Goal: Task Accomplishment & Management: Manage account settings

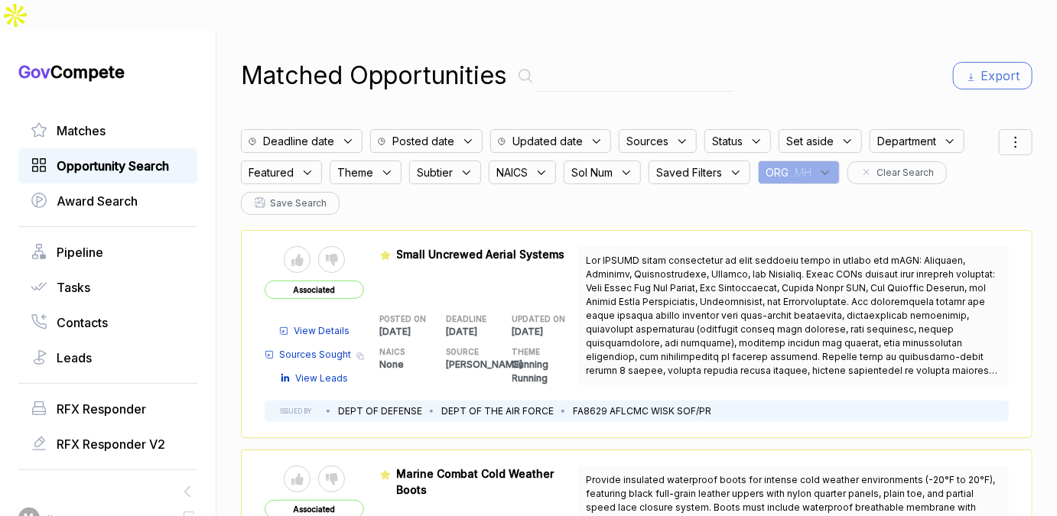
click at [125, 157] on span "Opportunity Search" at bounding box center [113, 166] width 112 height 18
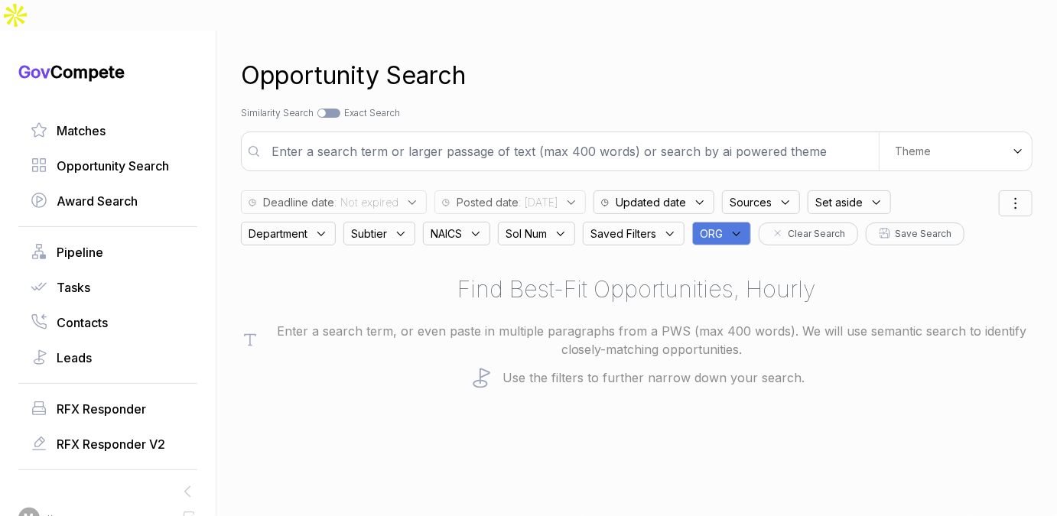
click at [578, 196] on icon at bounding box center [571, 203] width 14 height 14
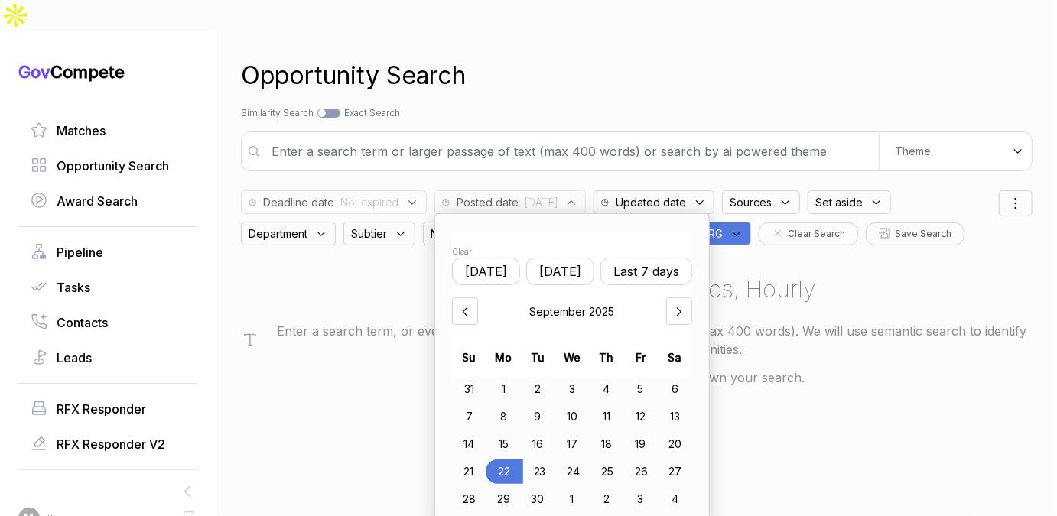
click at [500, 460] on div "22" at bounding box center [504, 472] width 37 height 24
click at [566, 70] on div "Opportunity Search Search by Topic Relevance Similarity Search Search by Exact …" at bounding box center [637, 289] width 792 height 516
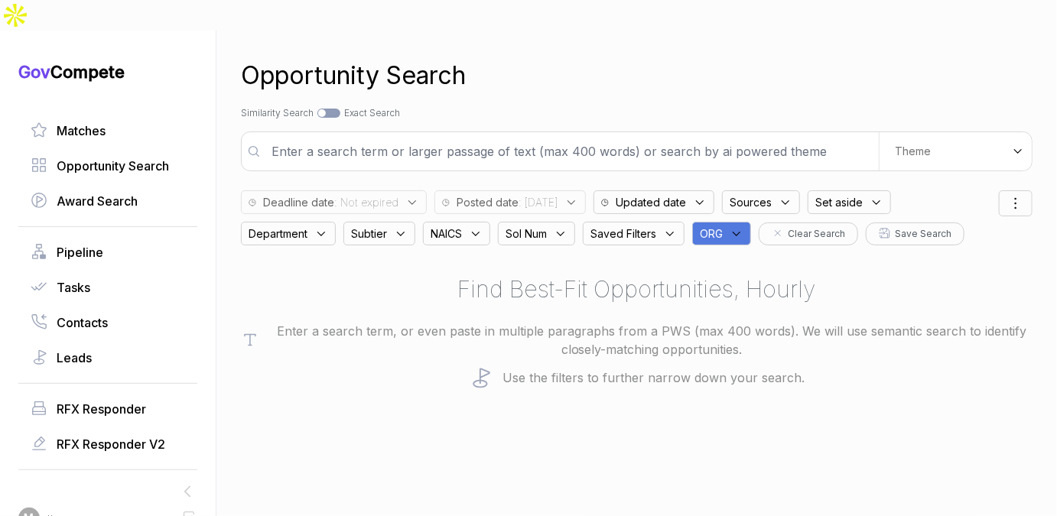
click at [558, 194] on span ": 2025/09/22" at bounding box center [538, 202] width 39 height 16
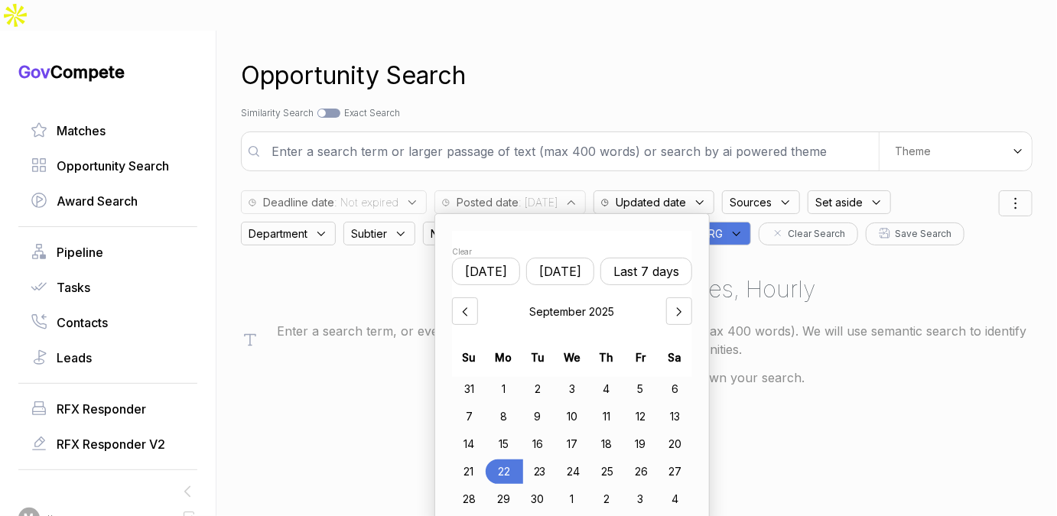
click at [567, 258] on button "Yesterday" at bounding box center [560, 272] width 68 height 28
click at [491, 460] on div "22" at bounding box center [503, 472] width 34 height 24
click at [659, 57] on div "Opportunity Search" at bounding box center [637, 75] width 792 height 37
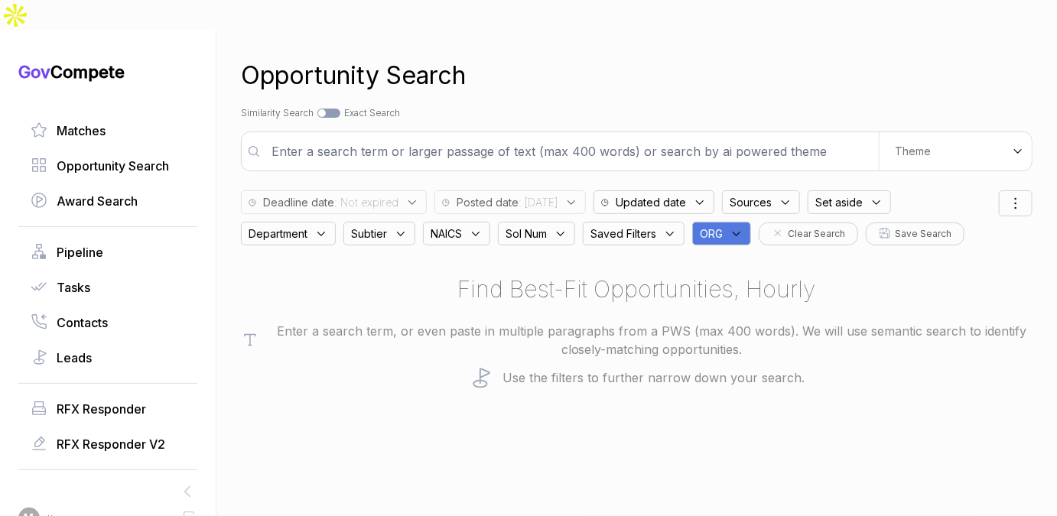
click at [733, 222] on div "ORG" at bounding box center [721, 234] width 59 height 24
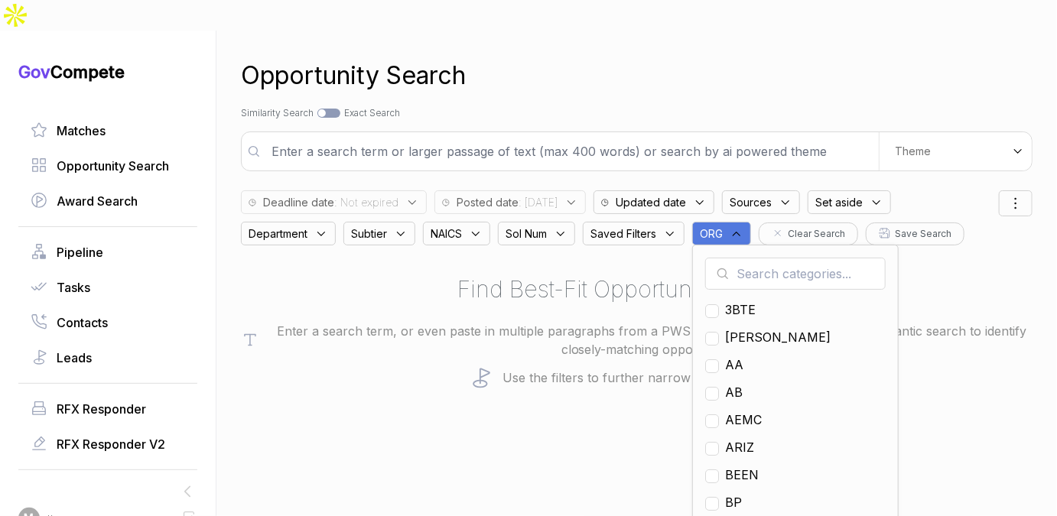
click at [732, 258] on input "text" at bounding box center [795, 274] width 181 height 32
click at [737, 356] on span "GO" at bounding box center [734, 365] width 18 height 18
checkbox input "true"
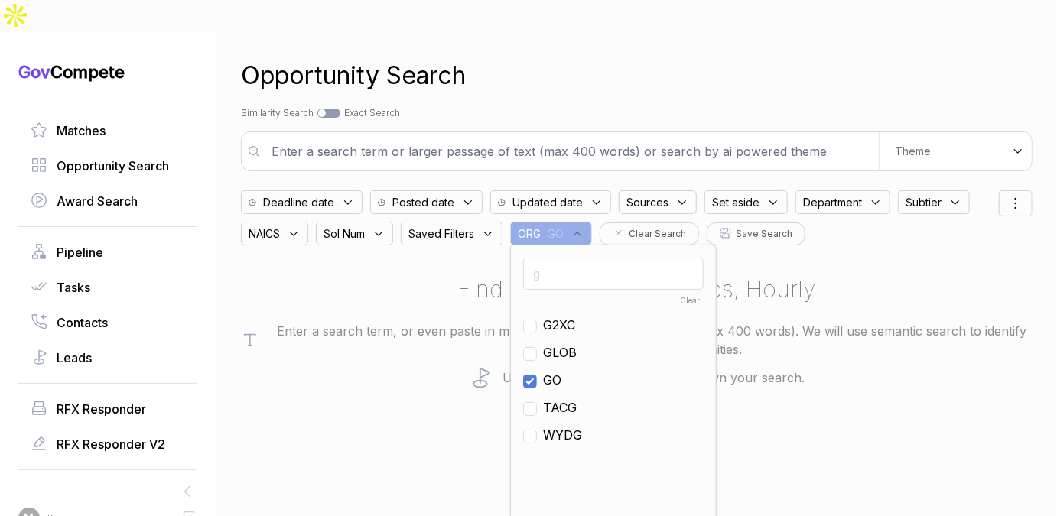
click at [714, 58] on div "Opportunity Search" at bounding box center [637, 75] width 792 height 37
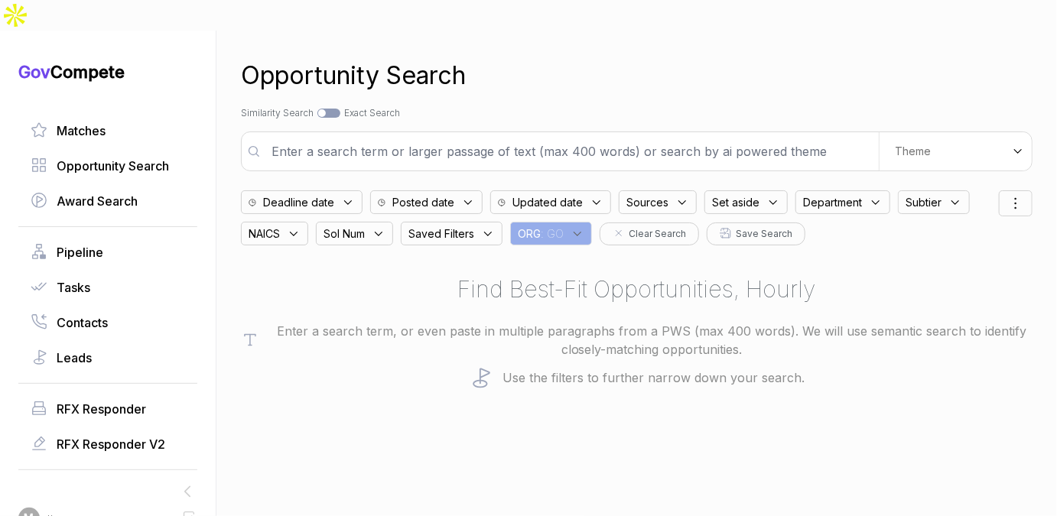
click at [453, 190] on div "Posted date" at bounding box center [426, 202] width 112 height 24
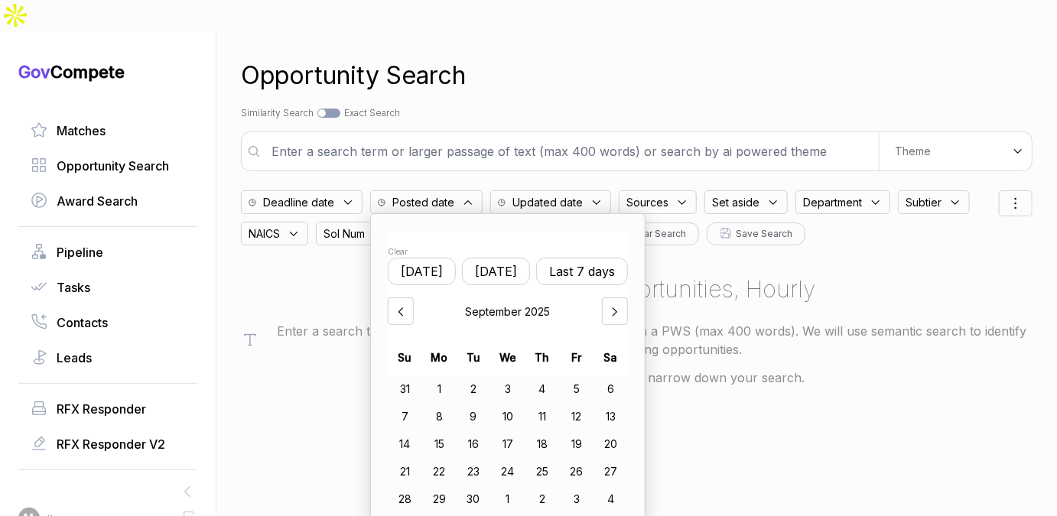
click at [491, 258] on button "Yesterday" at bounding box center [496, 272] width 68 height 28
click at [441, 460] on div "22" at bounding box center [439, 472] width 34 height 24
click at [538, 460] on div "25" at bounding box center [543, 472] width 34 height 24
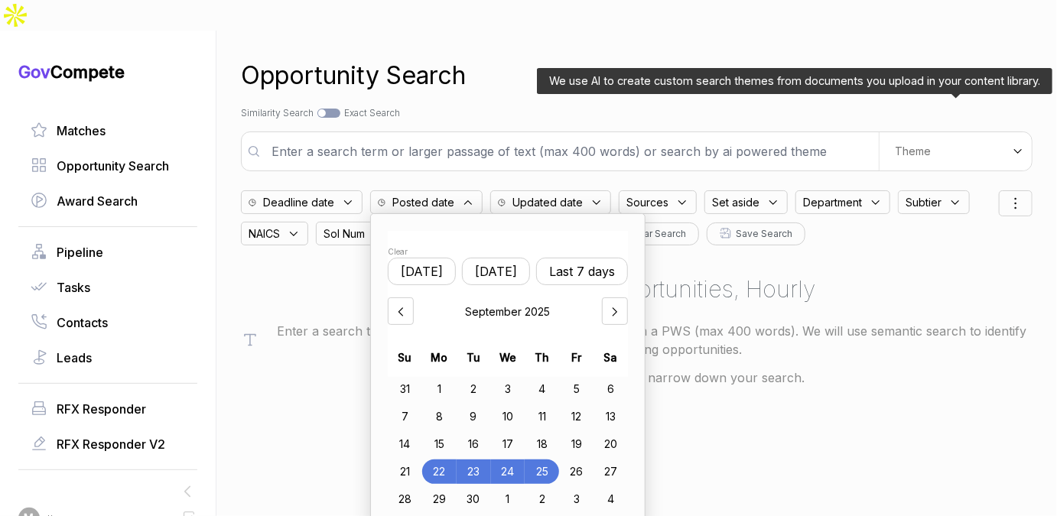
click at [942, 132] on div "Theme" at bounding box center [955, 151] width 153 height 38
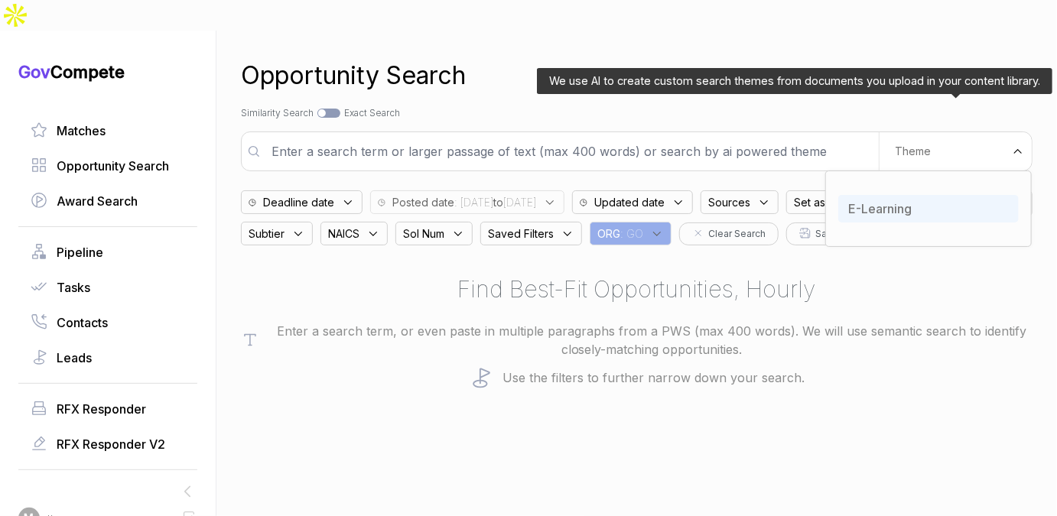
click at [900, 195] on div "E-Learning" at bounding box center [928, 209] width 181 height 28
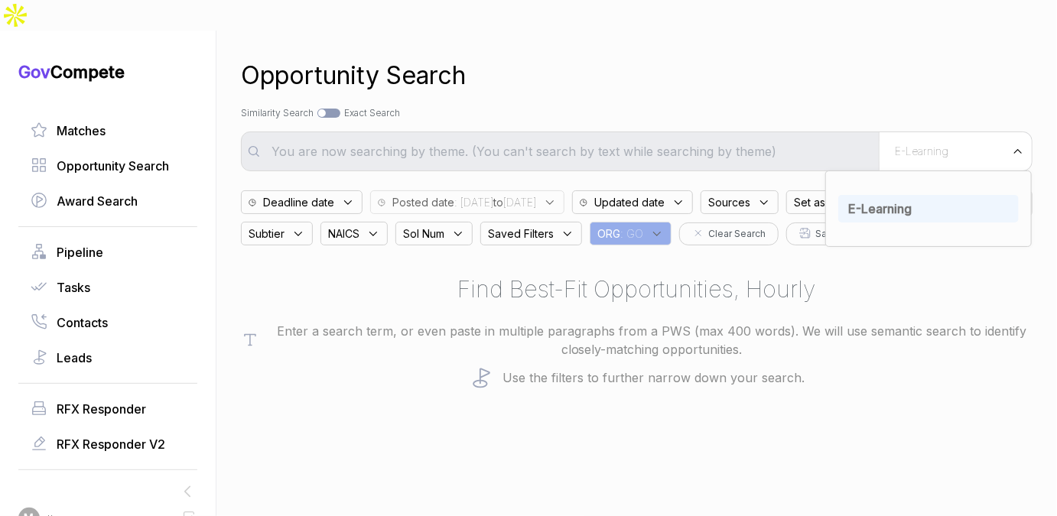
click at [821, 61] on div "Opportunity Search" at bounding box center [637, 75] width 792 height 37
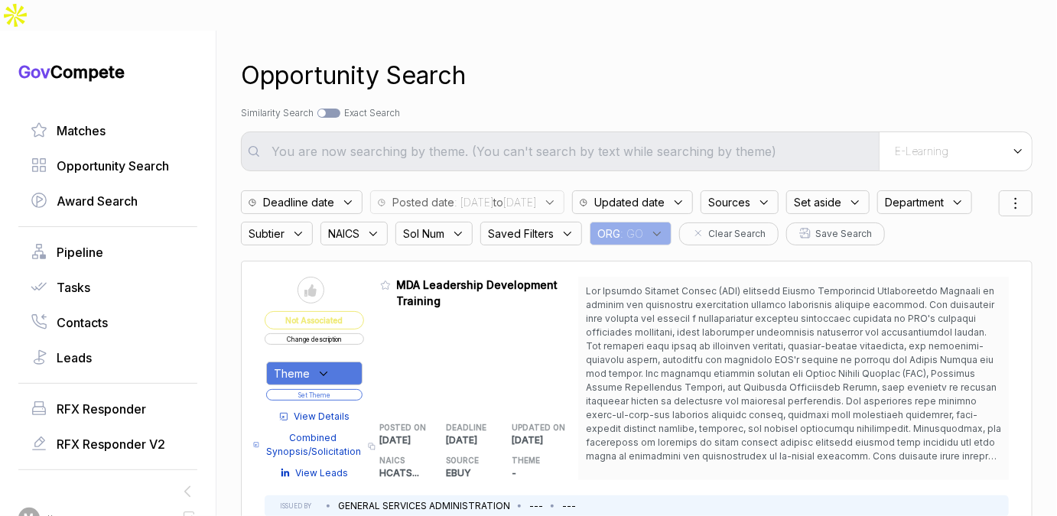
click at [750, 194] on span "Sources" at bounding box center [729, 202] width 42 height 16
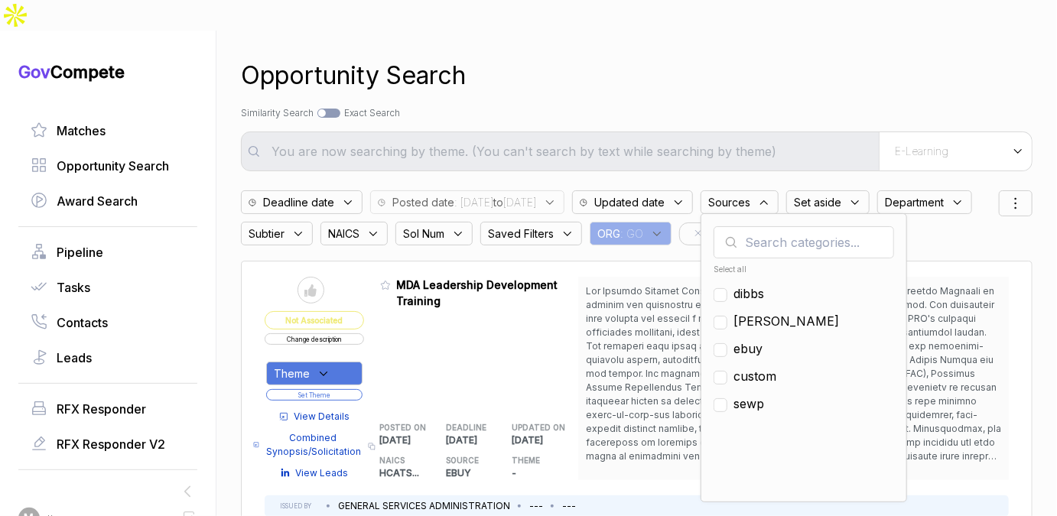
click at [763, 340] on span "ebuy" at bounding box center [748, 349] width 29 height 18
checkbox input "true"
click at [873, 70] on div "Opportunity Search Search by Topic Relevance Similarity Search Search by Exact …" at bounding box center [637, 289] width 792 height 516
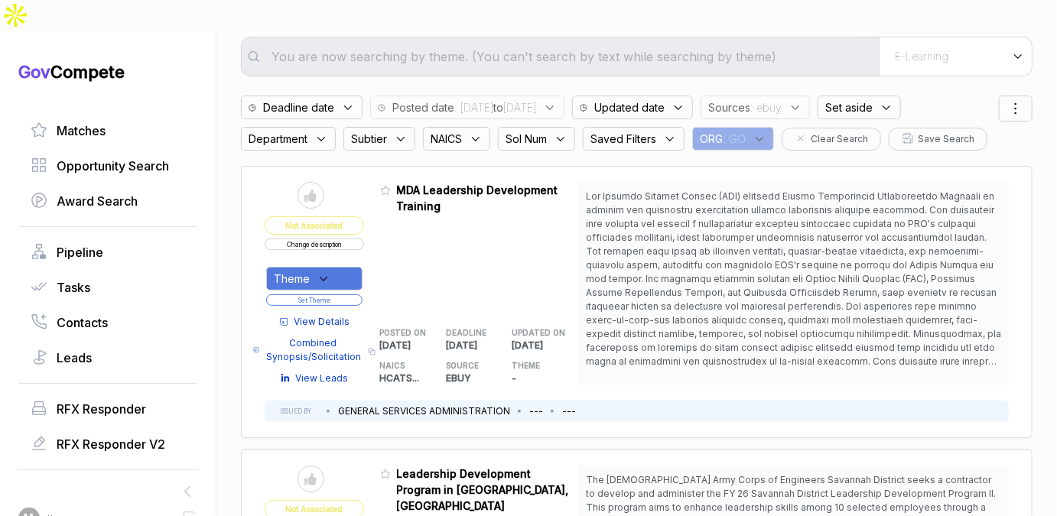
scroll to position [95, 0]
click at [343, 239] on button "Change description" at bounding box center [314, 244] width 99 height 11
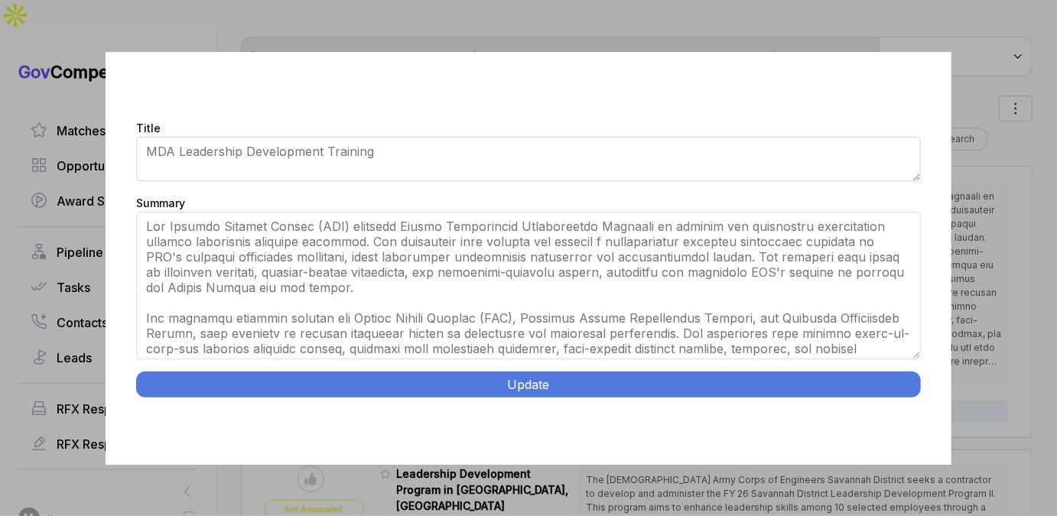
drag, startPoint x: 916, startPoint y: 301, endPoint x: 920, endPoint y: 415, distance: 113.3
click at [920, 415] on div "Title MDA Leadership Development Training Summary Update" at bounding box center [529, 258] width 846 height 413
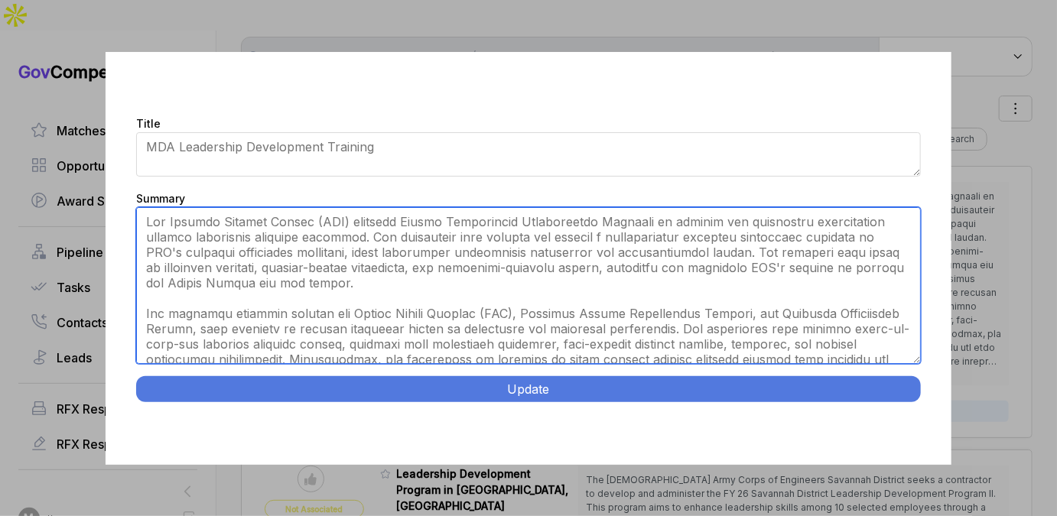
click at [771, 320] on textarea "Summary" at bounding box center [528, 285] width 785 height 157
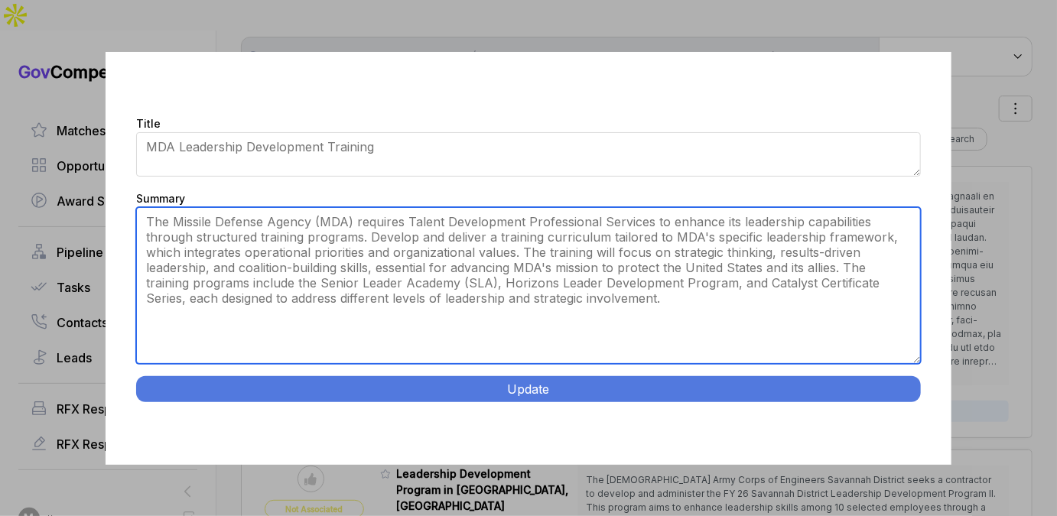
scroll to position [0, 0]
type textarea "The Missile Defense Agency (MDA) requires Talent Development Professional Servi…"
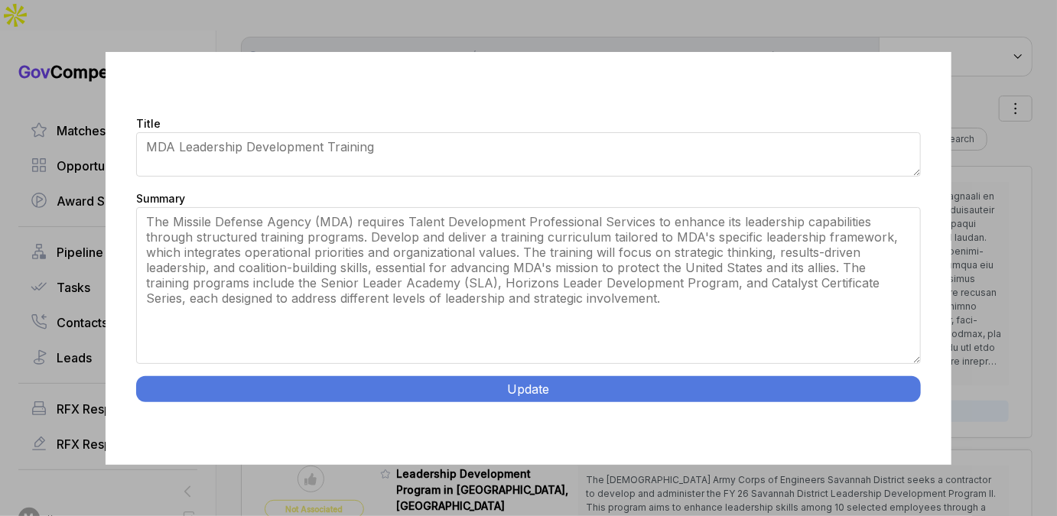
click at [641, 382] on button "Update" at bounding box center [528, 389] width 785 height 26
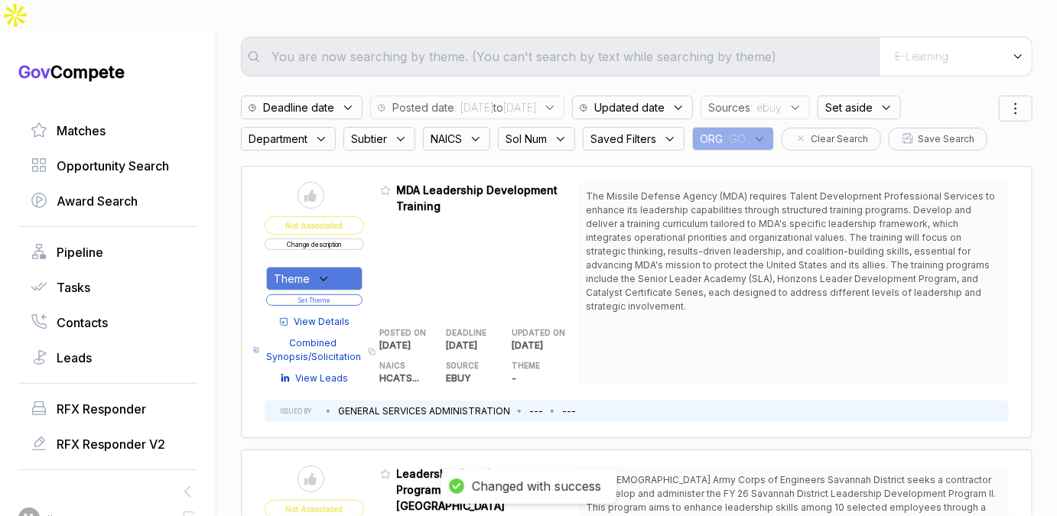
click at [307, 271] on span "Theme" at bounding box center [292, 279] width 36 height 16
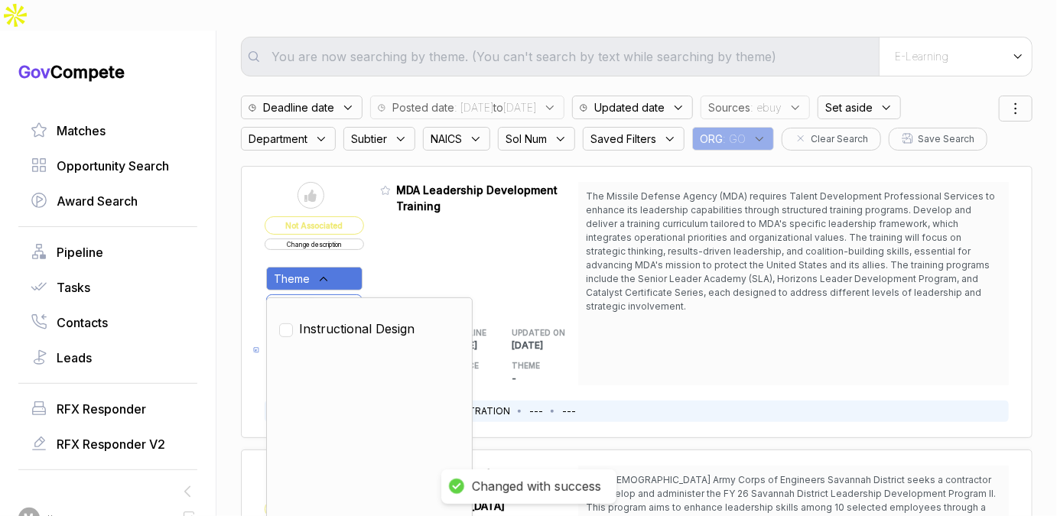
click at [325, 320] on span "Instructional Design" at bounding box center [356, 329] width 115 height 18
checkbox input "true"
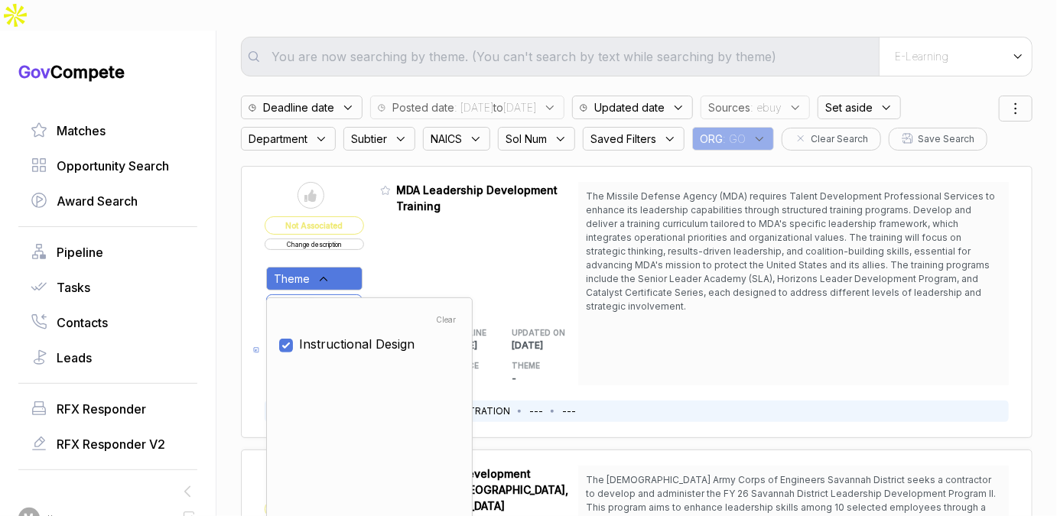
click at [426, 222] on div "Admin: Click to change feature to 1 RFI1784231_GS02Q17DCR0007 MDA Leadership De…" at bounding box center [479, 283] width 199 height 203
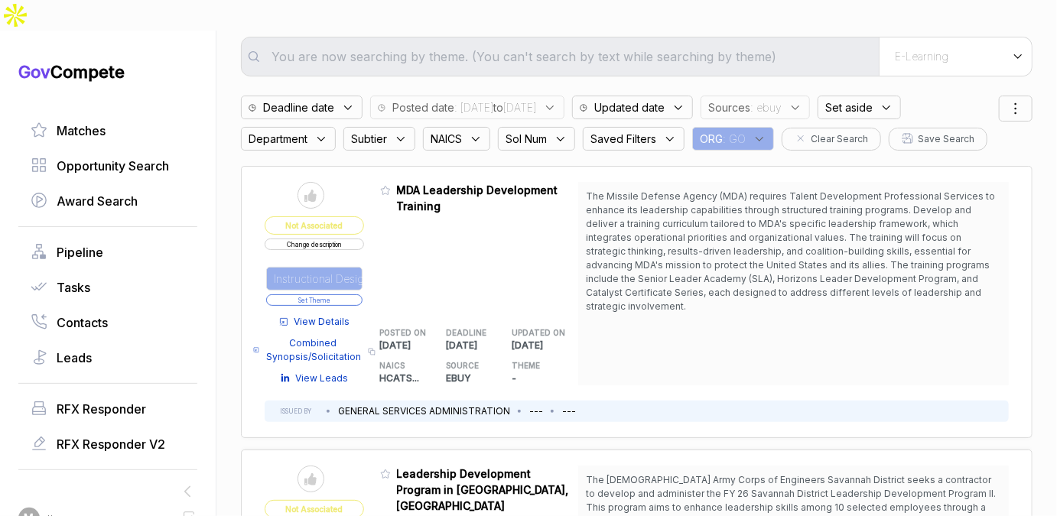
click at [352, 294] on button "Set Theme" at bounding box center [314, 299] width 96 height 11
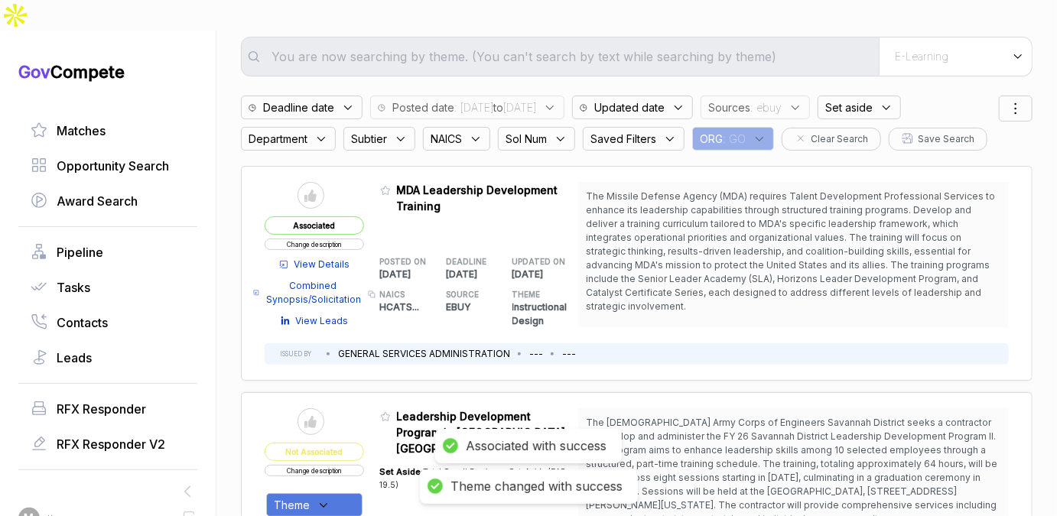
click at [387, 187] on icon at bounding box center [385, 191] width 9 height 8
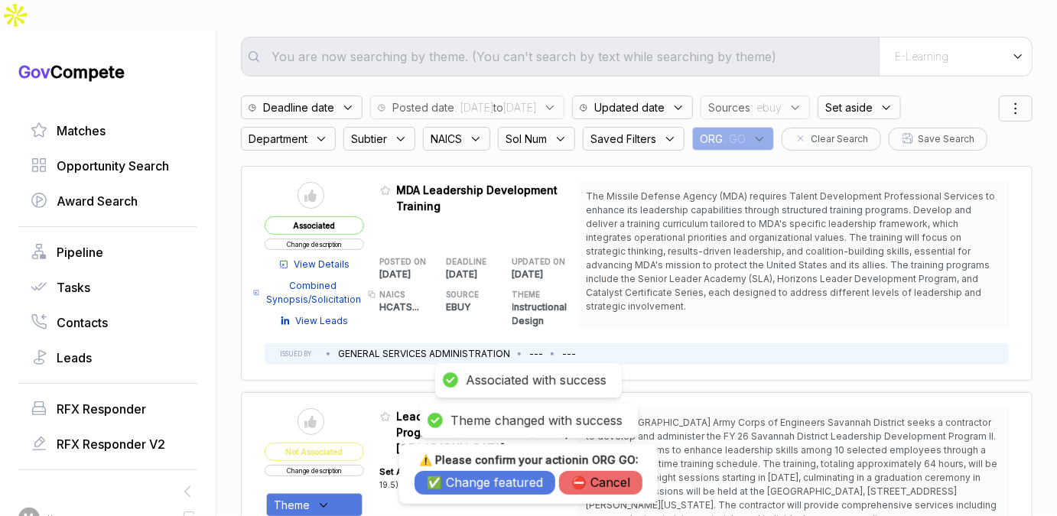
click at [465, 478] on button "✅ Change featured" at bounding box center [485, 483] width 141 height 24
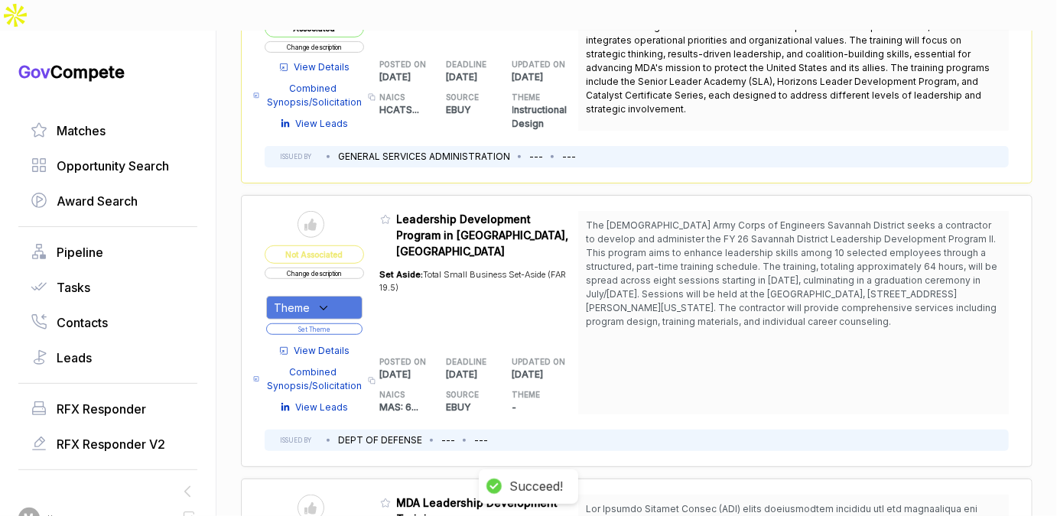
scroll to position [294, 0]
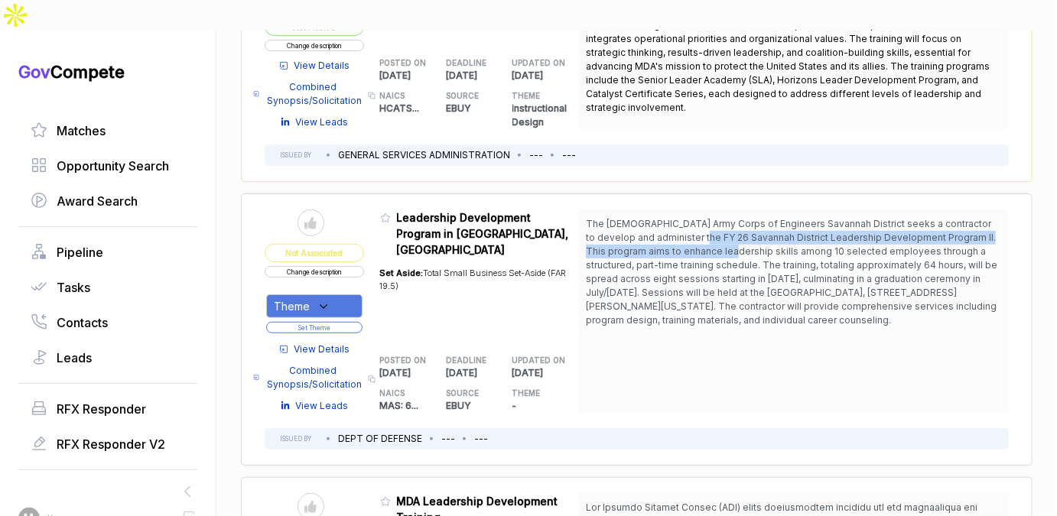
drag, startPoint x: 703, startPoint y: 199, endPoint x: 706, endPoint y: 213, distance: 14.1
click at [706, 217] on span "The [DEMOGRAPHIC_DATA] Army Corps of Engineers Savannah District seeks a contra…" at bounding box center [793, 272] width 415 height 110
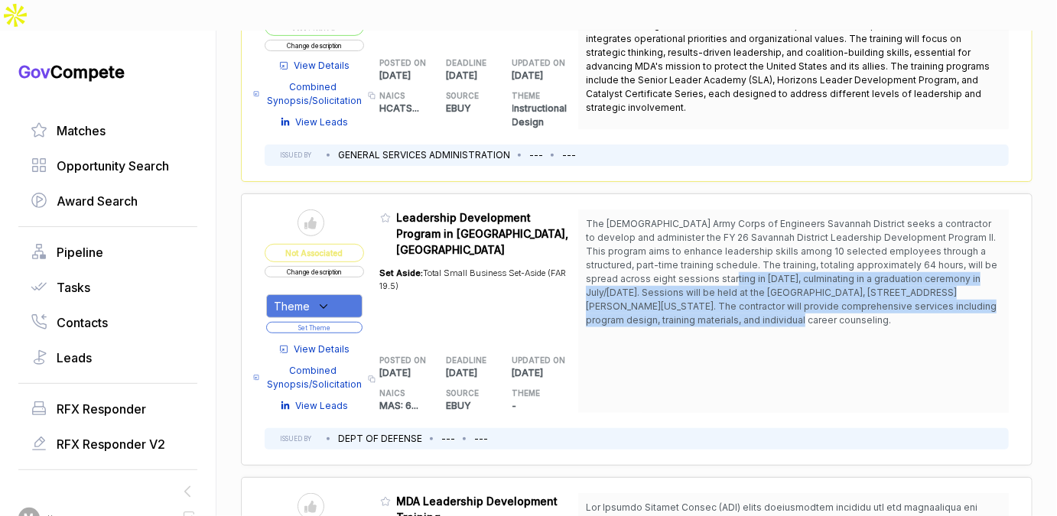
drag, startPoint x: 706, startPoint y: 214, endPoint x: 698, endPoint y: 288, distance: 73.8
click at [698, 288] on span "The [DEMOGRAPHIC_DATA] Army Corps of Engineers Savannah District seeks a contra…" at bounding box center [791, 272] width 411 height 108
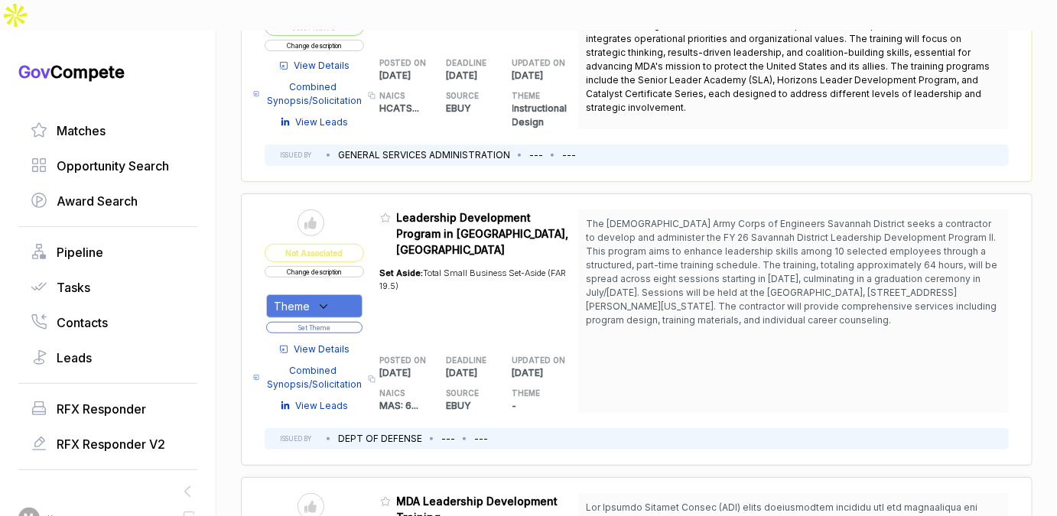
click at [335, 294] on div "Theme" at bounding box center [314, 306] width 96 height 24
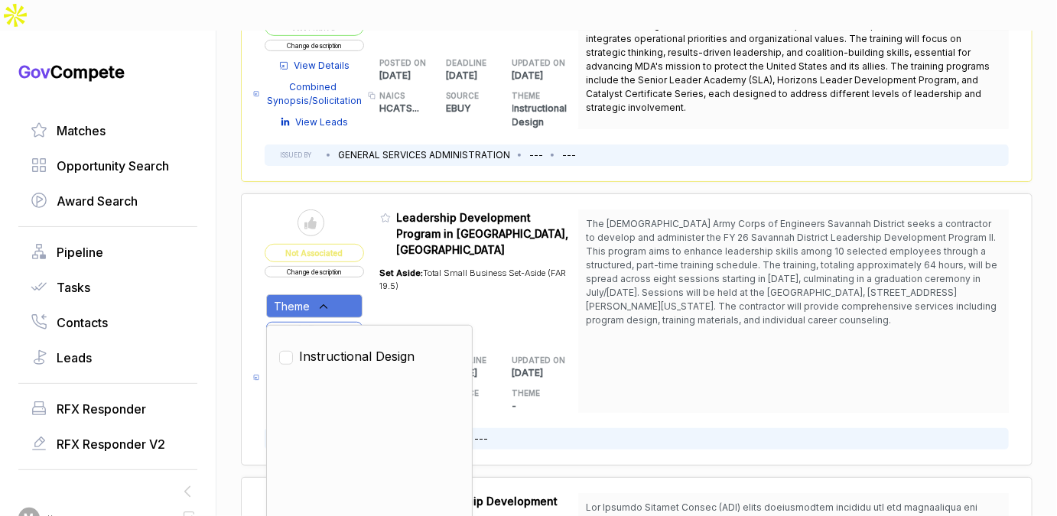
click at [340, 347] on span "Instructional Design" at bounding box center [356, 356] width 115 height 18
checkbox input "true"
click at [421, 258] on div "Set Aside: Total Small Business Set-Aside (FAR 19.5)" at bounding box center [479, 298] width 199 height 80
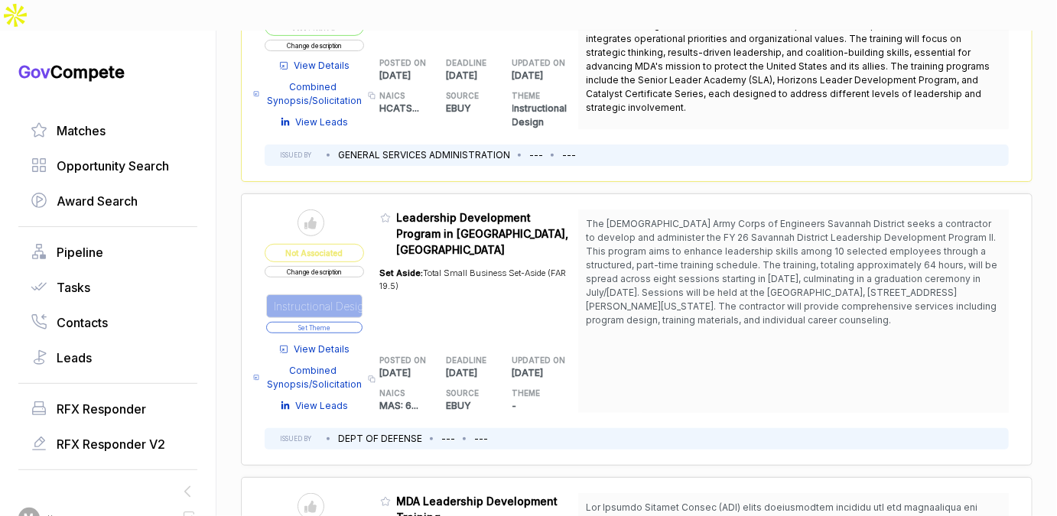
click at [350, 322] on button "Set Theme" at bounding box center [314, 327] width 96 height 11
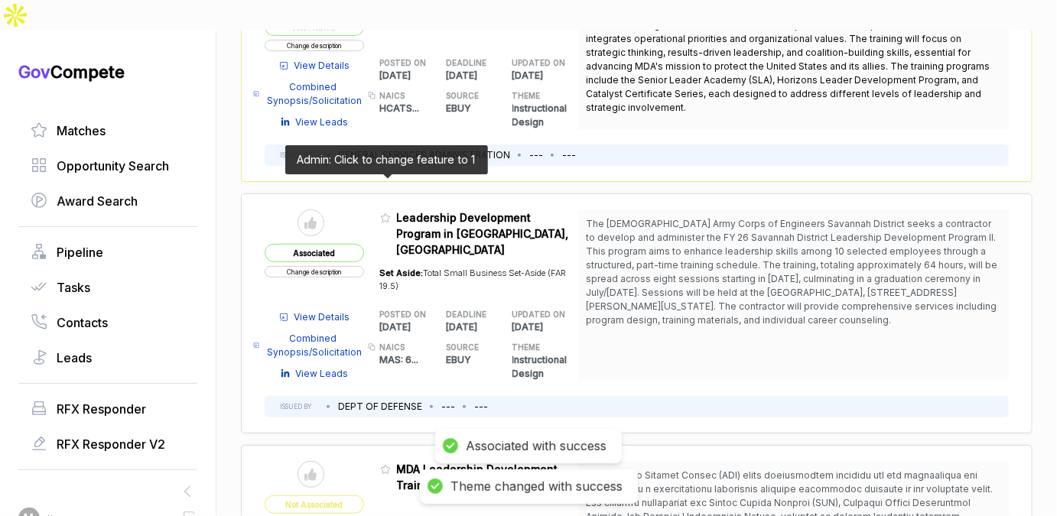
click at [385, 213] on icon at bounding box center [385, 218] width 11 height 11
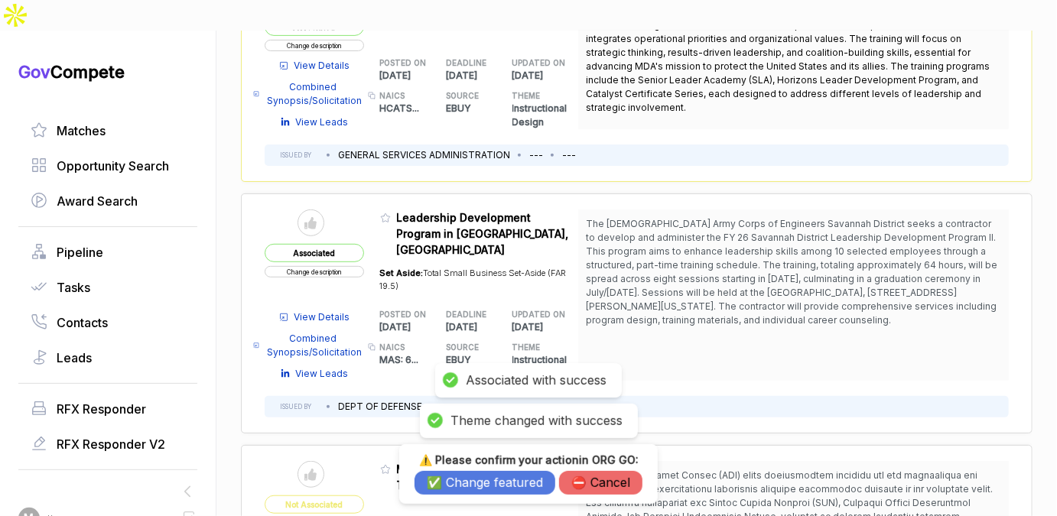
click at [495, 491] on button "✅ Change featured" at bounding box center [485, 483] width 141 height 24
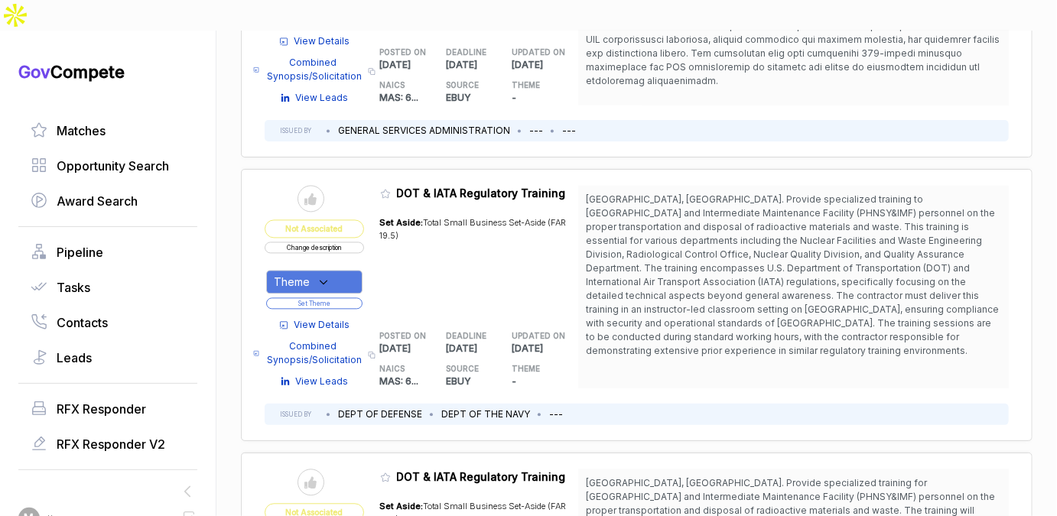
scroll to position [1423, 0]
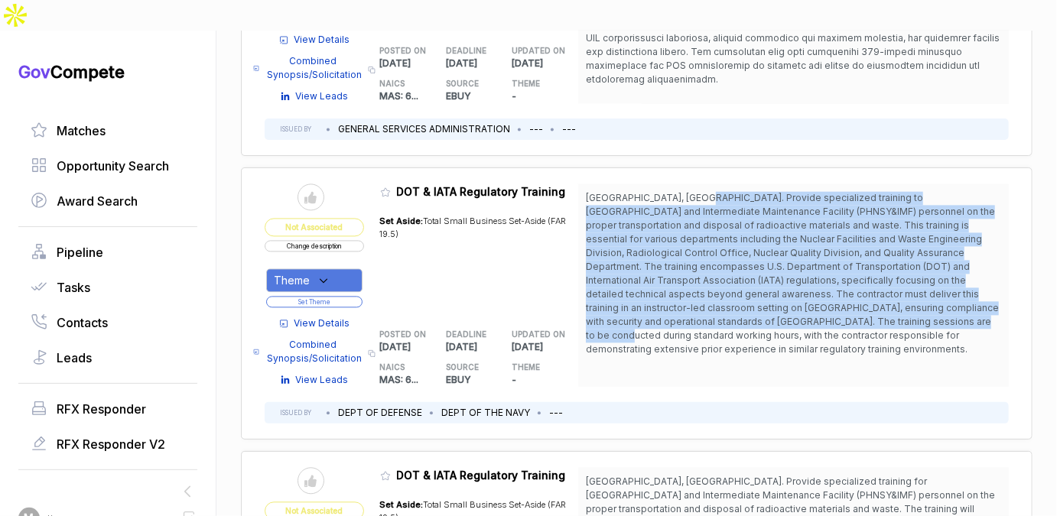
drag, startPoint x: 687, startPoint y: 146, endPoint x: 684, endPoint y: 272, distance: 125.5
click at [684, 272] on span "Pearl Harbor, HI. Provide specialized training to Pearl Harbor Naval Shipyard a…" at bounding box center [792, 273] width 413 height 163
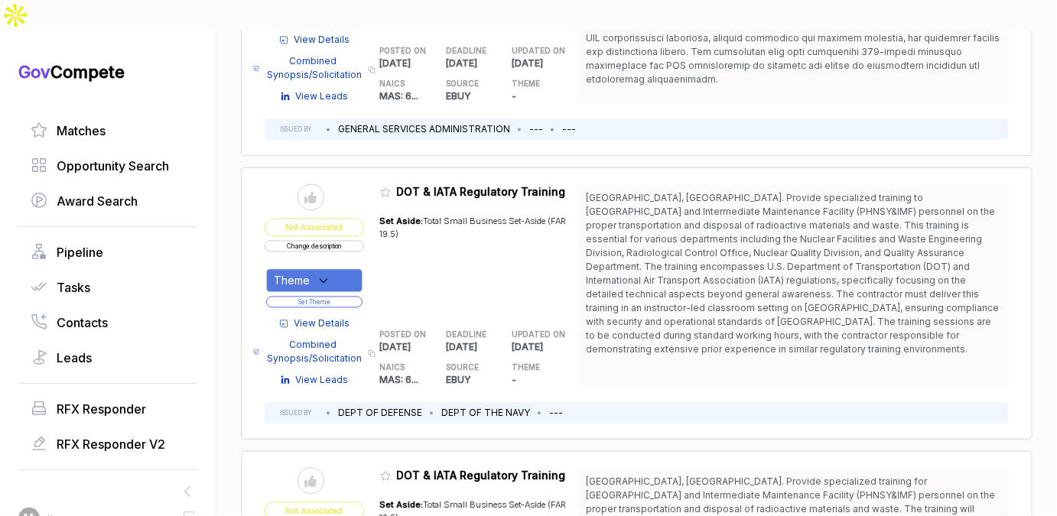
click at [296, 200] on div "Send to Pipeline Not Associated Change description Theme Set Theme" at bounding box center [314, 246] width 99 height 125
click at [342, 240] on button "Change description" at bounding box center [314, 245] width 99 height 11
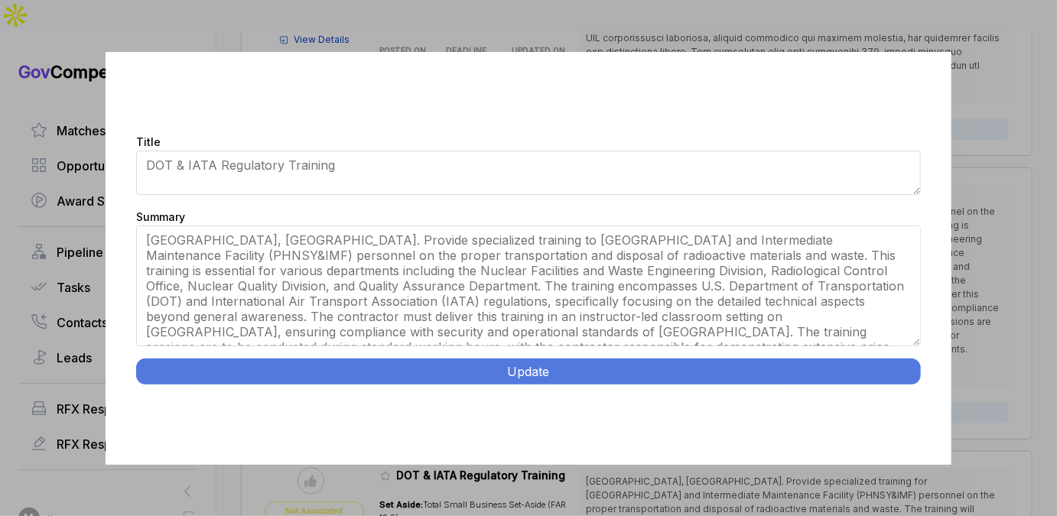
drag, startPoint x: 916, startPoint y: 301, endPoint x: 893, endPoint y: 399, distance: 100.7
click at [893, 399] on div "Title DOT & IATA Regulatory Training Summary Update" at bounding box center [529, 258] width 846 height 413
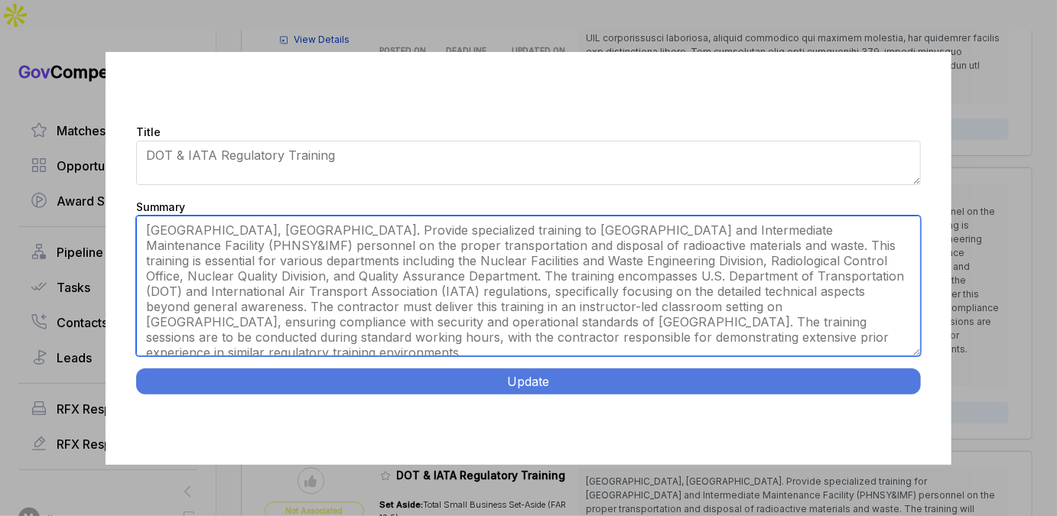
click at [550, 229] on textarea "Pearl Harbor, HI. Provide specialized training to Pearl Harbor Naval Shipyard a…" at bounding box center [528, 286] width 785 height 141
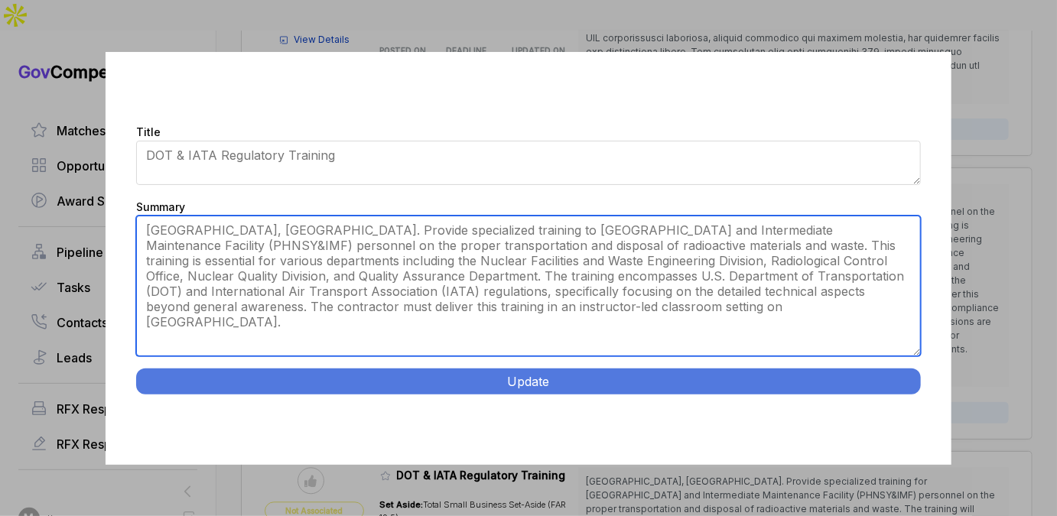
type textarea "Pearl Harbor, HI. Provide specialized training to Pearl Harbor Naval Shipyard a…"
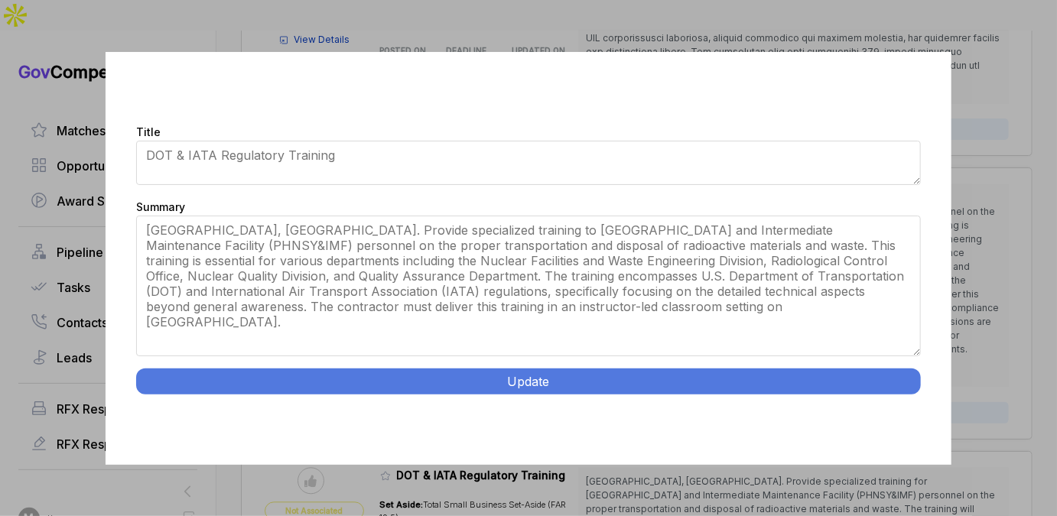
click at [506, 385] on button "Update" at bounding box center [528, 382] width 785 height 26
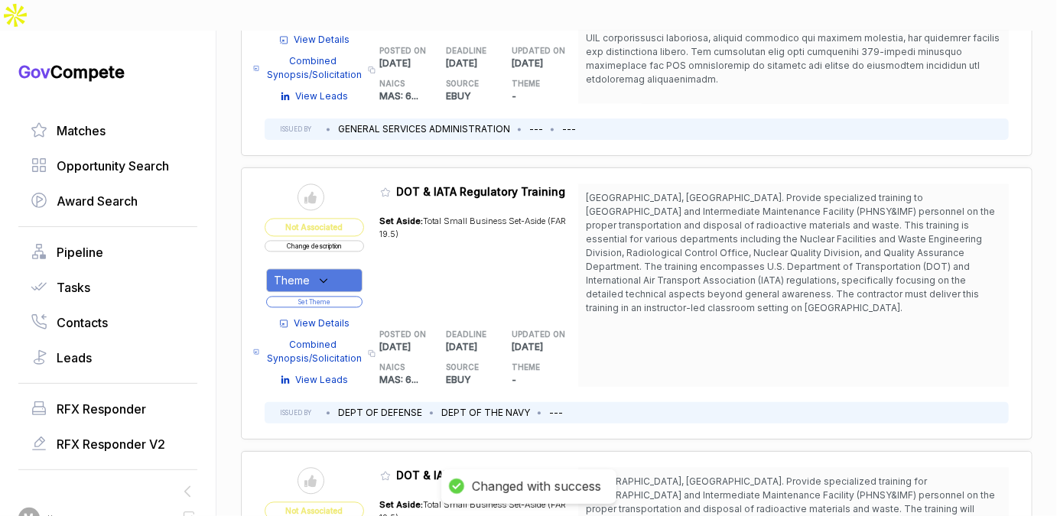
click at [322, 268] on div "Theme" at bounding box center [314, 280] width 96 height 24
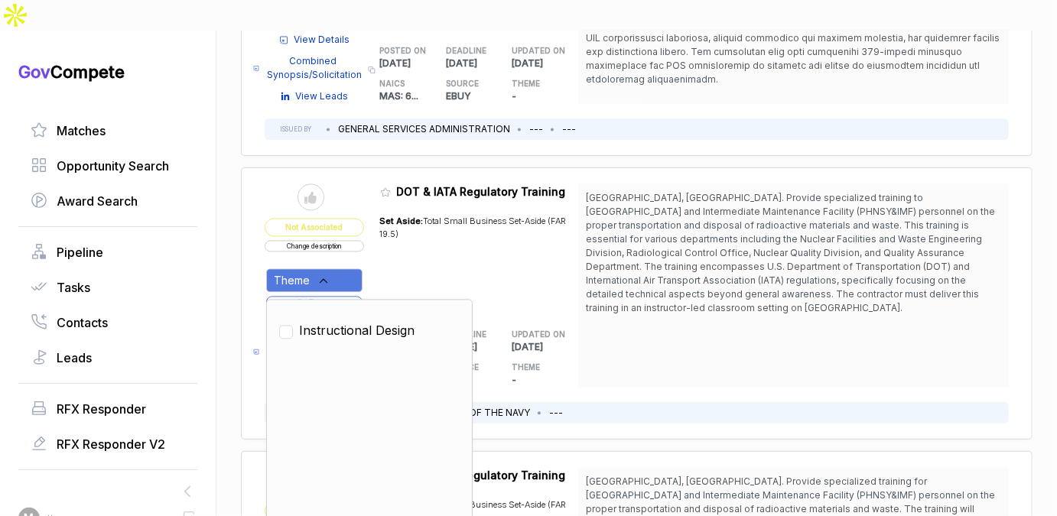
click at [332, 321] on span "Instructional Design" at bounding box center [356, 330] width 115 height 18
checkbox input "true"
click at [385, 226] on div "Set Aside: Total Small Business Set-Aside (FAR 19.5)" at bounding box center [479, 259] width 199 height 106
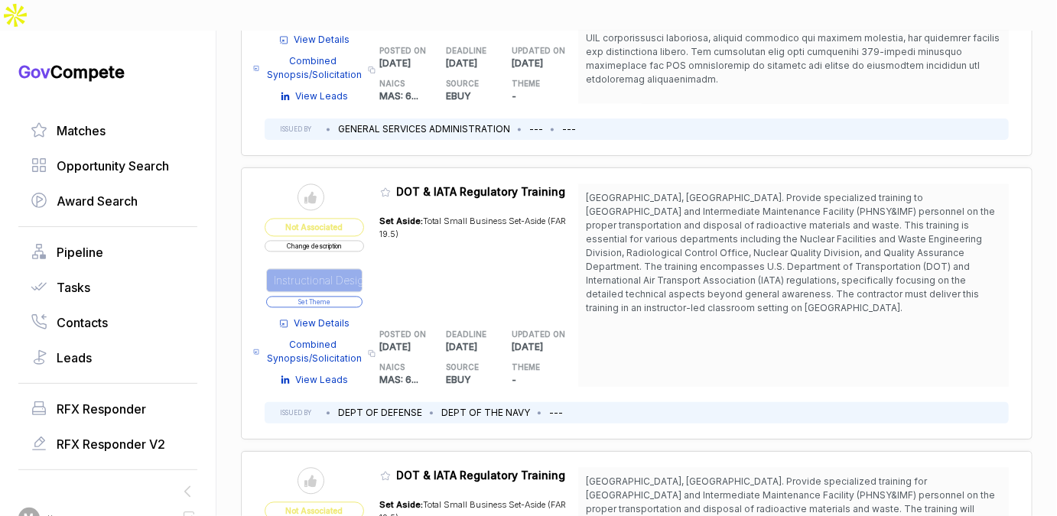
click at [343, 296] on button "Set Theme" at bounding box center [314, 301] width 96 height 11
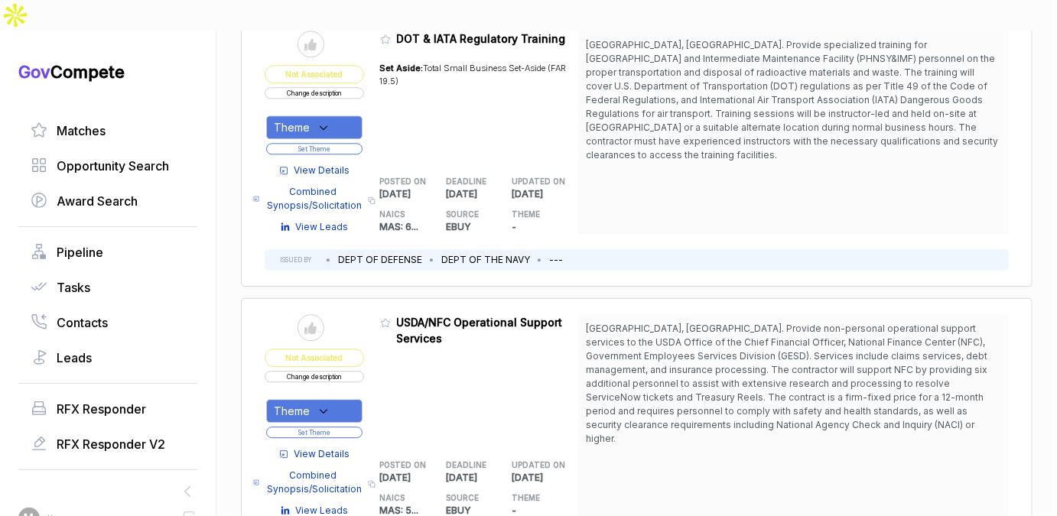
scroll to position [1832, 0]
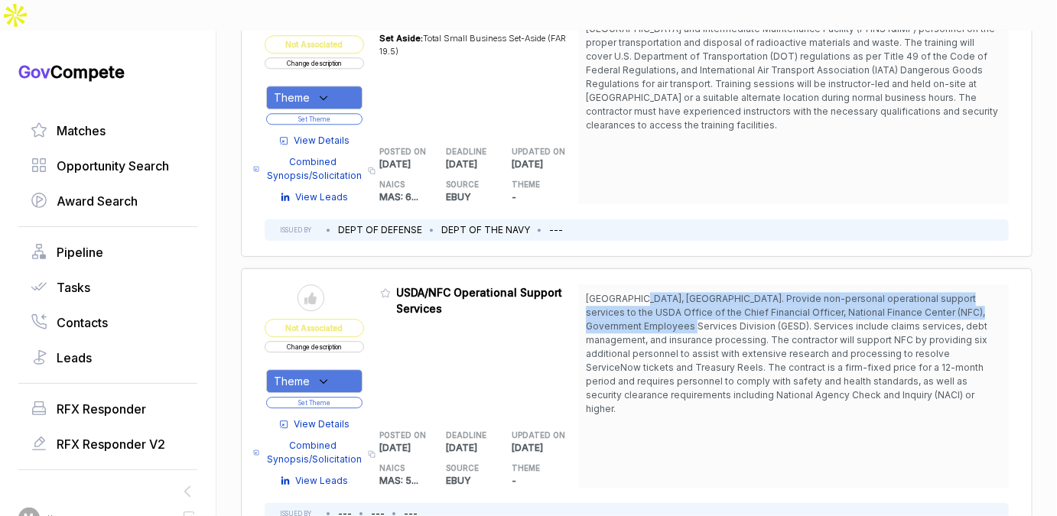
drag, startPoint x: 641, startPoint y: 249, endPoint x: 639, endPoint y: 271, distance: 22.2
click at [639, 293] on span "New Orleans, LA. Provide non-personal operational support services to the USDA …" at bounding box center [787, 354] width 402 height 122
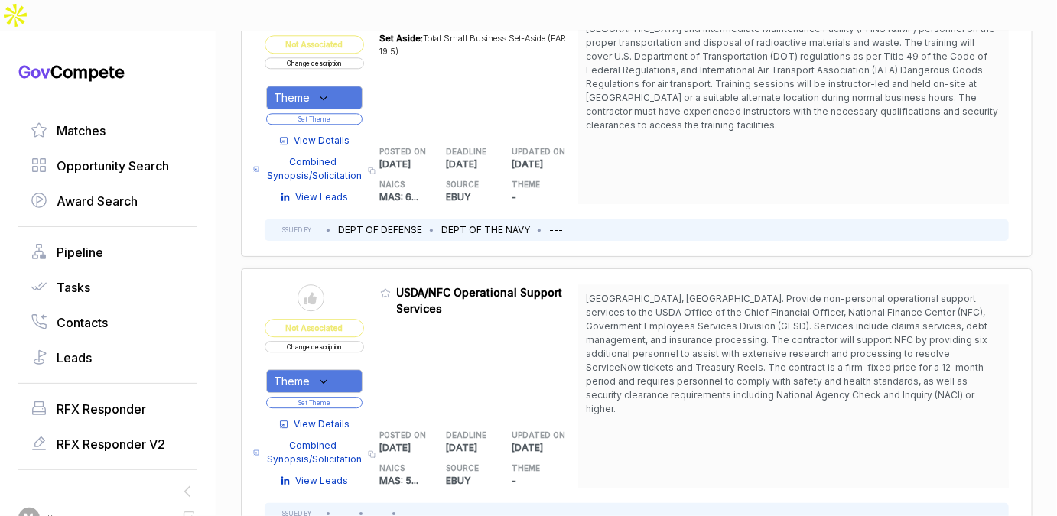
click at [603, 294] on span "New Orleans, LA. Provide non-personal operational support services to the USDA …" at bounding box center [793, 354] width 415 height 124
drag, startPoint x: 649, startPoint y: 253, endPoint x: 649, endPoint y: 273, distance: 19.9
click at [649, 293] on span "New Orleans, LA. Provide non-personal operational support services to the USDA …" at bounding box center [787, 354] width 402 height 122
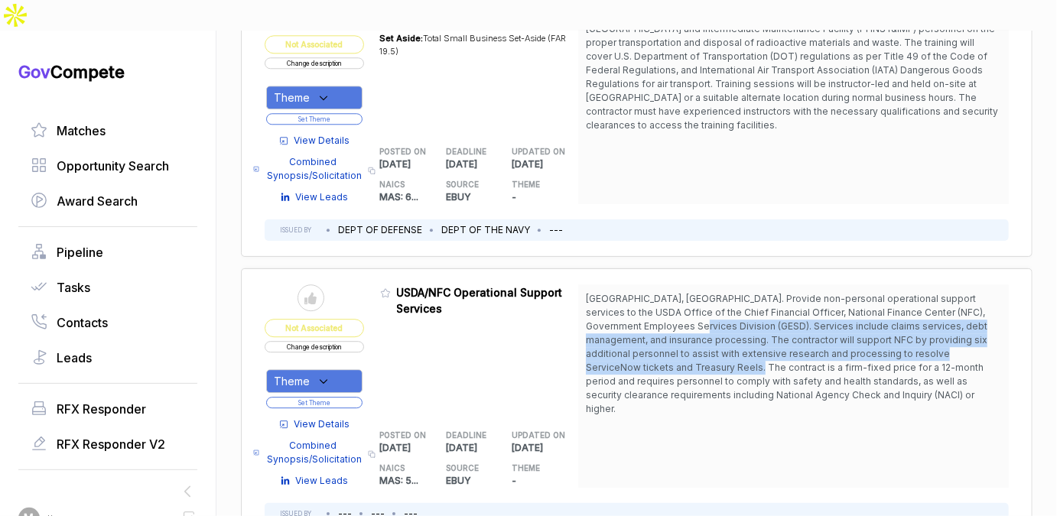
drag, startPoint x: 649, startPoint y: 273, endPoint x: 646, endPoint y: 322, distance: 49.0
click at [646, 321] on span "New Orleans, LA. Provide non-personal operational support services to the USDA …" at bounding box center [793, 354] width 415 height 124
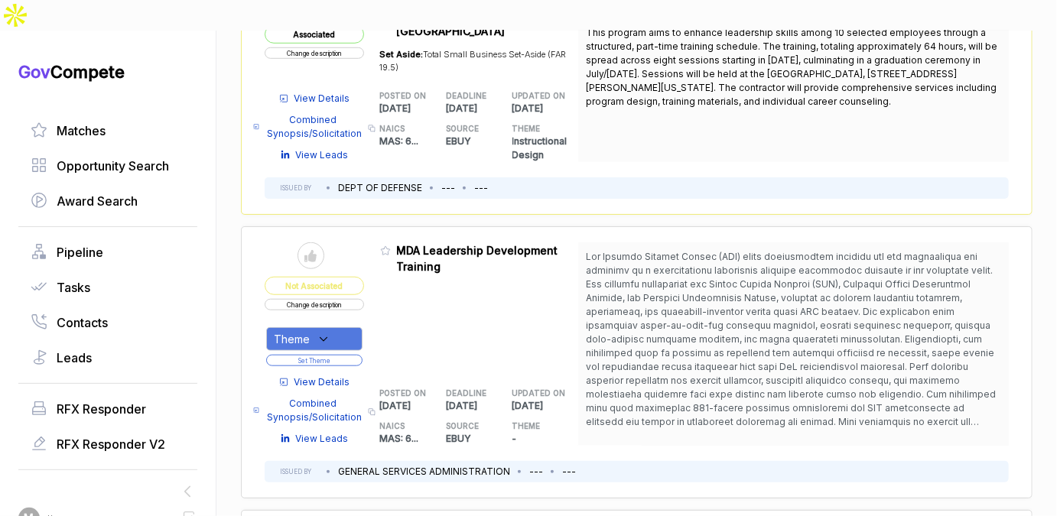
scroll to position [0, 0]
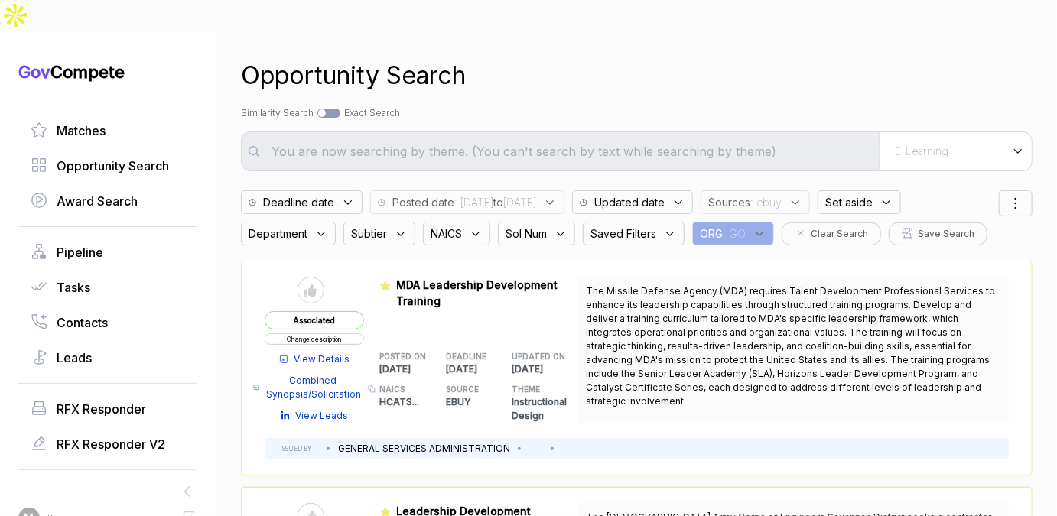
click at [782, 194] on span ": ebuy" at bounding box center [765, 202] width 31 height 16
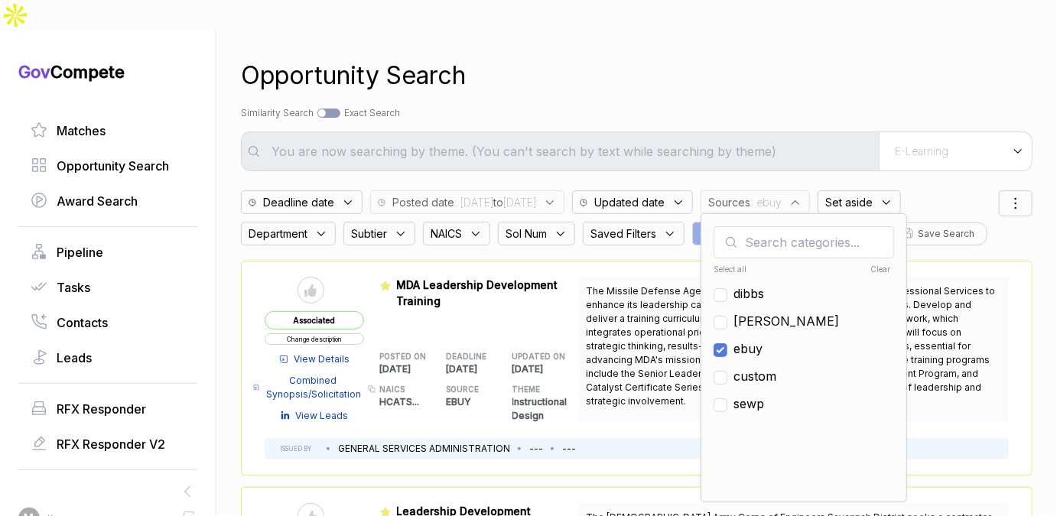
click at [763, 340] on span "ebuy" at bounding box center [748, 349] width 29 height 18
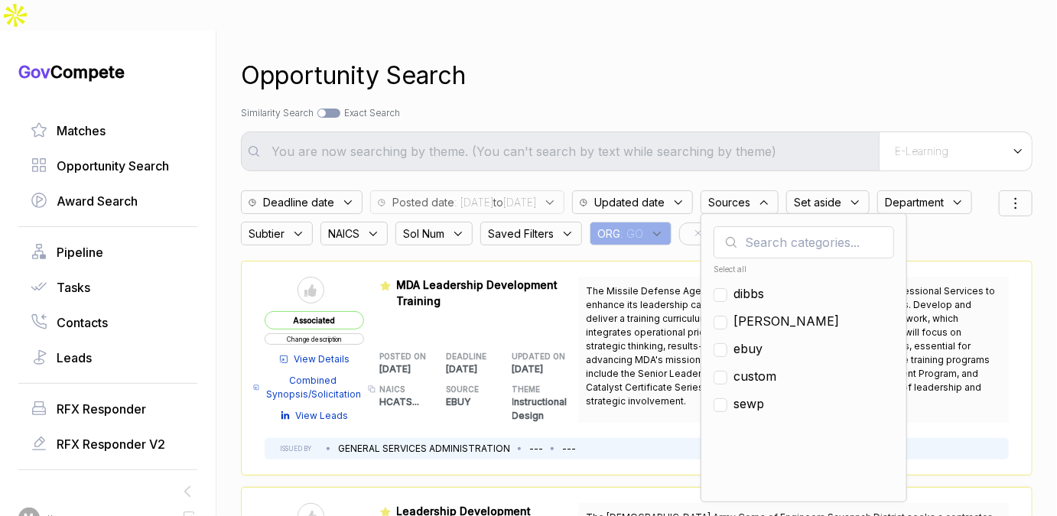
click at [763, 340] on span "ebuy" at bounding box center [748, 349] width 29 height 18
checkbox input "true"
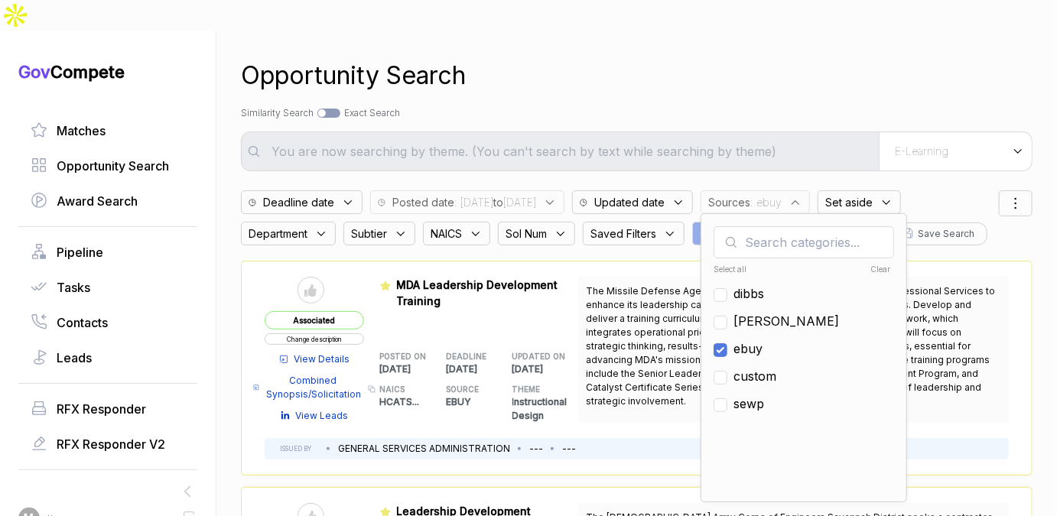
click at [328, 109] on div at bounding box center [328, 113] width 23 height 9
checkbox input "true"
type input "E-Learning"
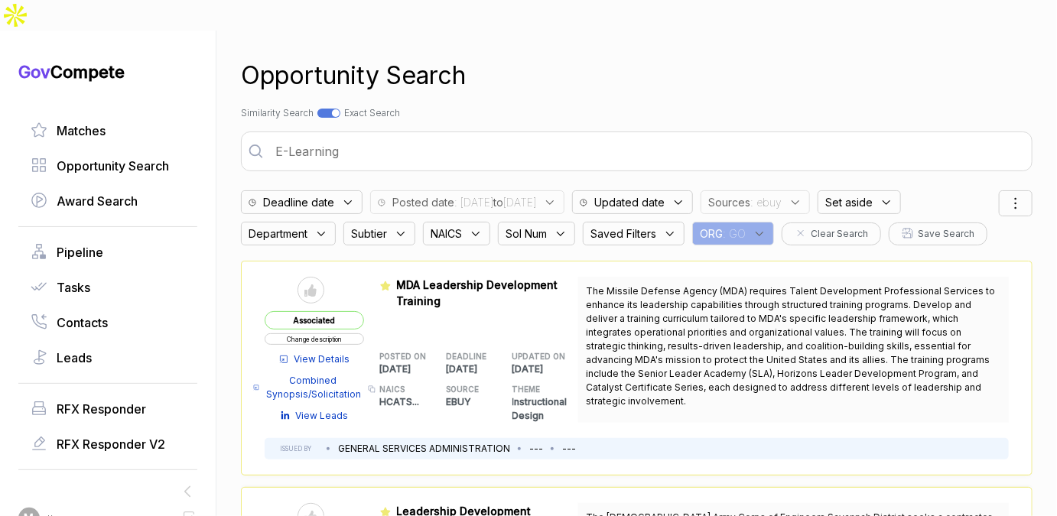
click at [341, 136] on input "E-Learning" at bounding box center [647, 151] width 762 height 31
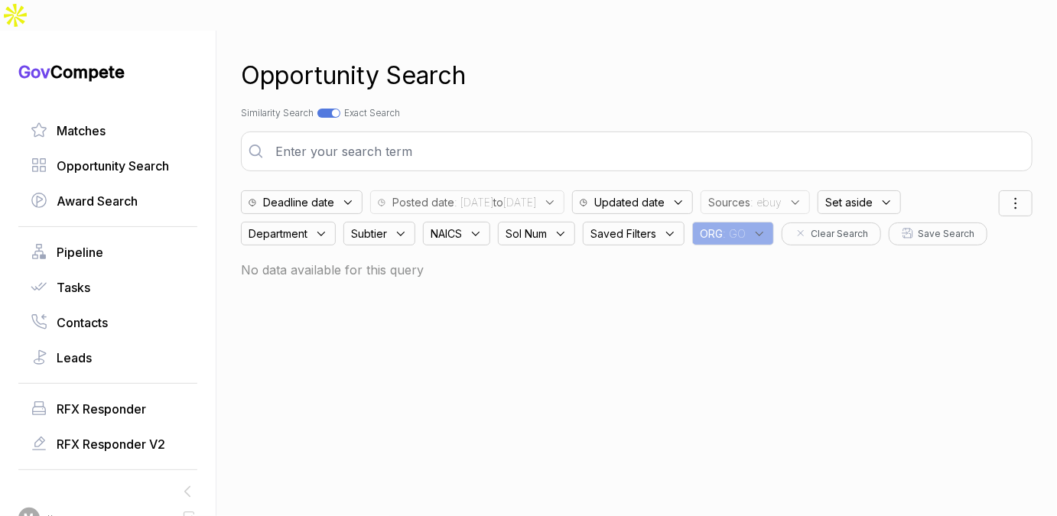
click at [586, 59] on div "Opportunity Search" at bounding box center [637, 75] width 792 height 37
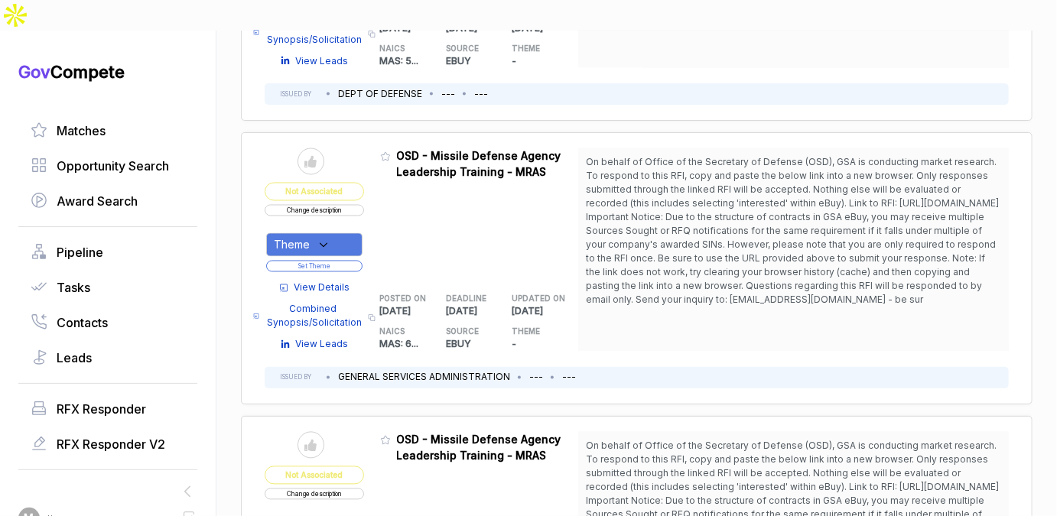
scroll to position [1247, 0]
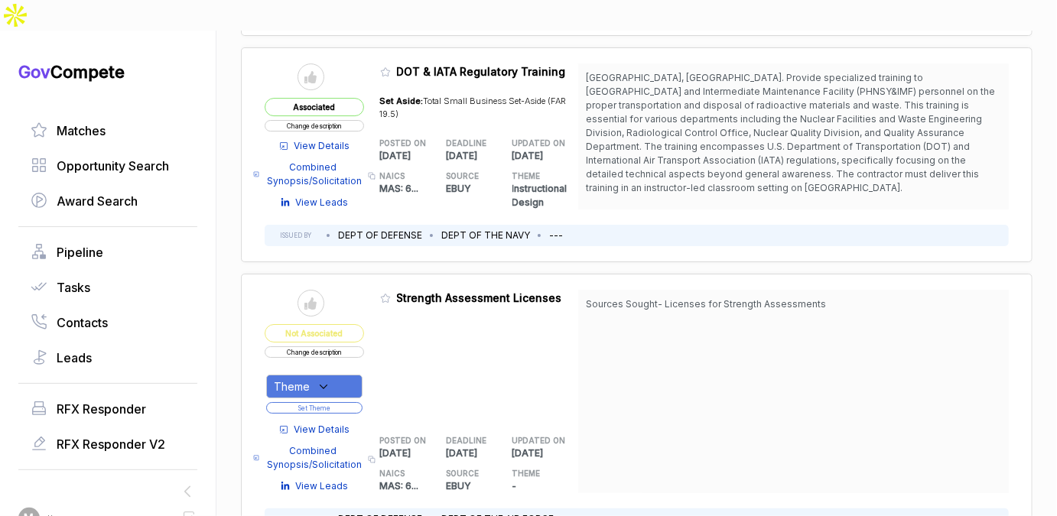
scroll to position [2396, 0]
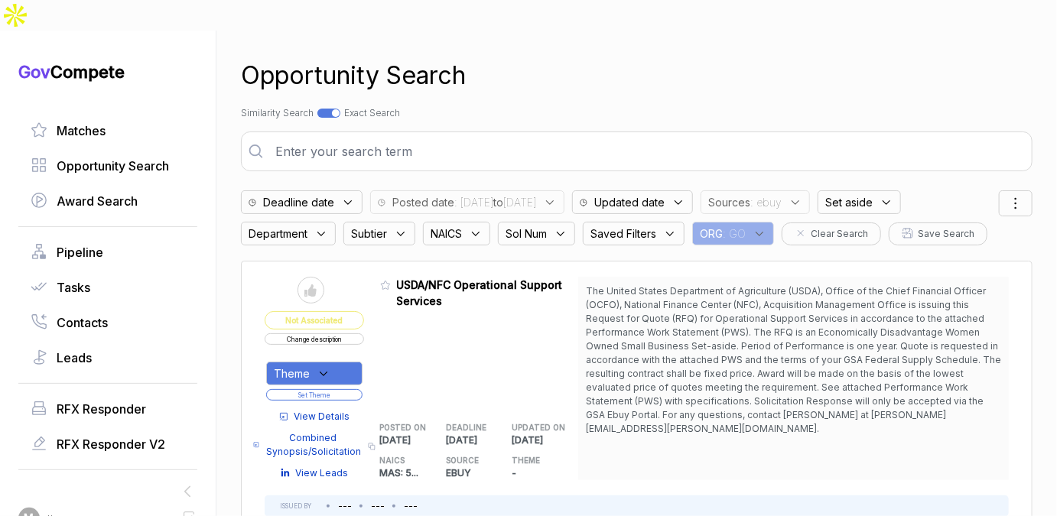
click at [750, 194] on span "Sources" at bounding box center [729, 202] width 42 height 16
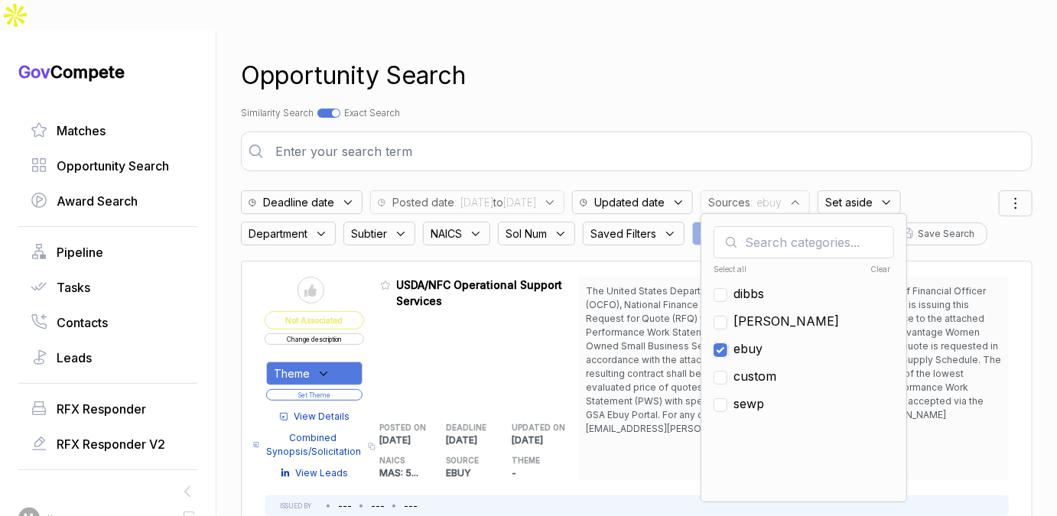
click at [727, 343] on input "checkbox" at bounding box center [721, 350] width 14 height 14
checkbox input "false"
click at [727, 316] on input "checkbox" at bounding box center [721, 323] width 14 height 14
checkbox input "true"
click at [324, 109] on div at bounding box center [328, 113] width 23 height 9
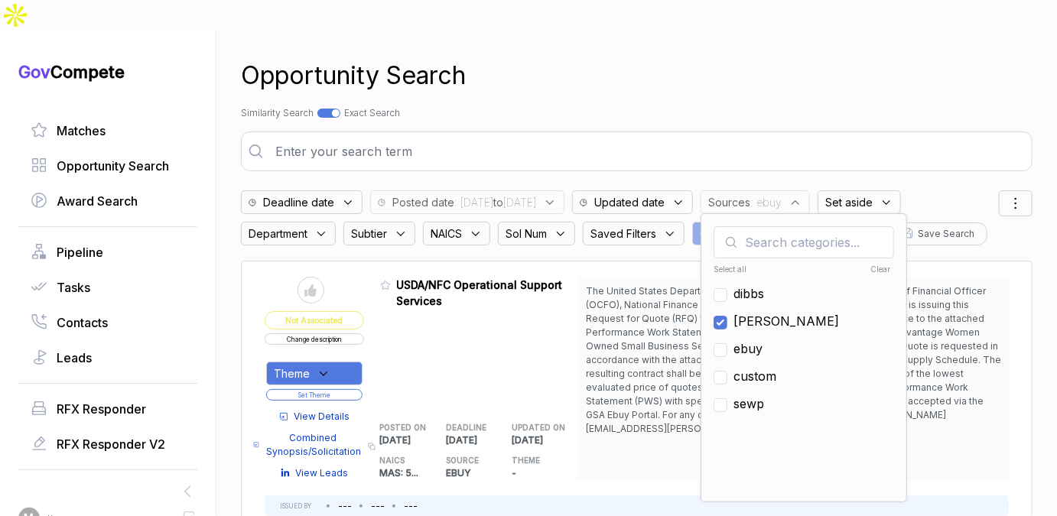
checkbox input "false"
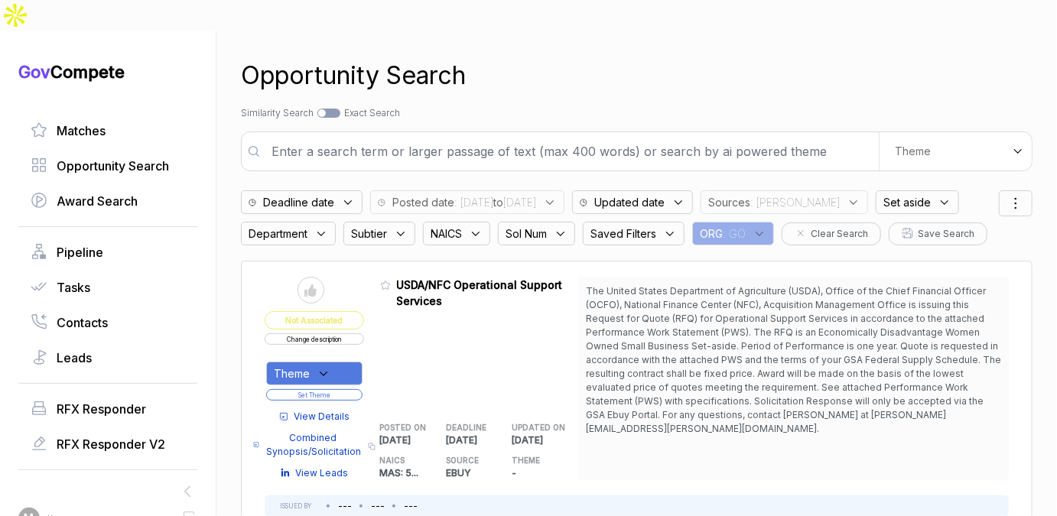
click at [340, 136] on input "text" at bounding box center [570, 151] width 616 height 31
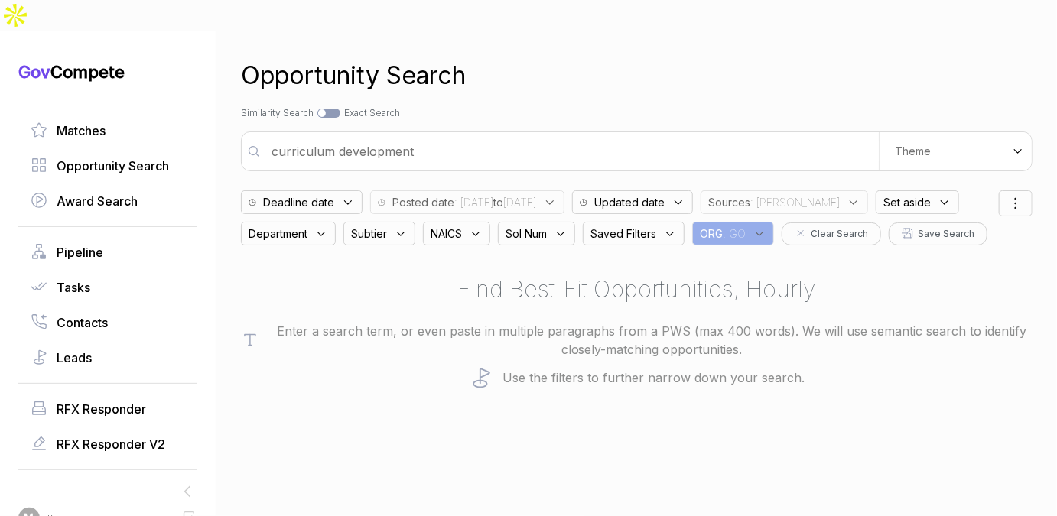
type input "curriculum development"
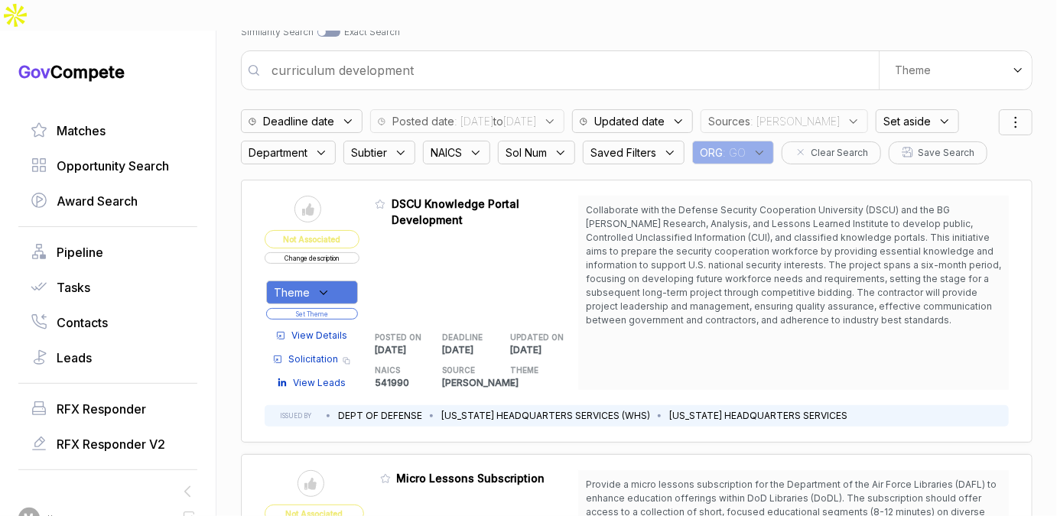
scroll to position [83, 0]
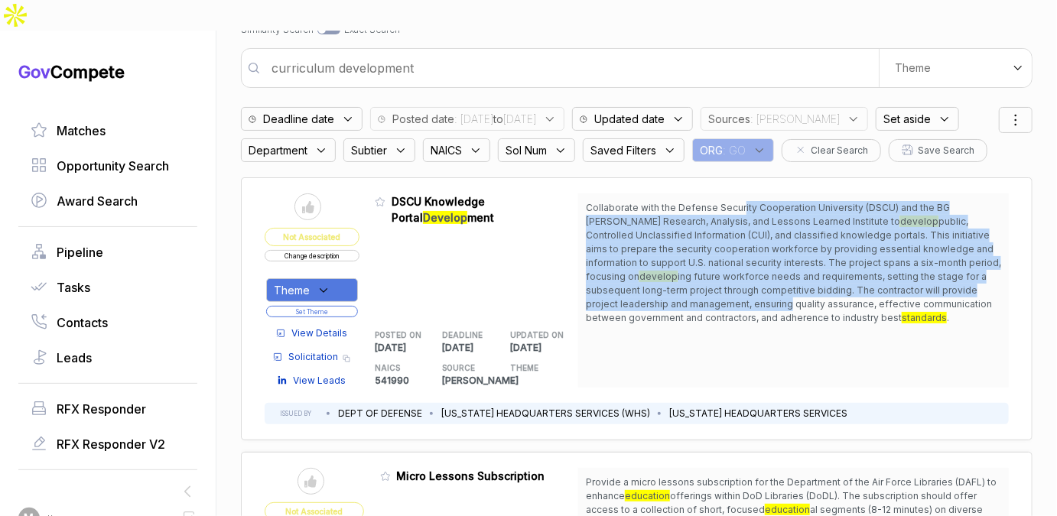
drag, startPoint x: 739, startPoint y: 177, endPoint x: 685, endPoint y: 276, distance: 113.3
click at [685, 276] on span "Collaborate with the Defense Security Cooperation University (DSCU) and the BG …" at bounding box center [793, 263] width 415 height 124
click at [328, 111] on span "Deadline date" at bounding box center [298, 119] width 71 height 16
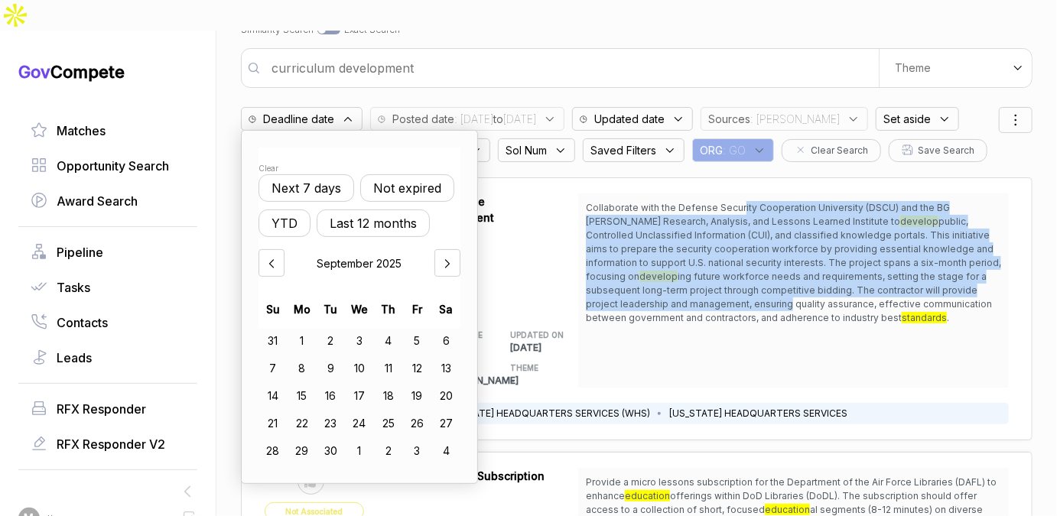
click at [404, 174] on button "Not expired" at bounding box center [407, 188] width 94 height 28
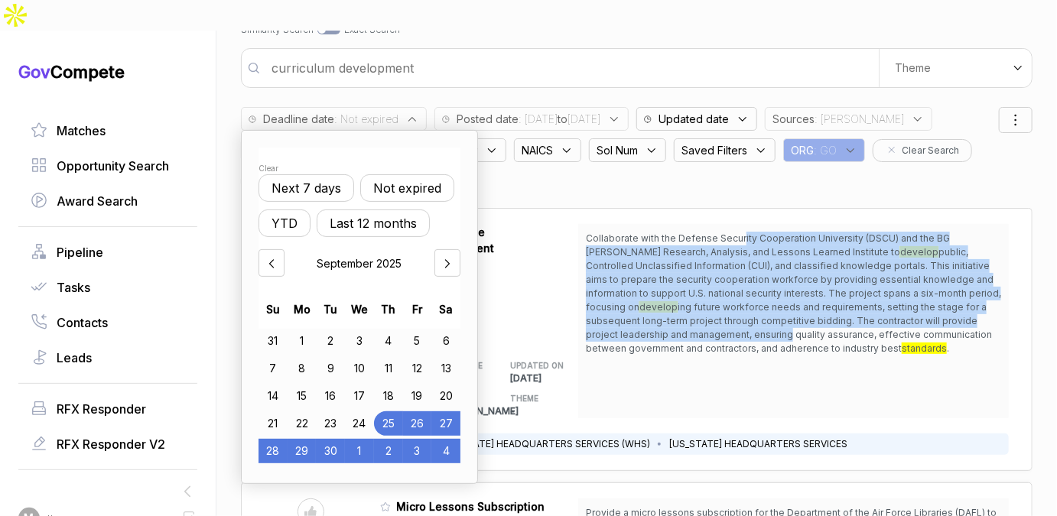
click at [655, 296] on span "Collaborate with the Defense Security Cooperation University (DSCU) and the BG …" at bounding box center [793, 294] width 415 height 124
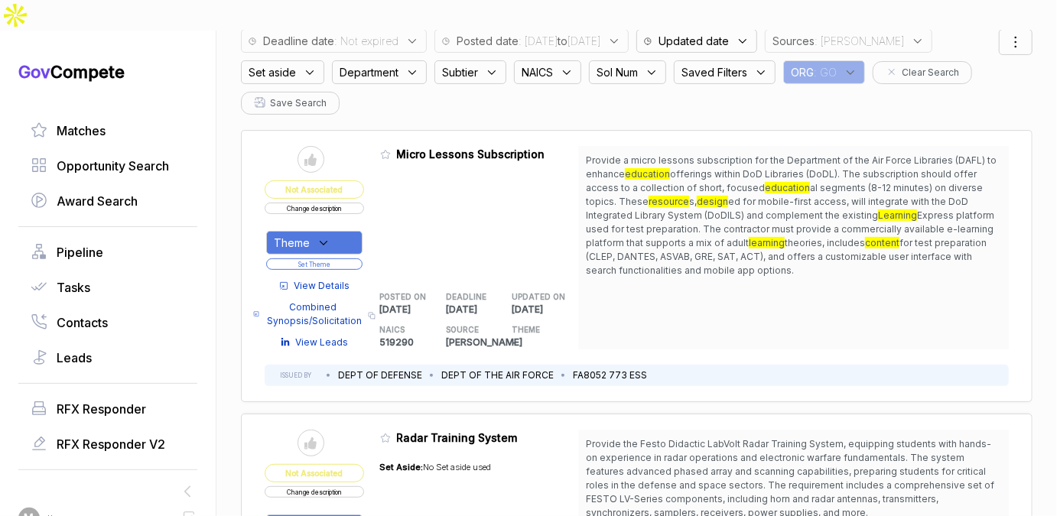
scroll to position [164, 0]
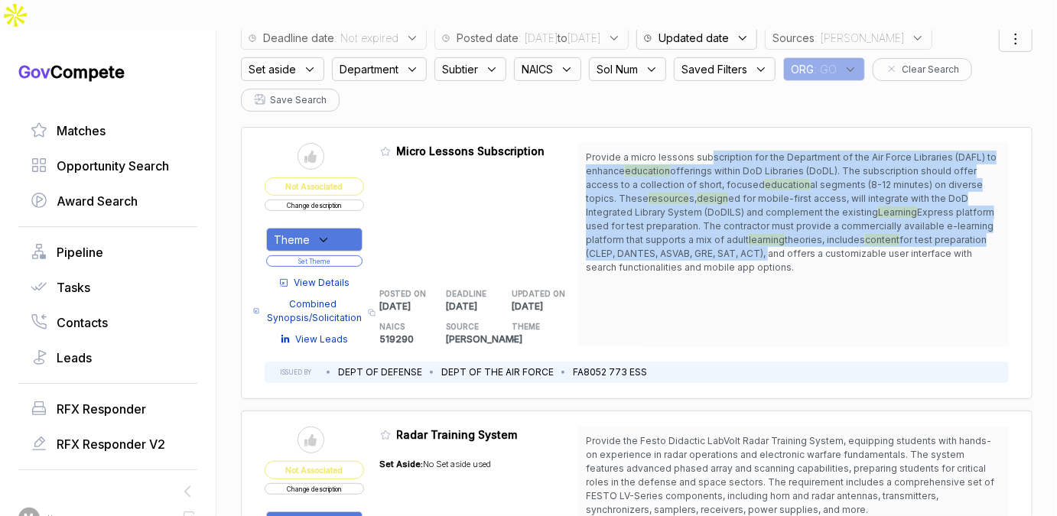
drag, startPoint x: 708, startPoint y: 131, endPoint x: 691, endPoint y: 233, distance: 103.0
click at [691, 229] on span "Provide a micro lessons subscription for the Department of the Air Force Librar…" at bounding box center [793, 213] width 415 height 124
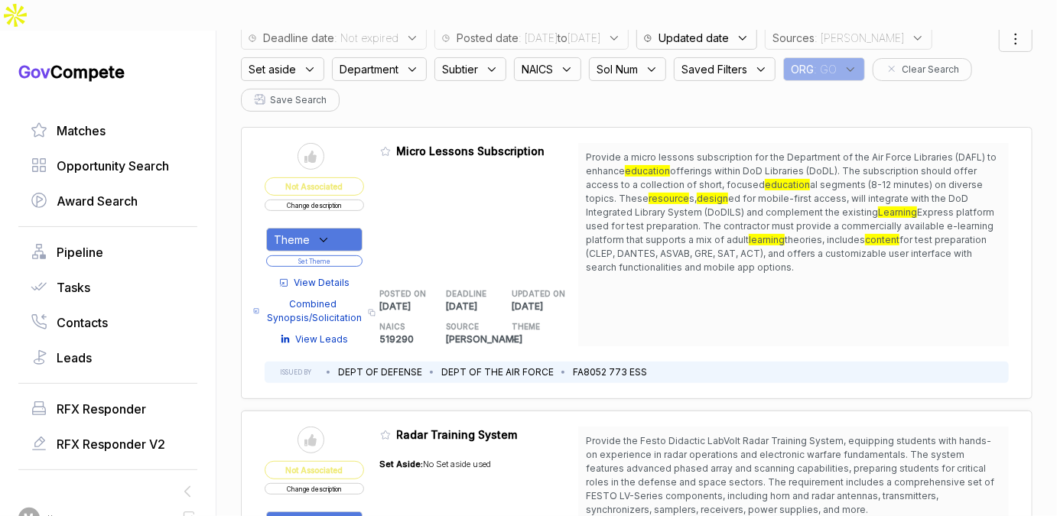
click at [315, 276] on span "View Details" at bounding box center [322, 283] width 56 height 14
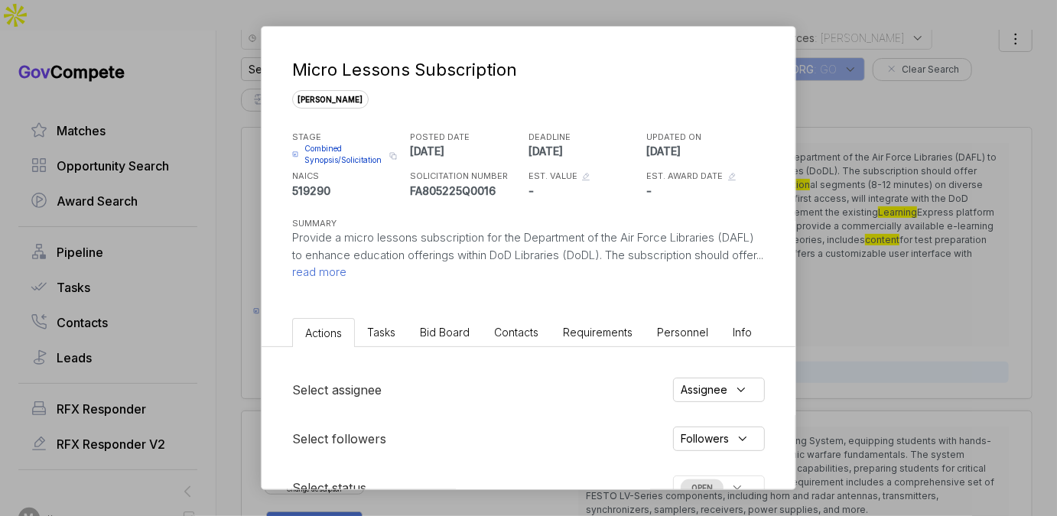
click at [441, 351] on div "Select assignee Assignee Select followers Followers Select status OPEN Create t…" at bounding box center [529, 463] width 534 height 233
click at [452, 330] on span "Bid Board" at bounding box center [445, 332] width 50 height 13
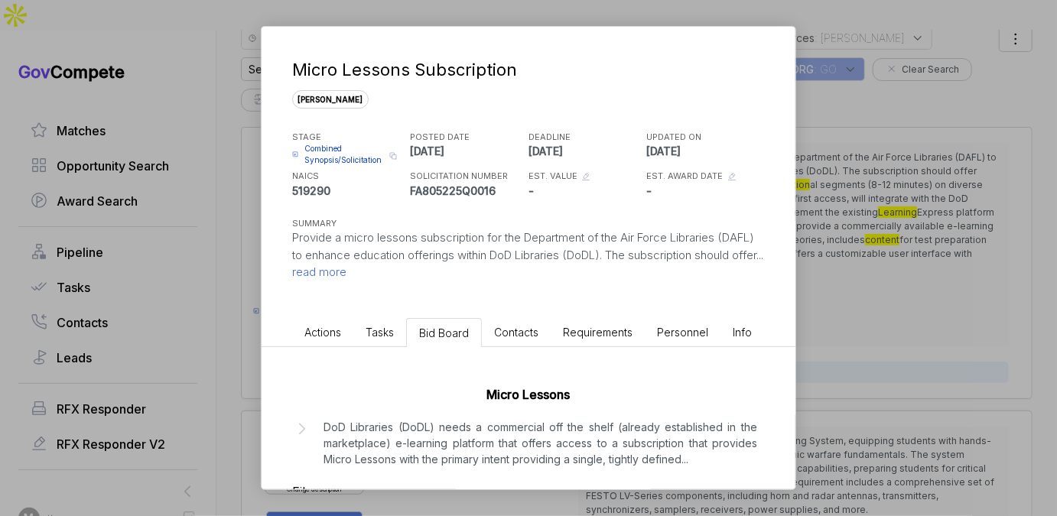
click at [469, 446] on p "DoD Libraries (DoDL) needs a commercial off the shelf (already established in t…" at bounding box center [541, 443] width 434 height 48
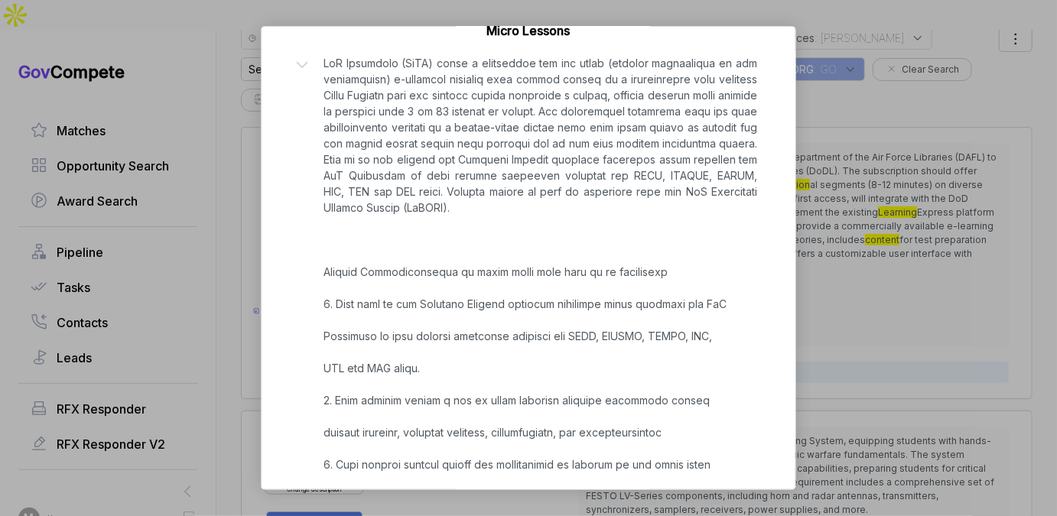
scroll to position [365, 0]
click at [870, 253] on div "Micro Lessons Subscription sam STAGE Combined Synopsis/Solicitation Copy link P…" at bounding box center [528, 258] width 1057 height 516
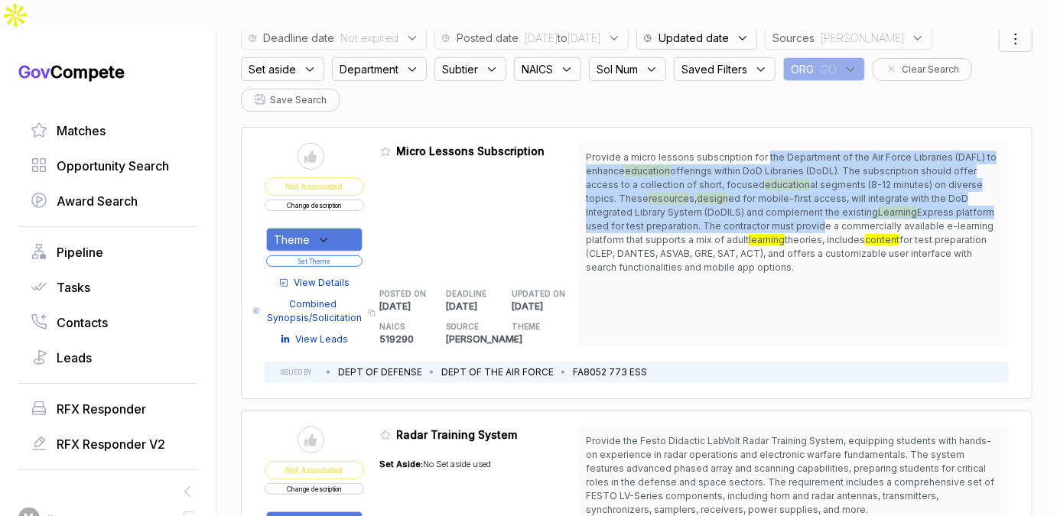
drag, startPoint x: 761, startPoint y: 127, endPoint x: 754, endPoint y: 188, distance: 61.6
click at [754, 188] on span "Provide a micro lessons subscription for the Department of the Air Force Librar…" at bounding box center [793, 213] width 415 height 124
click at [754, 207] on span "Express platform used for test preparation. The contractor must provide a comme…" at bounding box center [790, 226] width 408 height 39
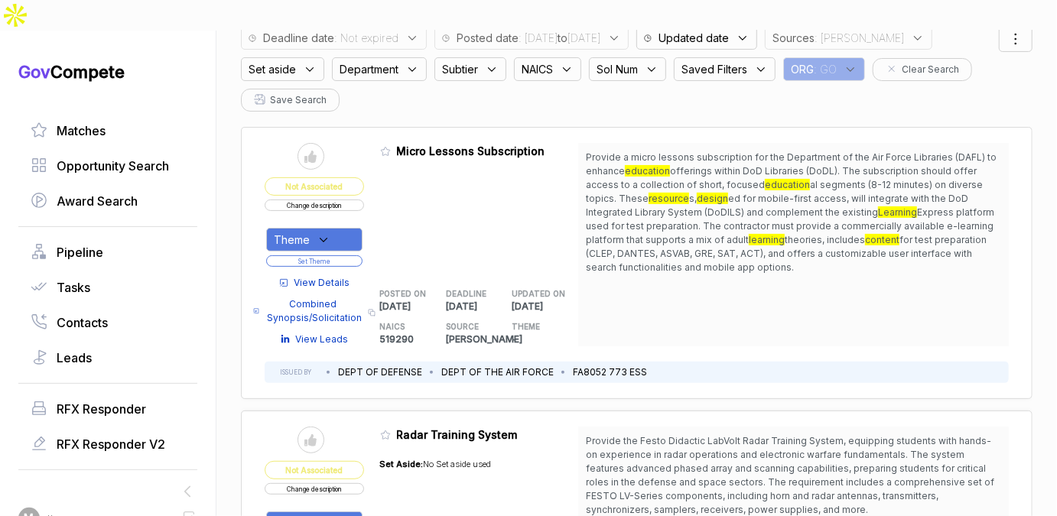
click at [356, 228] on div "Theme" at bounding box center [314, 240] width 96 height 24
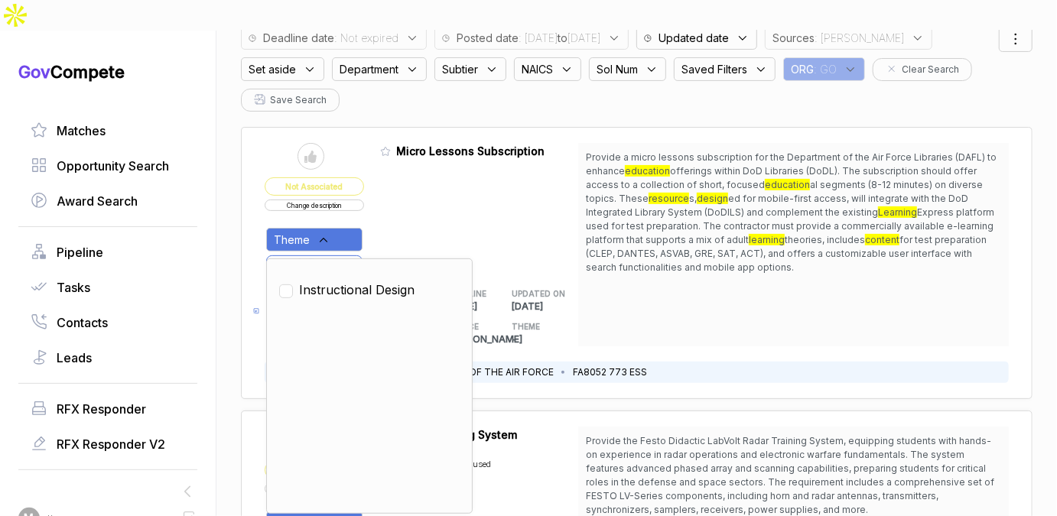
click at [338, 281] on span "Instructional Design" at bounding box center [356, 290] width 115 height 18
checkbox input "true"
click at [415, 200] on div "Admin: Click to change feature to 1 FA805225Q0016 Micro Lessons Subscription PO…" at bounding box center [479, 244] width 199 height 203
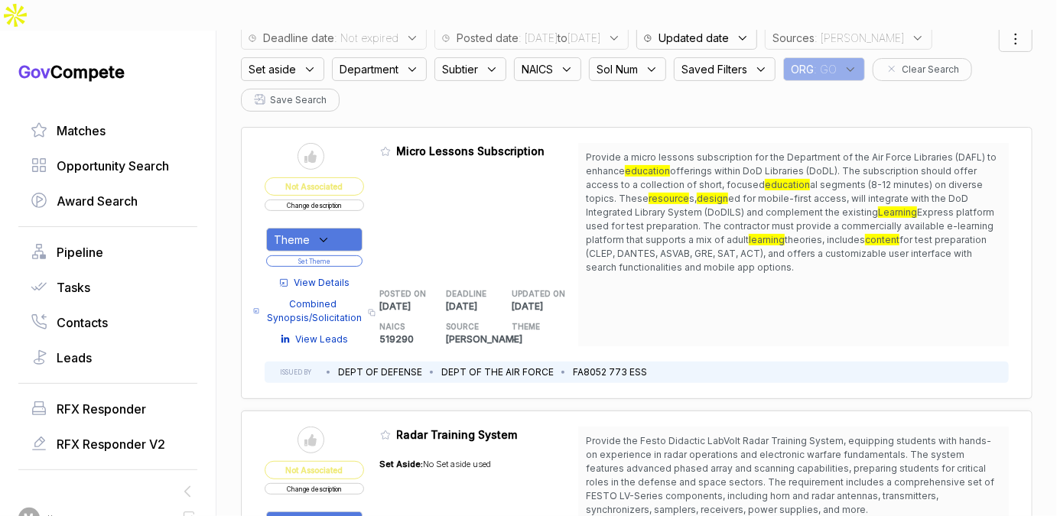
click at [358, 255] on button "Set Theme" at bounding box center [314, 260] width 96 height 11
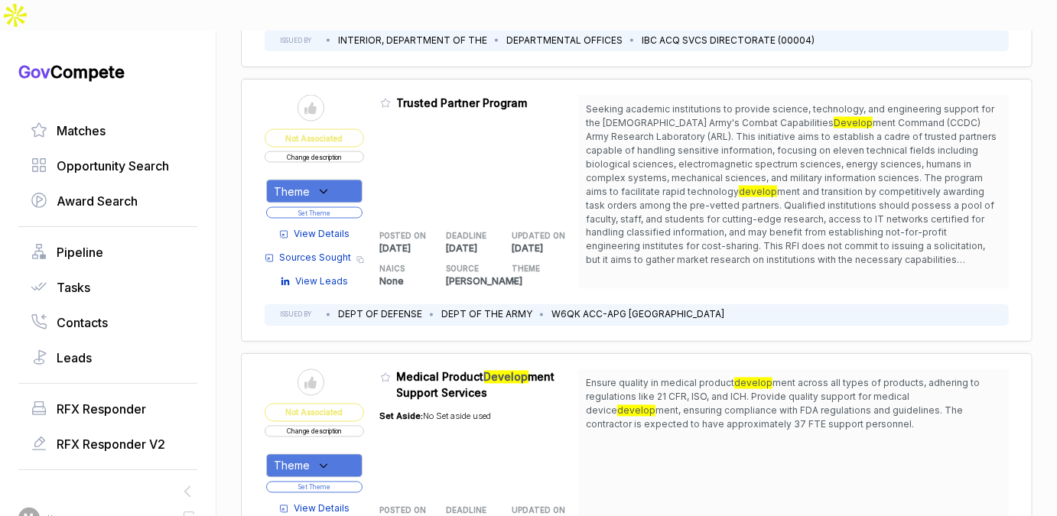
scroll to position [3762, 0]
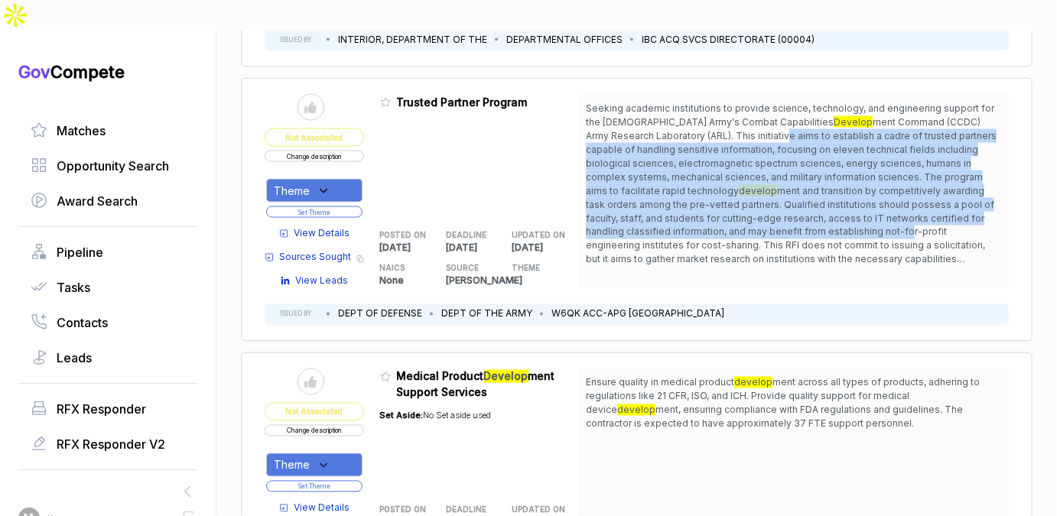
drag, startPoint x: 667, startPoint y: 86, endPoint x: 668, endPoint y: 189, distance: 103.3
click at [668, 188] on span "Seeking academic institutions to provide science, technology, and engineering s…" at bounding box center [793, 184] width 415 height 165
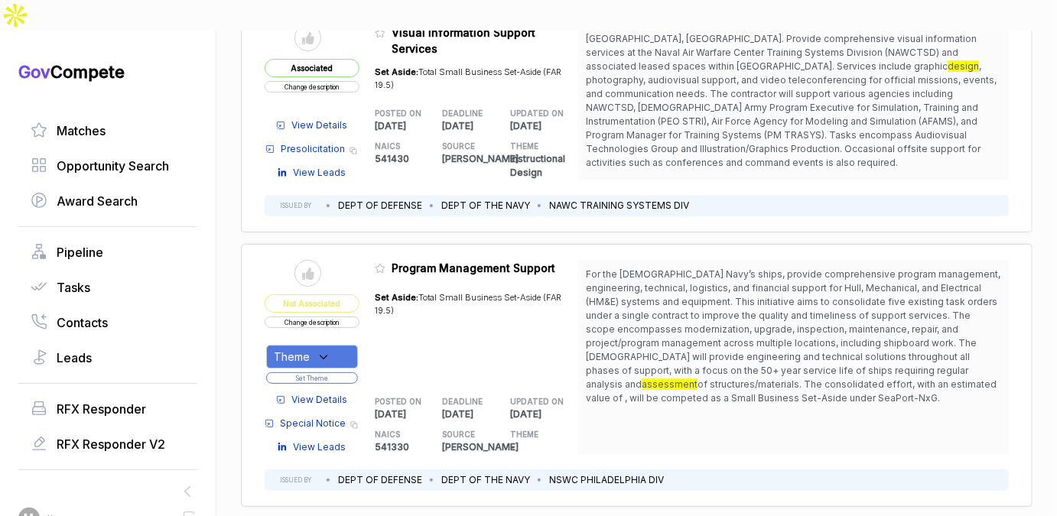
scroll to position [4729, 0]
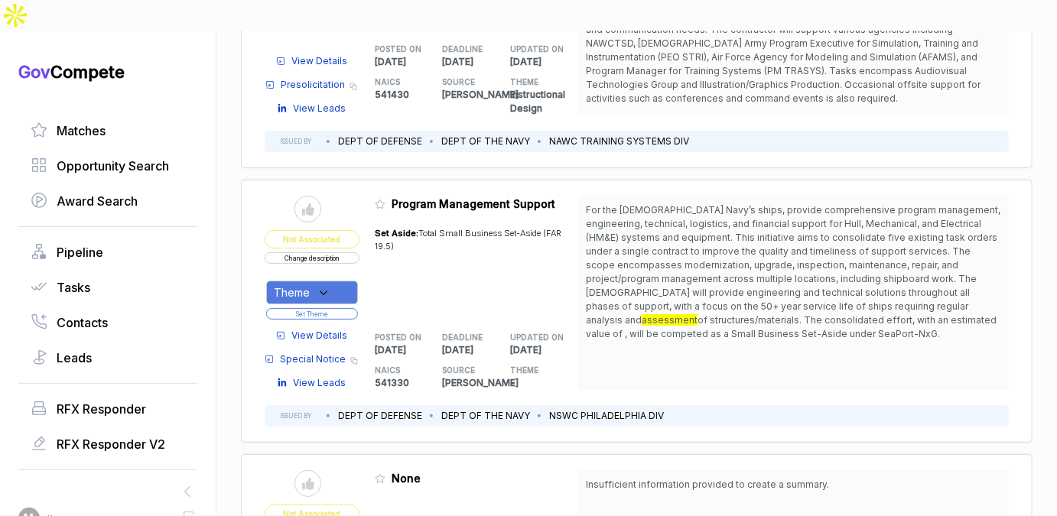
drag, startPoint x: 671, startPoint y: 171, endPoint x: 655, endPoint y: 281, distance: 110.5
click at [655, 281] on span "For the U.S. Navy’s ships, provide comprehensive program management, engineerin…" at bounding box center [793, 272] width 415 height 138
click at [295, 329] on span "View Details" at bounding box center [319, 336] width 56 height 14
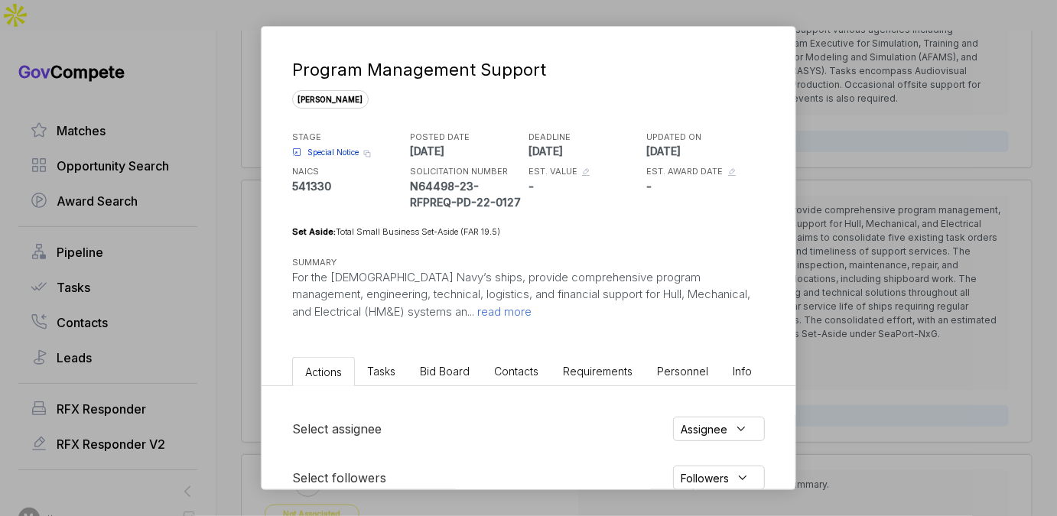
click at [436, 372] on span "Bid Board" at bounding box center [445, 371] width 50 height 13
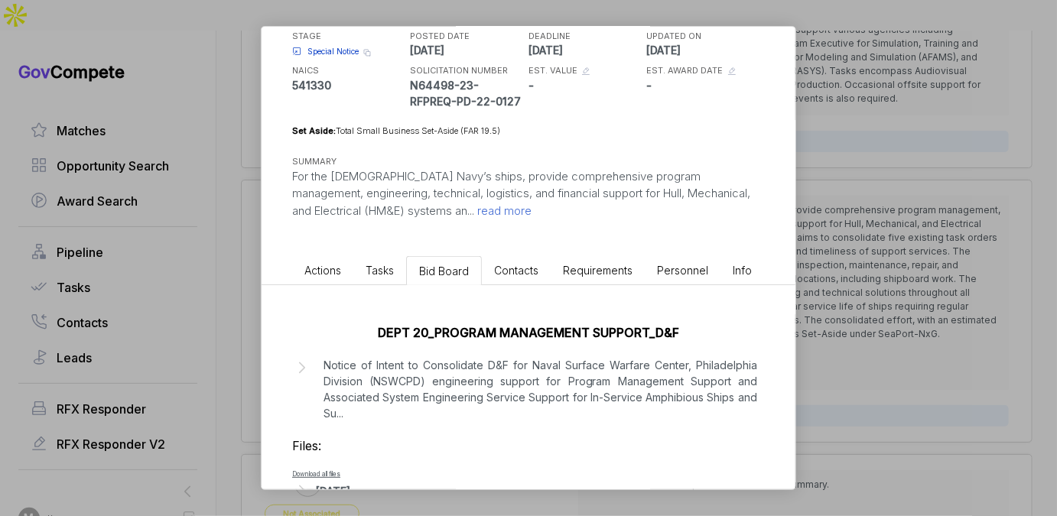
scroll to position [142, 0]
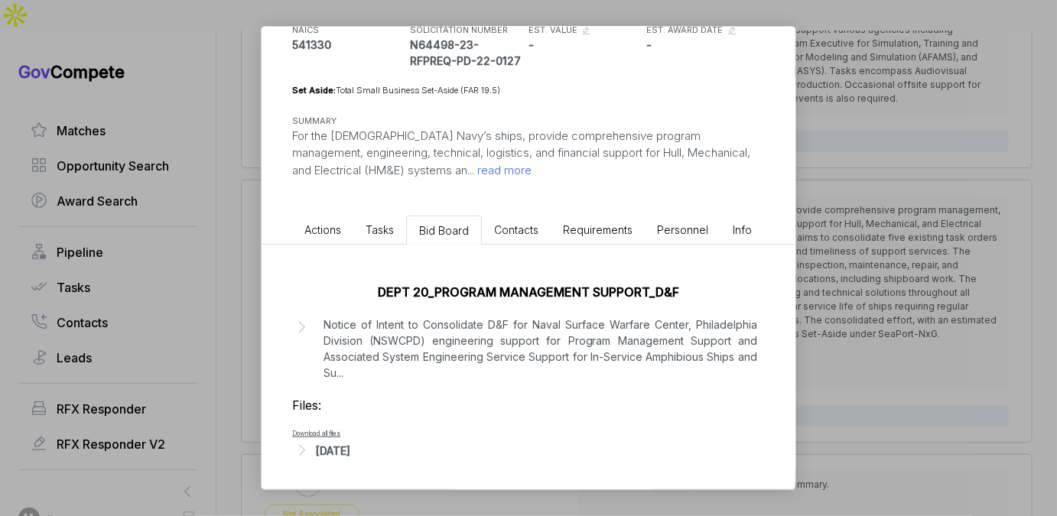
click at [906, 211] on div "Program Management Support sam STAGE Special Notice Copy link POSTED DATE 2025-…" at bounding box center [528, 258] width 1057 height 516
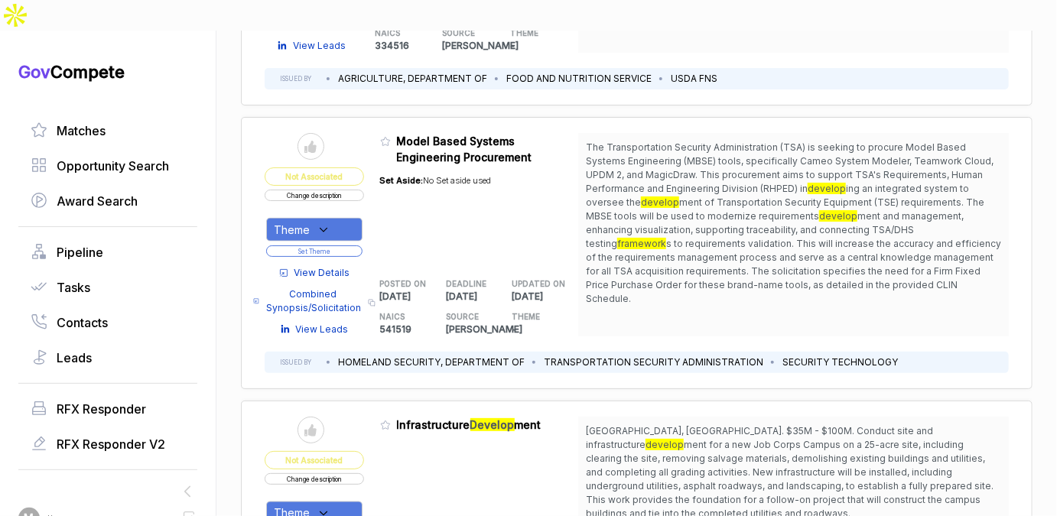
scroll to position [6230, 0]
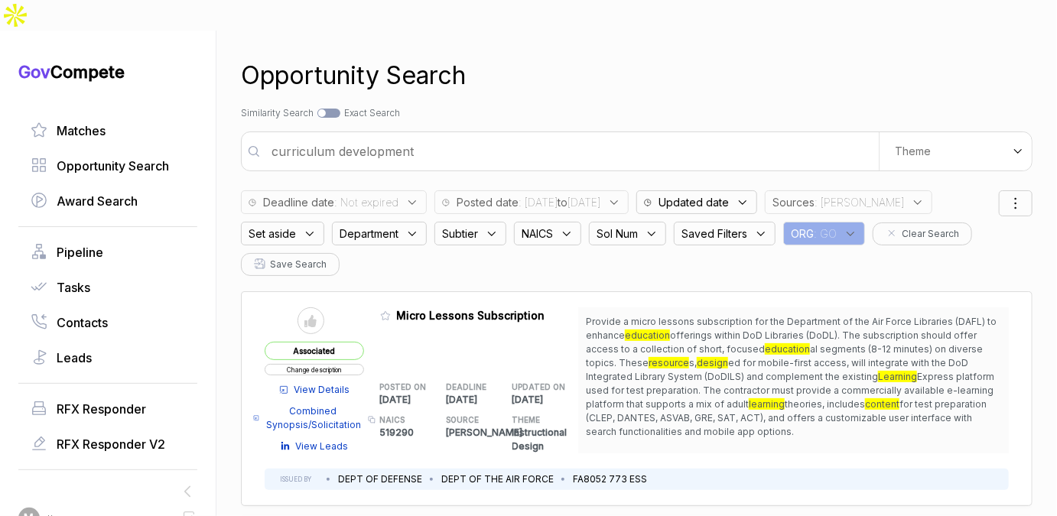
click at [577, 136] on input "curriculum development" at bounding box center [570, 151] width 616 height 31
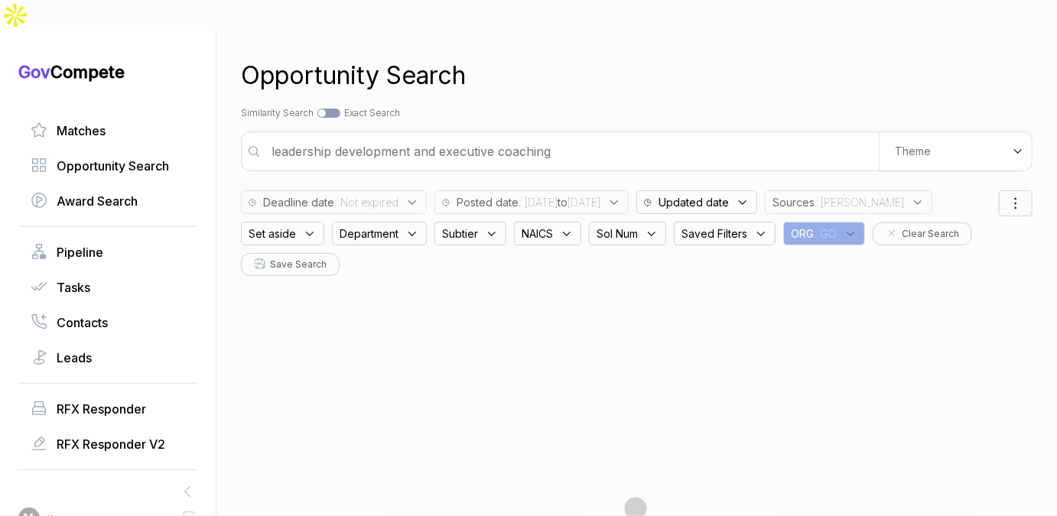
type input "leadership development and executive coaching"
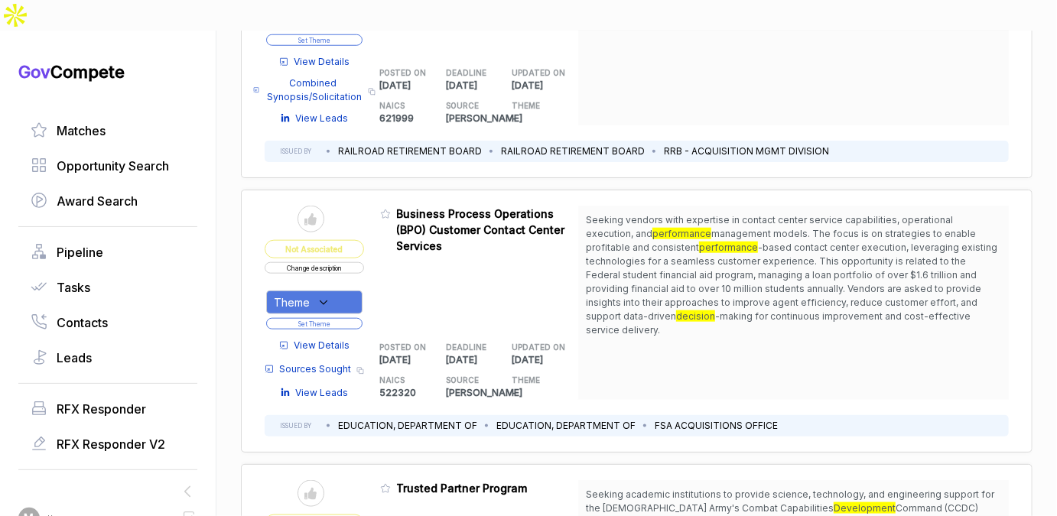
scroll to position [661, 0]
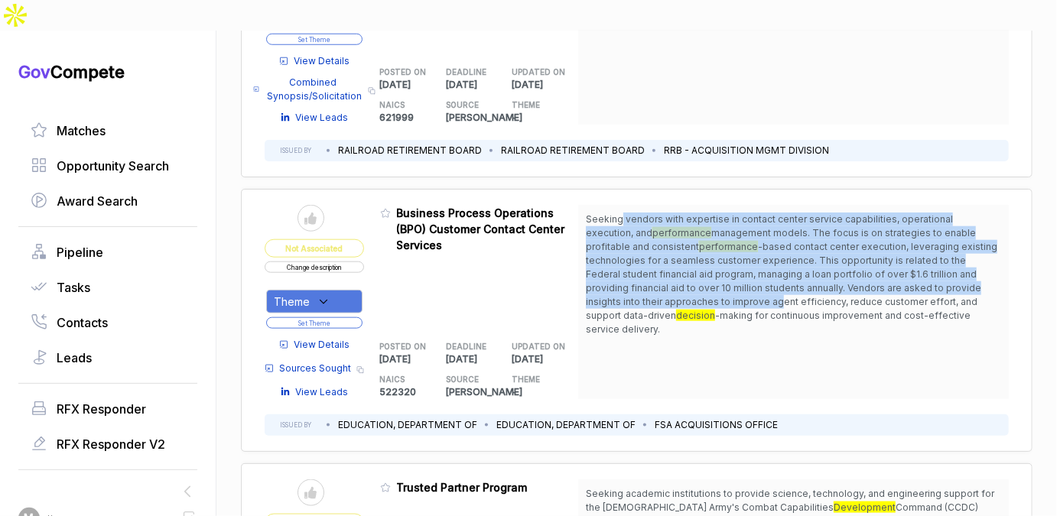
drag, startPoint x: 619, startPoint y: 189, endPoint x: 631, endPoint y: 265, distance: 76.7
click at [631, 264] on span "Seeking vendors with expertise in contact center service capabilities, operatio…" at bounding box center [793, 275] width 415 height 124
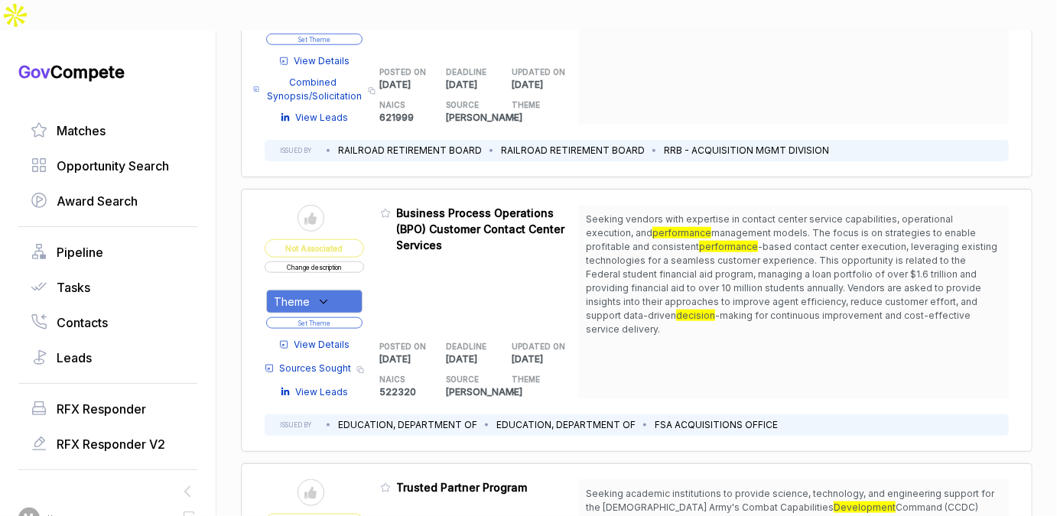
click at [293, 338] on link "View Details" at bounding box center [314, 345] width 71 height 14
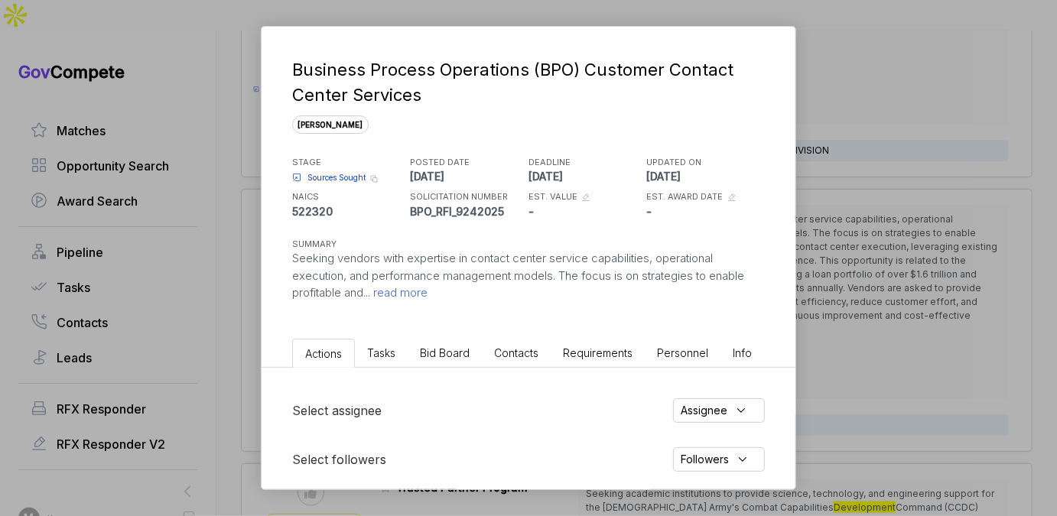
click at [454, 354] on span "Bid Board" at bounding box center [445, 352] width 50 height 13
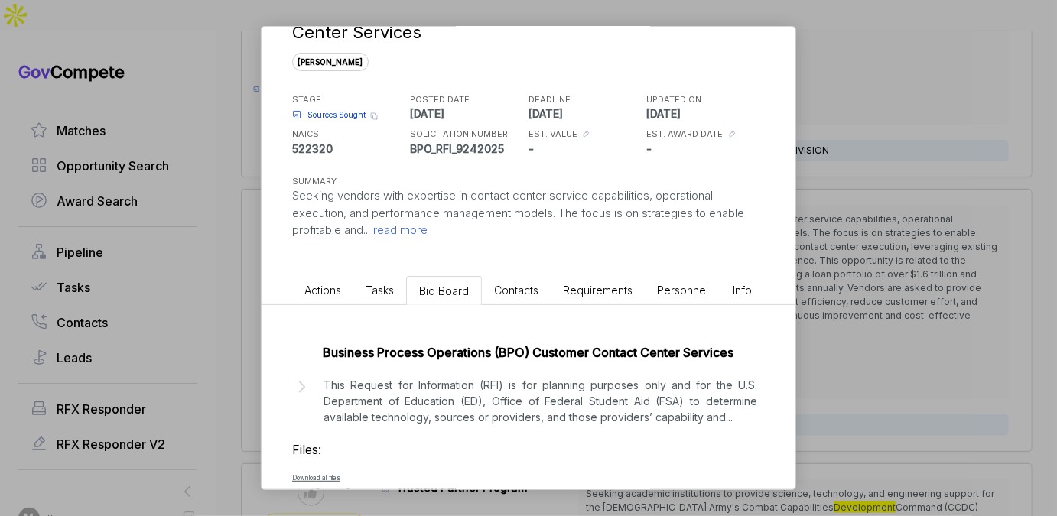
scroll to position [107, 0]
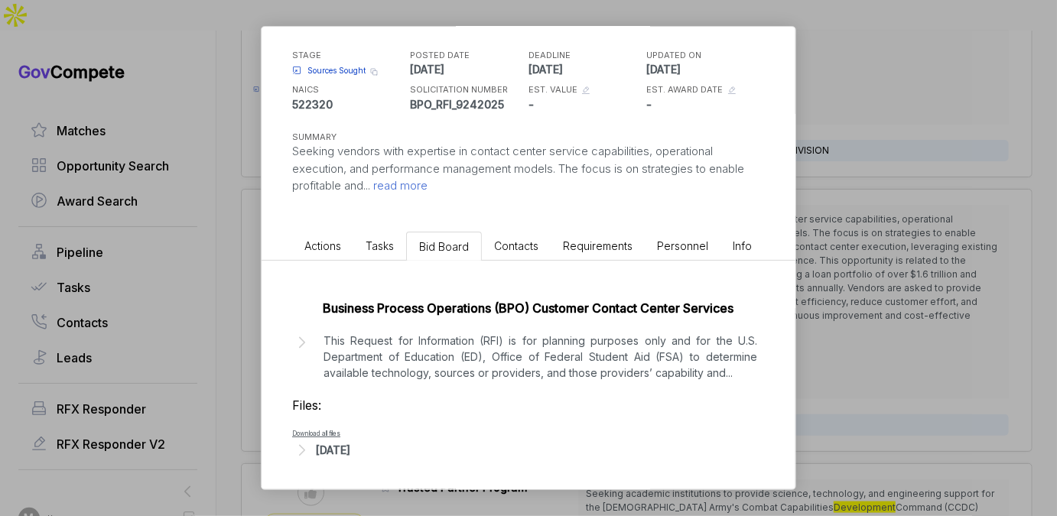
click at [350, 455] on div "Sep 24, 2025" at bounding box center [333, 450] width 34 height 16
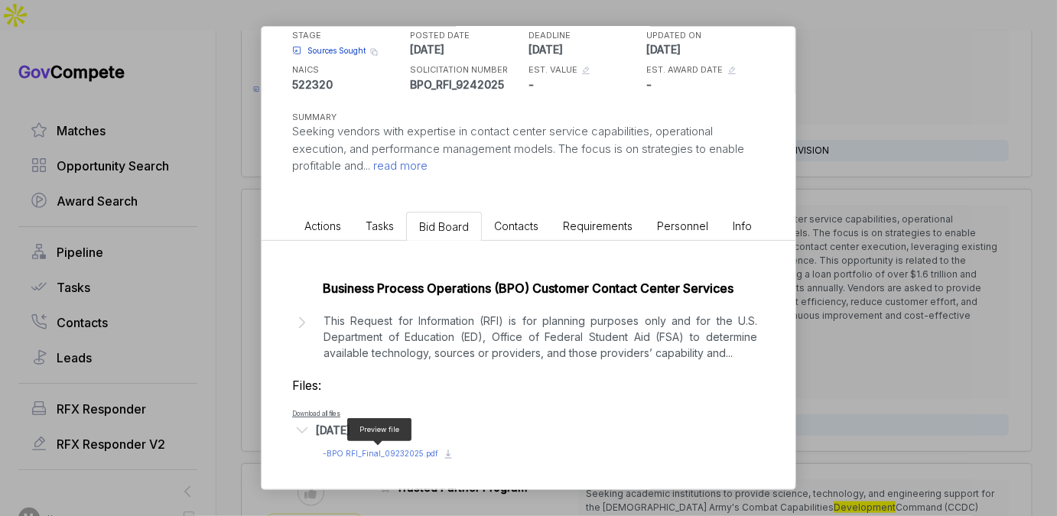
click at [381, 454] on span "- BPO RFI_Final_09232025.pdf" at bounding box center [380, 453] width 115 height 9
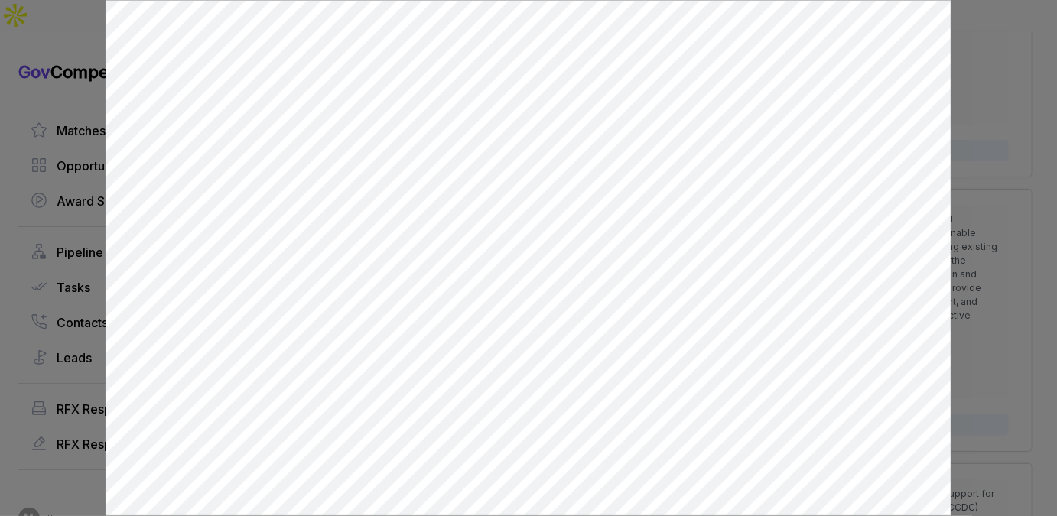
scroll to position [0, 0]
click at [963, 75] on div at bounding box center [528, 258] width 1057 height 516
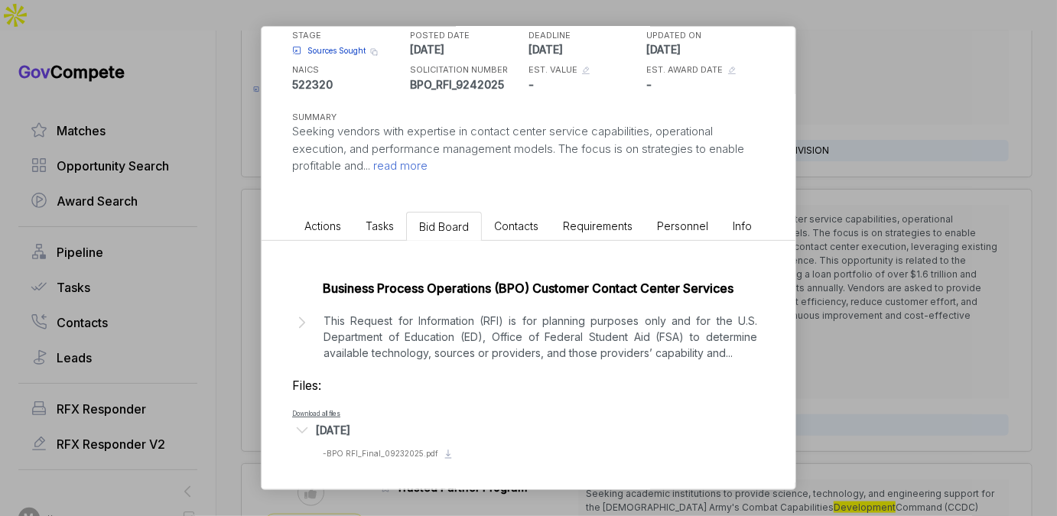
click at [873, 141] on div "Business Process Operations (BPO) Customer Contact Center Services sam STAGE So…" at bounding box center [528, 258] width 1057 height 516
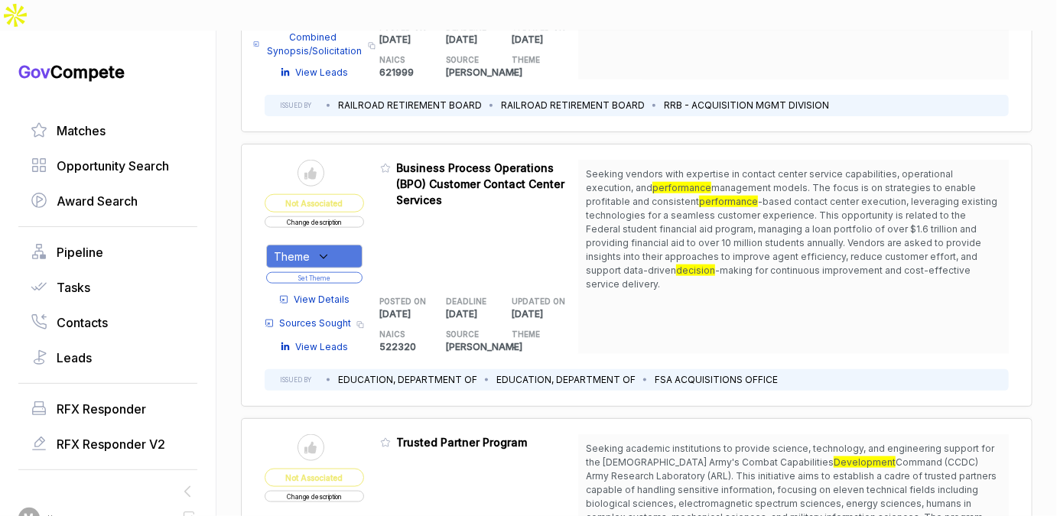
scroll to position [715, 0]
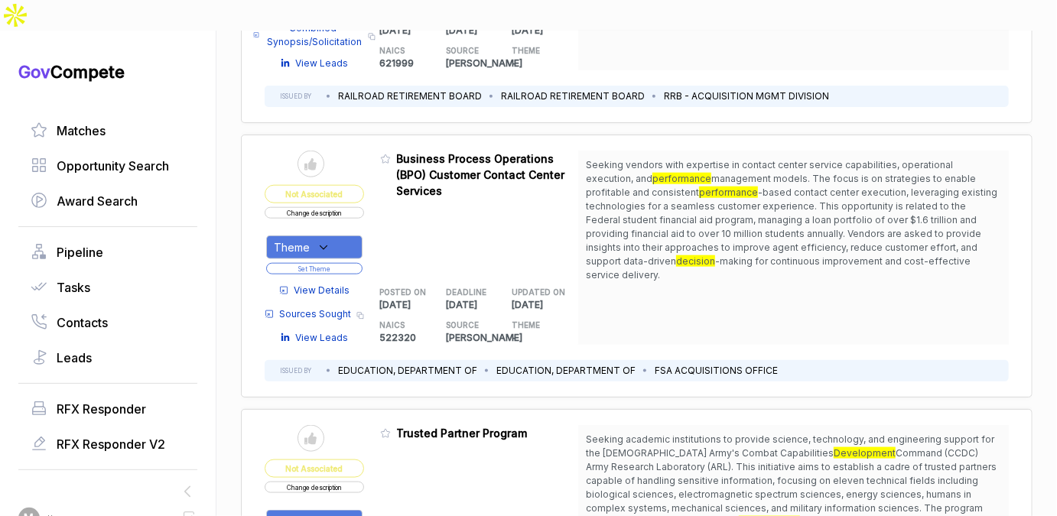
click at [350, 207] on button "Change description" at bounding box center [314, 212] width 99 height 11
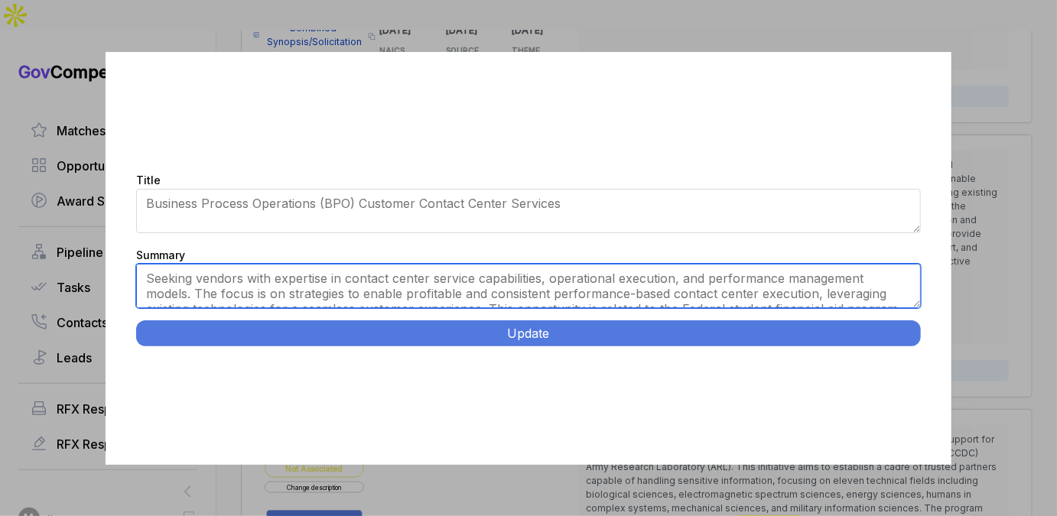
click at [412, 273] on textarea "Seeking vendors with expertise in contact center service capabilities, operatio…" at bounding box center [528, 286] width 785 height 44
paste textarea "Federal Student Aid Contact Center Services. Washington, DC. Provide customer c…"
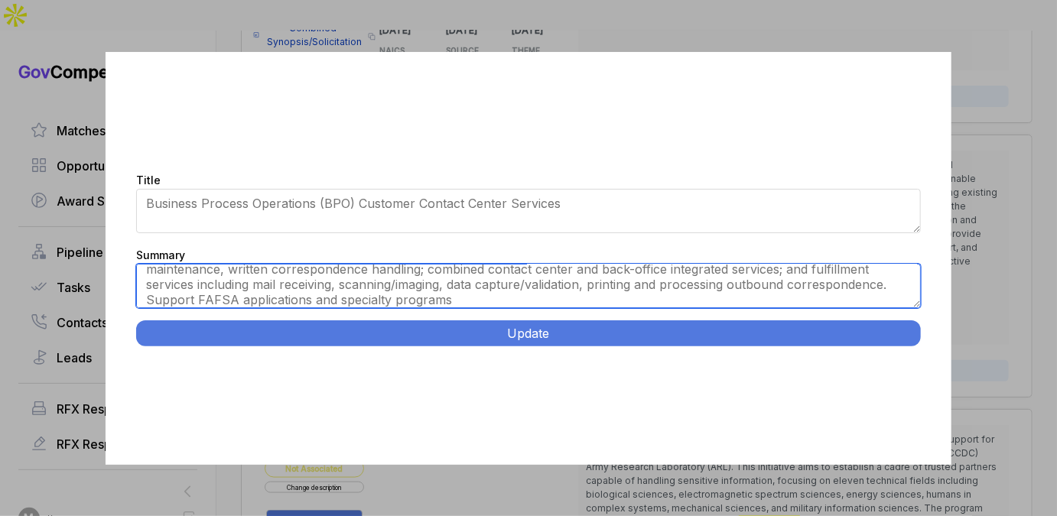
scroll to position [0, 0]
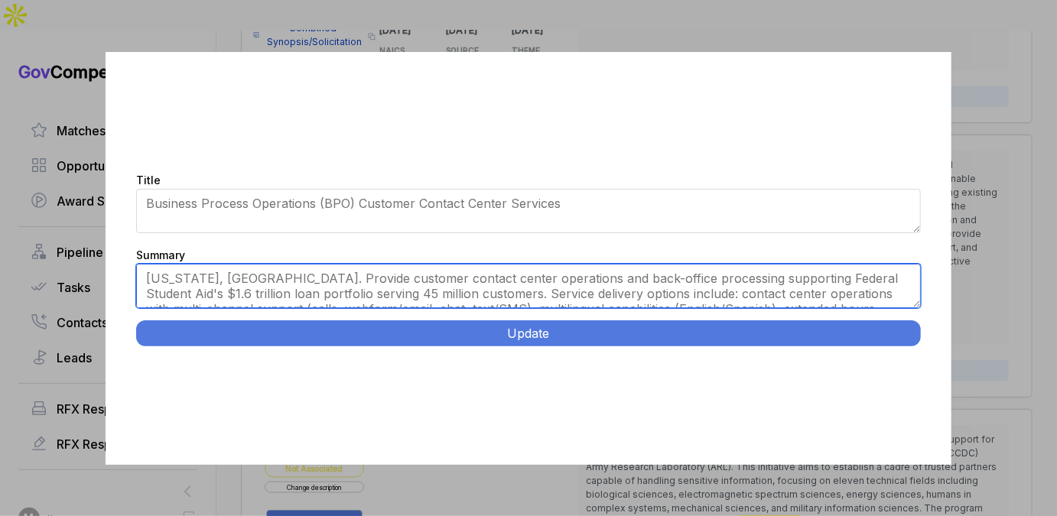
type textarea "Washington, DC. Provide customer contact center operations and back-office proc…"
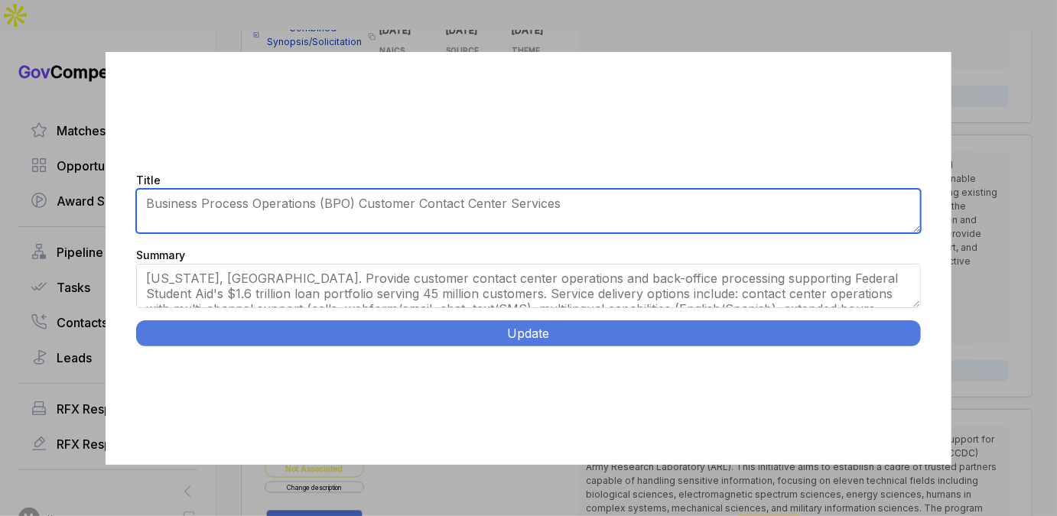
click at [464, 202] on textarea "Business Process Operations (BPO) Customer Contact Center Services" at bounding box center [528, 211] width 785 height 44
paste textarea "Federal Student Aid Contact Center Services."
type textarea "Federal Student Aid Contact Center Services"
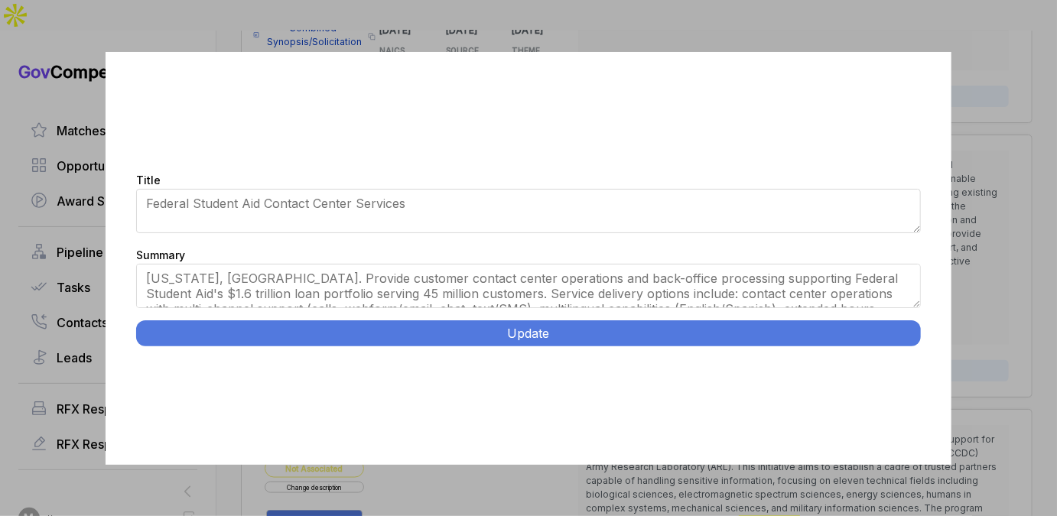
click at [695, 325] on button "Update" at bounding box center [528, 333] width 785 height 26
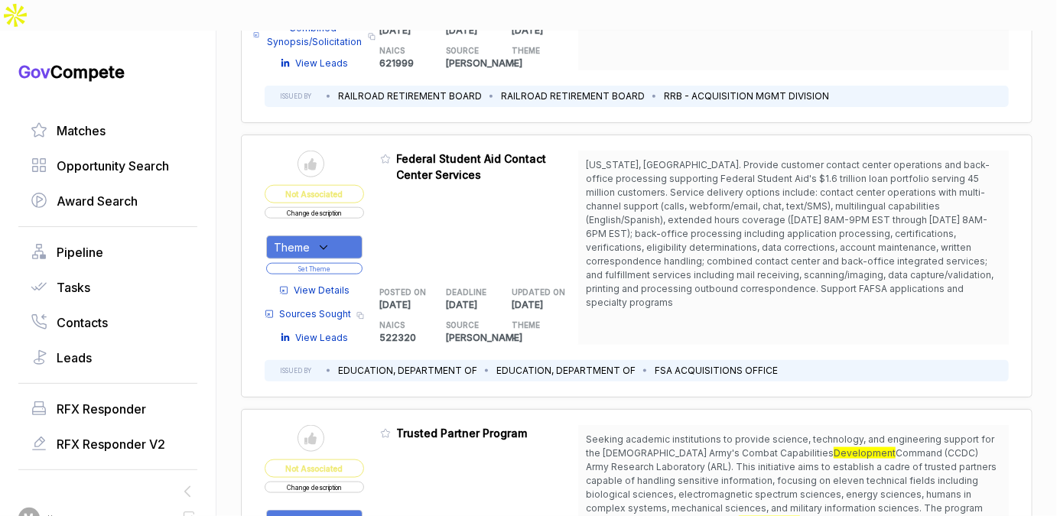
click at [321, 284] on span "View Details" at bounding box center [322, 291] width 56 height 14
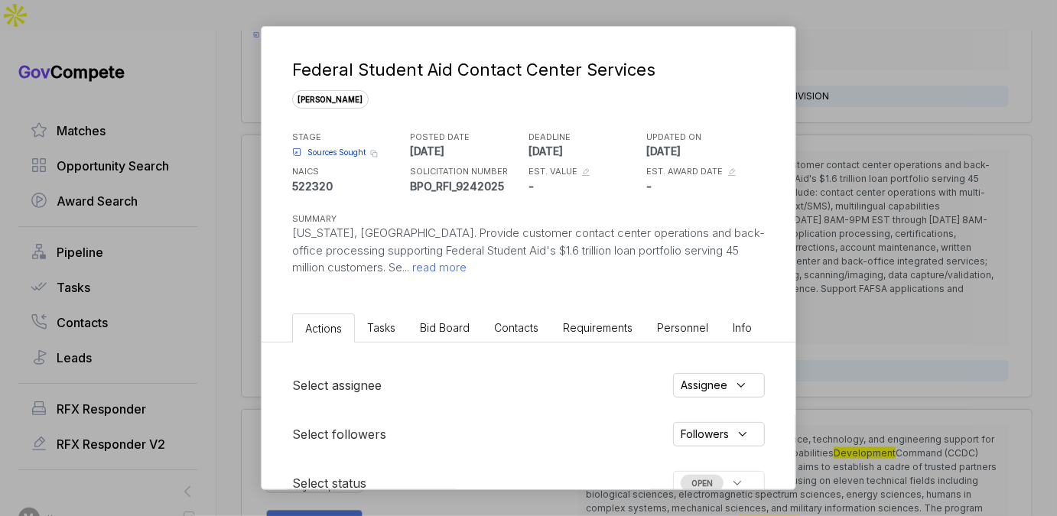
click at [429, 333] on li "Bid Board" at bounding box center [445, 328] width 74 height 28
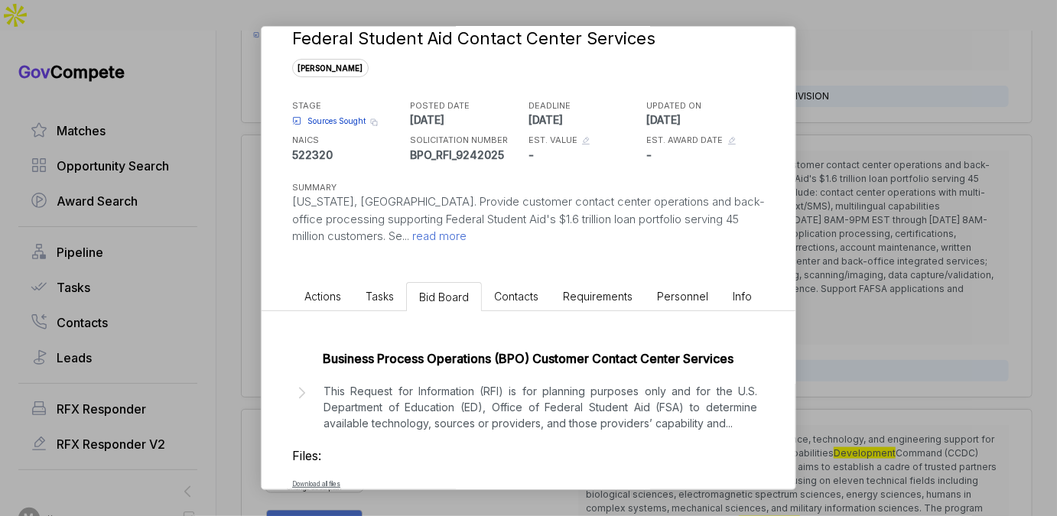
scroll to position [82, 0]
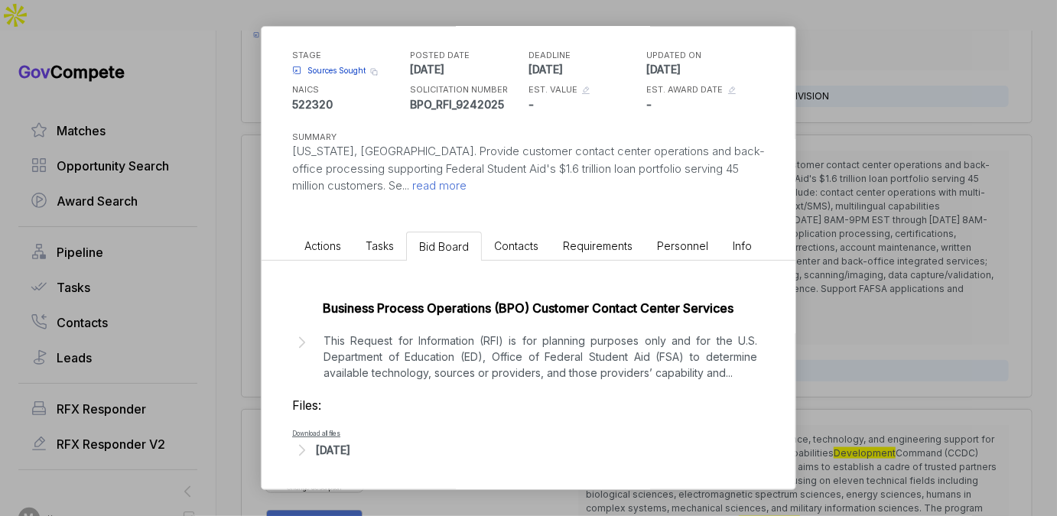
click at [353, 460] on div "Business Process Operations (BPO) Customer Contact Center Services This Request…" at bounding box center [529, 376] width 534 height 230
click at [350, 452] on div "Sep 24, 2025" at bounding box center [333, 450] width 34 height 16
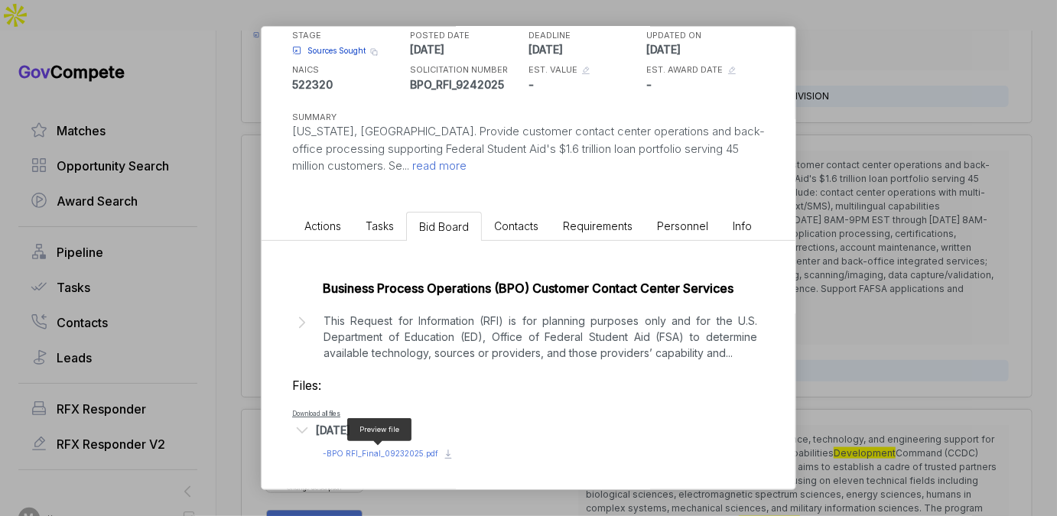
click at [376, 456] on span "- BPO RFI_Final_09232025.pdf" at bounding box center [380, 453] width 115 height 9
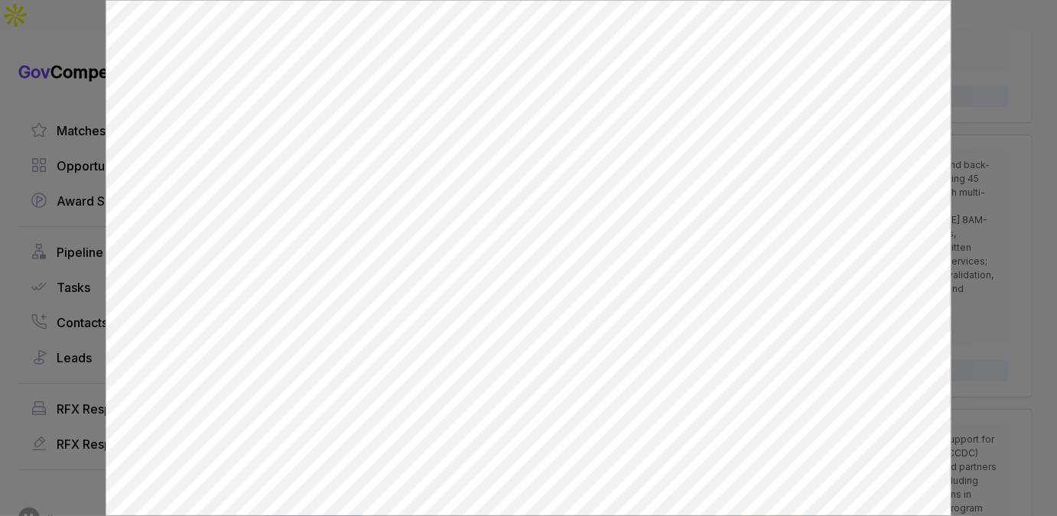
scroll to position [0, 0]
click at [956, 170] on div at bounding box center [528, 258] width 1057 height 516
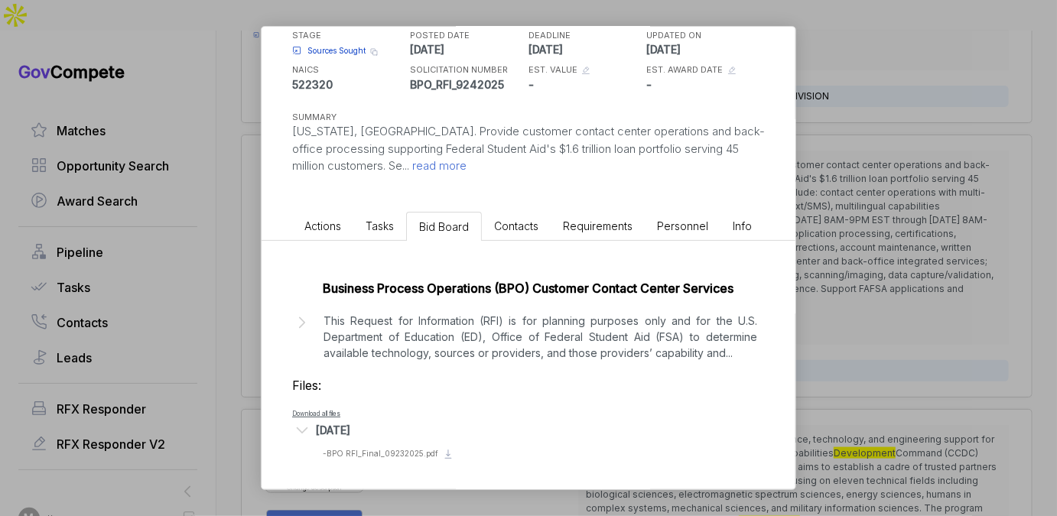
click at [956, 170] on div "Federal Student Aid Contact Center Services sam STAGE Sources Sought Copy link …" at bounding box center [528, 258] width 1057 height 516
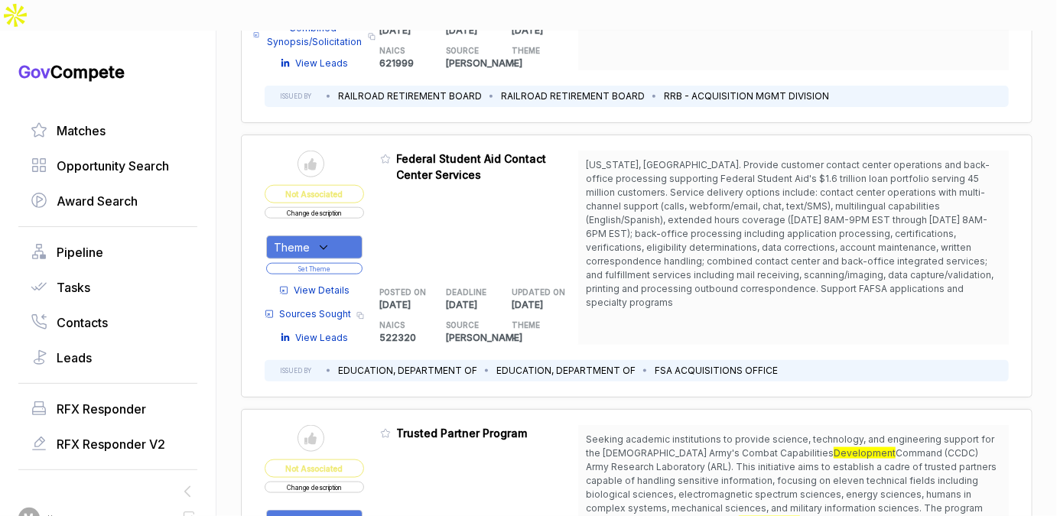
click at [344, 236] on div "Theme" at bounding box center [314, 248] width 96 height 24
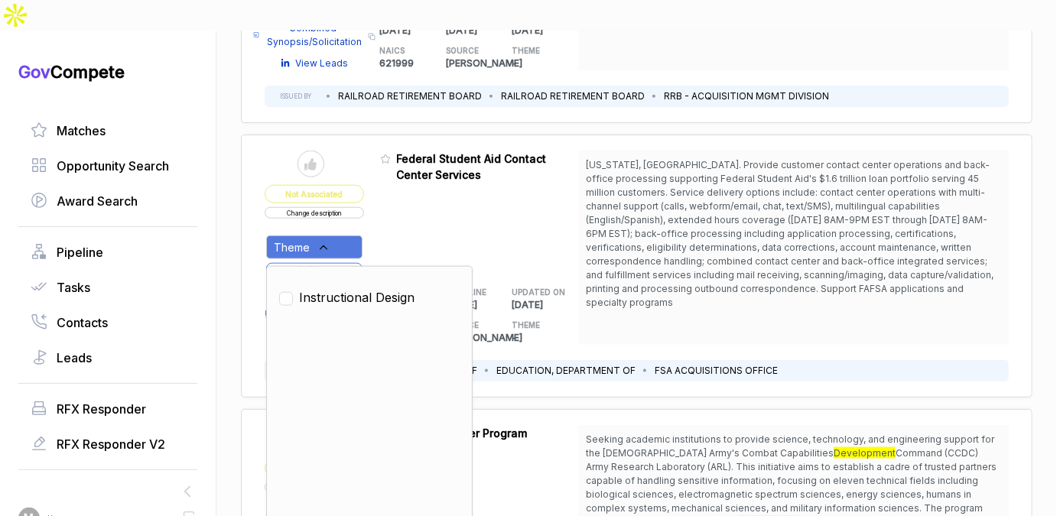
click at [332, 288] on span "Instructional Design" at bounding box center [356, 297] width 115 height 18
checkbox input "true"
click at [435, 194] on div "Admin: Click to change feature to 1 BPO_RFI_9242025 Federal Student Aid Contact…" at bounding box center [479, 248] width 199 height 194
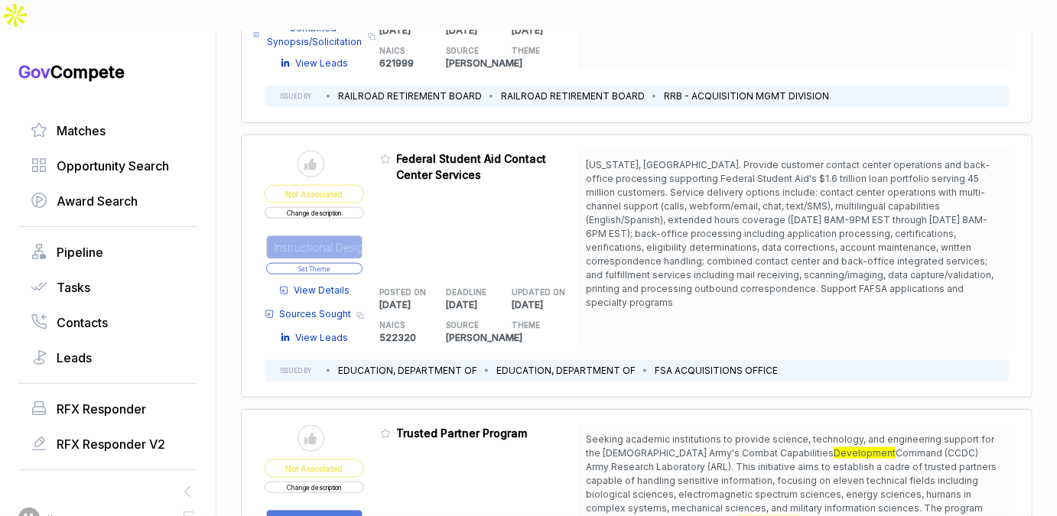
click at [335, 263] on button "Set Theme" at bounding box center [314, 268] width 96 height 11
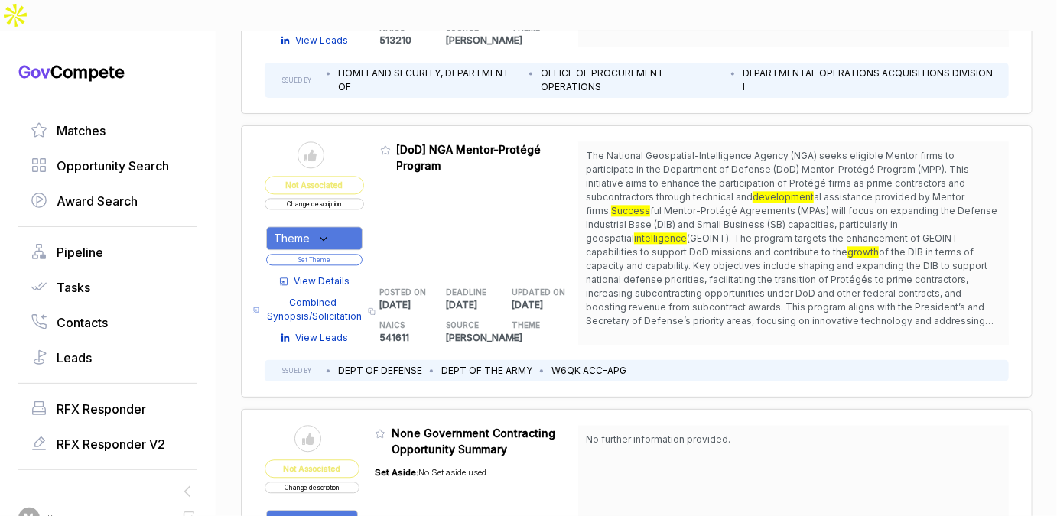
scroll to position [1524, 0]
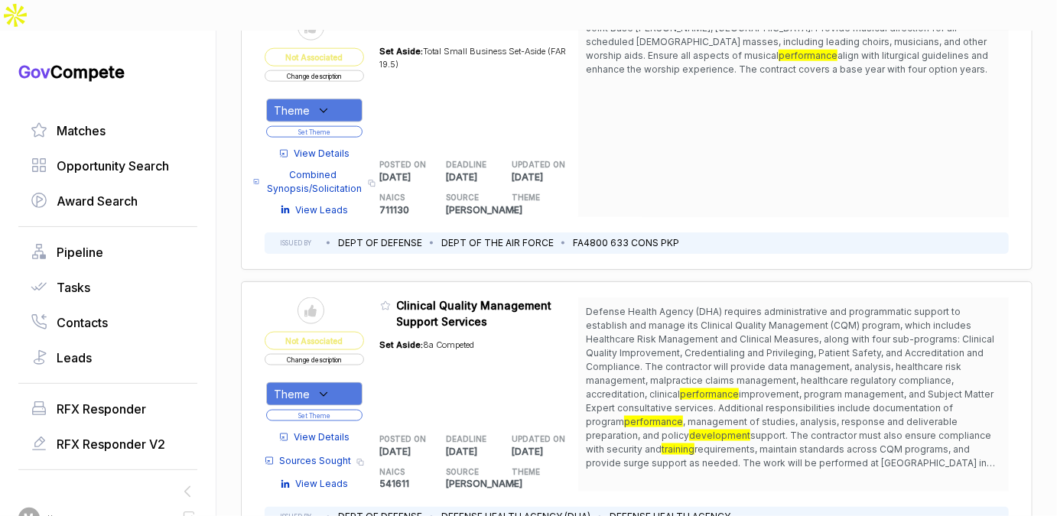
scroll to position [3690, 0]
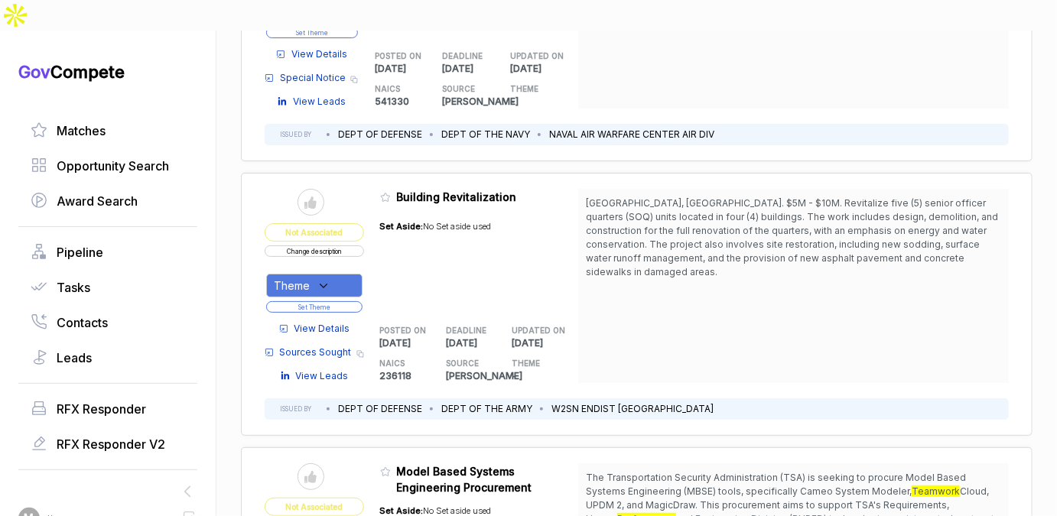
scroll to position [5296, 0]
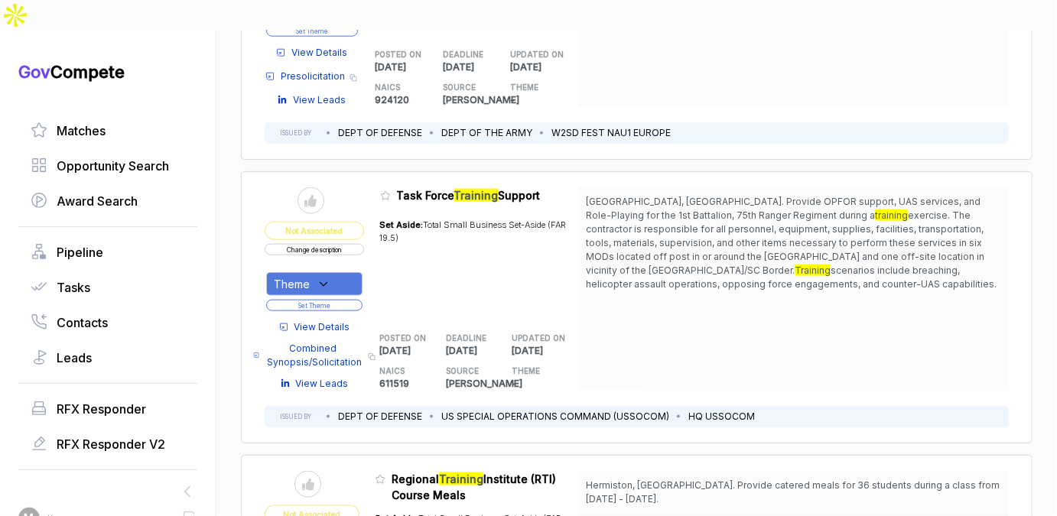
scroll to position [8635, 0]
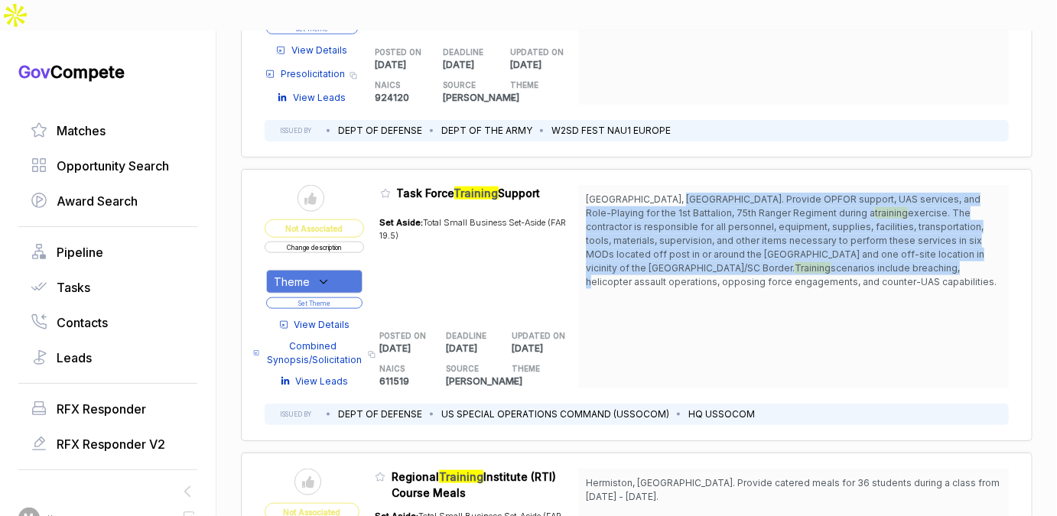
drag, startPoint x: 673, startPoint y: 129, endPoint x: 666, endPoint y: 194, distance: 65.4
click at [666, 193] on span "Savannah, GA. Provide OPFOR support, UAS services, and Role-Playing for the 1st…" at bounding box center [793, 241] width 415 height 96
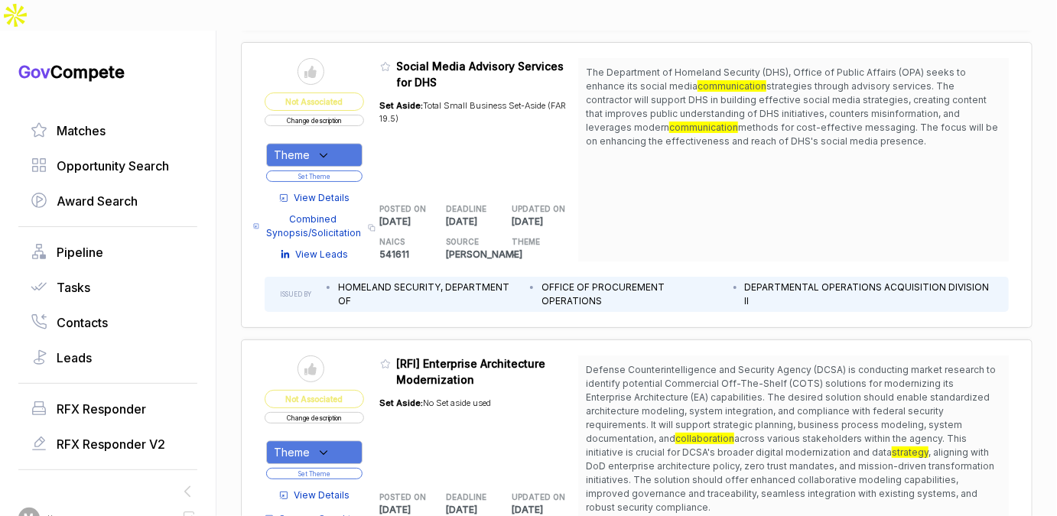
scroll to position [9437, 0]
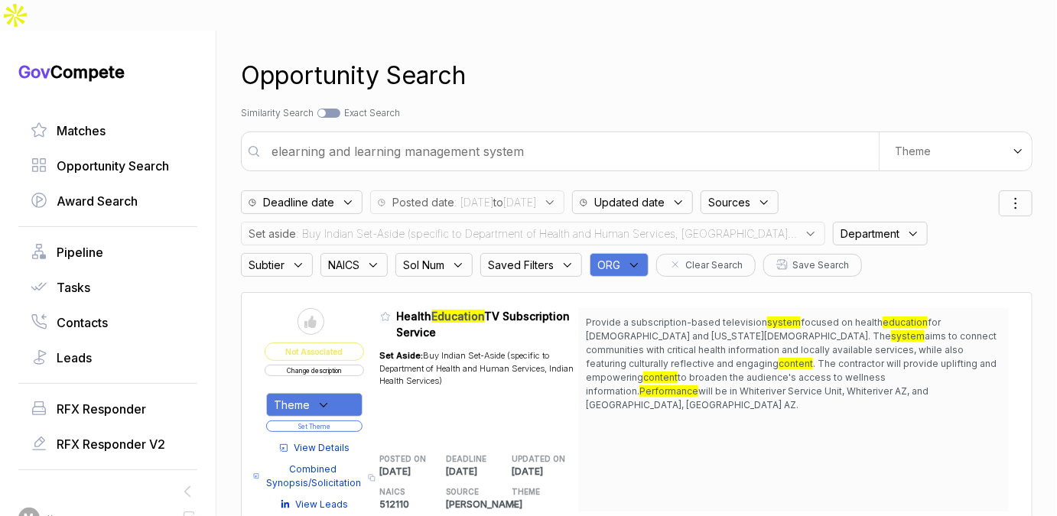
scroll to position [147, 0]
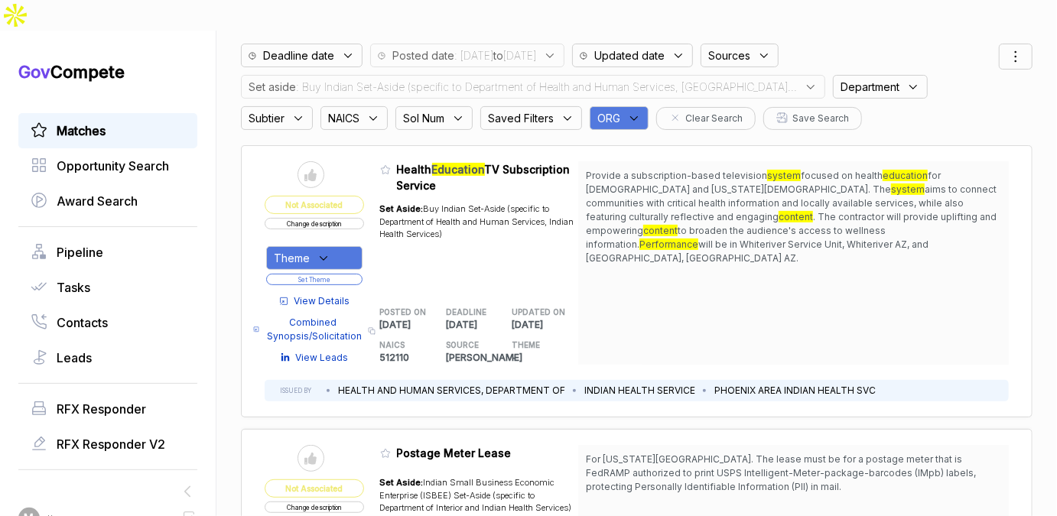
click at [151, 122] on link "Matches" at bounding box center [108, 131] width 155 height 18
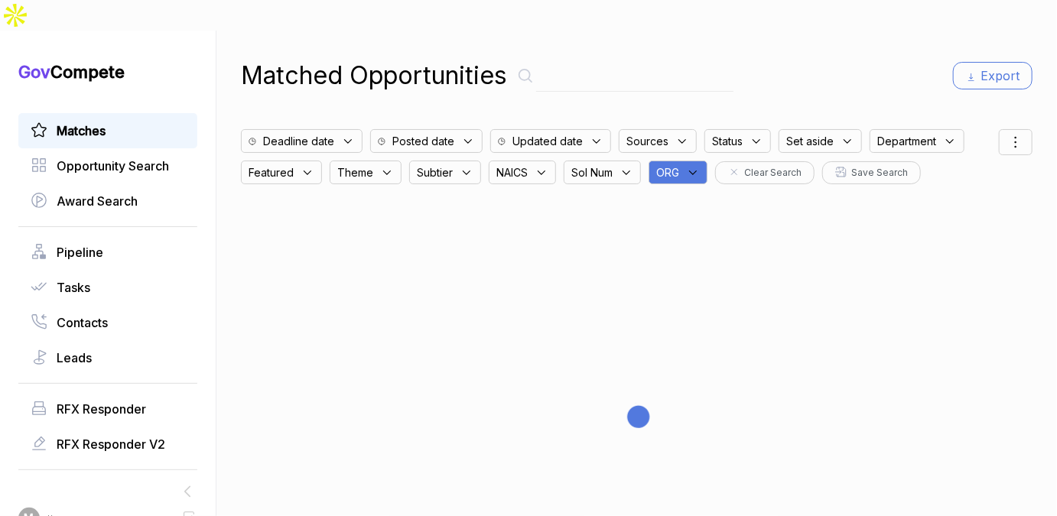
click at [688, 166] on icon at bounding box center [693, 173] width 14 height 14
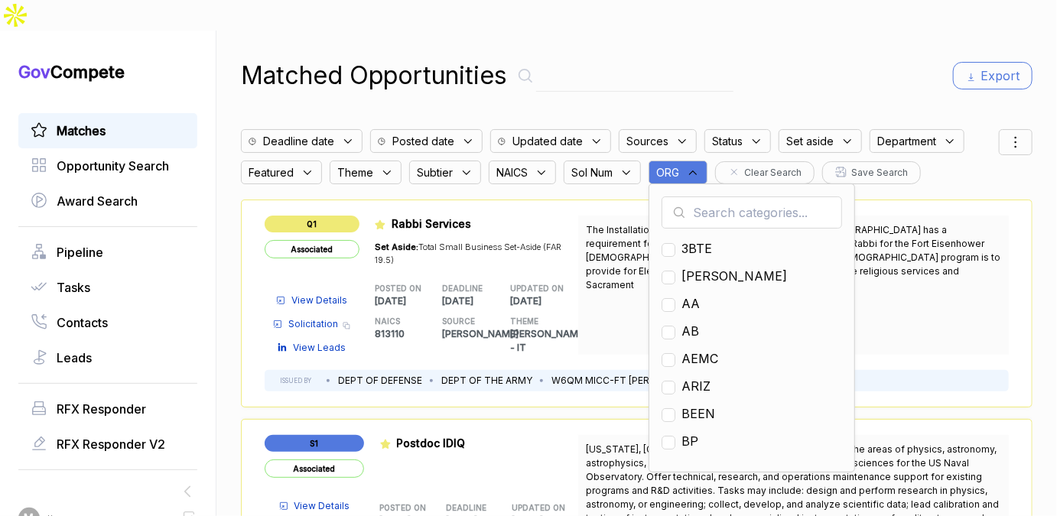
click at [720, 197] on input "text" at bounding box center [752, 213] width 181 height 32
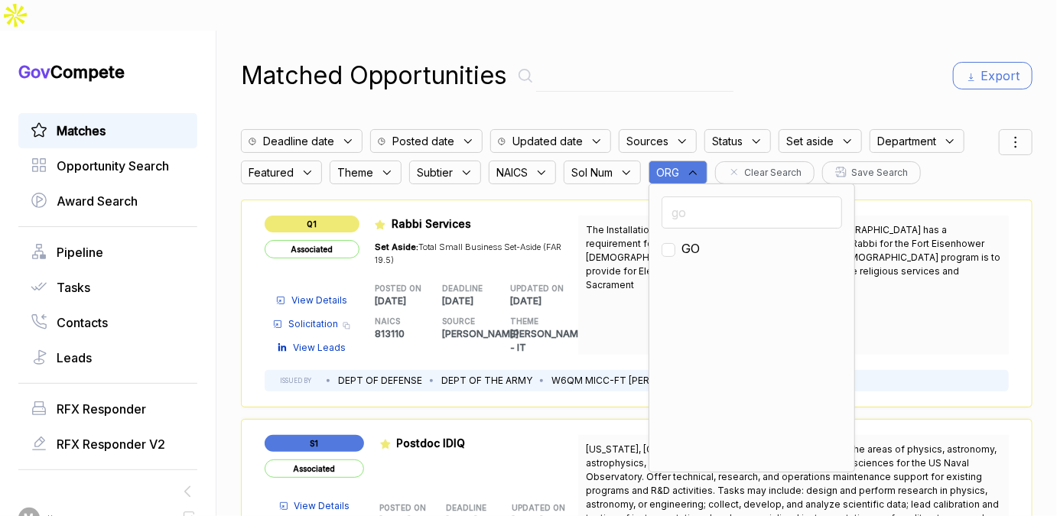
type input "go"
click at [695, 239] on span "GO" at bounding box center [690, 248] width 18 height 18
checkbox input "true"
click at [800, 57] on div "Matched Opportunities Export" at bounding box center [637, 75] width 792 height 37
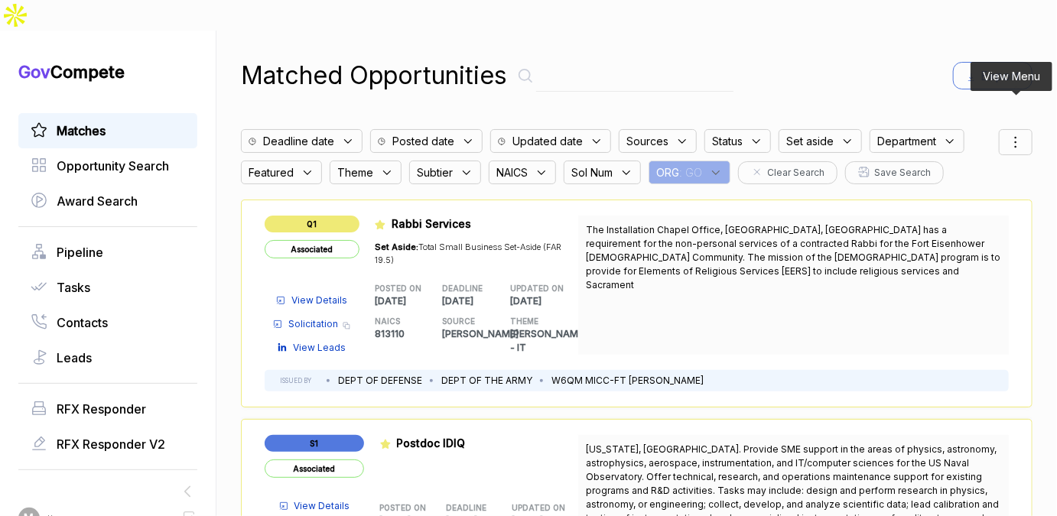
click at [1013, 129] on div at bounding box center [1016, 142] width 34 height 26
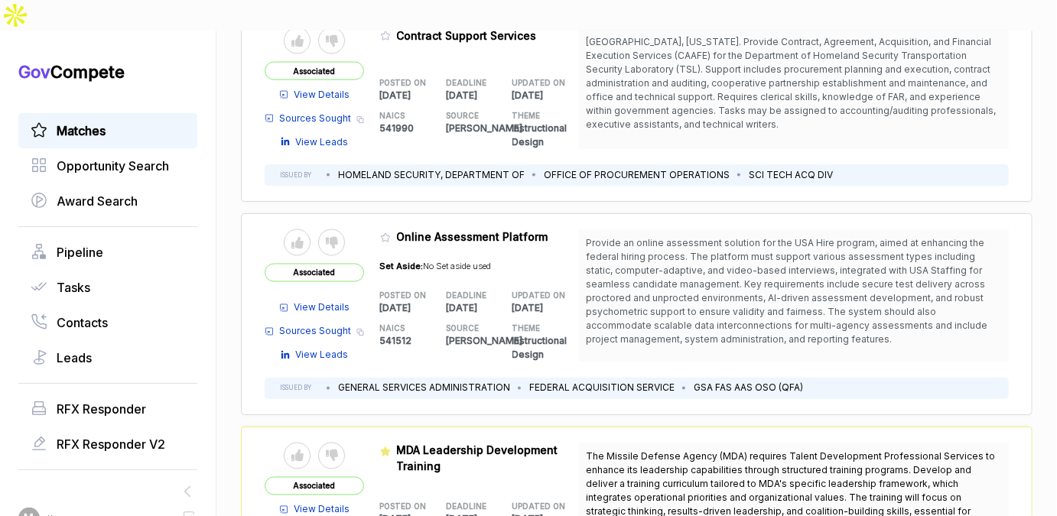
scroll to position [1140, 0]
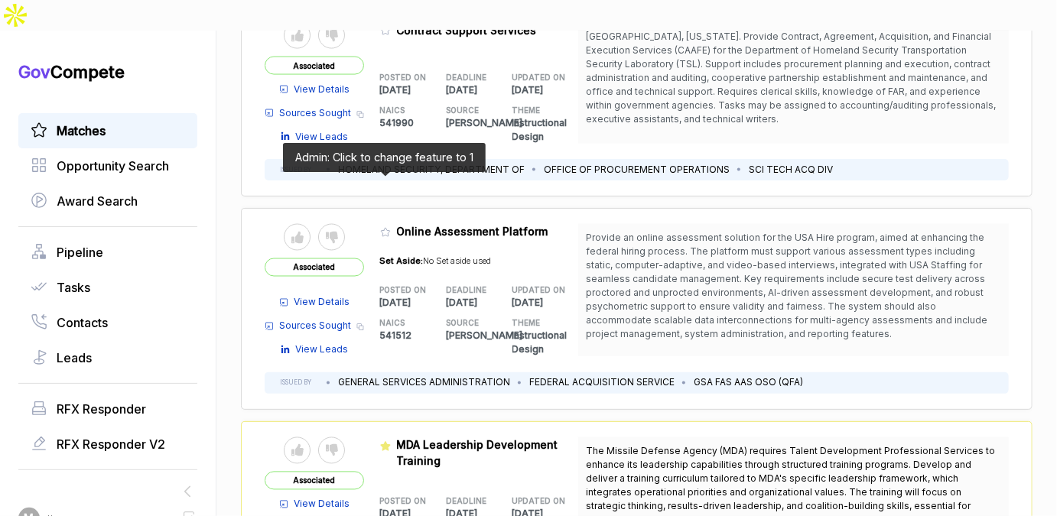
click at [381, 229] on icon at bounding box center [385, 233] width 9 height 8
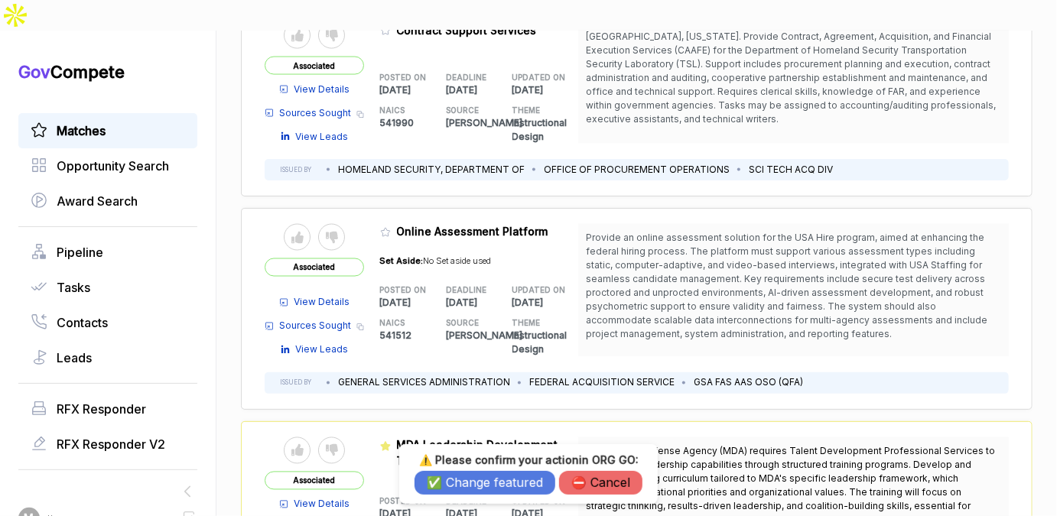
click at [452, 484] on button "✅ Change featured" at bounding box center [485, 483] width 141 height 24
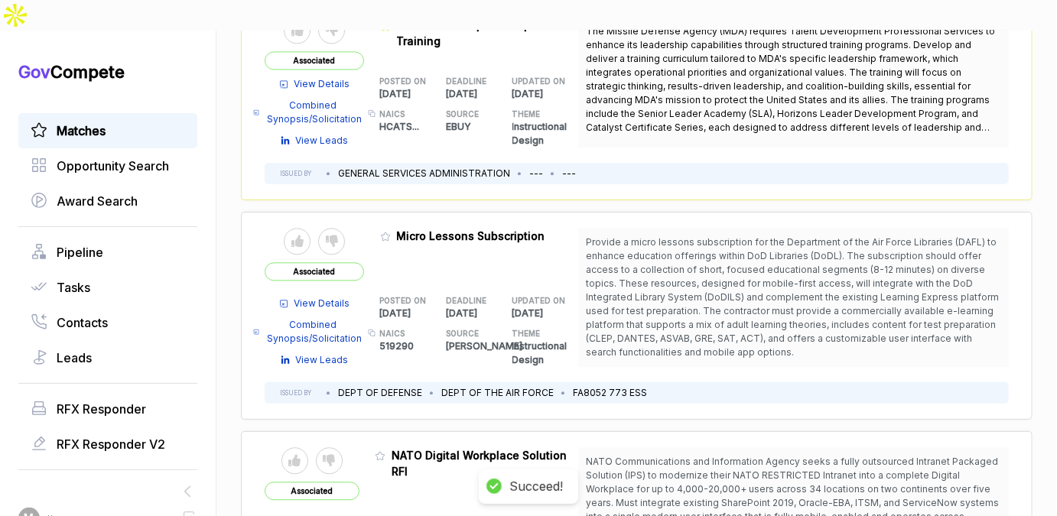
scroll to position [1555, 0]
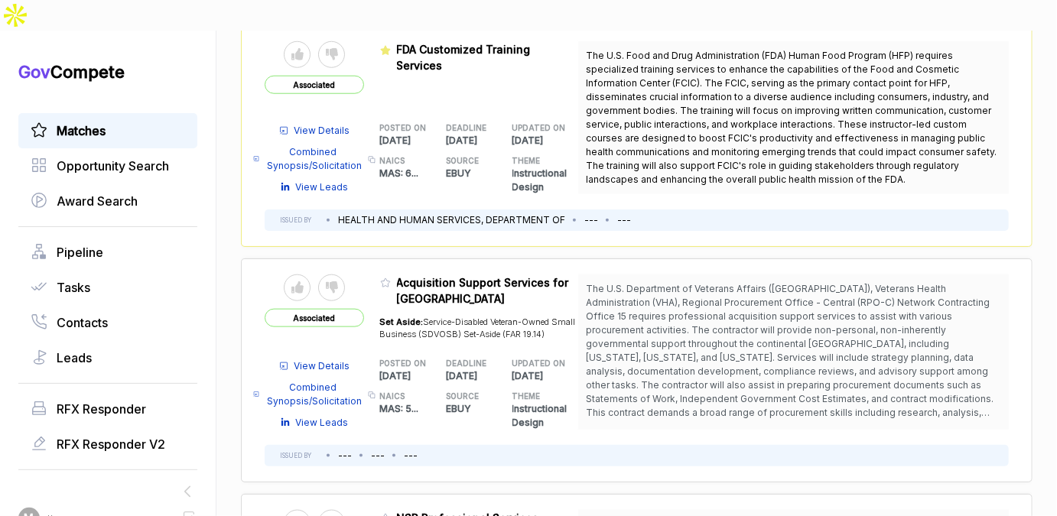
scroll to position [3350, 0]
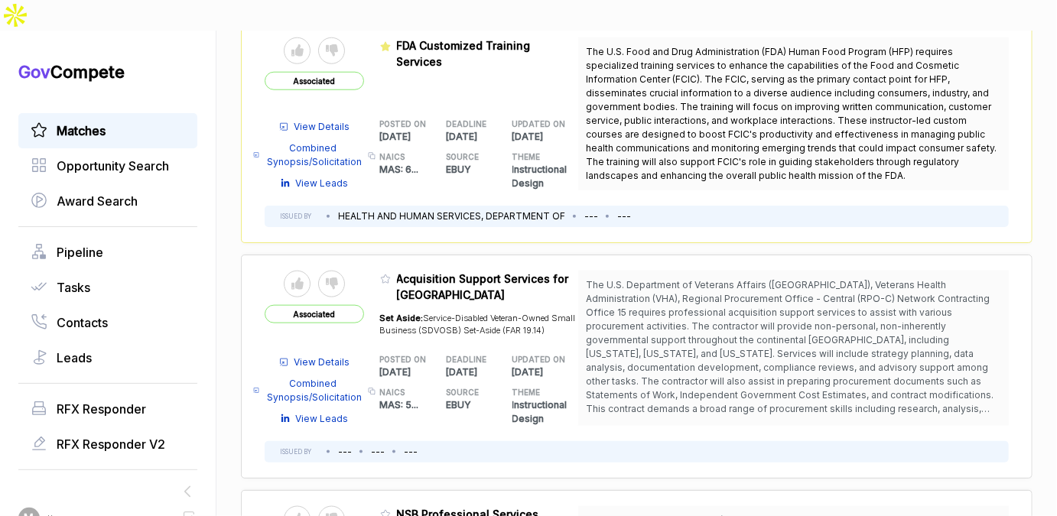
drag, startPoint x: 704, startPoint y: 239, endPoint x: 711, endPoint y: 257, distance: 19.3
click at [711, 278] on span "The U.S. Department of Veterans Affairs (VA), Veterans Health Administration (V…" at bounding box center [793, 347] width 415 height 138
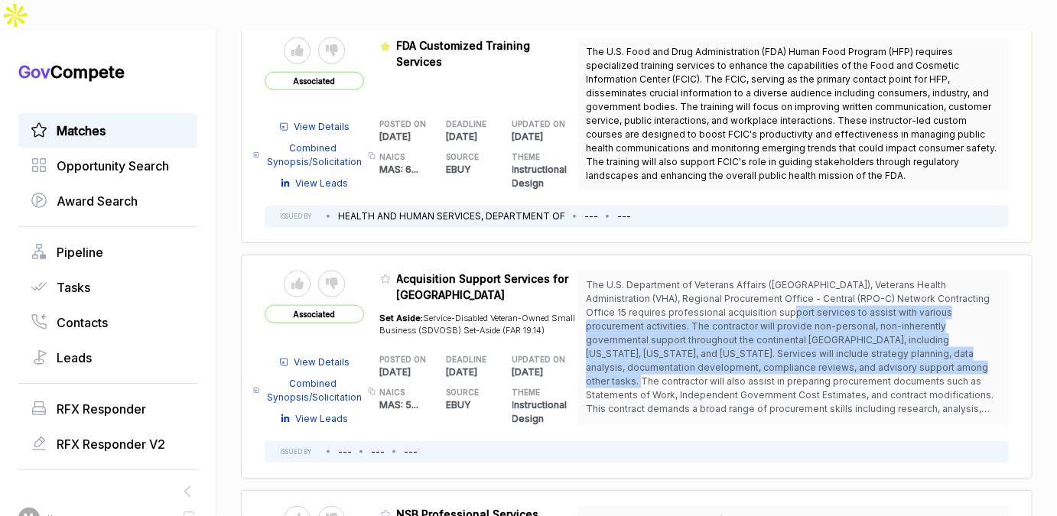
drag, startPoint x: 711, startPoint y: 257, endPoint x: 719, endPoint y: 311, distance: 54.2
click at [719, 311] on span "The U.S. Department of Veterans Affairs (VA), Veterans Health Administration (V…" at bounding box center [791, 360] width 411 height 163
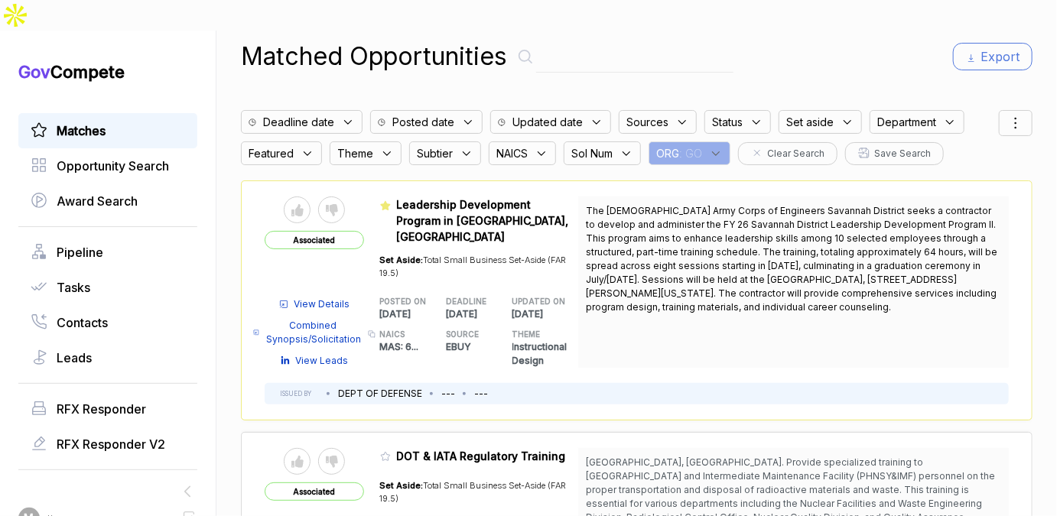
scroll to position [0, 0]
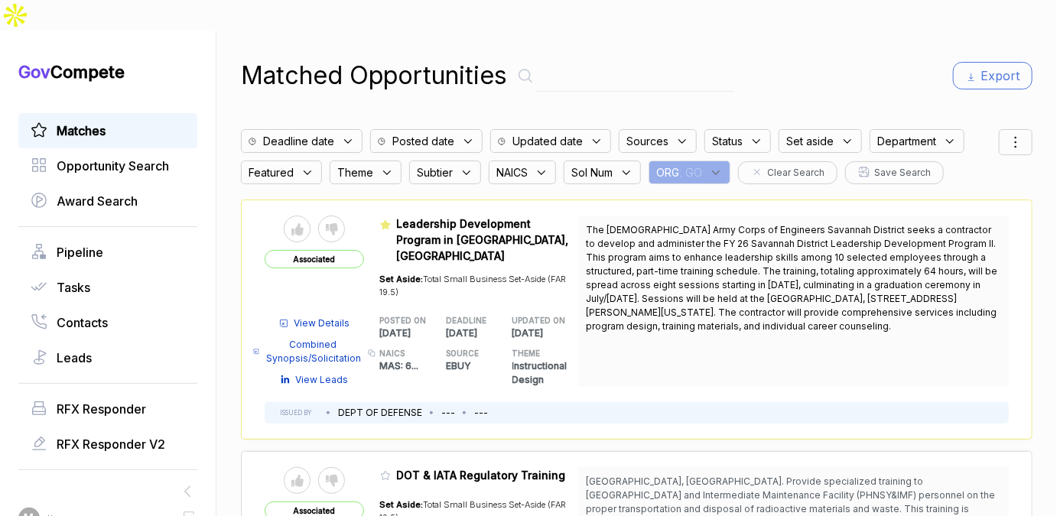
click at [707, 161] on div "ORG : GO" at bounding box center [690, 173] width 82 height 24
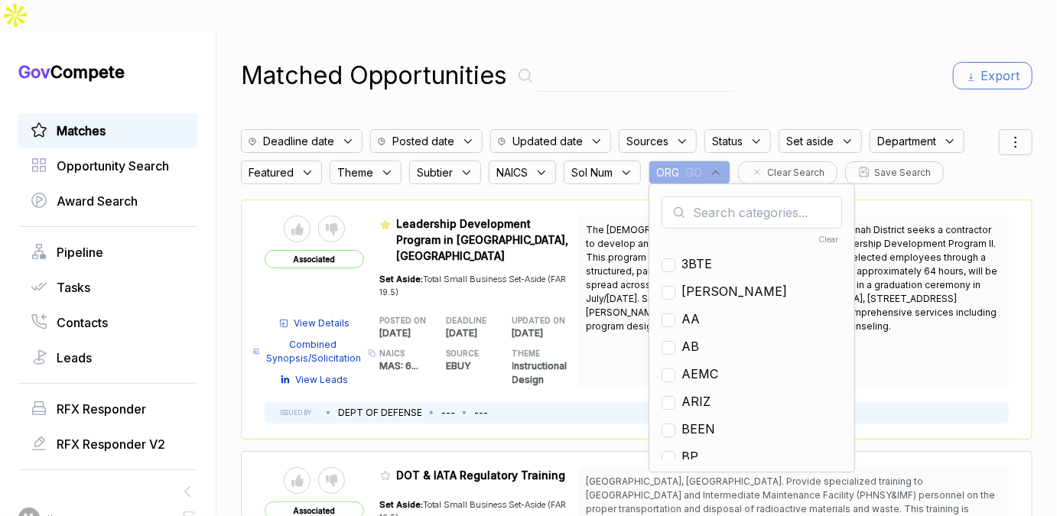
click at [711, 197] on input "text" at bounding box center [752, 213] width 181 height 32
type input "en"
click at [688, 282] on span "EN" at bounding box center [690, 291] width 18 height 18
checkbox input "true"
click at [793, 77] on div "Matched Opportunities Export Deadline date Posted date Updated date Sources Sta…" at bounding box center [637, 289] width 792 height 516
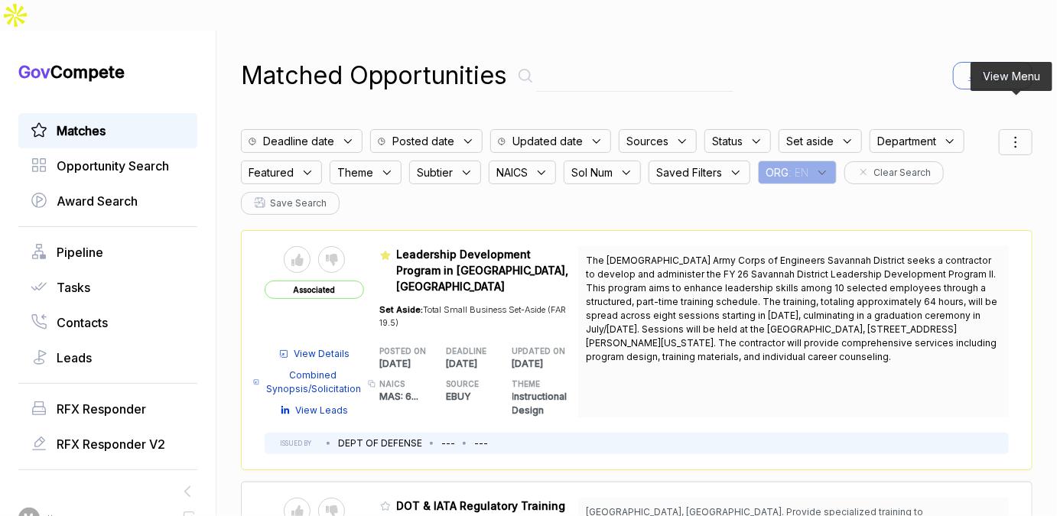
click at [1017, 133] on icon at bounding box center [1016, 142] width 18 height 18
click at [971, 197] on span "Sorting" at bounding box center [964, 205] width 36 height 16
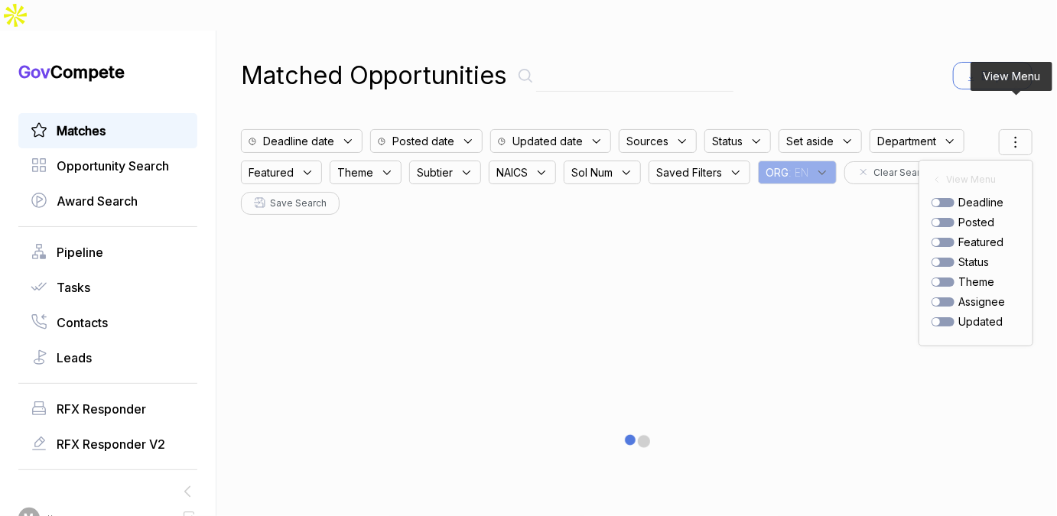
click at [940, 218] on div at bounding box center [943, 222] width 23 height 9
checkbox input "true"
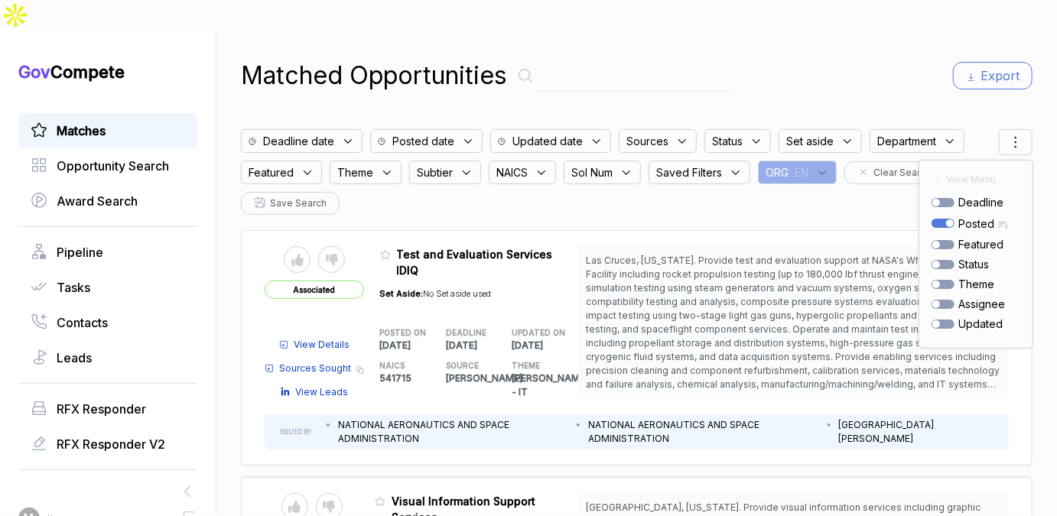
click at [870, 58] on div "Matched Opportunities Export" at bounding box center [637, 75] width 792 height 37
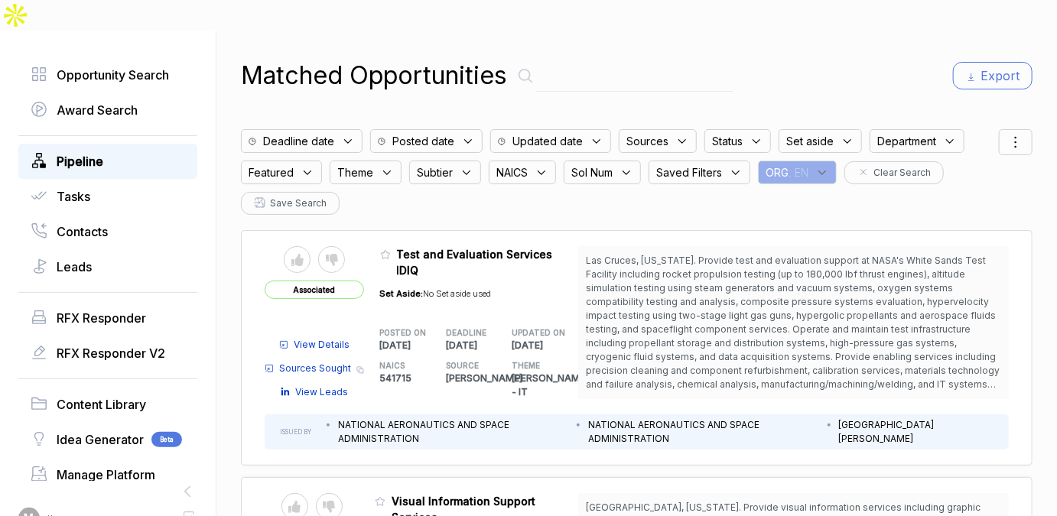
scroll to position [219, 0]
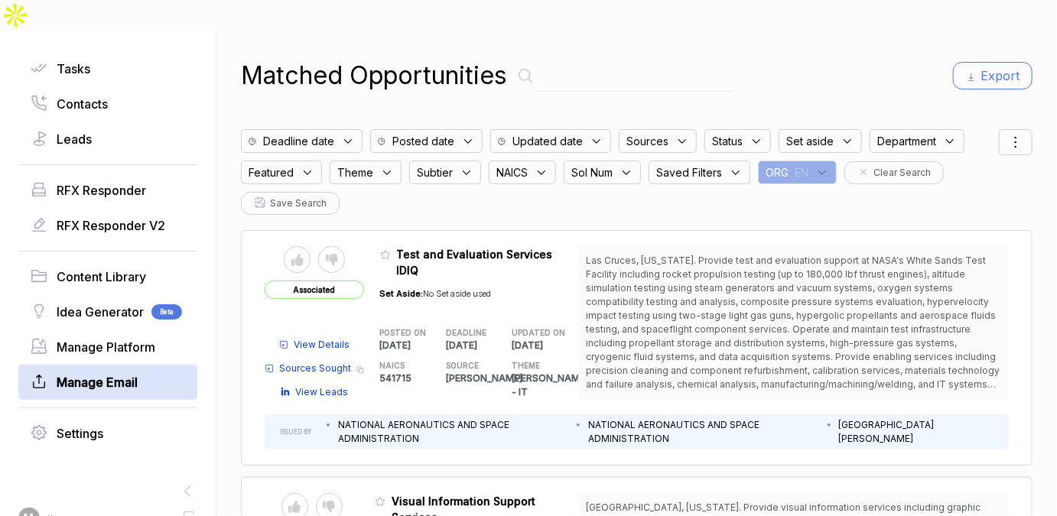
click at [97, 373] on span "Manage Email" at bounding box center [97, 382] width 81 height 18
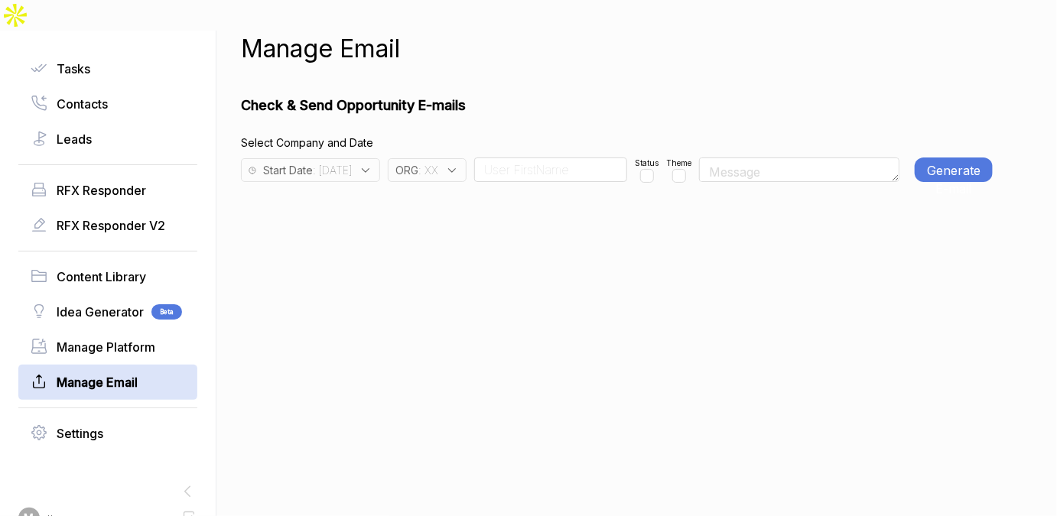
click at [372, 164] on icon at bounding box center [366, 171] width 14 height 14
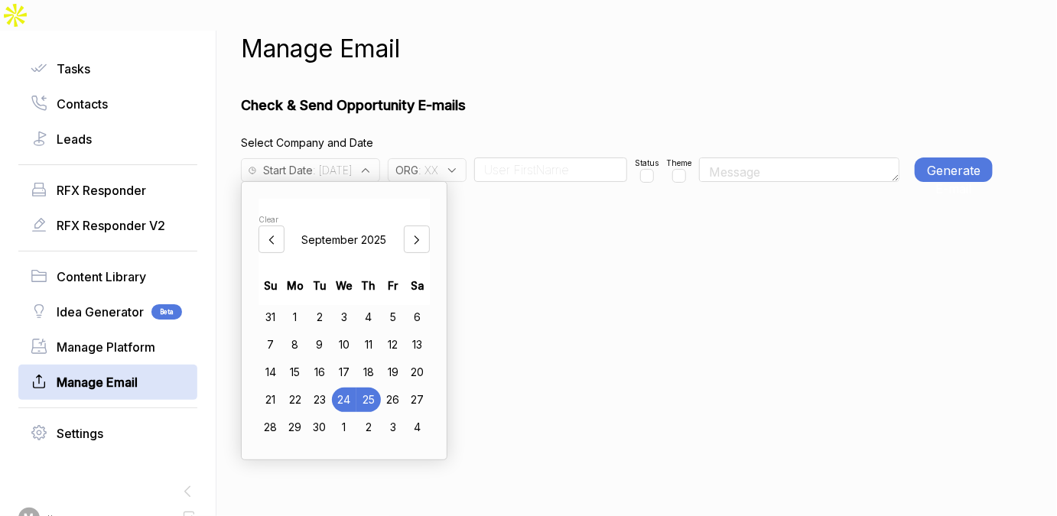
click at [294, 388] on div "22" at bounding box center [295, 400] width 24 height 24
click at [684, 275] on div "Manage Email Check & Send Opportunity E-mails Select Company and Date Start Dat…" at bounding box center [617, 289] width 752 height 516
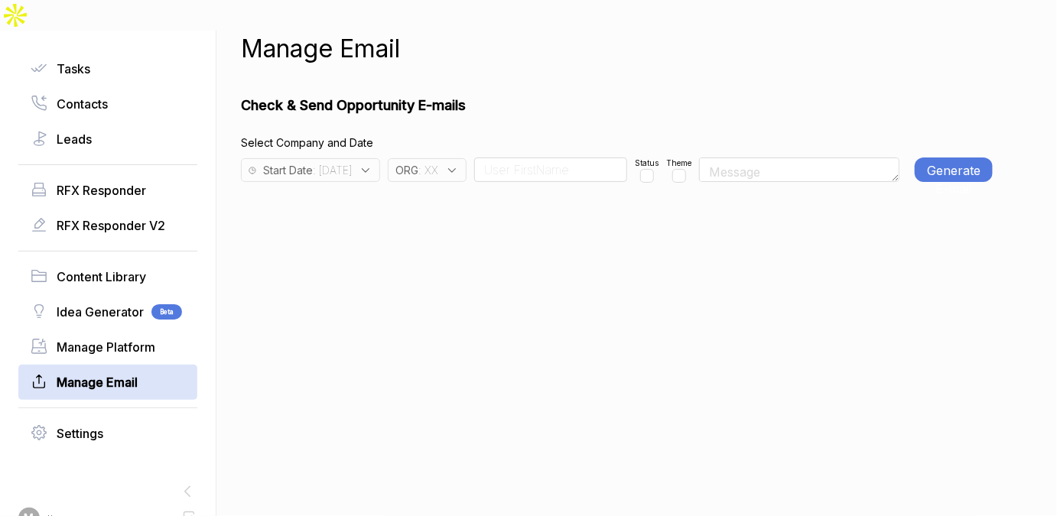
click at [459, 164] on icon at bounding box center [452, 171] width 14 height 14
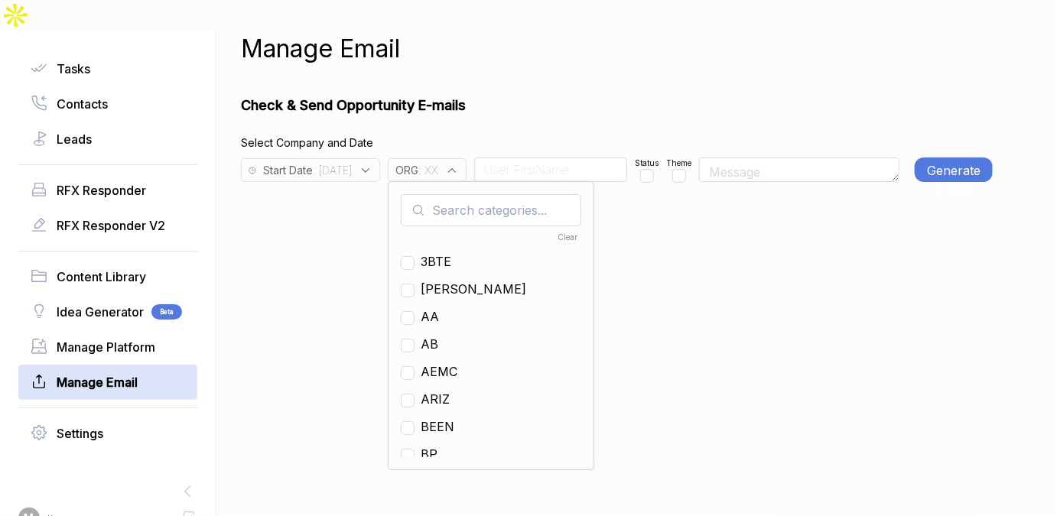
click at [478, 194] on input "text" at bounding box center [491, 210] width 181 height 32
click at [438, 307] on span "XX" at bounding box center [429, 316] width 17 height 18
checkbox input "false"
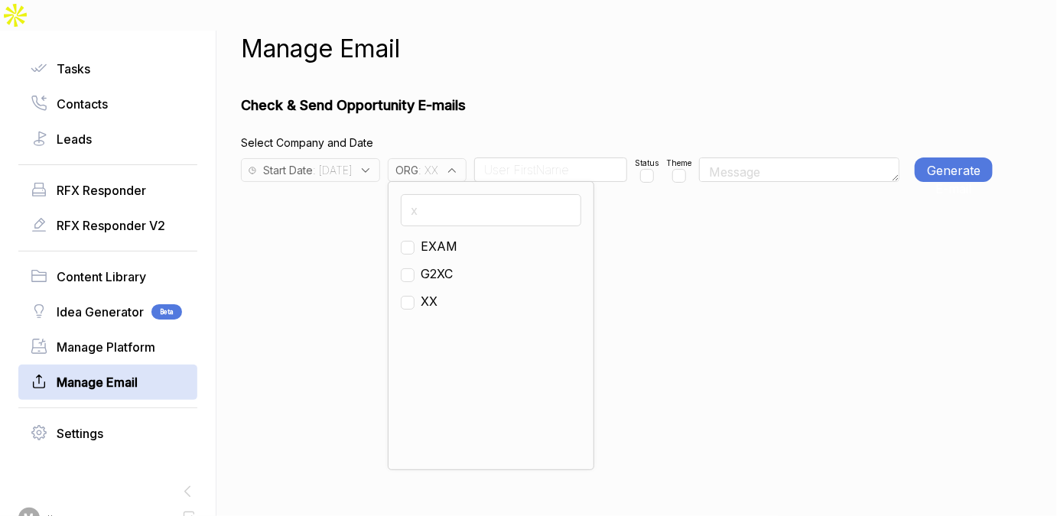
click at [490, 194] on input "x" at bounding box center [491, 210] width 181 height 32
type input "en"
click at [438, 265] on span "EN" at bounding box center [430, 274] width 18 height 18
checkbox input "true"
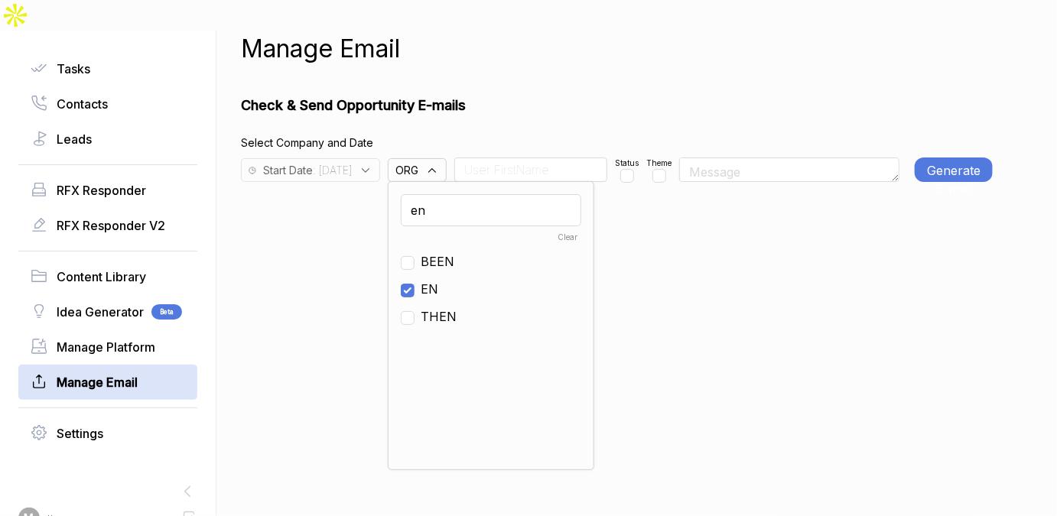
click at [569, 158] on input at bounding box center [530, 170] width 153 height 24
type input "Team"
click at [654, 169] on input "checkbox" at bounding box center [647, 176] width 14 height 14
checkbox input "true"
click at [929, 158] on button "Generate E-mail" at bounding box center [954, 170] width 78 height 24
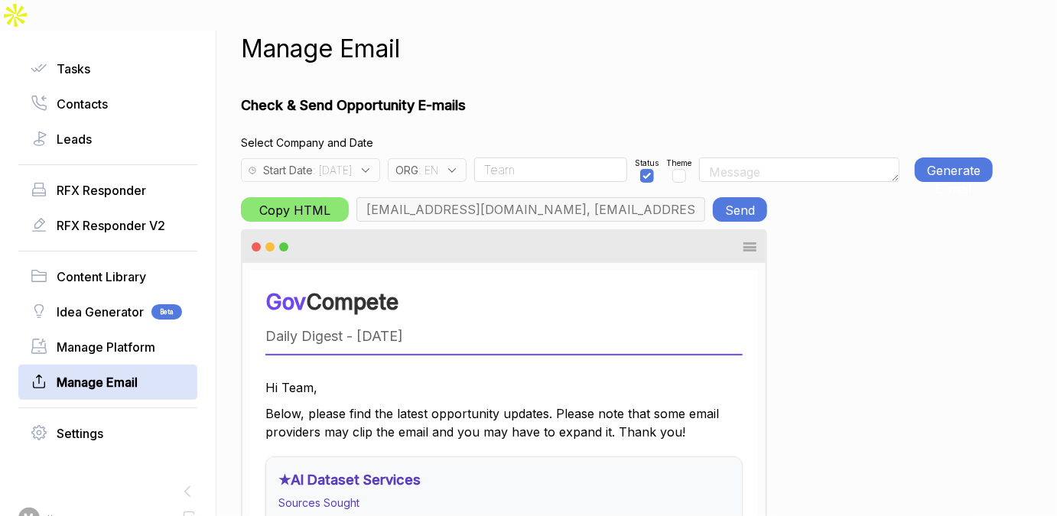
click at [760, 197] on button "Send" at bounding box center [740, 209] width 54 height 24
click at [467, 158] on div "ORG : EN" at bounding box center [427, 170] width 79 height 24
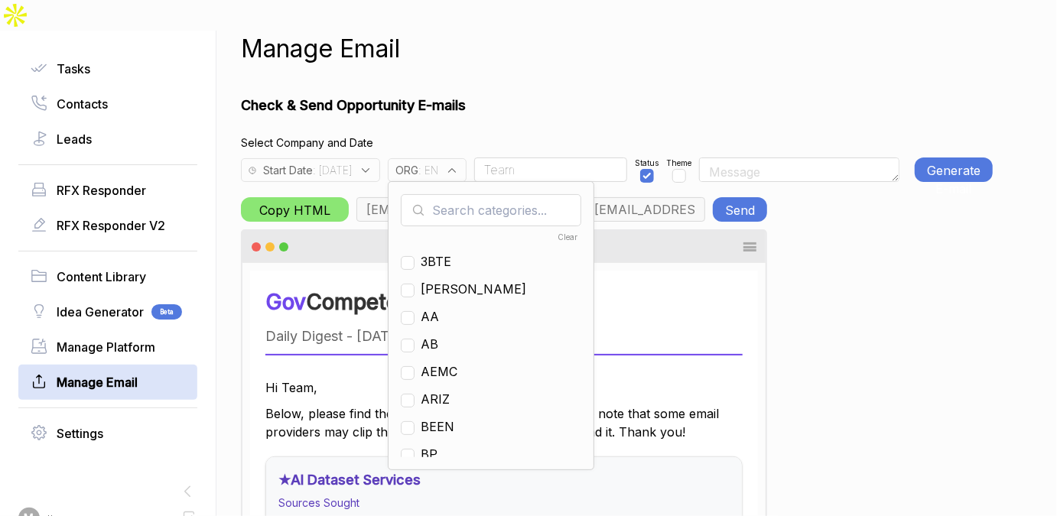
click at [480, 194] on input "text" at bounding box center [491, 210] width 181 height 32
checkbox input "true"
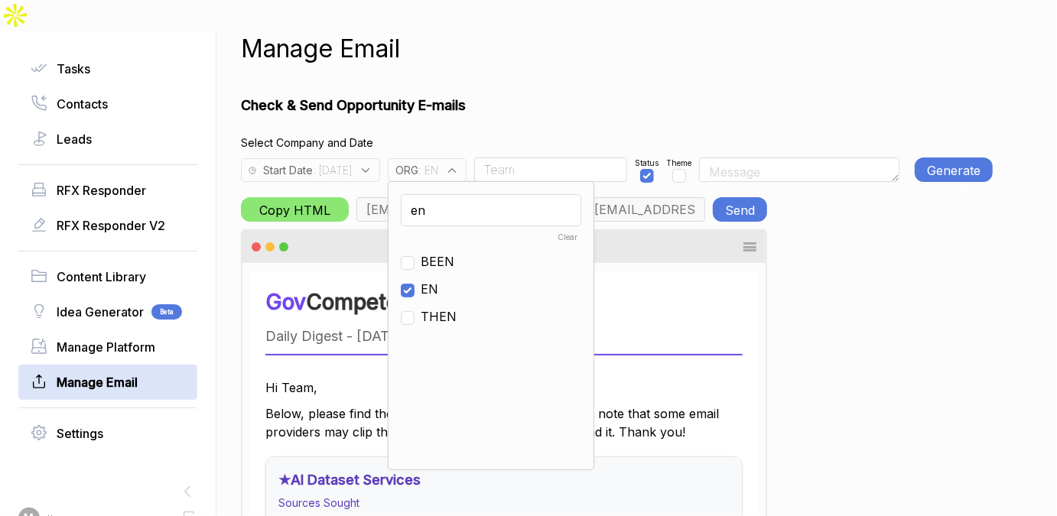
type input "en"
click at [438, 280] on span "EN" at bounding box center [430, 289] width 18 height 18
checkbox input "false"
click at [481, 194] on input "en" at bounding box center [491, 210] width 181 height 32
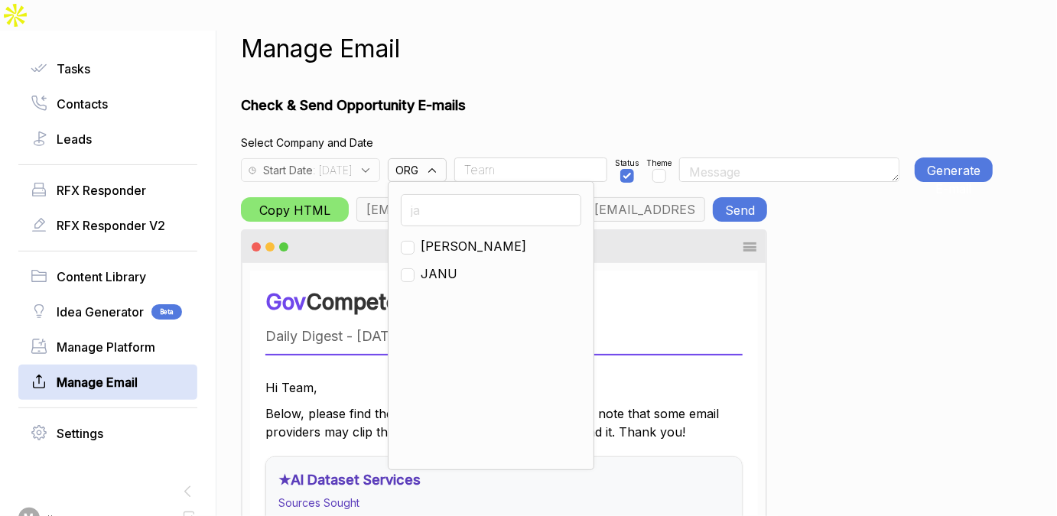
type input "ja"
click at [415, 241] on input "checkbox" at bounding box center [408, 248] width 14 height 14
checkbox input "true"
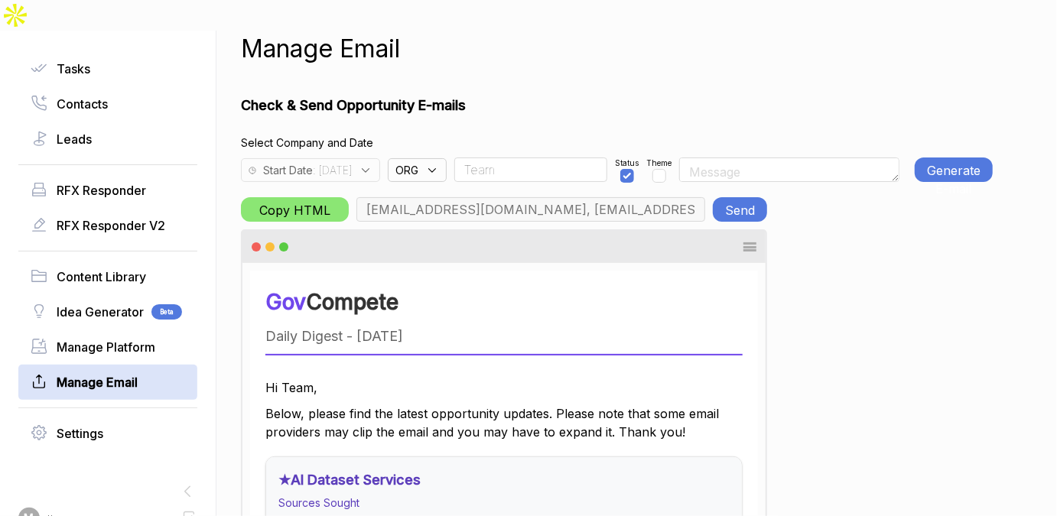
type input "m.pulk@janus-ag.com, a.jones@janus-ag.com, t.davis@janus-ag.com, j.milstead@jan…"
click at [352, 162] on span ": 2025-09-22" at bounding box center [332, 170] width 39 height 16
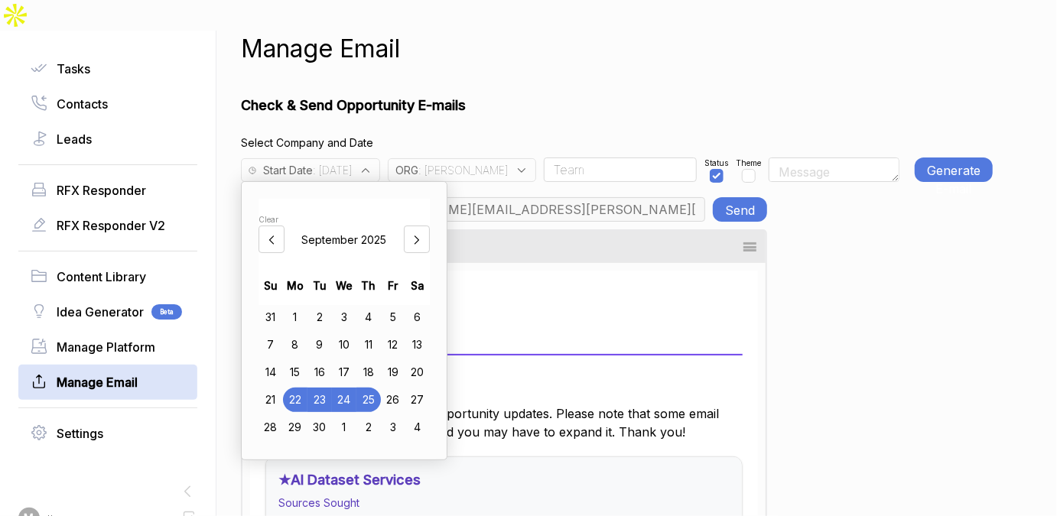
click at [643, 31] on div "Manage Email" at bounding box center [617, 49] width 752 height 37
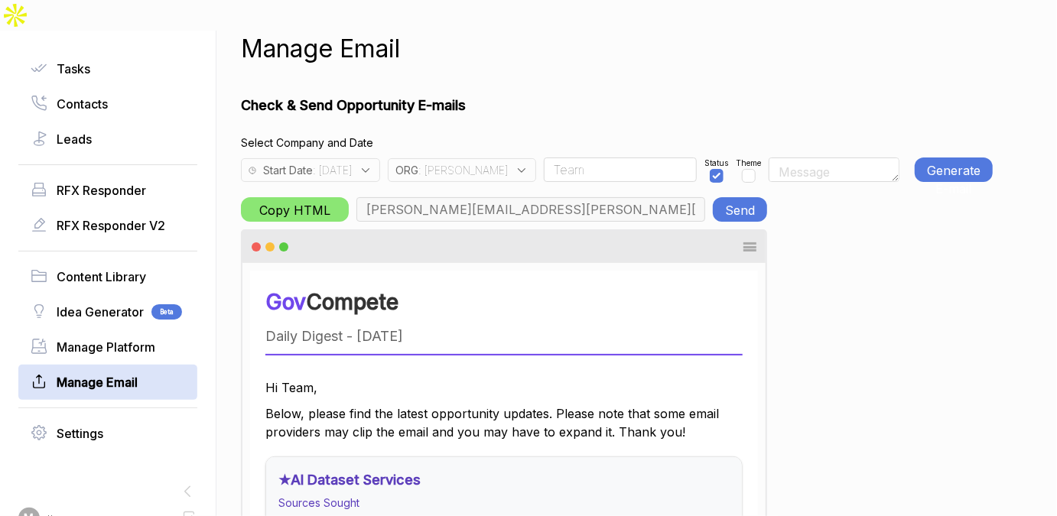
click at [948, 158] on button "Generate E-mail" at bounding box center [954, 170] width 78 height 24
click at [740, 197] on button "Send" at bounding box center [740, 209] width 54 height 24
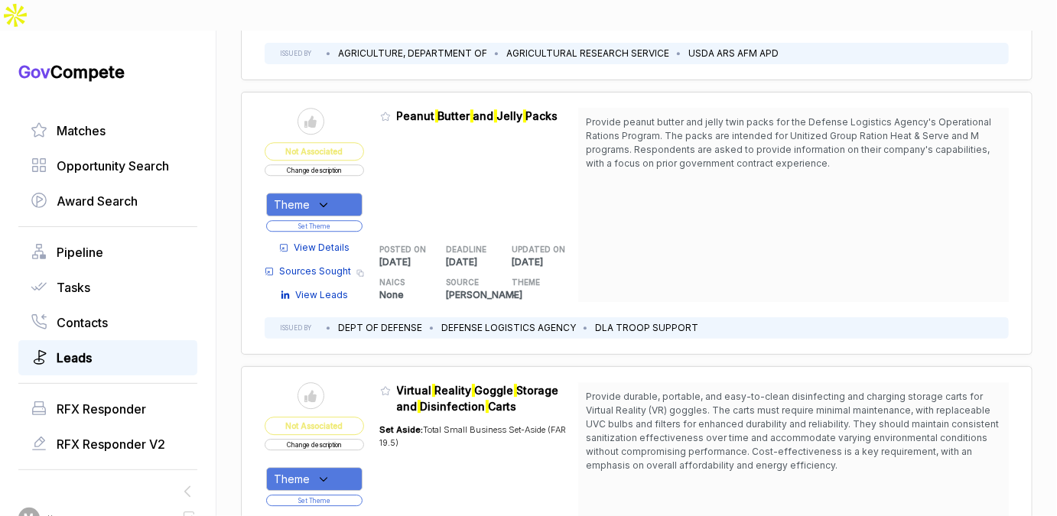
scroll to position [219, 0]
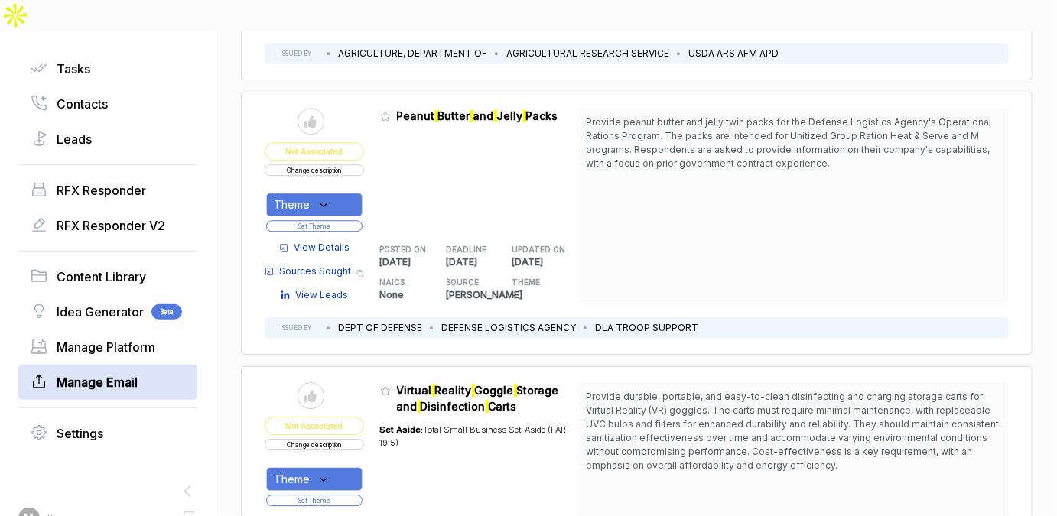
click at [117, 373] on span "Manage Email" at bounding box center [97, 382] width 81 height 18
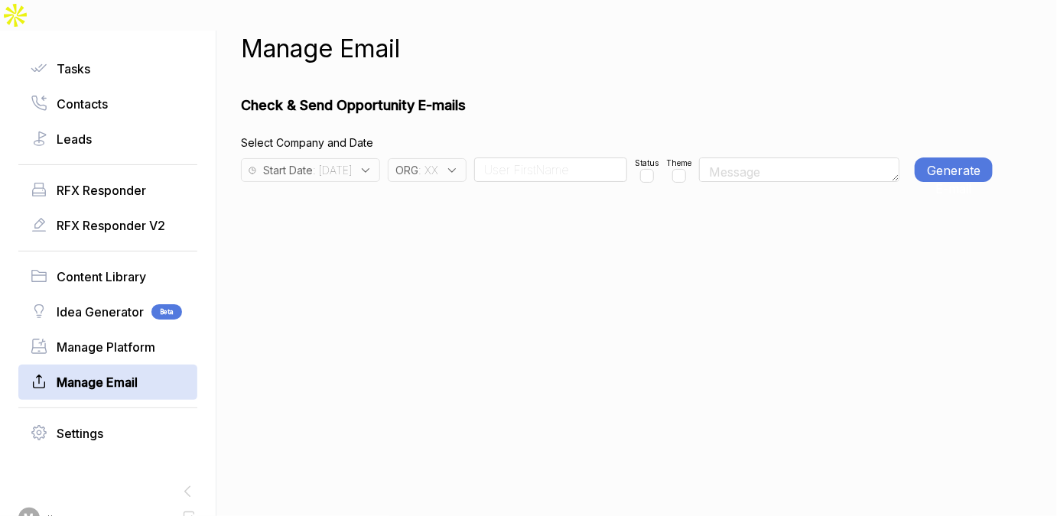
click at [352, 162] on span ": 2025-09-24" at bounding box center [332, 170] width 39 height 16
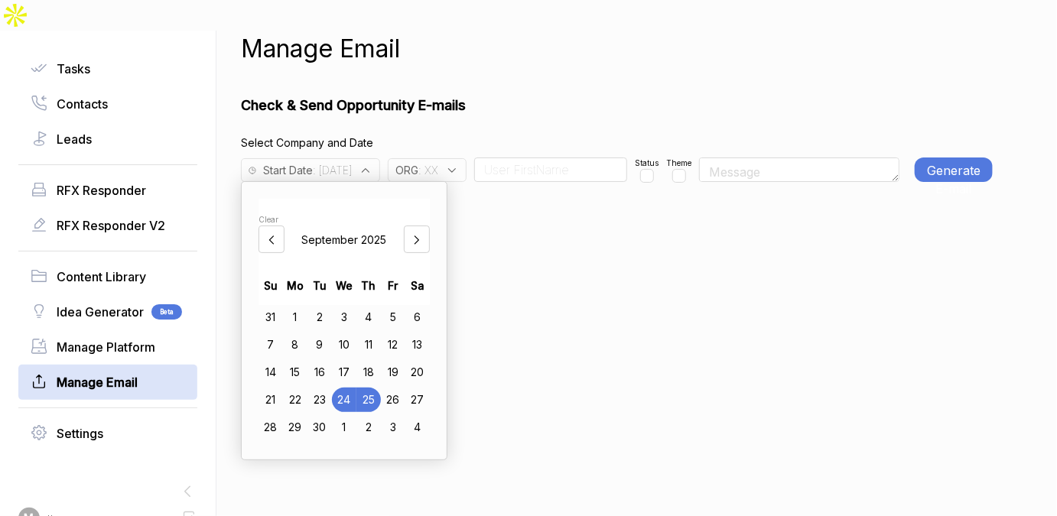
click at [299, 388] on div "22" at bounding box center [295, 400] width 24 height 24
click at [467, 158] on div "ORG : XX" at bounding box center [427, 170] width 79 height 24
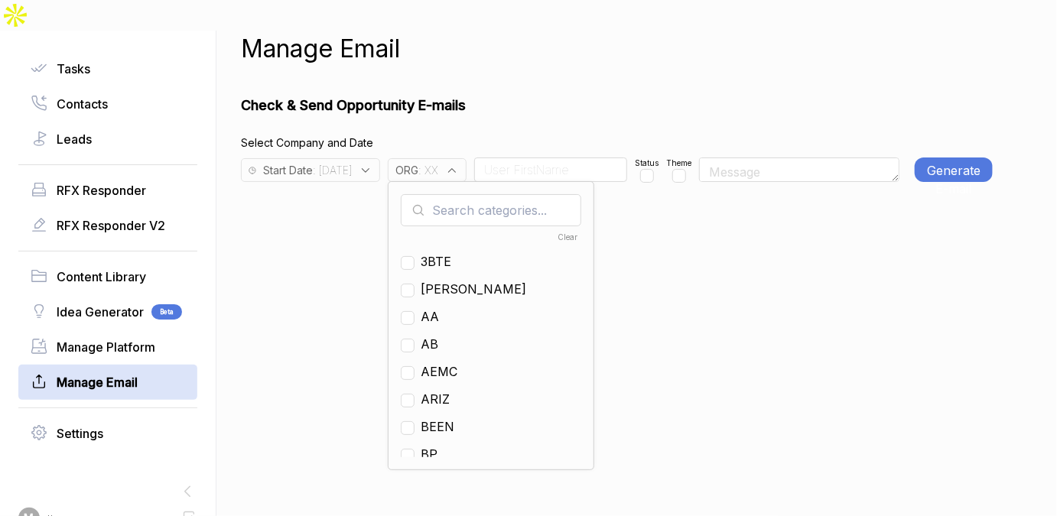
click at [469, 194] on input "text" at bounding box center [491, 210] width 181 height 32
click at [438, 307] on span "XX" at bounding box center [429, 316] width 17 height 18
checkbox input "false"
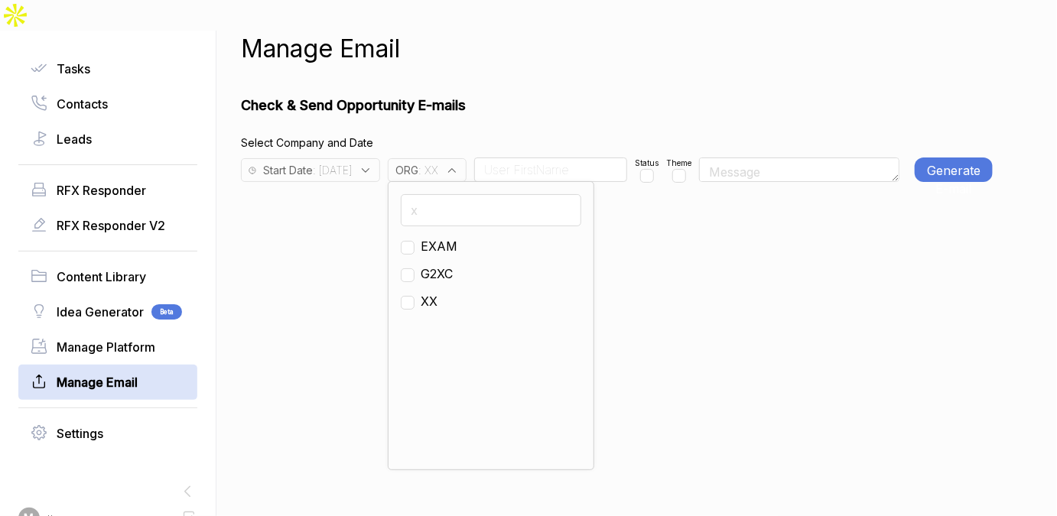
click at [480, 194] on input "x" at bounding box center [491, 210] width 181 height 32
type input "g"
click at [439, 292] on span "GO" at bounding box center [430, 301] width 18 height 18
checkbox input "true"
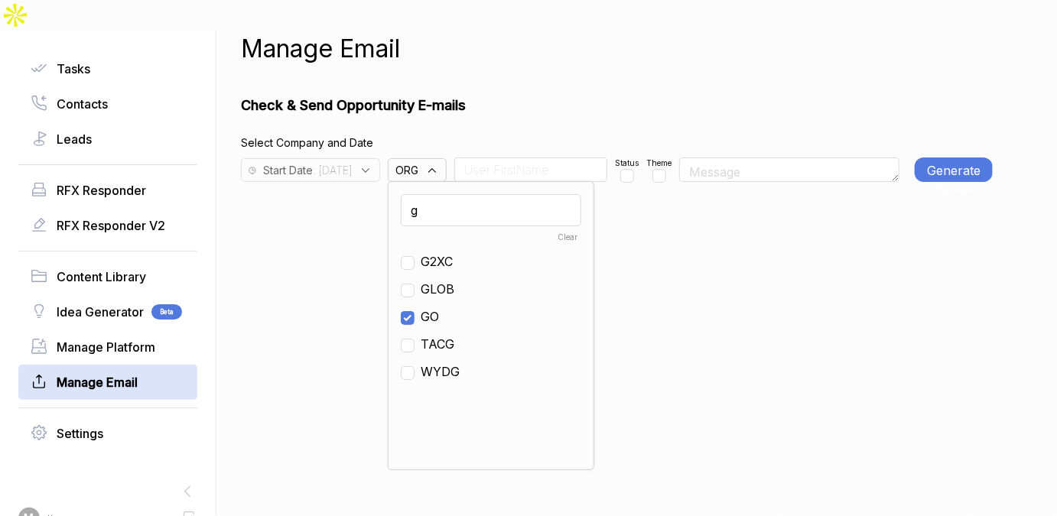
click at [524, 158] on input at bounding box center [530, 170] width 153 height 24
type input "Team"
click at [657, 169] on input "checkbox" at bounding box center [650, 176] width 14 height 14
checkbox input "true"
click at [917, 158] on button "Generate E-mail" at bounding box center [954, 170] width 78 height 24
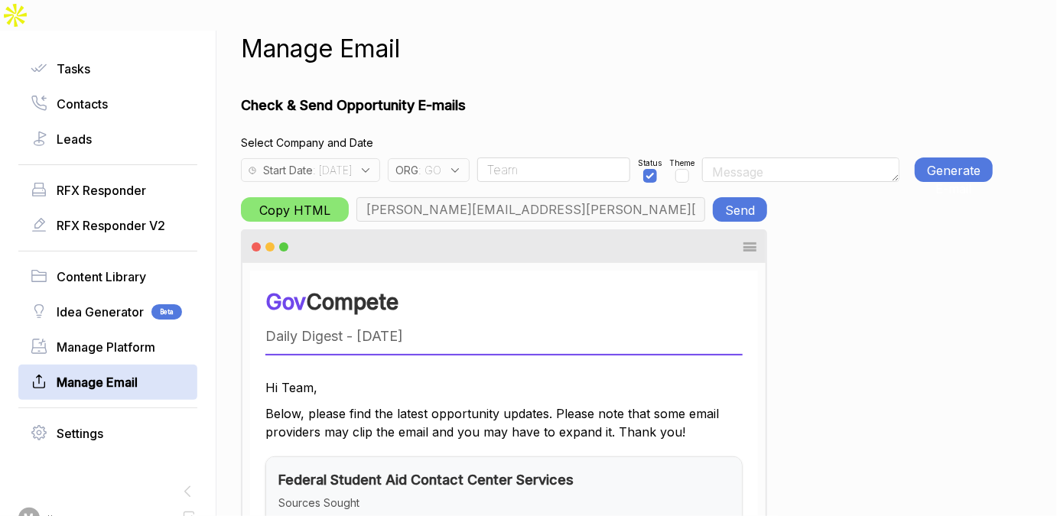
click at [735, 197] on button "Send" at bounding box center [740, 209] width 54 height 24
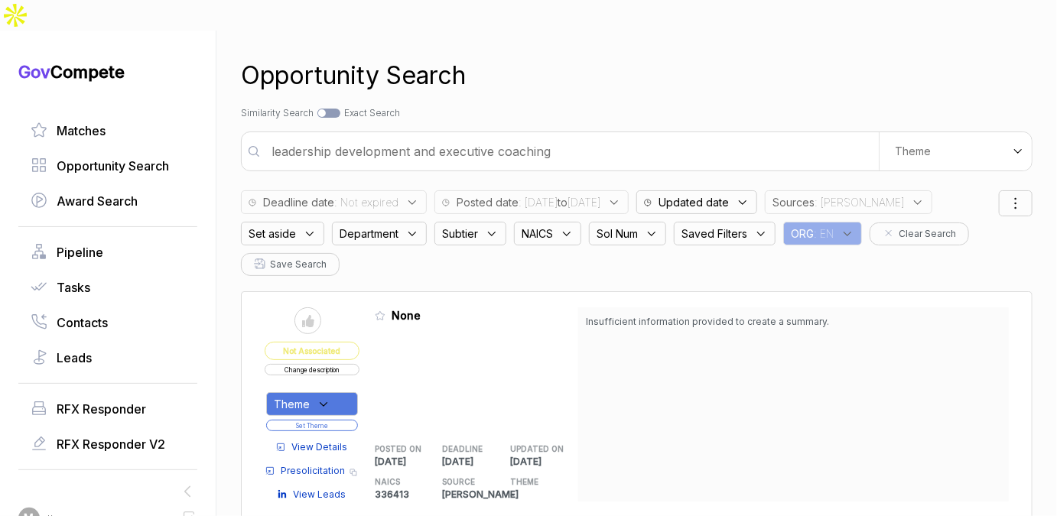
click at [875, 194] on span ": [PERSON_NAME]" at bounding box center [859, 202] width 89 height 16
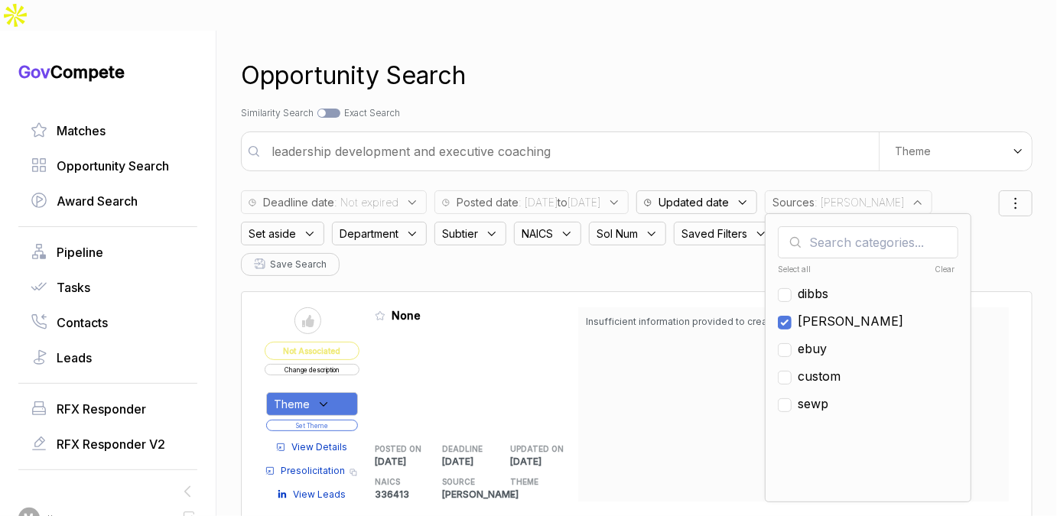
click at [855, 312] on span "[PERSON_NAME]" at bounding box center [851, 321] width 106 height 18
checkbox input "false"
click at [827, 340] on span "ebuy" at bounding box center [812, 349] width 29 height 18
checkbox input "true"
click at [897, 106] on div "Search by Topic Relevance Similarity Search Search by Exact Keyword Match Exact…" at bounding box center [637, 113] width 792 height 14
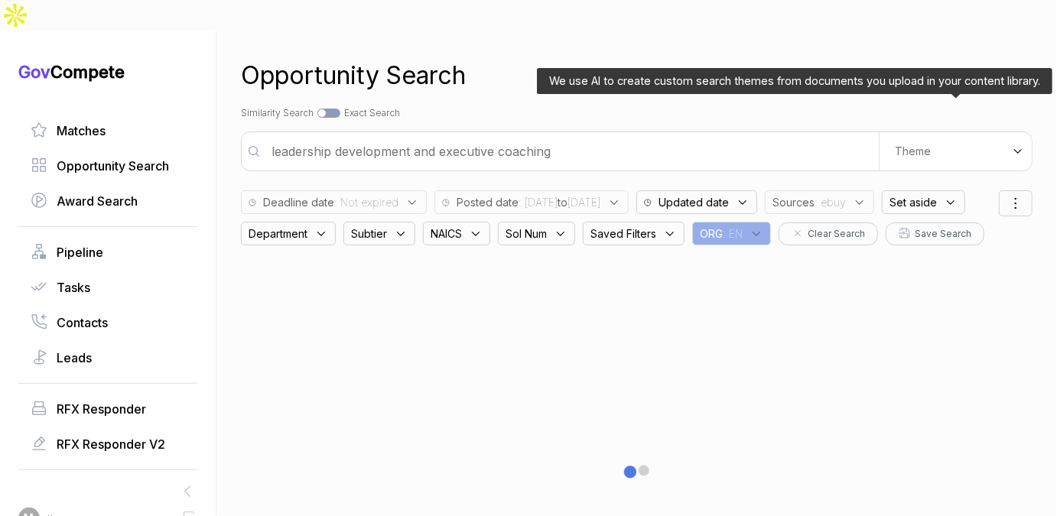
click at [943, 132] on div "Theme" at bounding box center [955, 151] width 153 height 38
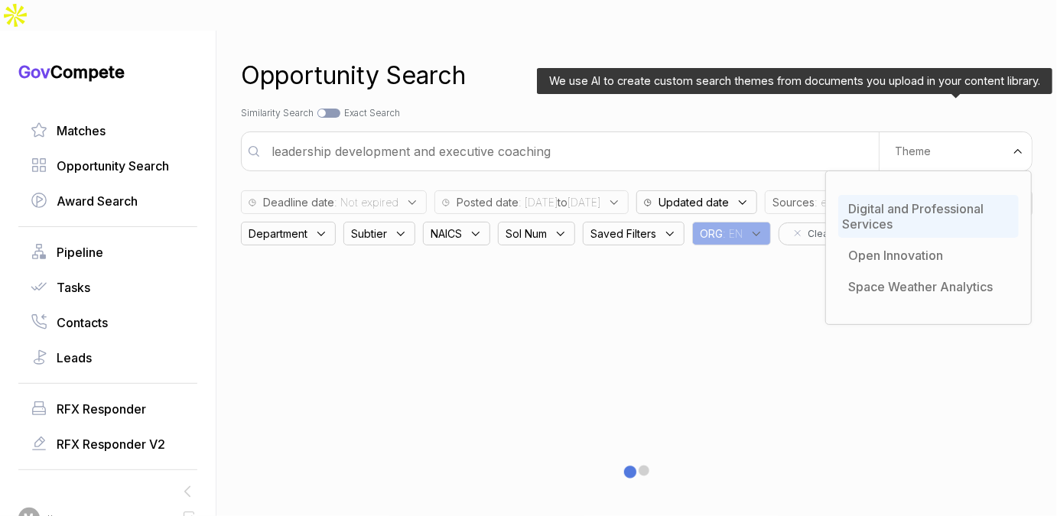
click at [919, 201] on span "Digital and Professional Services" at bounding box center [913, 216] width 142 height 31
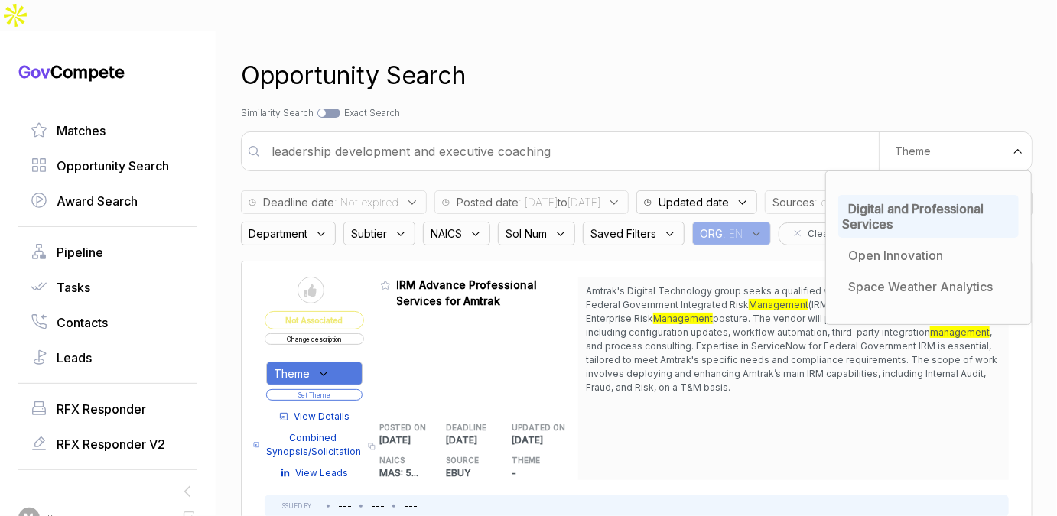
click at [919, 64] on div "Opportunity Search Search by Topic Relevance Similarity Search Search by Exact …" at bounding box center [637, 289] width 792 height 516
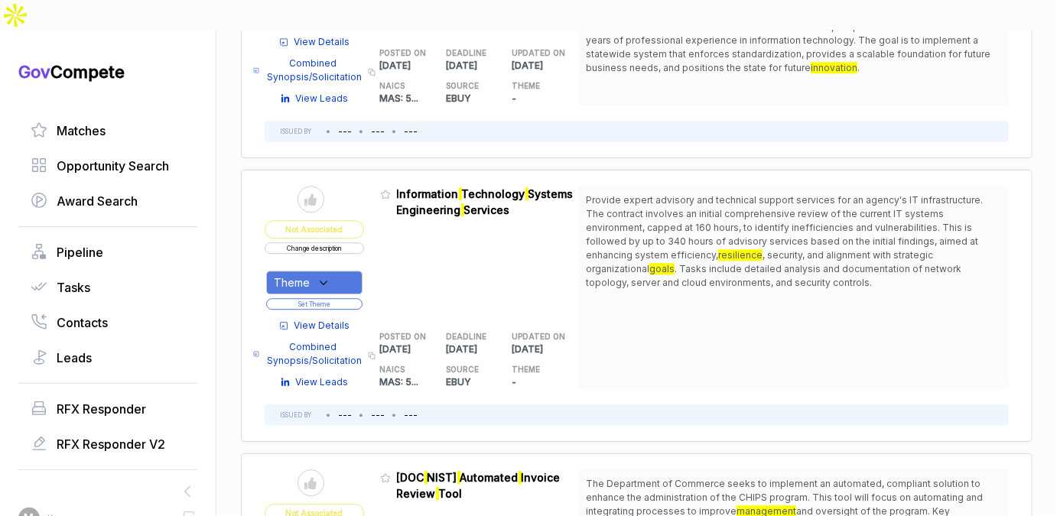
scroll to position [2377, 0]
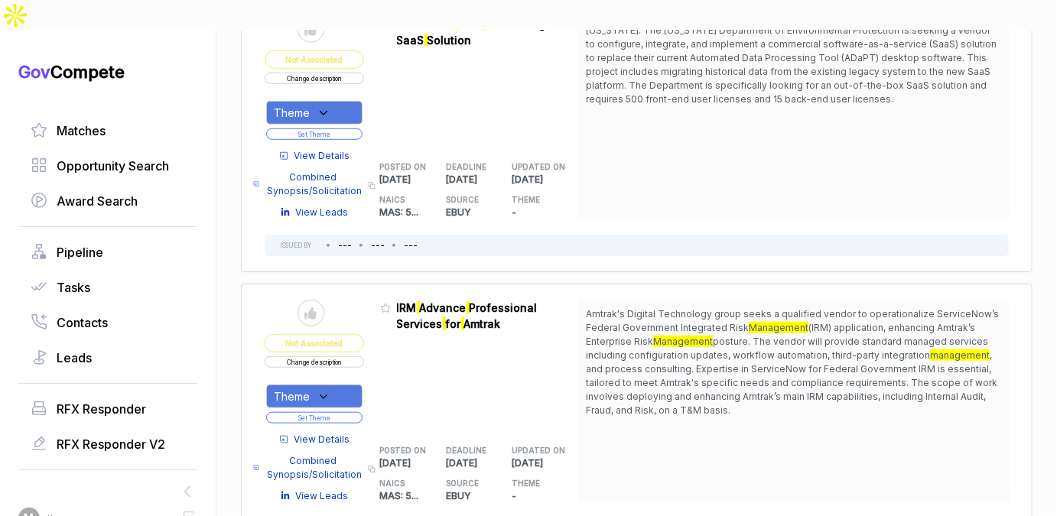
scroll to position [543, 0]
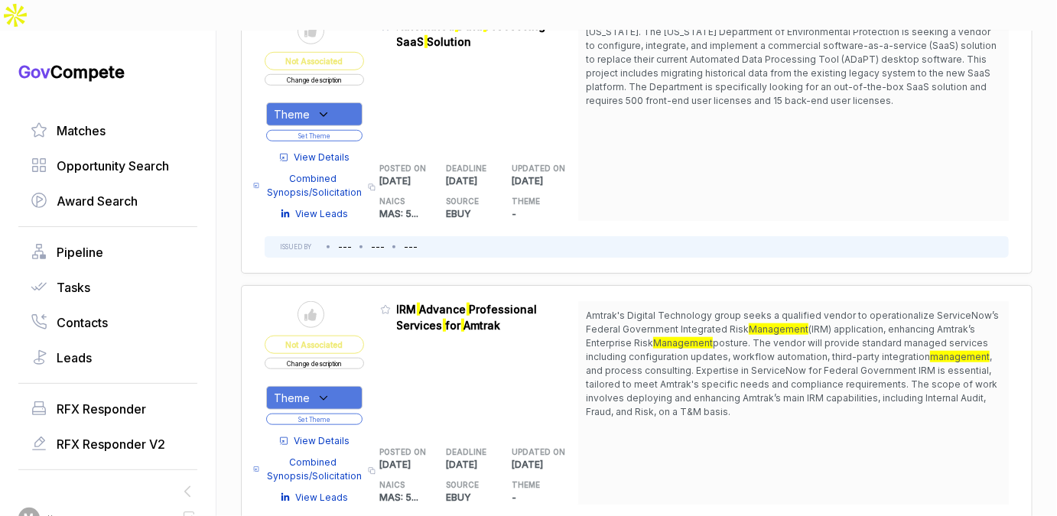
click at [332, 109] on div "Theme" at bounding box center [314, 114] width 96 height 24
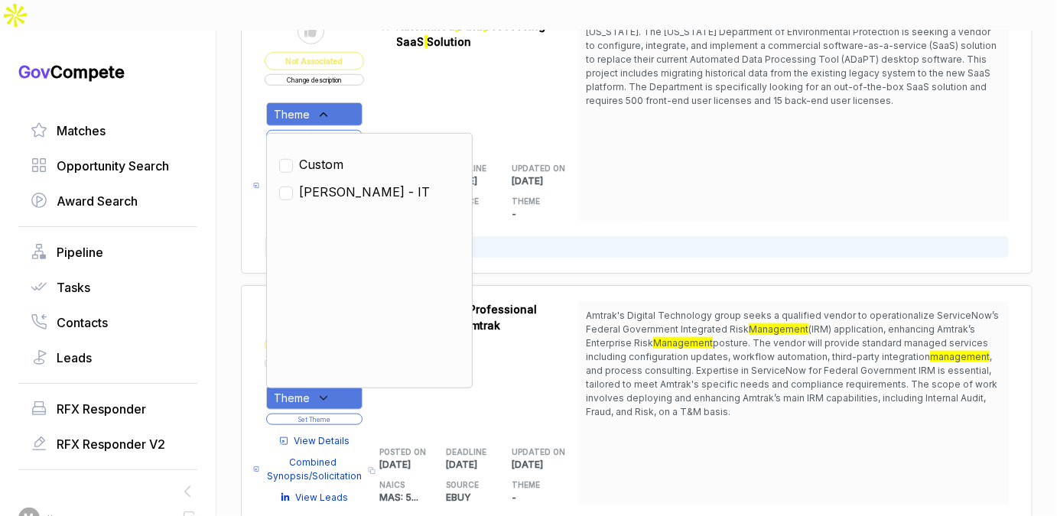
click at [327, 192] on span "[PERSON_NAME] - IT" at bounding box center [364, 192] width 131 height 18
checkbox input "true"
click at [378, 128] on table "Send to Pipeline Not Associated Change description Theme Clear Custom [PERSON_N…" at bounding box center [422, 119] width 314 height 203
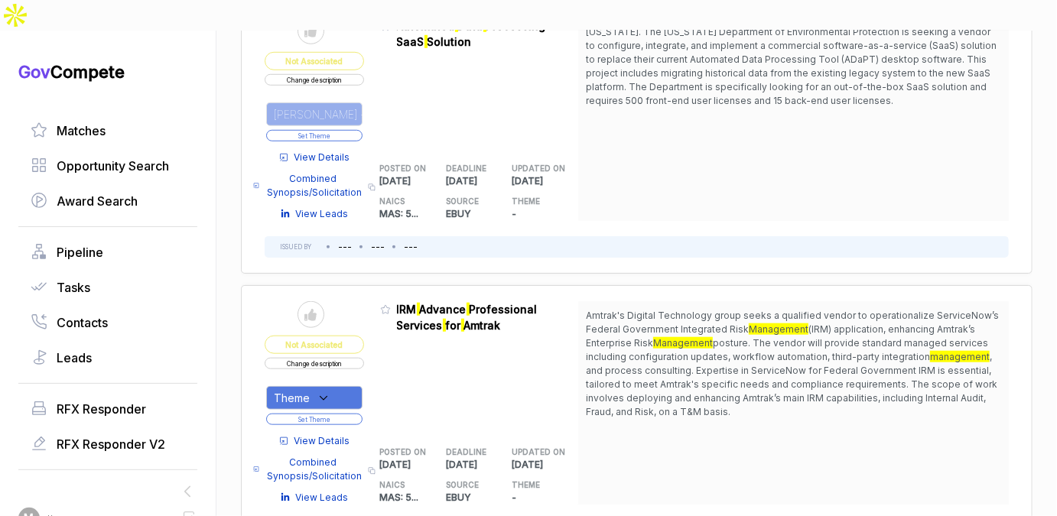
click at [353, 134] on button "Set Theme" at bounding box center [314, 135] width 96 height 11
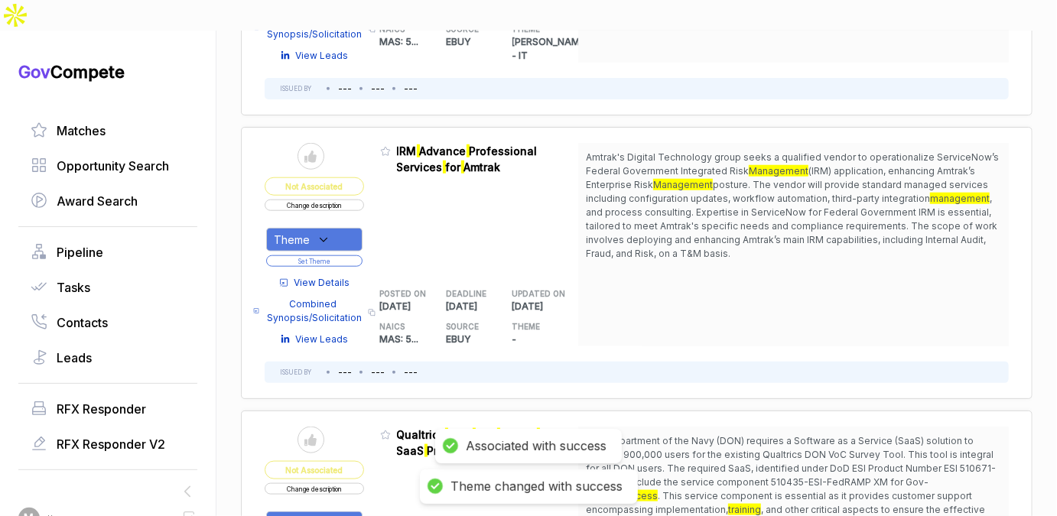
scroll to position [646, 0]
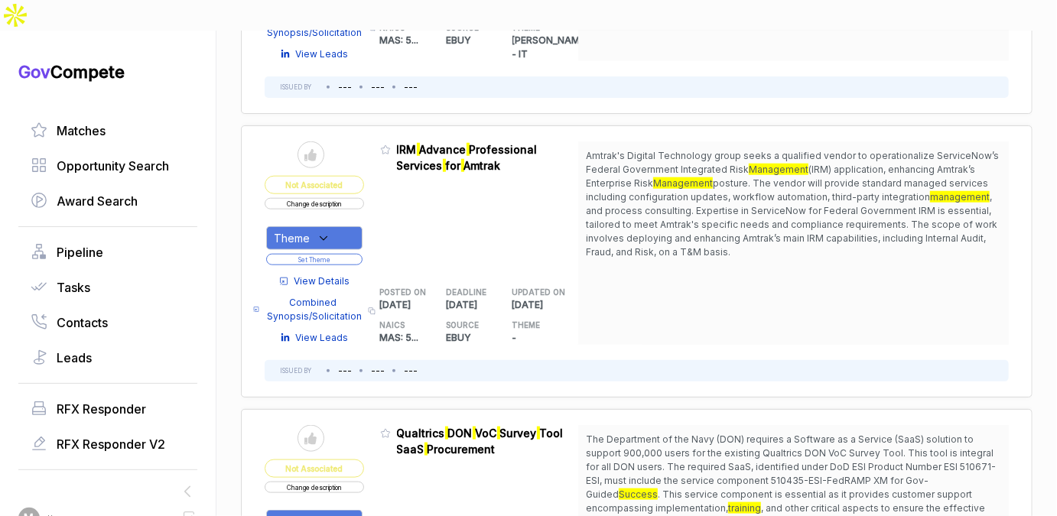
drag, startPoint x: 691, startPoint y: 161, endPoint x: 690, endPoint y: 174, distance: 12.3
click at [690, 174] on span "Amtrak's Digital Technology group seeks a qualified vendor to operationalize Se…" at bounding box center [793, 204] width 415 height 110
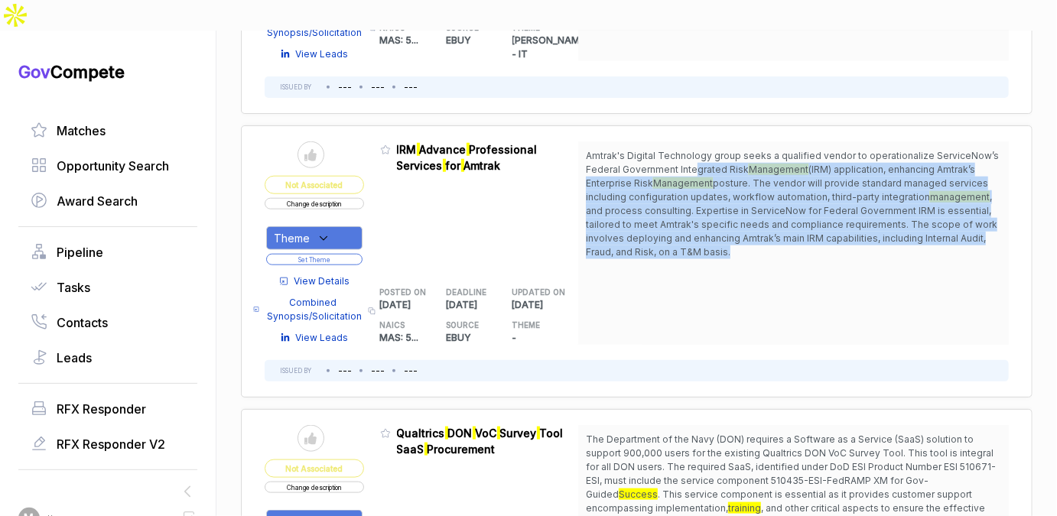
drag, startPoint x: 690, startPoint y: 174, endPoint x: 691, endPoint y: 246, distance: 72.7
click at [691, 246] on span "Amtrak's Digital Technology group seeks a qualified vendor to operationalize Se…" at bounding box center [793, 204] width 415 height 110
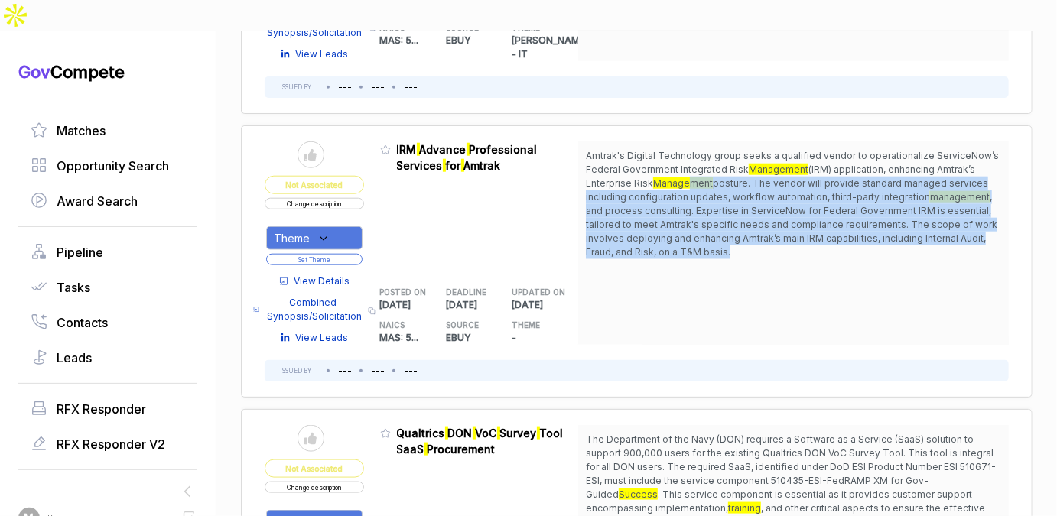
drag, startPoint x: 688, startPoint y: 254, endPoint x: 681, endPoint y: 176, distance: 78.3
click at [681, 176] on span "Amtrak's Digital Technology group seeks a qualified vendor to operationalize Se…" at bounding box center [793, 204] width 415 height 110
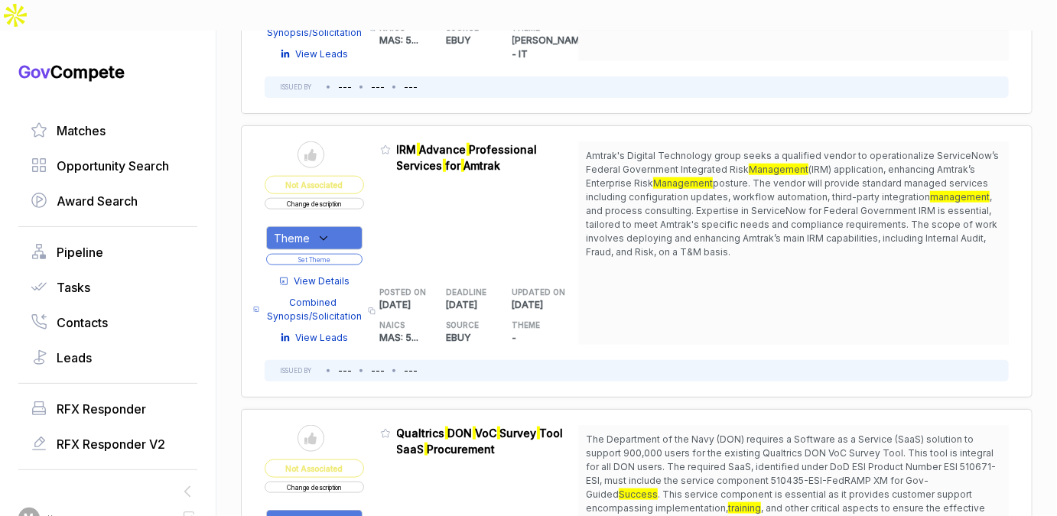
click at [678, 168] on span "Amtrak's Digital Technology group seeks a qualified vendor to operationalize Se…" at bounding box center [792, 162] width 413 height 25
click at [345, 235] on div "Theme" at bounding box center [314, 238] width 96 height 24
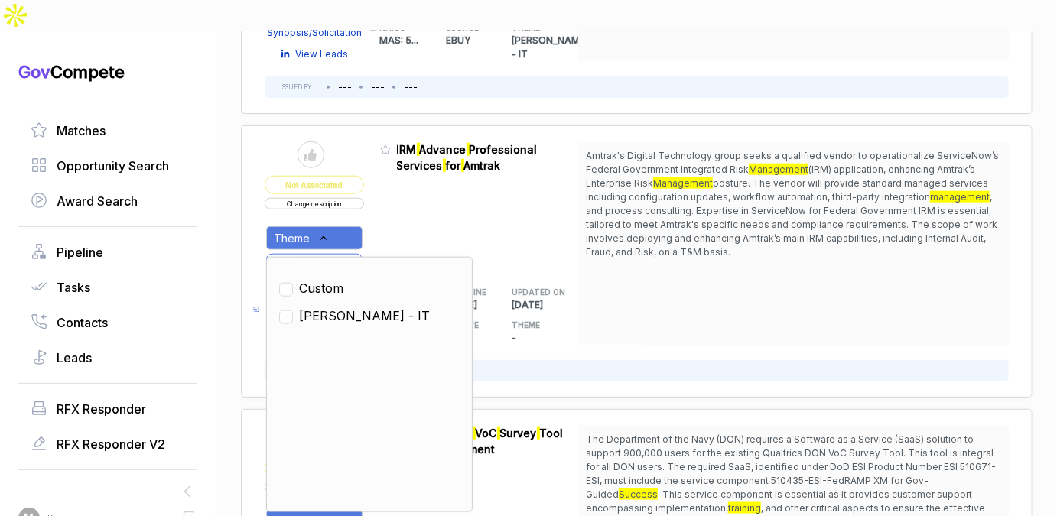
click at [327, 312] on span "[PERSON_NAME] - IT" at bounding box center [364, 316] width 131 height 18
checkbox input "true"
click at [395, 236] on div "Admin: Click to change feature to 1 RFQ1784221_47QRAA21D009M IRM Advance Profes…" at bounding box center [479, 243] width 199 height 203
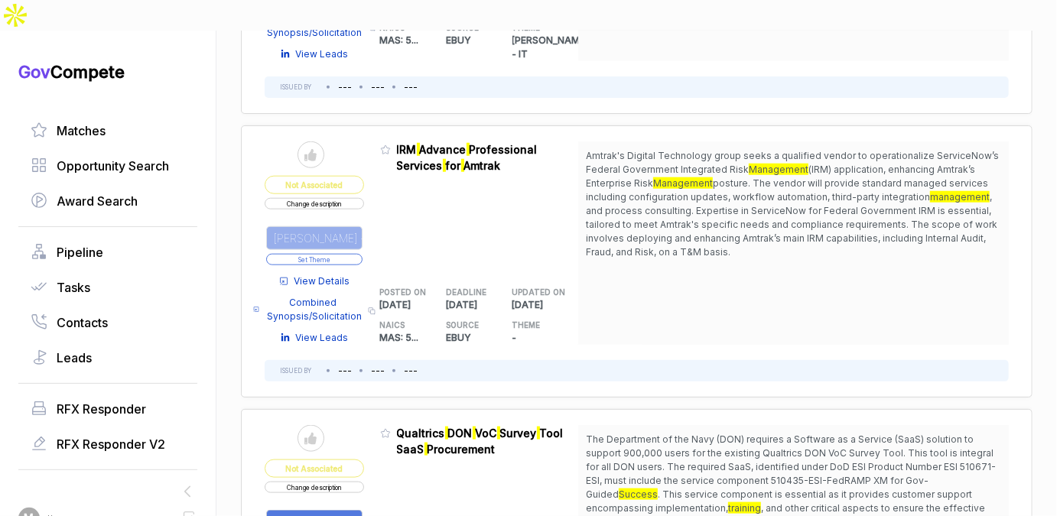
click at [343, 259] on button "Set Theme" at bounding box center [314, 259] width 96 height 11
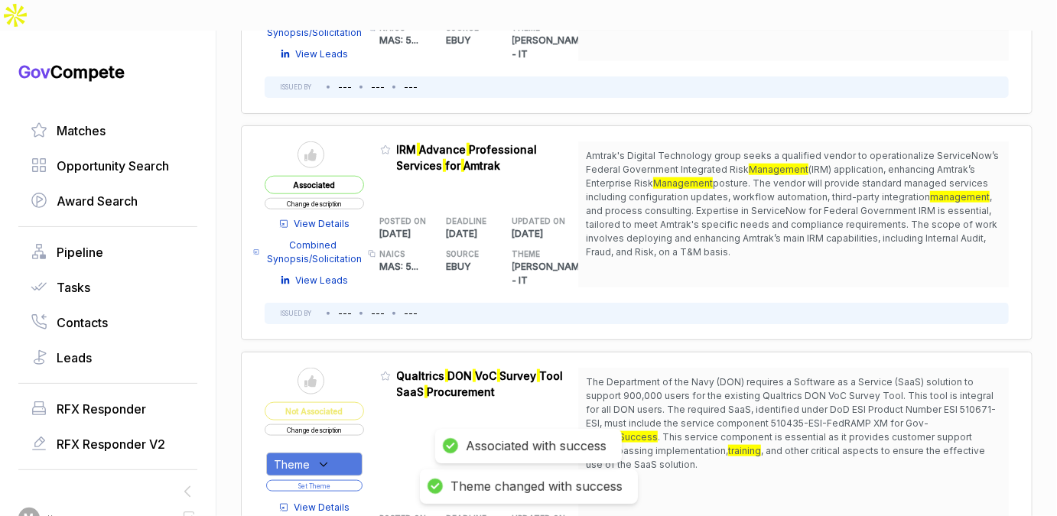
click at [332, 226] on span "View Details" at bounding box center [322, 224] width 56 height 14
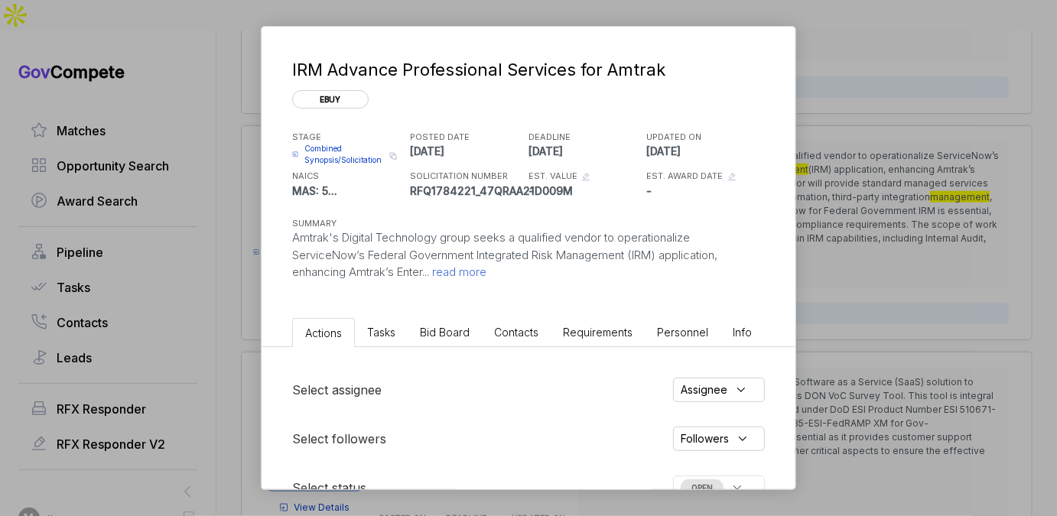
click at [473, 323] on li "Bid Board" at bounding box center [445, 332] width 74 height 28
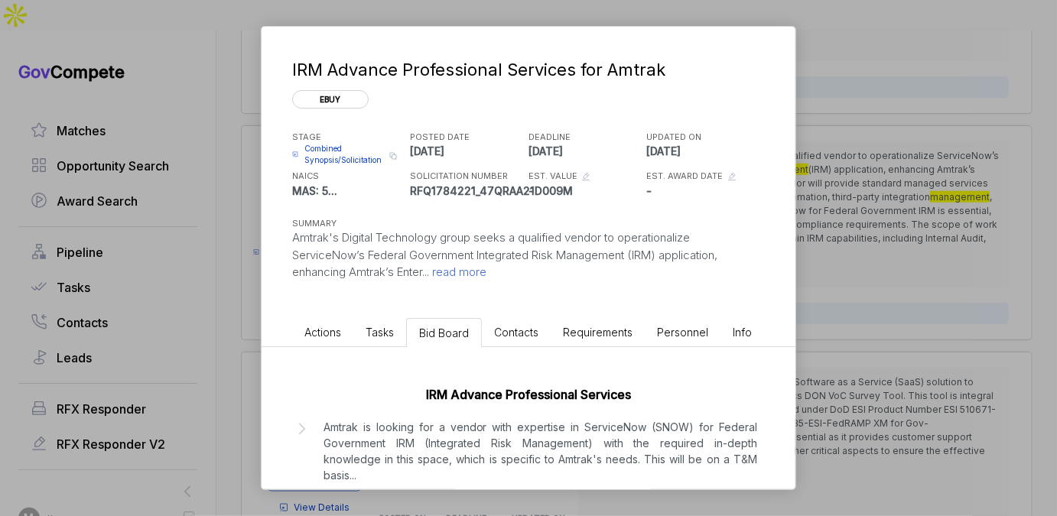
scroll to position [36, 0]
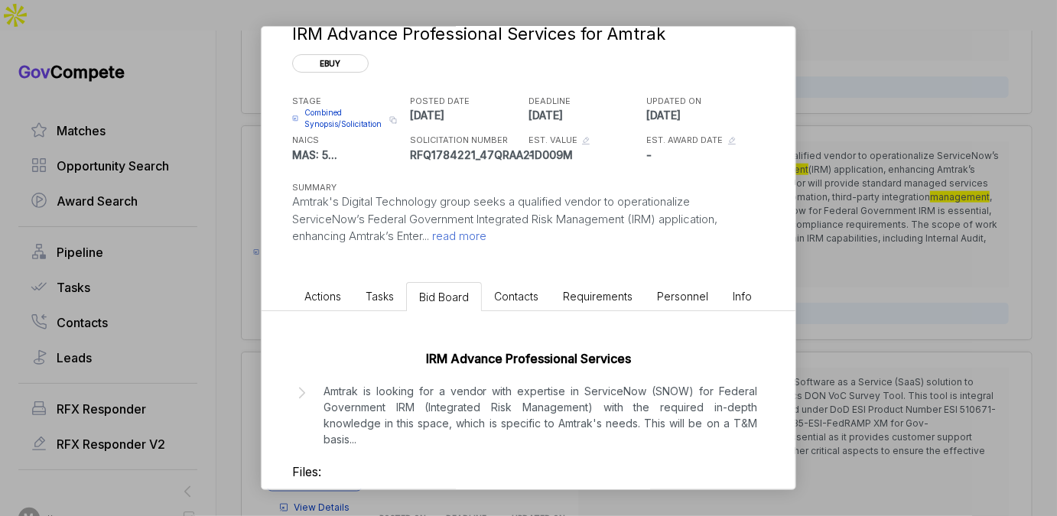
click at [450, 409] on p "Amtrak is looking for a vendor with expertise in ServiceNow (SNOW) for Federal …" at bounding box center [541, 415] width 434 height 64
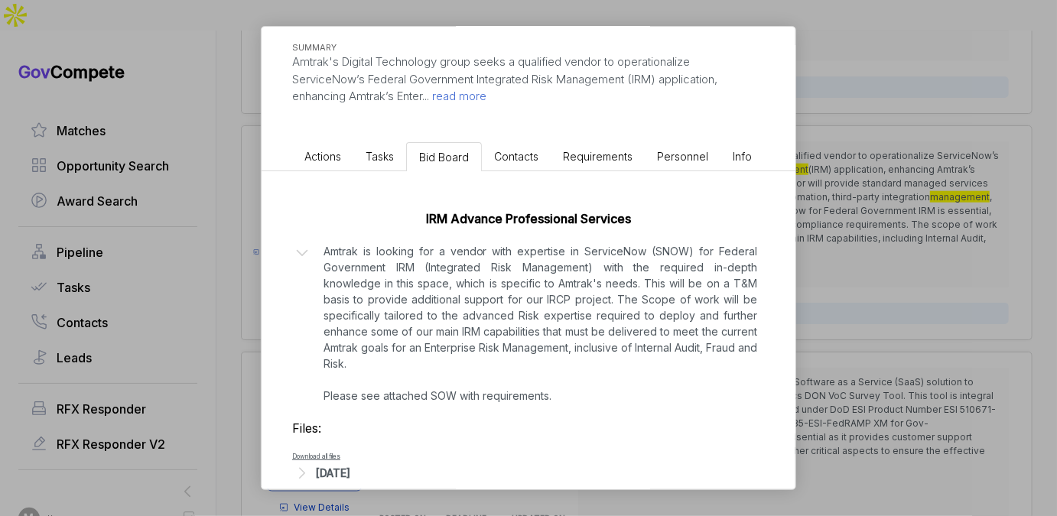
scroll to position [183, 0]
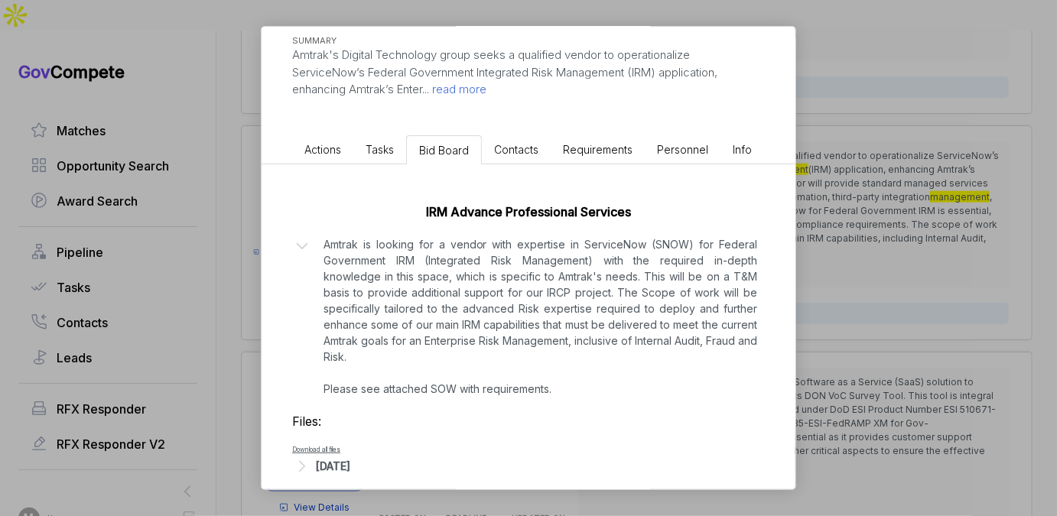
click at [833, 291] on div "IRM Advance Professional Services for Amtrak ebuy STAGE Combined Synopsis/Solic…" at bounding box center [528, 258] width 1057 height 516
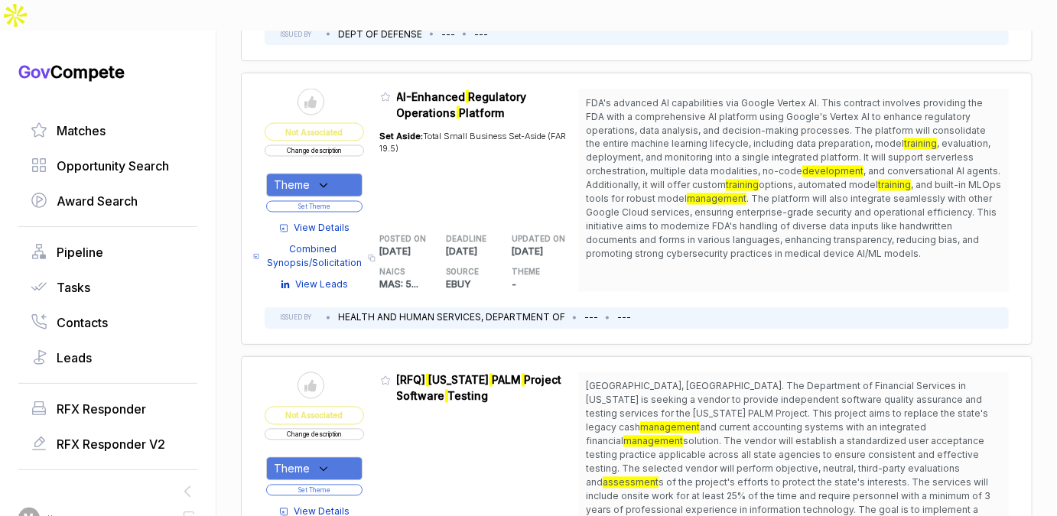
scroll to position [1210, 0]
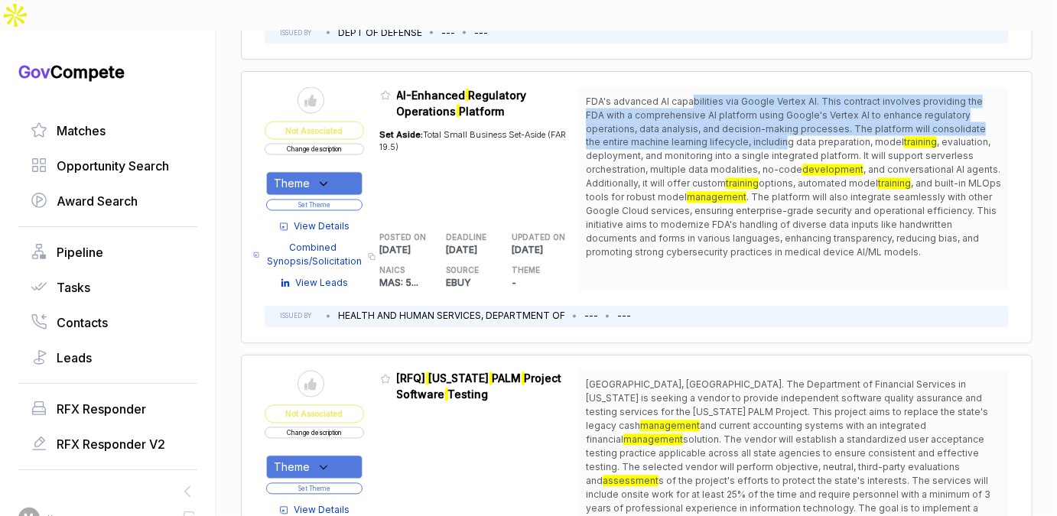
drag, startPoint x: 690, startPoint y: 102, endPoint x: 698, endPoint y: 144, distance: 42.2
click at [698, 144] on span "FDA's advanced AI capabilities via Google Vertex AI. This contract involves pro…" at bounding box center [793, 177] width 415 height 165
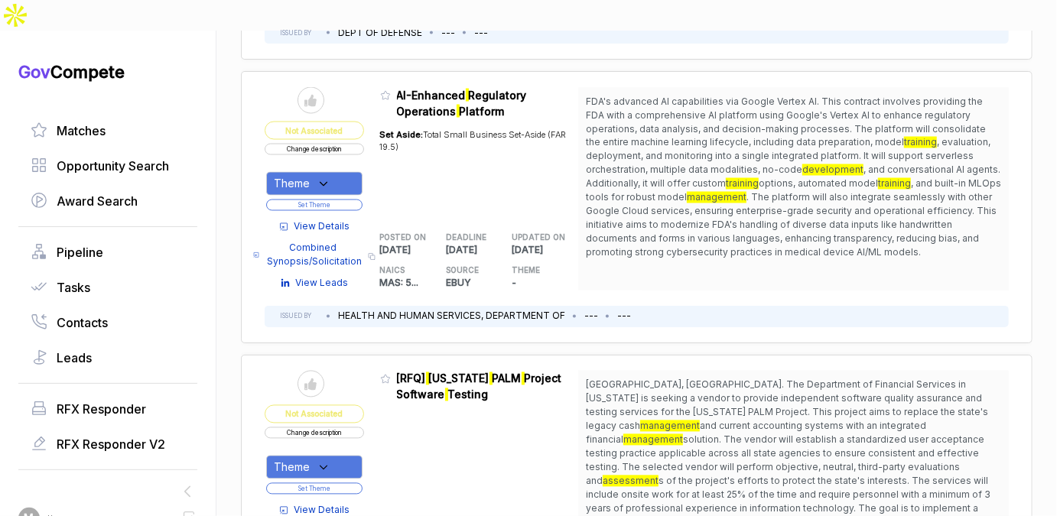
click at [345, 226] on span "View Details" at bounding box center [322, 227] width 56 height 14
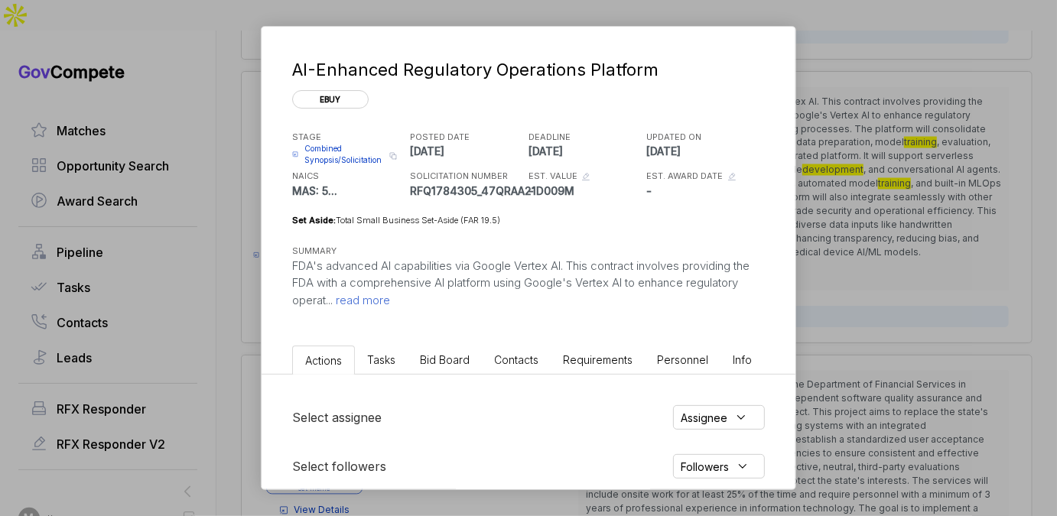
click at [885, 118] on div "AI-Enhanced Regulatory Operations Platform ebuy STAGE Combined Synopsis/Solicit…" at bounding box center [528, 258] width 1057 height 516
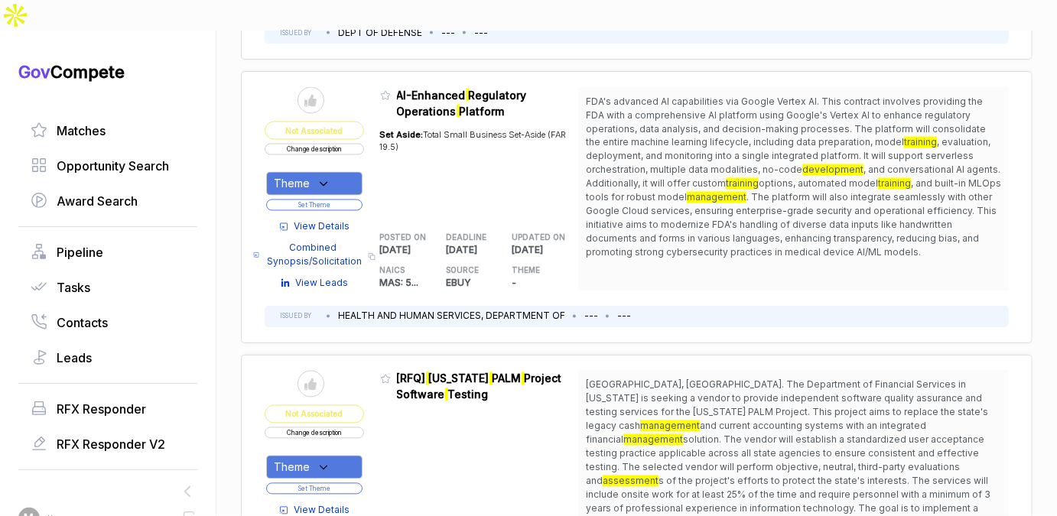
click at [352, 144] on button "Change description" at bounding box center [314, 149] width 99 height 11
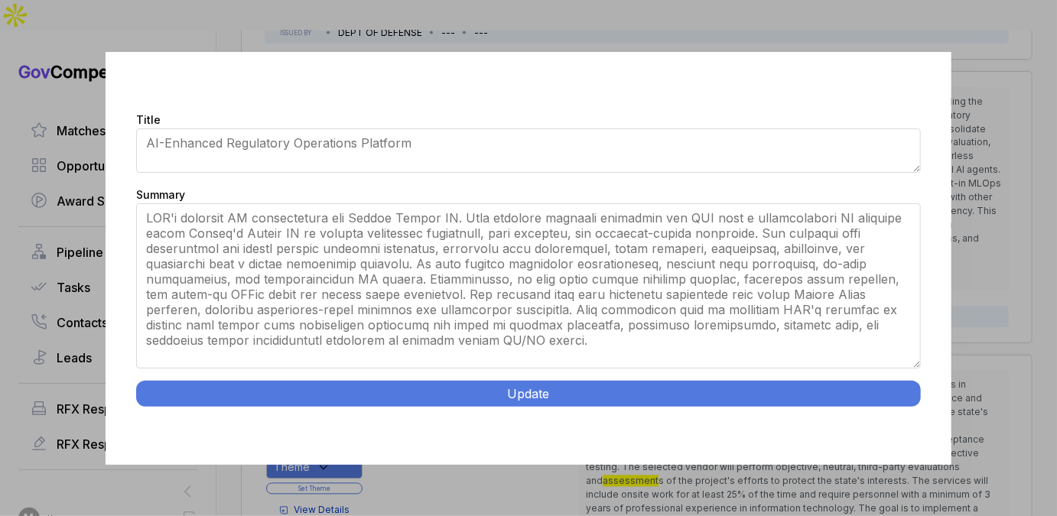
drag, startPoint x: 918, startPoint y: 303, endPoint x: 899, endPoint y: 433, distance: 131.4
click at [899, 433] on div "Title AI-Enhanced Regulatory Operations Platform Summary Update" at bounding box center [529, 258] width 846 height 413
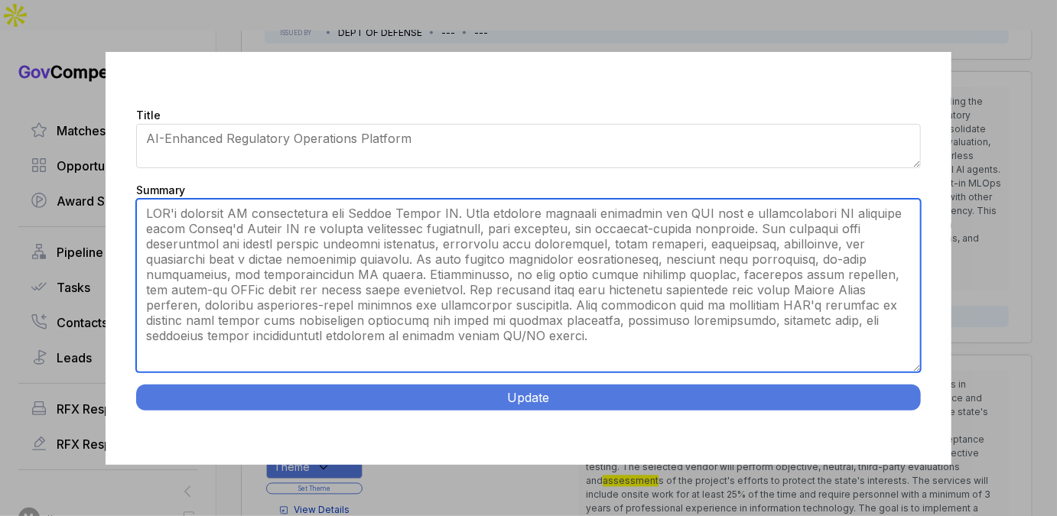
click at [717, 329] on textarea "Summary" at bounding box center [528, 286] width 785 height 174
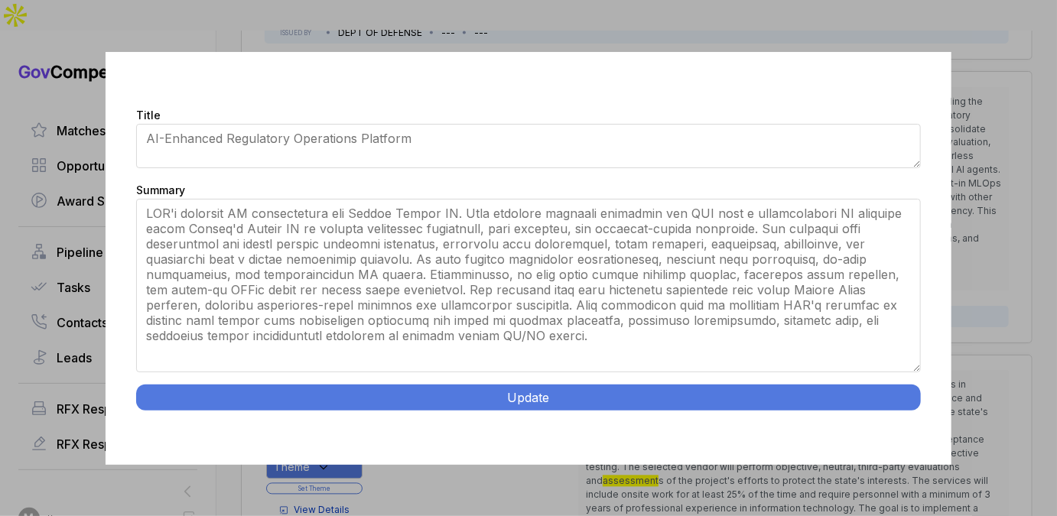
click at [1004, 256] on div "Title AI-Enhanced Regulatory Operations Platform Summary Update" at bounding box center [528, 258] width 1057 height 516
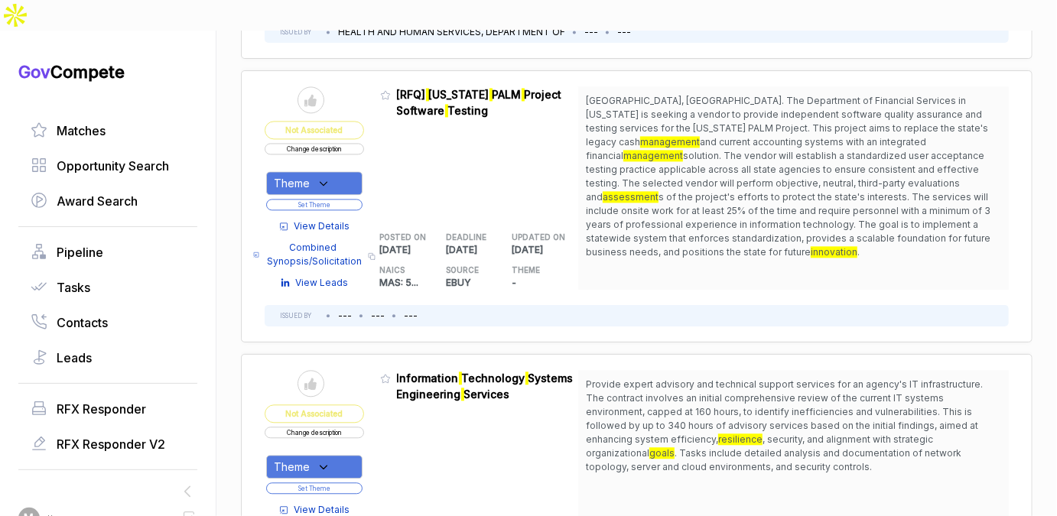
scroll to position [1502, 0]
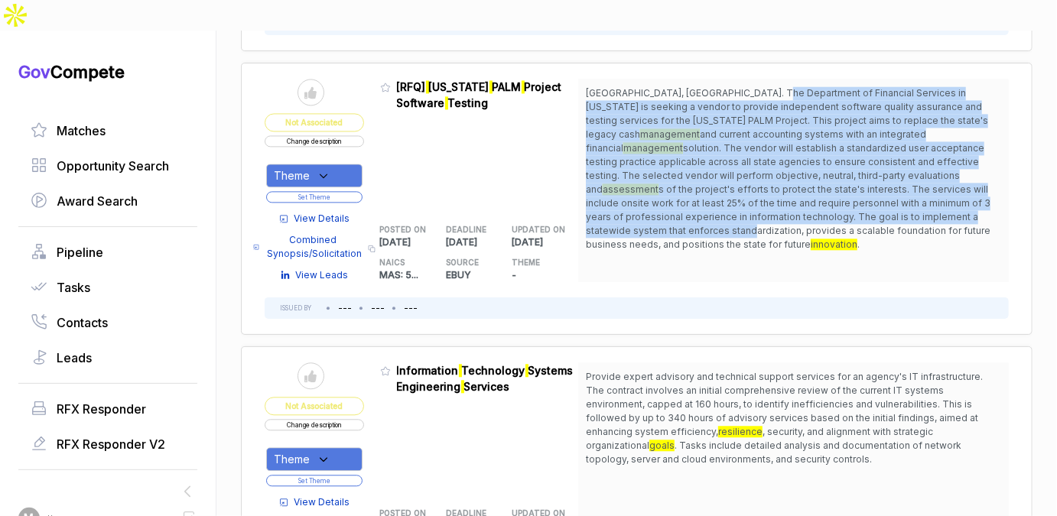
drag, startPoint x: 758, startPoint y: 86, endPoint x: 747, endPoint y: 210, distance: 124.4
click at [747, 210] on span "Tallahassee, FL. The Department of Financial Services in Florida is seeking a v…" at bounding box center [793, 168] width 415 height 165
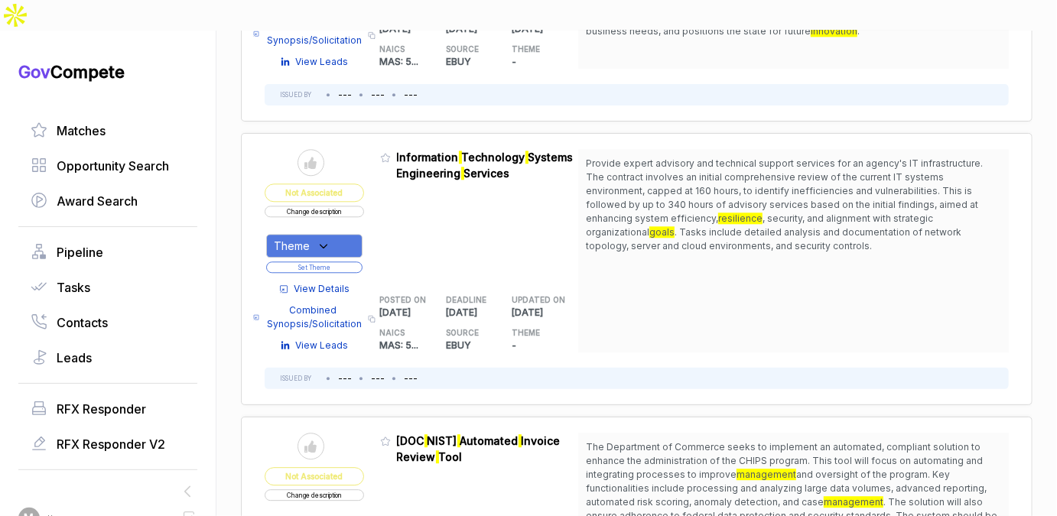
scroll to position [1729, 0]
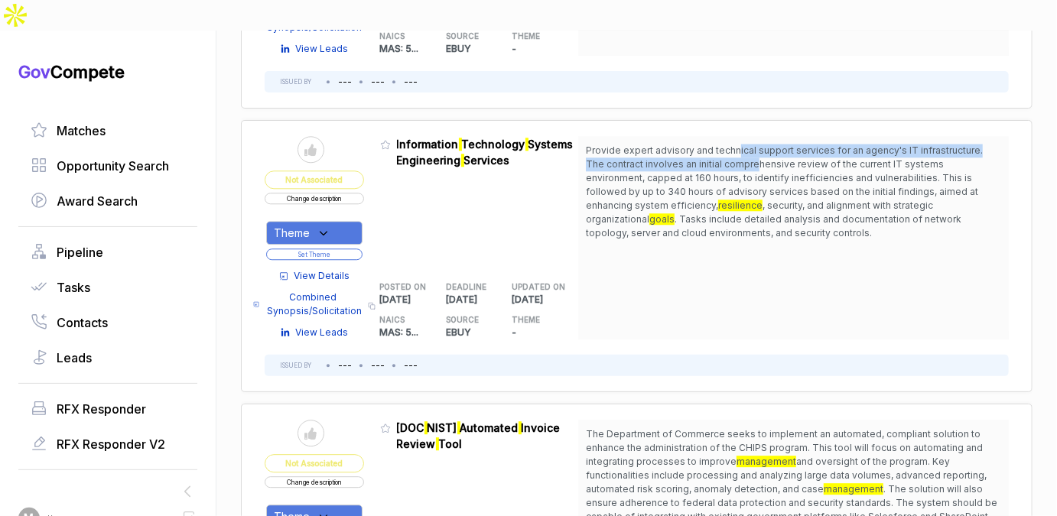
click at [733, 153] on span "Provide expert advisory and technical support services for an agency's IT infra…" at bounding box center [784, 178] width 397 height 67
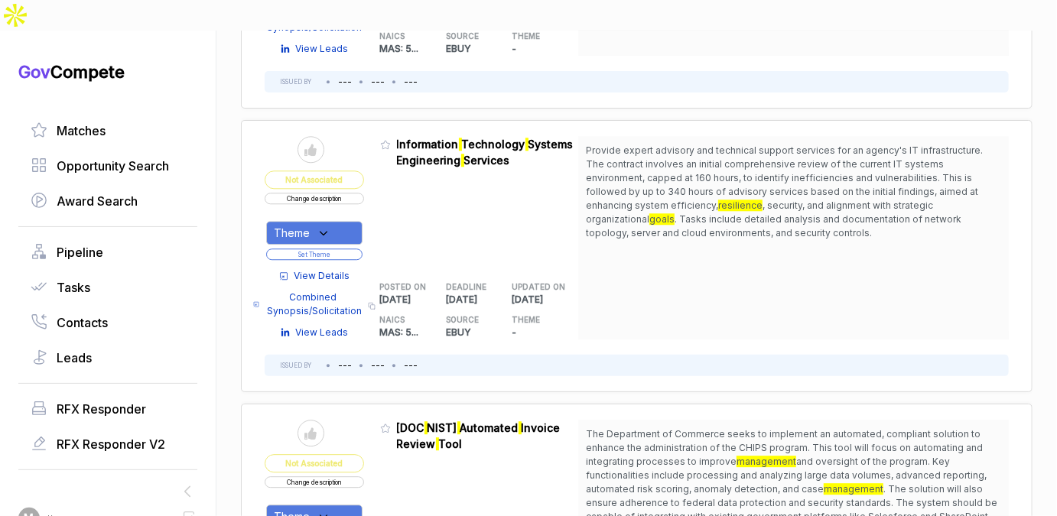
click at [322, 269] on span "View Details" at bounding box center [322, 276] width 56 height 14
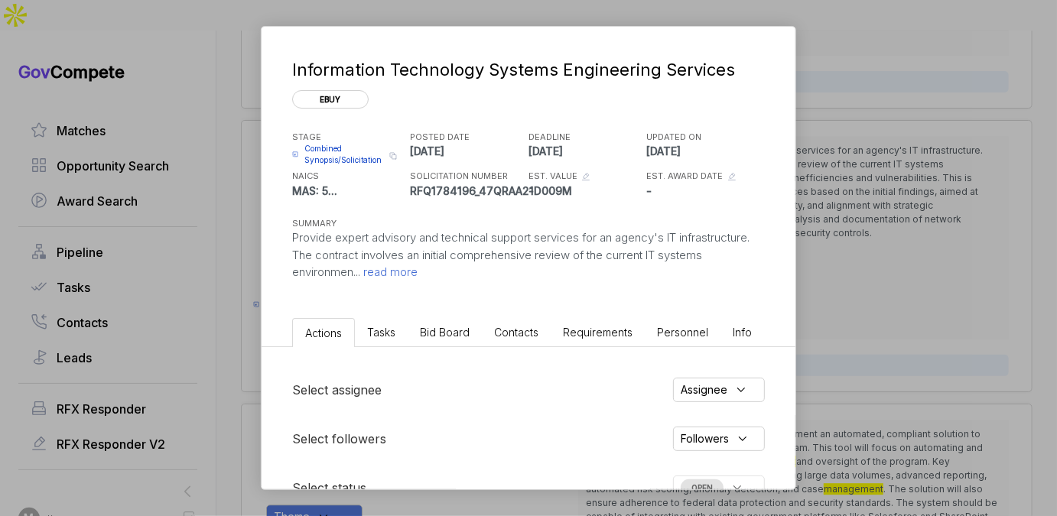
click at [437, 335] on span "Bid Board" at bounding box center [445, 332] width 50 height 13
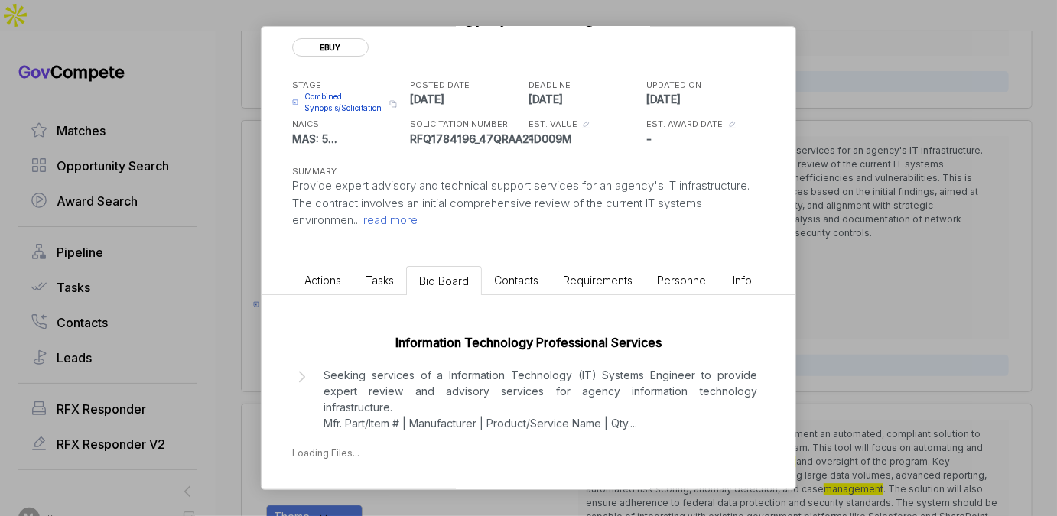
scroll to position [65, 0]
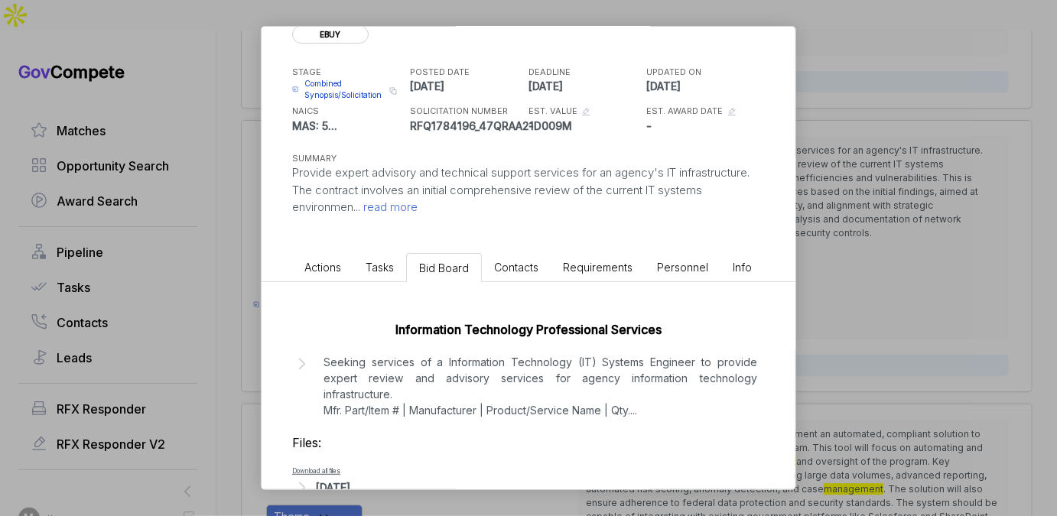
click at [442, 398] on p "Seeking services of a Information Technology (IT) Systems Engineer to provide e…" at bounding box center [541, 386] width 434 height 64
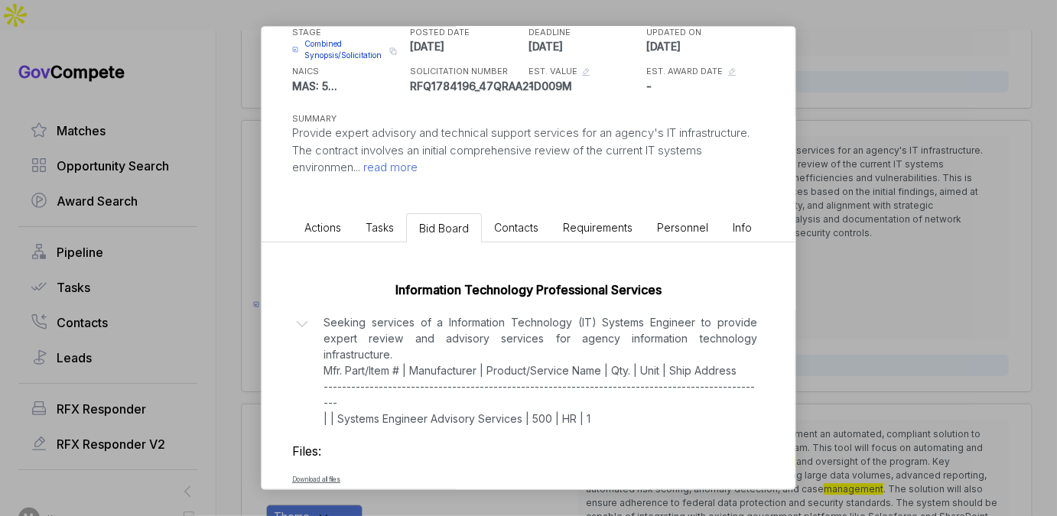
scroll to position [171, 0]
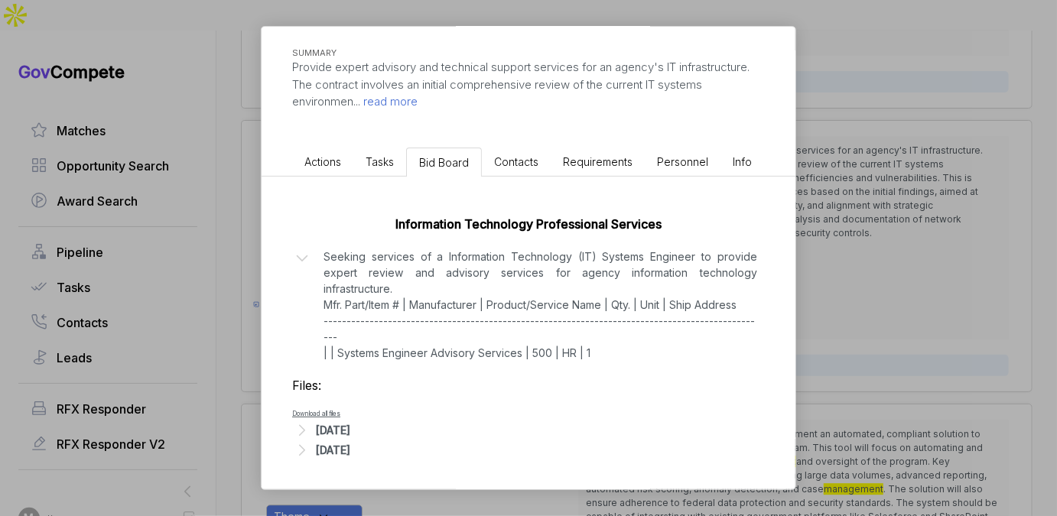
click at [350, 427] on div "Sep 24, 2025" at bounding box center [333, 430] width 34 height 16
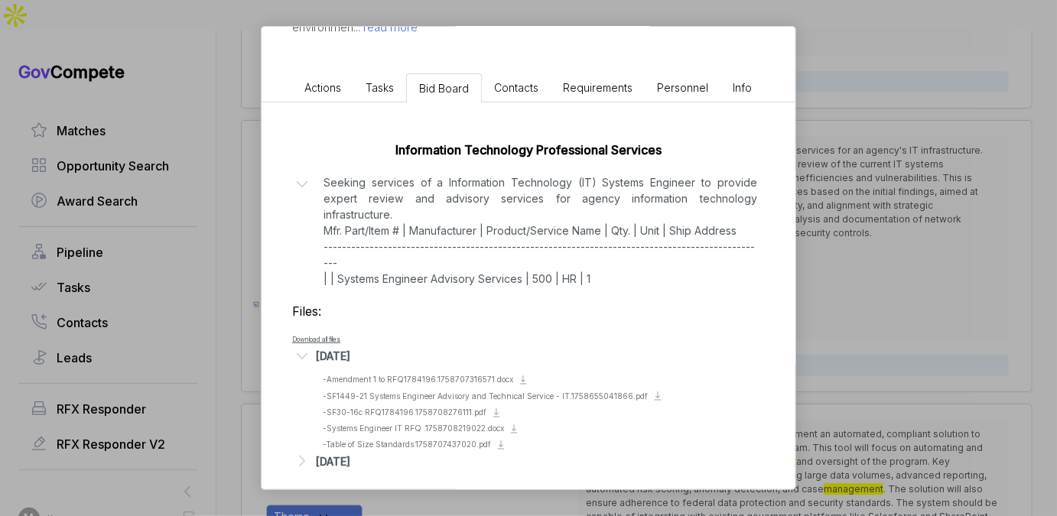
scroll to position [255, 0]
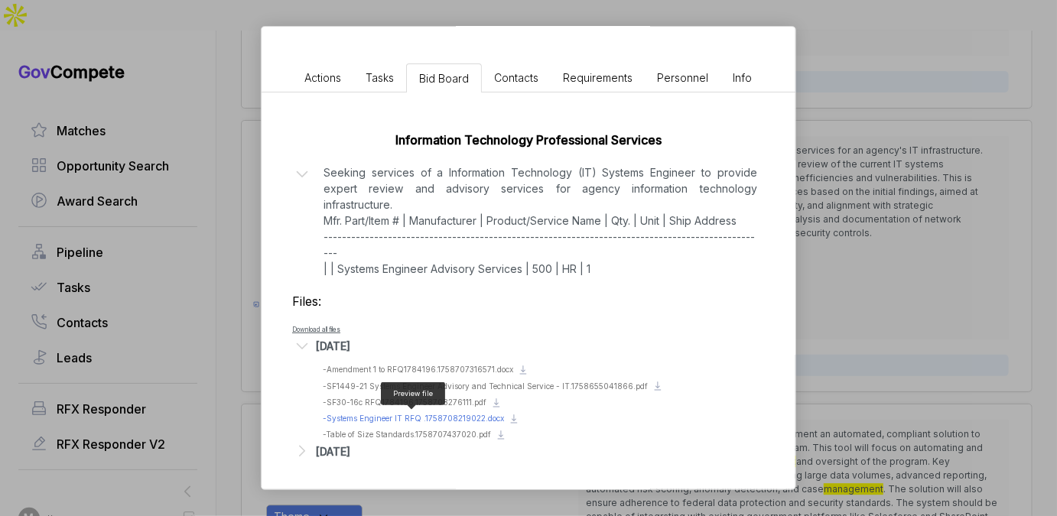
click at [448, 416] on span "- Systems Engineer IT RFQ .1758708219022.docx" at bounding box center [413, 418] width 181 height 9
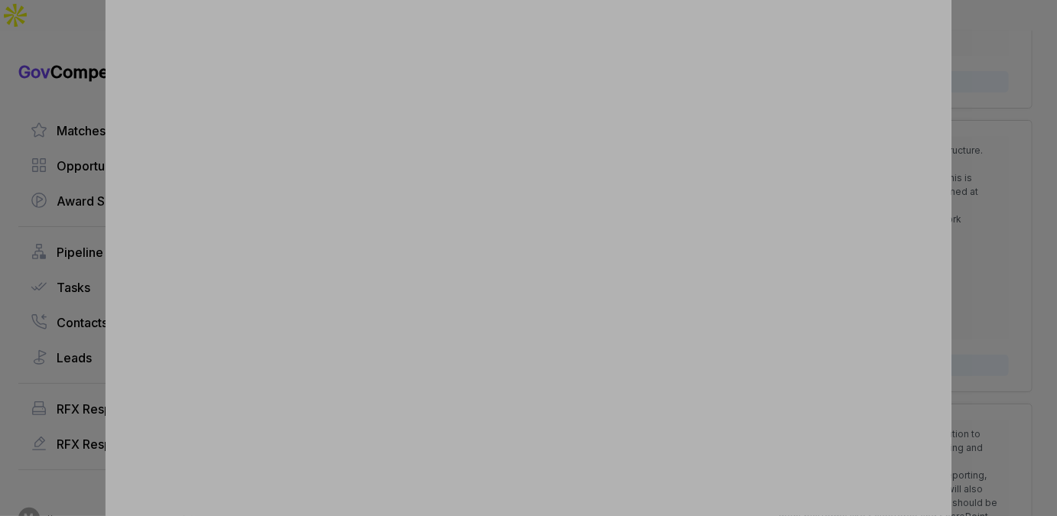
click at [1012, 249] on div at bounding box center [528, 258] width 1057 height 516
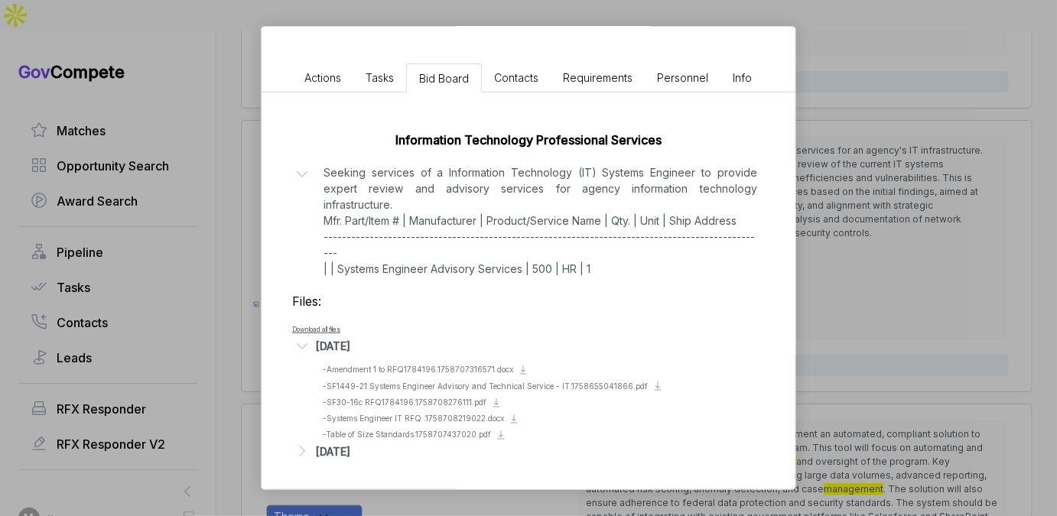
click at [962, 263] on div "Information Technology Systems Engineering Services ebuy STAGE Combined Synopsi…" at bounding box center [528, 258] width 1057 height 516
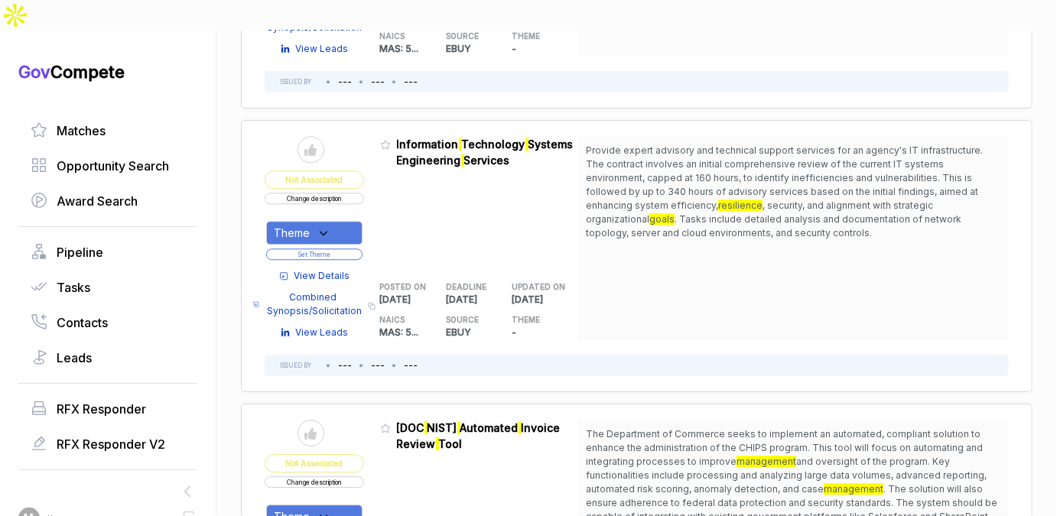
click at [341, 271] on span "View Details" at bounding box center [322, 276] width 56 height 14
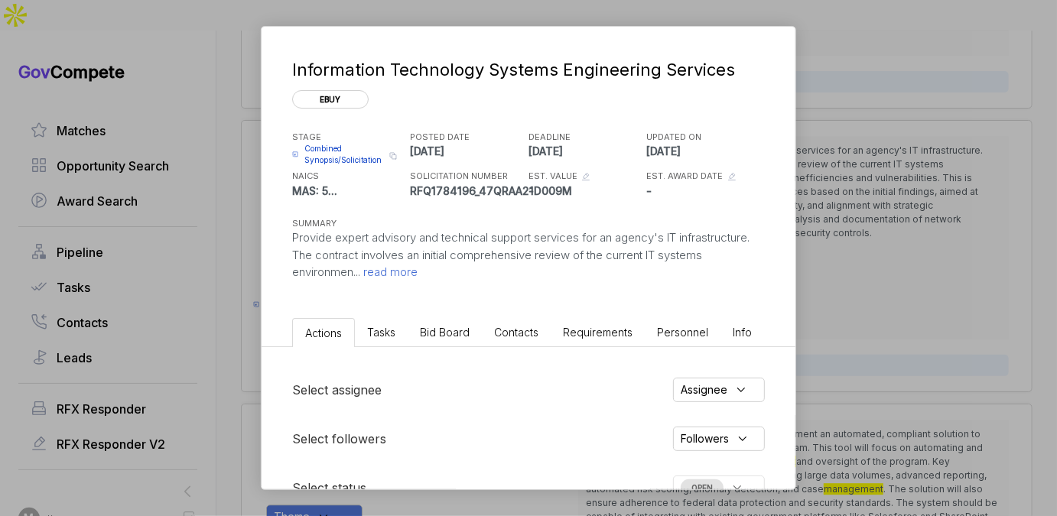
click at [465, 330] on span "Bid Board" at bounding box center [445, 332] width 50 height 13
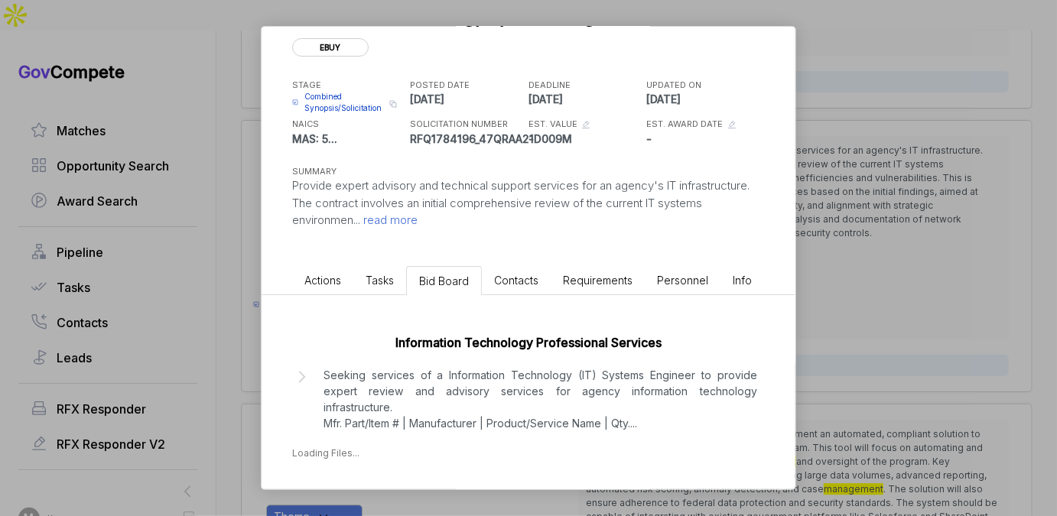
scroll to position [122, 0]
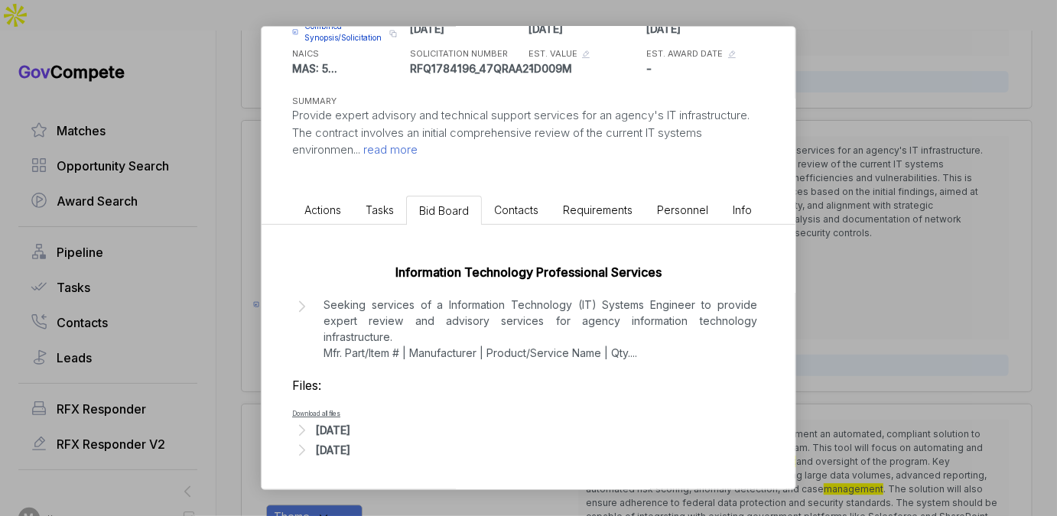
click at [350, 430] on div "Sep 24, 2025" at bounding box center [333, 430] width 34 height 16
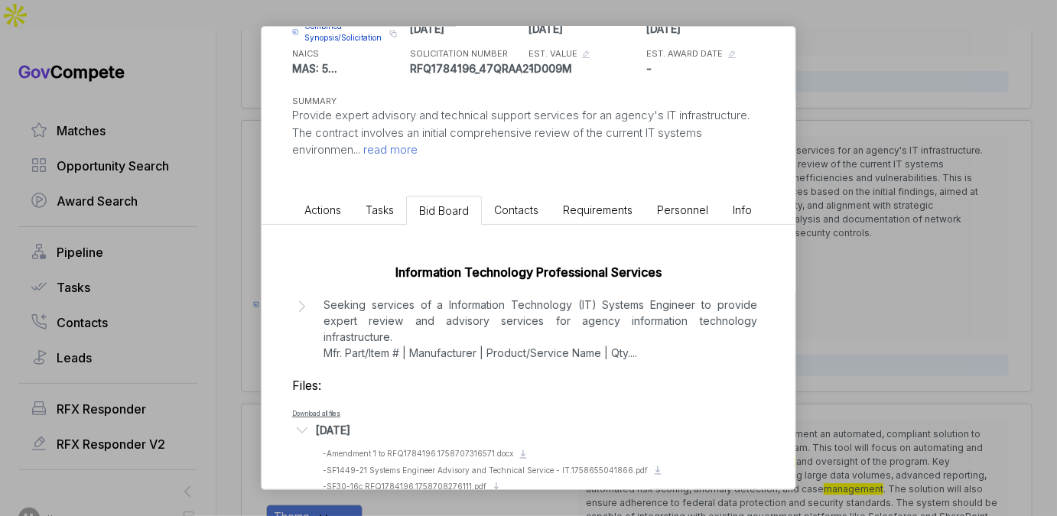
scroll to position [207, 0]
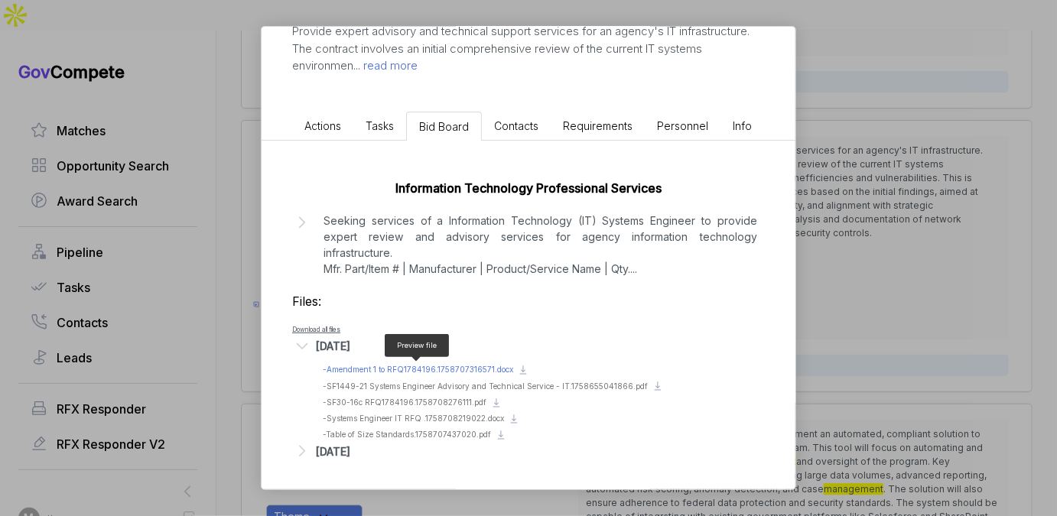
click at [437, 366] on span "- Amendment 1 to RFQ1784196.1758707316571.docx" at bounding box center [418, 369] width 190 height 9
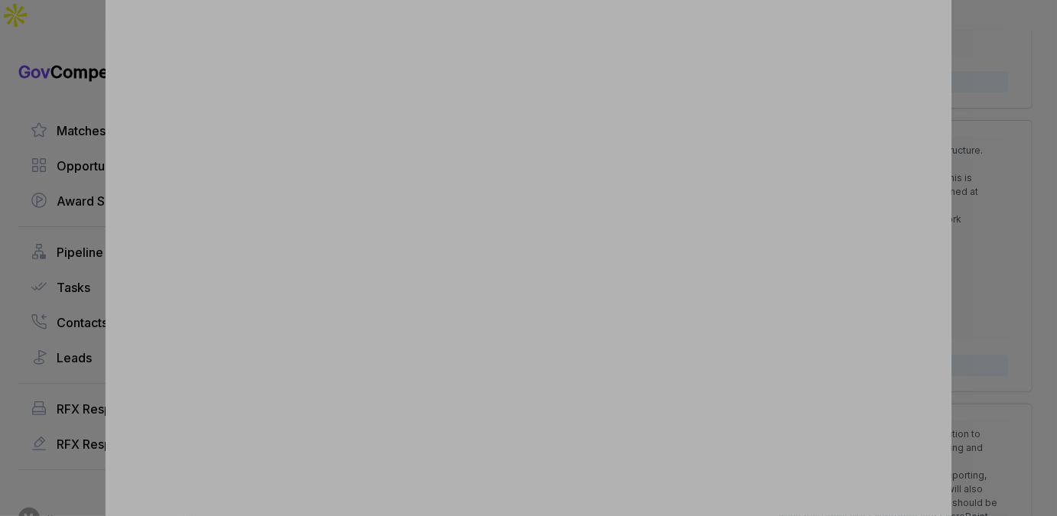
click at [992, 164] on div at bounding box center [528, 258] width 1057 height 516
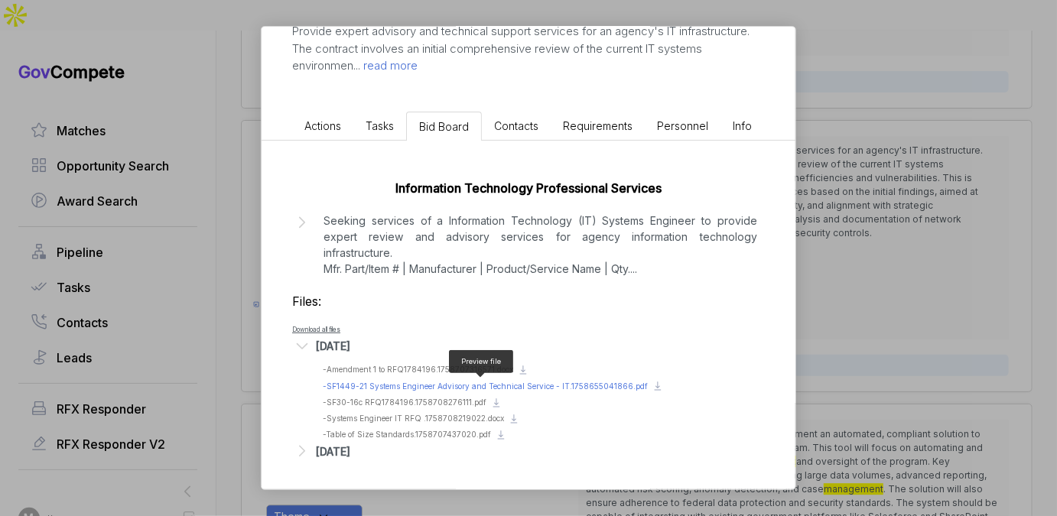
click at [379, 384] on span "- SF1449-21 Systems Engineer Advisory and Technical Service - IT.1758655041866.…" at bounding box center [485, 386] width 325 height 9
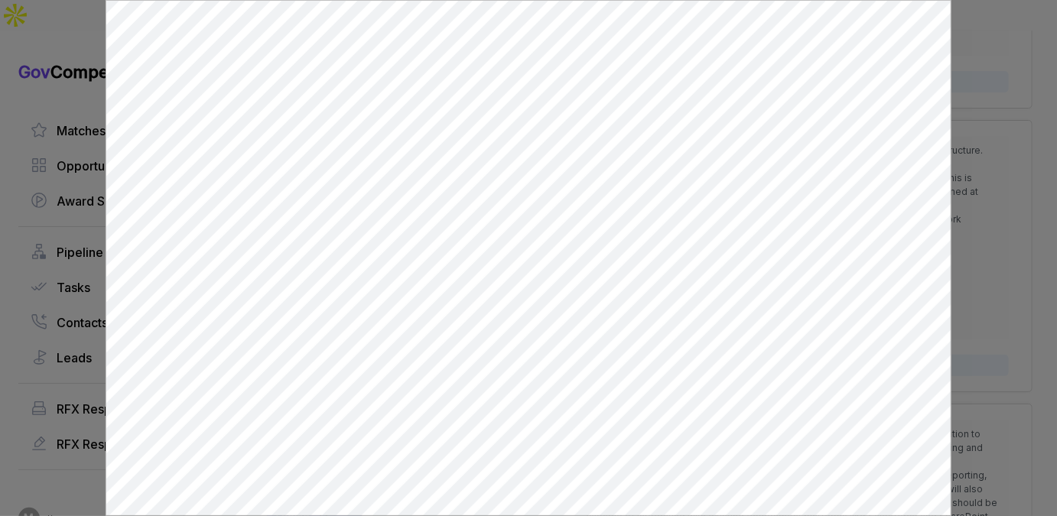
scroll to position [0, 0]
click at [991, 216] on div at bounding box center [528, 258] width 1057 height 516
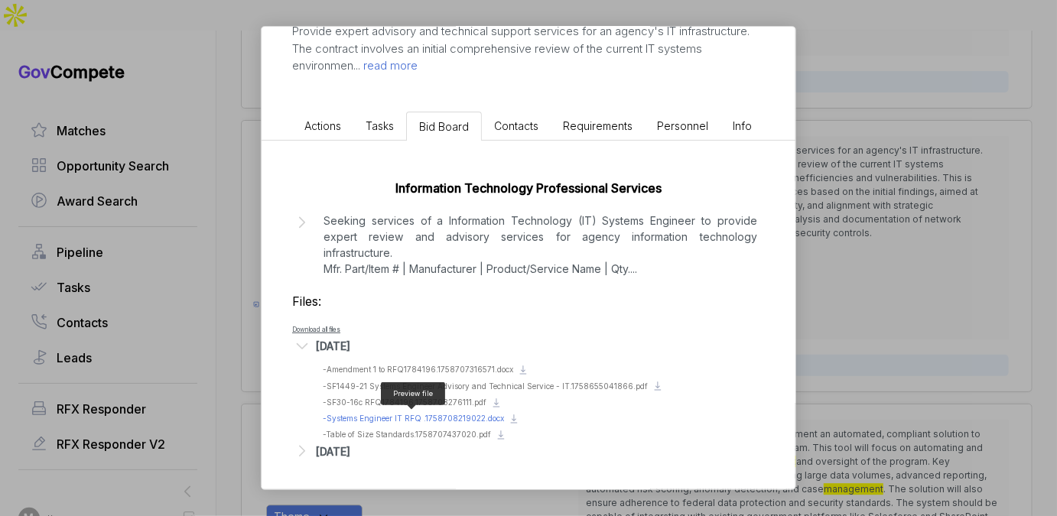
click at [389, 418] on span "- Systems Engineer IT RFQ .1758708219022.docx" at bounding box center [413, 418] width 181 height 9
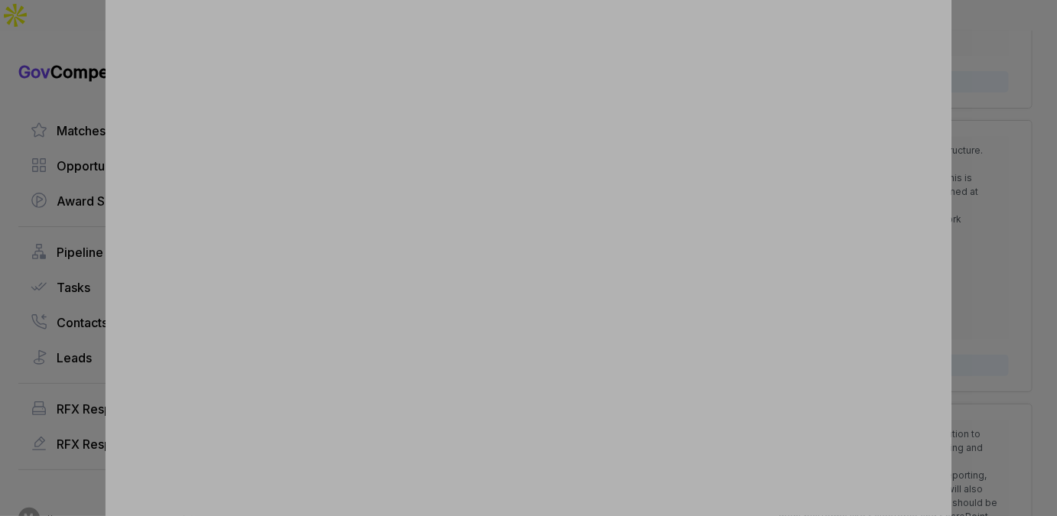
click at [987, 199] on div at bounding box center [528, 258] width 1057 height 516
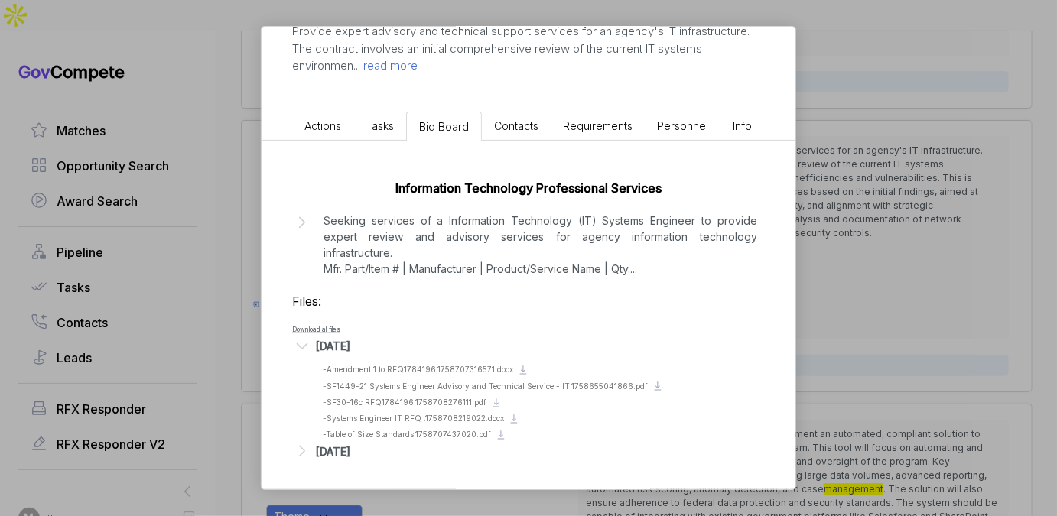
click at [350, 456] on div "Sep 23, 2025" at bounding box center [333, 452] width 34 height 16
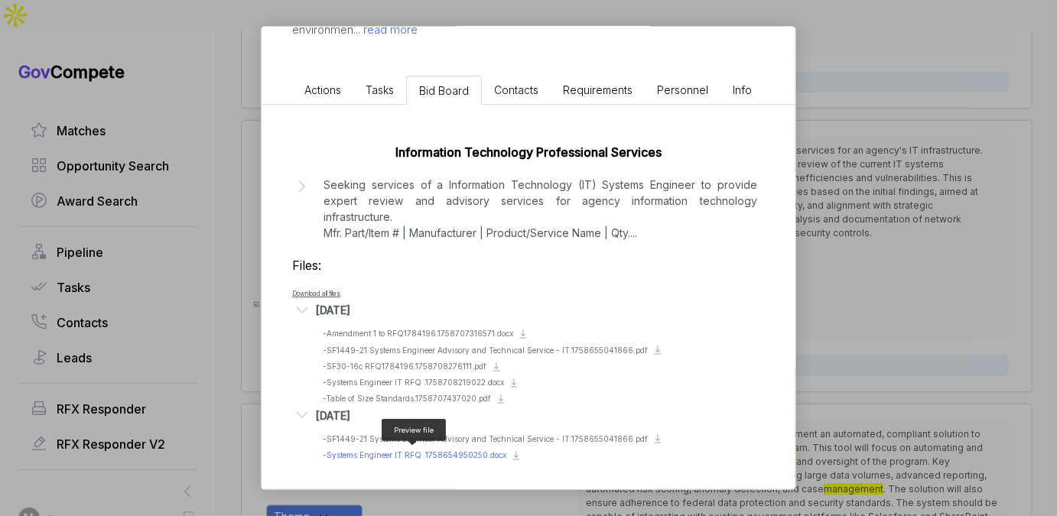
click at [379, 451] on span "- Systems Engineer IT RFQ .1758654950250.docx" at bounding box center [415, 455] width 184 height 9
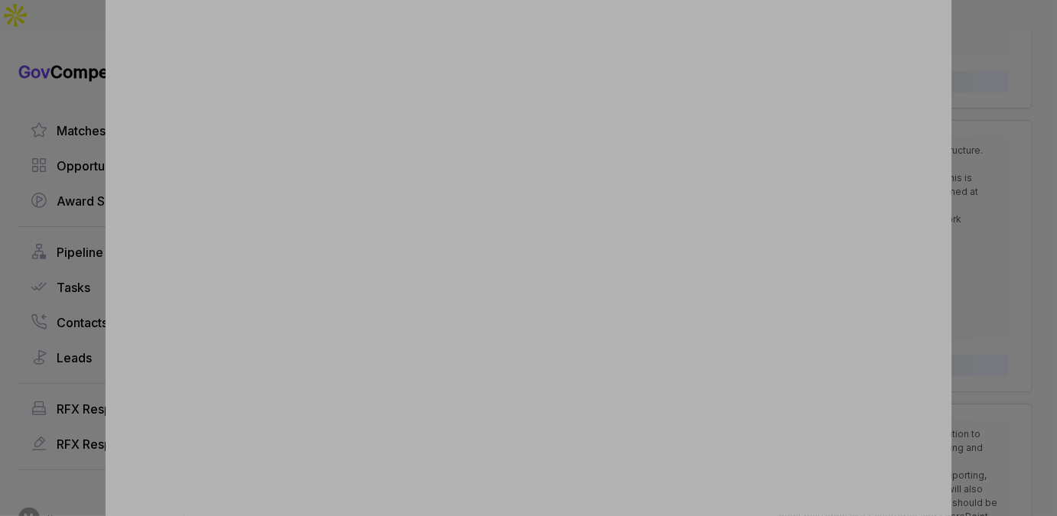
click at [994, 109] on div at bounding box center [528, 258] width 1057 height 516
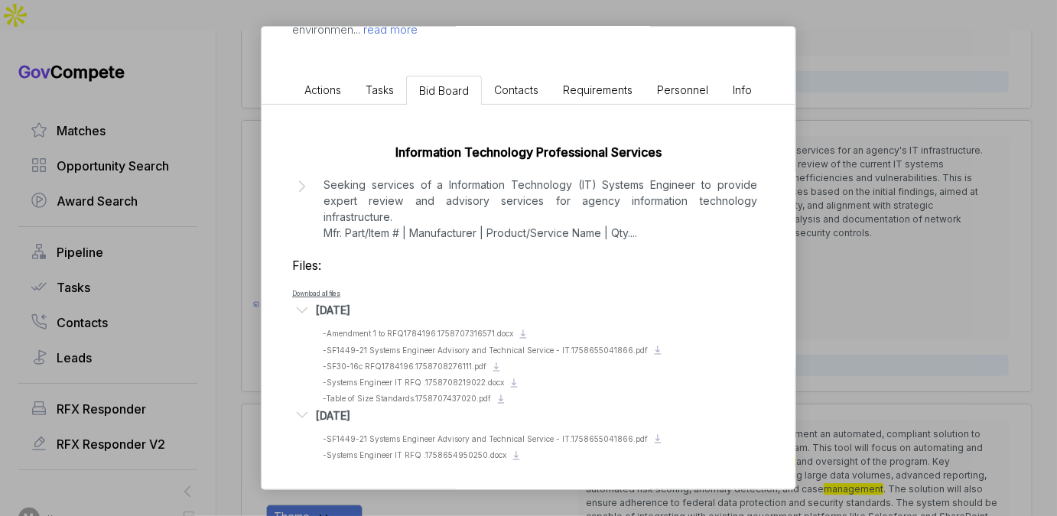
click at [826, 83] on div "Information Technology Systems Engineering Services ebuy STAGE Combined Synopsi…" at bounding box center [528, 258] width 1057 height 516
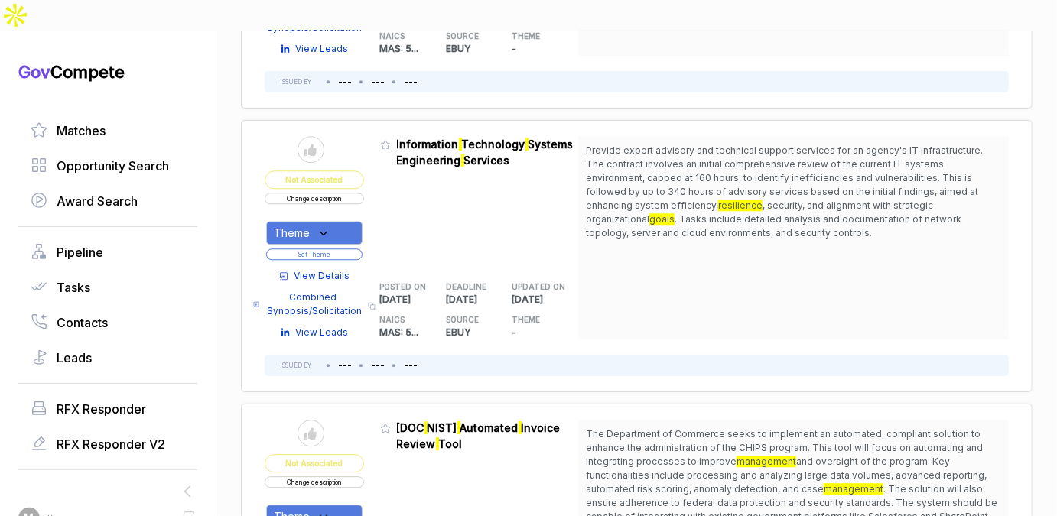
click at [356, 193] on button "Change description" at bounding box center [314, 198] width 99 height 11
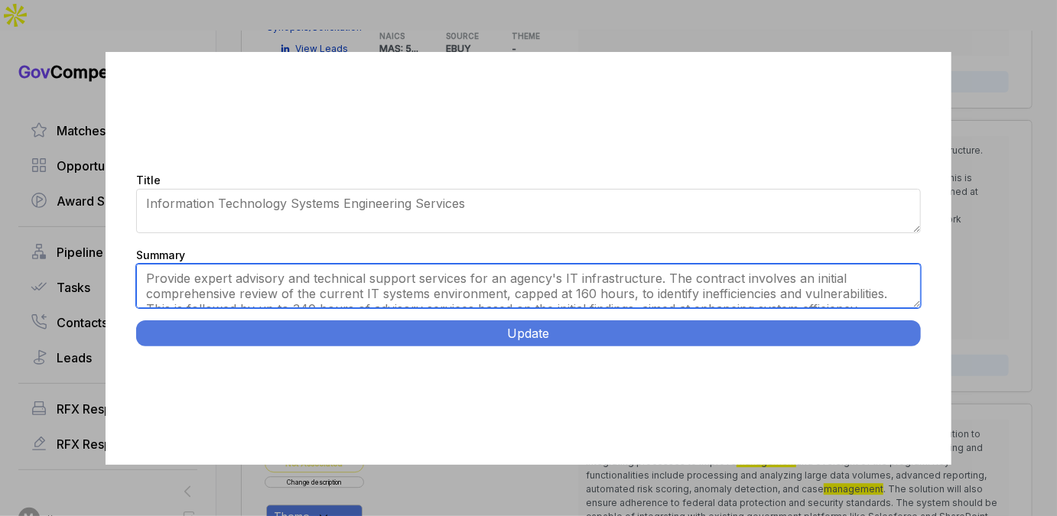
click at [386, 281] on textarea "Provide expert advisory and technical support services for an agency's IT infra…" at bounding box center [528, 286] width 785 height 44
paste textarea "The user has provided a document about an IT Systems Engineer position for the …"
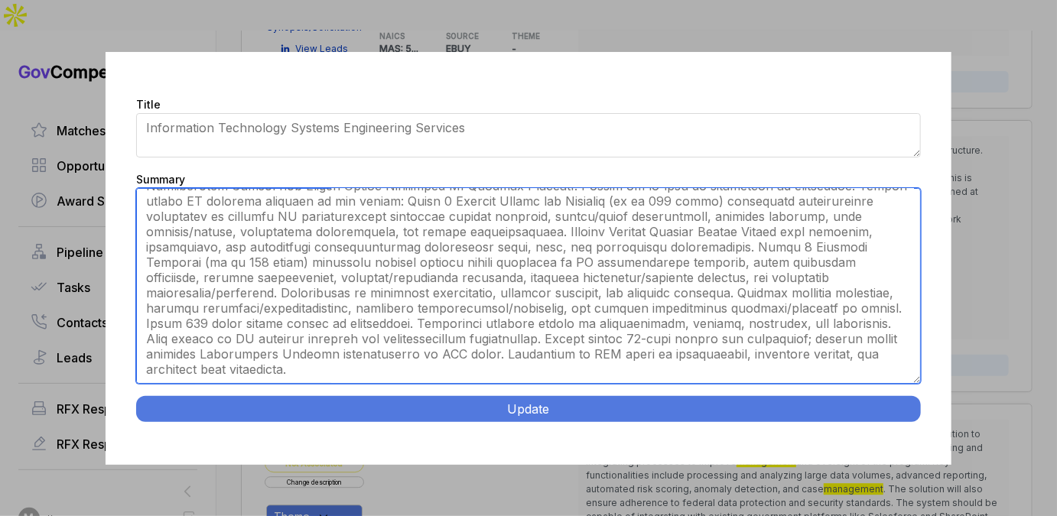
scroll to position [230, 0]
drag, startPoint x: 918, startPoint y: 303, endPoint x: 909, endPoint y: 454, distance: 151.0
click at [909, 455] on div "Title Information Technology Systems Engineering Services Summary Provide exper…" at bounding box center [529, 258] width 846 height 413
type textarea "The user has provided a document about an IT Systems Engineer position for the …"
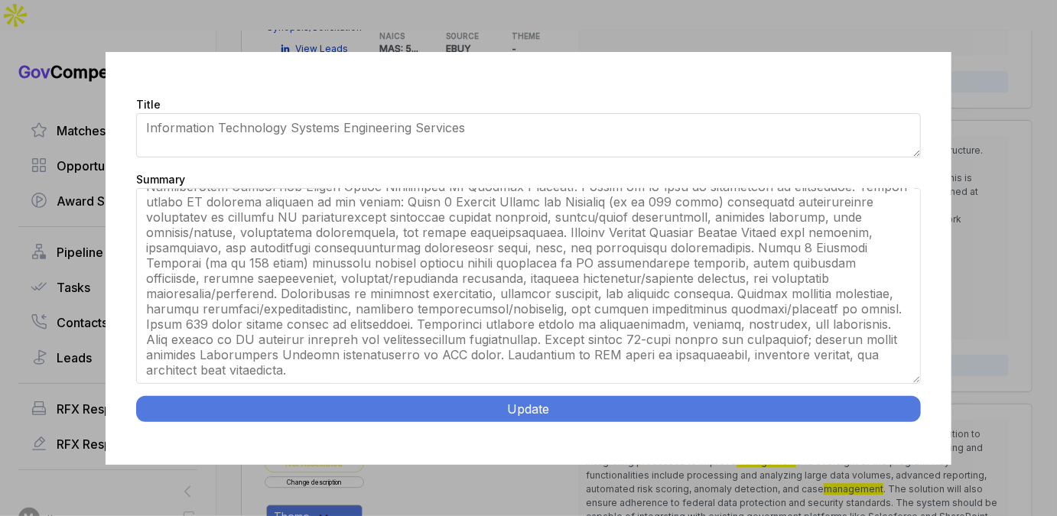
click at [755, 397] on button "Update" at bounding box center [528, 409] width 785 height 26
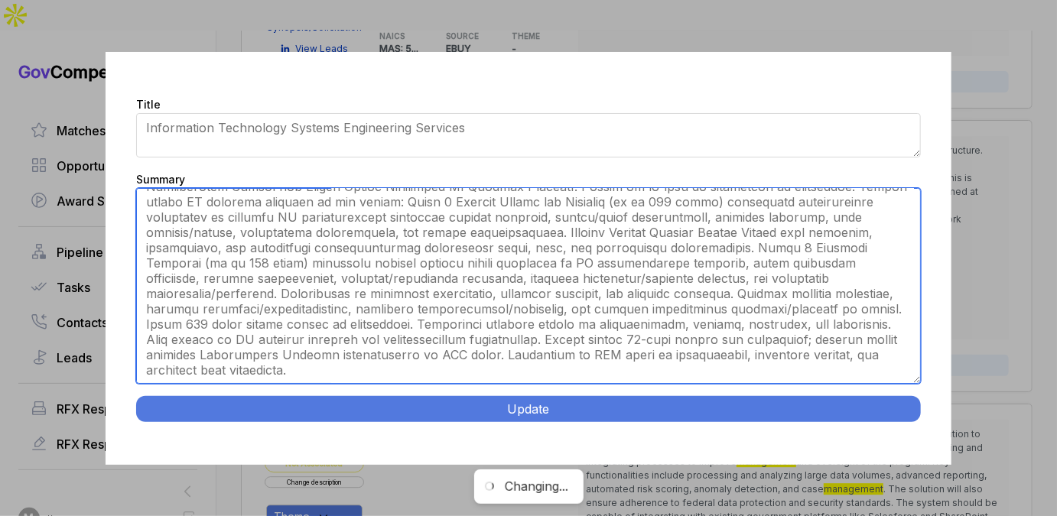
click at [598, 371] on textarea "Provide expert advisory and technical support services for an agency's IT infra…" at bounding box center [528, 286] width 785 height 196
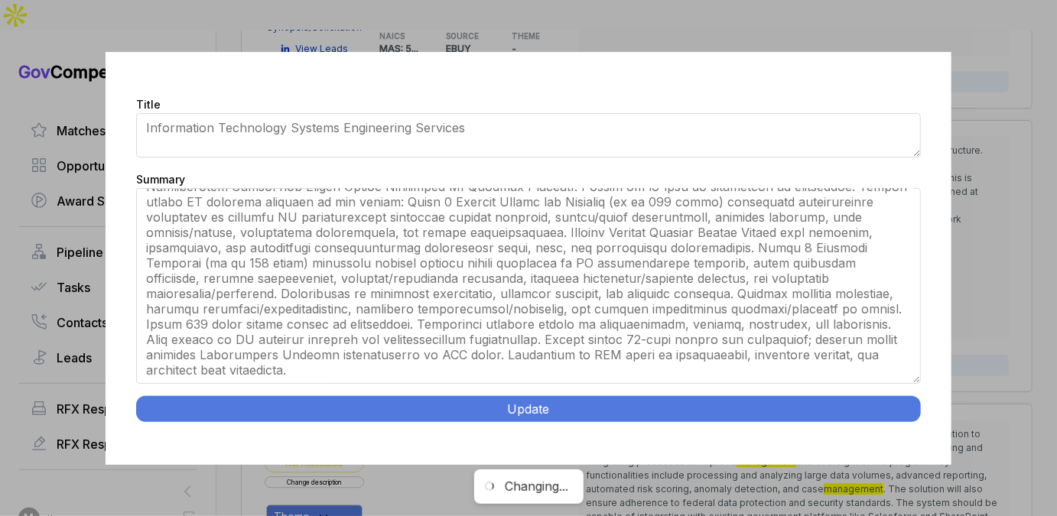
click at [984, 184] on div "Title Information Technology Systems Engineering Services Summary Provide exper…" at bounding box center [528, 258] width 1057 height 516
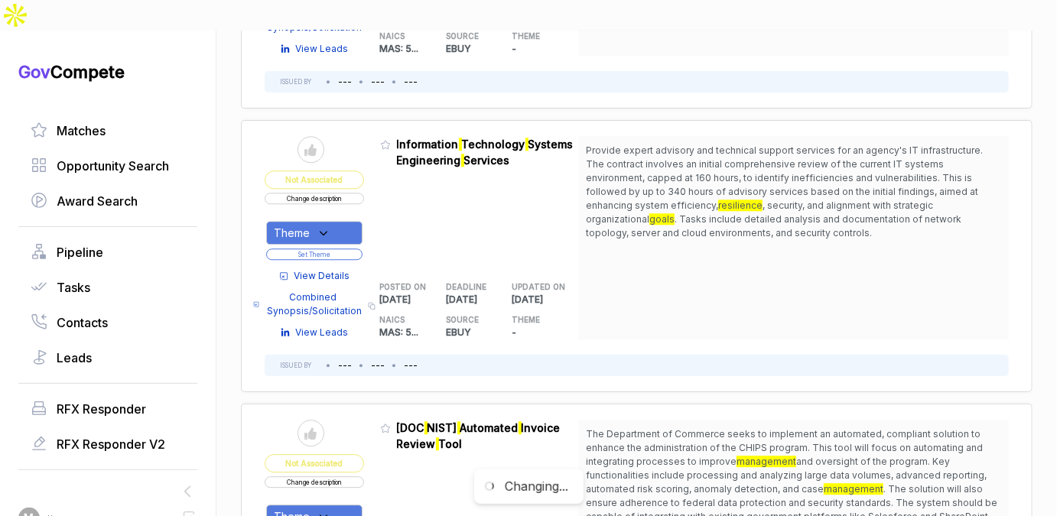
click at [346, 196] on button "Change description" at bounding box center [314, 198] width 99 height 11
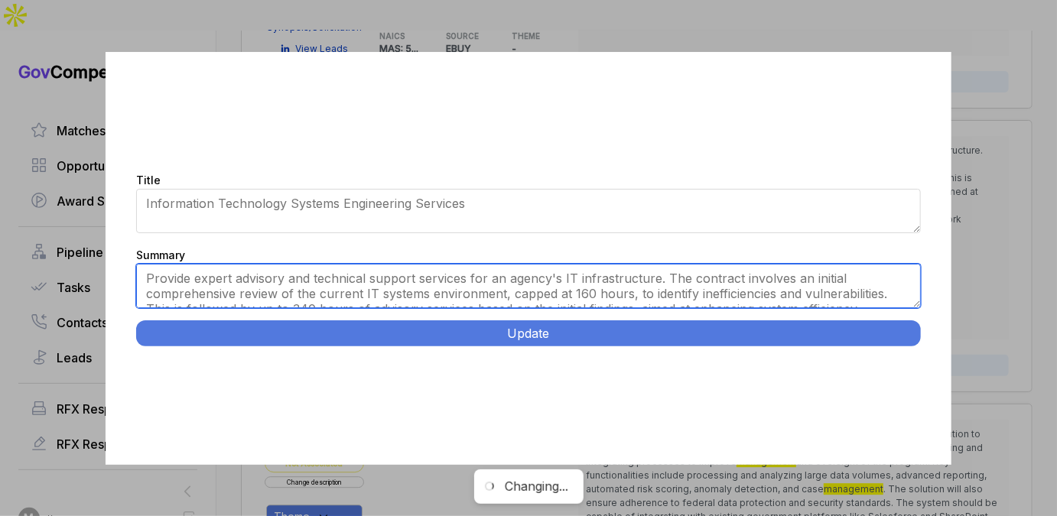
click at [376, 285] on textarea "Provide expert advisory and technical support services for an agency's IT infra…" at bounding box center [528, 286] width 785 height 44
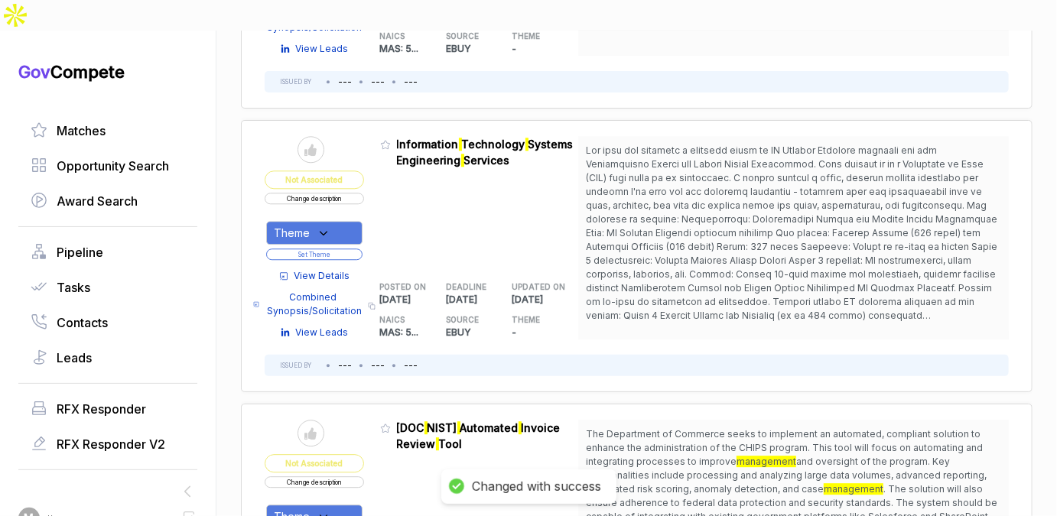
click at [330, 195] on button "Change description" at bounding box center [314, 198] width 99 height 11
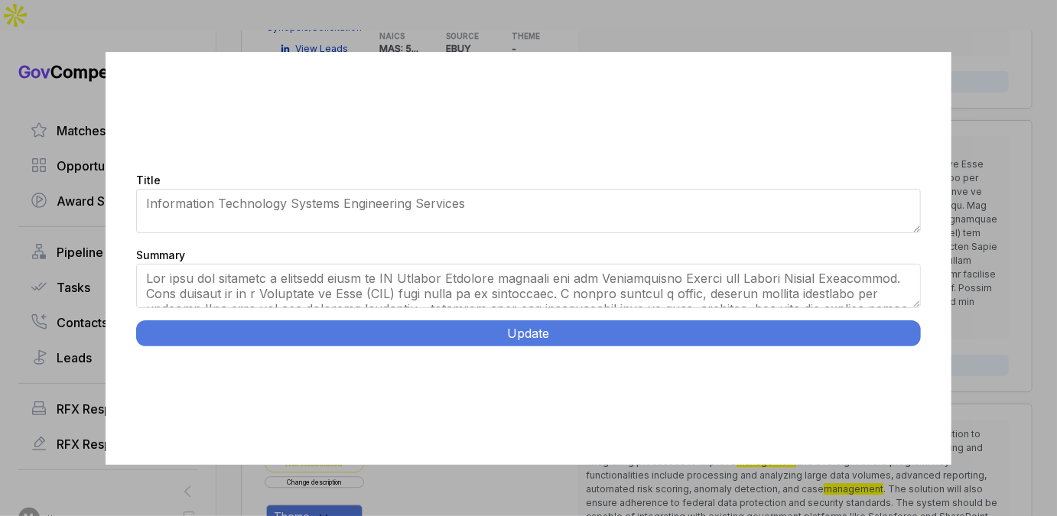
click at [987, 279] on div "Title Information Technology Systems Engineering Services Summary Update" at bounding box center [528, 258] width 1057 height 516
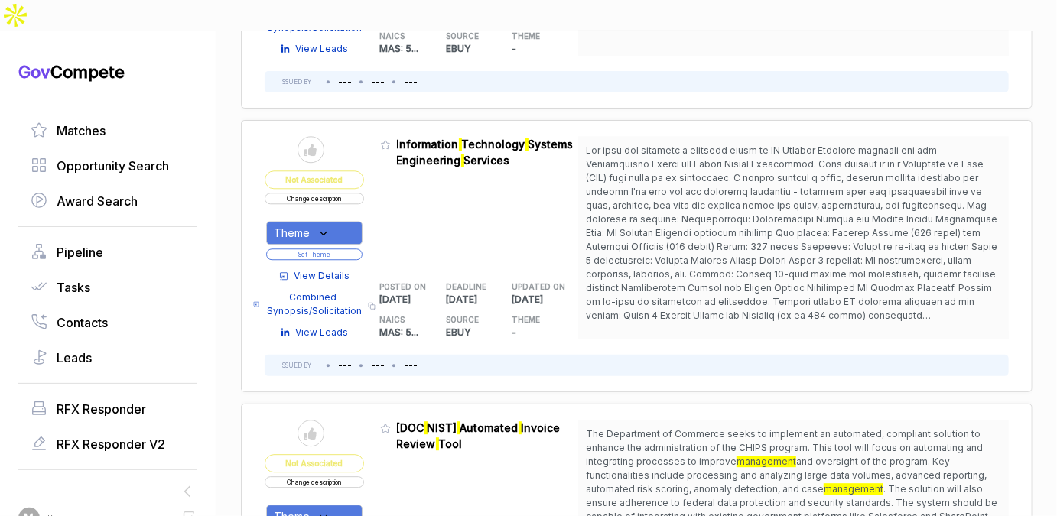
click at [336, 195] on button "Change description" at bounding box center [314, 198] width 99 height 11
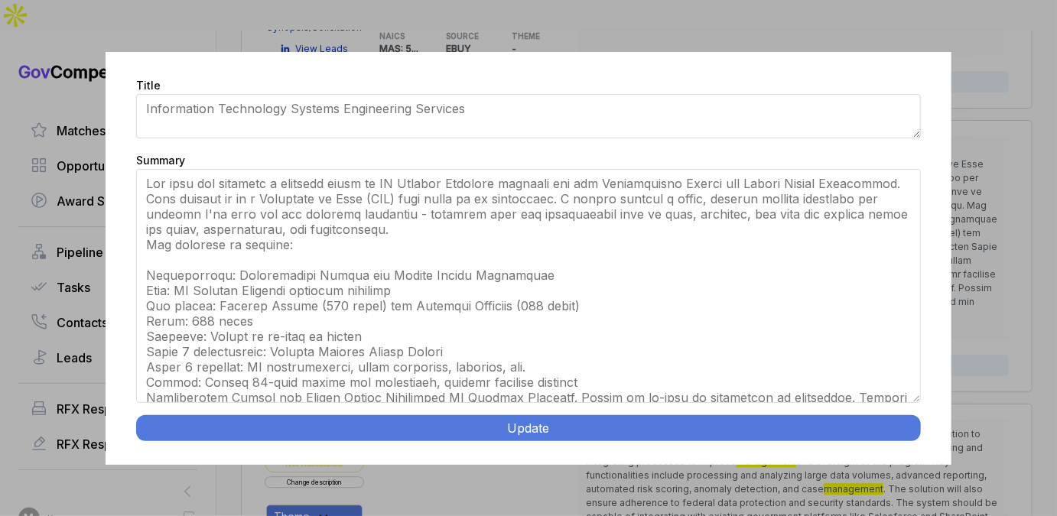
drag, startPoint x: 916, startPoint y: 304, endPoint x: 871, endPoint y: 494, distance: 195.6
click at [871, 494] on div "Title Information Technology Systems Engineering Services Summary Update" at bounding box center [528, 258] width 1057 height 516
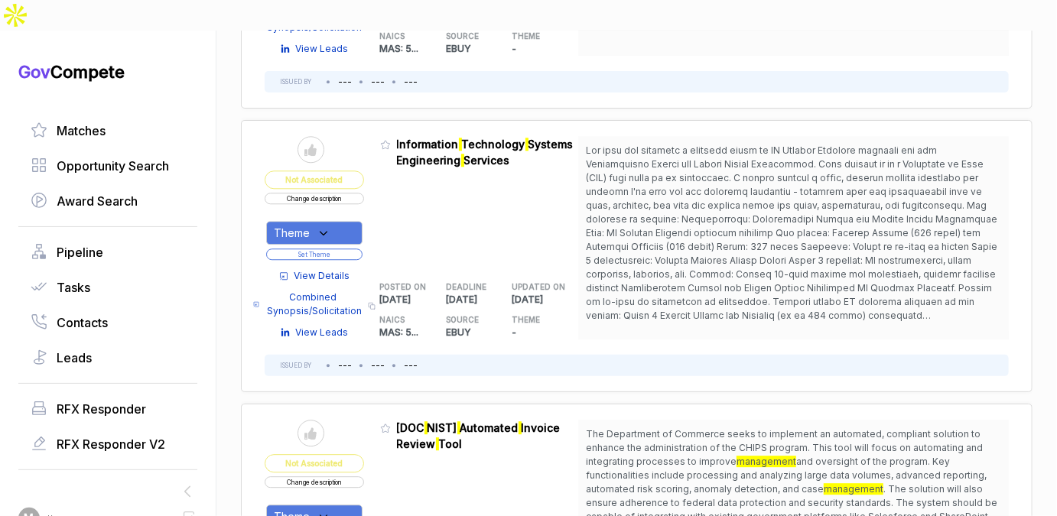
click at [335, 193] on button "Change description" at bounding box center [314, 198] width 99 height 11
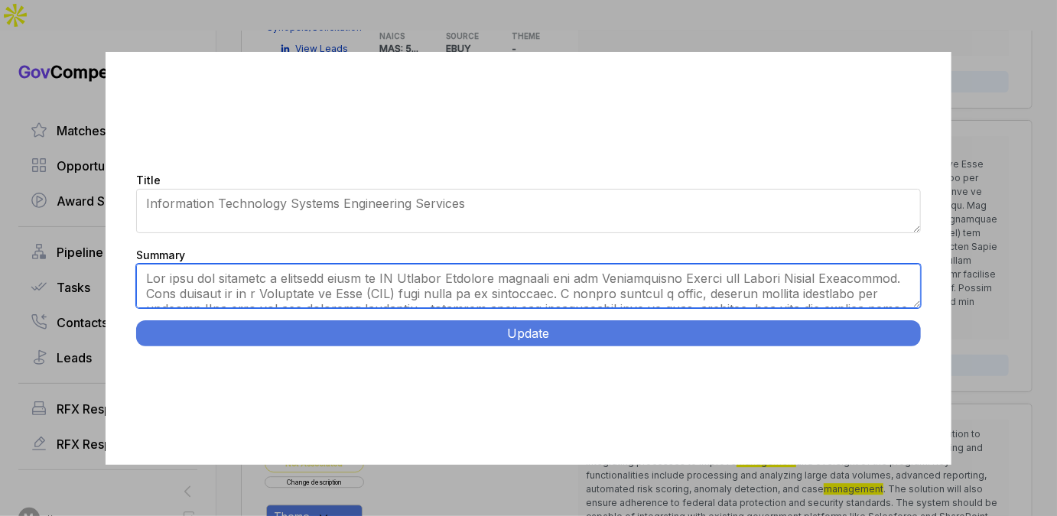
click at [388, 278] on textarea "Summary" at bounding box center [528, 286] width 785 height 44
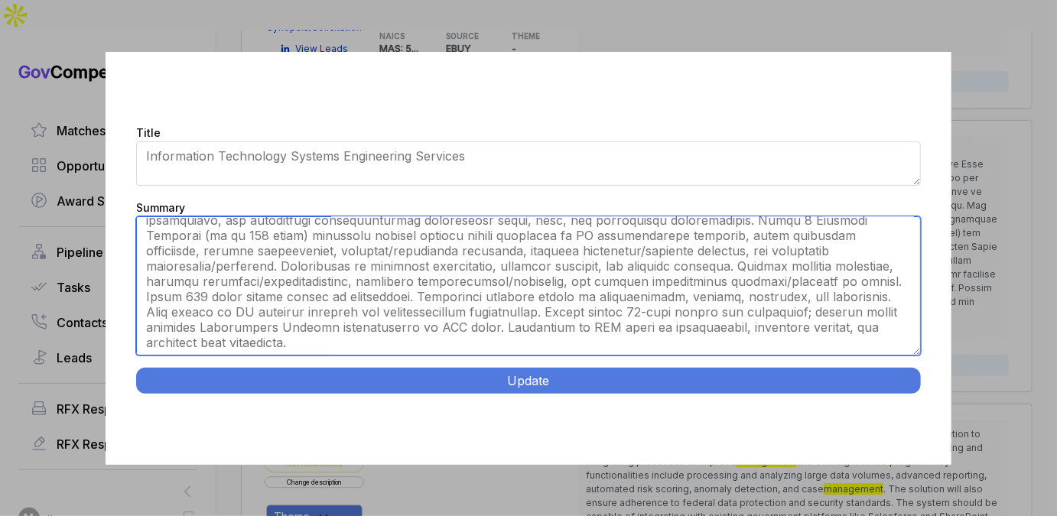
scroll to position [226, 0]
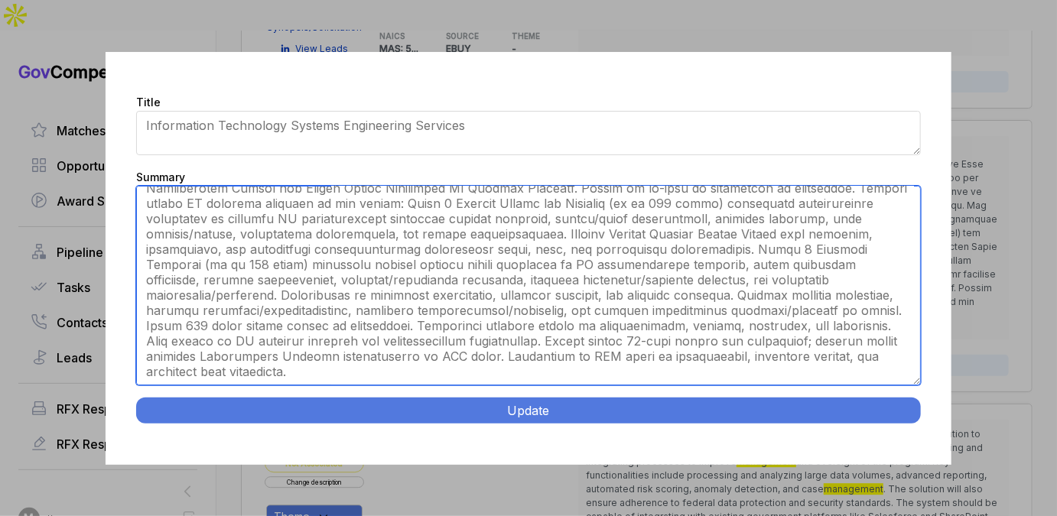
drag, startPoint x: 915, startPoint y: 307, endPoint x: 912, endPoint y: 462, distance: 155.3
click at [912, 462] on div "Title Information Technology Systems Engineering Services Summary Update" at bounding box center [529, 258] width 846 height 413
click at [801, 348] on textarea "Summary" at bounding box center [528, 286] width 785 height 200
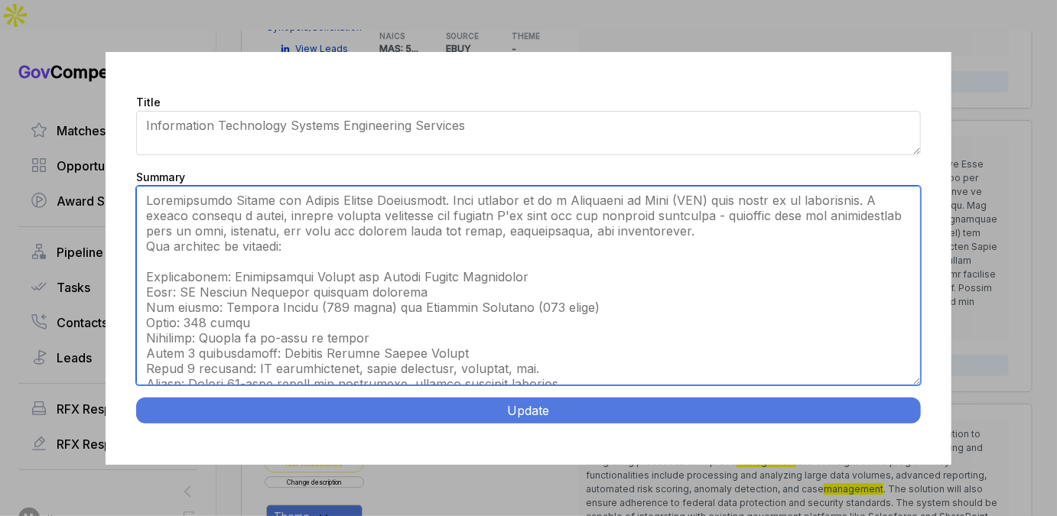
click at [438, 260] on textarea "Summary" at bounding box center [528, 286] width 785 height 200
paste textarea
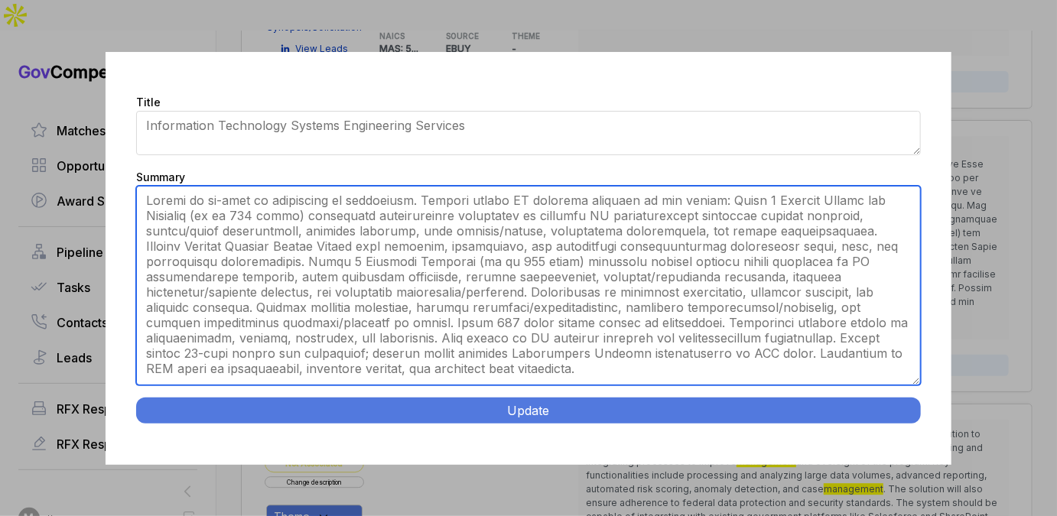
type textarea "Remote or on-site as determined by government. Provide expert IT advisory servi…"
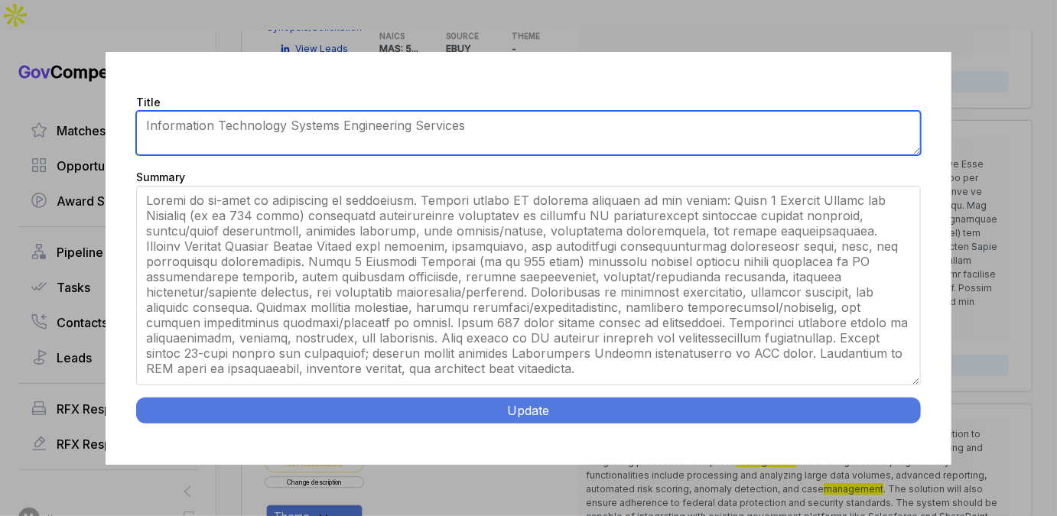
click at [426, 135] on textarea "Information Technology Systems Engineering Services" at bounding box center [528, 133] width 785 height 44
paste textarea "Occupational Safety and Health Review Commission IT Systems Engineer."
type textarea "Occupational Safety and Health Review Commission IT Systems Engineer."
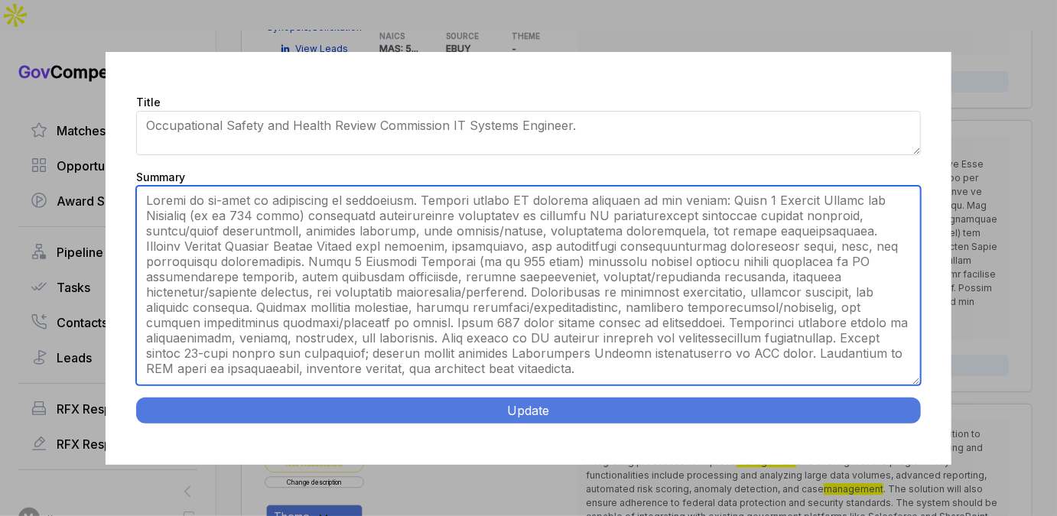
drag, startPoint x: 436, startPoint y: 203, endPoint x: 436, endPoint y: 265, distance: 62.0
click at [436, 265] on textarea "Summary" at bounding box center [528, 286] width 785 height 200
click at [505, 290] on textarea "Summary" at bounding box center [528, 286] width 785 height 200
click at [542, 294] on textarea "Summary" at bounding box center [528, 286] width 785 height 200
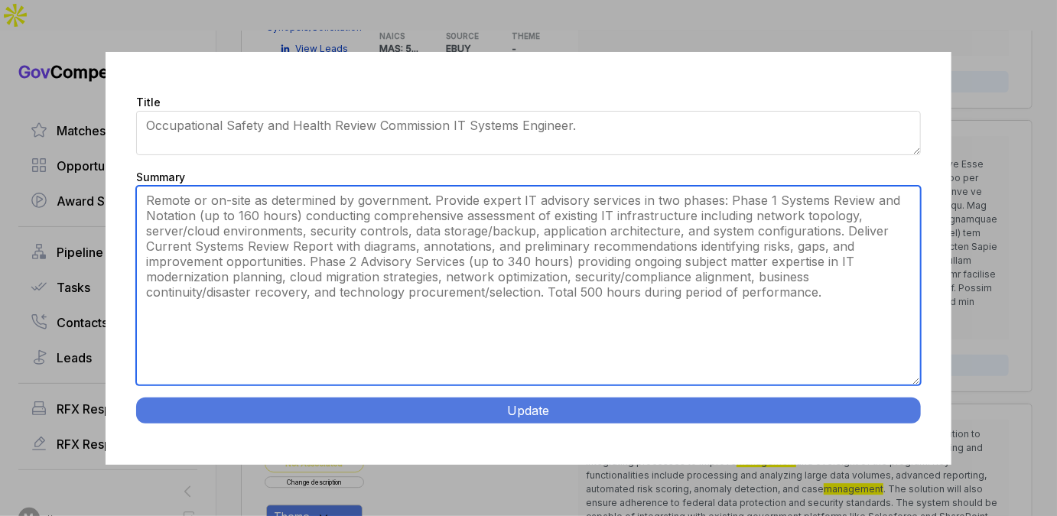
click at [398, 220] on textarea "Summary" at bounding box center [528, 286] width 785 height 200
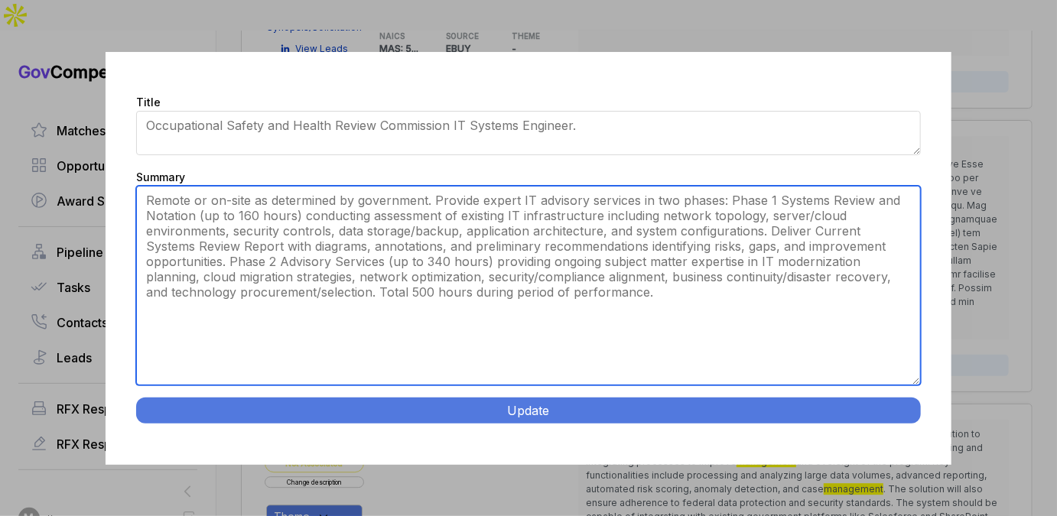
type textarea "Remote or on-site as determined by government. Provide expert IT advisory servi…"
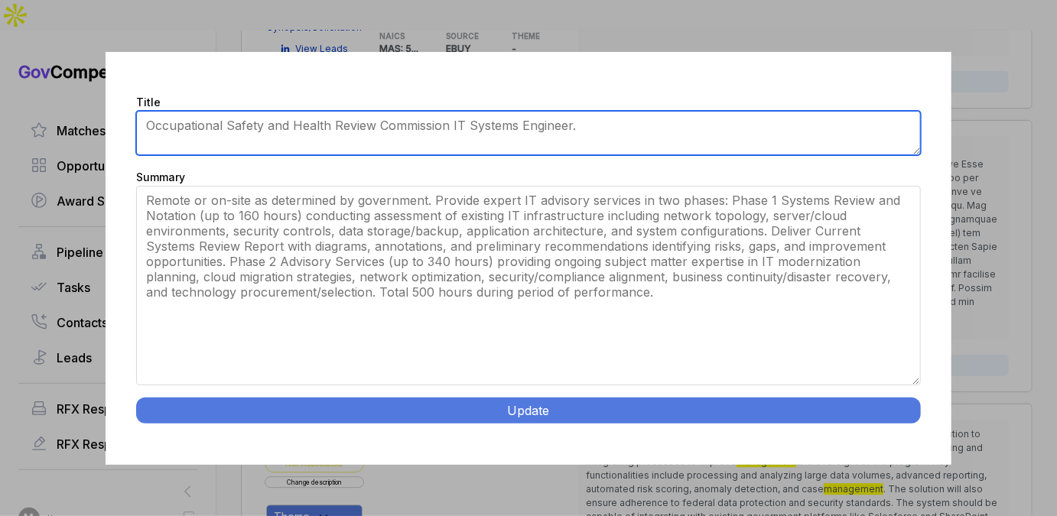
click at [607, 125] on textarea "Information Technology Systems Engineering Services" at bounding box center [528, 133] width 785 height 44
type textarea "Occupational Safety and Health Review Commission IT Systems Engineer"
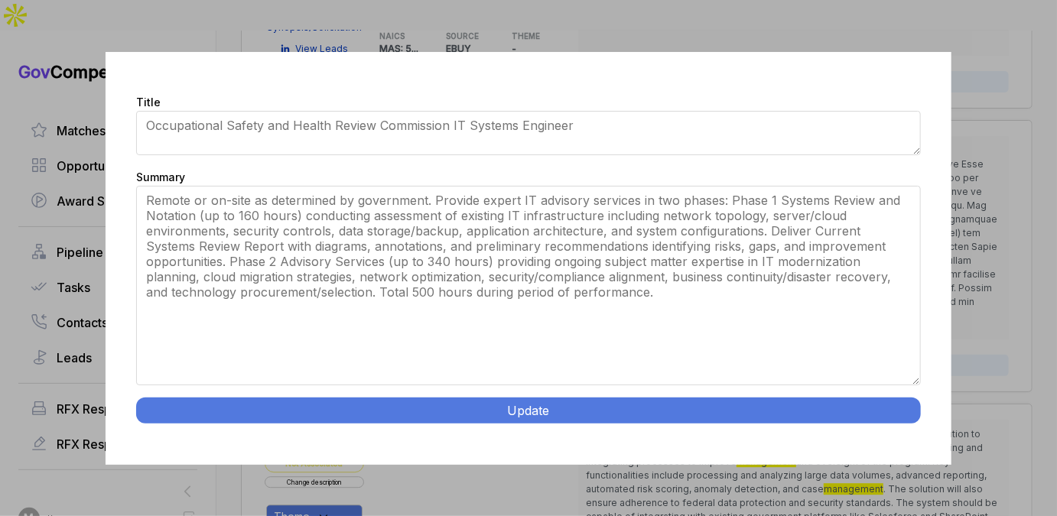
click at [566, 408] on button "Update" at bounding box center [528, 411] width 785 height 26
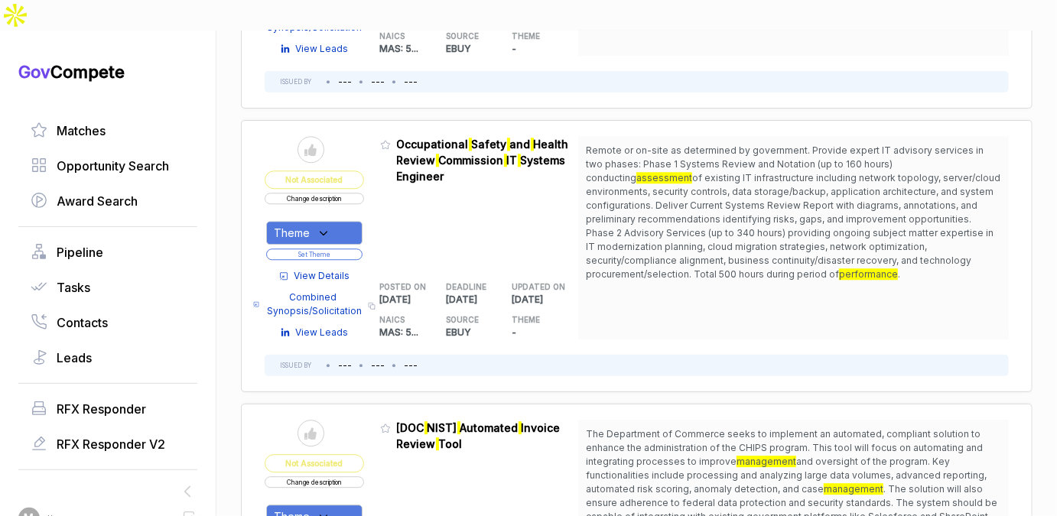
click at [334, 224] on div "Theme" at bounding box center [314, 233] width 96 height 24
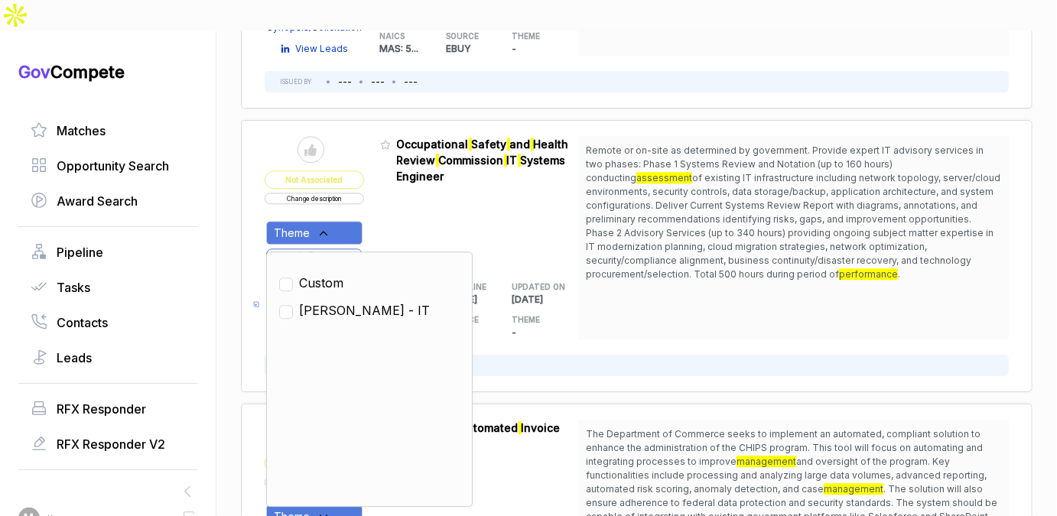
click at [327, 304] on span "SAM - IT" at bounding box center [364, 310] width 131 height 18
checkbox input "true"
click at [451, 206] on div "Admin: Click to change feature to 1 RFQ1784196_47QRAA21D009M Occupational Safet…" at bounding box center [479, 237] width 199 height 203
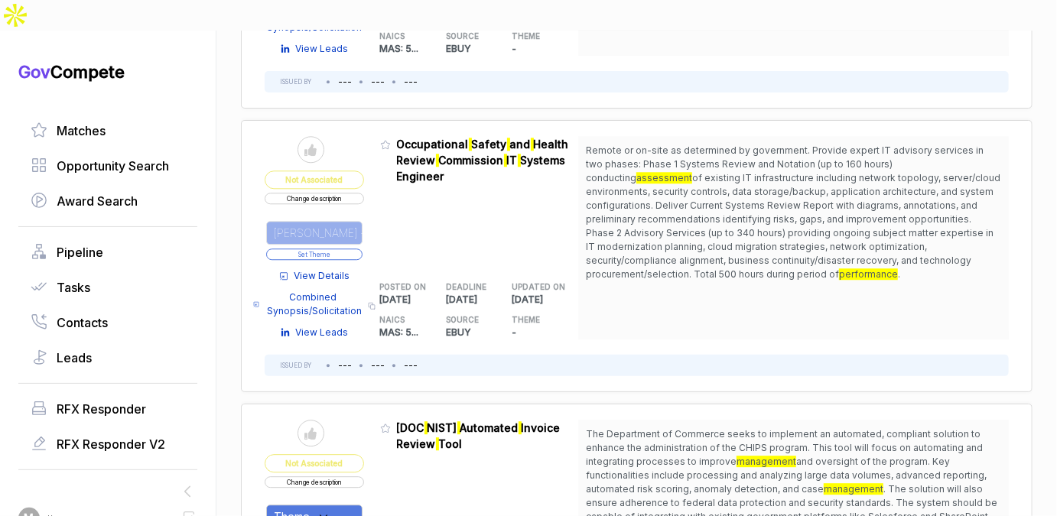
click at [356, 249] on button "Set Theme" at bounding box center [314, 254] width 96 height 11
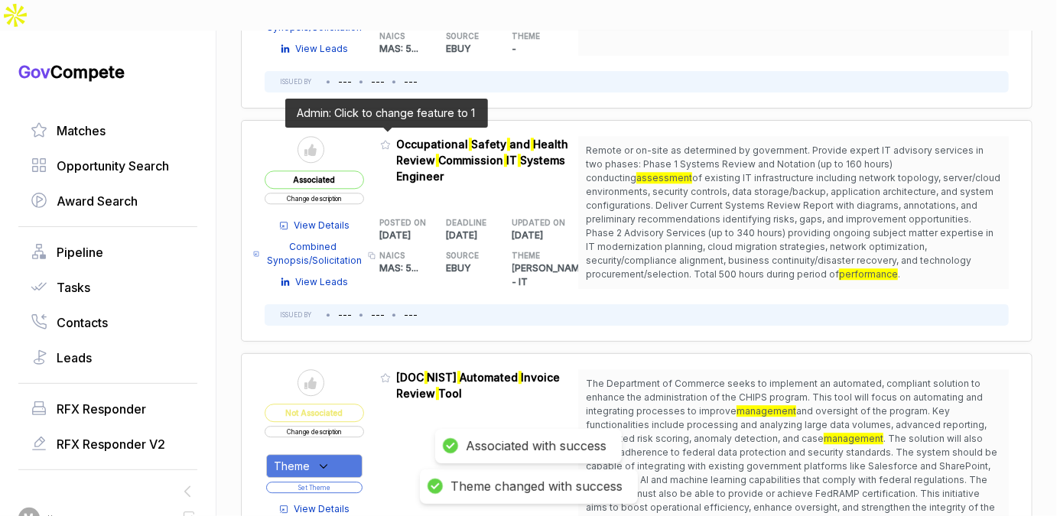
click at [382, 139] on icon at bounding box center [385, 144] width 11 height 11
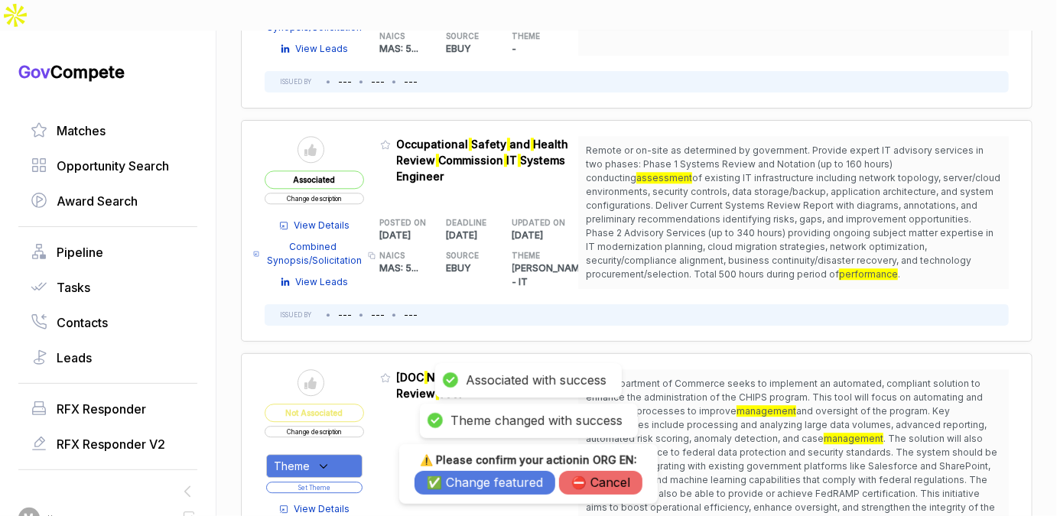
click at [469, 483] on button "✅ Change featured" at bounding box center [485, 483] width 141 height 24
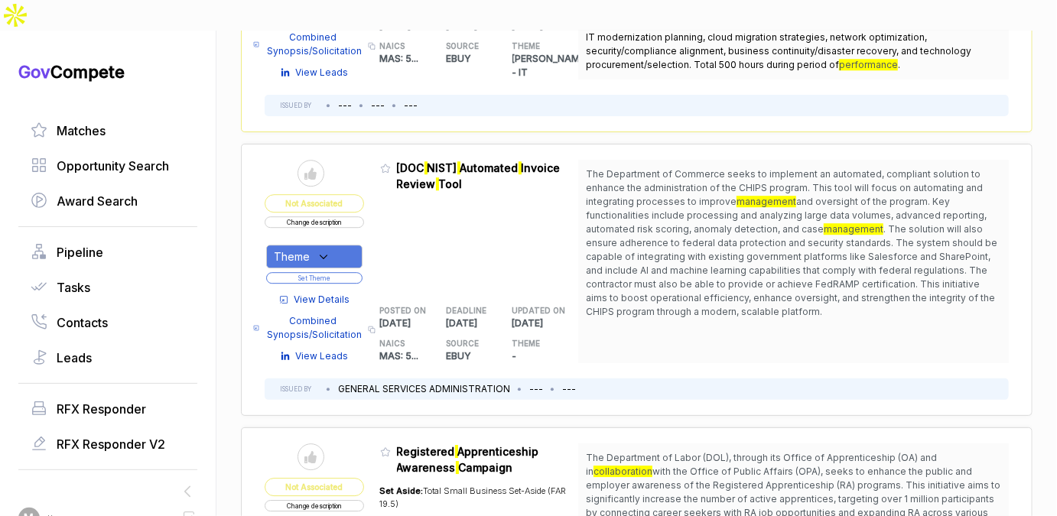
scroll to position [1942, 0]
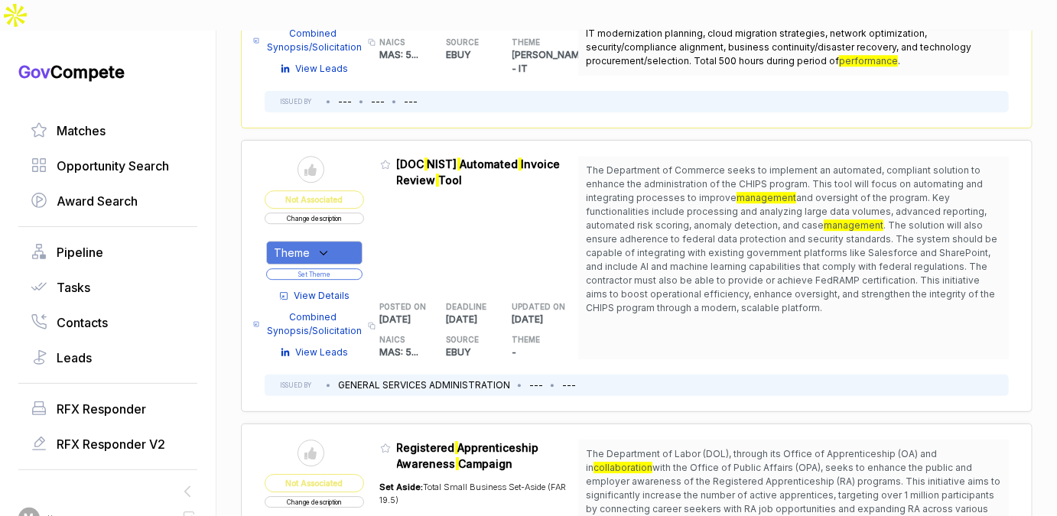
click at [345, 216] on button "Change description" at bounding box center [314, 218] width 99 height 11
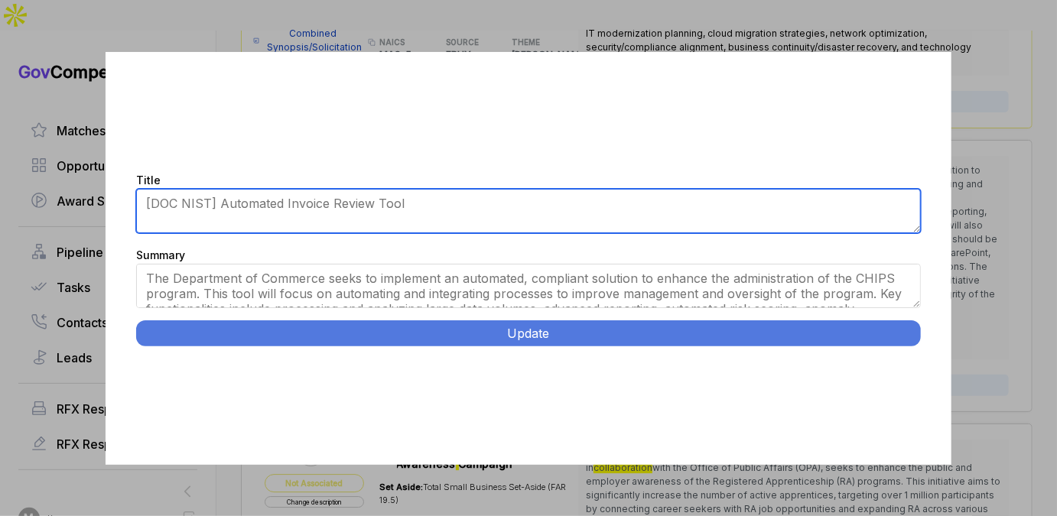
click at [412, 215] on textarea "[DOC NIST] Automated Invoice Review Tool" at bounding box center [528, 211] width 785 height 44
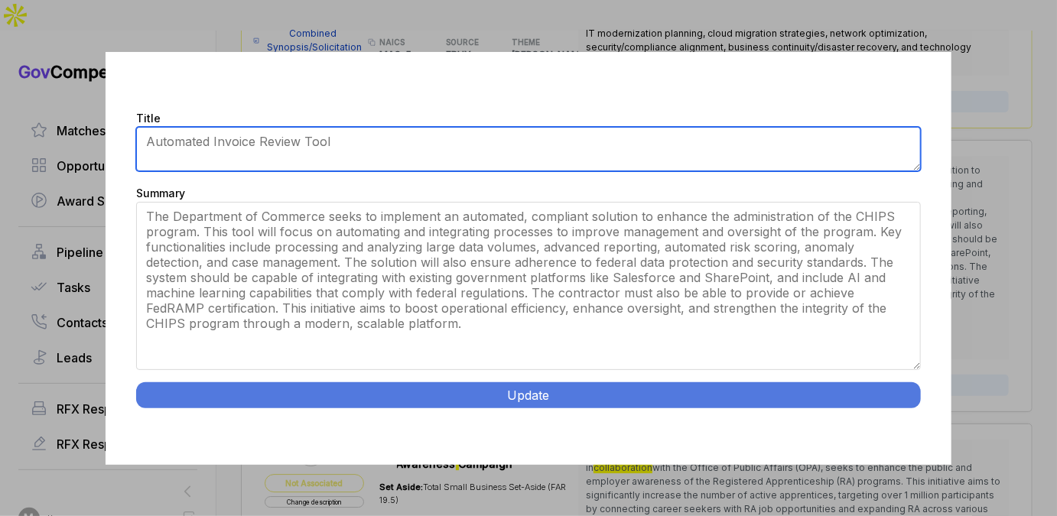
drag, startPoint x: 917, startPoint y: 303, endPoint x: 909, endPoint y: 428, distance: 125.7
click at [909, 428] on div "Title [DOC NIST] Automated Invoice Review Tool Summary The Department of Commer…" at bounding box center [529, 258] width 846 height 413
type textarea "Automated Invoice Review Tool"
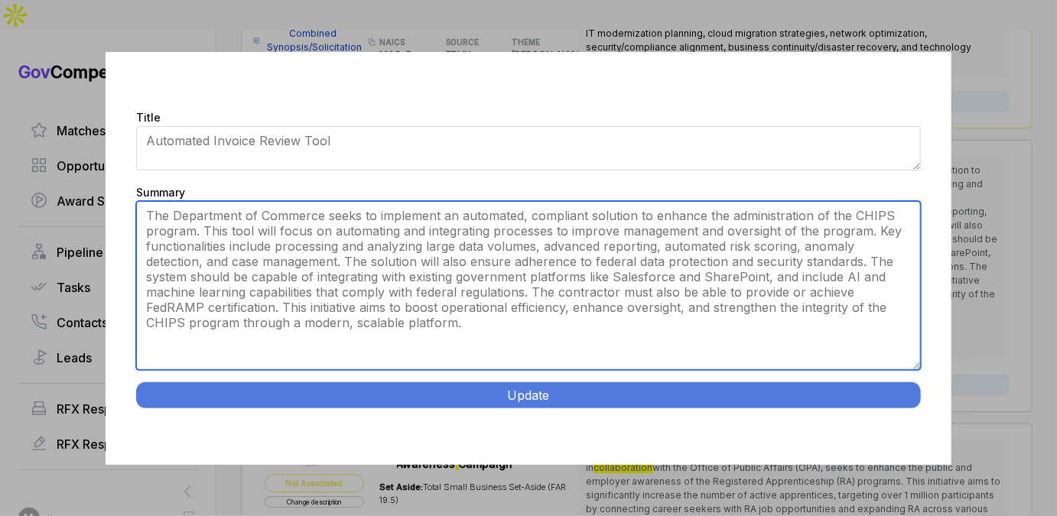
click at [626, 340] on textarea "The Department of Commerce seeks to implement an automated, compliant solution …" at bounding box center [528, 285] width 785 height 169
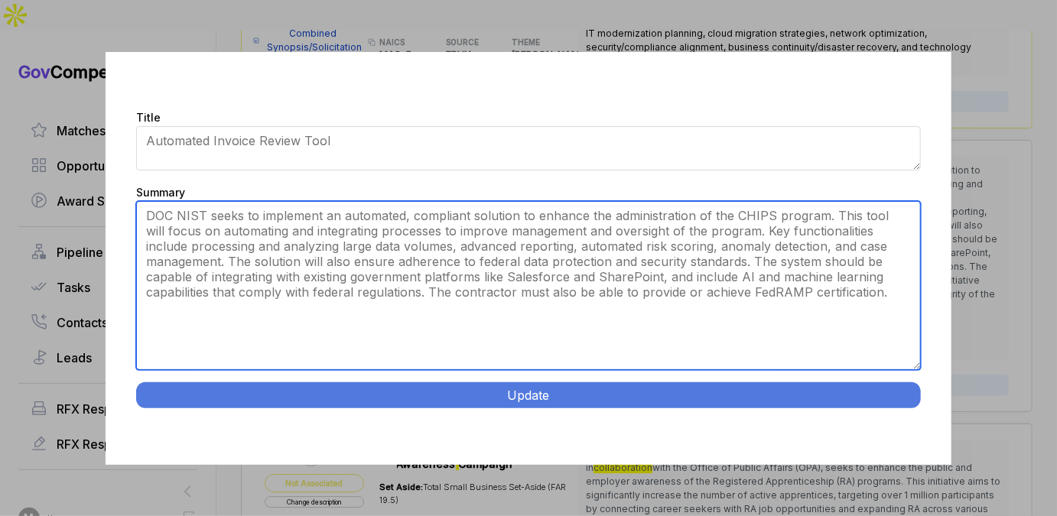
type textarea "DOC NIST seeks to implement an automated, compliant solution to enhance the adm…"
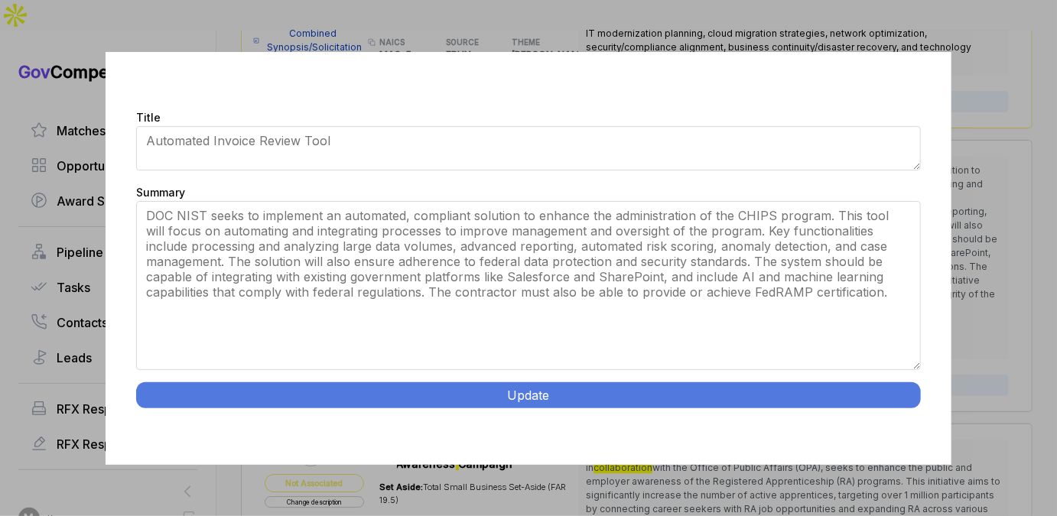
click at [520, 394] on button "Update" at bounding box center [528, 395] width 785 height 26
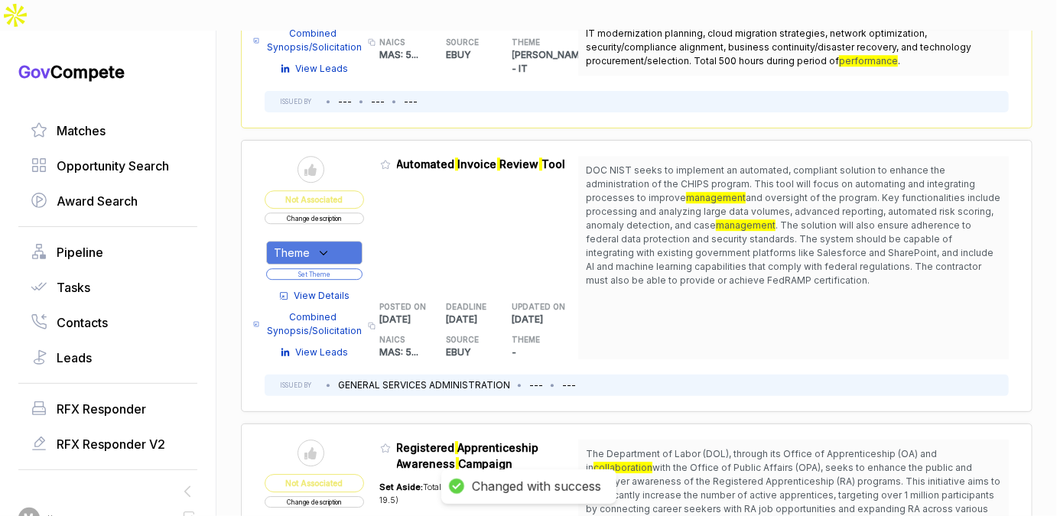
click at [338, 242] on div "Theme" at bounding box center [314, 253] width 96 height 24
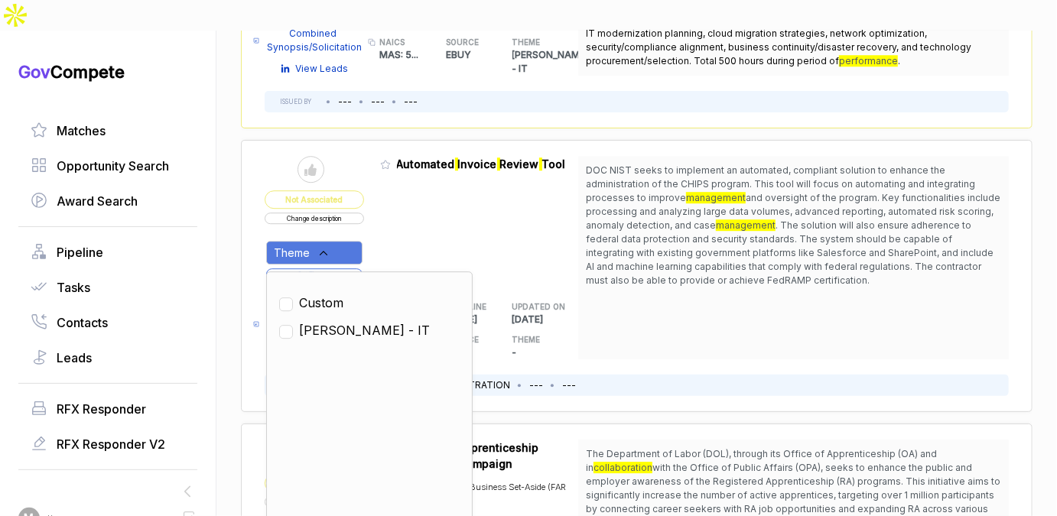
click at [327, 321] on span "SAM - IT" at bounding box center [364, 330] width 131 height 18
checkbox input "true"
click at [460, 232] on div "Admin: Click to change feature to 1 RFI1784295_47QRAA21D009M Automated Invoice …" at bounding box center [479, 257] width 199 height 203
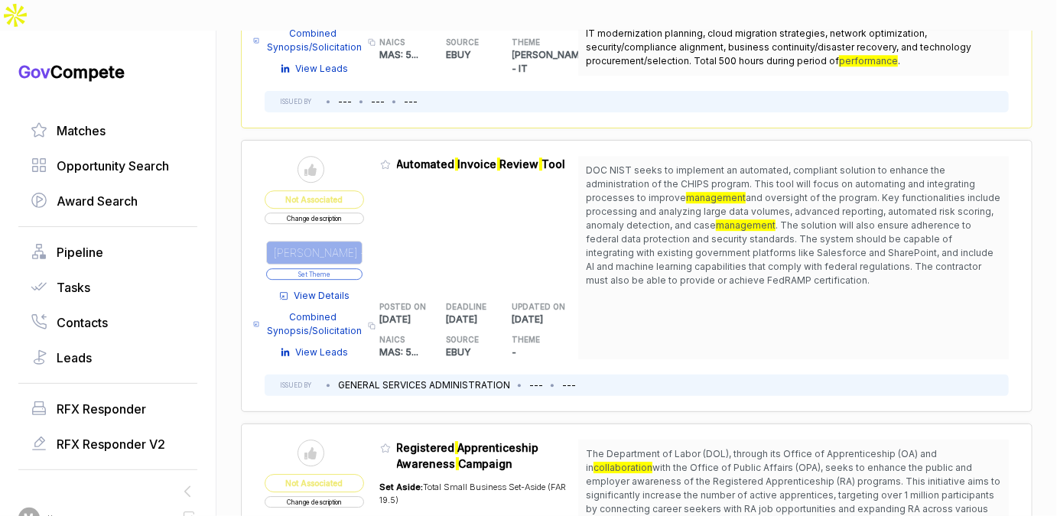
click at [346, 268] on button "Set Theme" at bounding box center [314, 273] width 96 height 11
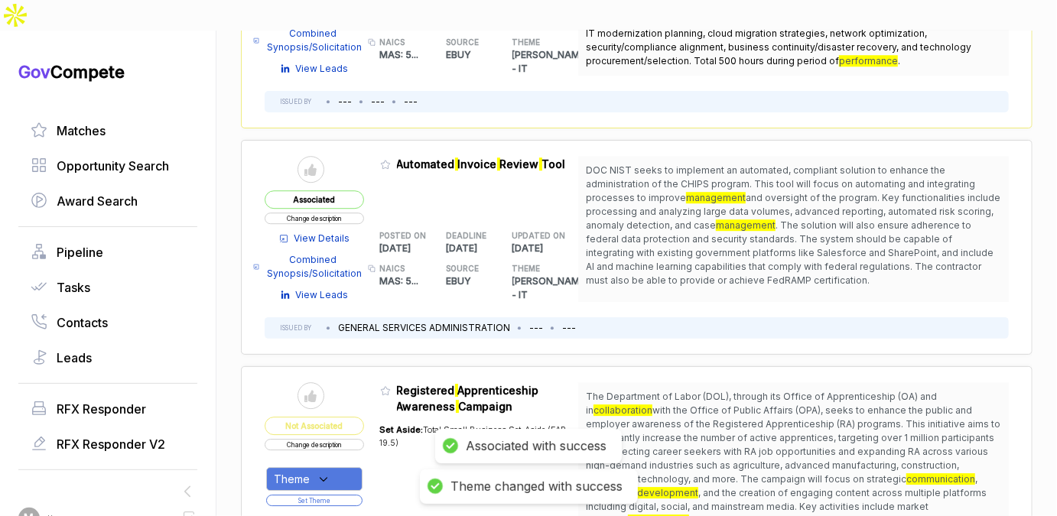
click at [378, 159] on table "Send to Pipeline Associated Change description View Details Combined Synopsis/S…" at bounding box center [422, 229] width 314 height 146
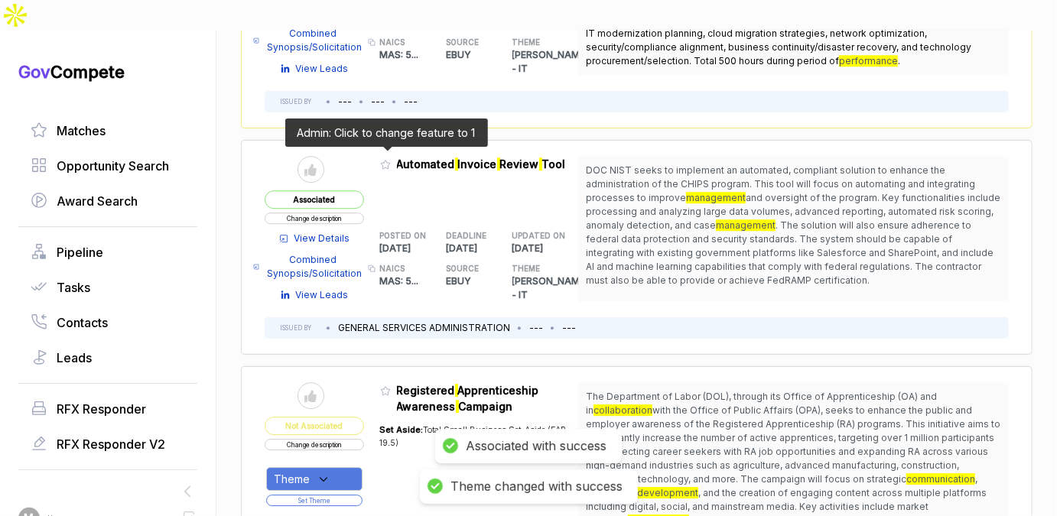
click at [382, 159] on icon at bounding box center [385, 164] width 11 height 11
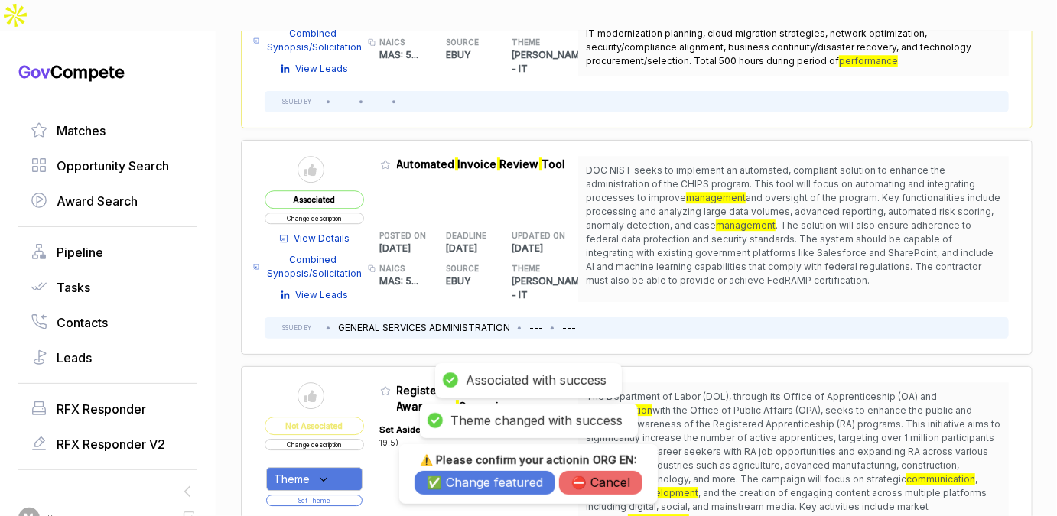
click at [514, 484] on button "✅ Change featured" at bounding box center [485, 483] width 141 height 24
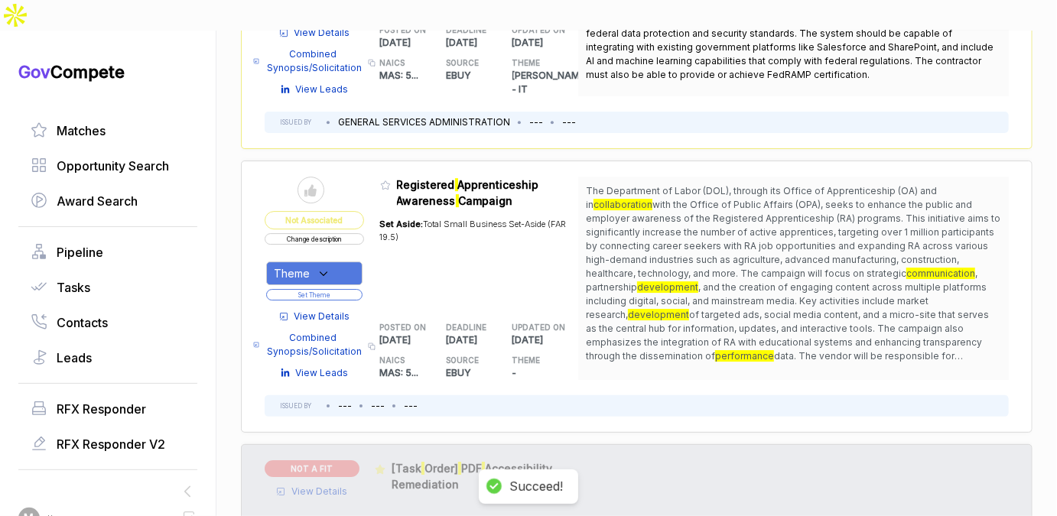
scroll to position [2174, 0]
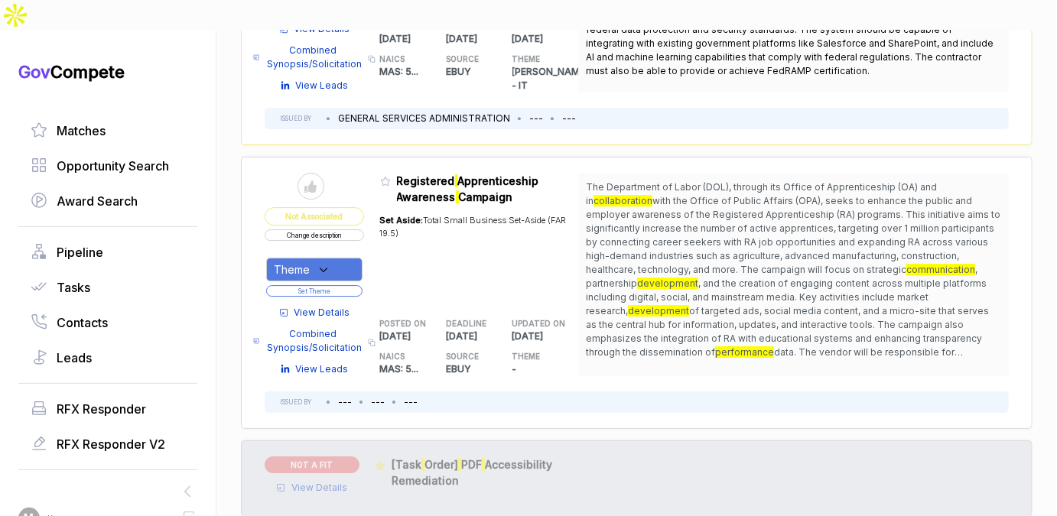
click at [361, 229] on button "Change description" at bounding box center [314, 234] width 99 height 11
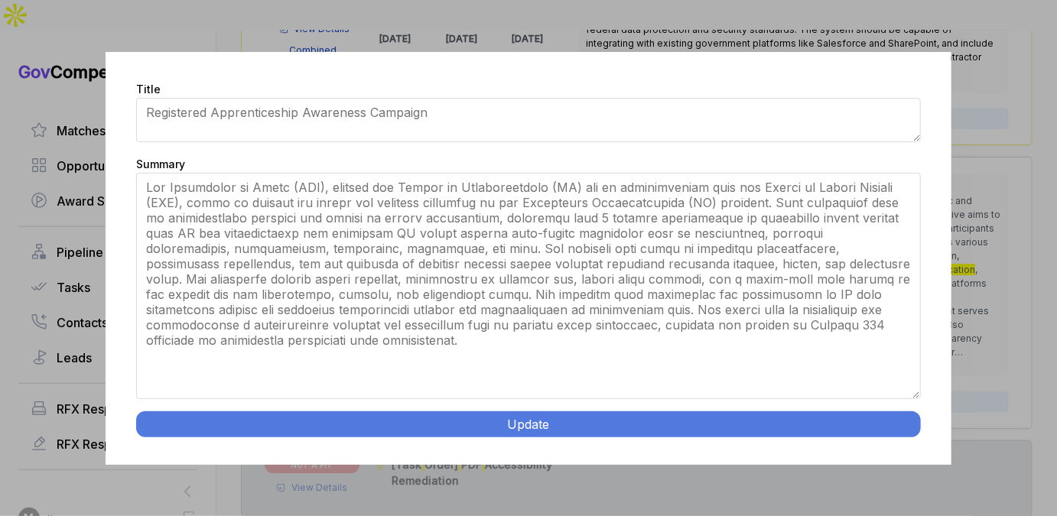
drag, startPoint x: 915, startPoint y: 303, endPoint x: 858, endPoint y: 485, distance: 190.6
click at [858, 485] on div "Title Registered Apprenticeship Awareness Campaign Summary Update" at bounding box center [528, 258] width 1057 height 516
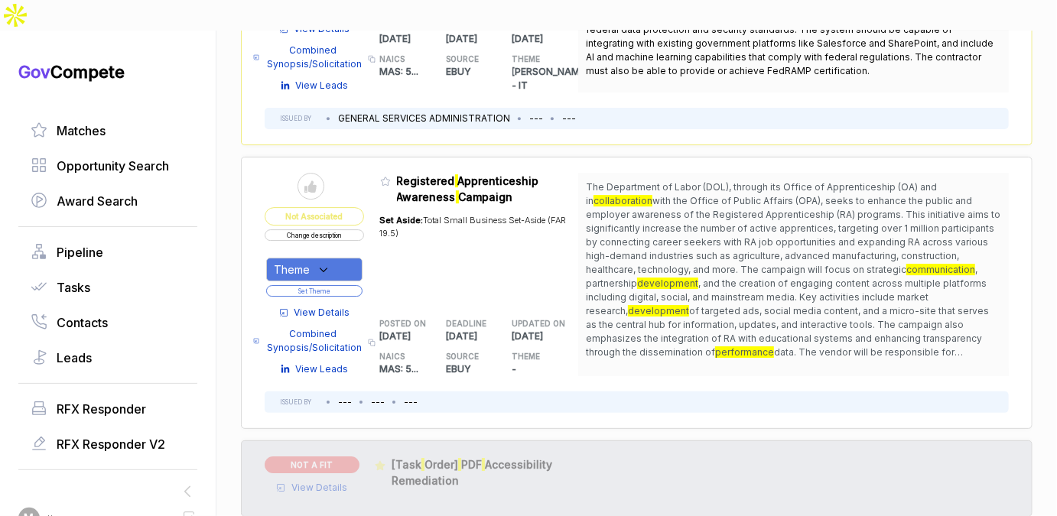
click at [329, 229] on button "Change description" at bounding box center [314, 234] width 99 height 11
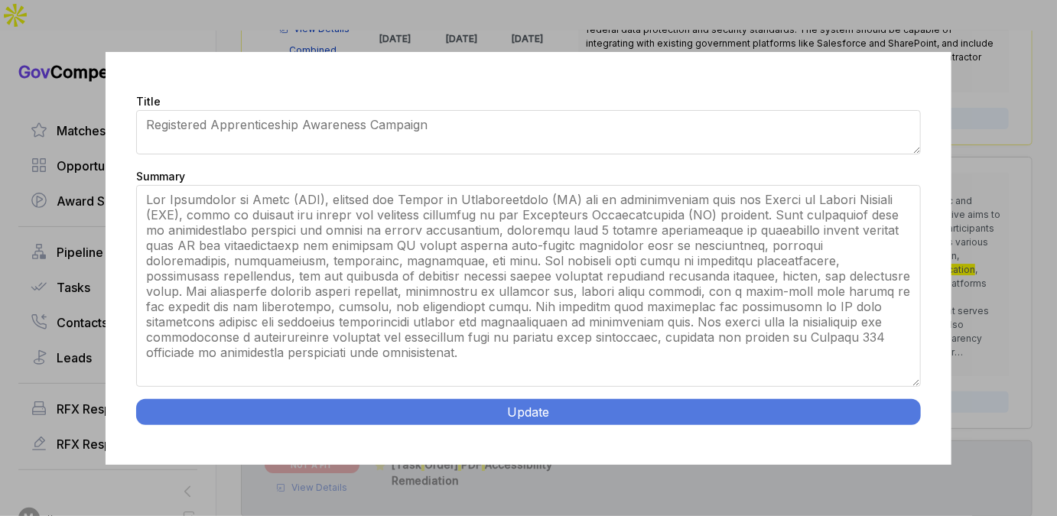
drag, startPoint x: 915, startPoint y: 305, endPoint x: 869, endPoint y: 464, distance: 164.8
click at [869, 464] on div "Title Registered Apprenticeship Awareness Campaign Summary Update" at bounding box center [529, 258] width 846 height 413
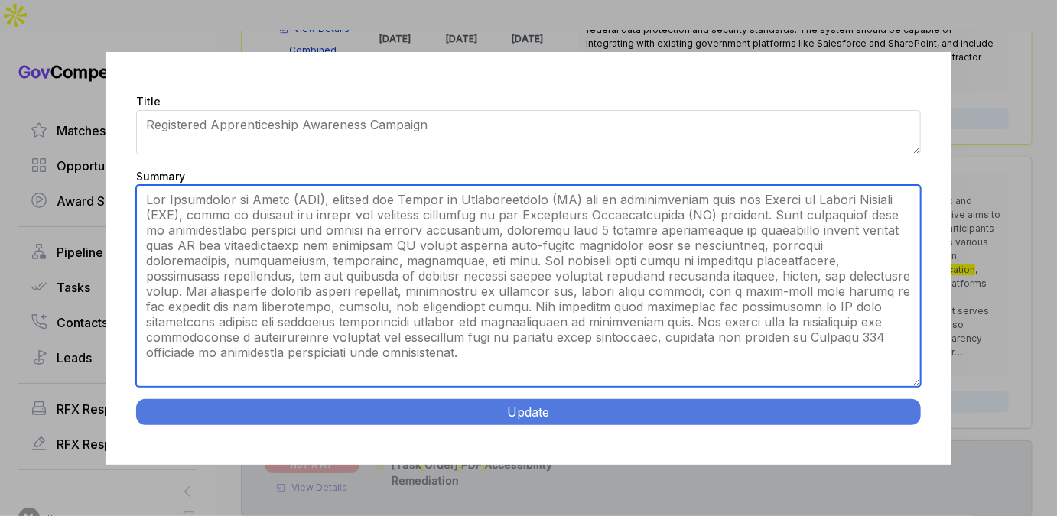
click at [708, 301] on textarea "Summary" at bounding box center [528, 286] width 785 height 202
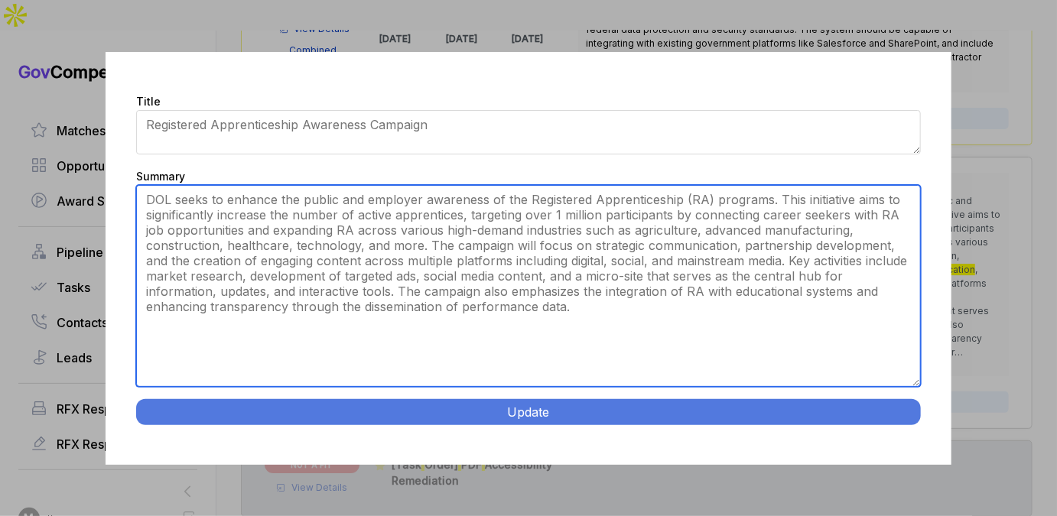
type textarea "DOL seeks to enhance the public and employer awareness of the Registered Appren…"
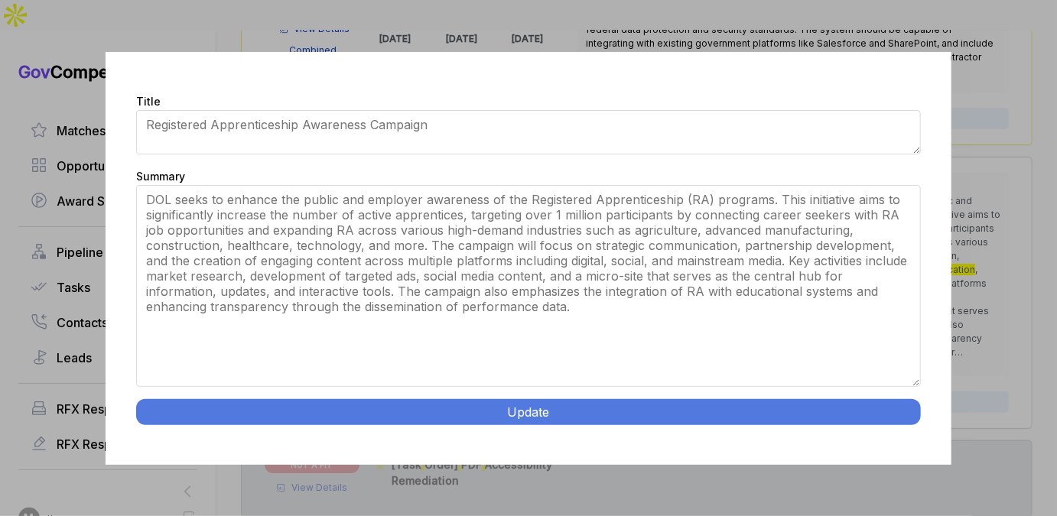
click at [553, 413] on button "Update" at bounding box center [528, 412] width 785 height 26
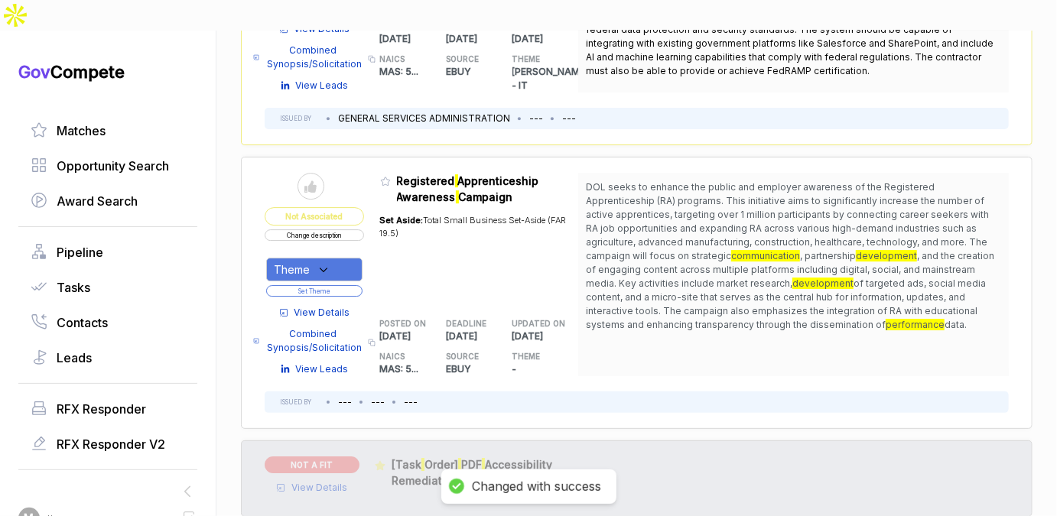
click at [346, 258] on div "Theme" at bounding box center [314, 270] width 96 height 24
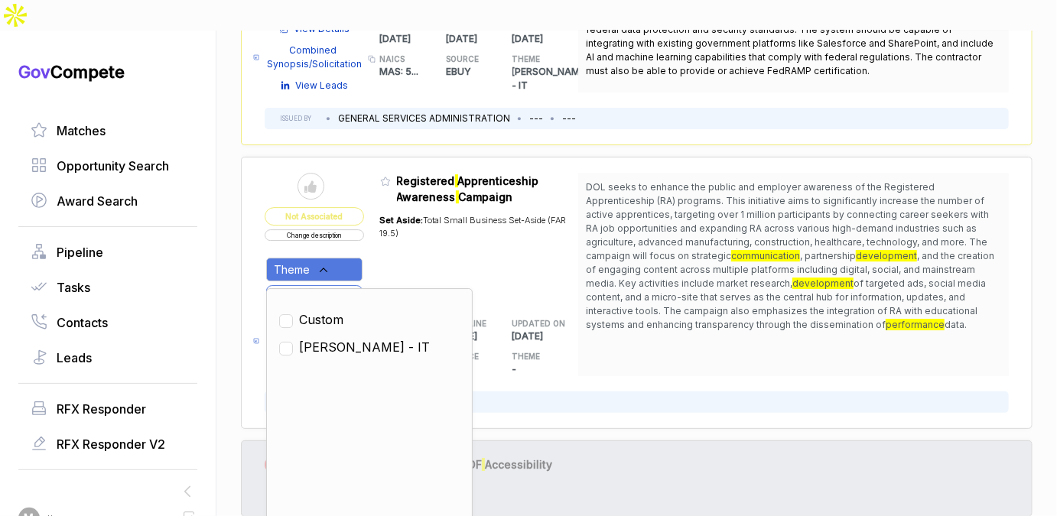
click at [331, 338] on span "SAM - IT" at bounding box center [364, 347] width 131 height 18
checkbox input "true"
click at [414, 215] on div "Set Aside: Total Small Business Set-Aside (FAR 19.5)" at bounding box center [479, 253] width 199 height 96
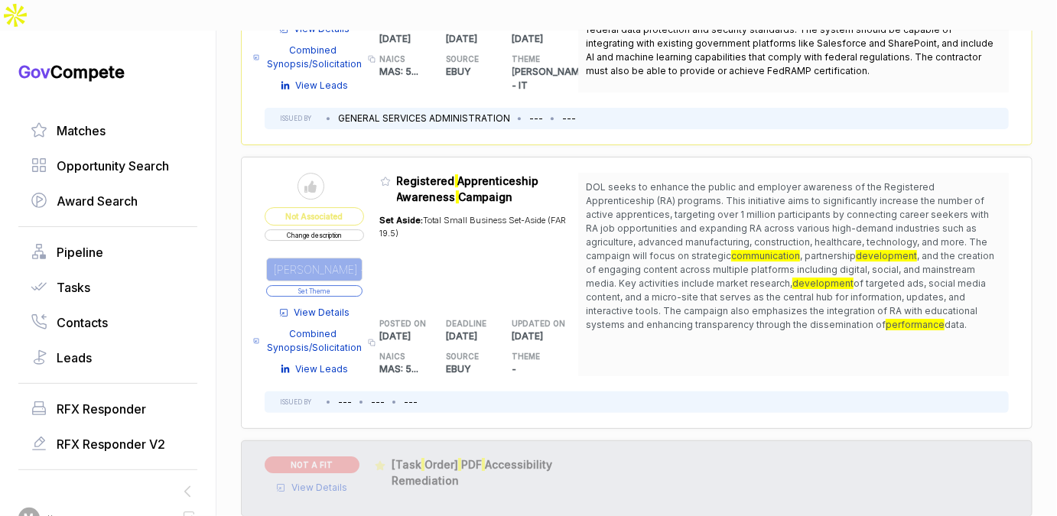
click at [355, 285] on button "Set Theme" at bounding box center [314, 290] width 96 height 11
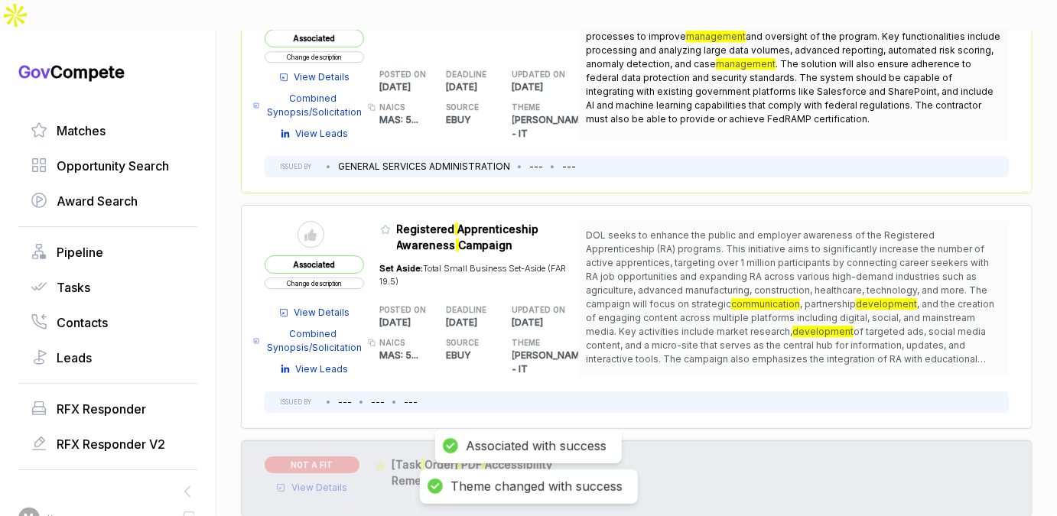
scroll to position [2124, 0]
click at [382, 224] on icon at bounding box center [385, 229] width 11 height 11
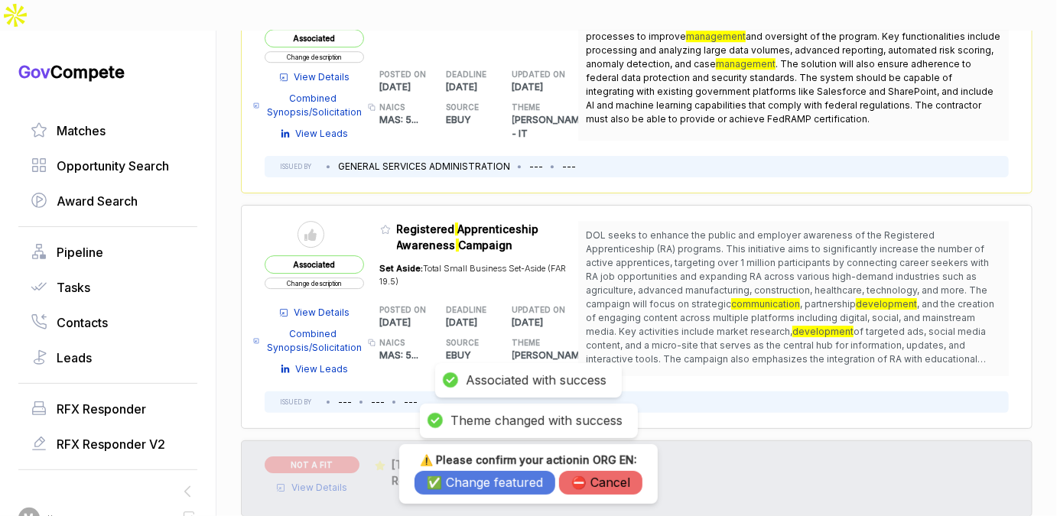
click at [467, 484] on button "✅ Change featured" at bounding box center [485, 483] width 141 height 24
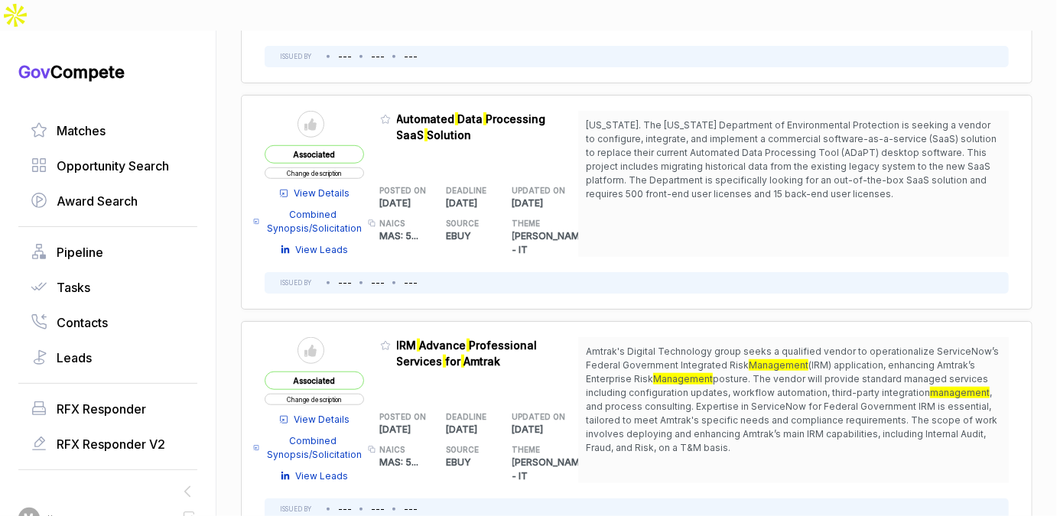
scroll to position [0, 0]
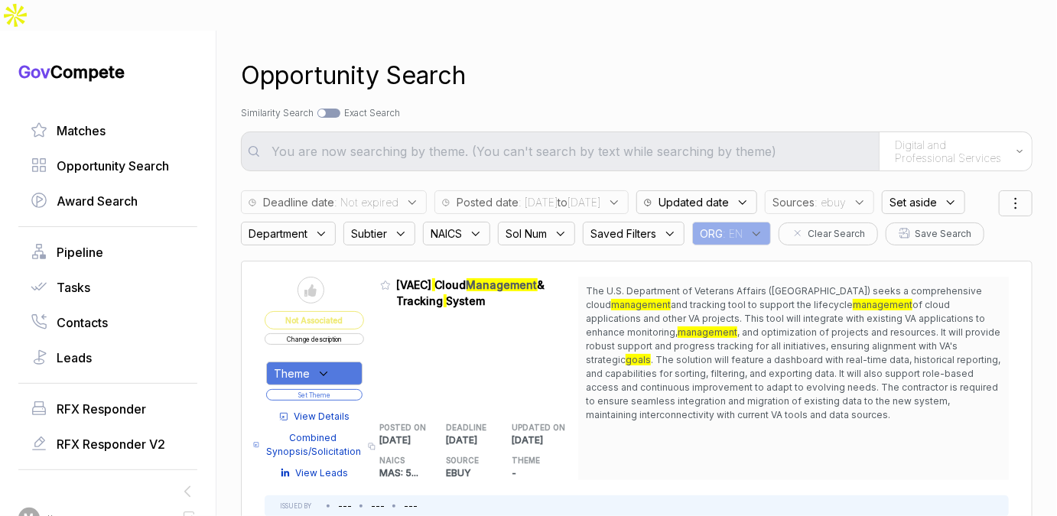
click at [867, 196] on icon at bounding box center [860, 203] width 14 height 14
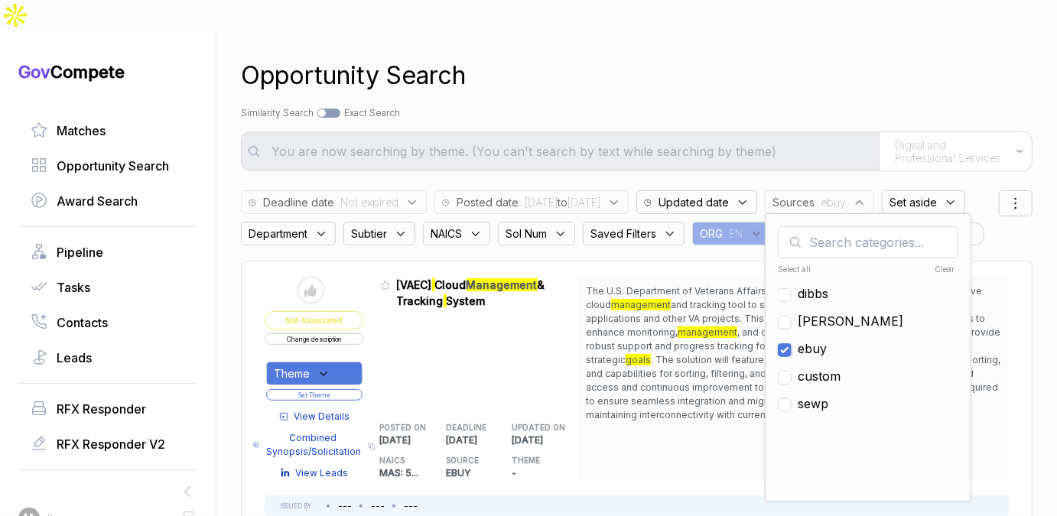
click at [792, 343] on input "checkbox" at bounding box center [785, 350] width 14 height 14
checkbox input "false"
click at [792, 316] on input "checkbox" at bounding box center [785, 323] width 14 height 14
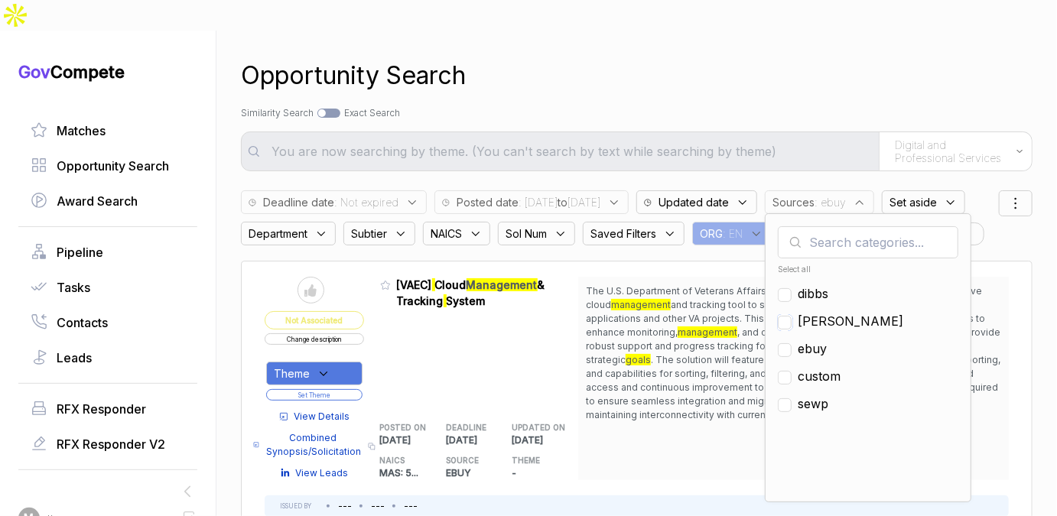
checkbox input "true"
click at [840, 106] on div "Search by Topic Relevance Similarity Search Search by Exact Keyword Match Exact…" at bounding box center [637, 113] width 792 height 14
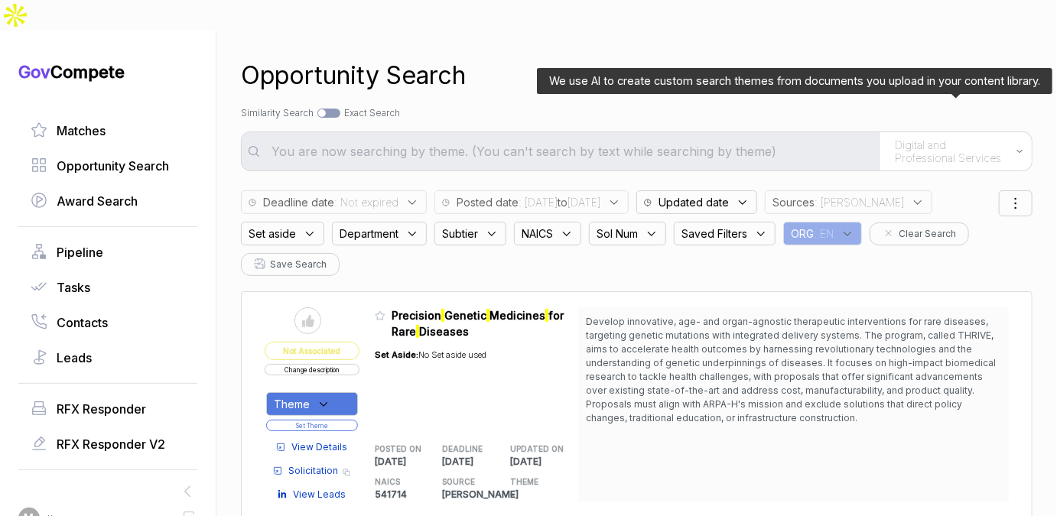
click at [902, 137] on div "Digital and Professional Services" at bounding box center [955, 151] width 153 height 38
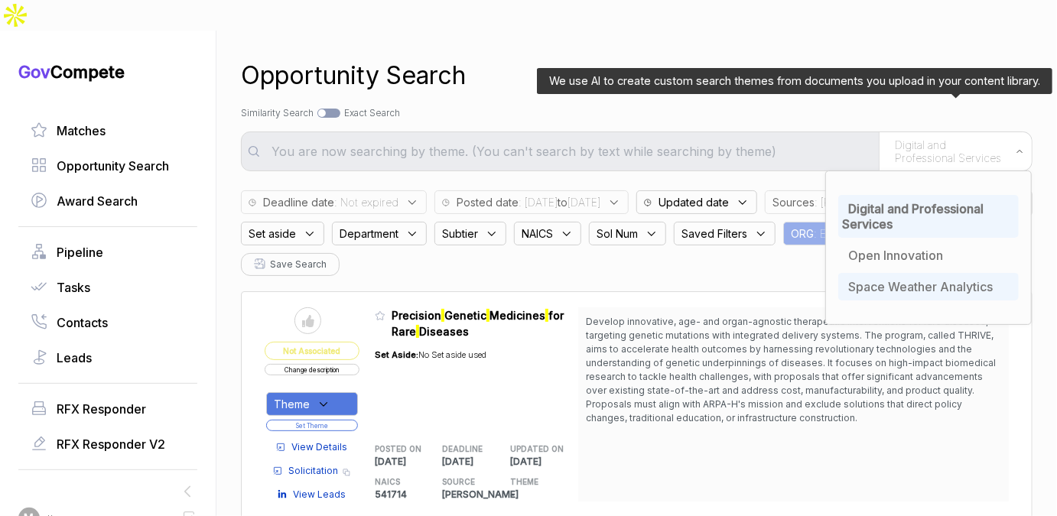
click at [867, 273] on div "Space Weather Analytics" at bounding box center [928, 287] width 181 height 28
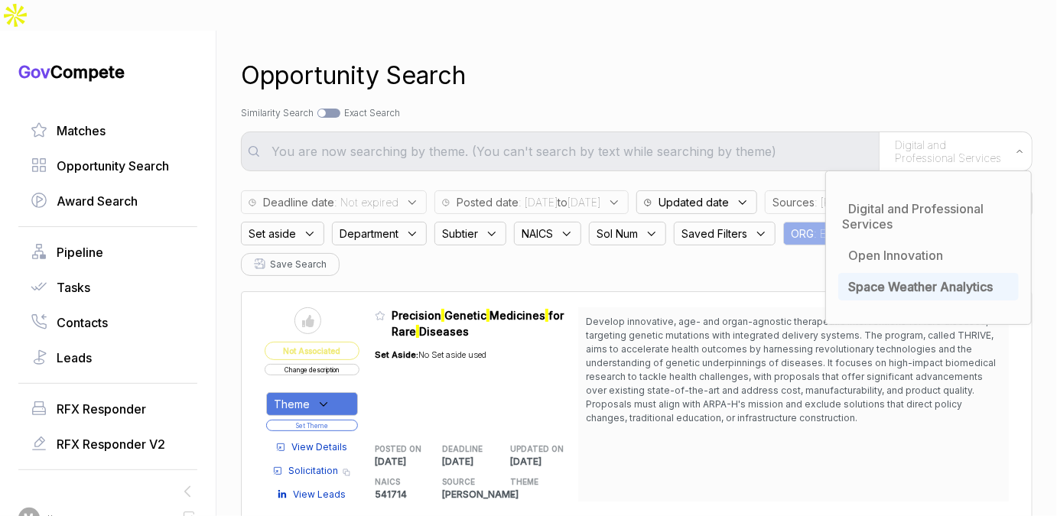
click at [877, 57] on div "Opportunity Search" at bounding box center [637, 75] width 792 height 37
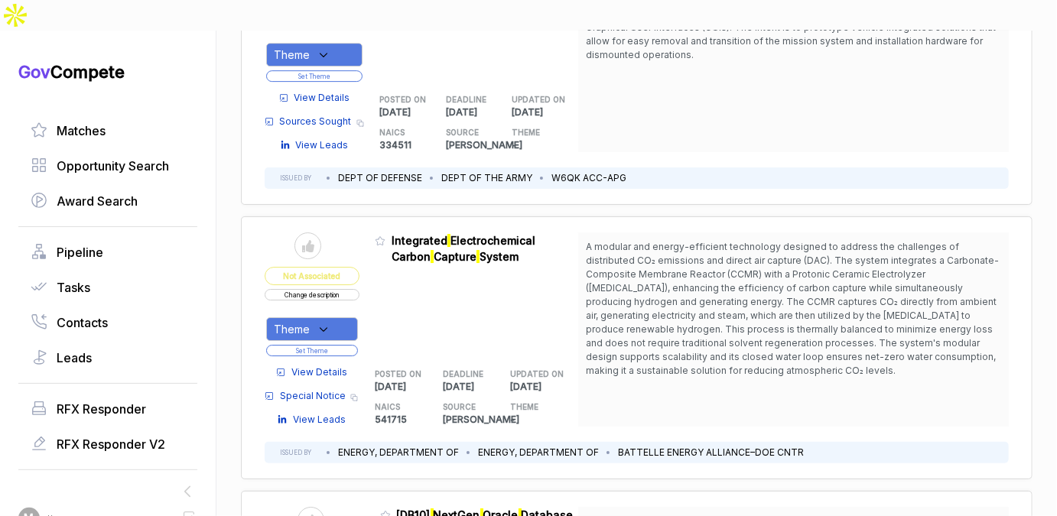
scroll to position [2496, 0]
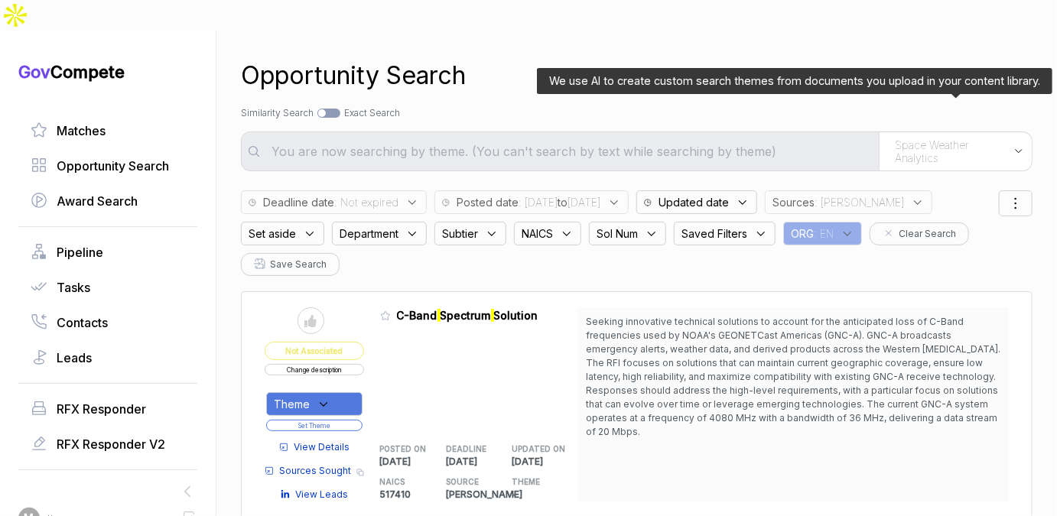
click at [916, 136] on div "Space Weather Analytics" at bounding box center [955, 151] width 153 height 38
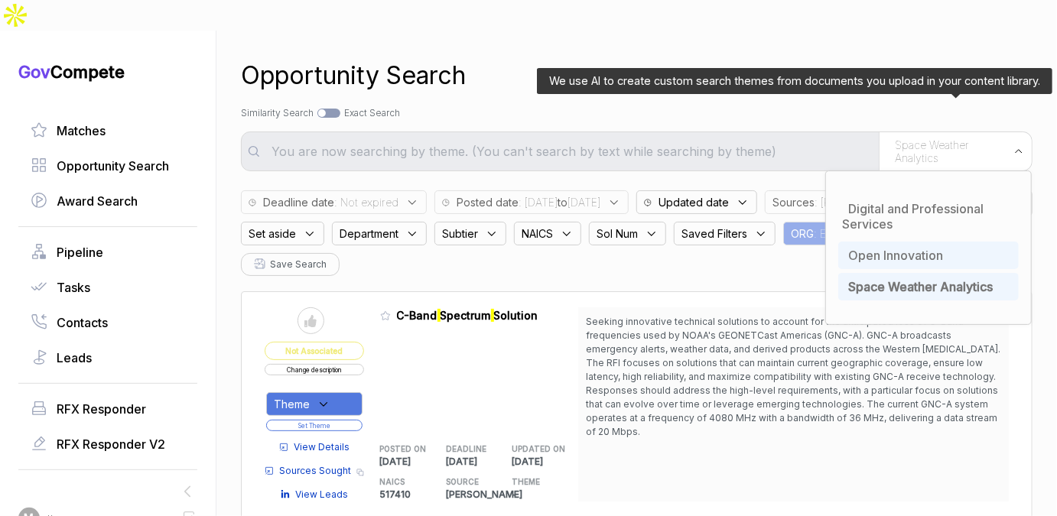
click at [900, 248] on span "Open Innovation" at bounding box center [895, 255] width 95 height 15
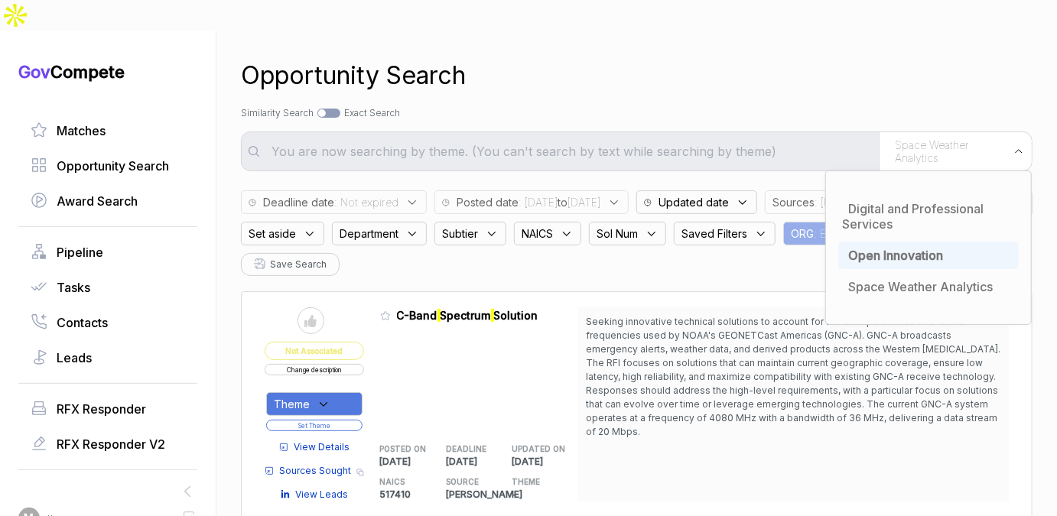
click at [916, 31] on div "Opportunity Search Search by Topic Relevance Similarity Search Search by Exact …" at bounding box center [637, 289] width 792 height 516
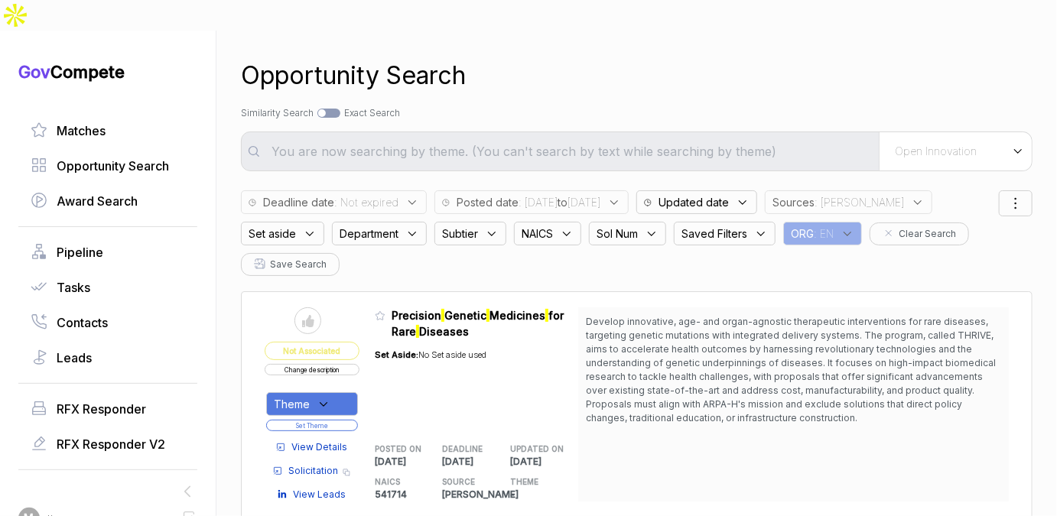
click at [961, 145] on span "Open Innovation" at bounding box center [936, 152] width 82 height 14
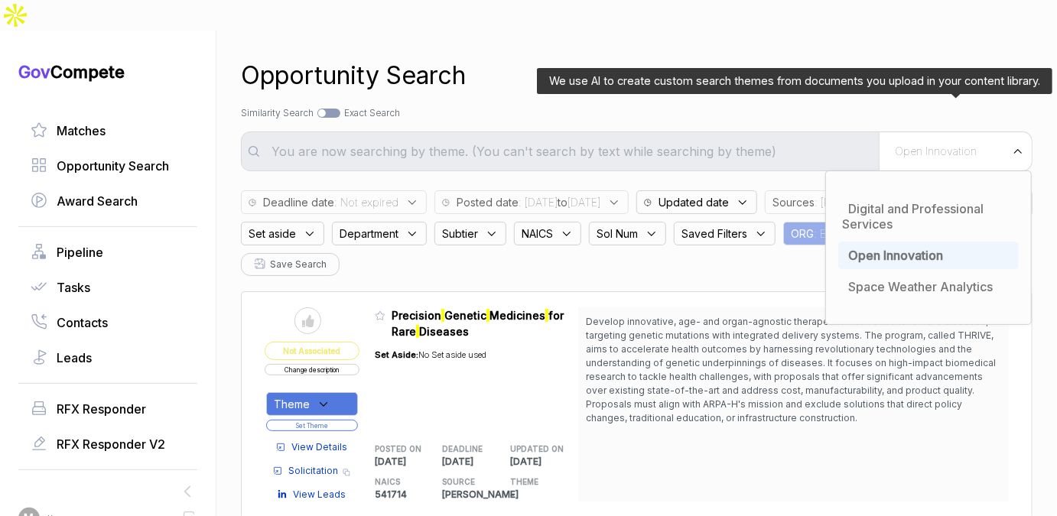
click at [924, 248] on span "Open Innovation" at bounding box center [895, 255] width 95 height 15
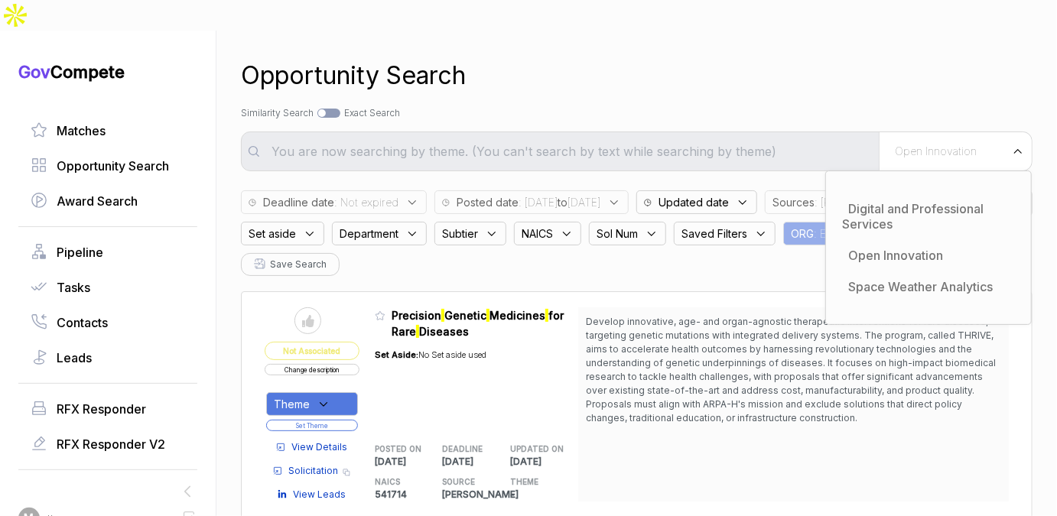
click at [795, 57] on div "Opportunity Search" at bounding box center [637, 75] width 792 height 37
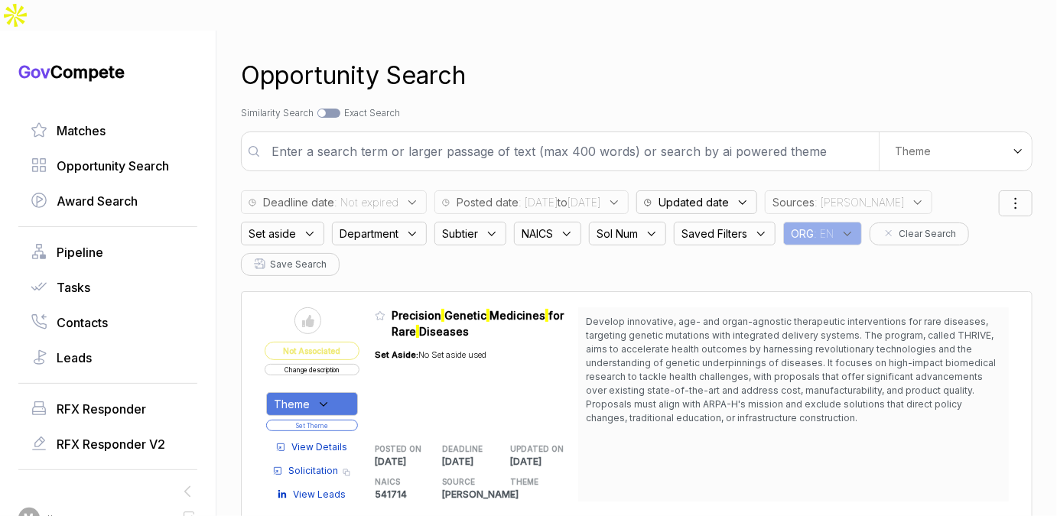
click at [731, 136] on input "text" at bounding box center [570, 151] width 616 height 31
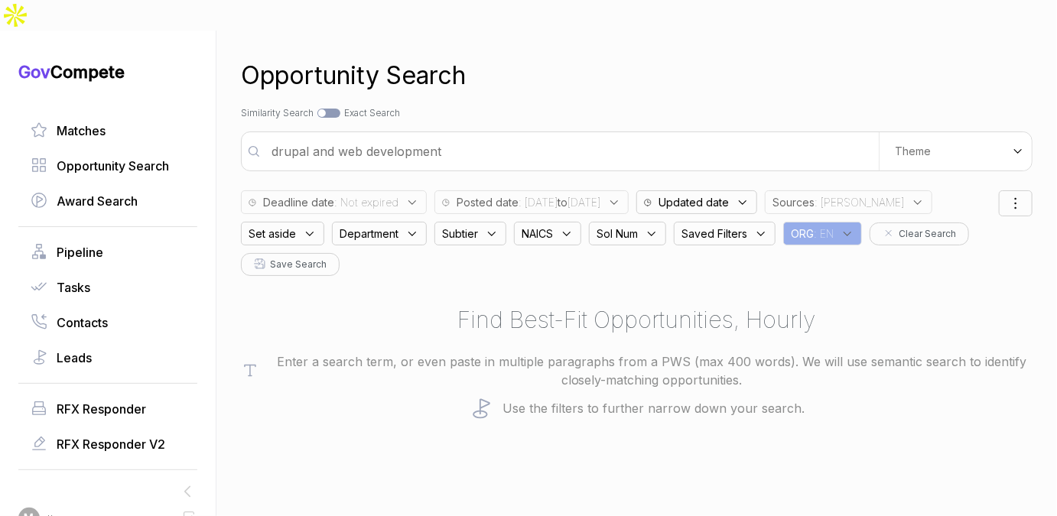
type input "drupal and web development"
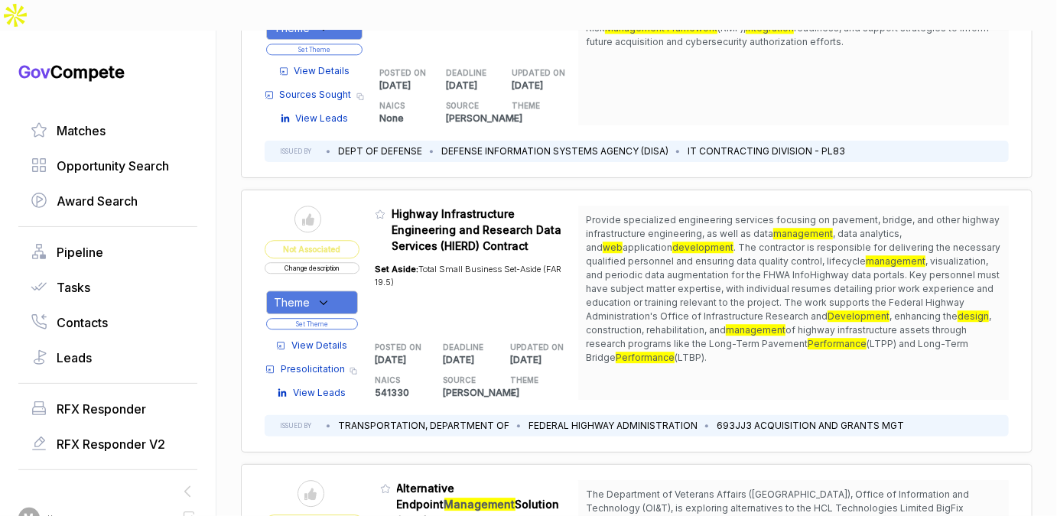
scroll to position [1796, 0]
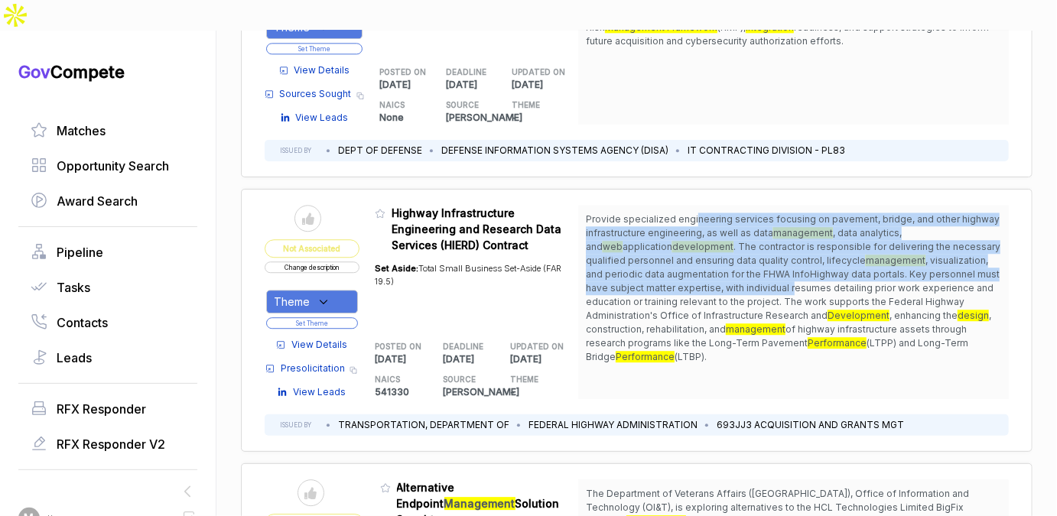
drag, startPoint x: 692, startPoint y: 181, endPoint x: 701, endPoint y: 250, distance: 70.2
click at [701, 250] on span "Provide specialized engineering services focusing on pavement, bridge, and othe…" at bounding box center [793, 288] width 415 height 151
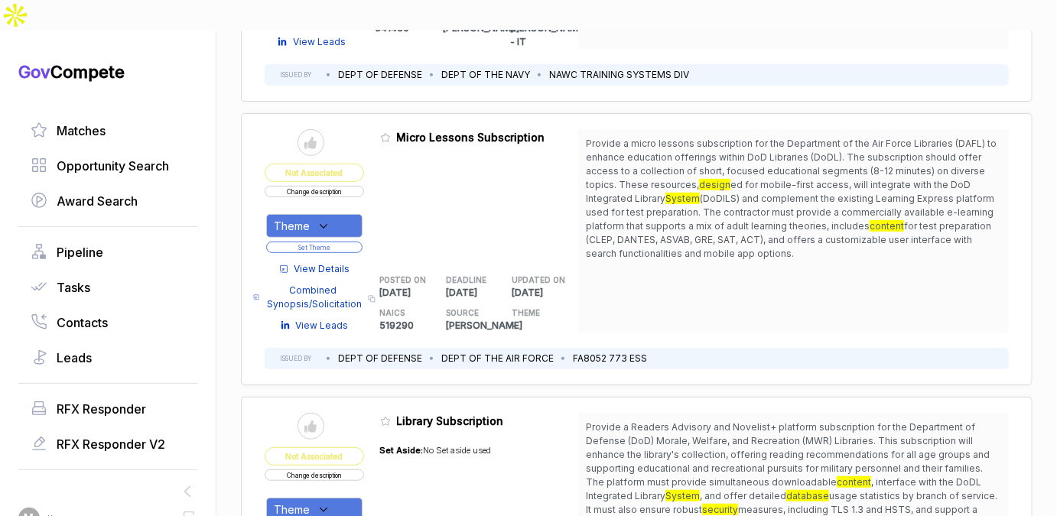
scroll to position [2943, 0]
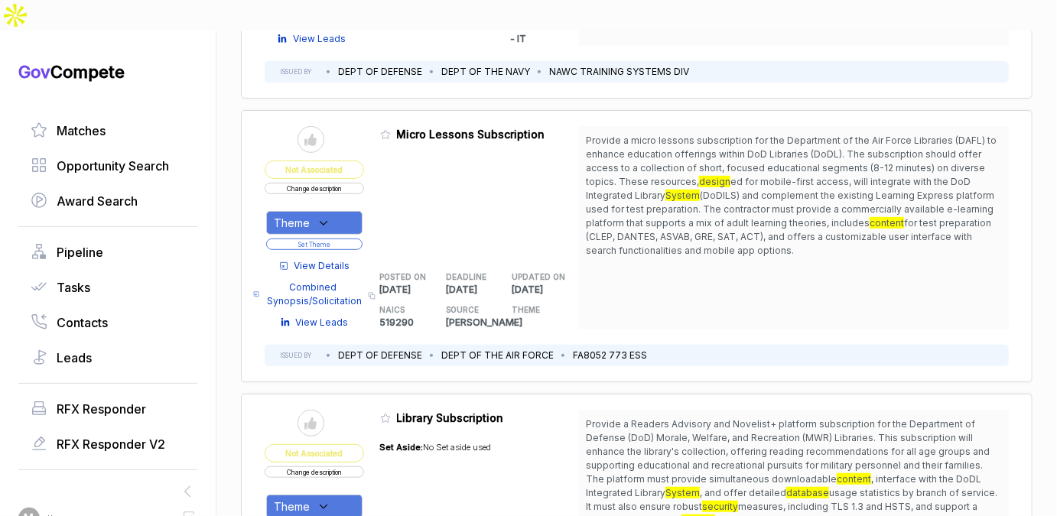
drag, startPoint x: 739, startPoint y: 100, endPoint x: 740, endPoint y: 114, distance: 13.9
click at [740, 135] on span "Provide a micro lessons subscription for the Department of the Air Force Librar…" at bounding box center [791, 161] width 411 height 53
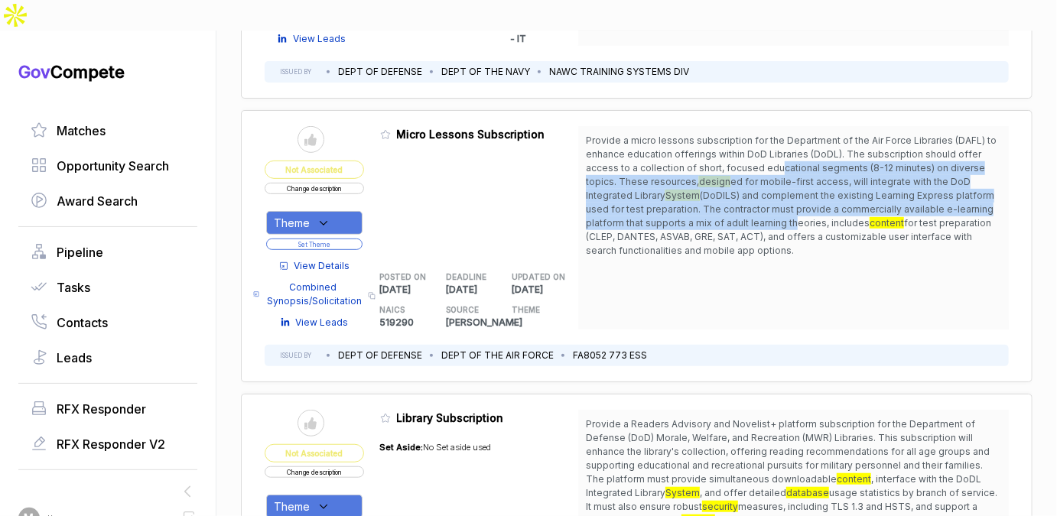
drag, startPoint x: 740, startPoint y: 114, endPoint x: 730, endPoint y: 168, distance: 55.1
click at [730, 168] on span "Provide a micro lessons subscription for the Department of the Air Force Librar…" at bounding box center [793, 196] width 415 height 124
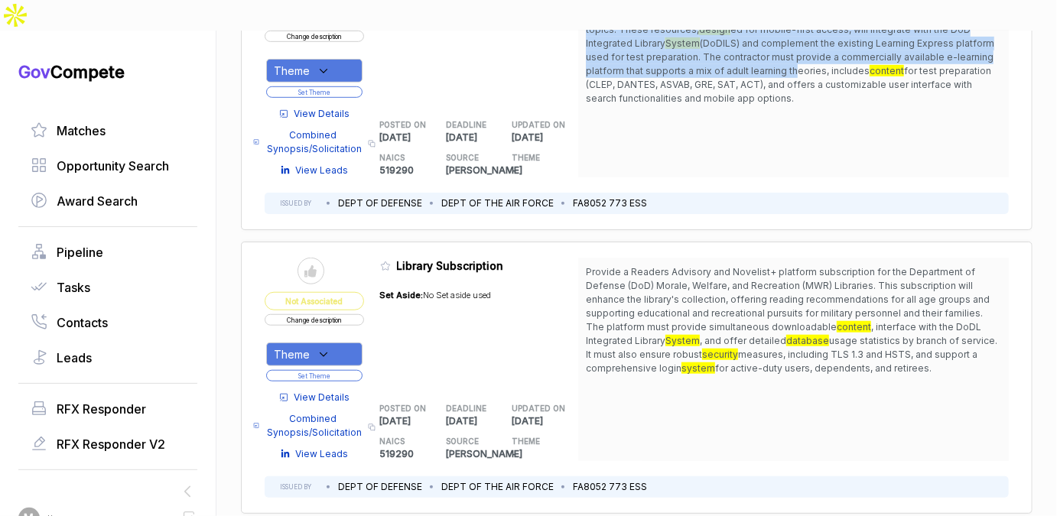
scroll to position [2858, 0]
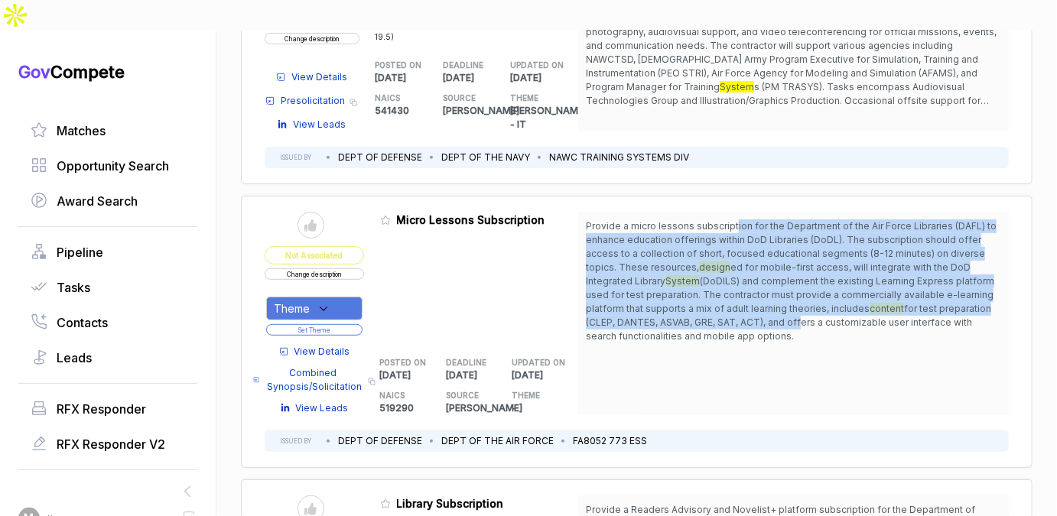
drag, startPoint x: 730, startPoint y: 168, endPoint x: 722, endPoint y: 262, distance: 94.5
click at [722, 262] on span "Provide a micro lessons subscription for the Department of the Air Force Librar…" at bounding box center [793, 282] width 415 height 124
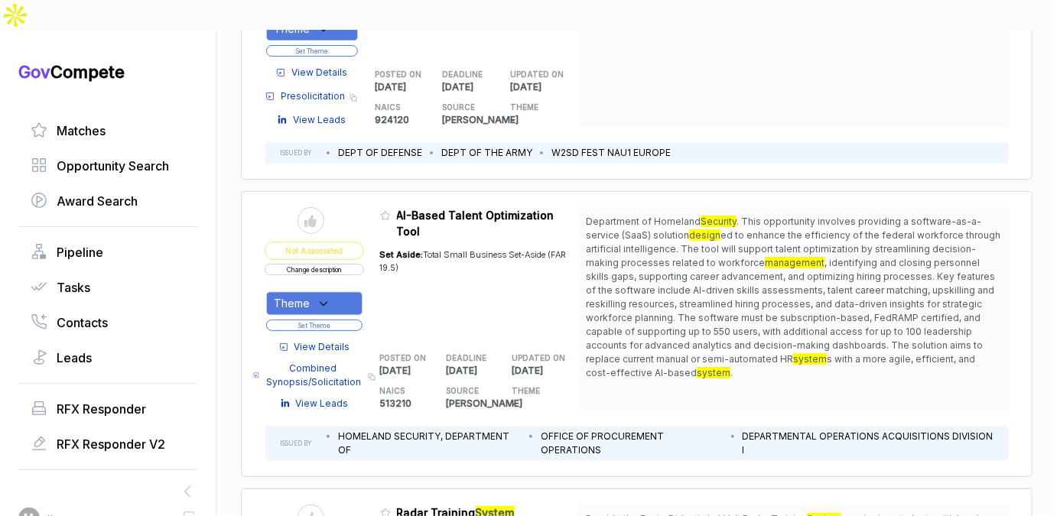
scroll to position [4035, 0]
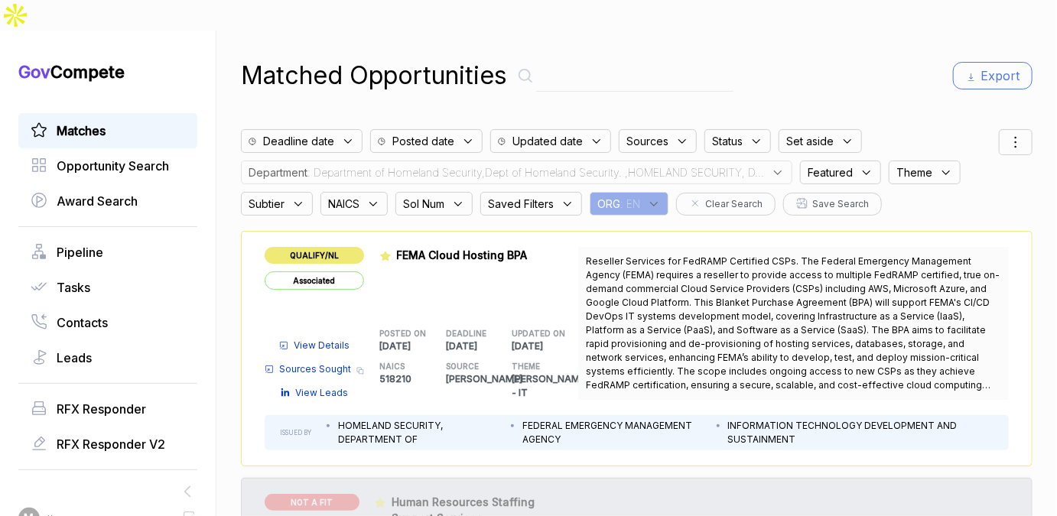
click at [92, 113] on div "Matches" at bounding box center [107, 130] width 179 height 35
click at [91, 122] on span "Matches" at bounding box center [81, 131] width 49 height 18
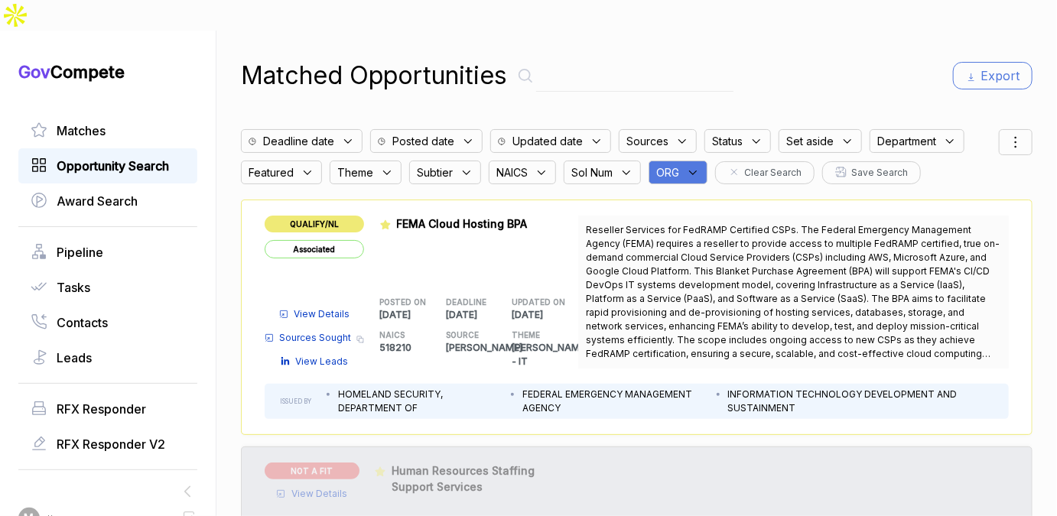
click at [91, 157] on span "Opportunity Search" at bounding box center [113, 166] width 112 height 18
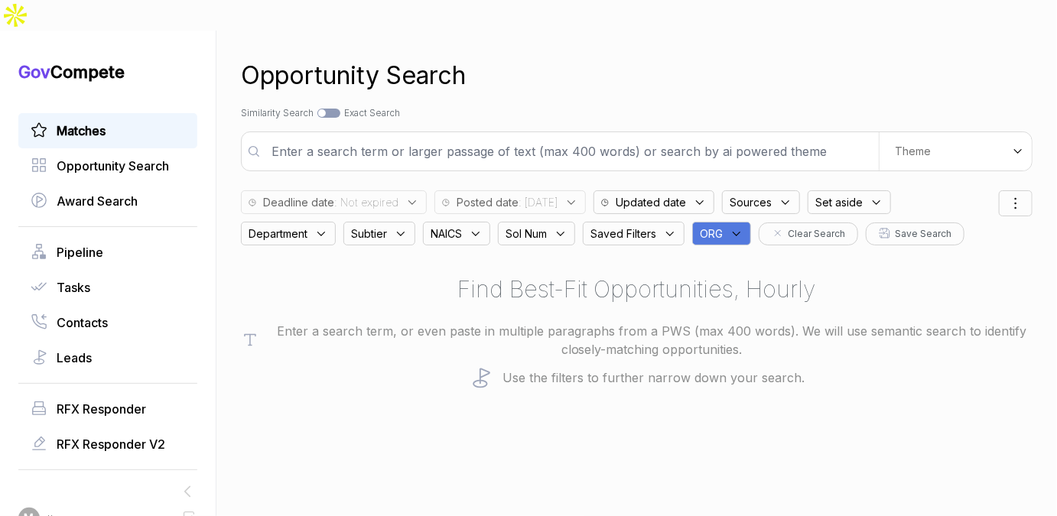
click at [93, 122] on span "Matches" at bounding box center [81, 131] width 49 height 18
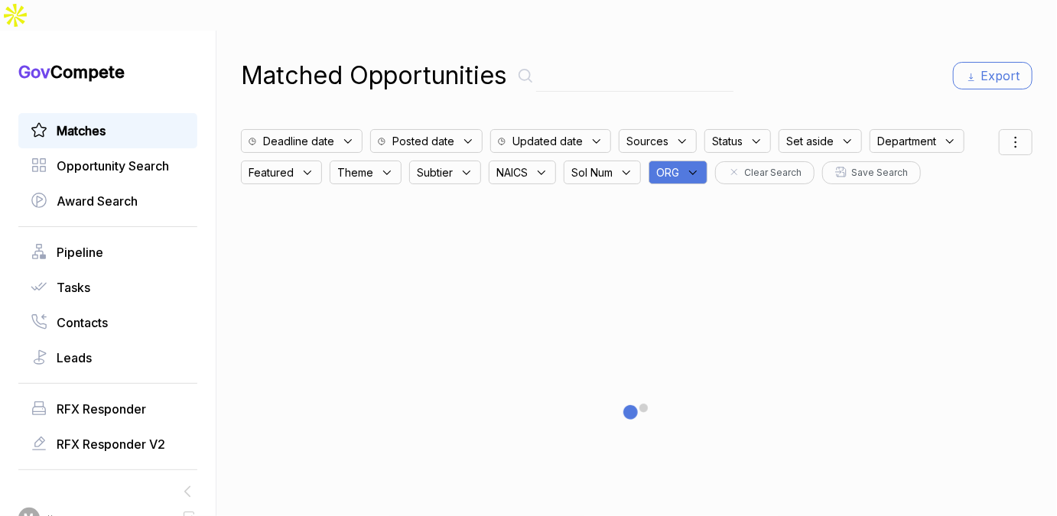
click at [685, 161] on div "ORG" at bounding box center [678, 173] width 59 height 24
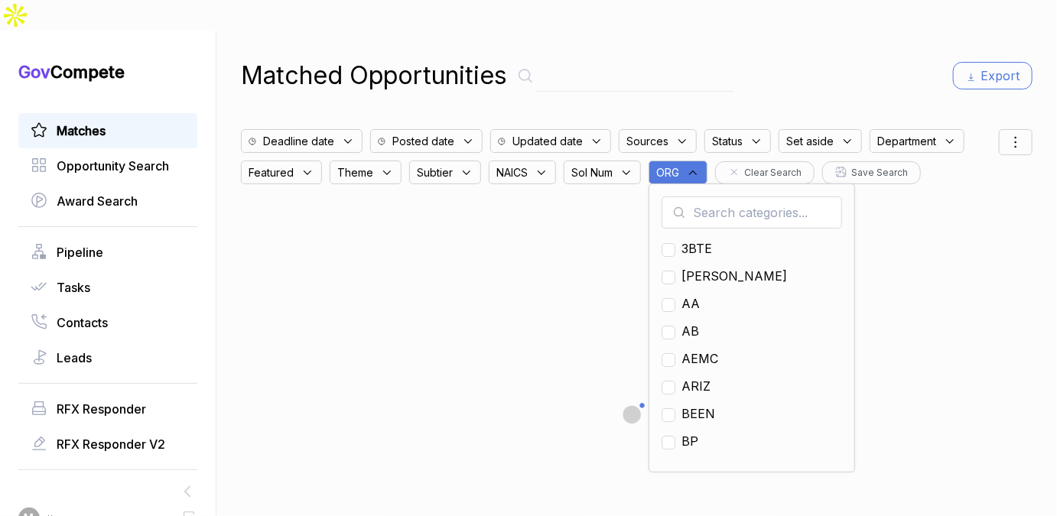
click at [693, 197] on input "text" at bounding box center [752, 213] width 181 height 32
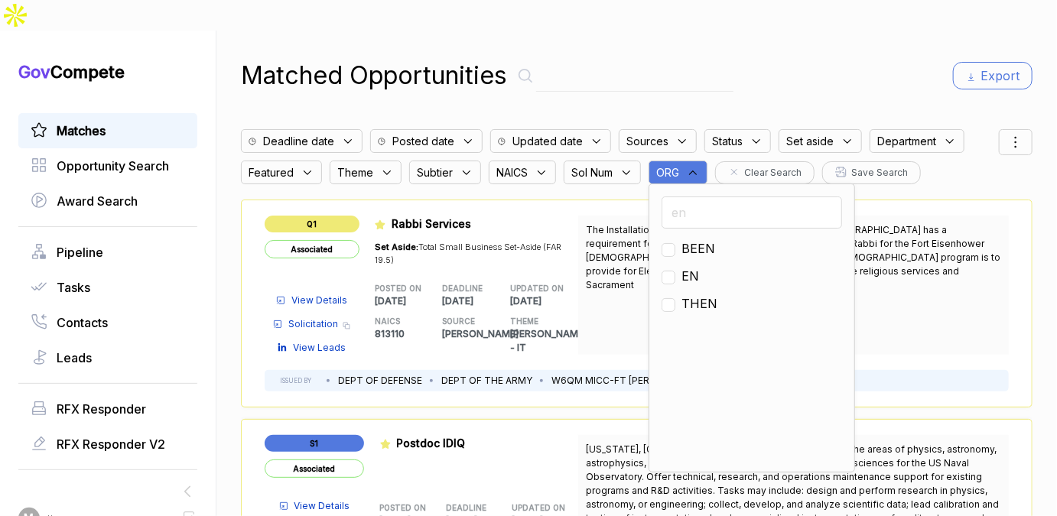
type input "en"
click at [694, 267] on span "EN" at bounding box center [690, 276] width 18 height 18
checkbox input "true"
click at [862, 57] on div "Matched Opportunities Export" at bounding box center [637, 75] width 792 height 37
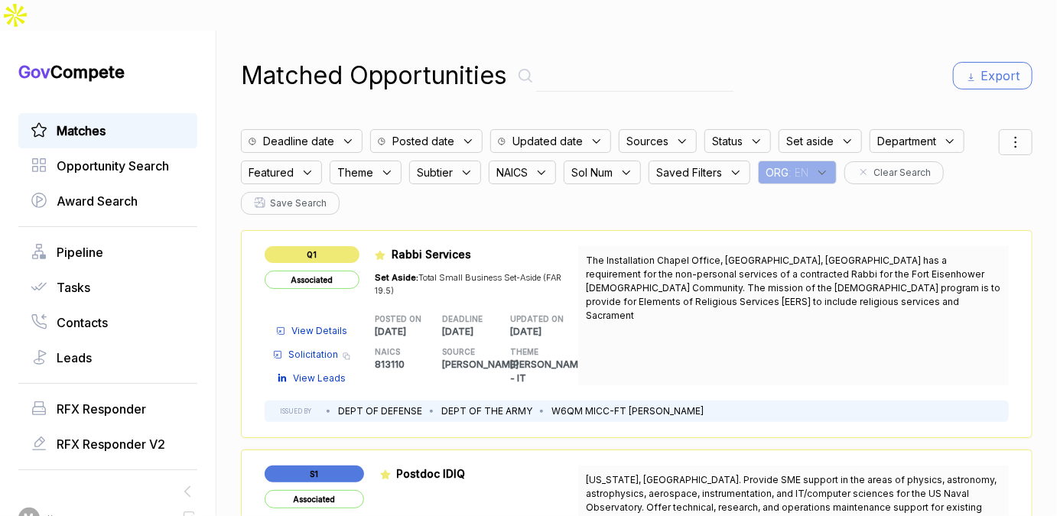
click at [1020, 129] on div at bounding box center [1016, 142] width 34 height 26
click at [969, 182] on ul "Filters Sorting View" at bounding box center [976, 205] width 89 height 56
click at [966, 197] on span "Sorting" at bounding box center [964, 205] width 36 height 16
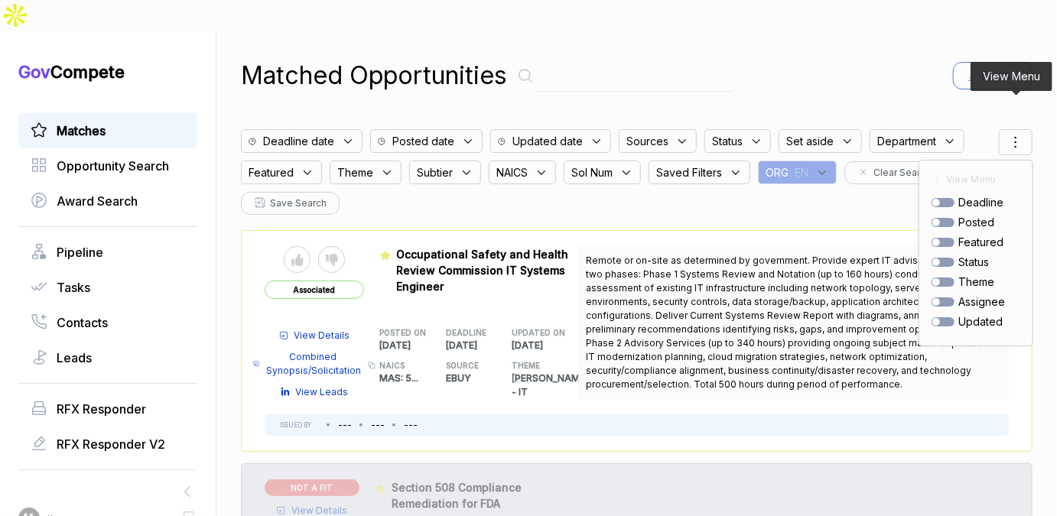
click at [946, 218] on div at bounding box center [943, 222] width 23 height 9
checkbox input "true"
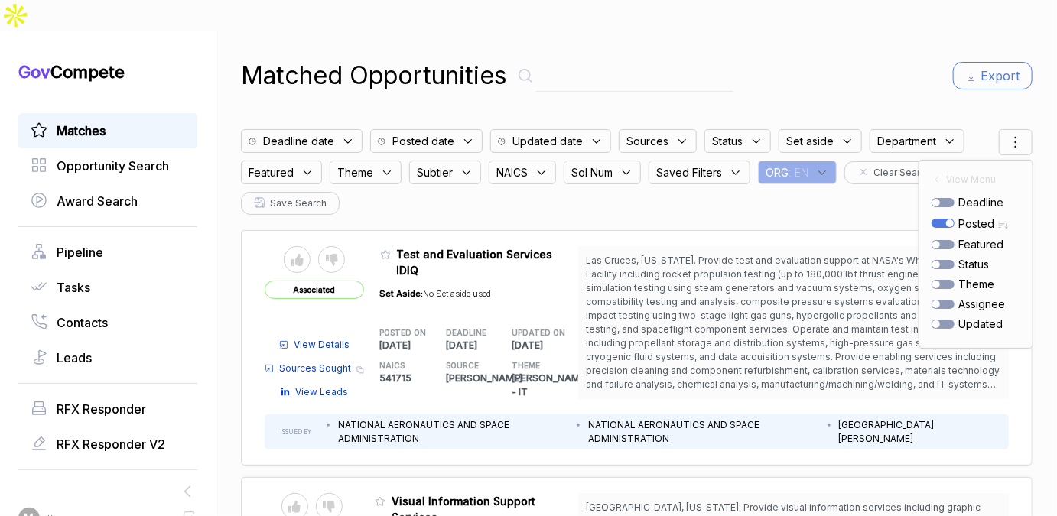
click at [756, 65] on div "Matched Opportunities Export Deadline date Posted date Updated date Sources Sta…" at bounding box center [637, 289] width 792 height 516
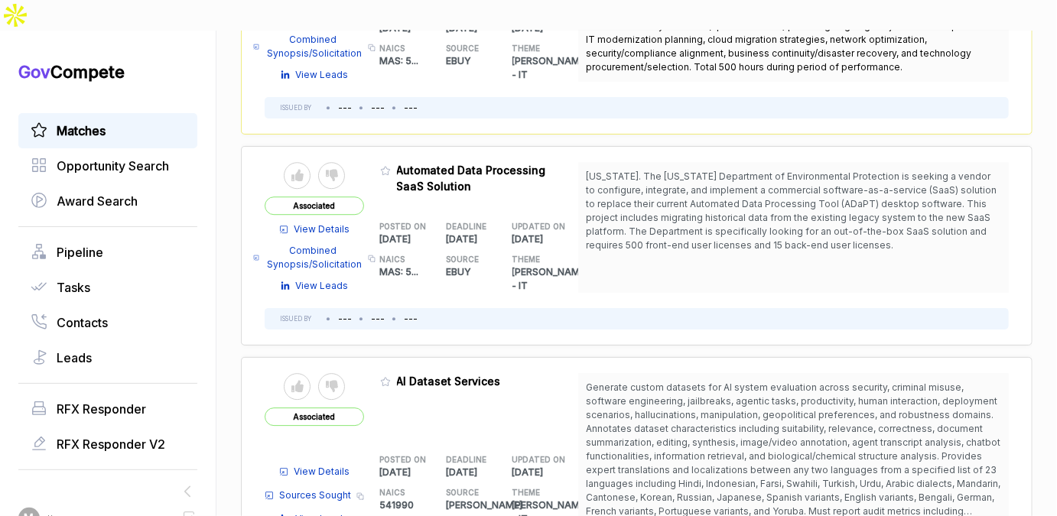
scroll to position [1924, 0]
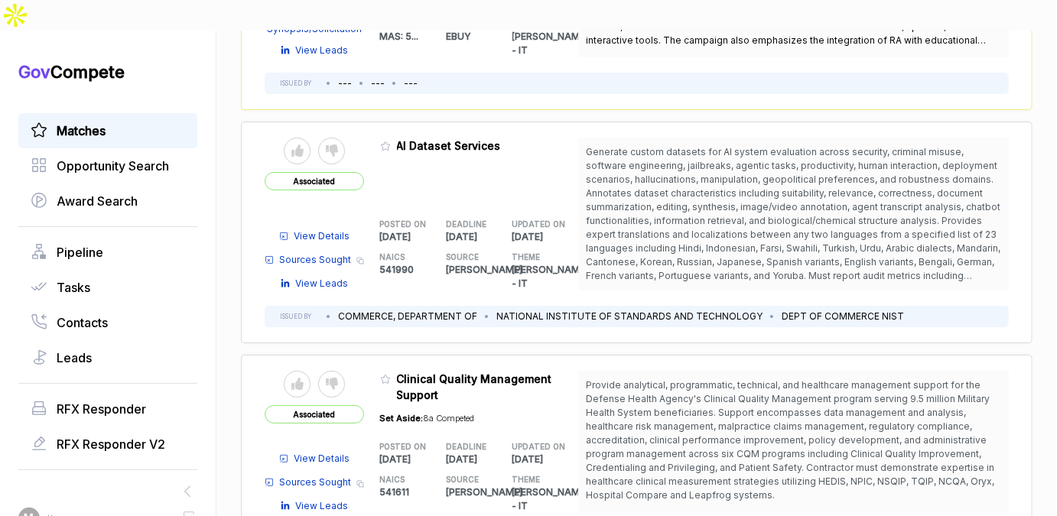
scroll to position [2597, 0]
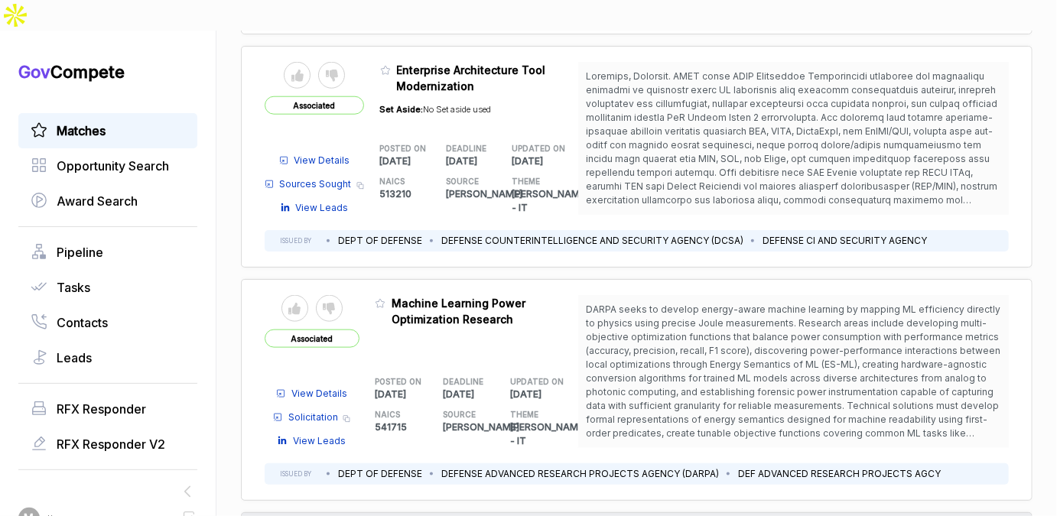
scroll to position [3344, 0]
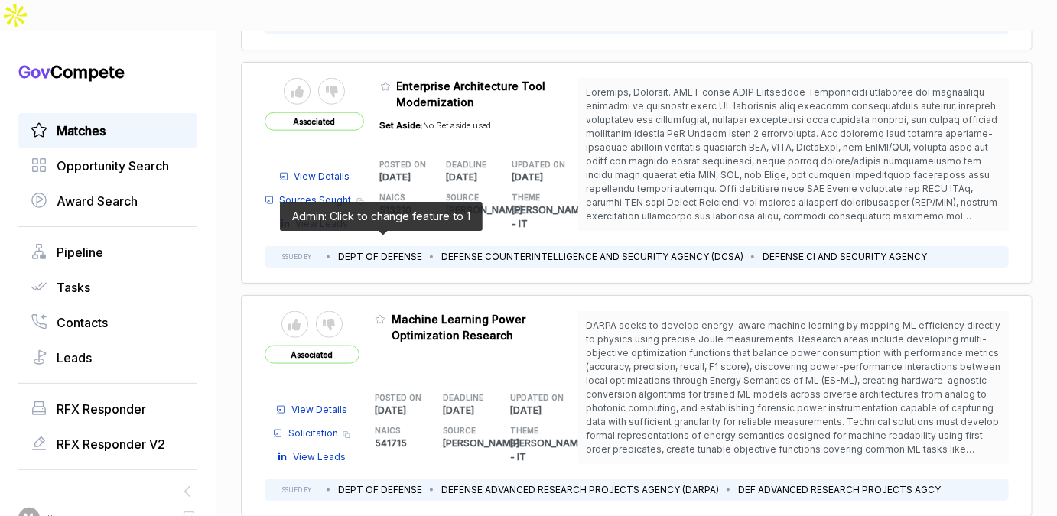
click at [377, 316] on icon at bounding box center [380, 320] width 9 height 8
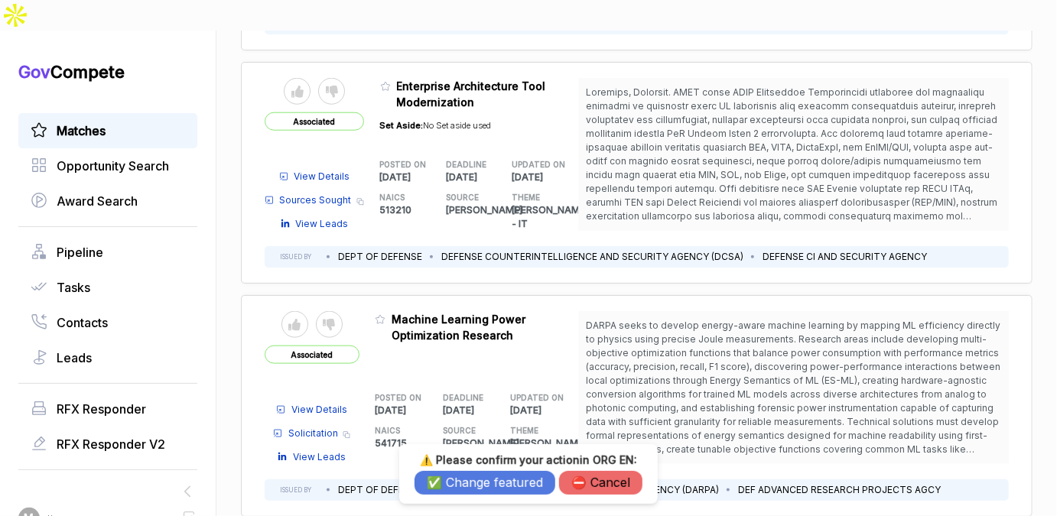
click at [455, 488] on button "✅ Change featured" at bounding box center [485, 483] width 141 height 24
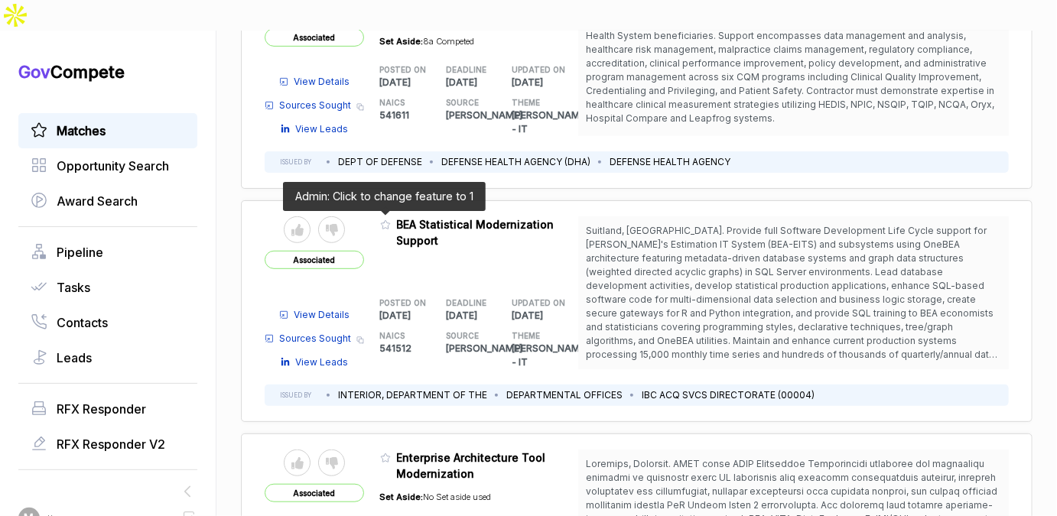
scroll to position [2965, 0]
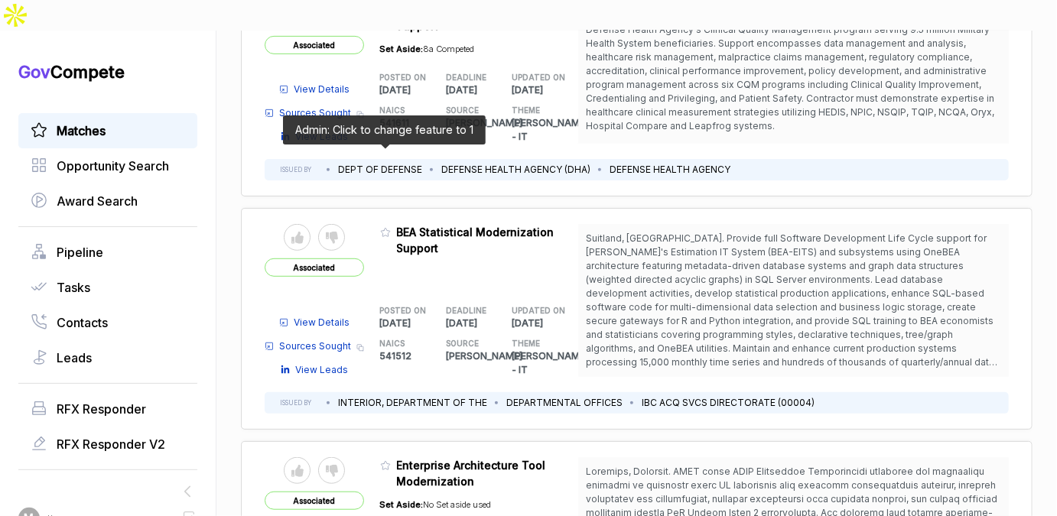
click at [383, 227] on icon at bounding box center [385, 232] width 11 height 11
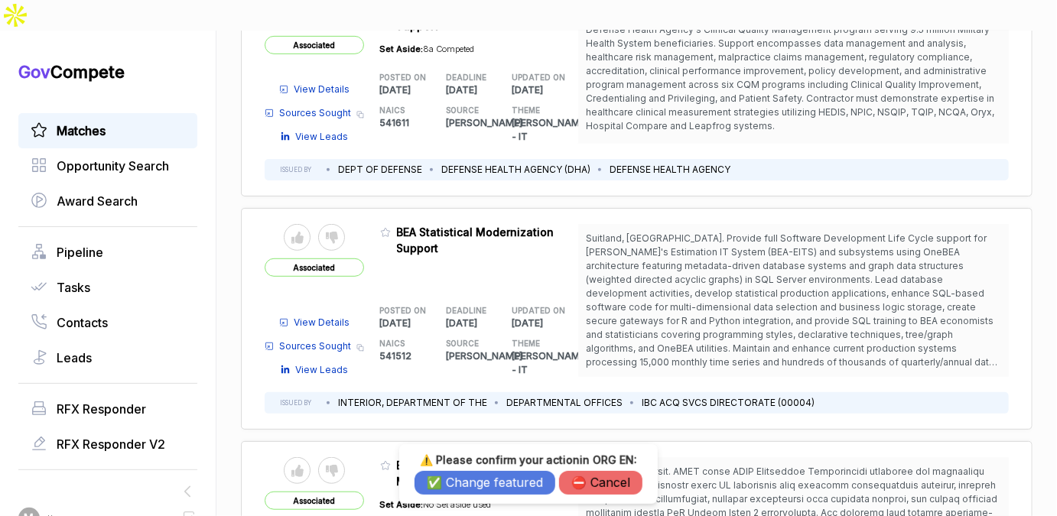
click at [490, 475] on button "✅ Change featured" at bounding box center [485, 483] width 141 height 24
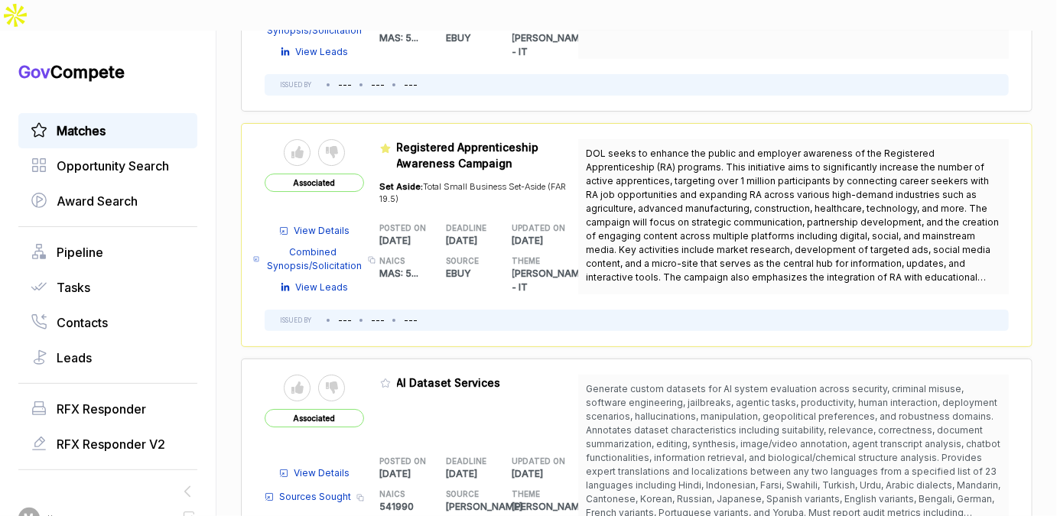
scroll to position [2343, 0]
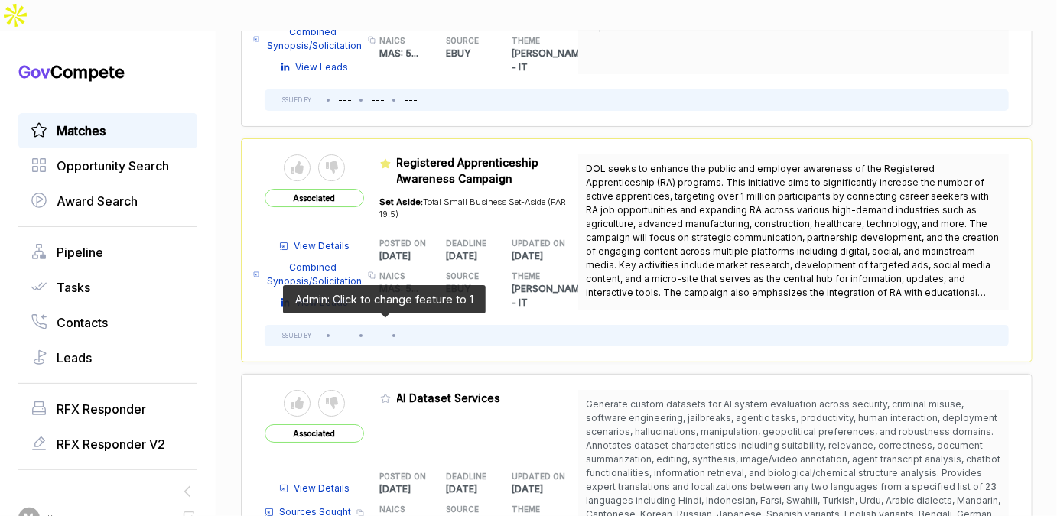
click at [383, 393] on icon at bounding box center [385, 398] width 11 height 11
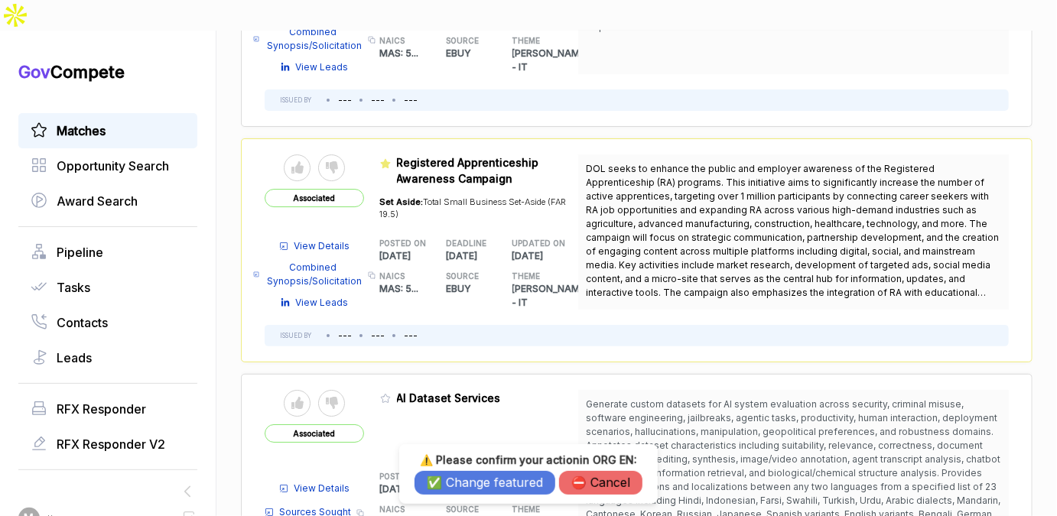
click at [532, 484] on button "✅ Change featured" at bounding box center [485, 483] width 141 height 24
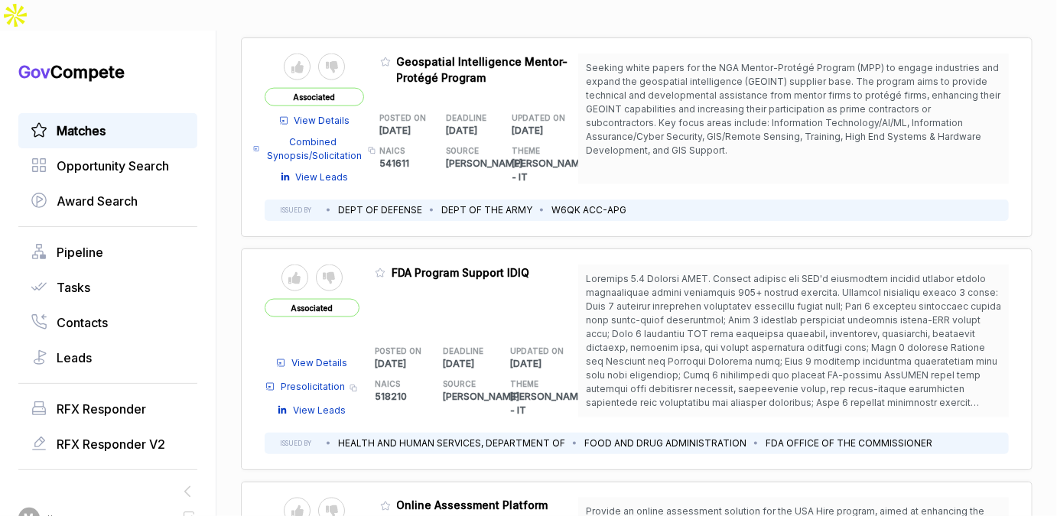
scroll to position [892, 0]
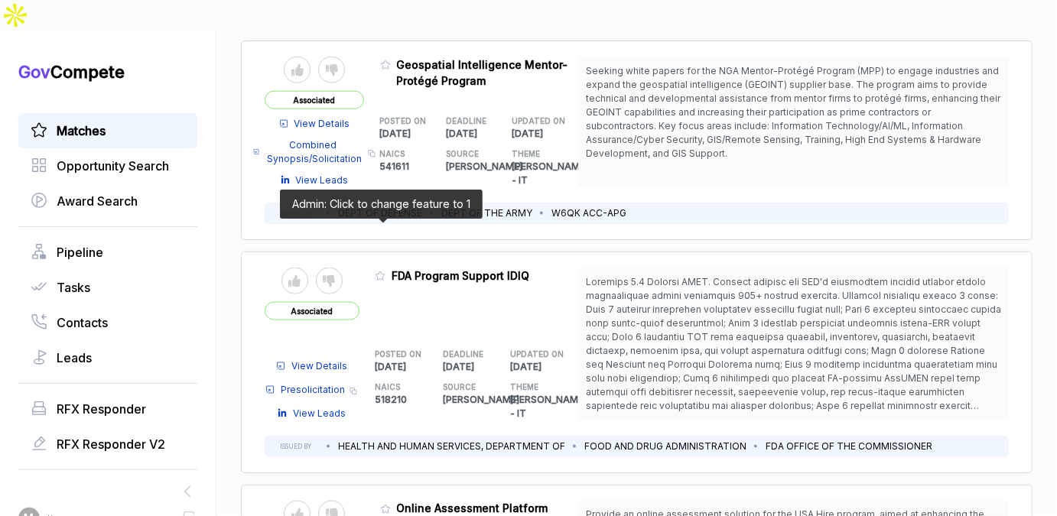
click at [377, 271] on icon at bounding box center [380, 276] width 11 height 11
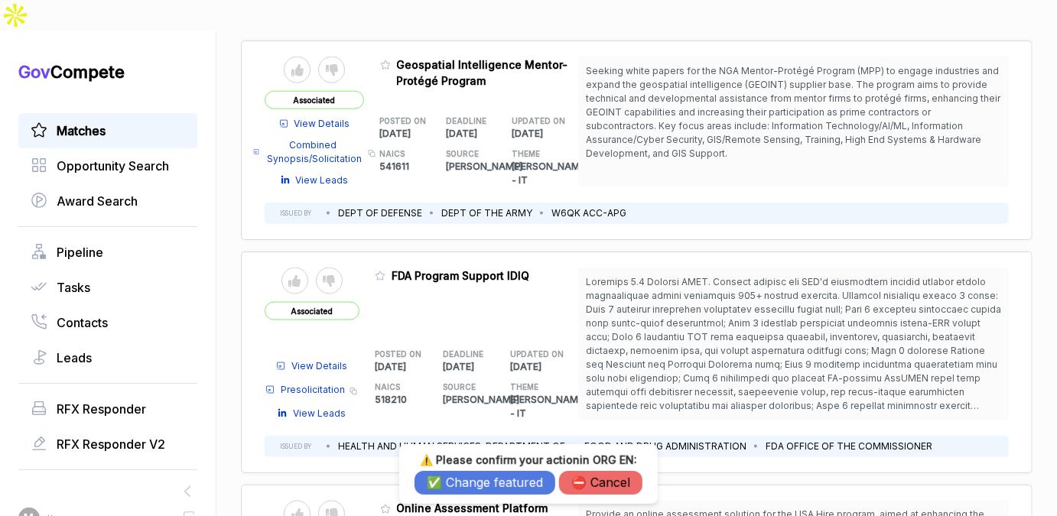
click at [429, 472] on button "✅ Change featured" at bounding box center [485, 483] width 141 height 24
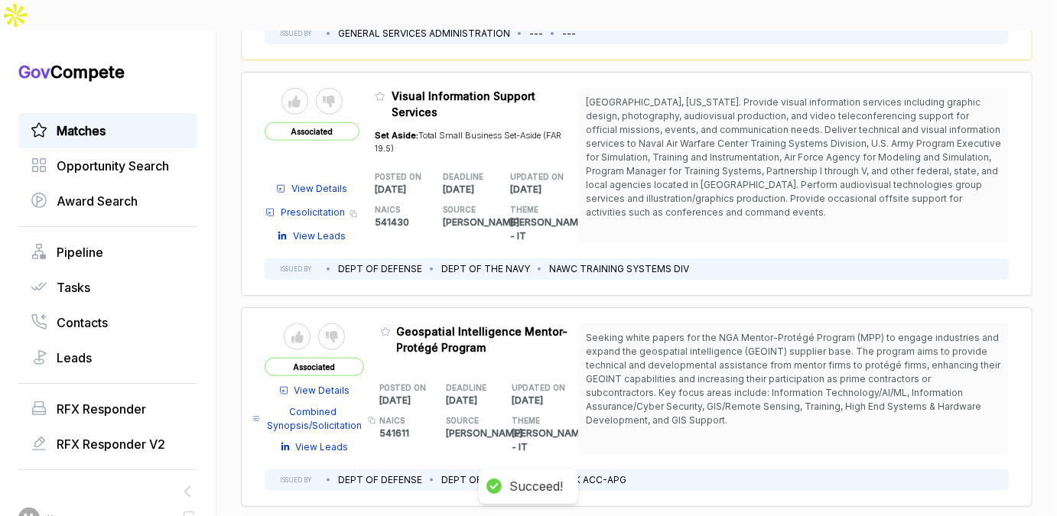
scroll to position [624, 0]
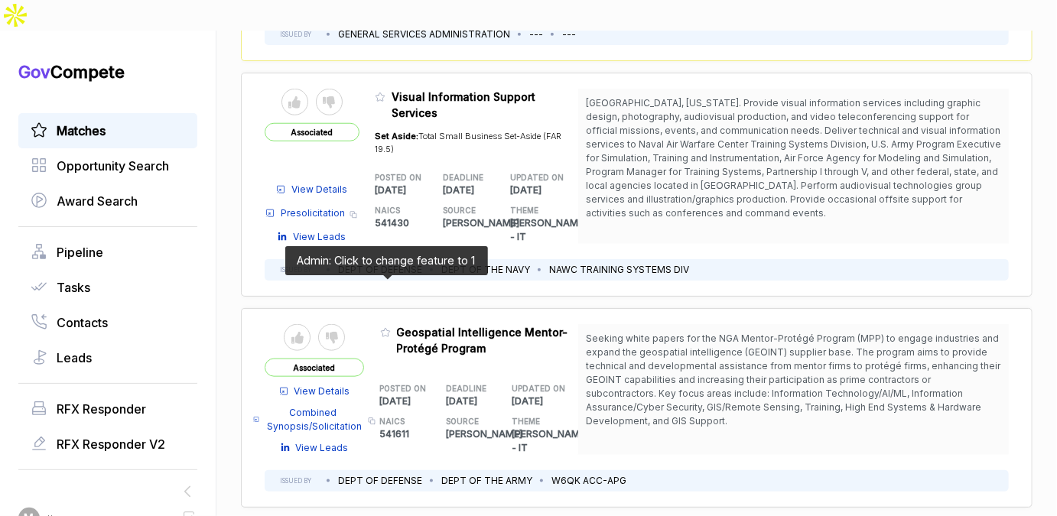
click at [384, 327] on icon at bounding box center [385, 332] width 11 height 11
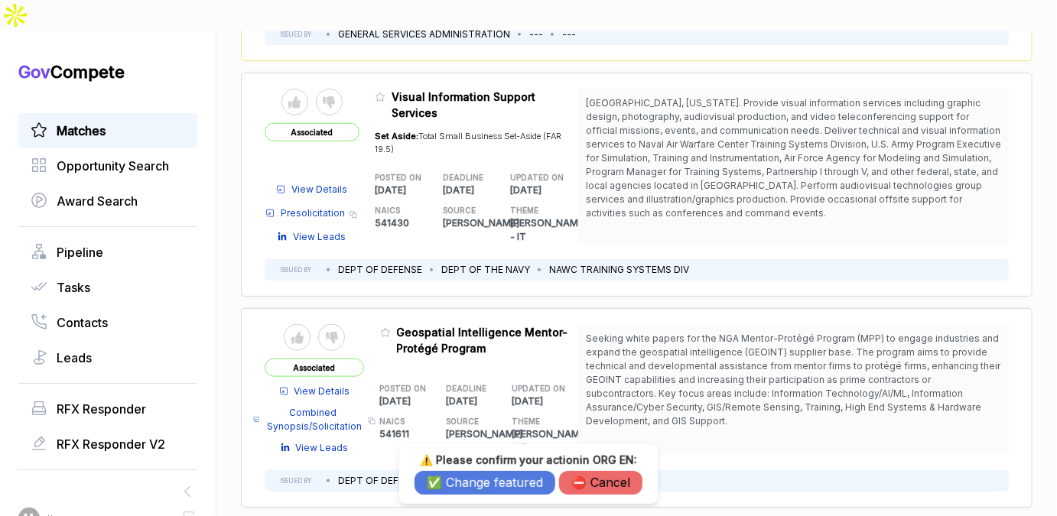
click at [468, 473] on button "✅ Change featured" at bounding box center [485, 483] width 141 height 24
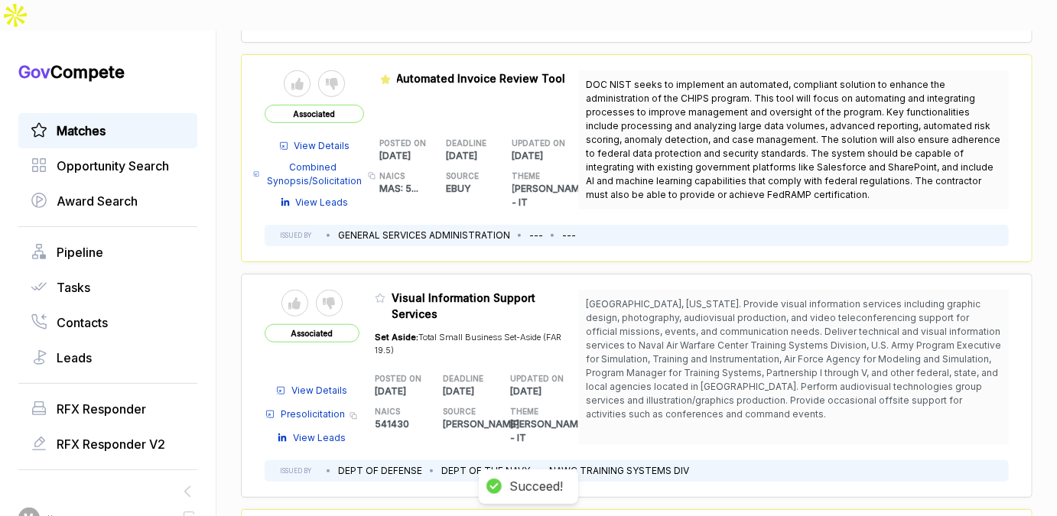
scroll to position [307, 0]
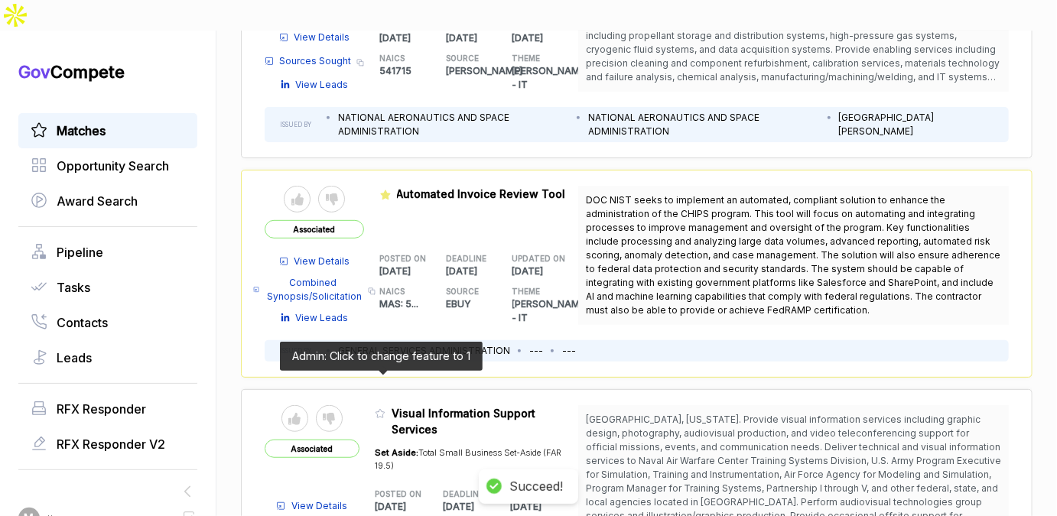
click at [379, 408] on icon at bounding box center [380, 413] width 11 height 11
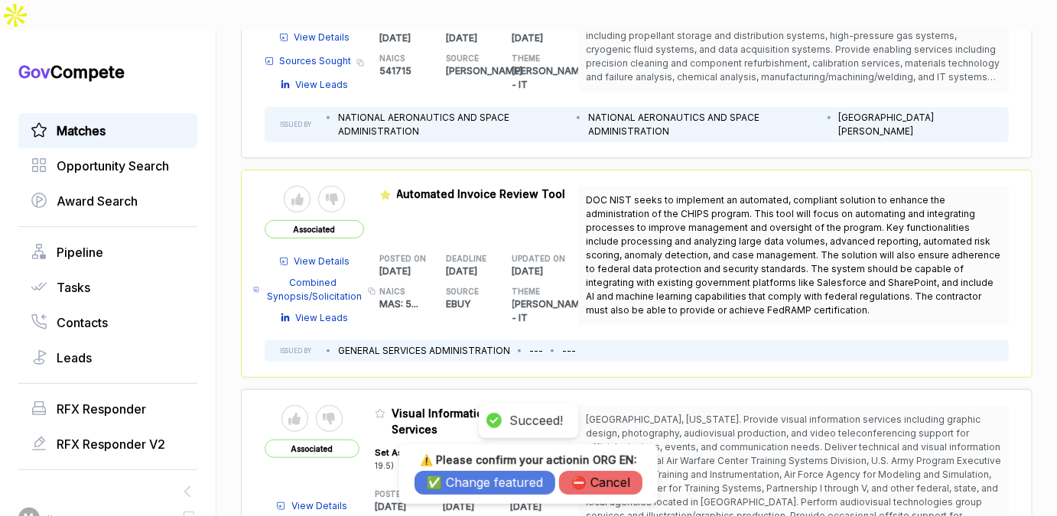
click at [477, 486] on button "✅ Change featured" at bounding box center [485, 483] width 141 height 24
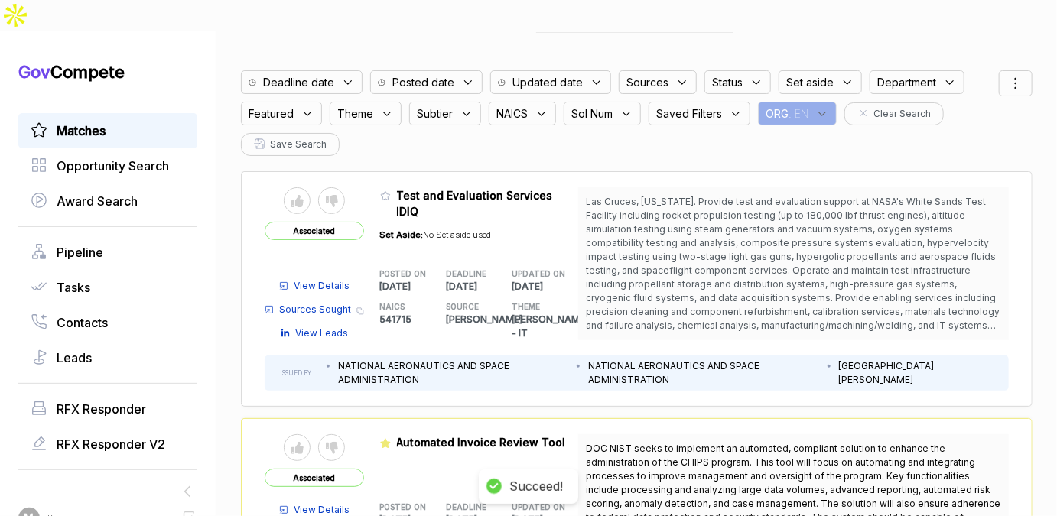
scroll to position [0, 0]
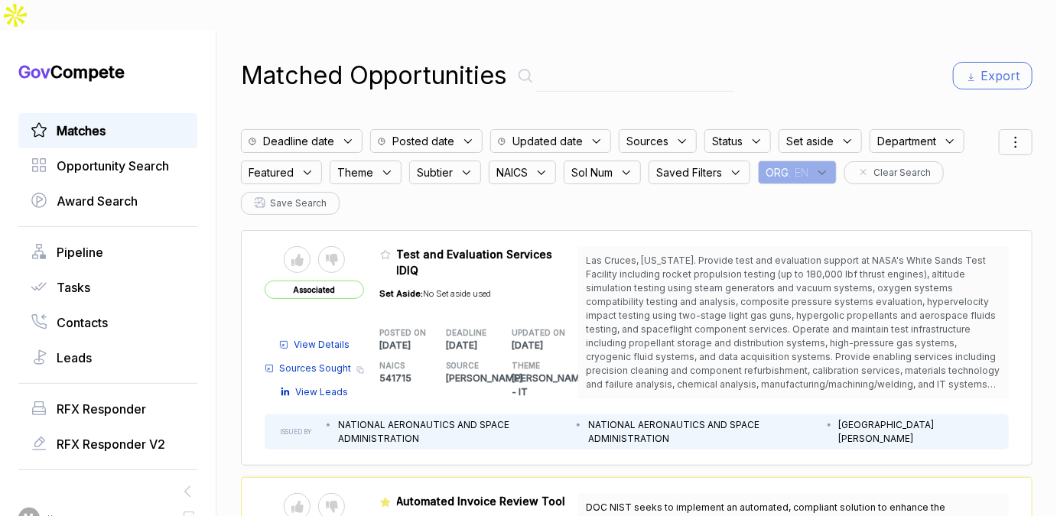
click at [818, 166] on icon at bounding box center [822, 173] width 14 height 14
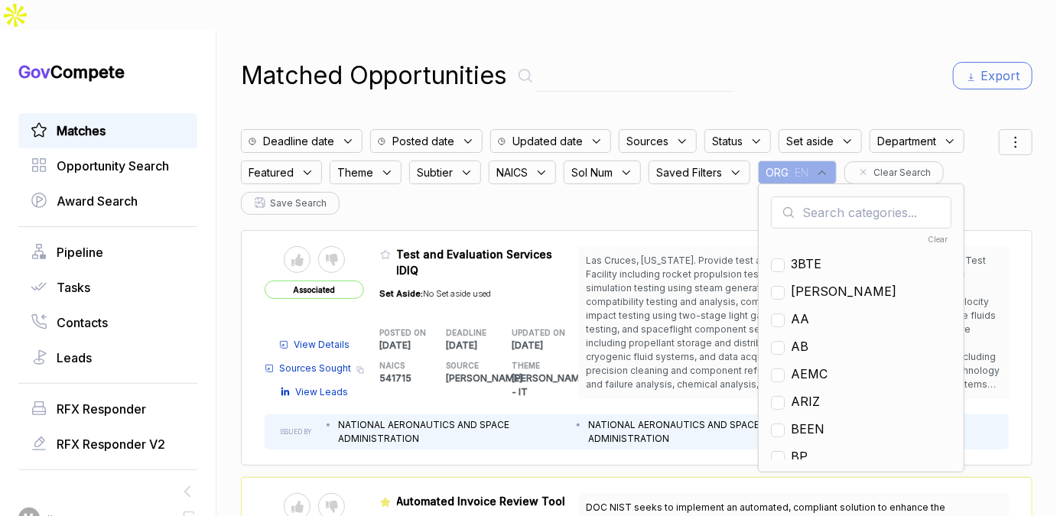
click at [812, 197] on input "text" at bounding box center [861, 213] width 181 height 32
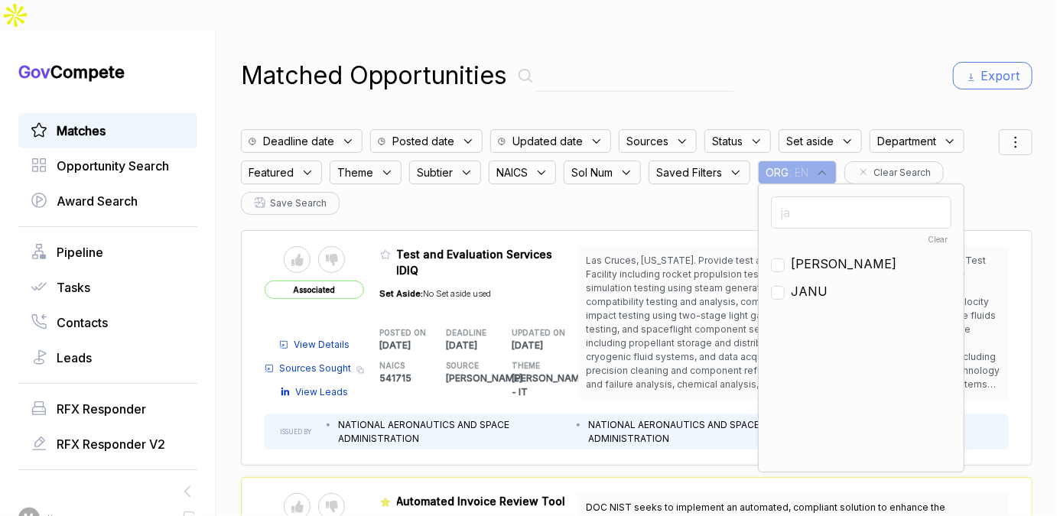
type input "ja"
click at [779, 259] on input "checkbox" at bounding box center [778, 266] width 14 height 14
checkbox input "true"
click at [854, 74] on div "Matched Opportunities Export Deadline date Posted date Updated date Sources Sta…" at bounding box center [637, 289] width 792 height 516
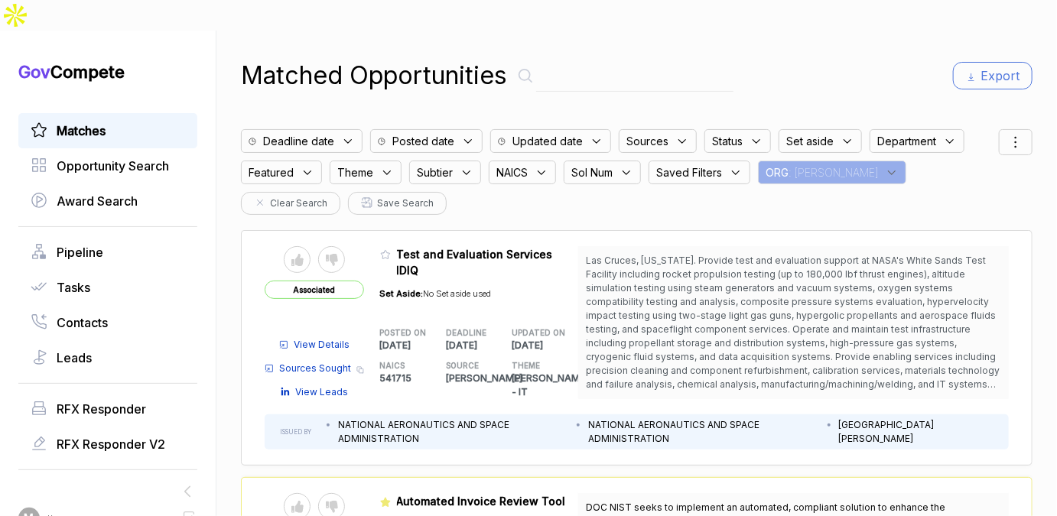
click at [1015, 133] on icon at bounding box center [1016, 142] width 18 height 18
click at [974, 197] on span "Sorting" at bounding box center [964, 205] width 36 height 16
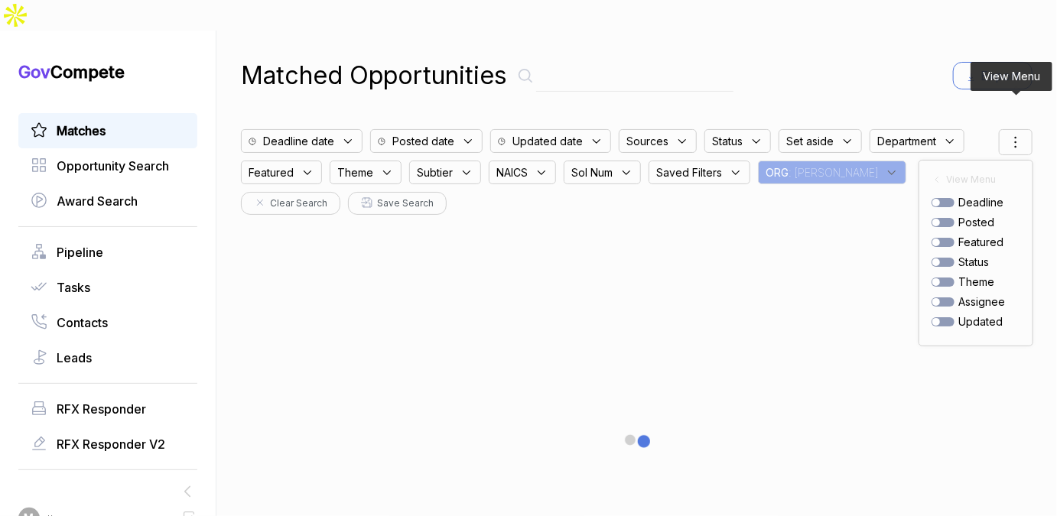
click at [946, 218] on div at bounding box center [943, 222] width 23 height 9
checkbox input "true"
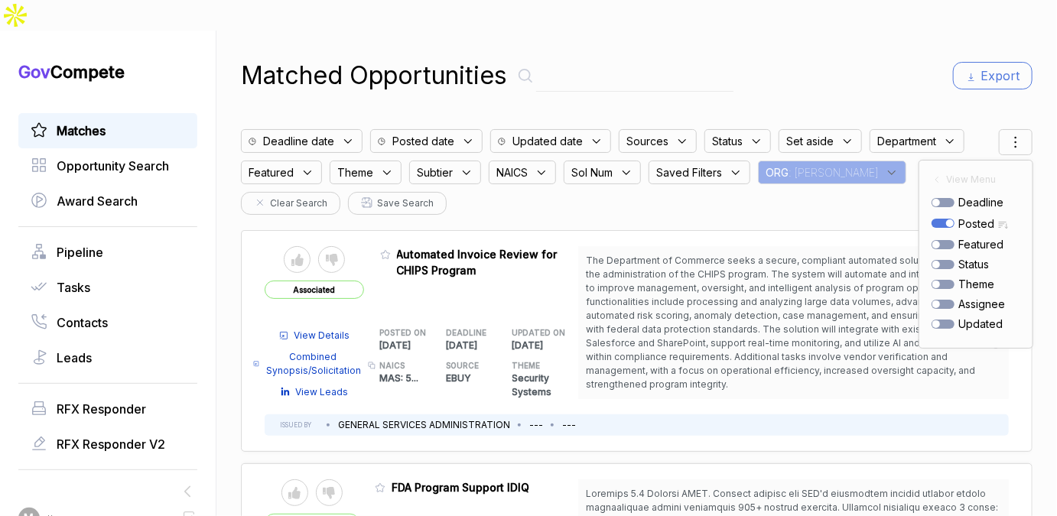
click at [880, 67] on div "Matched Opportunities Export Deadline date Posted date Updated date Sources Sta…" at bounding box center [637, 289] width 792 height 516
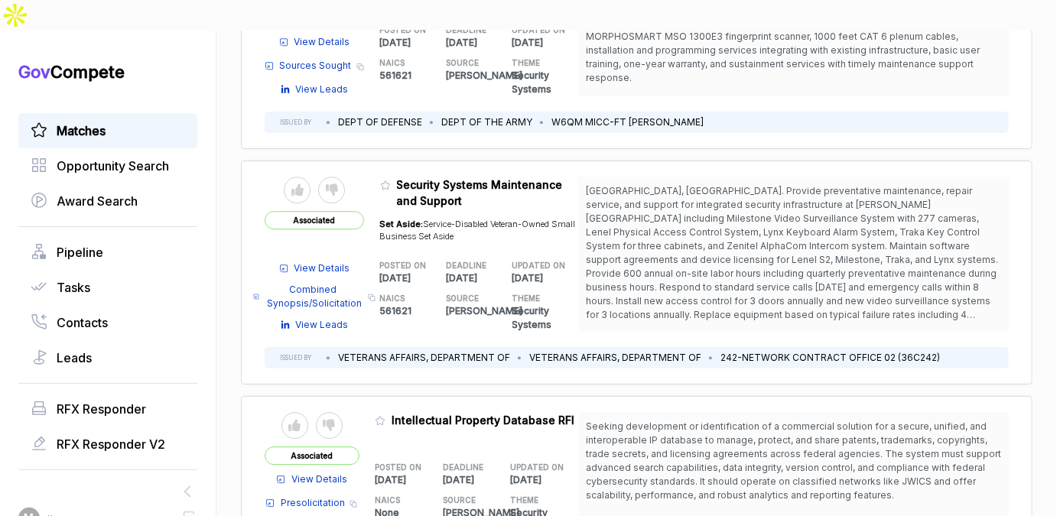
scroll to position [1903, 0]
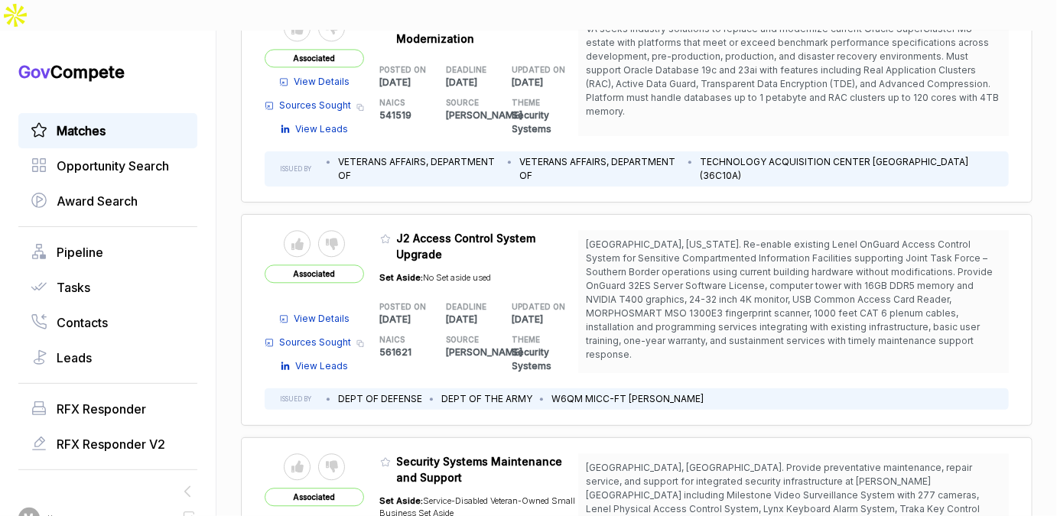
scroll to position [1577, 0]
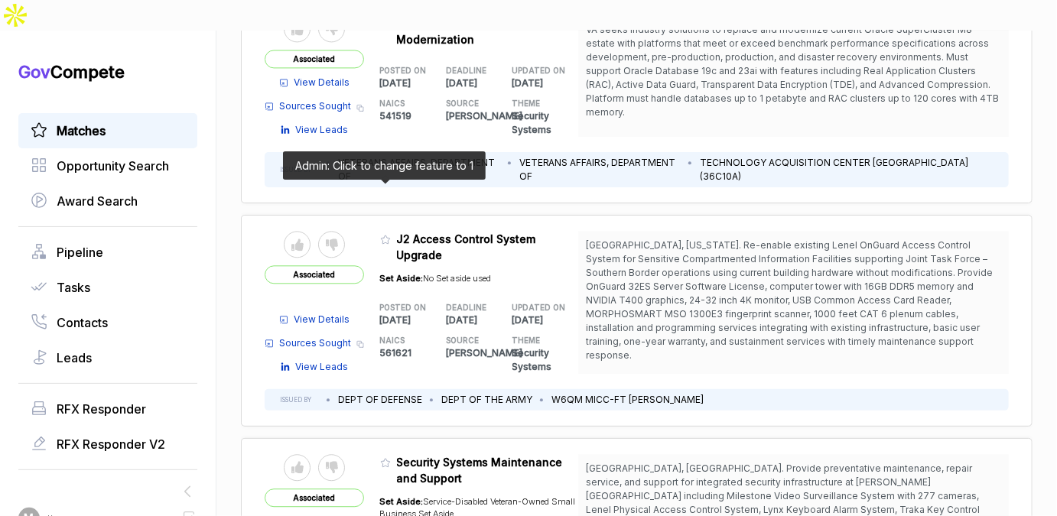
click at [381, 236] on icon at bounding box center [385, 240] width 9 height 8
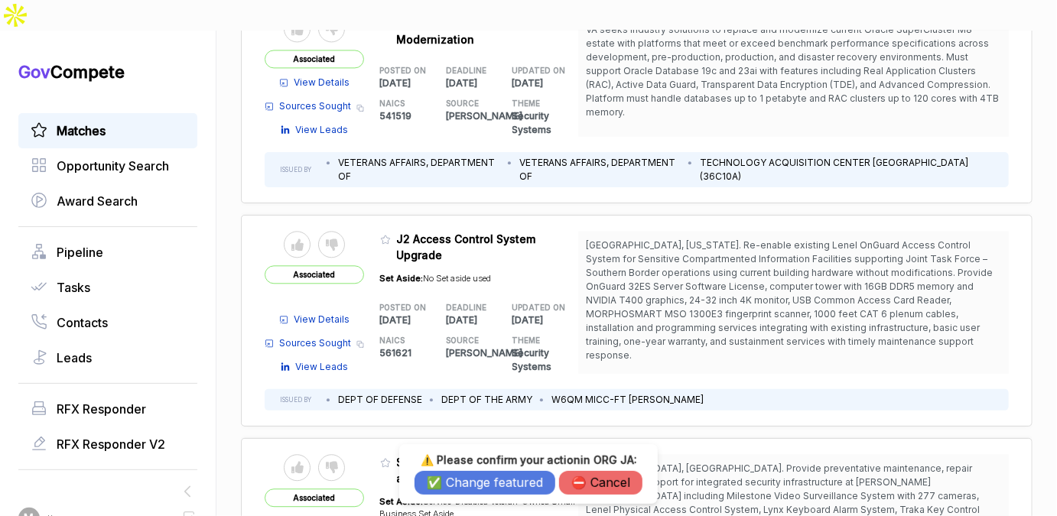
click at [608, 482] on button "⛔️ Cancel" at bounding box center [600, 483] width 83 height 24
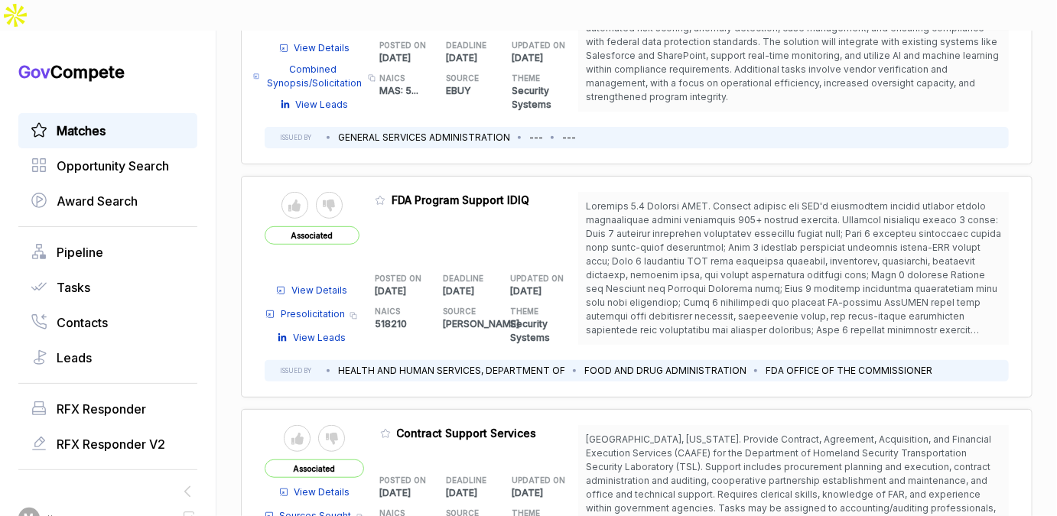
scroll to position [275, 0]
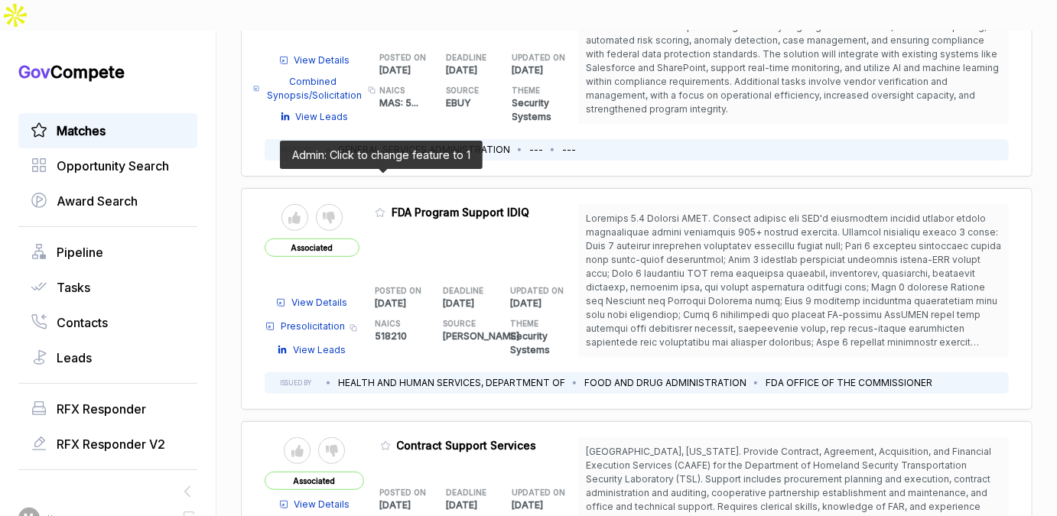
click at [380, 207] on icon at bounding box center [380, 212] width 11 height 11
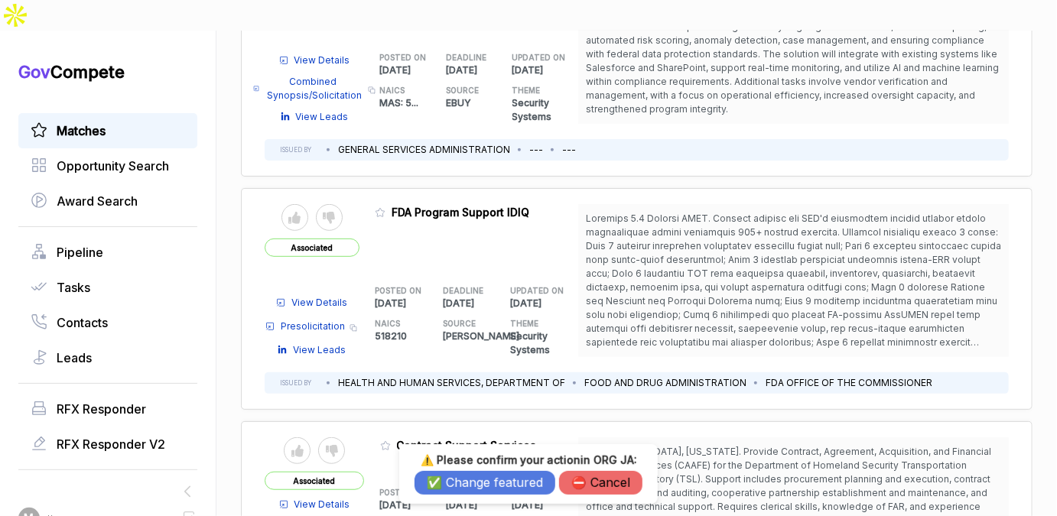
click at [447, 477] on button "✅ Change featured" at bounding box center [485, 483] width 141 height 24
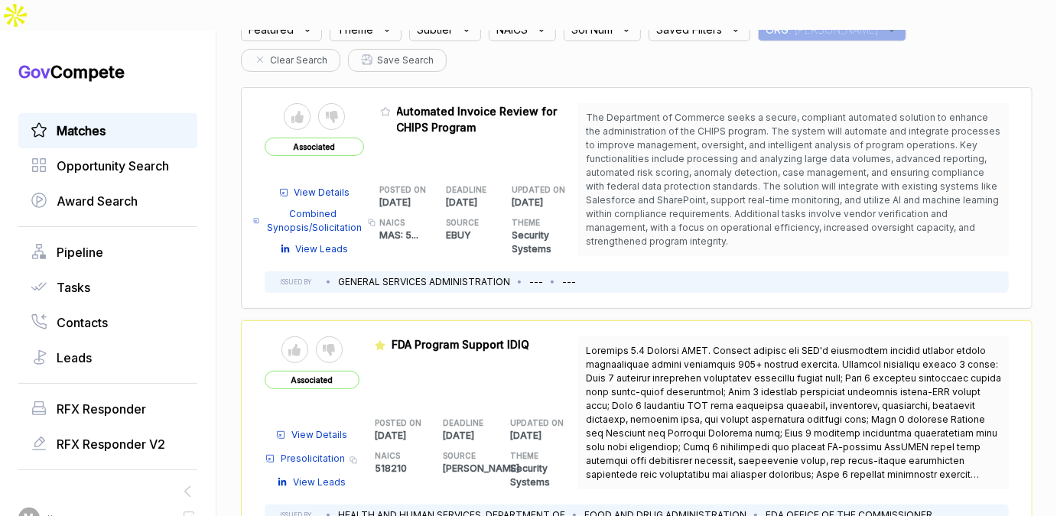
scroll to position [0, 0]
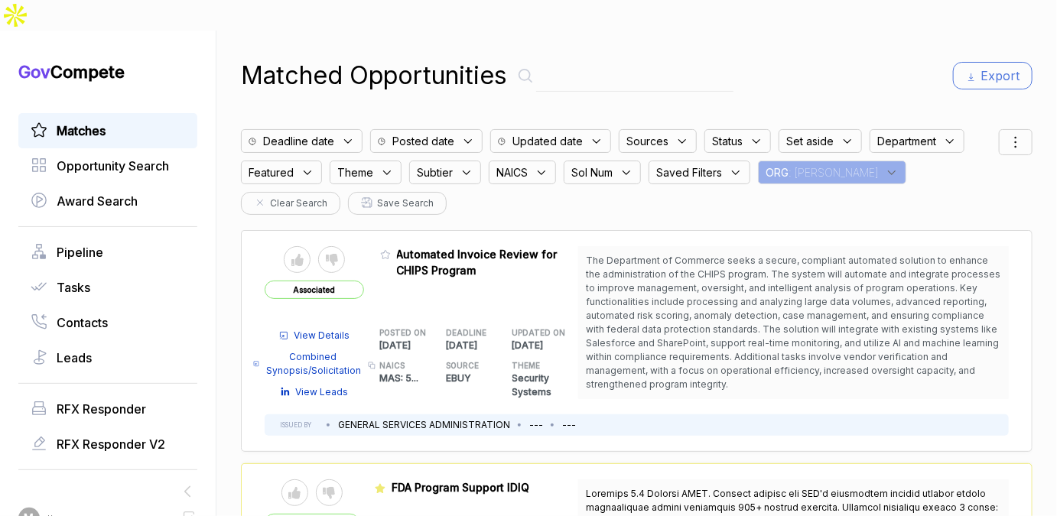
click at [802, 164] on span ": JA" at bounding box center [833, 172] width 89 height 16
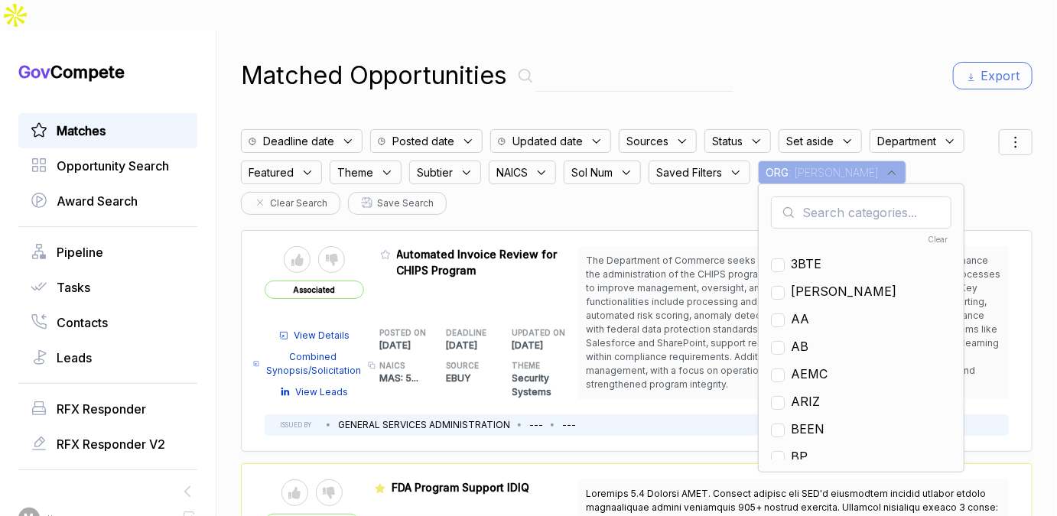
click at [820, 197] on input "text" at bounding box center [861, 213] width 181 height 32
type input "ps"
click at [796, 255] on span "PS" at bounding box center [799, 264] width 17 height 18
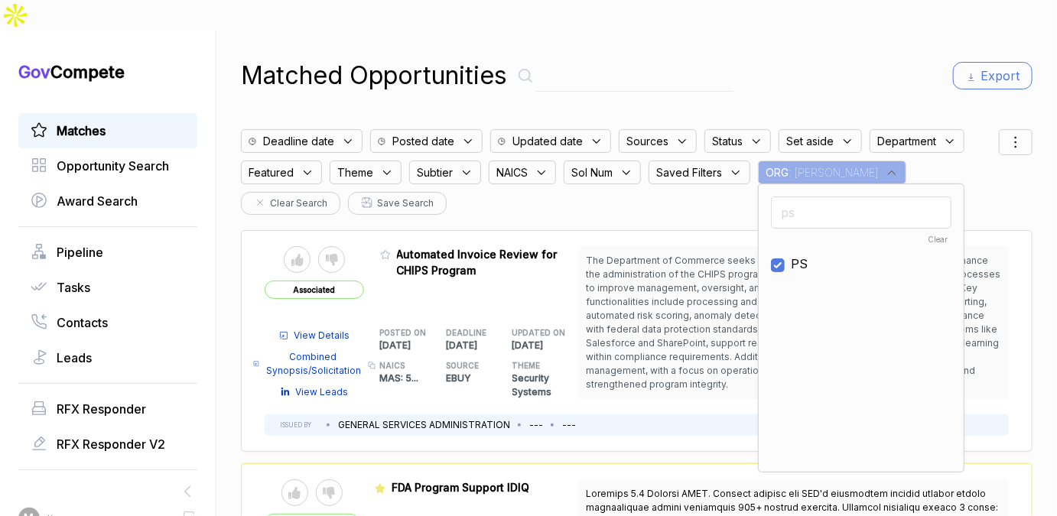
checkbox input "true"
click at [868, 57] on div "Matched Opportunities Export" at bounding box center [637, 75] width 792 height 37
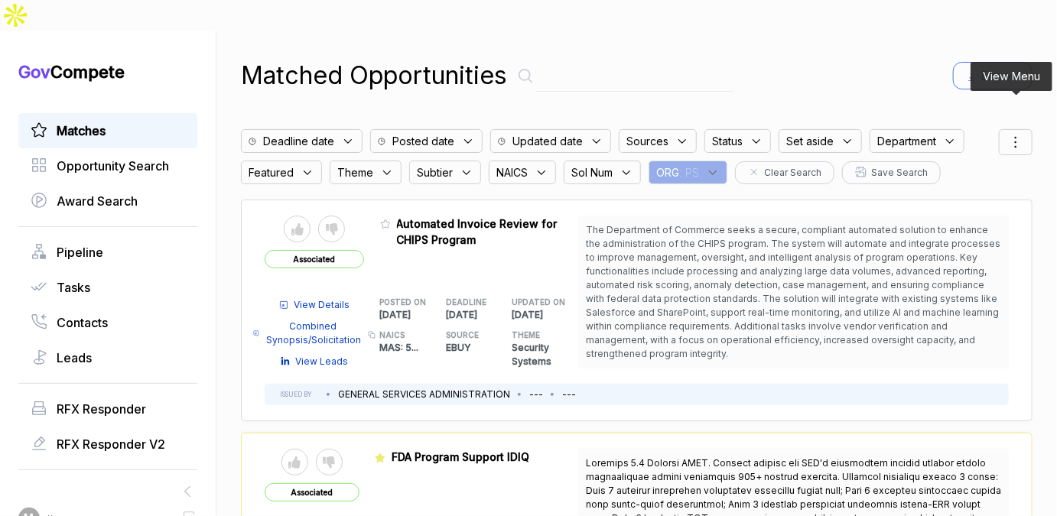
click at [1023, 133] on icon at bounding box center [1016, 142] width 18 height 18
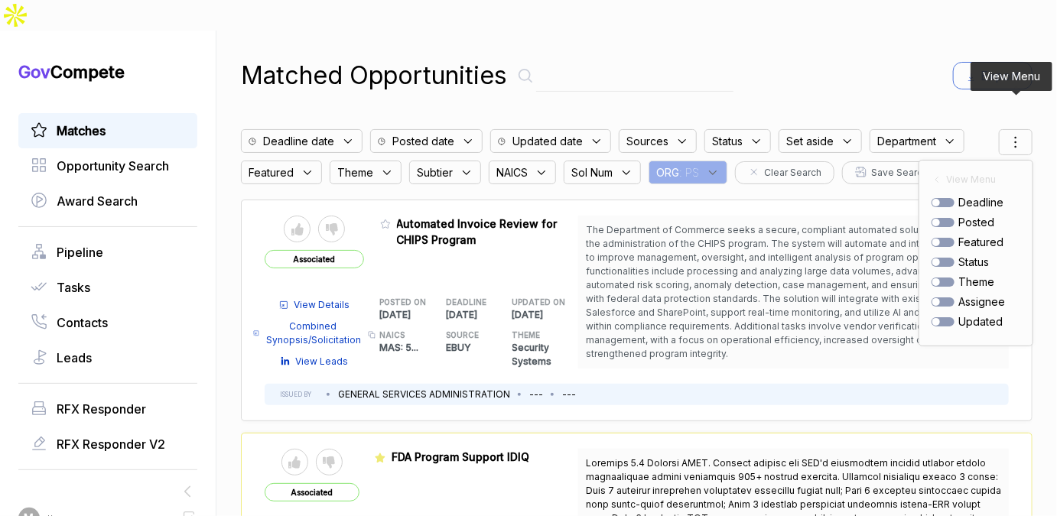
click at [953, 218] on div at bounding box center [943, 222] width 23 height 9
checkbox input "true"
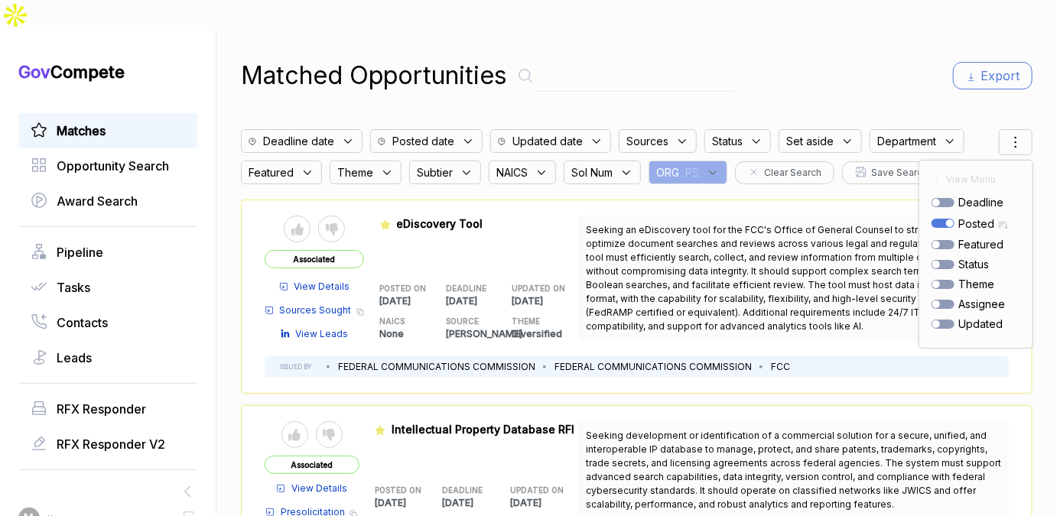
click at [908, 80] on div "Matched Opportunities Export Deadline date Posted date Updated date Sources Sta…" at bounding box center [637, 289] width 792 height 516
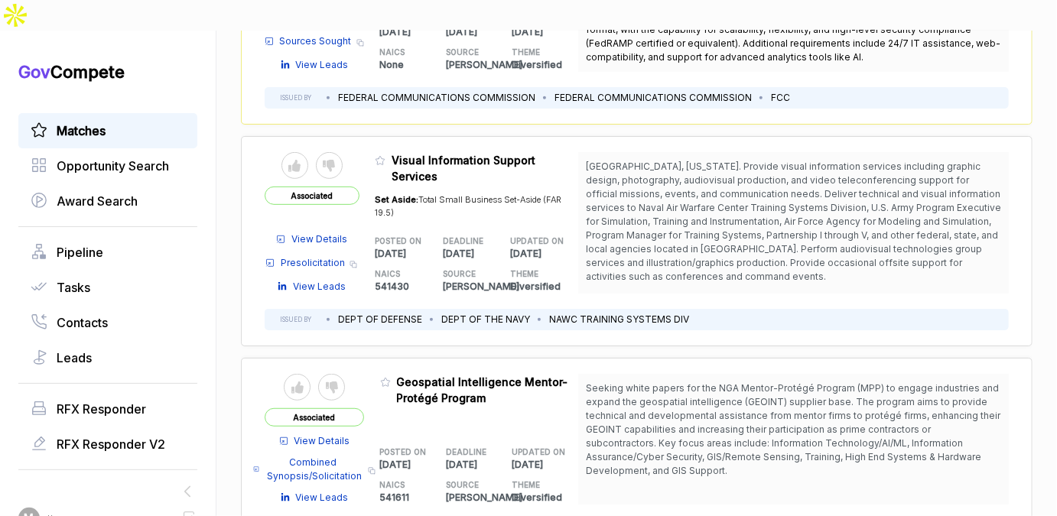
scroll to position [279, 0]
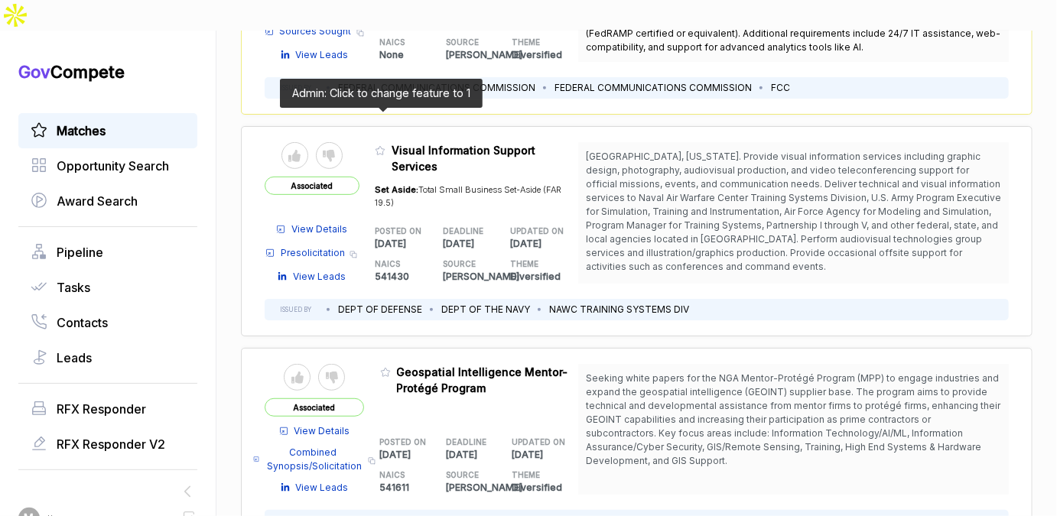
click at [378, 145] on icon at bounding box center [380, 150] width 11 height 11
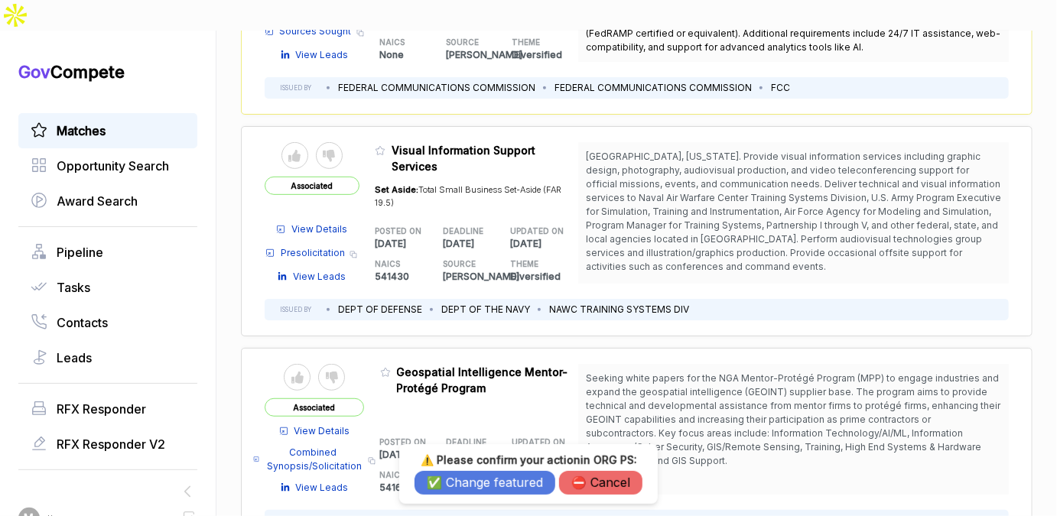
click at [480, 473] on button "✅ Change featured" at bounding box center [485, 483] width 141 height 24
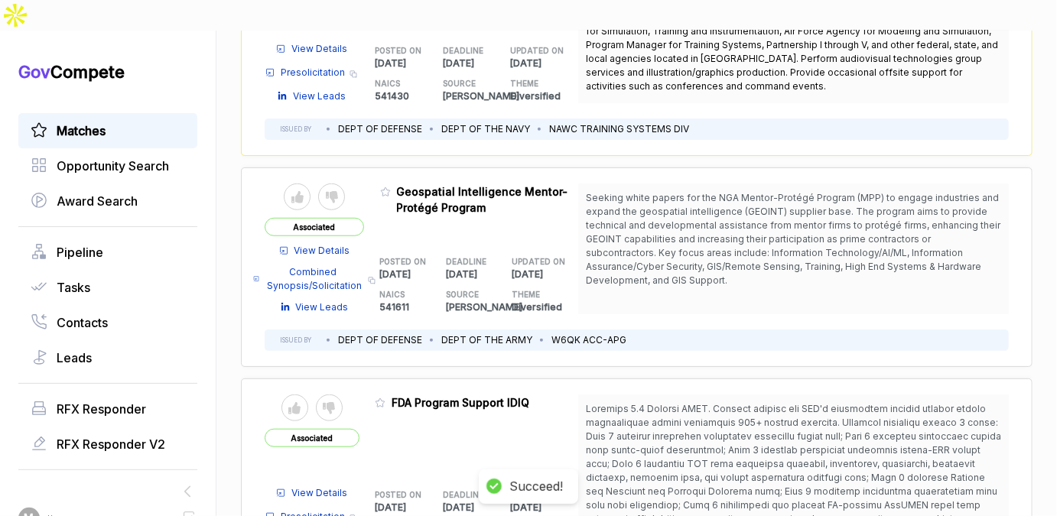
scroll to position [593, 0]
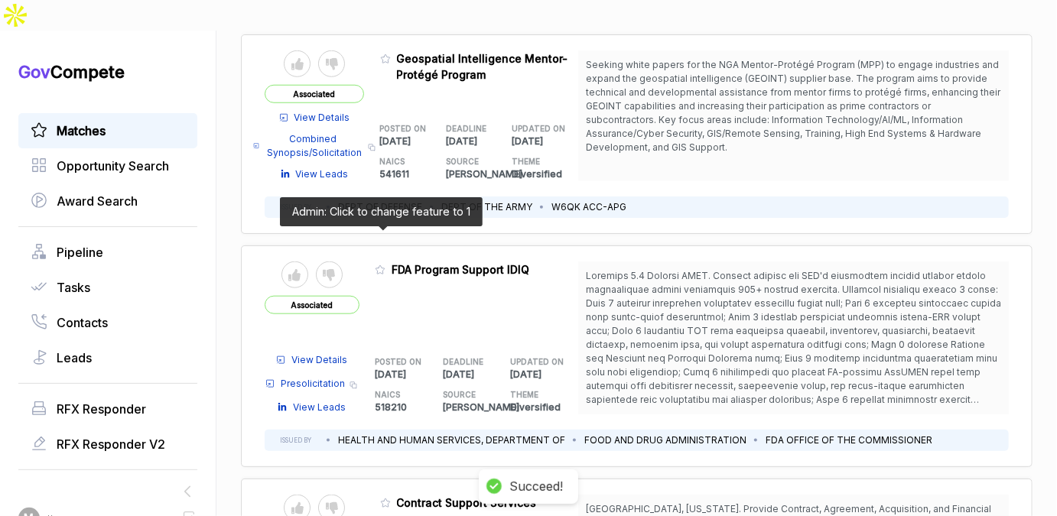
click at [379, 265] on icon at bounding box center [380, 270] width 11 height 11
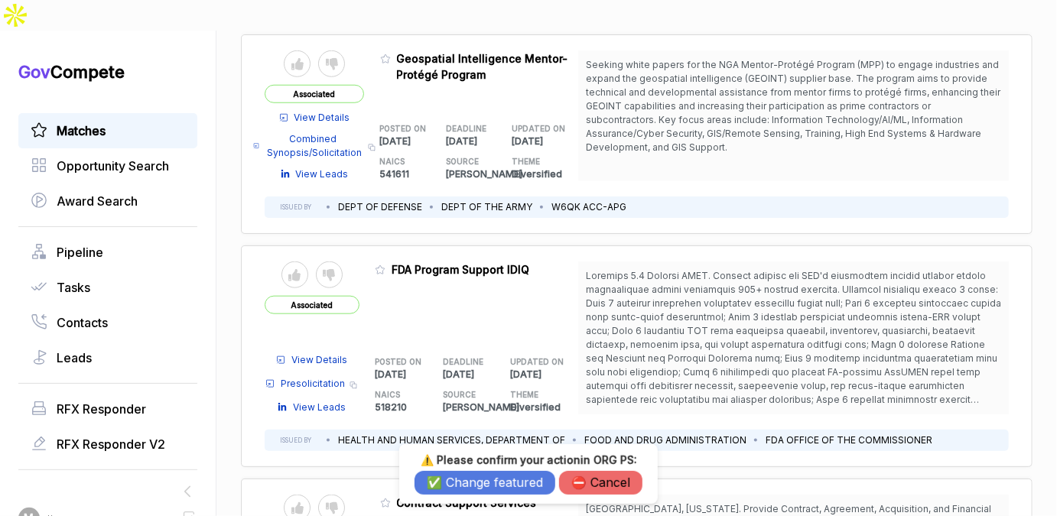
click at [464, 479] on button "✅ Change featured" at bounding box center [485, 483] width 141 height 24
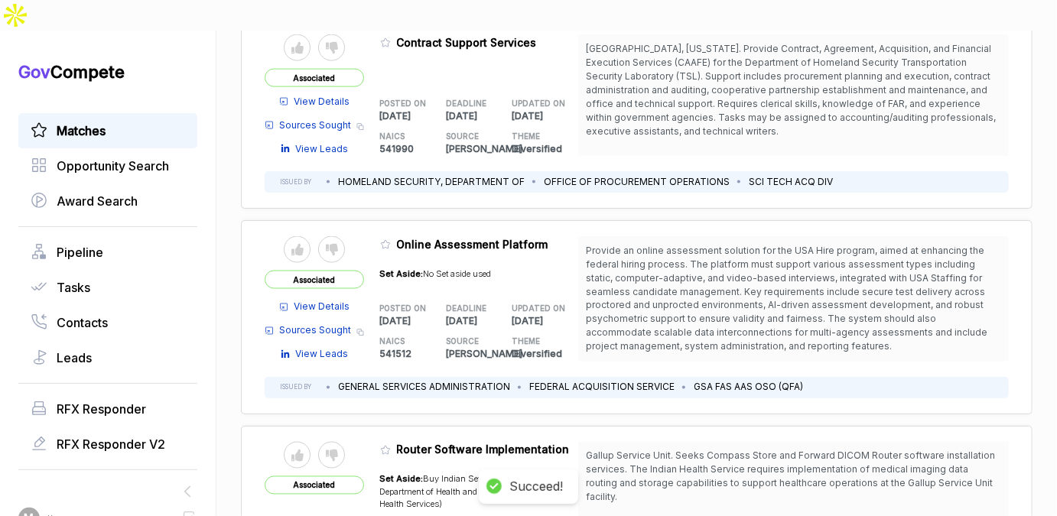
scroll to position [1059, 0]
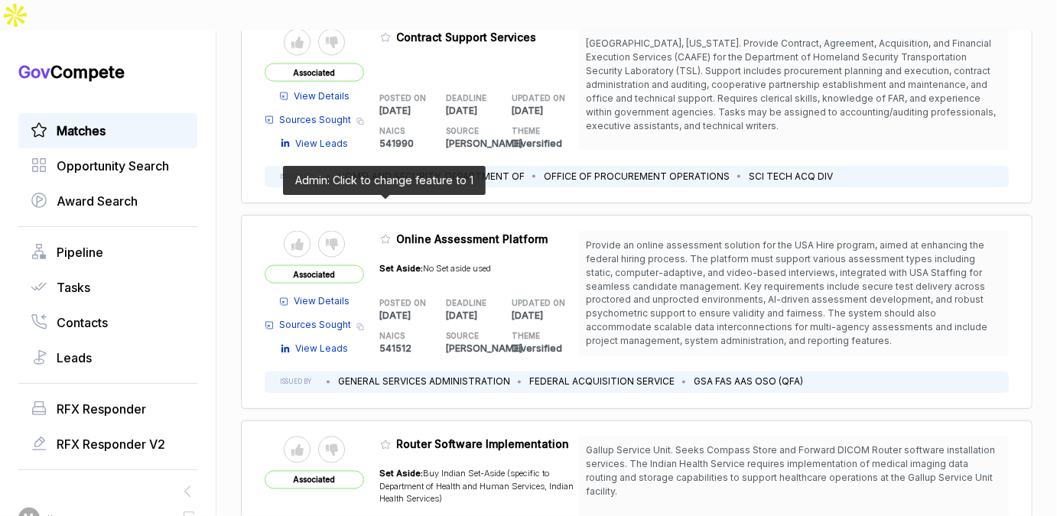
click at [381, 236] on icon at bounding box center [385, 240] width 9 height 8
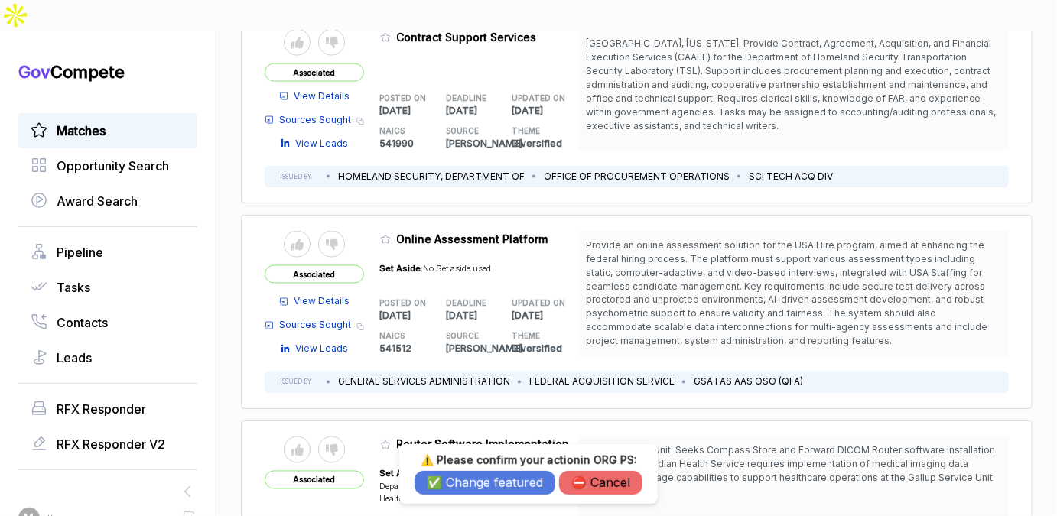
click at [441, 471] on button "✅ Change featured" at bounding box center [485, 483] width 141 height 24
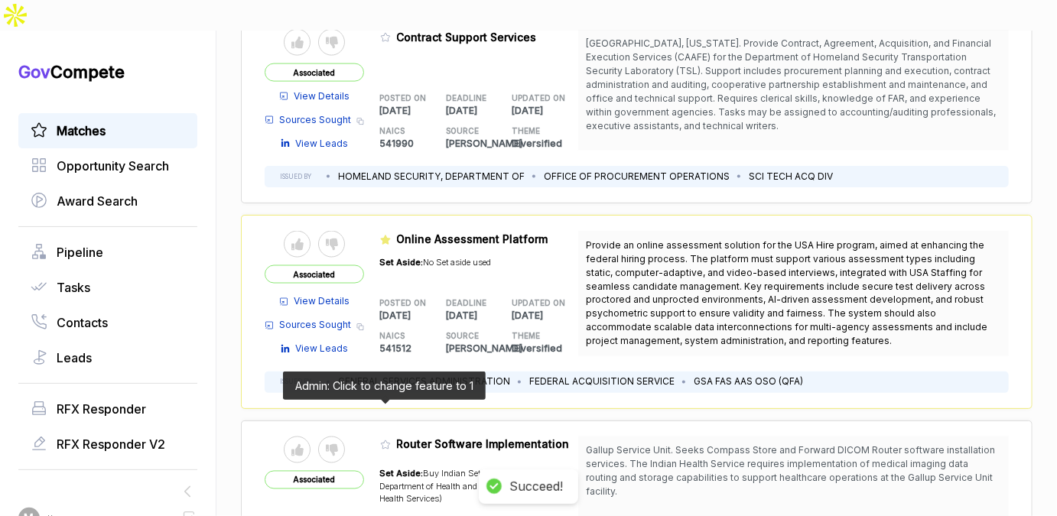
click at [380, 440] on icon at bounding box center [385, 445] width 11 height 11
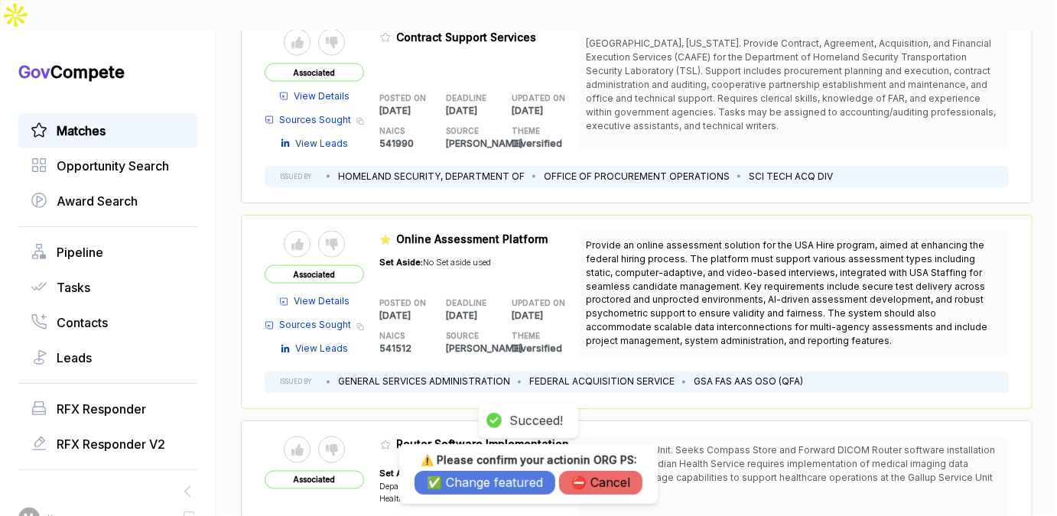
click at [457, 487] on button "✅ Change featured" at bounding box center [485, 483] width 141 height 24
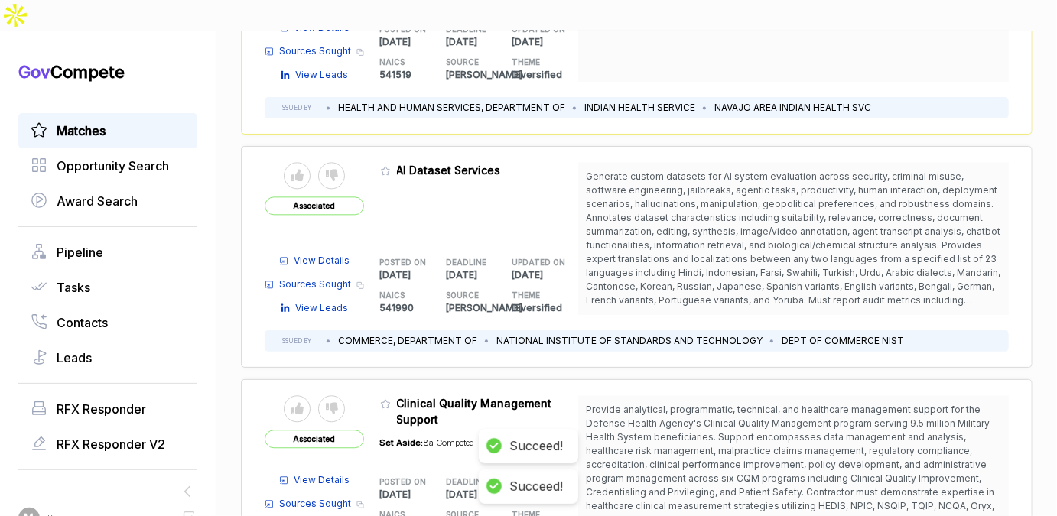
scroll to position [1588, 0]
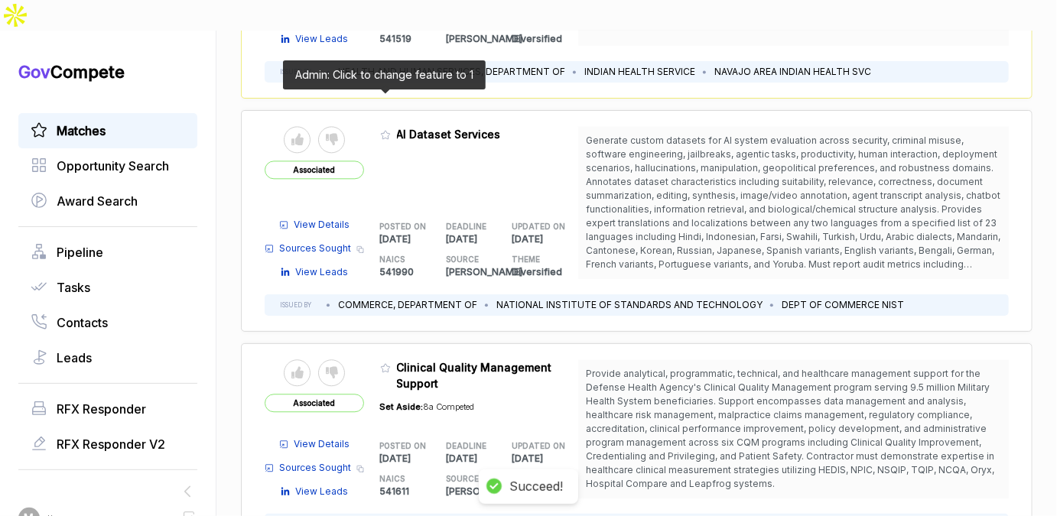
click at [384, 130] on icon at bounding box center [385, 134] width 9 height 8
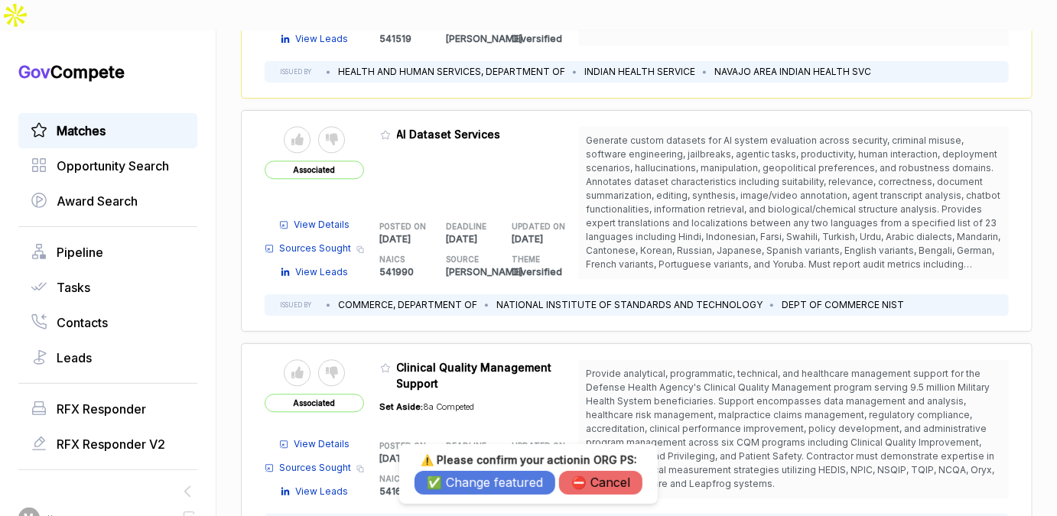
click at [455, 479] on button "✅ Change featured" at bounding box center [485, 483] width 141 height 24
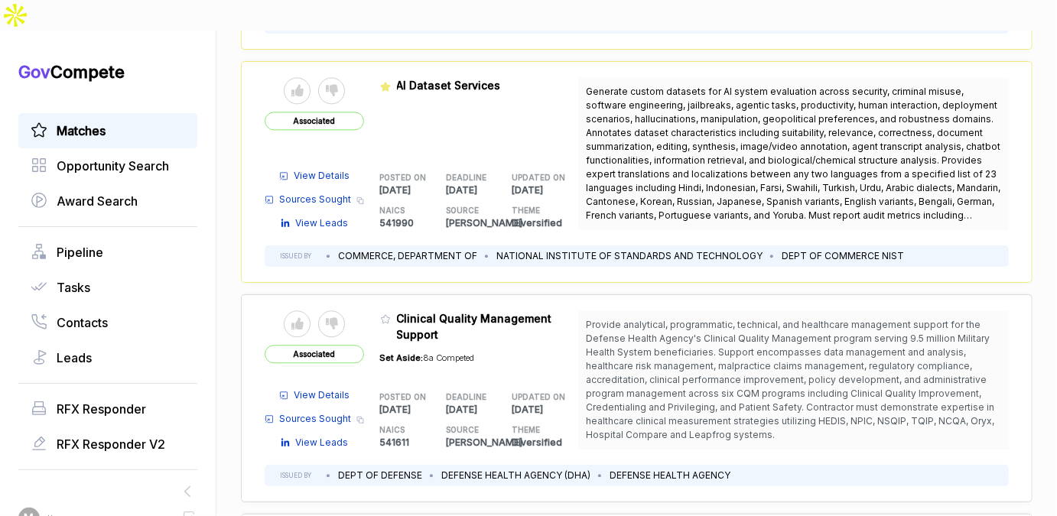
scroll to position [1638, 0]
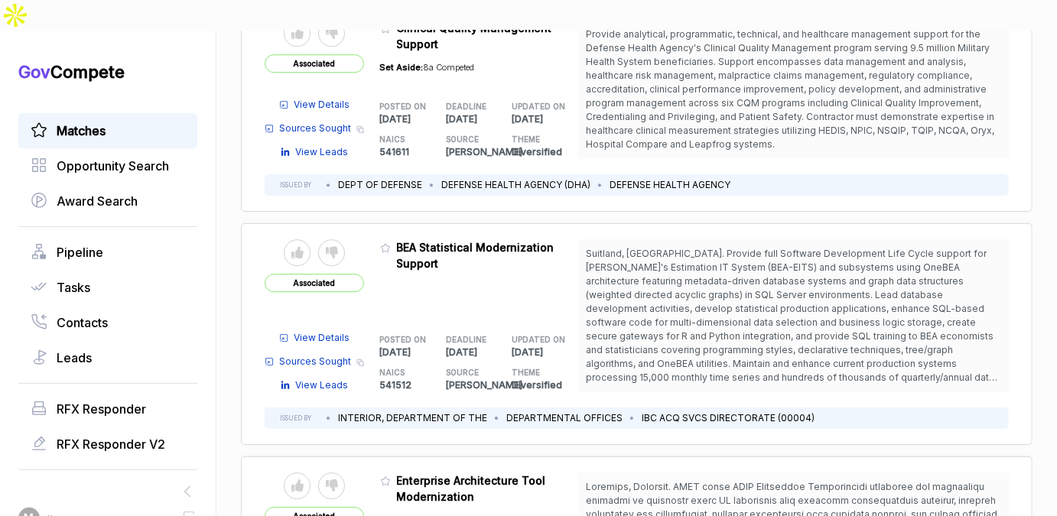
scroll to position [1927, 0]
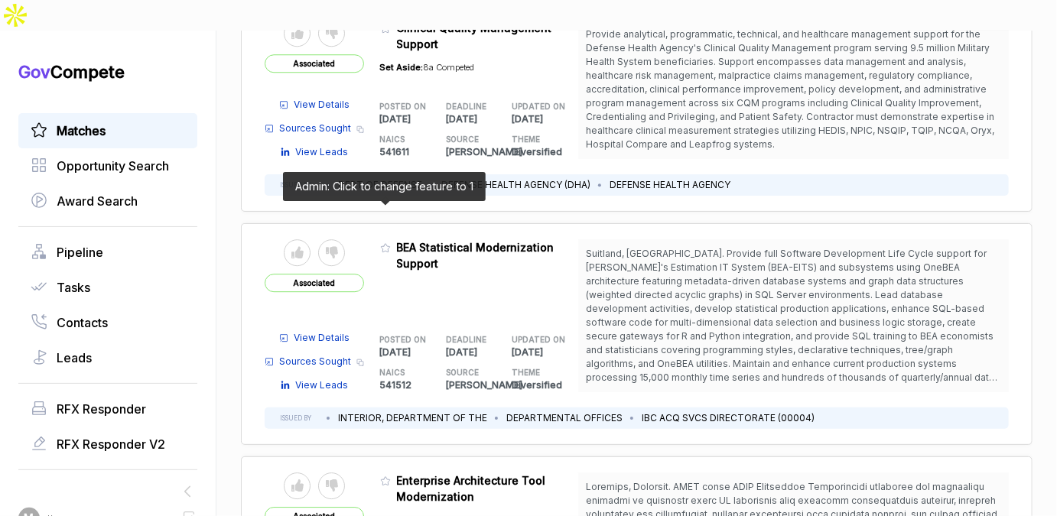
click at [385, 242] on icon at bounding box center [385, 247] width 11 height 11
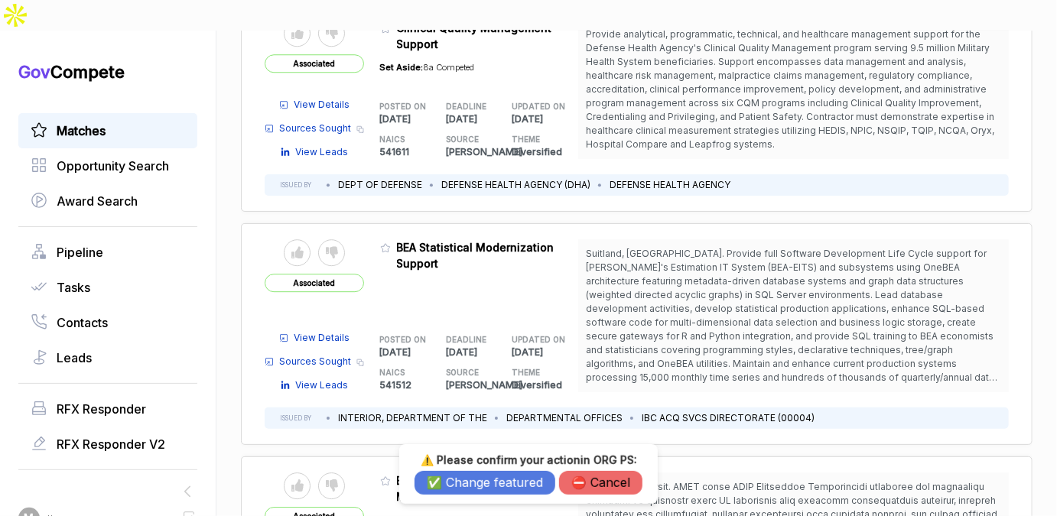
click at [516, 487] on button "✅ Change featured" at bounding box center [485, 483] width 141 height 24
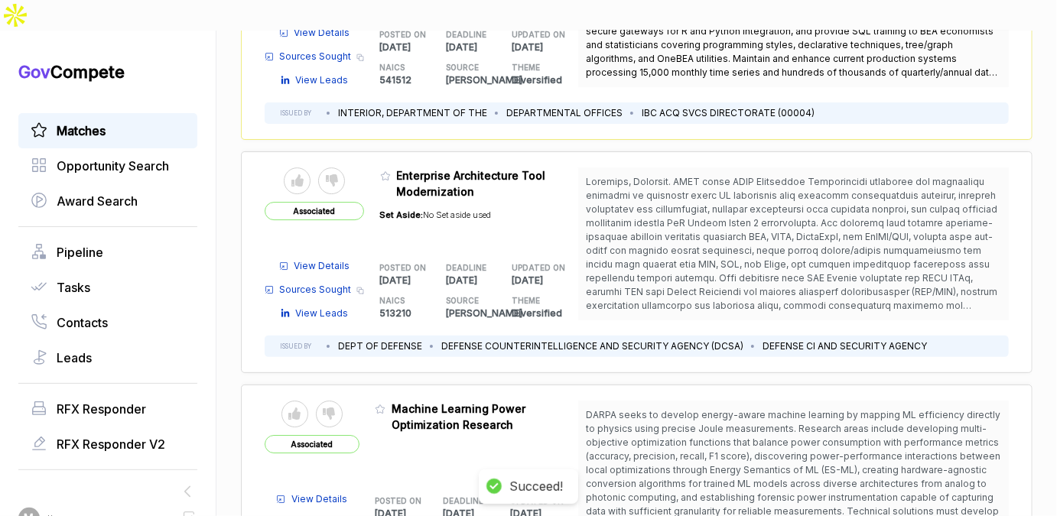
scroll to position [2236, 0]
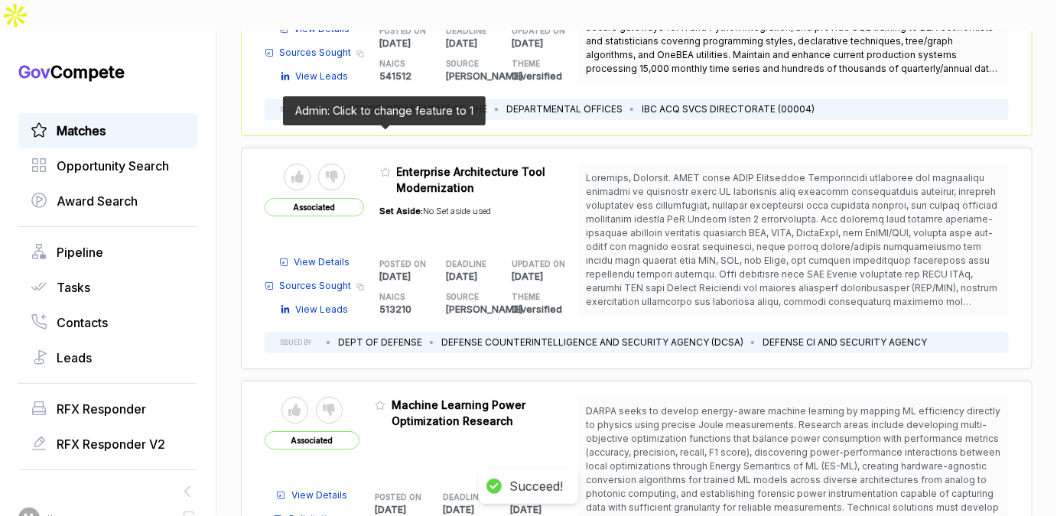
click at [383, 168] on icon at bounding box center [385, 172] width 9 height 8
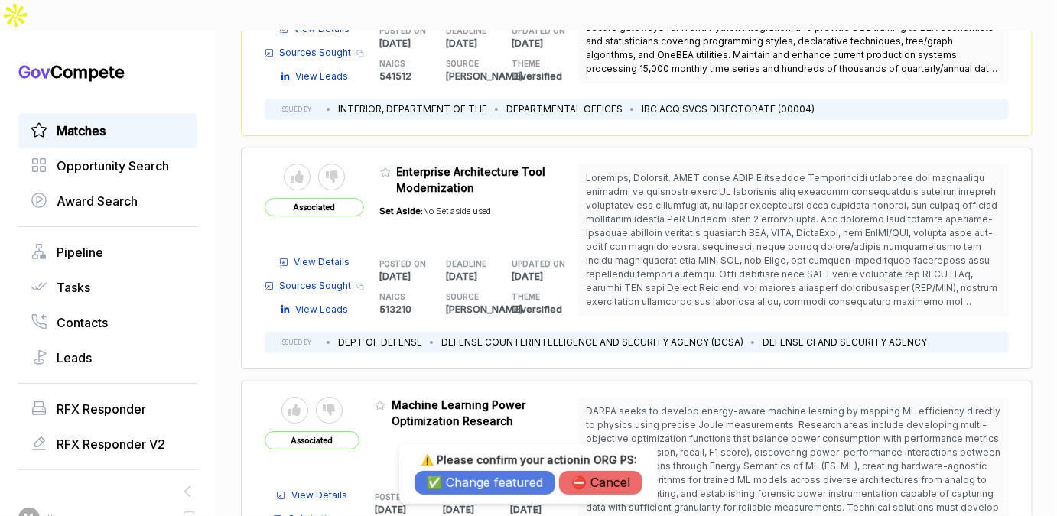
click at [454, 476] on button "✅ Change featured" at bounding box center [485, 483] width 141 height 24
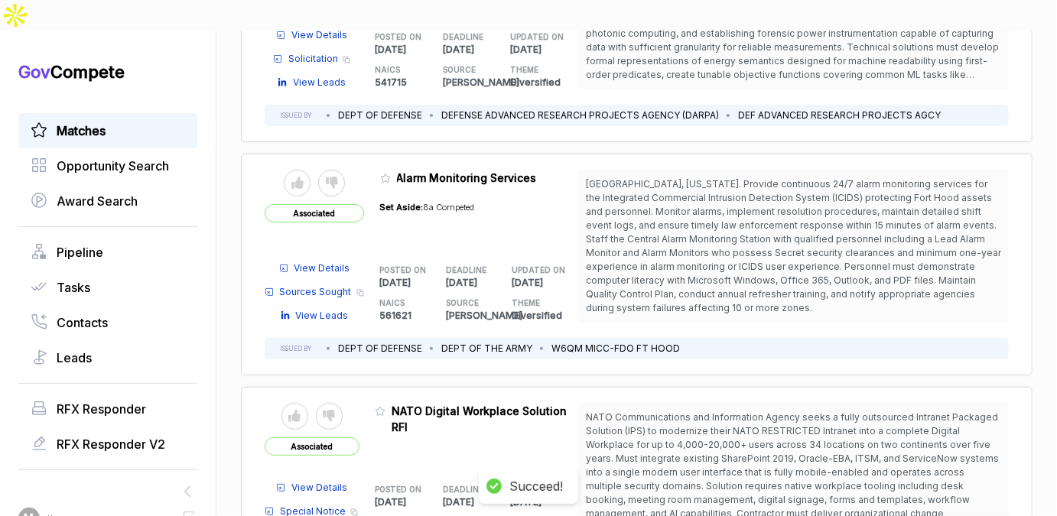
scroll to position [2703, 0]
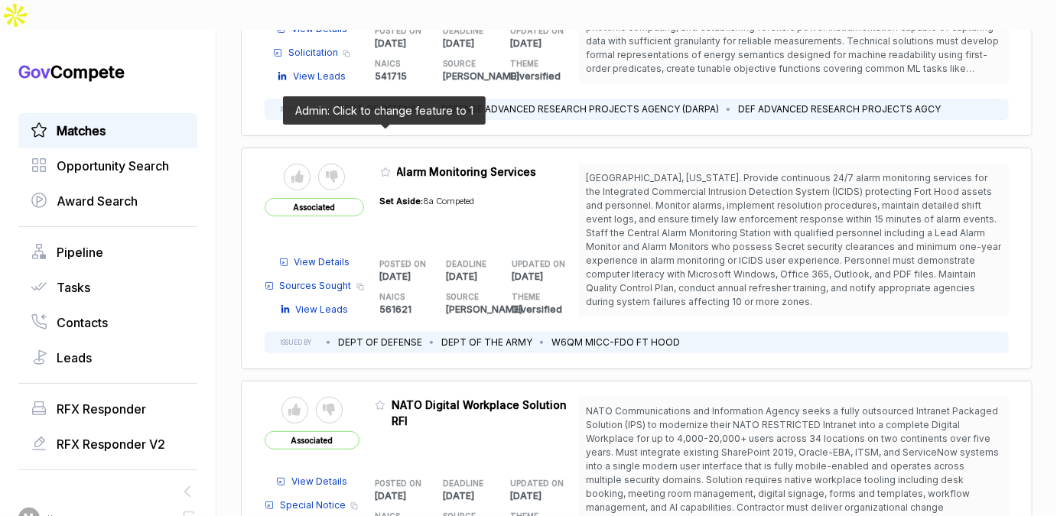
click at [382, 167] on icon at bounding box center [385, 172] width 11 height 11
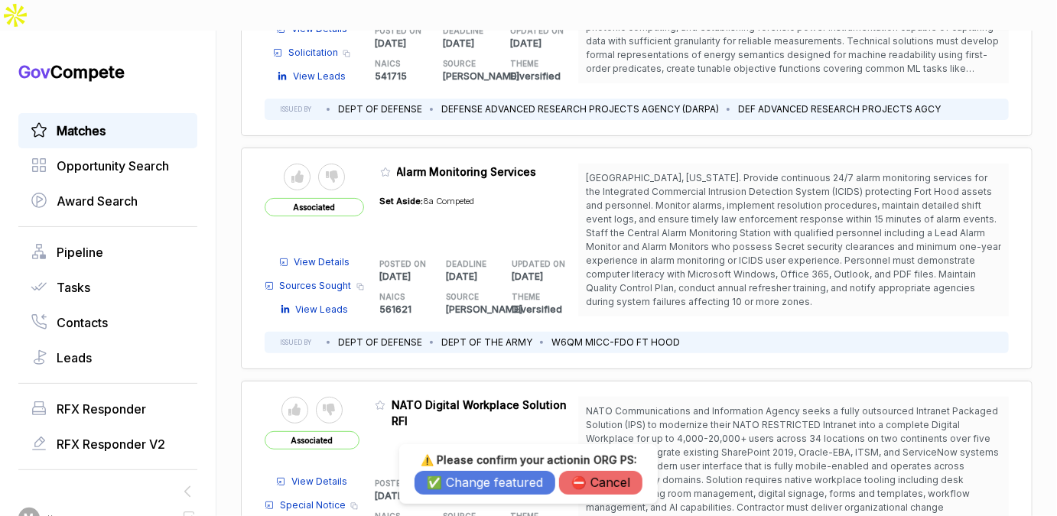
click at [447, 483] on button "✅ Change featured" at bounding box center [485, 483] width 141 height 24
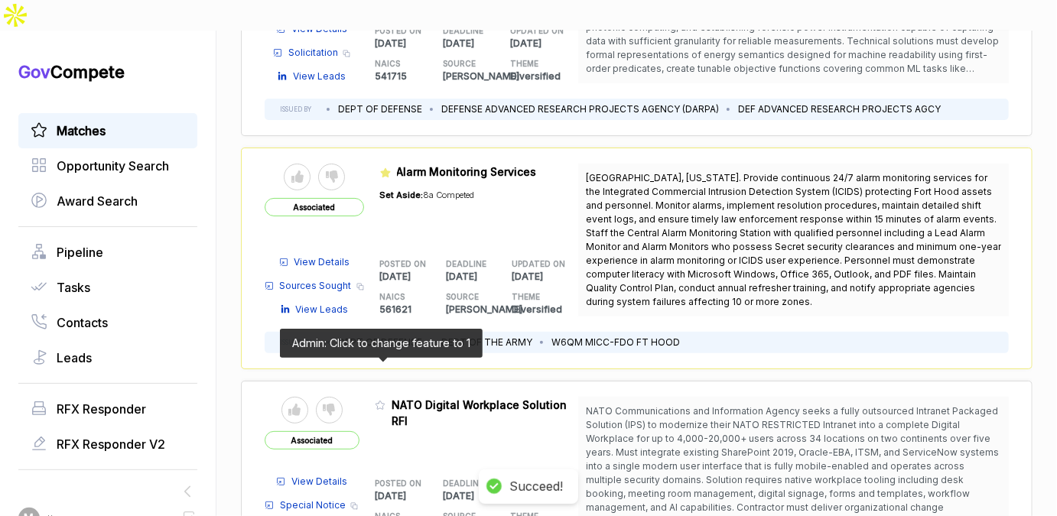
click at [382, 400] on icon at bounding box center [380, 405] width 11 height 11
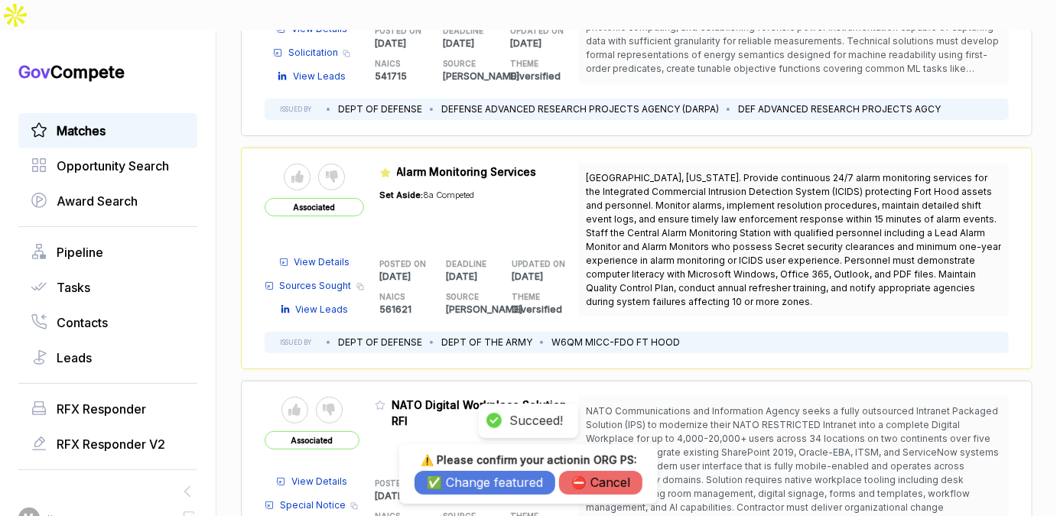
click at [460, 486] on button "✅ Change featured" at bounding box center [485, 483] width 141 height 24
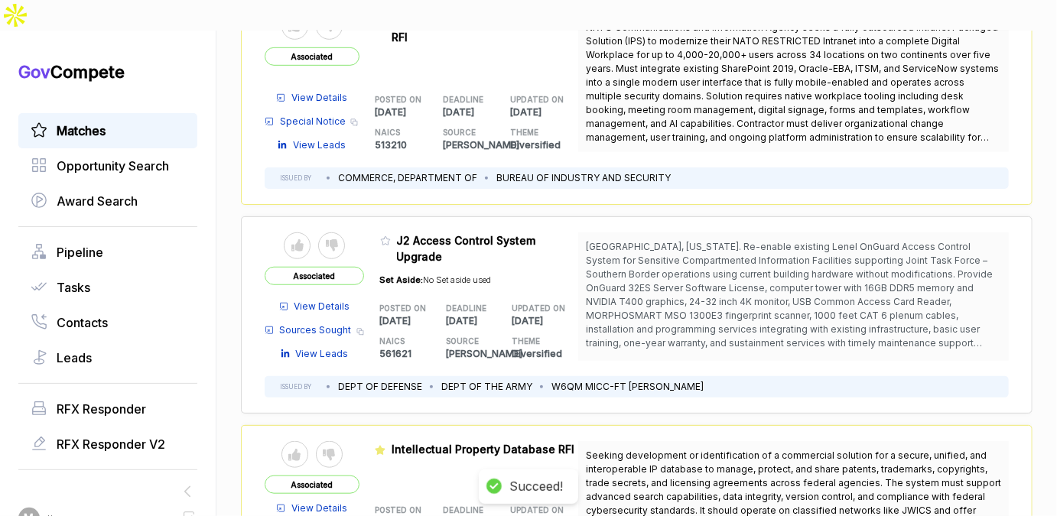
scroll to position [3109, 0]
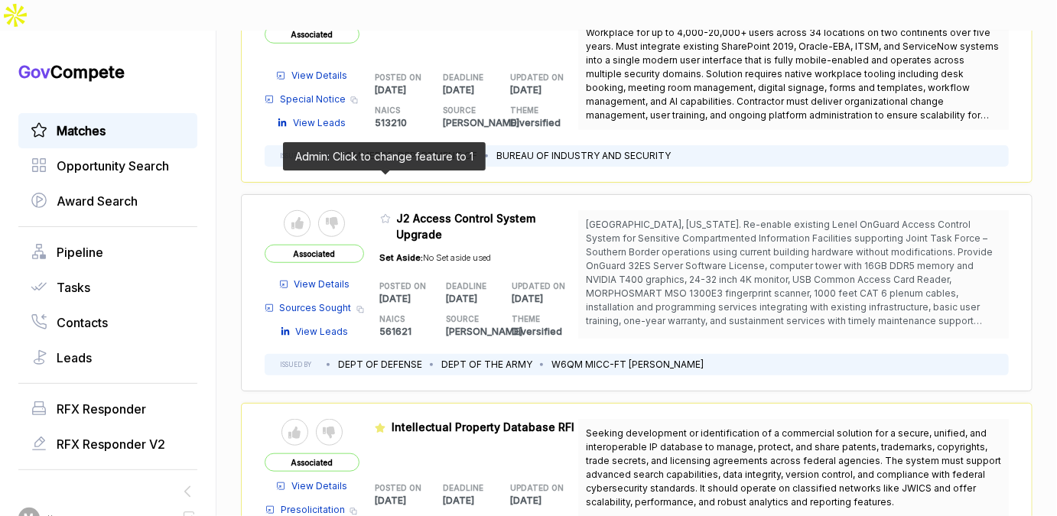
click at [383, 213] on icon at bounding box center [385, 218] width 11 height 11
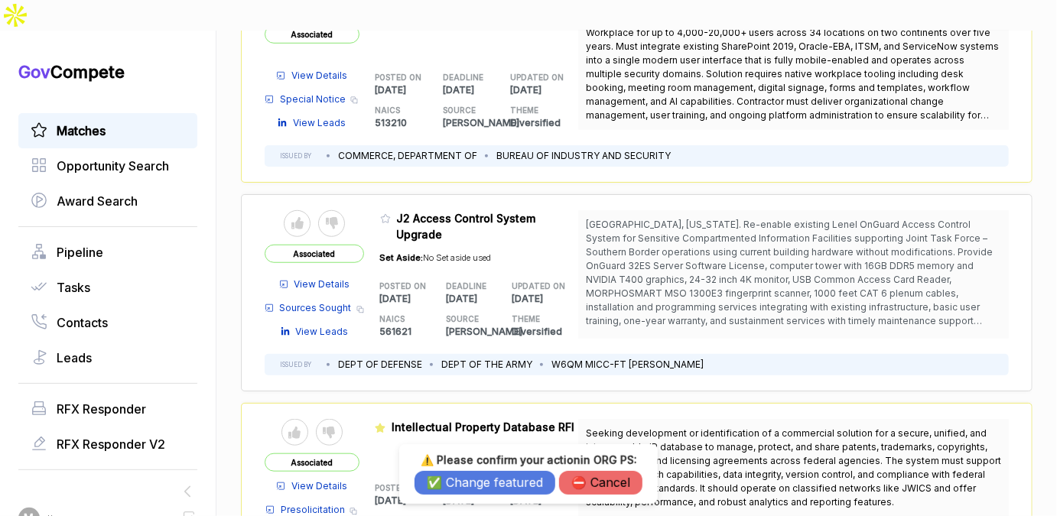
click at [453, 482] on button "✅ Change featured" at bounding box center [485, 483] width 141 height 24
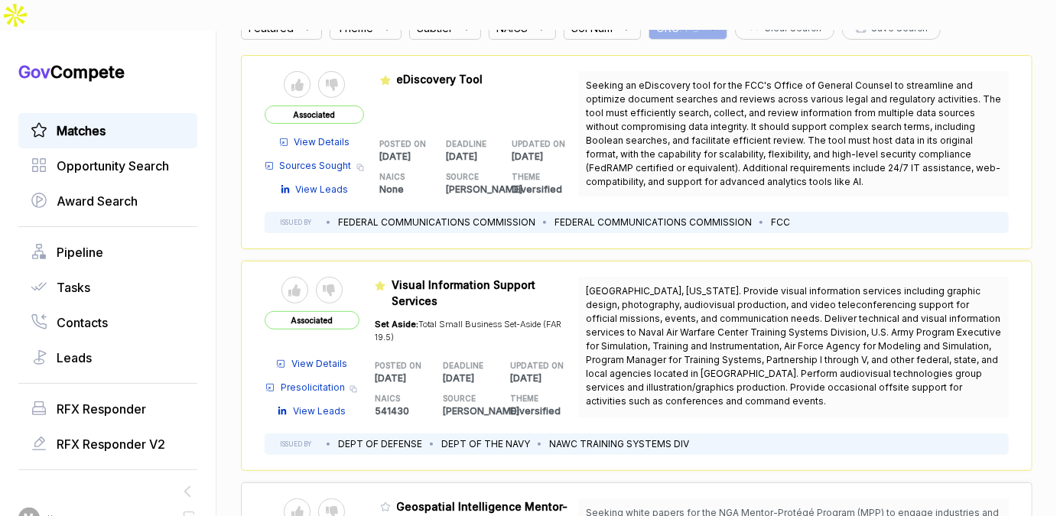
scroll to position [0, 0]
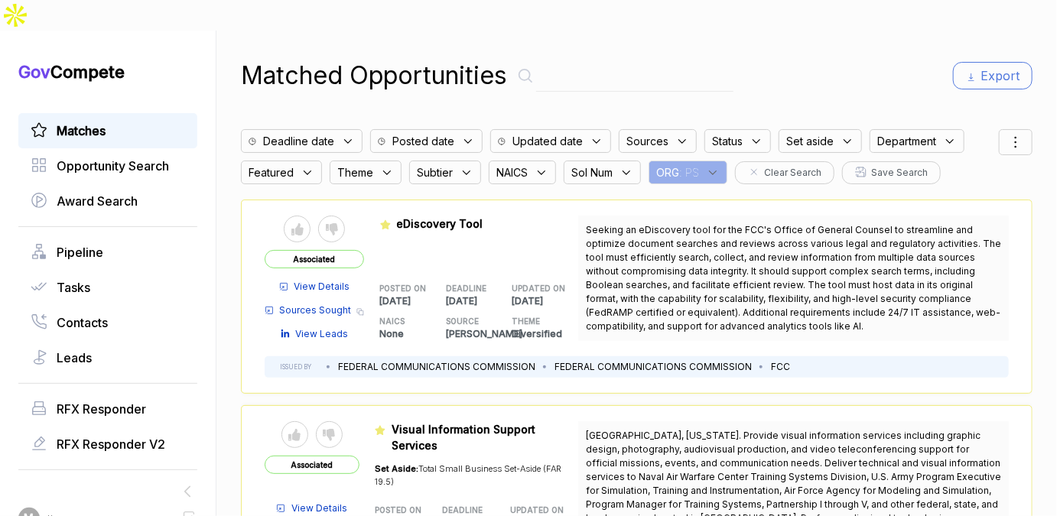
click at [701, 161] on div "ORG : PS" at bounding box center [688, 173] width 79 height 24
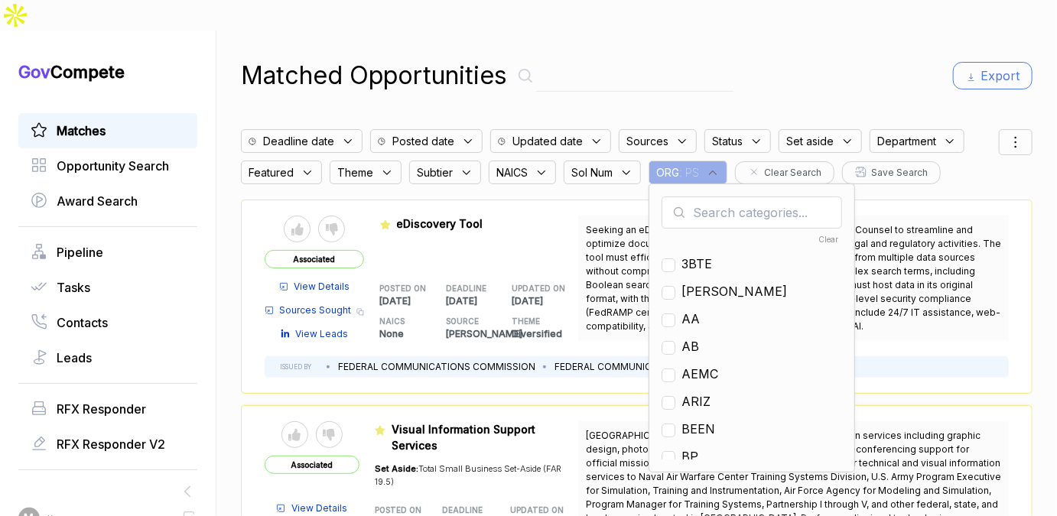
click at [701, 197] on input "text" at bounding box center [752, 213] width 181 height 32
type input "nf"
click at [680, 282] on div "NF" at bounding box center [752, 291] width 181 height 18
click at [669, 286] on input "checkbox" at bounding box center [669, 293] width 14 height 14
checkbox input "true"
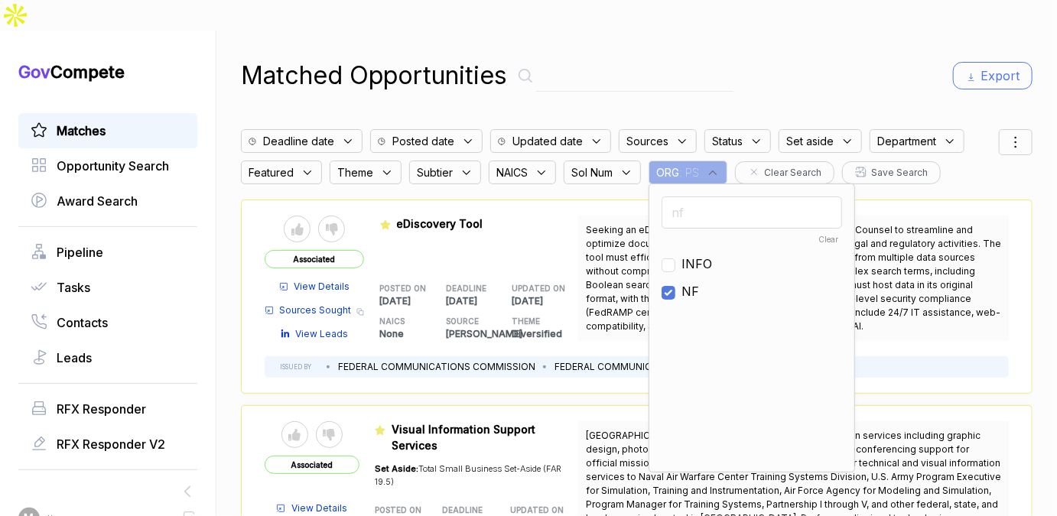
click at [792, 60] on div "Matched Opportunities Export" at bounding box center [637, 75] width 792 height 37
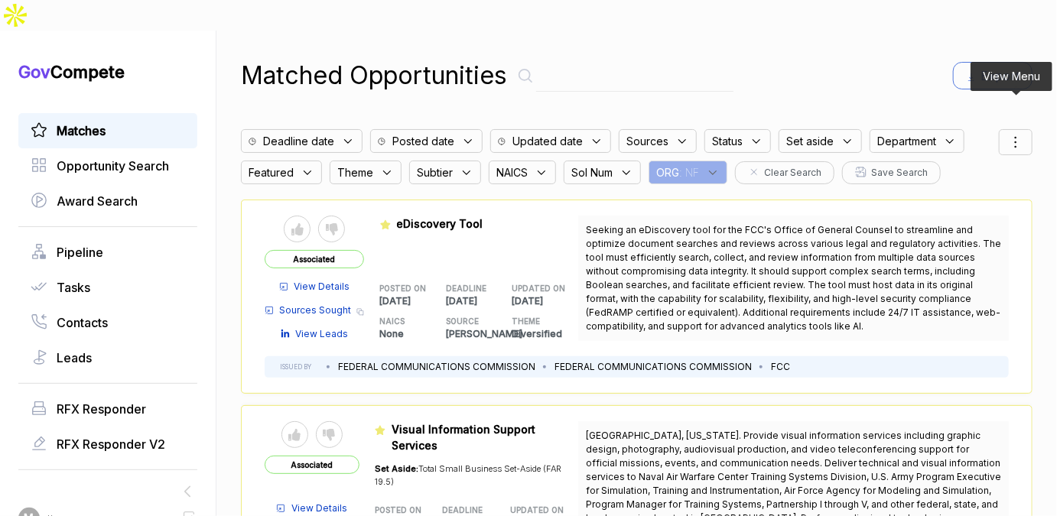
click at [1012, 129] on div at bounding box center [1016, 142] width 34 height 26
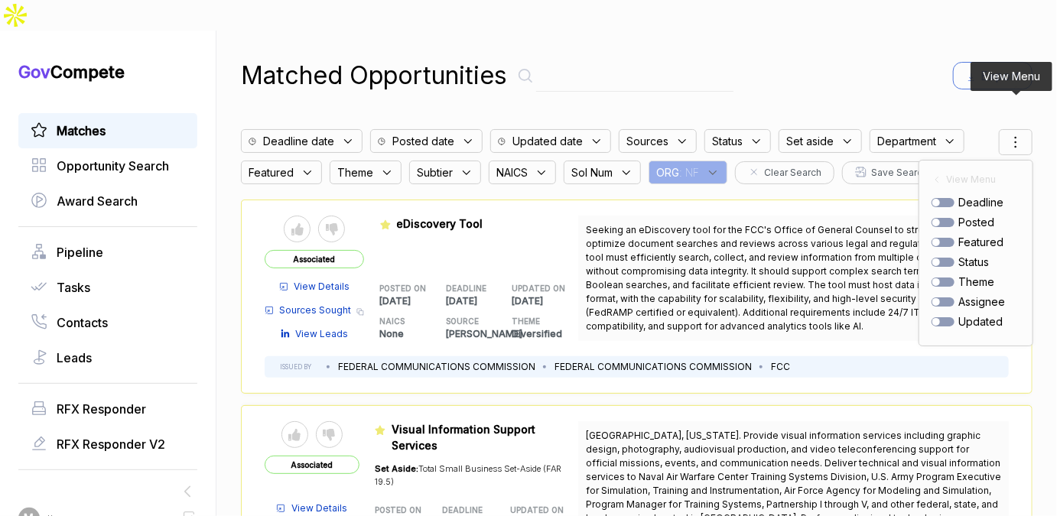
click at [947, 214] on div "posted" at bounding box center [976, 222] width 89 height 16
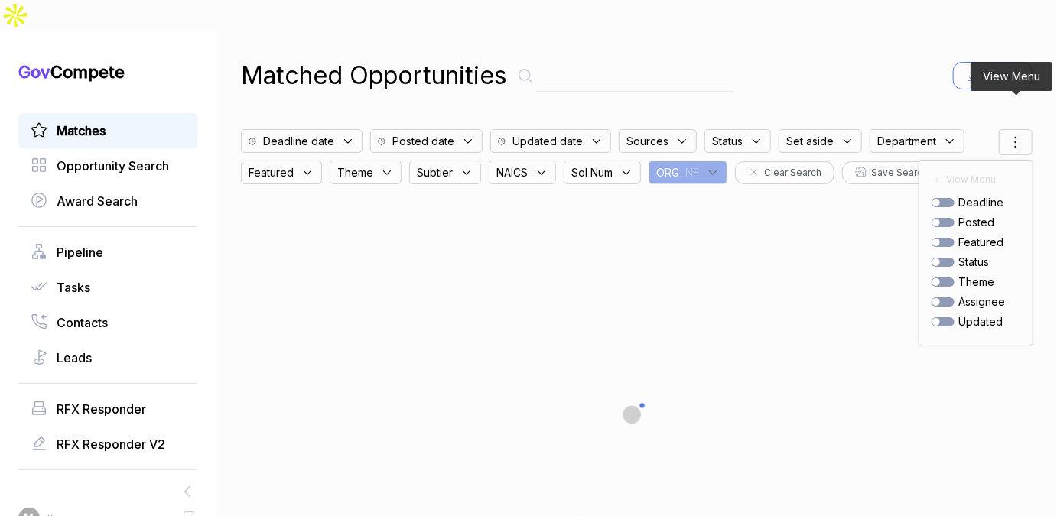
click at [946, 218] on div at bounding box center [943, 222] width 23 height 9
checkbox input "true"
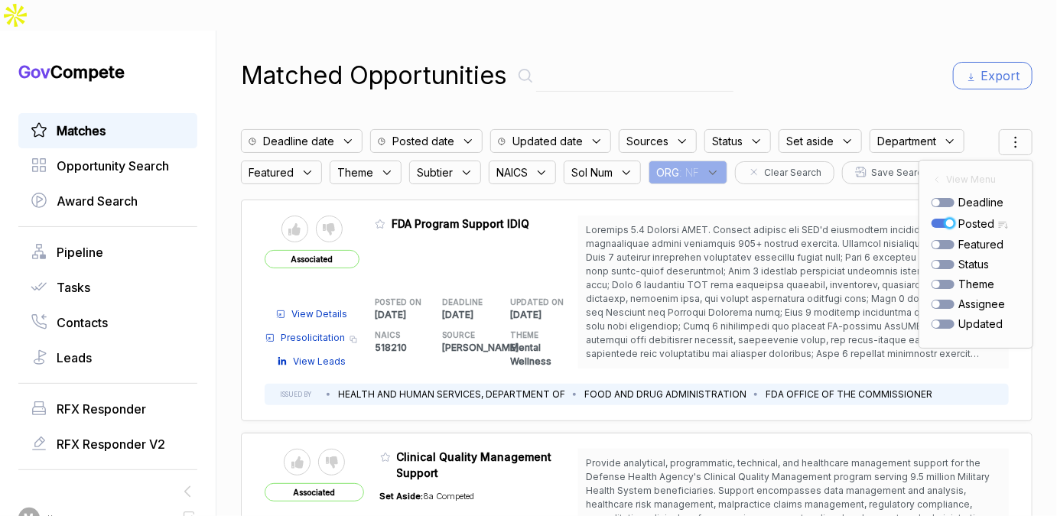
click at [779, 57] on div "Matched Opportunities Export" at bounding box center [637, 75] width 792 height 37
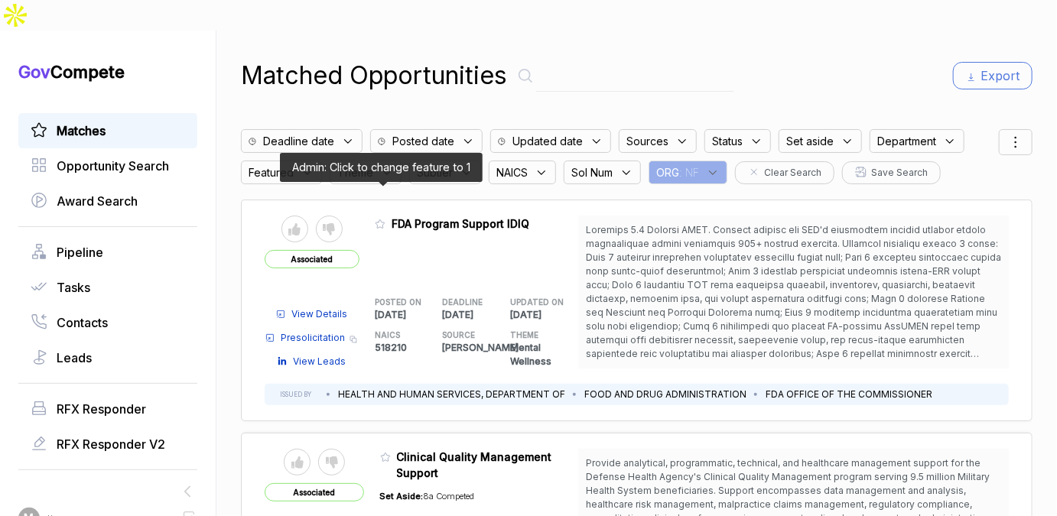
click at [376, 219] on icon at bounding box center [380, 224] width 11 height 11
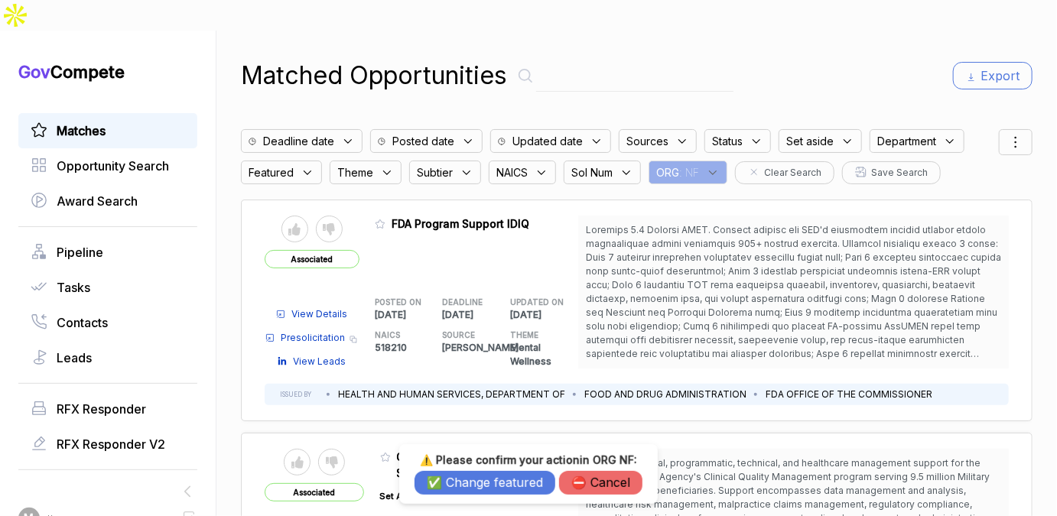
click at [443, 479] on button "✅ Change featured" at bounding box center [485, 483] width 141 height 24
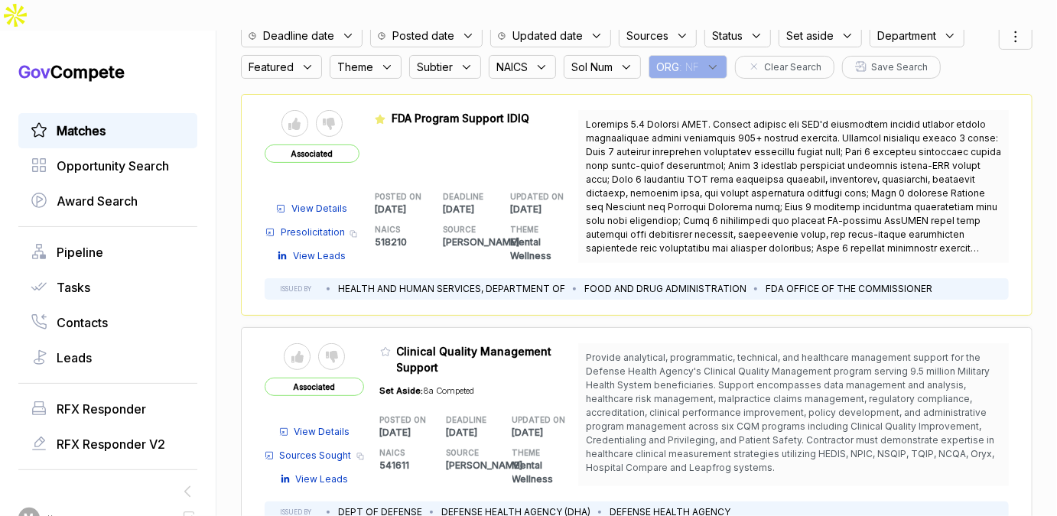
scroll to position [107, 0]
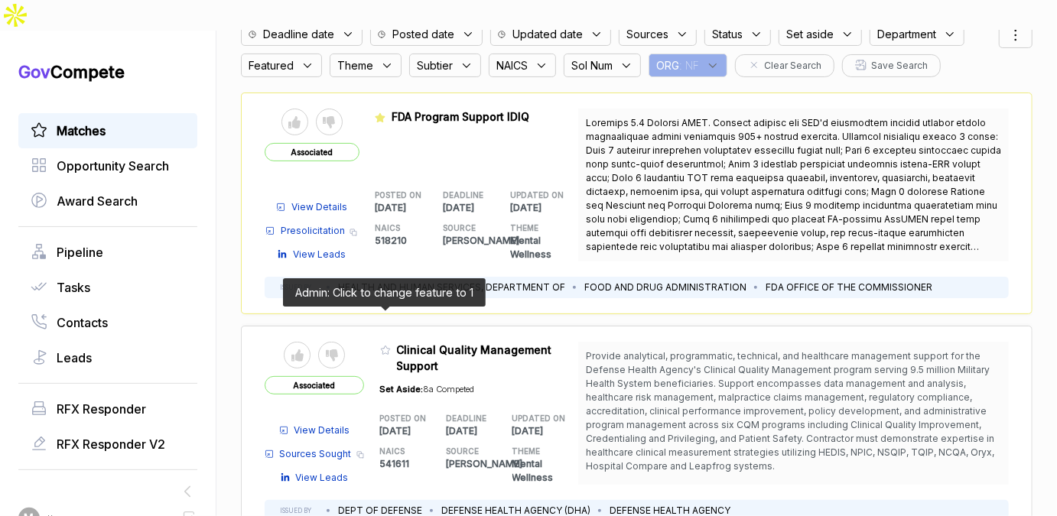
click at [381, 345] on icon at bounding box center [385, 350] width 11 height 11
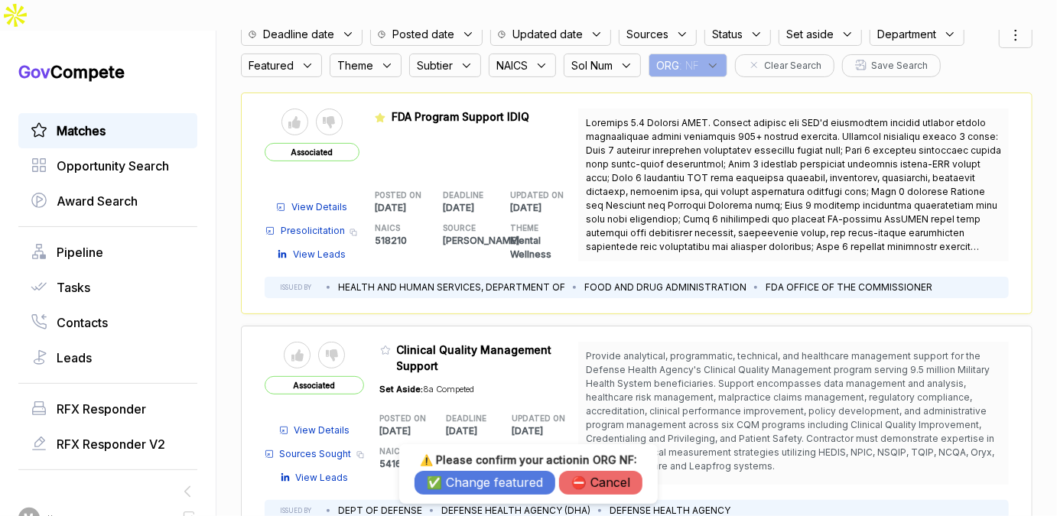
click at [482, 485] on button "✅ Change featured" at bounding box center [485, 483] width 141 height 24
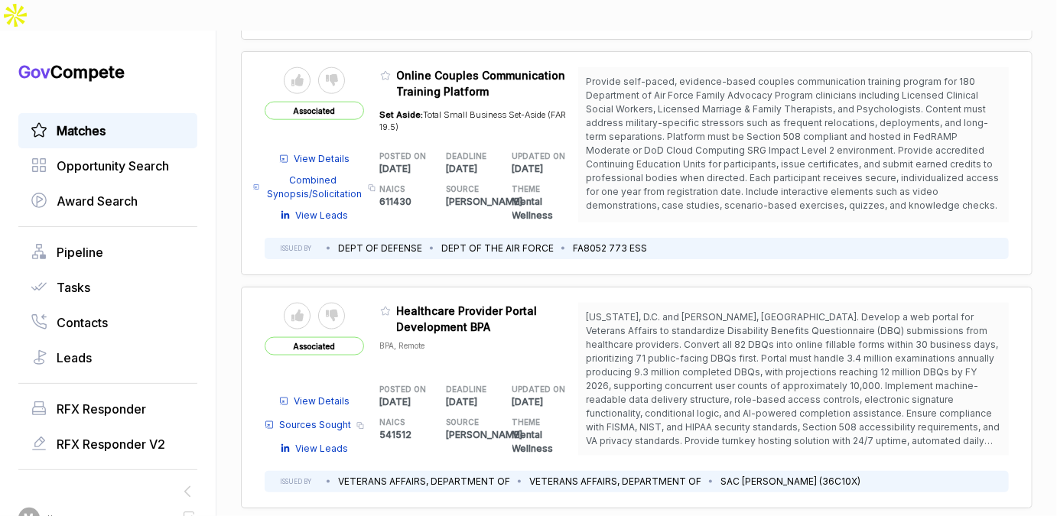
scroll to position [844, 0]
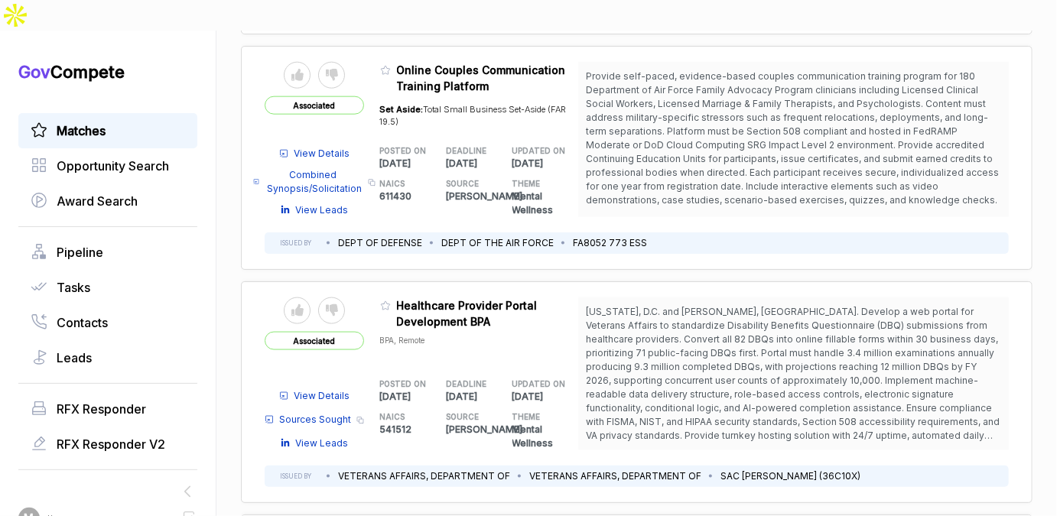
drag, startPoint x: 642, startPoint y: 289, endPoint x: 648, endPoint y: 301, distance: 13.7
click at [648, 306] on span "Washington, D.C. and Hines, IL. Develop a web portal for Veterans Affairs to st…" at bounding box center [793, 387] width 414 height 163
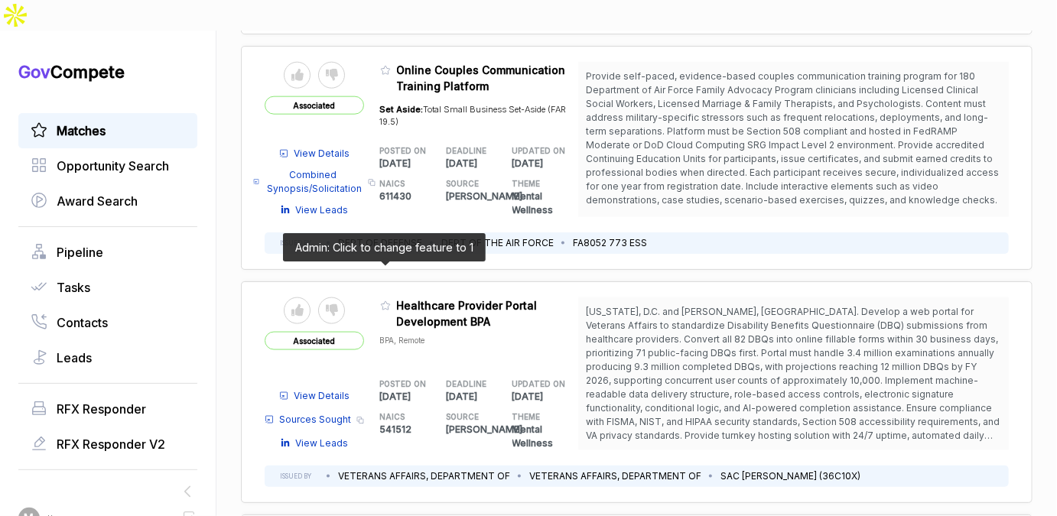
click at [382, 301] on icon at bounding box center [385, 306] width 11 height 11
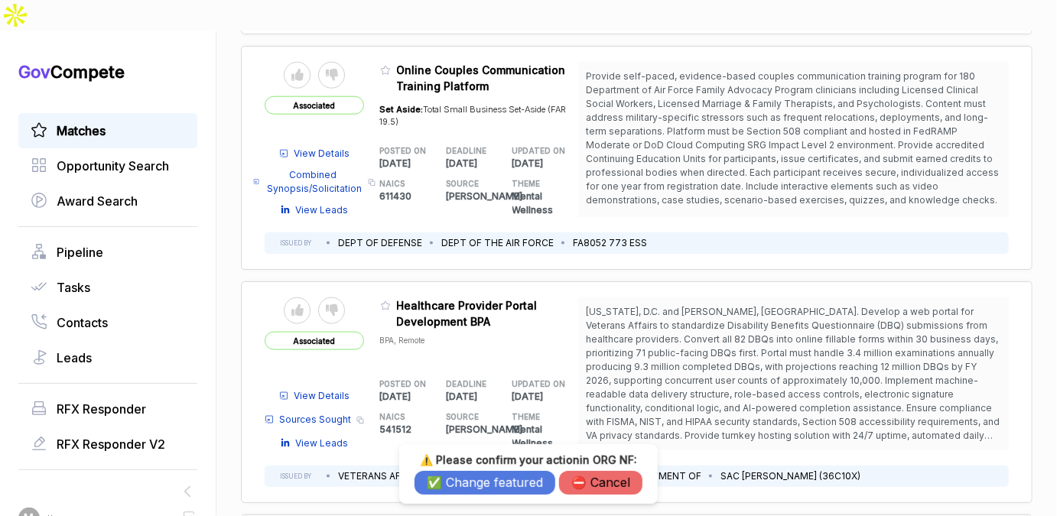
click at [470, 480] on button "✅ Change featured" at bounding box center [485, 483] width 141 height 24
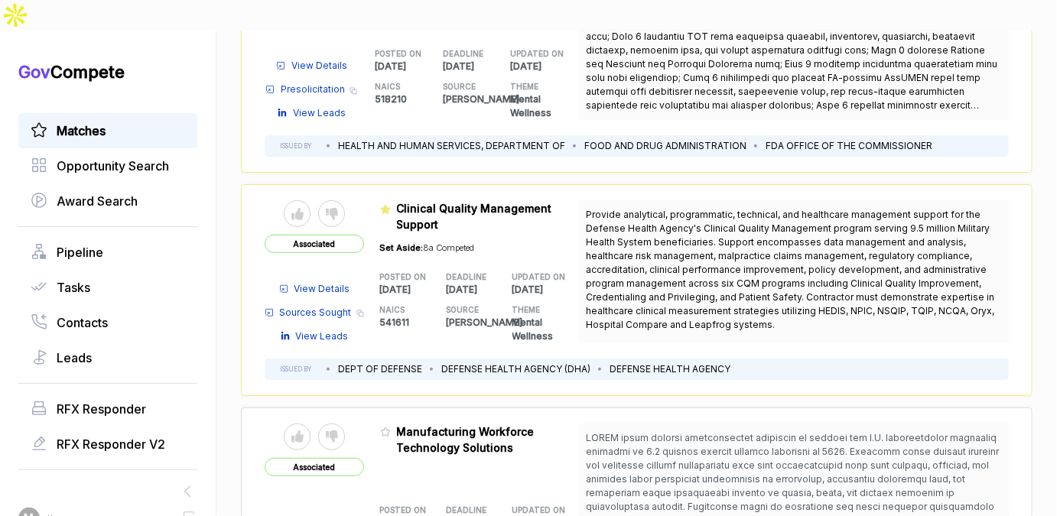
scroll to position [0, 0]
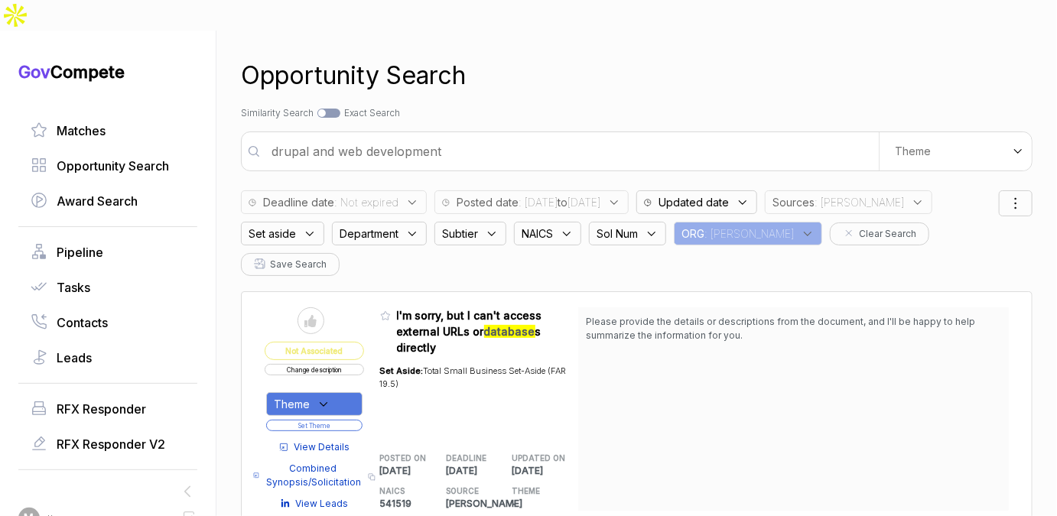
click at [782, 136] on input "drupal and web development" at bounding box center [570, 151] width 616 height 31
type input "information security"
click at [861, 194] on span ": [PERSON_NAME]" at bounding box center [859, 202] width 89 height 16
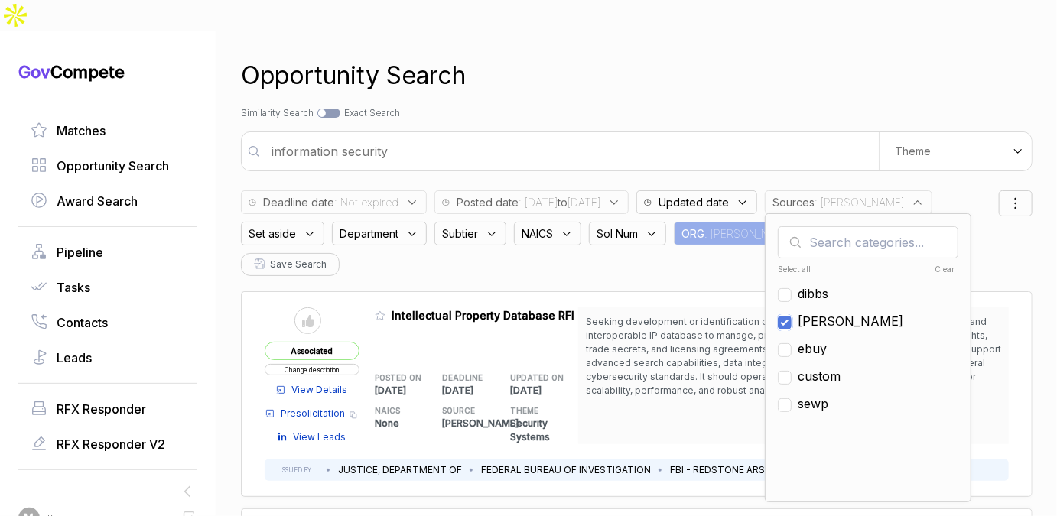
click at [792, 316] on input "checkbox" at bounding box center [785, 323] width 14 height 14
checkbox input "false"
click at [792, 343] on input "checkbox" at bounding box center [785, 350] width 14 height 14
checkbox input "true"
click at [841, 66] on div "Opportunity Search Search by Topic Relevance Similarity Search Search by Exact …" at bounding box center [637, 289] width 792 height 516
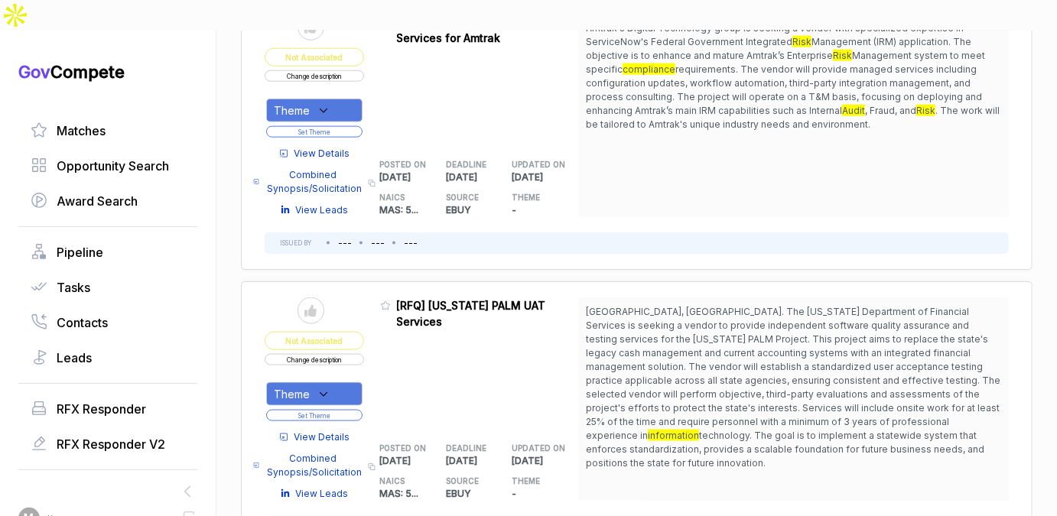
scroll to position [831, 0]
drag, startPoint x: 770, startPoint y: 270, endPoint x: 773, endPoint y: 288, distance: 17.9
click at [773, 305] on span "[GEOGRAPHIC_DATA], [GEOGRAPHIC_DATA]. The [US_STATE] Department of Financial Se…" at bounding box center [793, 372] width 415 height 135
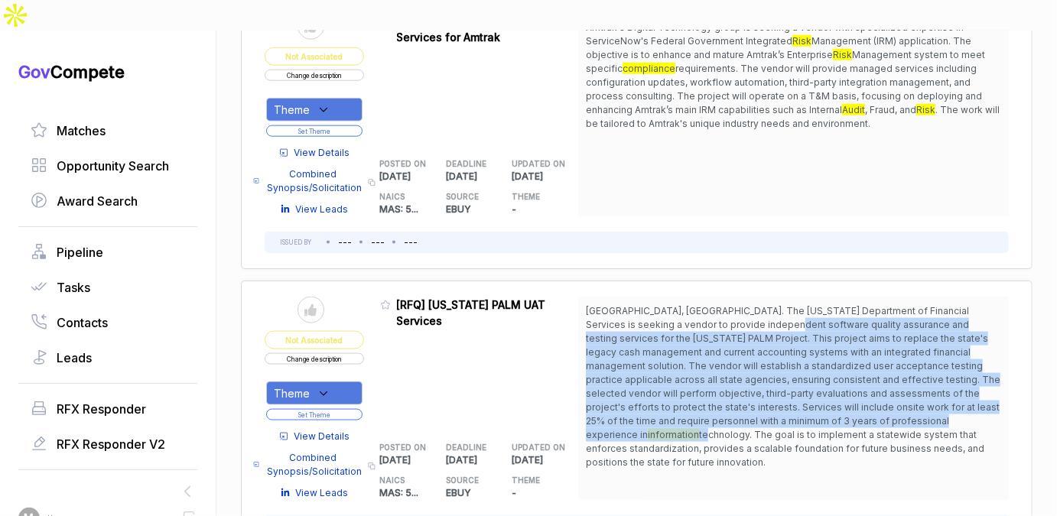
drag, startPoint x: 724, startPoint y: 285, endPoint x: 756, endPoint y: 392, distance: 111.3
click at [756, 390] on span "[GEOGRAPHIC_DATA], [GEOGRAPHIC_DATA]. The [US_STATE] Department of Financial Se…" at bounding box center [793, 386] width 415 height 165
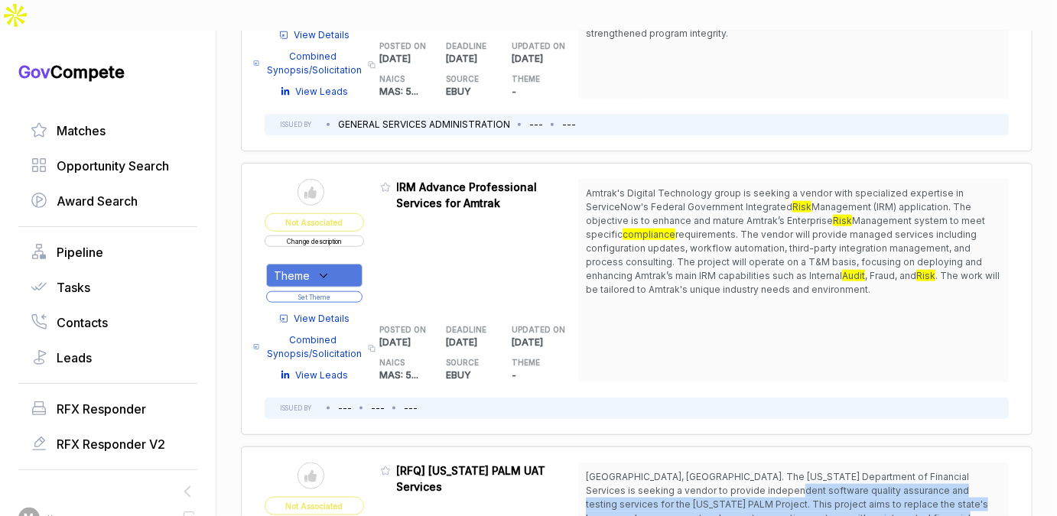
scroll to position [665, 0]
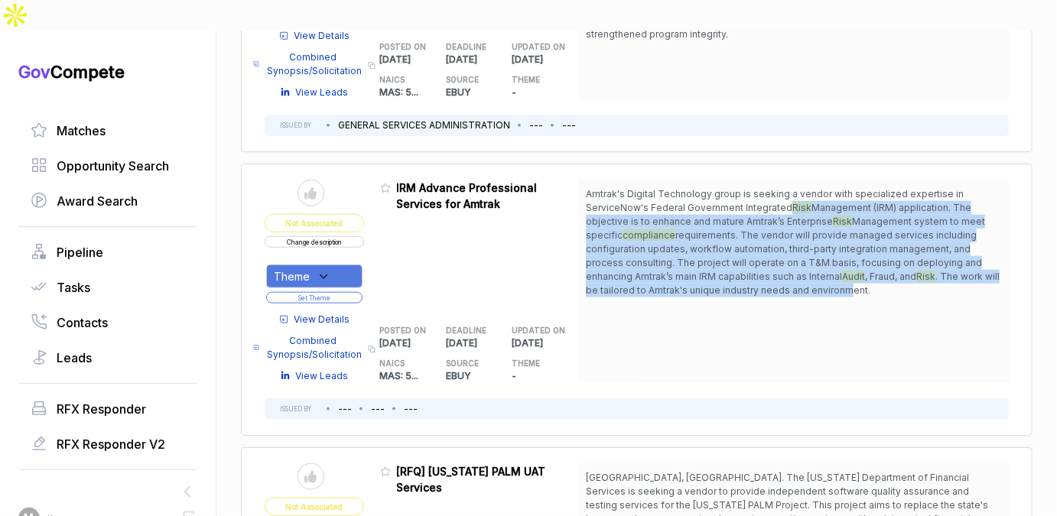
drag, startPoint x: 782, startPoint y: 177, endPoint x: 794, endPoint y: 255, distance: 78.2
click at [794, 255] on span "Amtrak's Digital Technology group is seeking a vendor with specialized expertis…" at bounding box center [793, 242] width 415 height 110
click at [794, 271] on span ". The work will be tailored to Amtrak's unique industry needs and environment." at bounding box center [793, 283] width 414 height 25
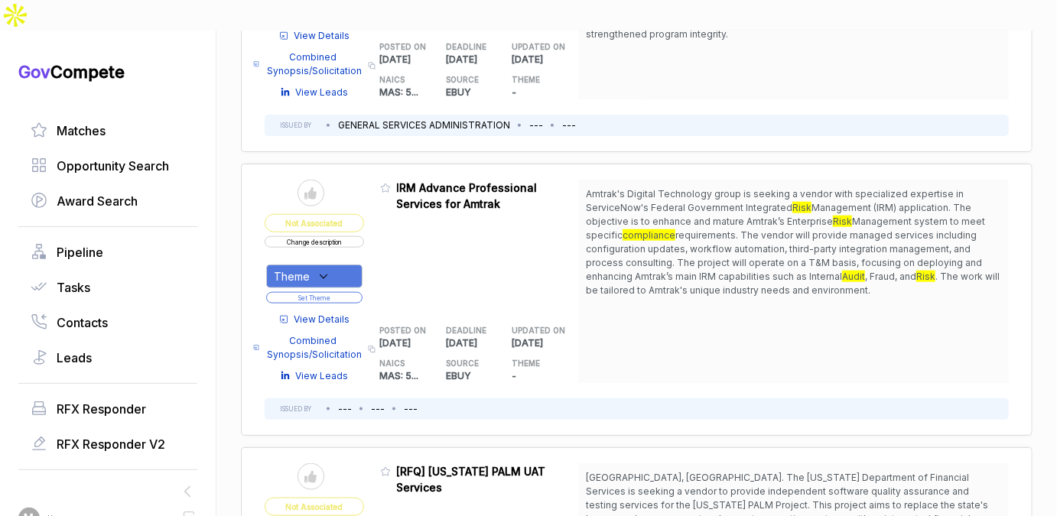
click at [330, 265] on div "Theme" at bounding box center [314, 277] width 96 height 24
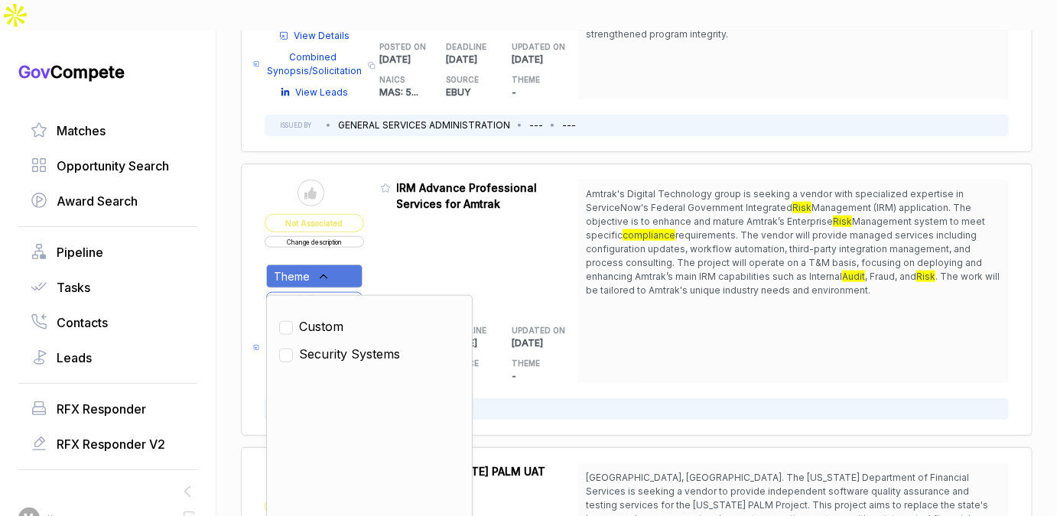
click at [330, 345] on span "Security Systems" at bounding box center [349, 354] width 101 height 18
checkbox input "true"
click at [382, 244] on div "Admin: Click to change feature to 1 RFQ1784221_47QTCA23D00AV IRM Advance Profes…" at bounding box center [479, 281] width 199 height 203
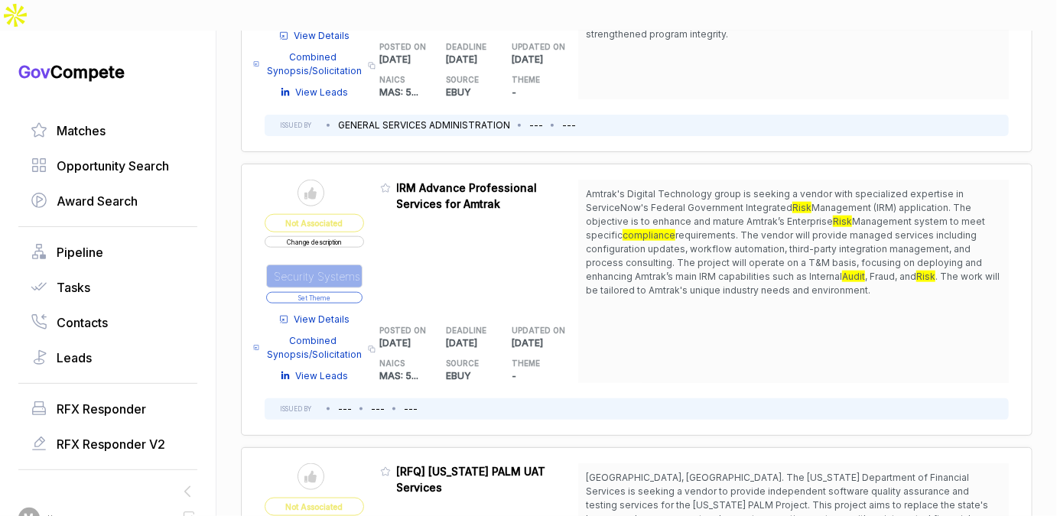
click at [353, 292] on button "Set Theme" at bounding box center [314, 297] width 96 height 11
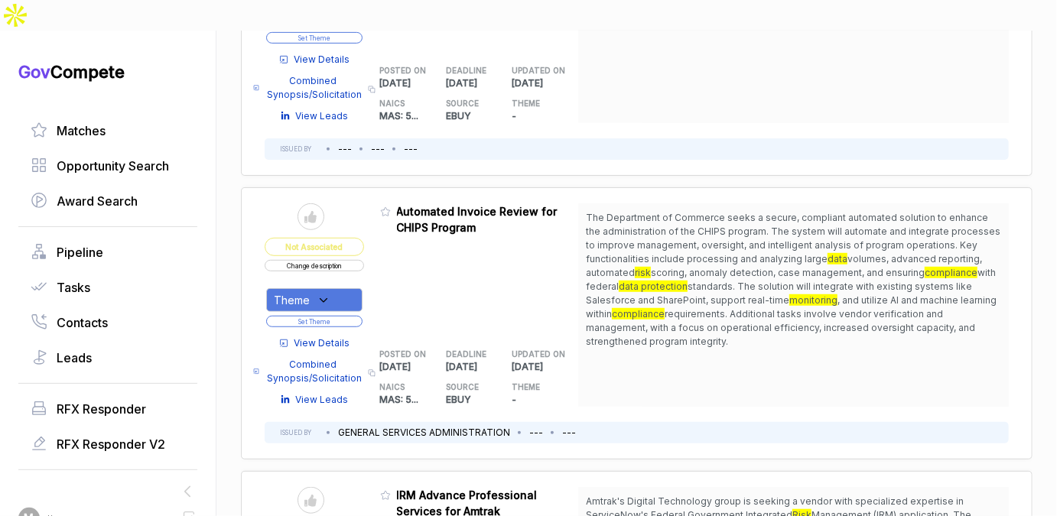
scroll to position [350, 0]
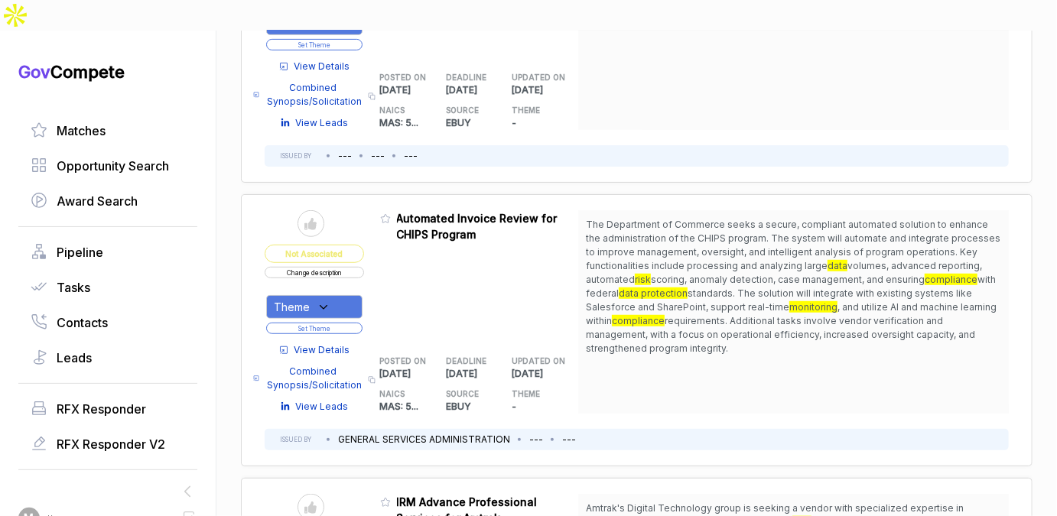
drag, startPoint x: 657, startPoint y: 197, endPoint x: 626, endPoint y: 311, distance: 118.2
click at [626, 311] on span "The Department of Commerce seeks a secure, compliant automated solution to enha…" at bounding box center [793, 287] width 415 height 138
click at [323, 301] on icon at bounding box center [324, 308] width 14 height 14
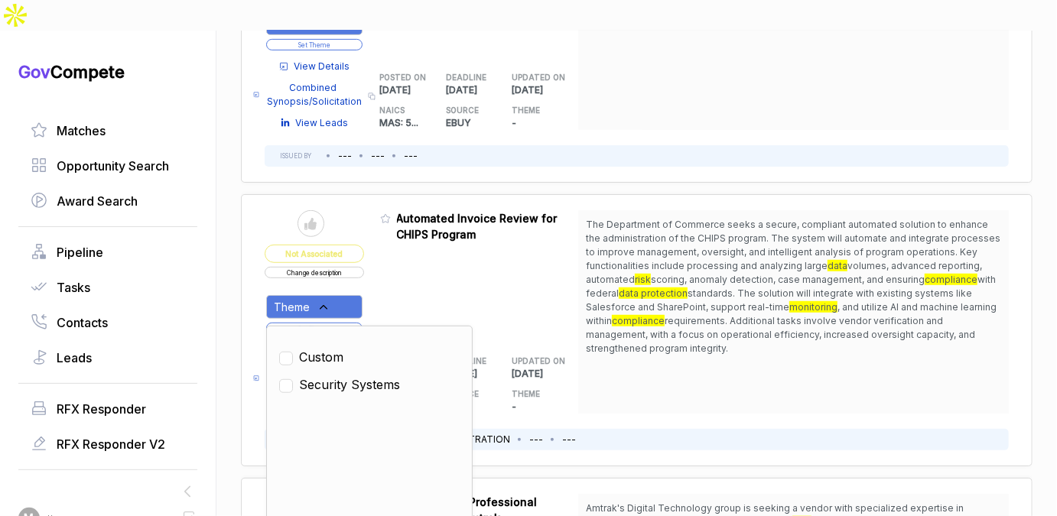
click at [324, 376] on span "Security Systems" at bounding box center [349, 385] width 101 height 18
checkbox input "true"
click at [392, 275] on div "Admin: Click to change feature to 1 RFI1784295_47QTCA23D00AV Automated Invoice …" at bounding box center [479, 311] width 199 height 203
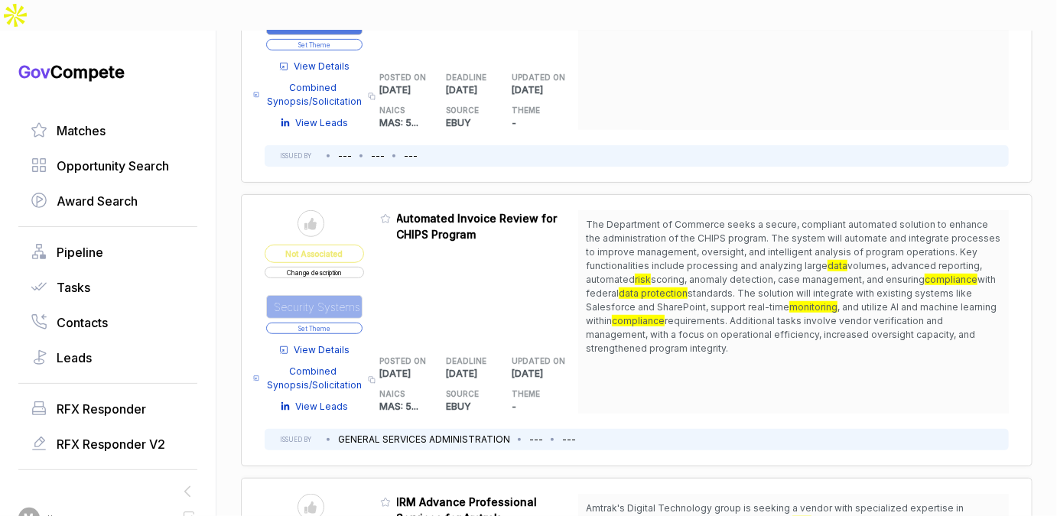
click at [352, 323] on button "Set Theme" at bounding box center [314, 328] width 96 height 11
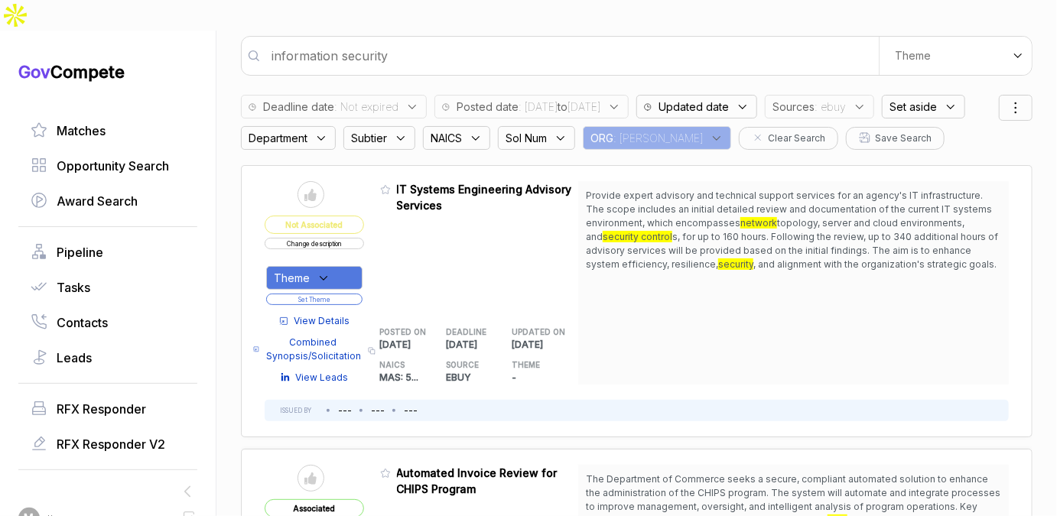
scroll to position [99, 0]
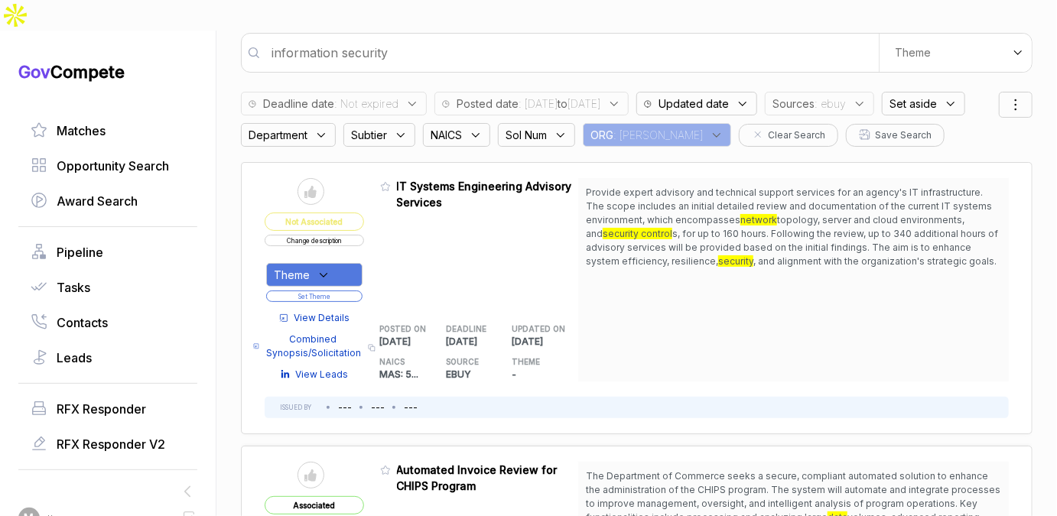
click at [846, 96] on span ": ebuy" at bounding box center [830, 104] width 31 height 16
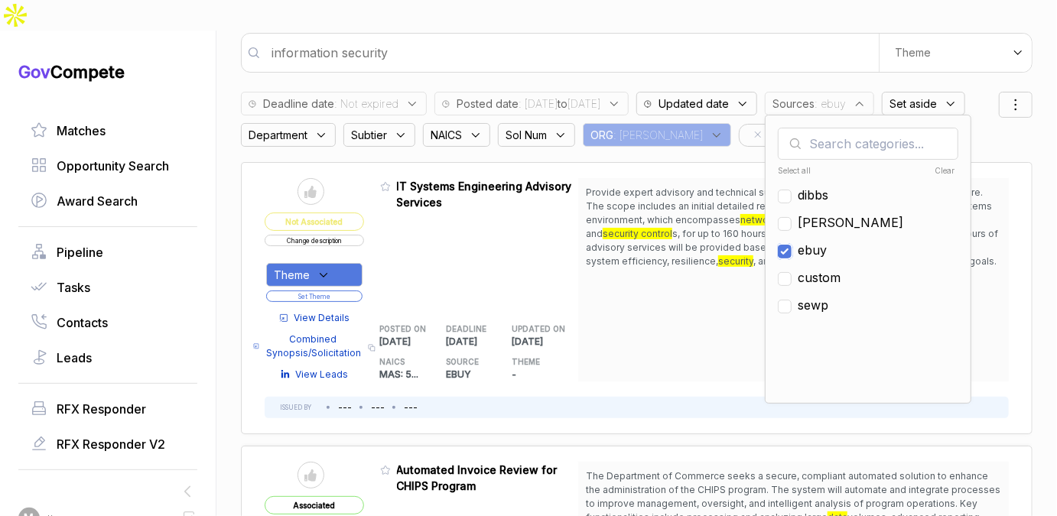
click at [792, 245] on input "checkbox" at bounding box center [785, 252] width 14 height 14
checkbox input "false"
click at [792, 217] on input "checkbox" at bounding box center [785, 224] width 14 height 14
checkbox input "true"
click at [680, 223] on span "Provide expert advisory and technical support services for an agency's IT infra…" at bounding box center [793, 227] width 415 height 83
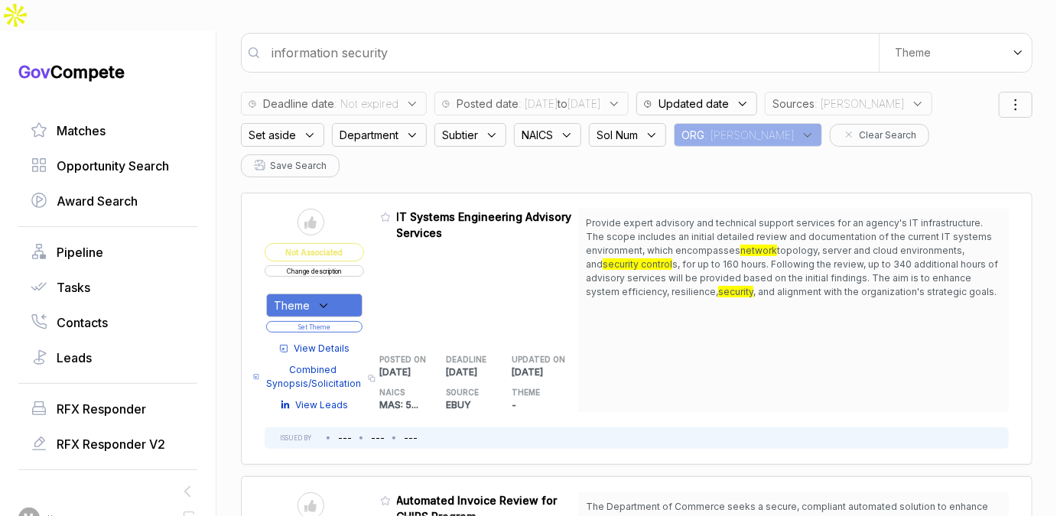
click at [374, 127] on span "Department" at bounding box center [369, 135] width 59 height 16
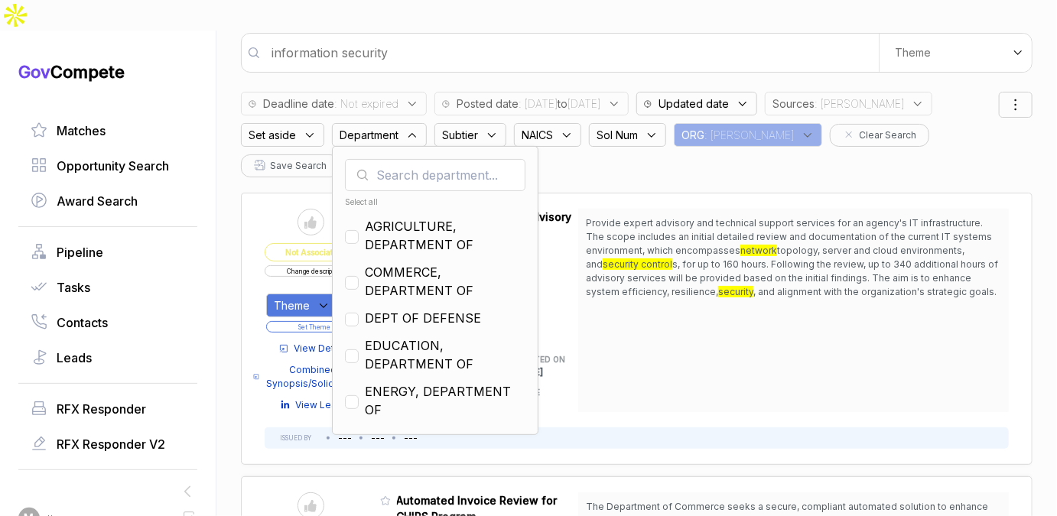
click at [396, 159] on input "text" at bounding box center [435, 175] width 181 height 32
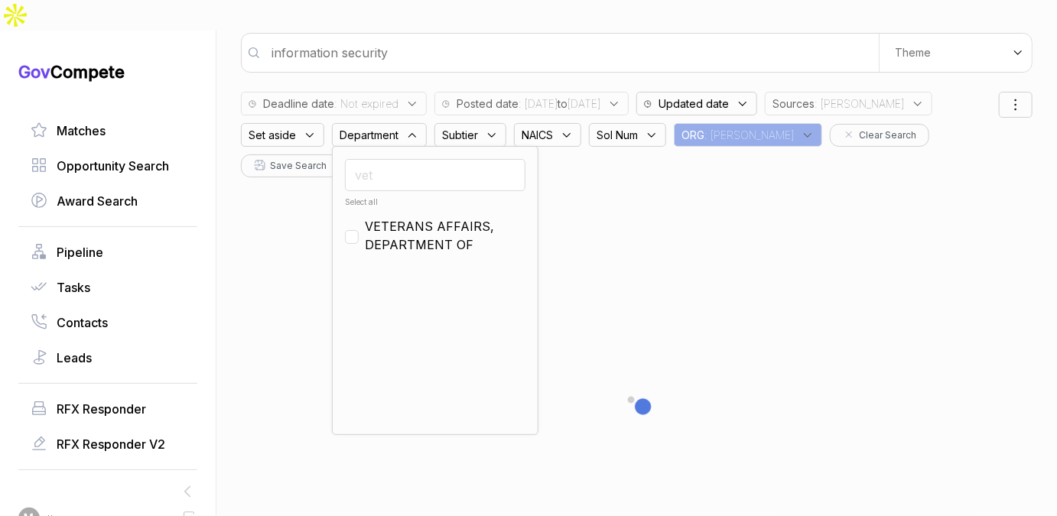
type input "vet"
click at [406, 217] on span "VETERANS AFFAIRS, DEPARTMENT OF" at bounding box center [445, 235] width 161 height 37
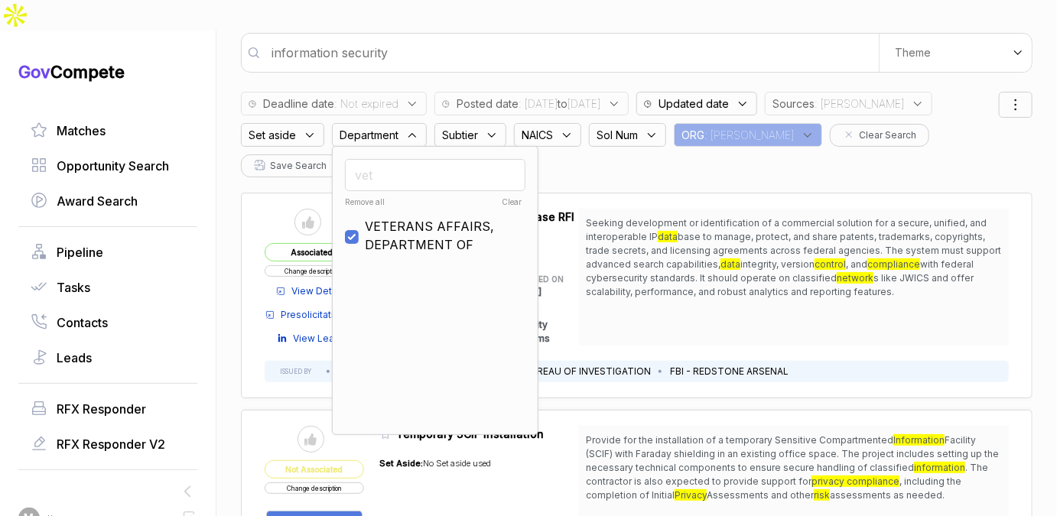
click at [432, 159] on input "vet" at bounding box center [435, 175] width 181 height 32
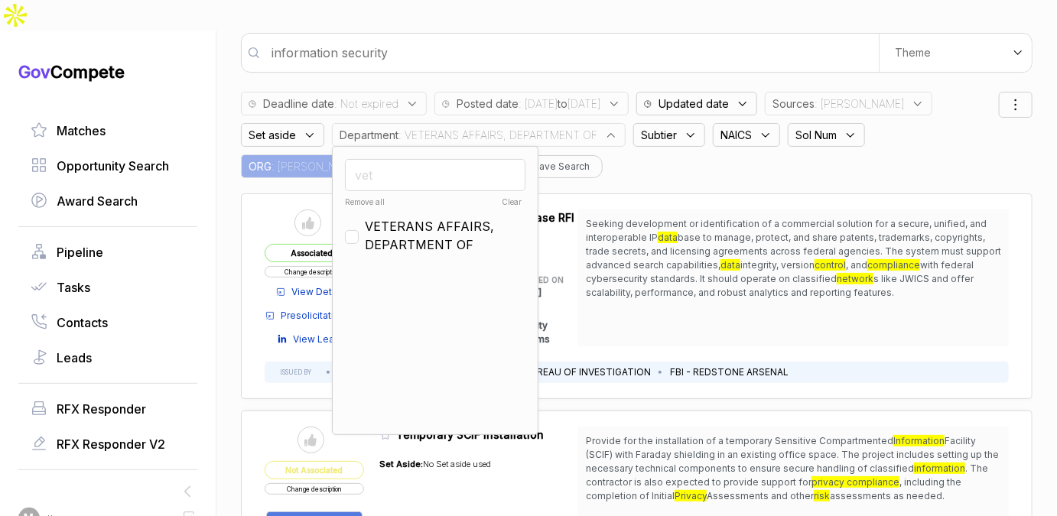
checkbox input "false"
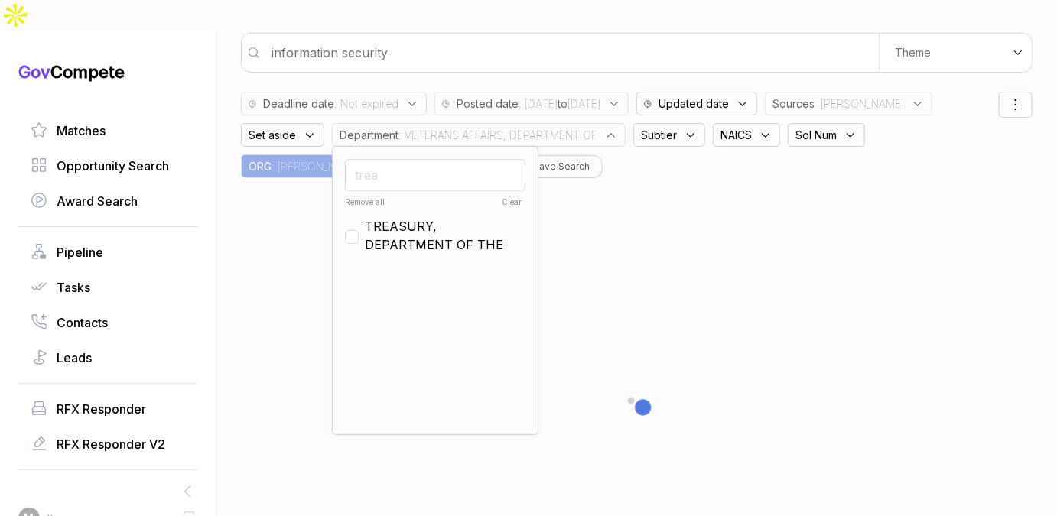
type input "trea"
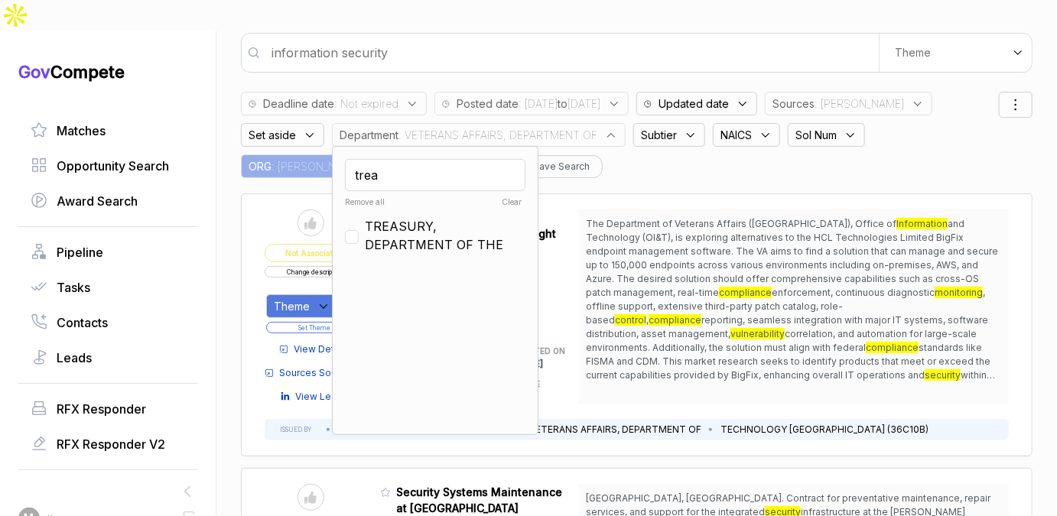
click at [375, 217] on span "TREASURY, DEPARTMENT OF THE" at bounding box center [445, 235] width 161 height 37
checkbox input "true"
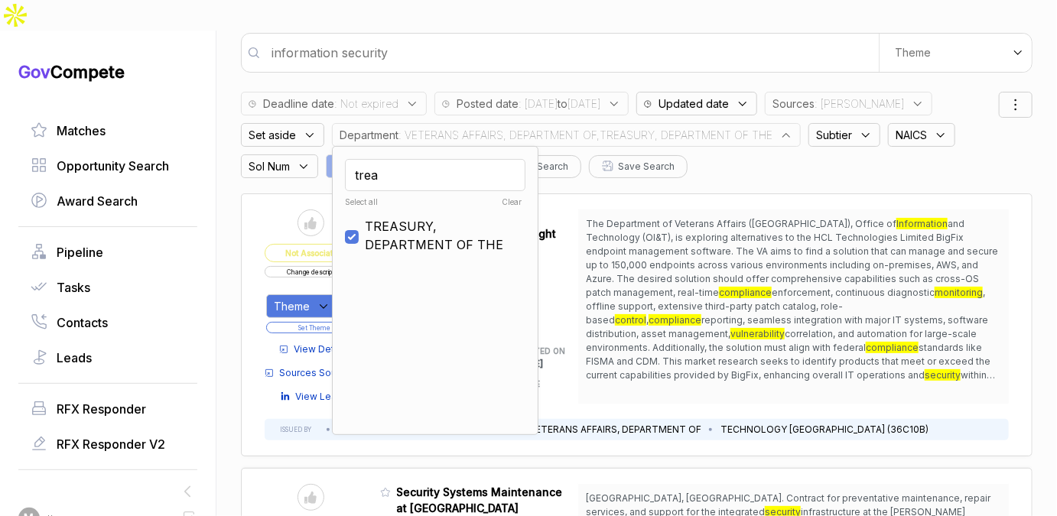
click at [984, 125] on div "Deadline date : Not expired Posted date : [DATE] to [DATE] Updated date Sources…" at bounding box center [620, 131] width 758 height 94
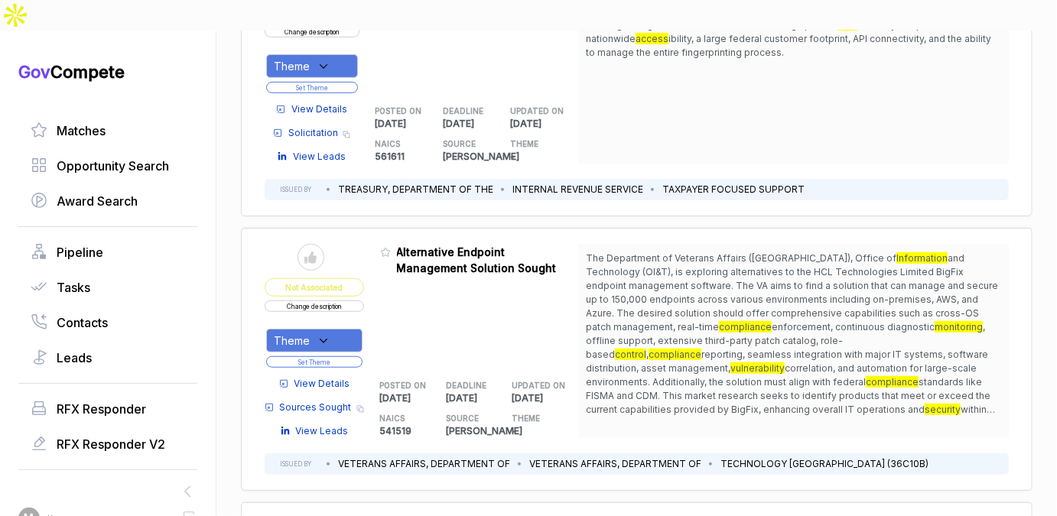
scroll to position [399, 0]
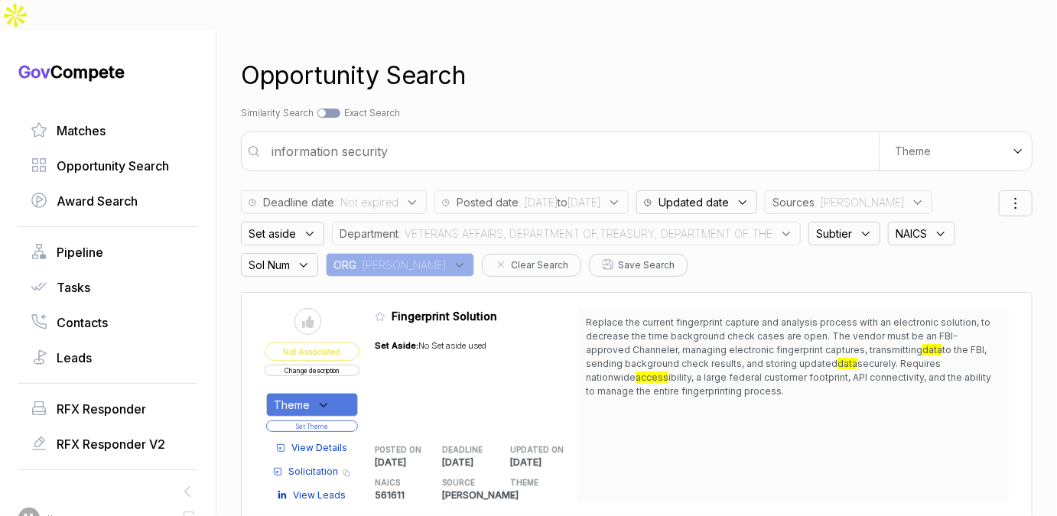
click at [500, 226] on span ": VETERANS AFFAIRS, DEPARTMENT OF,TREASURY, DEPARTMENT OF THE" at bounding box center [585, 234] width 374 height 16
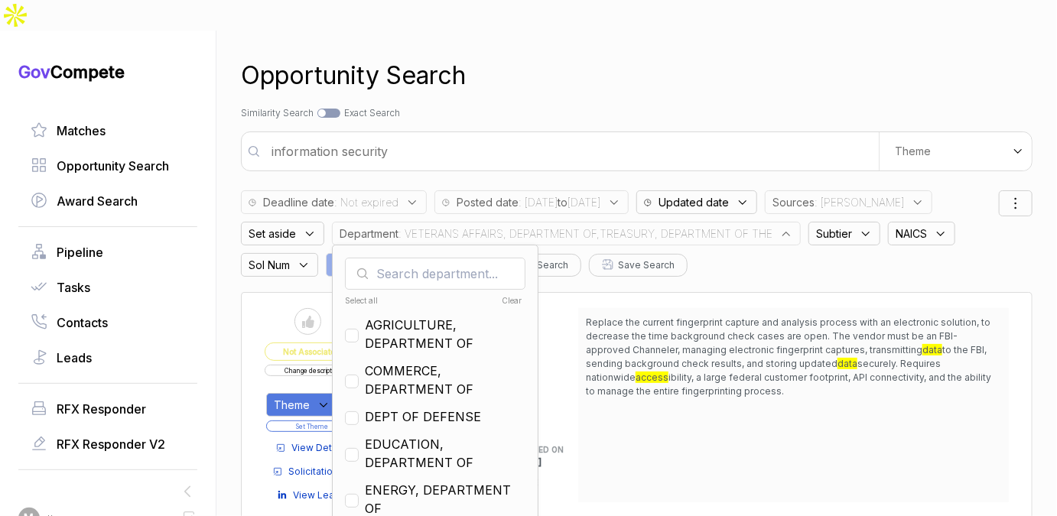
click at [356, 295] on div "Select all" at bounding box center [389, 300] width 89 height 11
checkbox input "true"
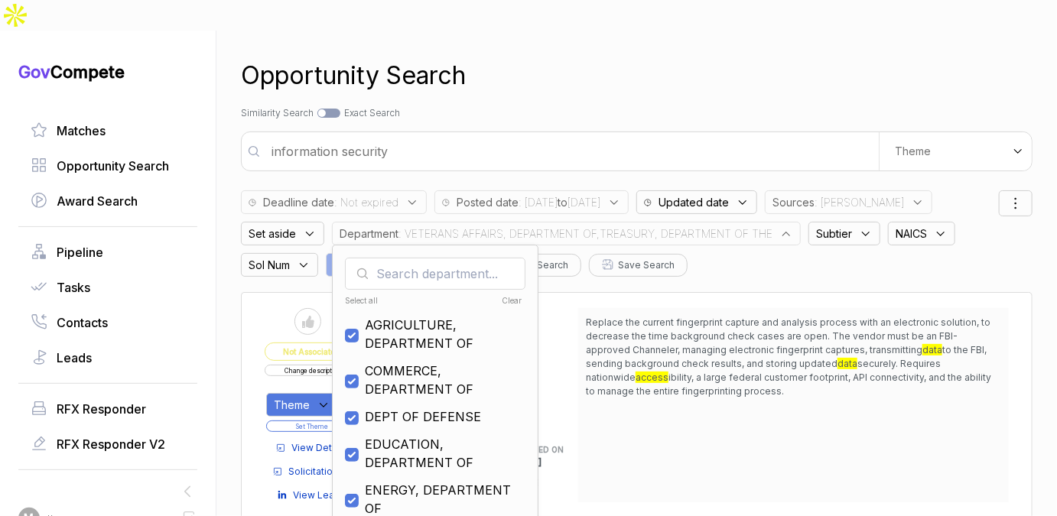
checkbox input "true"
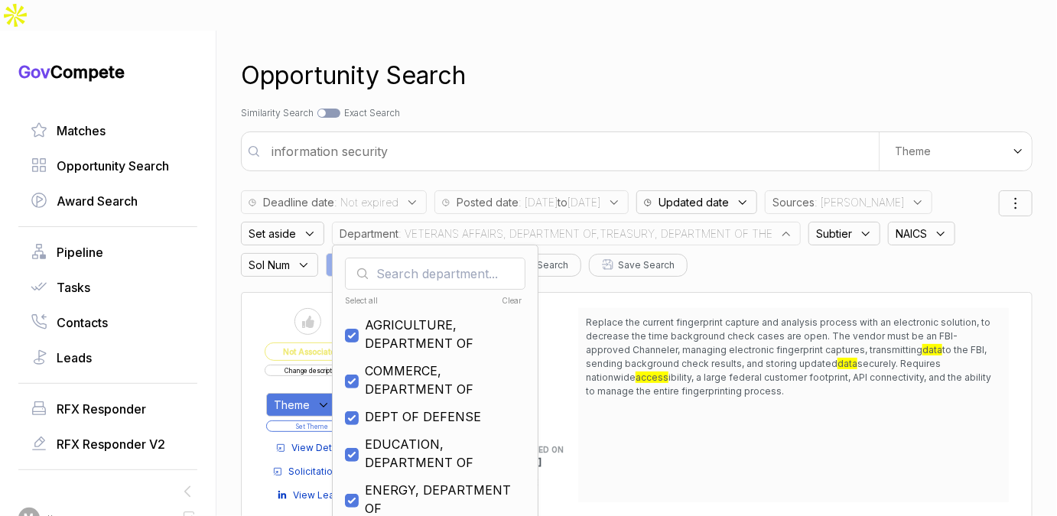
checkbox input "true"
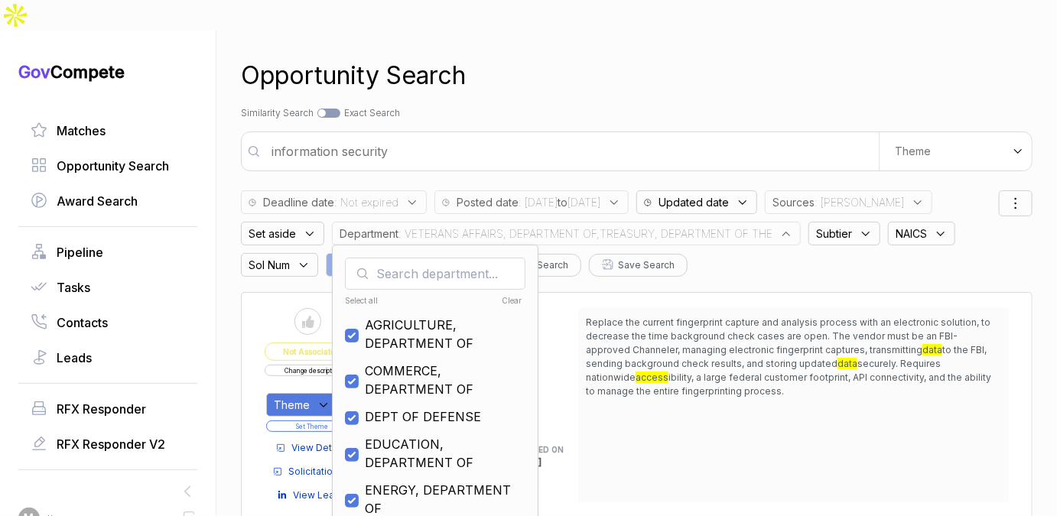
checkbox input "true"
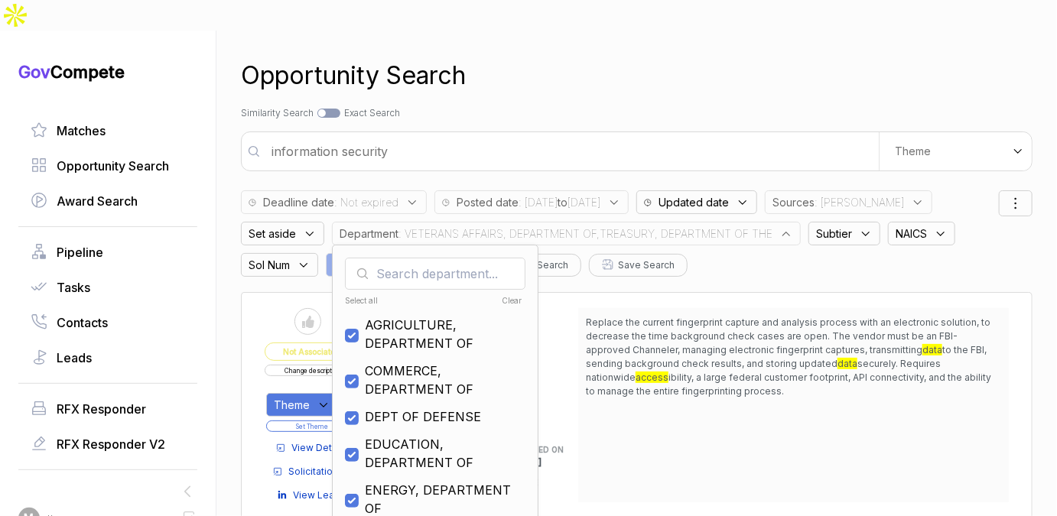
checkbox input "true"
click at [348, 411] on input "checkbox" at bounding box center [352, 418] width 14 height 14
checkbox input "false"
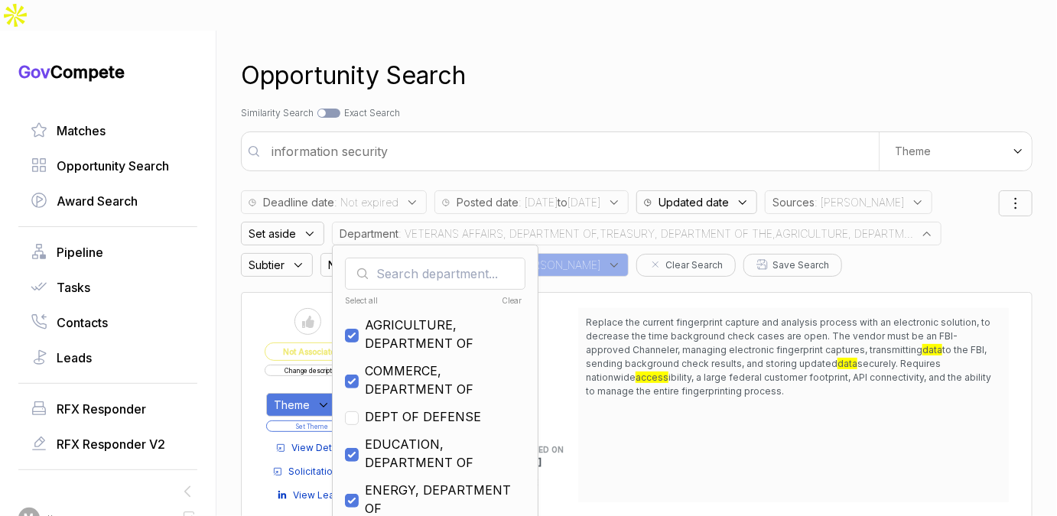
click at [636, 71] on div "Opportunity Search Search by Topic Relevance Similarity Search Search by Exact …" at bounding box center [637, 289] width 792 height 516
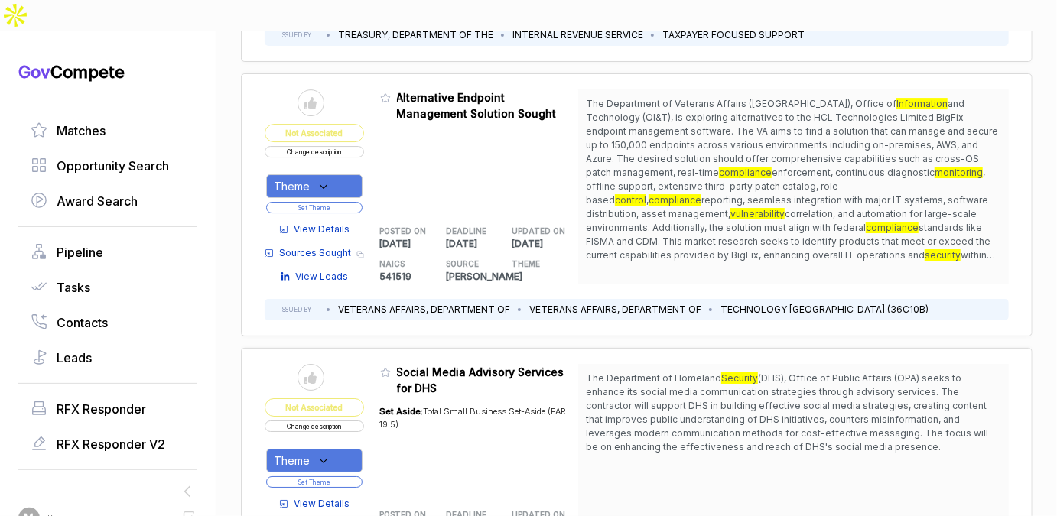
scroll to position [2419, 0]
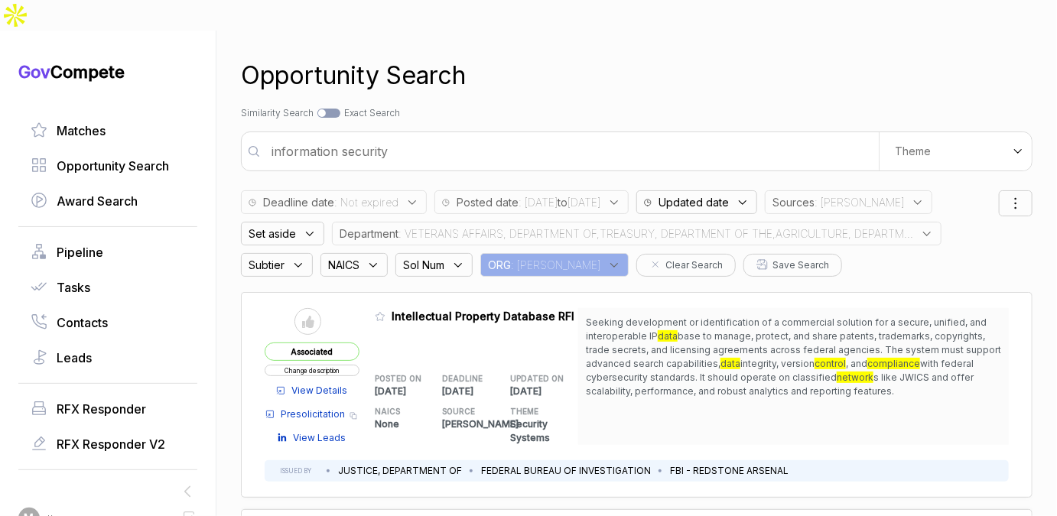
click at [542, 136] on input "information security" at bounding box center [570, 151] width 616 height 31
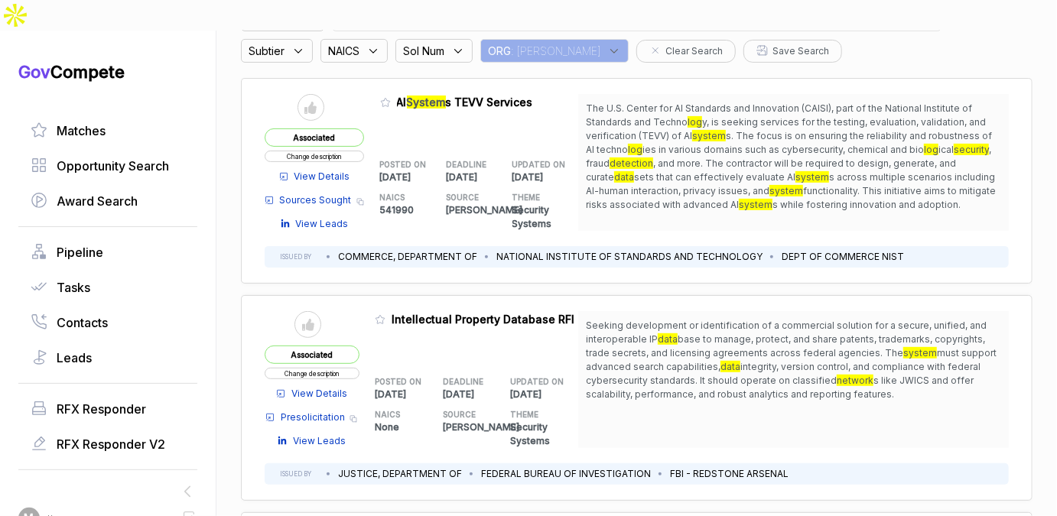
scroll to position [215, 0]
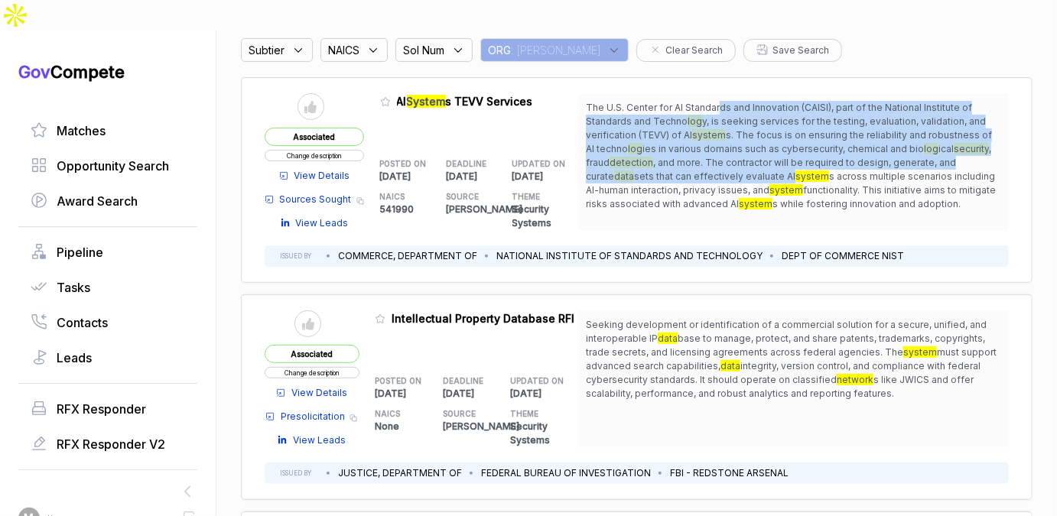
drag, startPoint x: 717, startPoint y: 80, endPoint x: 717, endPoint y: 148, distance: 67.3
click at [717, 147] on span "The U.S. Center for AI Standards and Innovation (CAISI), part of the National I…" at bounding box center [793, 156] width 415 height 110
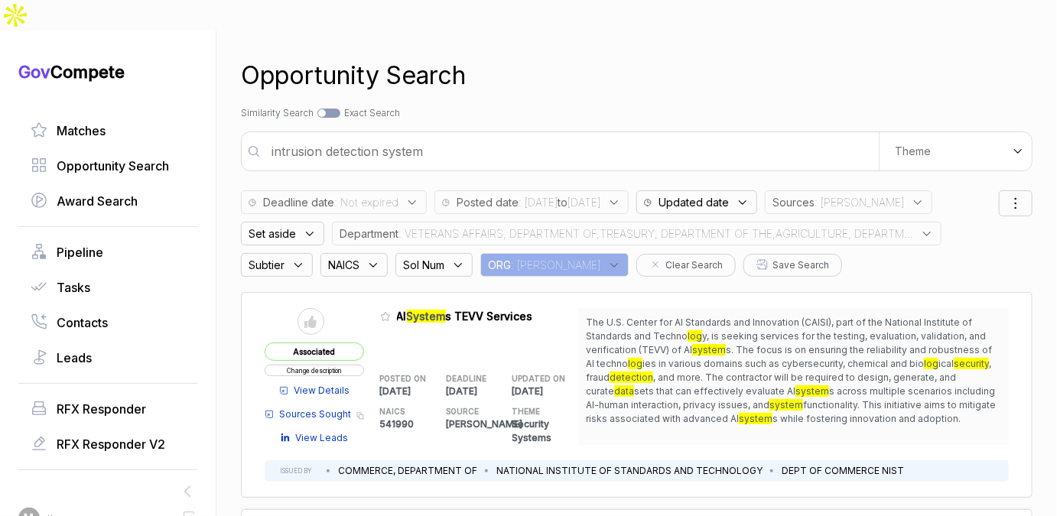
click at [590, 136] on input "intrusion detection system" at bounding box center [570, 151] width 616 height 31
type input "information security icam ficam fisma"
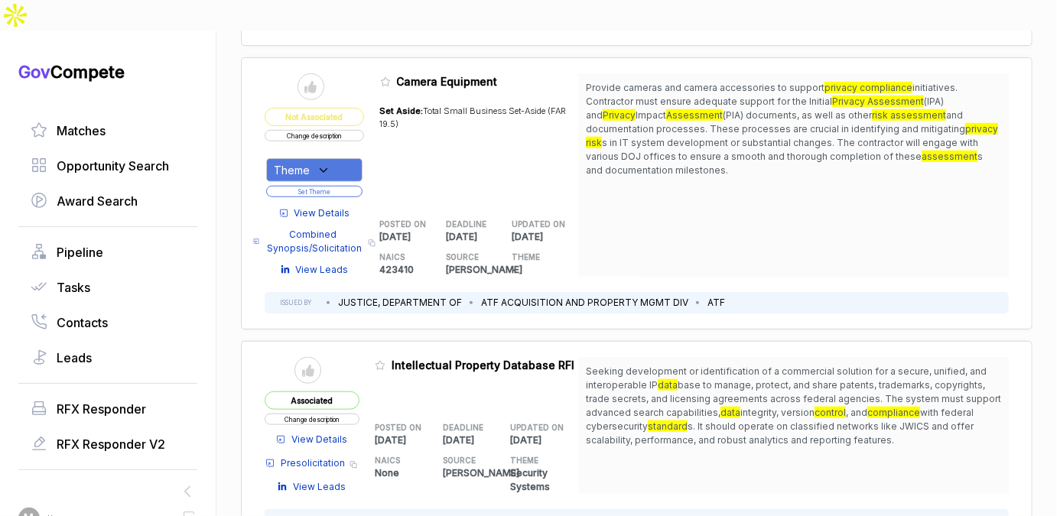
scroll to position [506, 0]
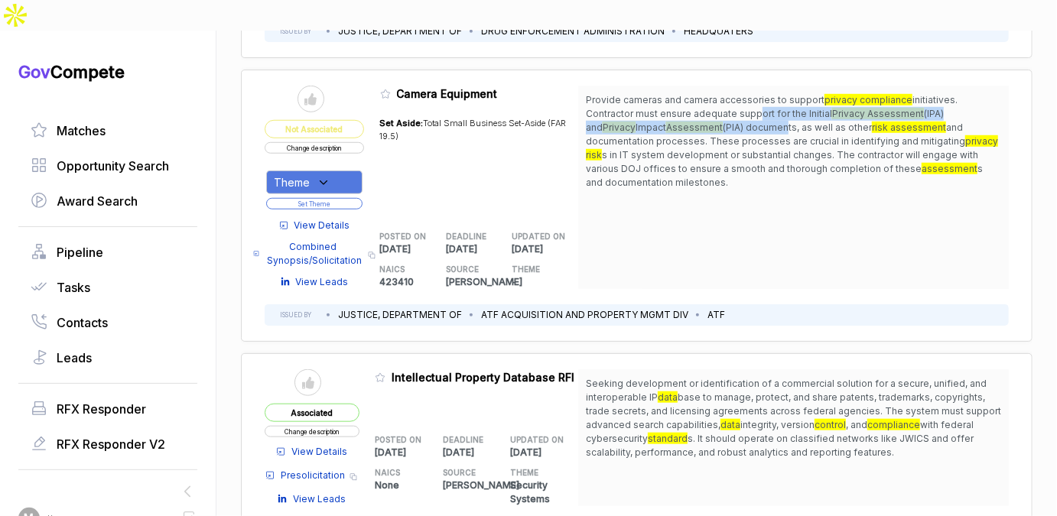
drag, startPoint x: 702, startPoint y: 82, endPoint x: 702, endPoint y: 99, distance: 16.8
click at [702, 99] on span "Provide cameras and camera accessories to support privacy compliance initiative…" at bounding box center [793, 141] width 415 height 96
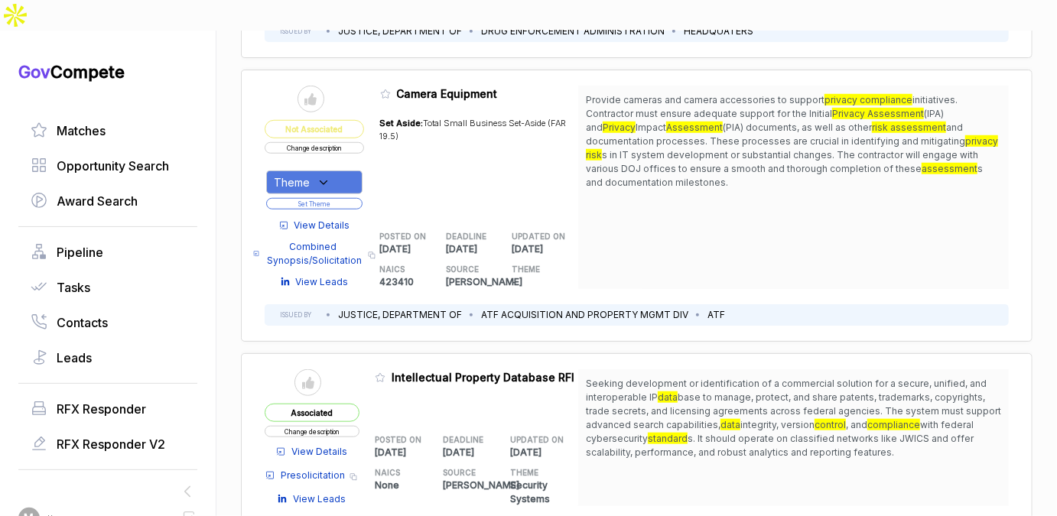
click at [339, 219] on span "View Details" at bounding box center [322, 226] width 56 height 14
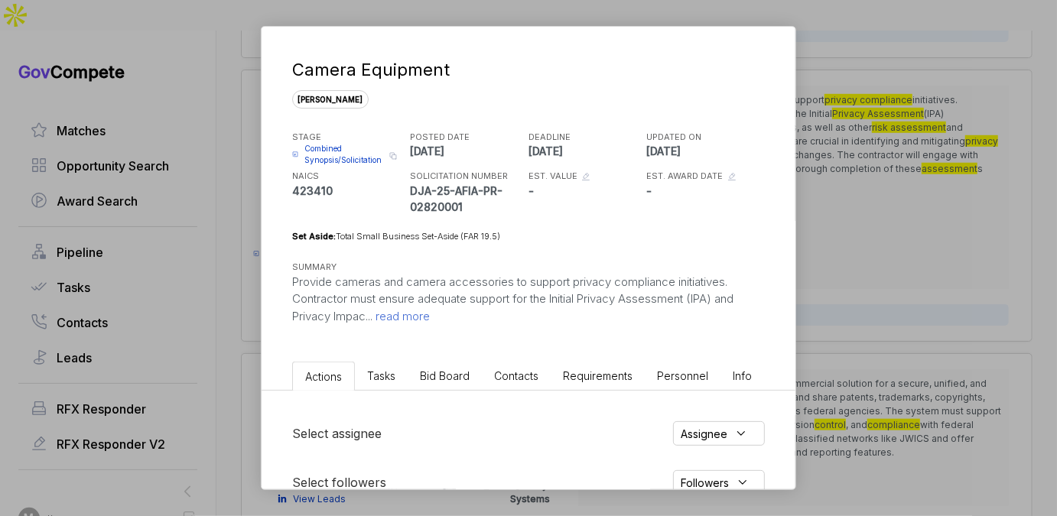
click at [462, 385] on li "Bid Board" at bounding box center [445, 376] width 74 height 28
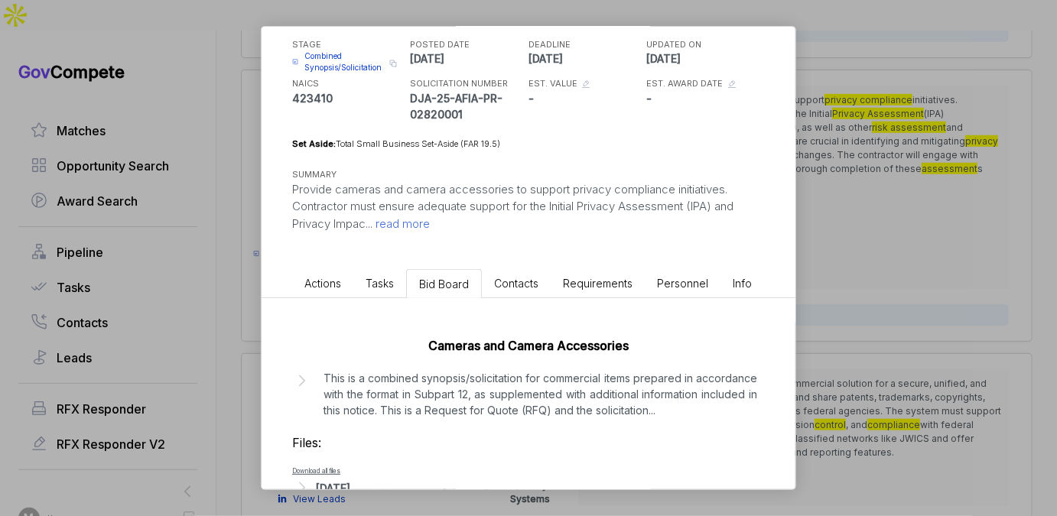
scroll to position [130, 0]
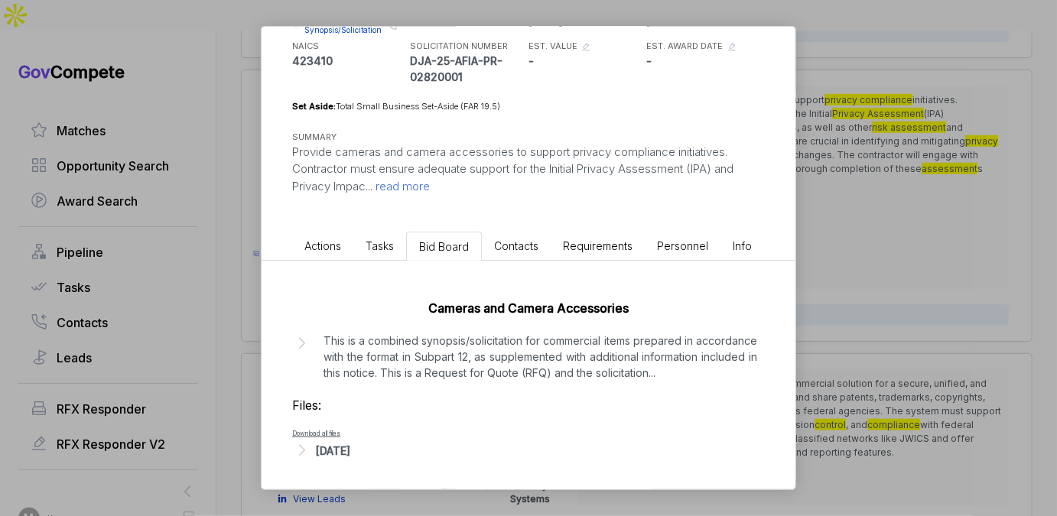
click at [350, 451] on div "[DATE]" at bounding box center [333, 451] width 34 height 16
click at [434, 375] on p "This is a combined synopsis/solicitation for commercial items prepared in accor…" at bounding box center [541, 357] width 434 height 48
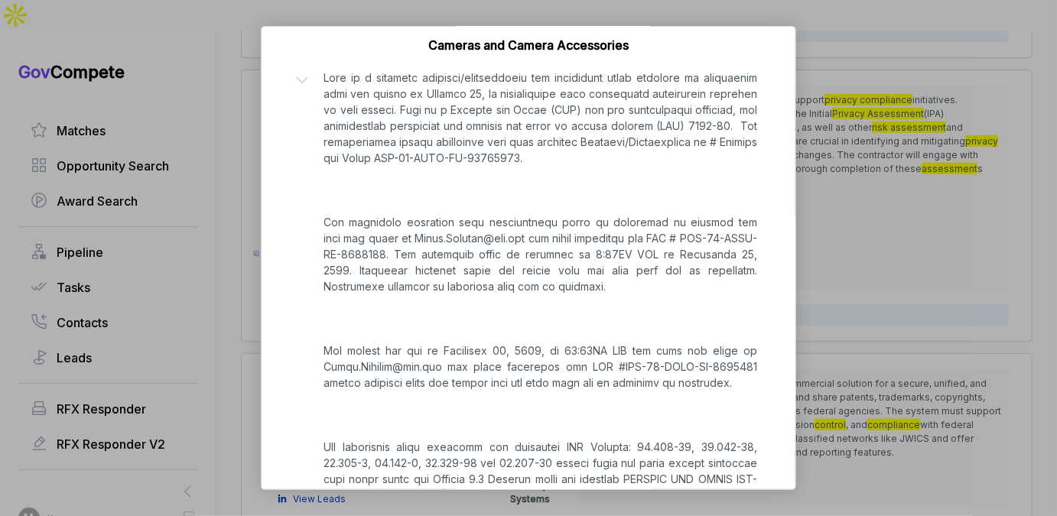
scroll to position [616, 0]
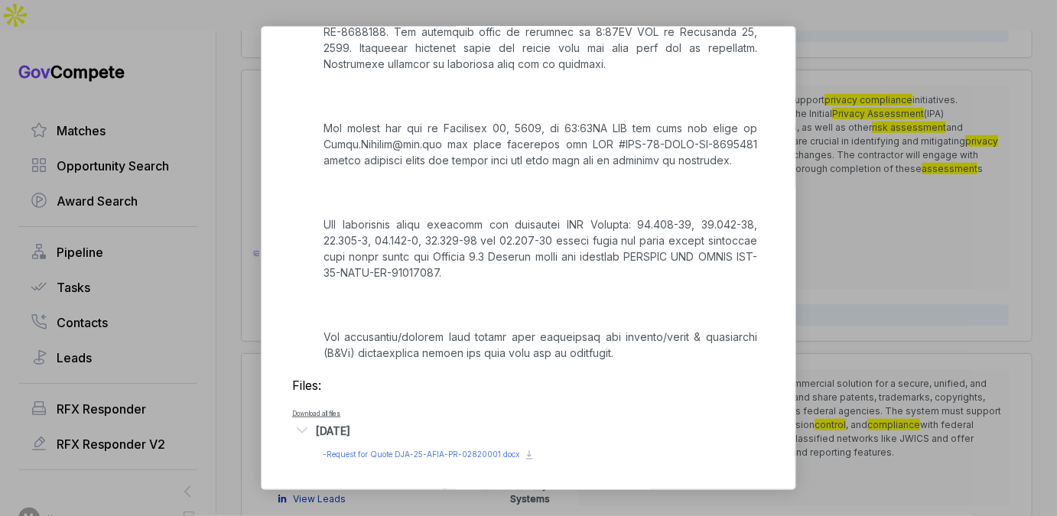
click at [418, 449] on div "Preview file - Request for Quote DJA-25-AFIA-PR-02820001.docx" at bounding box center [421, 454] width 197 height 11
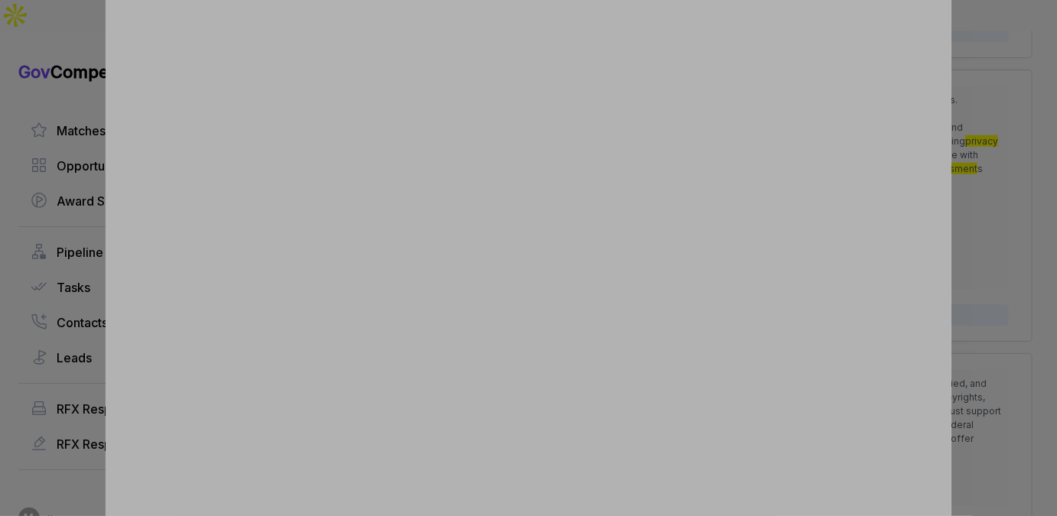
click at [1029, 213] on div at bounding box center [528, 258] width 1057 height 516
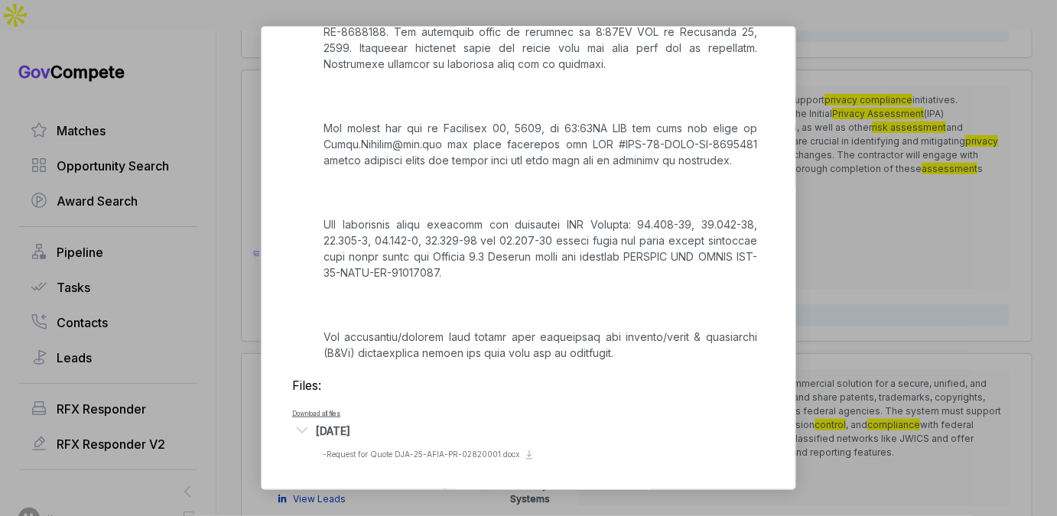
click at [985, 239] on div "Camera Equipment [PERSON_NAME] STAGE Combined Synopsis/Solicitation Copy link P…" at bounding box center [528, 258] width 1057 height 516
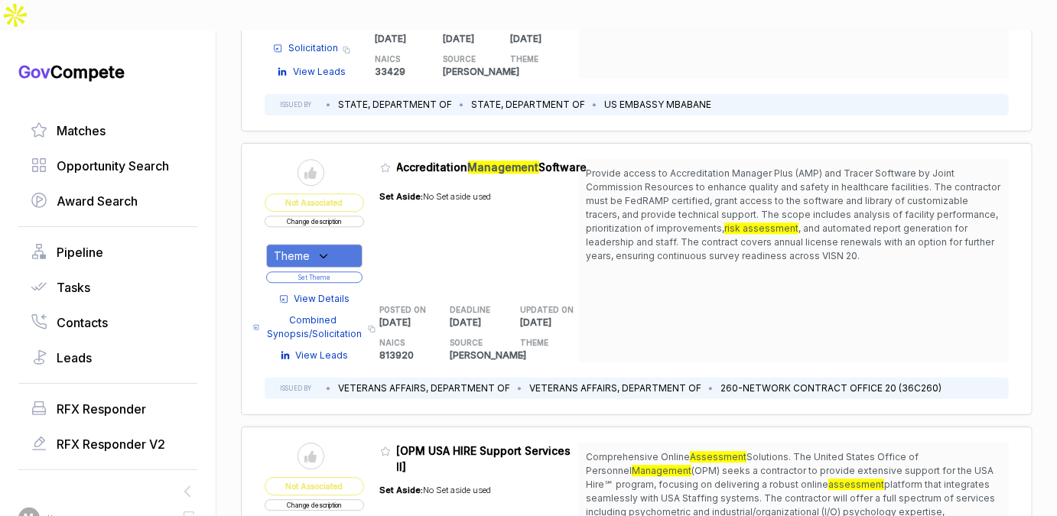
scroll to position [1969, 0]
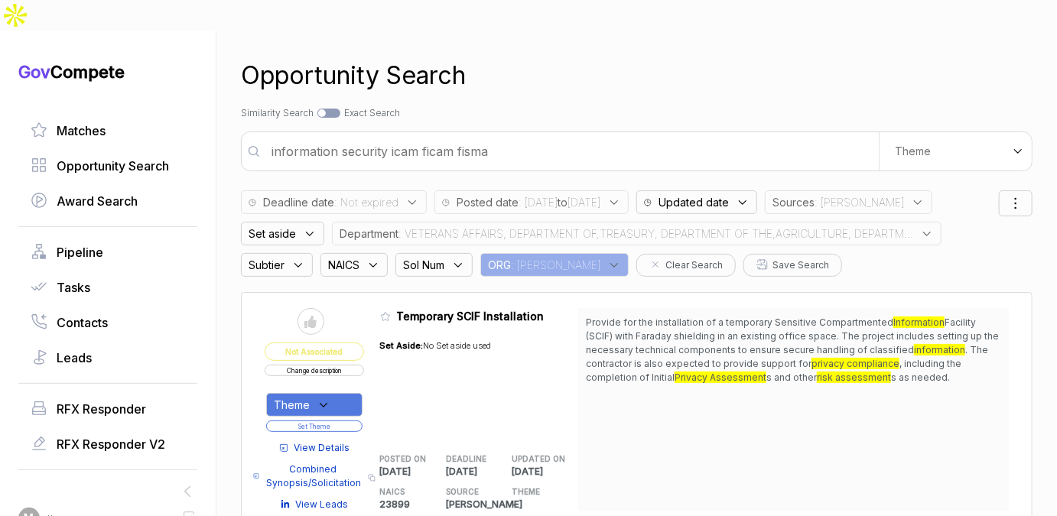
click at [655, 226] on span ": VETERANS AFFAIRS, DEPARTMENT OF,TREASURY, DEPARTMENT OF THE,AGRICULTURE, DEPA…" at bounding box center [655, 234] width 515 height 16
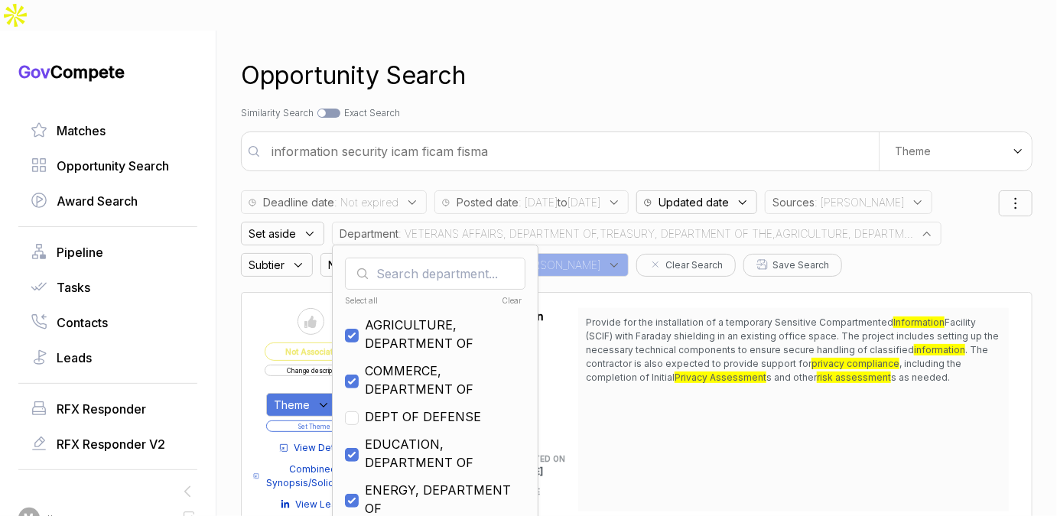
click at [505, 295] on div "Clear" at bounding box center [478, 300] width 89 height 11
checkbox input "false"
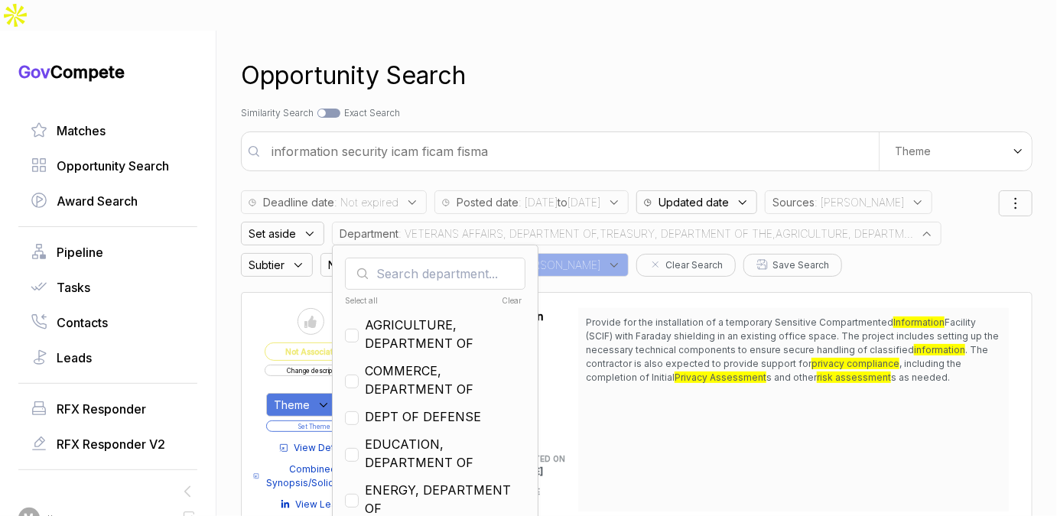
checkbox input "false"
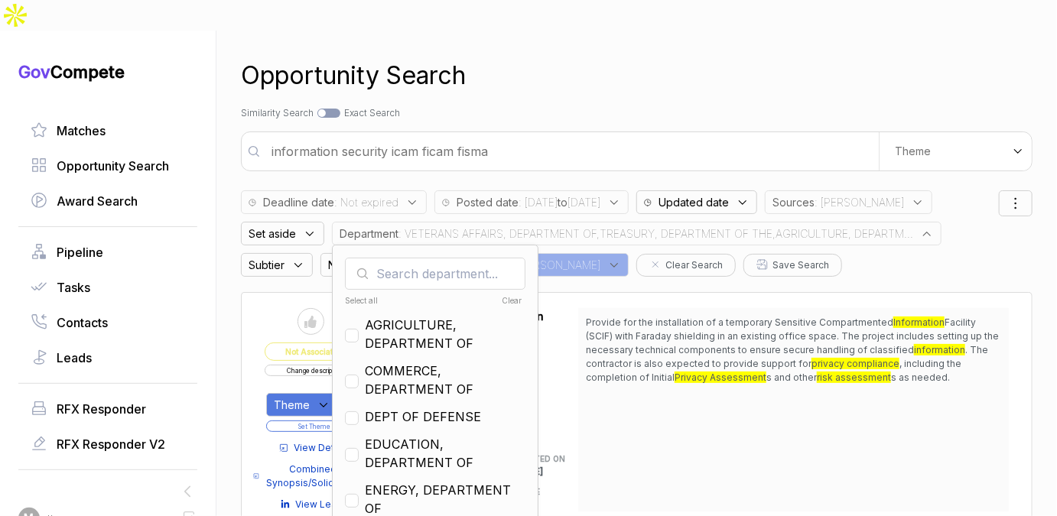
checkbox input "false"
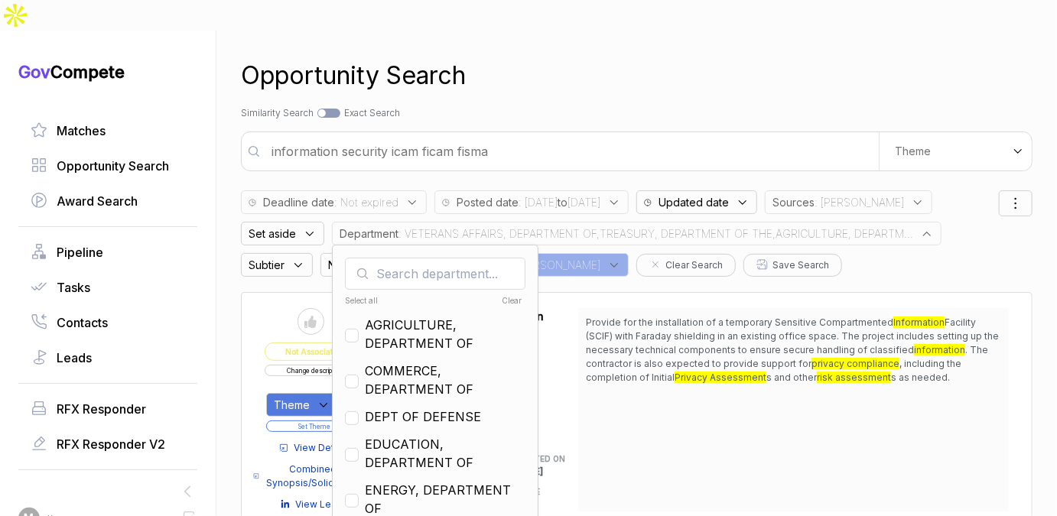
checkbox input "false"
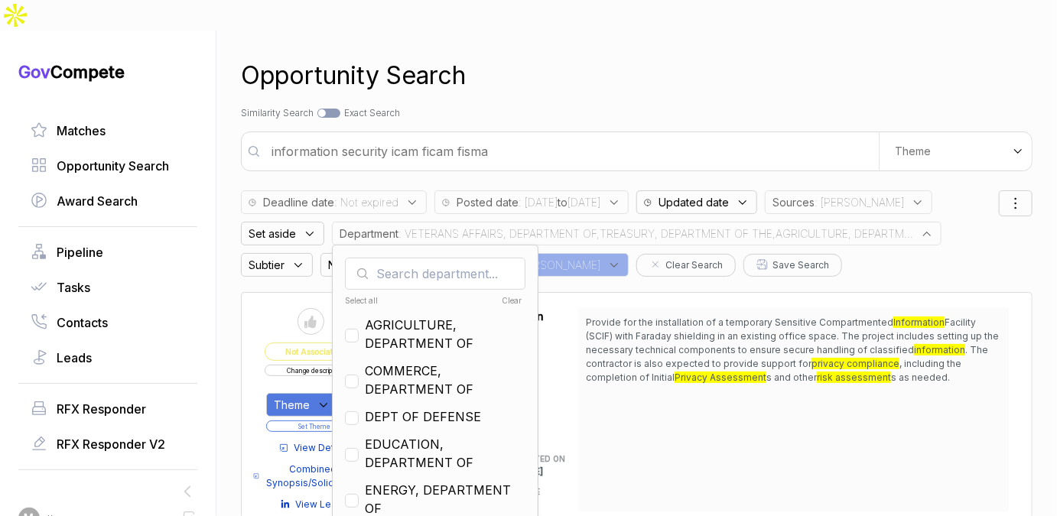
checkbox input "false"
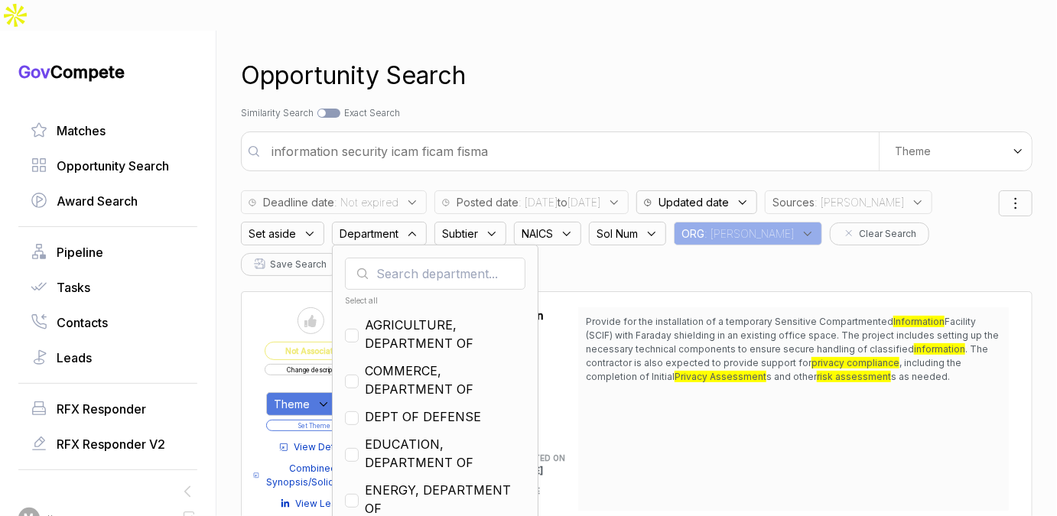
click at [514, 136] on input "information security icam ficam fisma" at bounding box center [570, 151] width 616 height 31
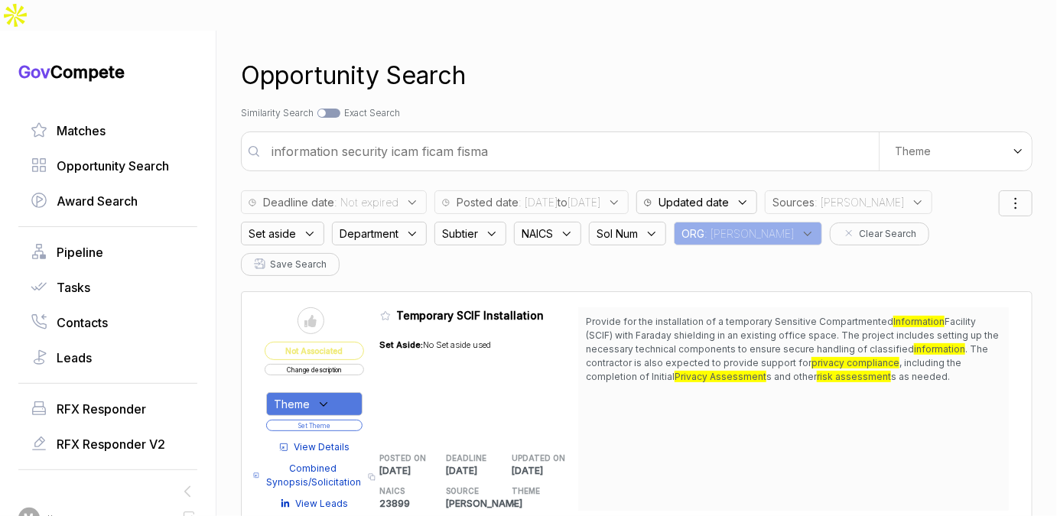
click at [514, 136] on input "information security icam ficam fisma" at bounding box center [570, 151] width 616 height 31
type input "software development and case management system"
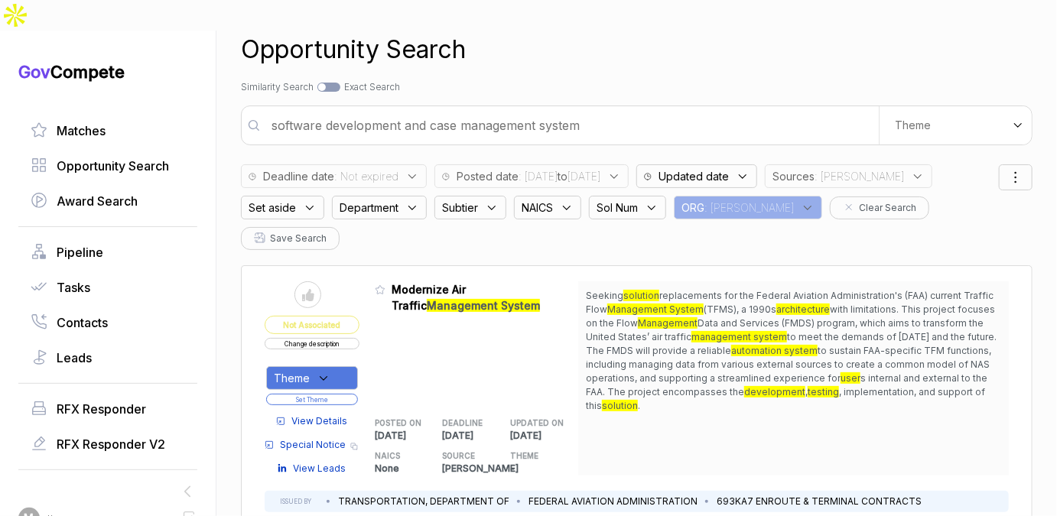
scroll to position [44, 0]
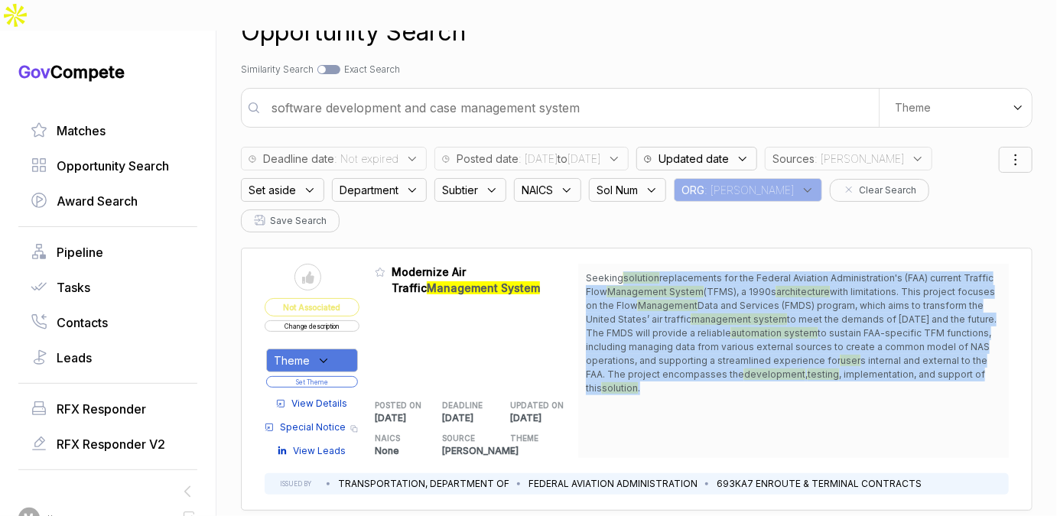
drag, startPoint x: 620, startPoint y: 217, endPoint x: 639, endPoint y: 333, distance: 117.8
click at [639, 333] on div "Seeking solution replacements for the Federal Aviation Administration's (FAA) c…" at bounding box center [793, 361] width 431 height 194
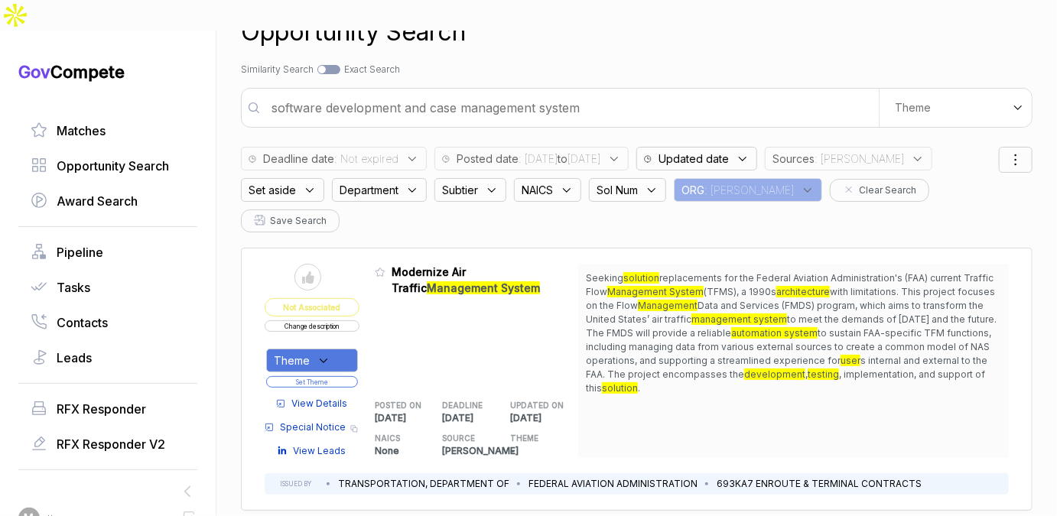
click at [331, 397] on span "View Details" at bounding box center [319, 404] width 56 height 14
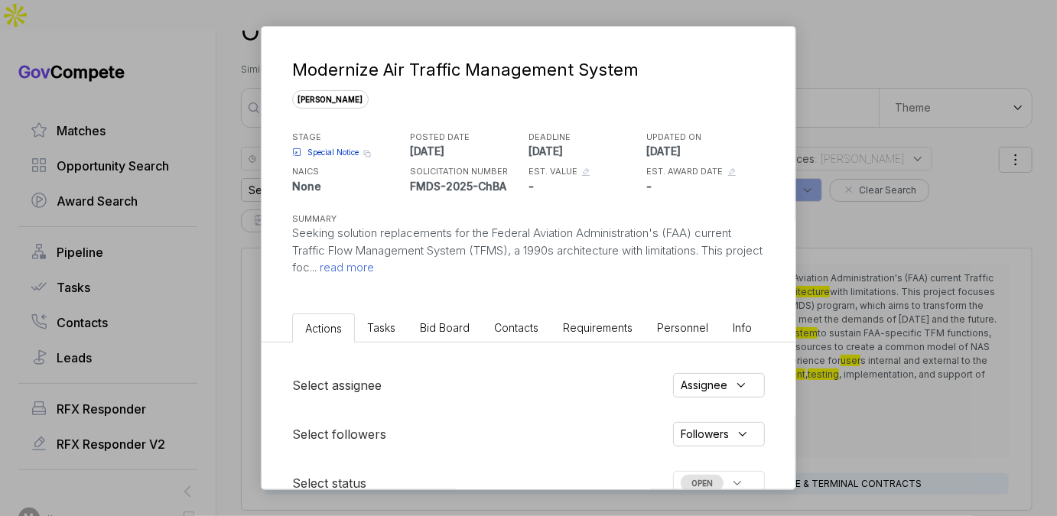
click at [437, 322] on span "Bid Board" at bounding box center [445, 327] width 50 height 13
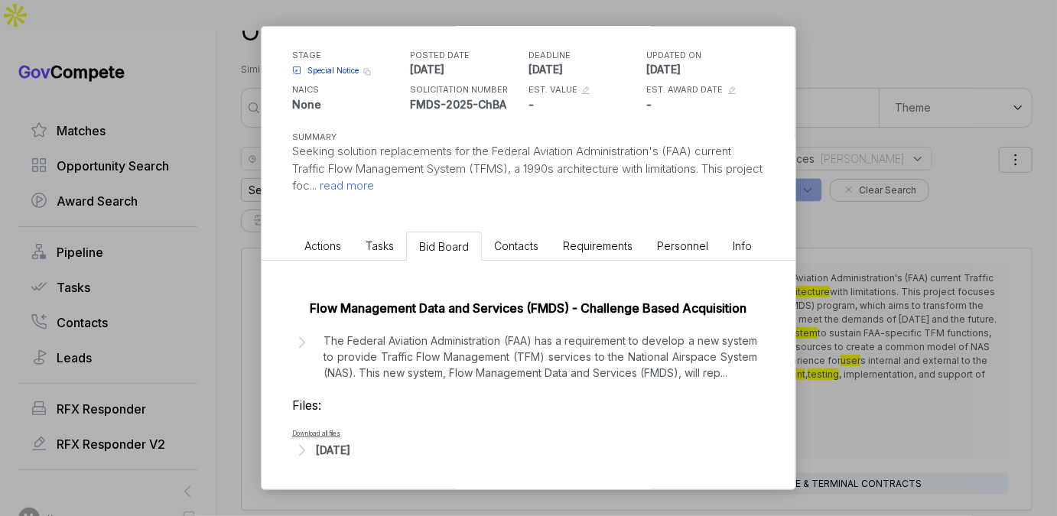
click at [539, 349] on p "The Federal Aviation Administration (FAA) has a requirement to develop a new sy…" at bounding box center [541, 357] width 434 height 48
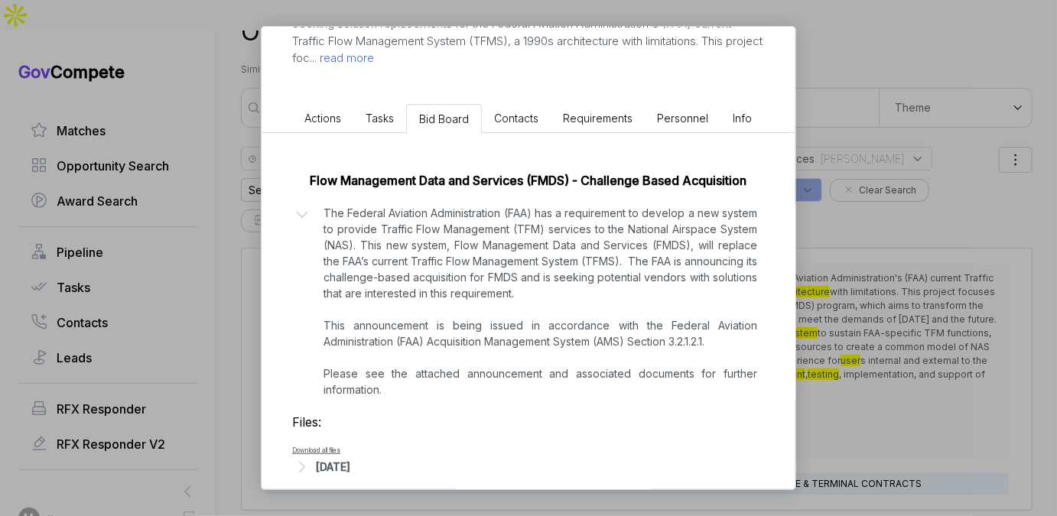
scroll to position [225, 0]
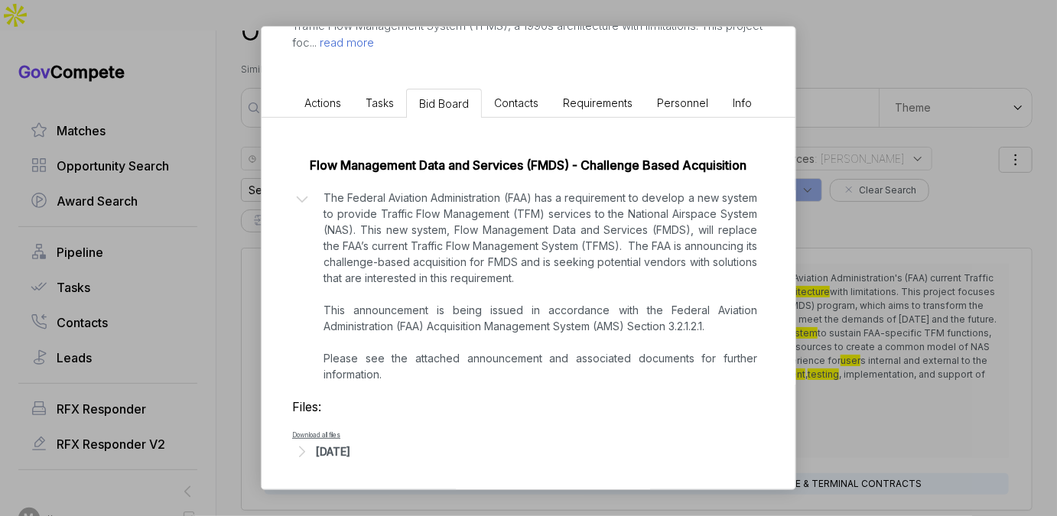
click at [350, 448] on div "Sep 24, 2025" at bounding box center [333, 452] width 34 height 16
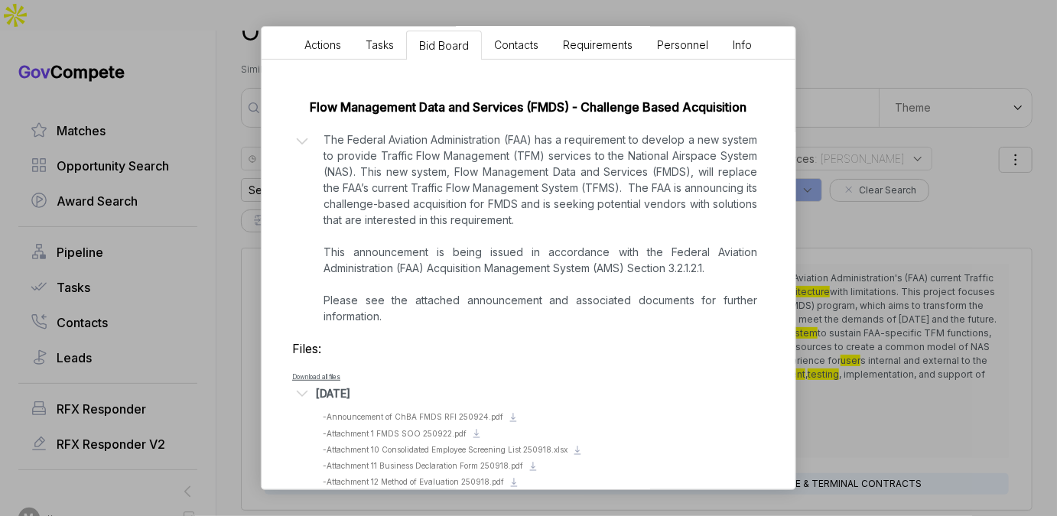
scroll to position [288, 0]
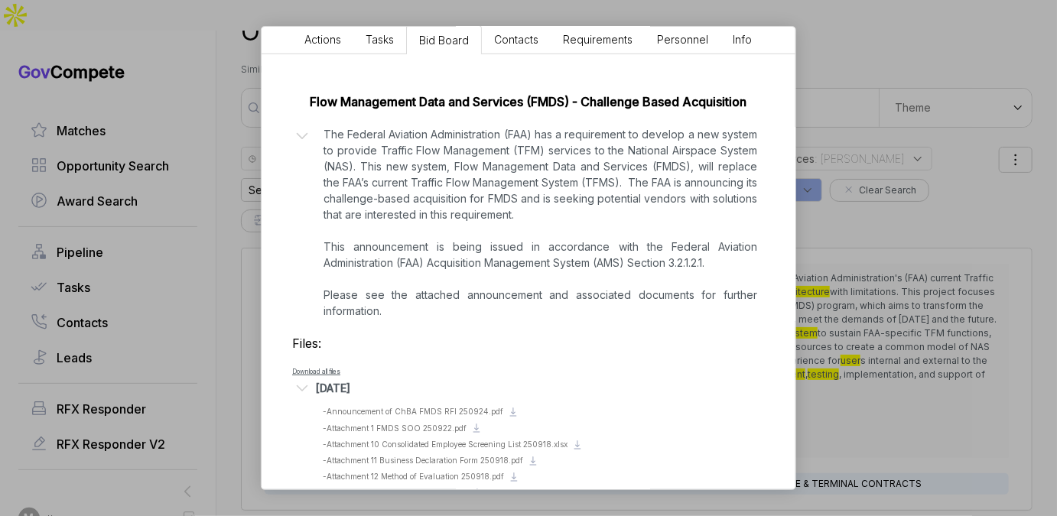
click at [868, 268] on div "Modernize Air Traffic Management System sam STAGE Special Notice Copy link POST…" at bounding box center [528, 258] width 1057 height 516
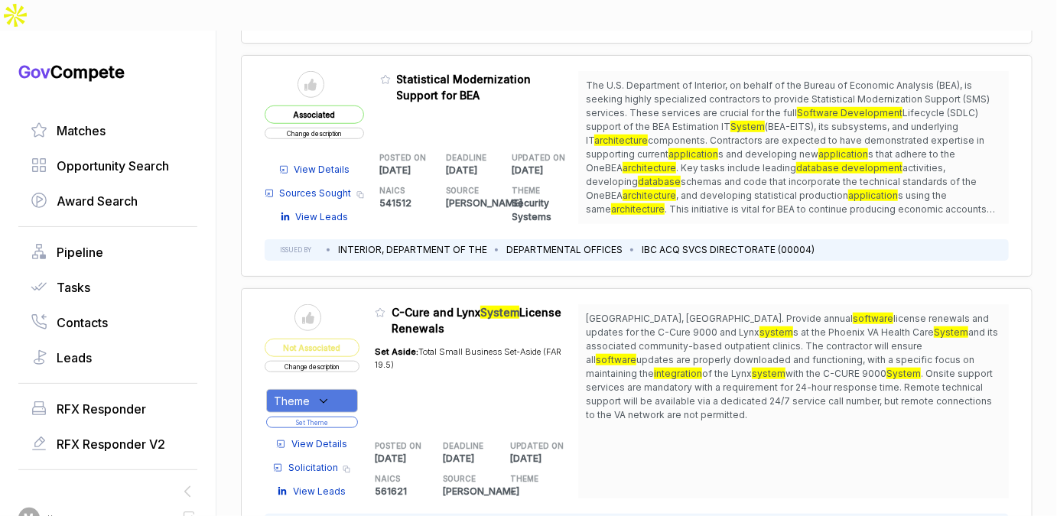
scroll to position [523, 0]
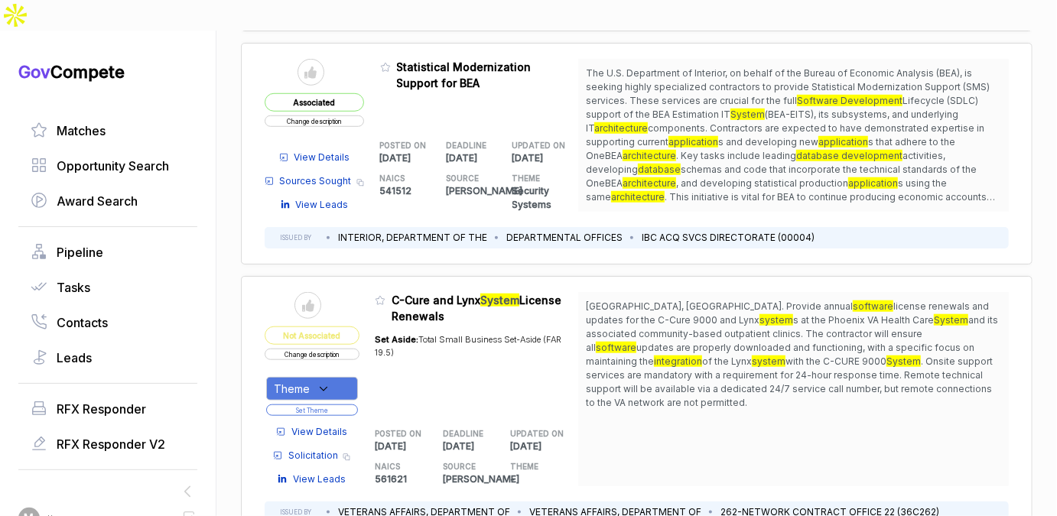
click at [853, 301] on mark "software" at bounding box center [873, 306] width 41 height 11
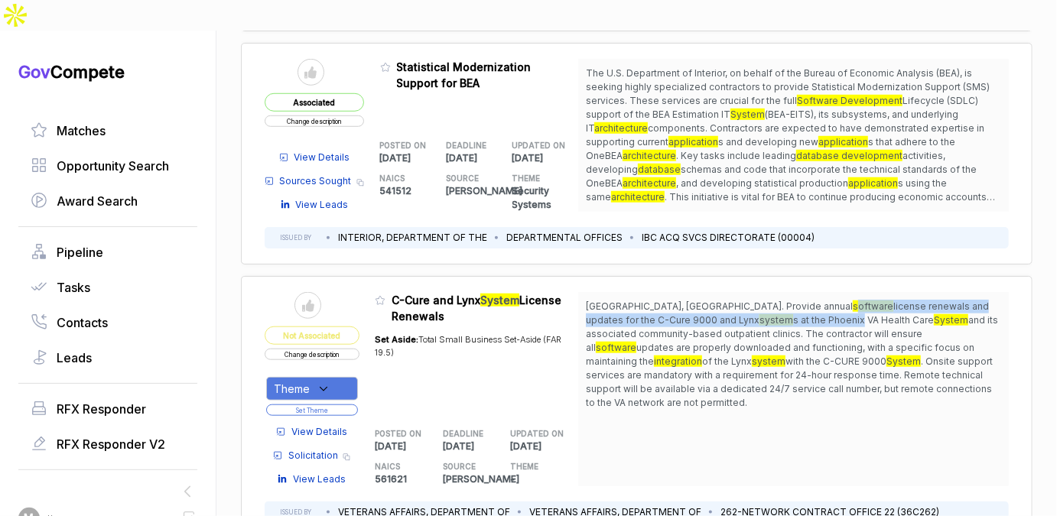
drag, startPoint x: 709, startPoint y: 239, endPoint x: 709, endPoint y: 258, distance: 19.1
click at [709, 300] on span "Phoenix, AZ. Provide annual software license renewals and updates for the C-Cur…" at bounding box center [793, 355] width 415 height 110
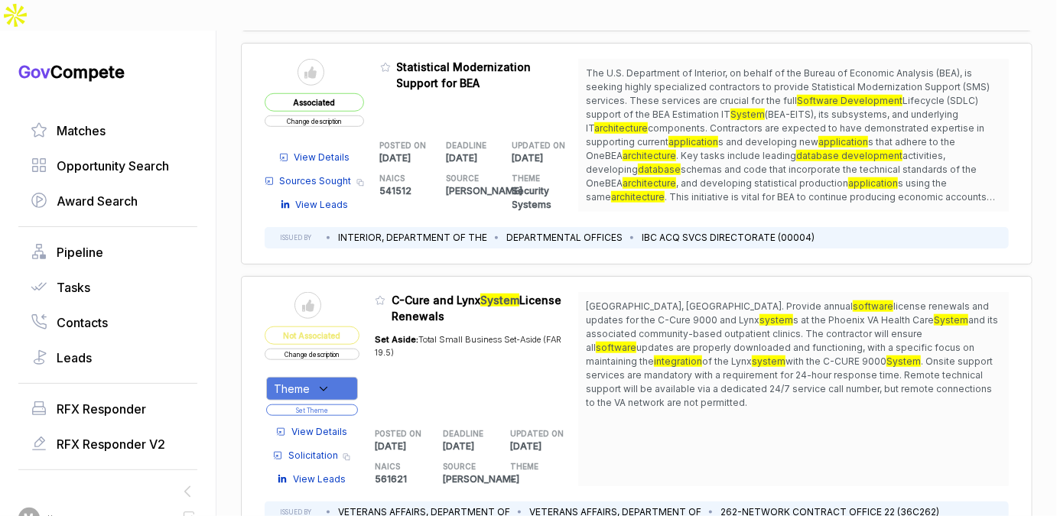
click at [701, 314] on span "and its associated community-based outpatient clinics. The contractor will ensu…" at bounding box center [792, 333] width 412 height 39
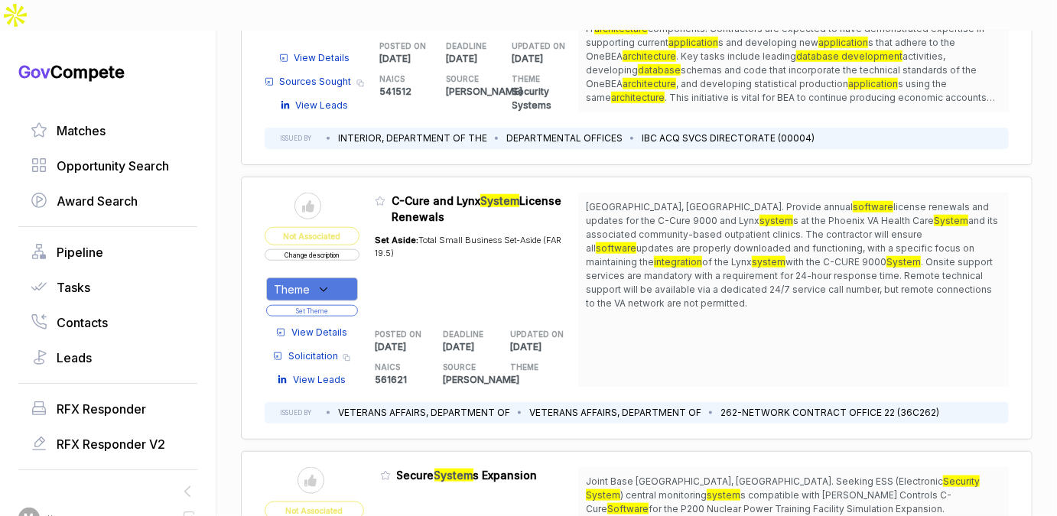
scroll to position [624, 0]
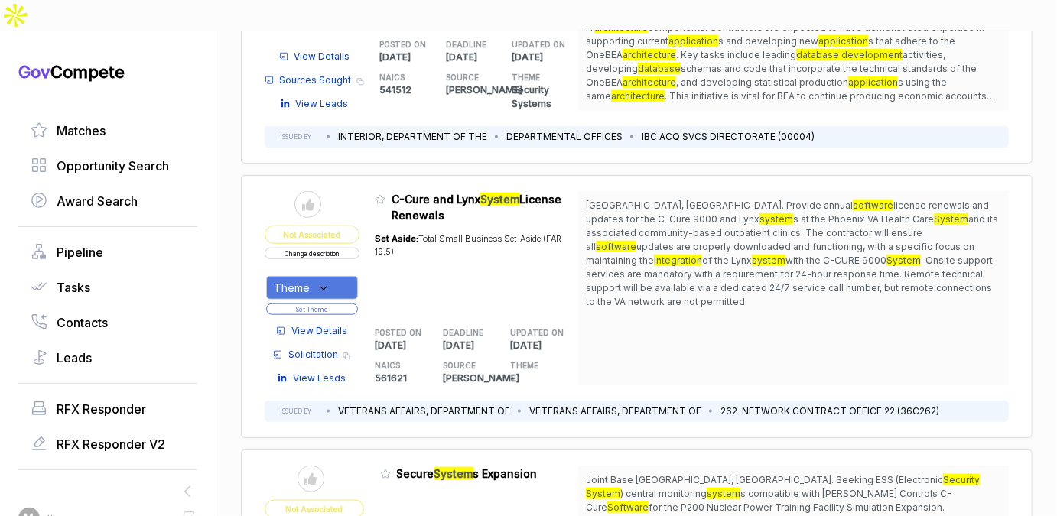
click at [309, 348] on span "Solicitation" at bounding box center [313, 355] width 50 height 14
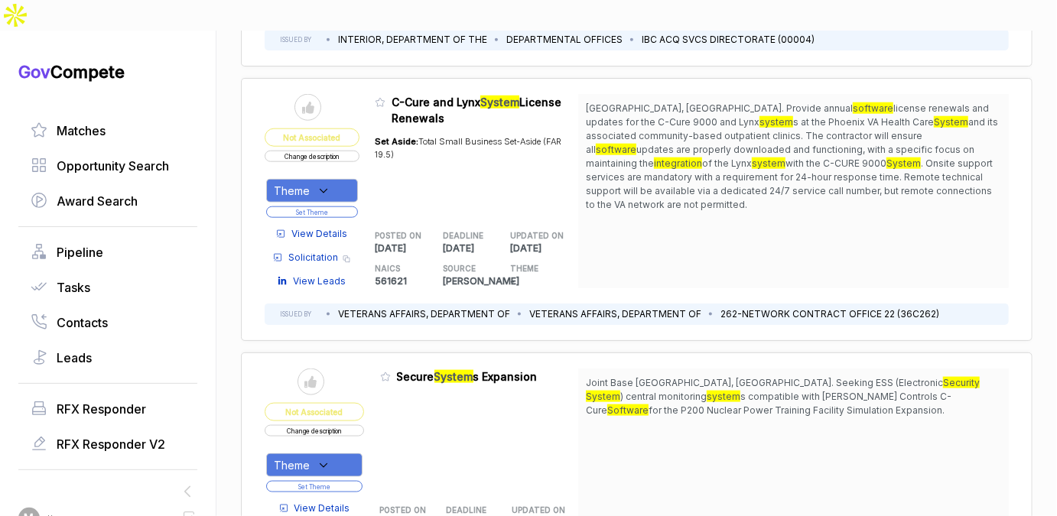
scroll to position [736, 0]
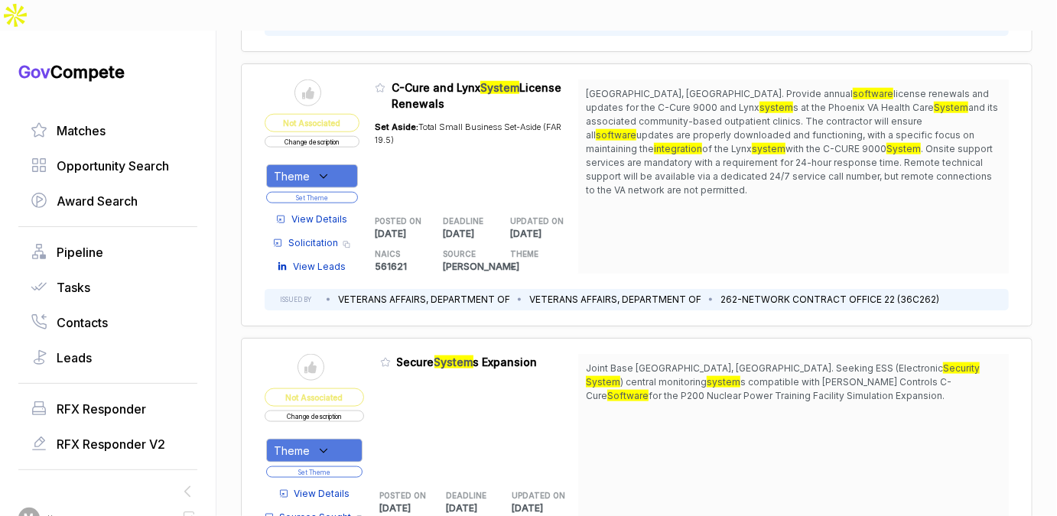
click at [322, 236] on span "Solicitation" at bounding box center [313, 243] width 50 height 14
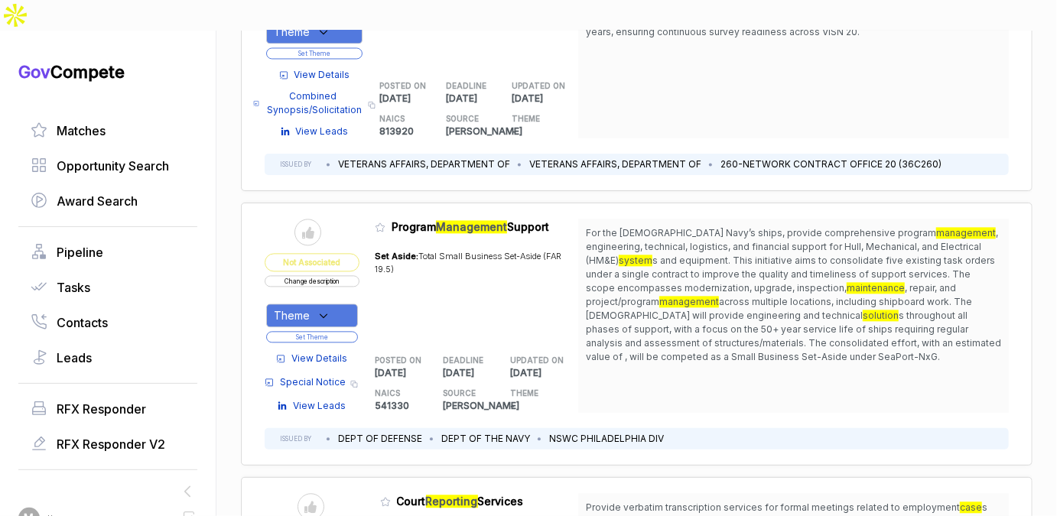
scroll to position [1441, 0]
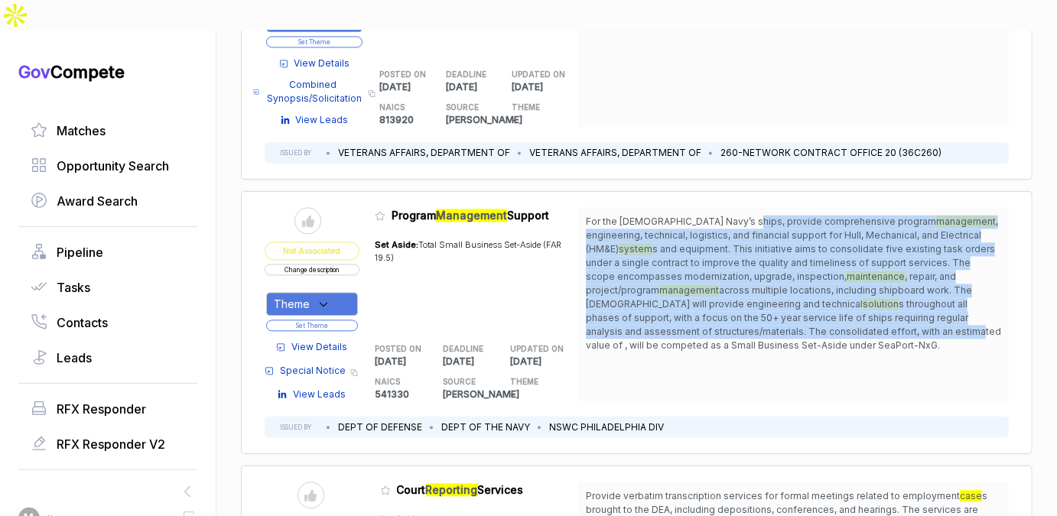
drag, startPoint x: 736, startPoint y: 160, endPoint x: 676, endPoint y: 272, distance: 126.6
click at [677, 272] on span "For the U.S. Navy’s ships, provide comprehensive program management , engineeri…" at bounding box center [793, 284] width 415 height 138
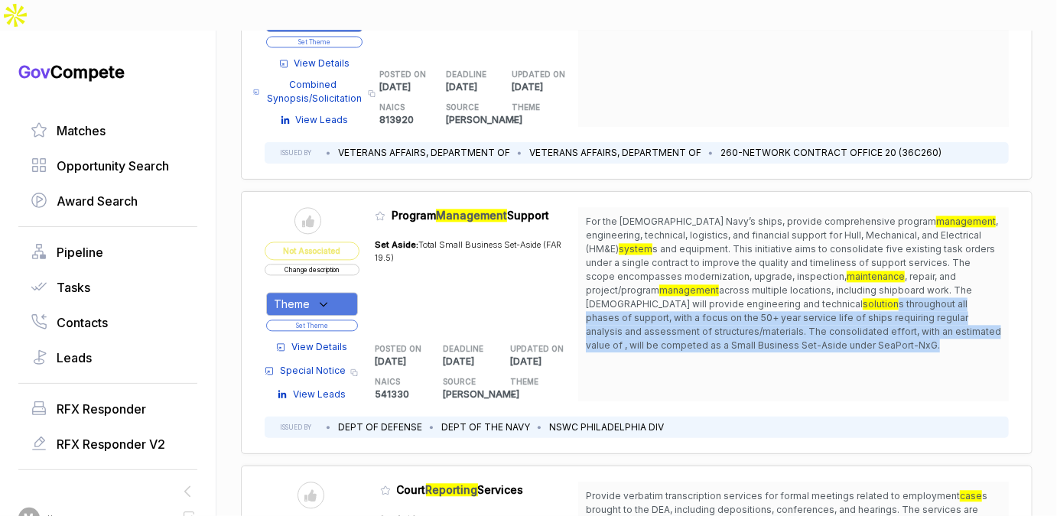
drag, startPoint x: 672, startPoint y: 293, endPoint x: 682, endPoint y: 236, distance: 57.6
click at [682, 236] on div "For the U.S. Navy’s ships, provide comprehensive program management , engineeri…" at bounding box center [793, 304] width 431 height 194
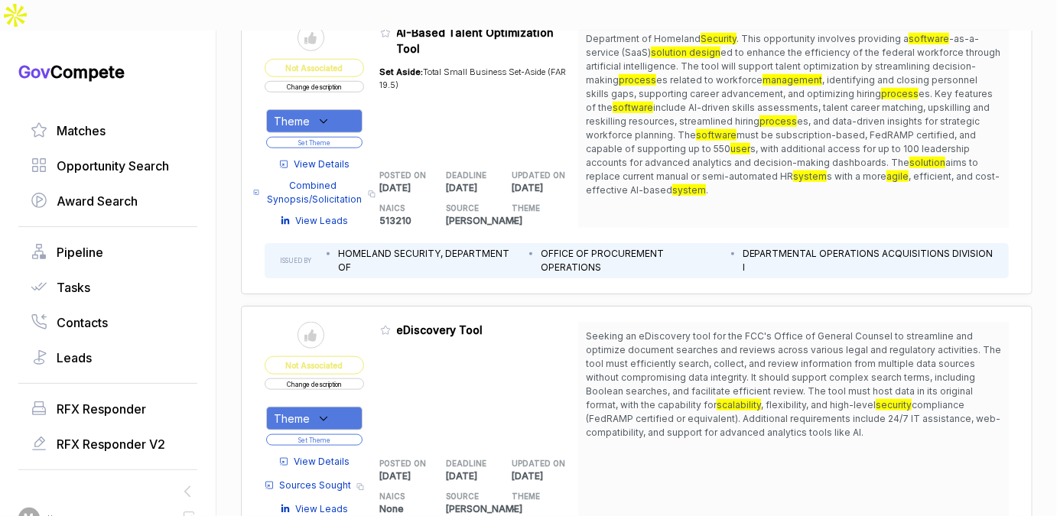
scroll to position [3282, 0]
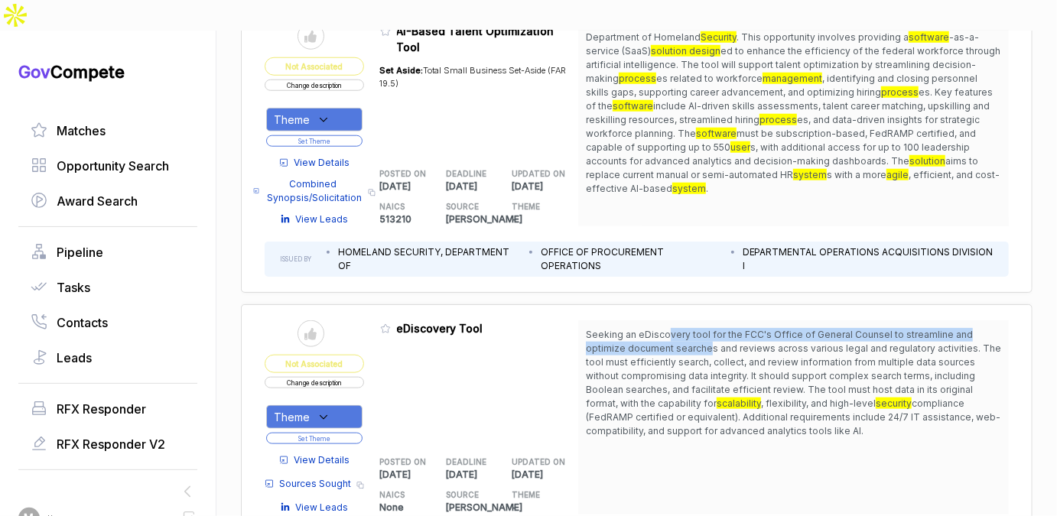
drag, startPoint x: 663, startPoint y: 252, endPoint x: 665, endPoint y: 261, distance: 9.3
click at [665, 329] on span "Seeking an eDiscovery tool for the FCC's Office of General Counsel to streamlin…" at bounding box center [793, 369] width 415 height 80
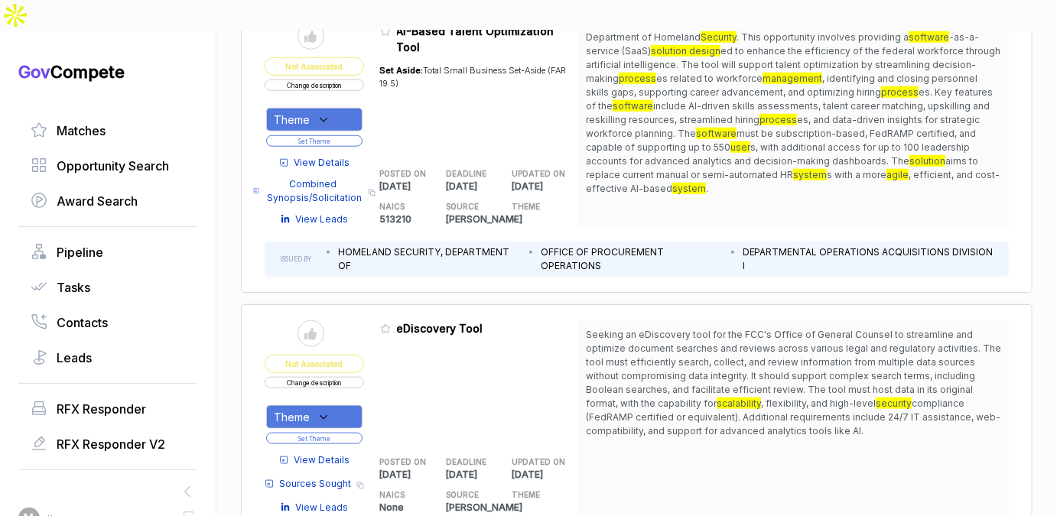
click at [307, 454] on span "View Details" at bounding box center [322, 461] width 56 height 14
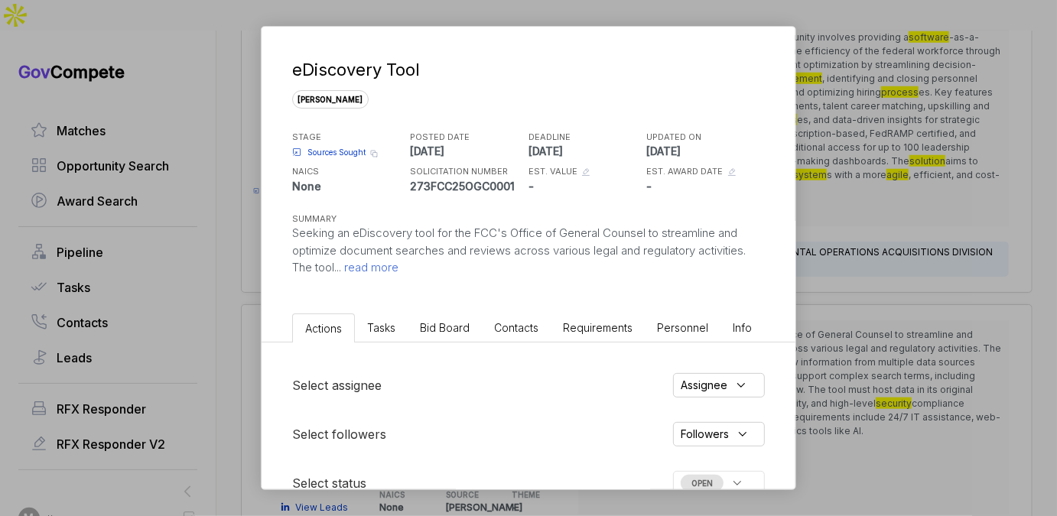
click at [442, 336] on li "Bid Board" at bounding box center [445, 328] width 74 height 28
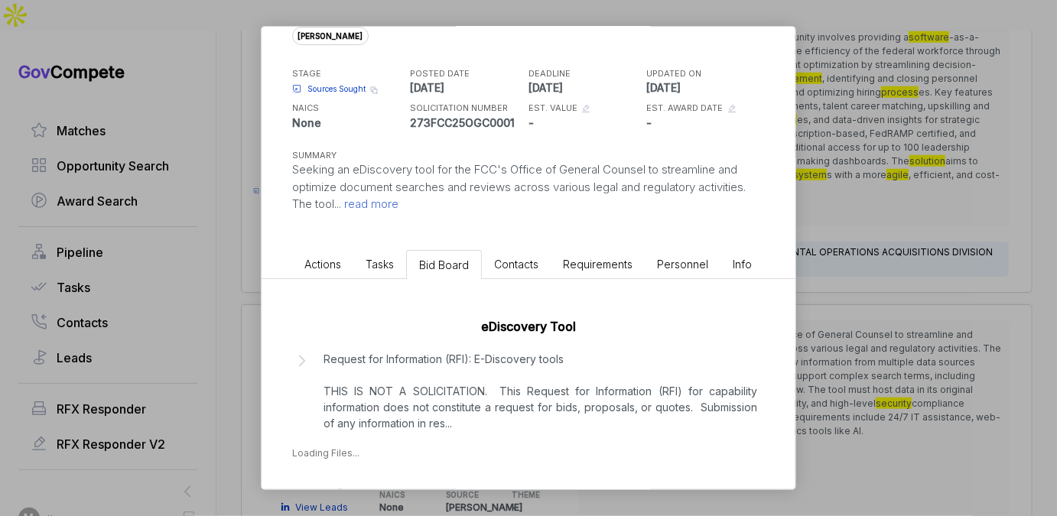
scroll to position [86, 0]
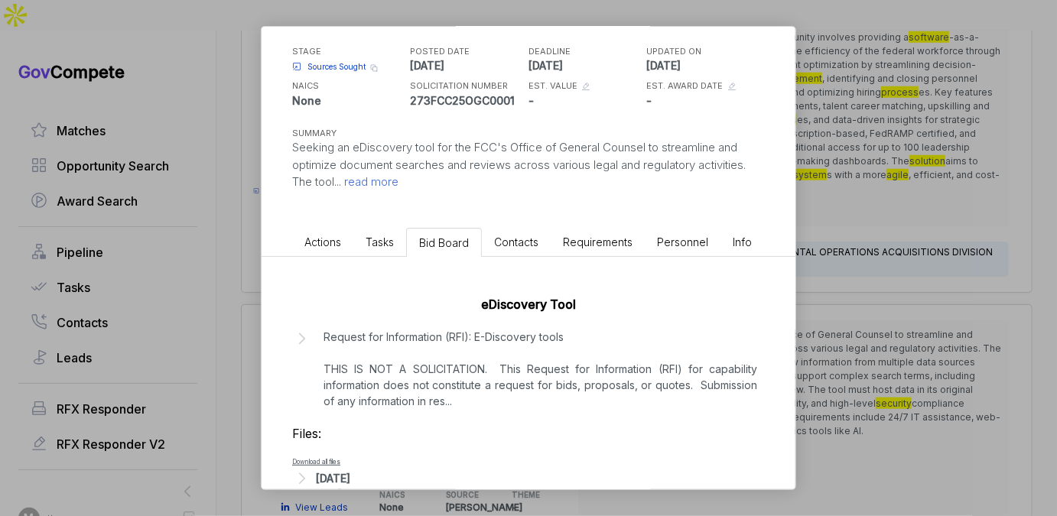
click at [922, 270] on div "eDiscovery Tool sam STAGE Sources Sought Copy link POSTED DATE 2025-09-25 DEADL…" at bounding box center [528, 258] width 1057 height 516
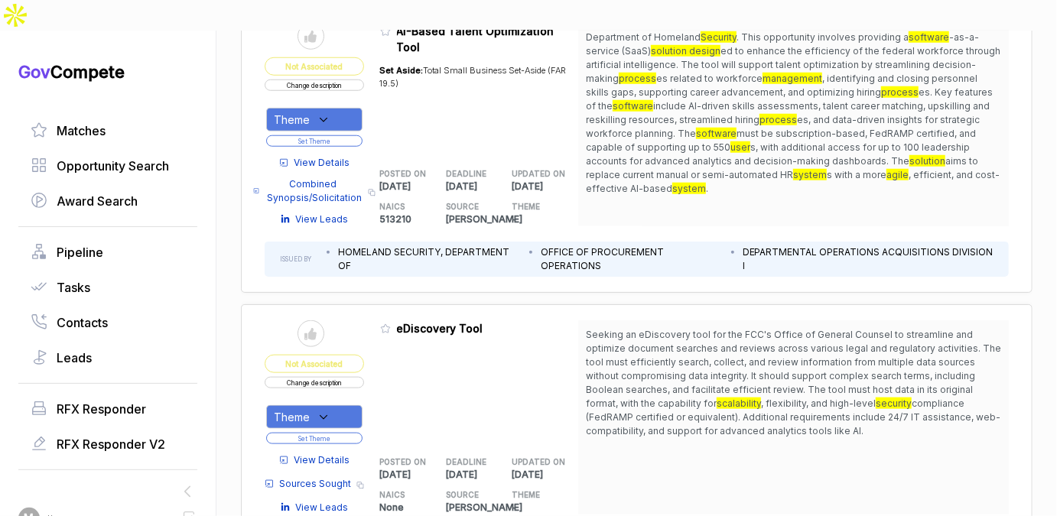
click at [330, 405] on div "Theme" at bounding box center [314, 417] width 96 height 24
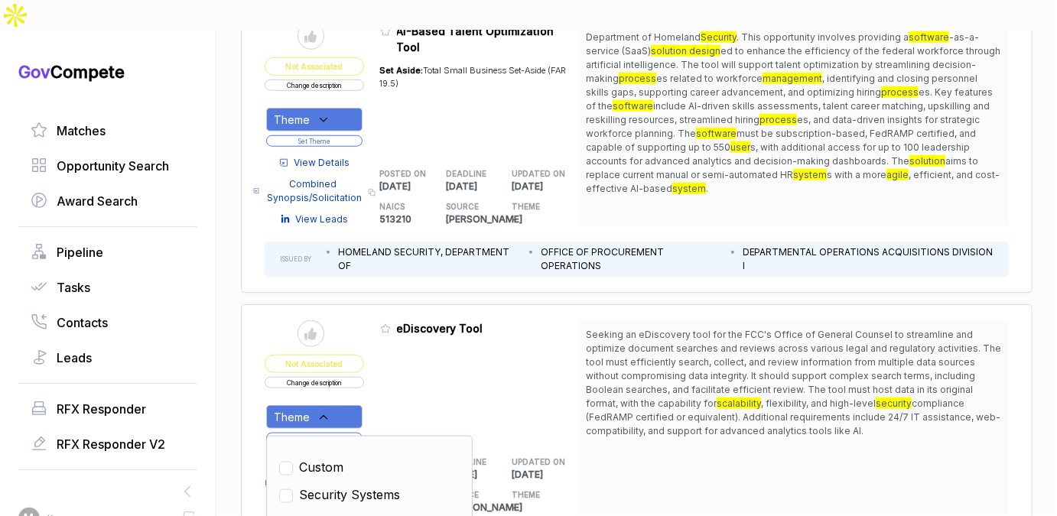
click at [331, 486] on span "Security Systems" at bounding box center [349, 495] width 101 height 18
click at [329, 501] on span "Security Systems" at bounding box center [349, 510] width 101 height 18
checkbox input "false"
click at [477, 304] on div "Send to Pipeline Not Associated Change description Theme Custom Security System…" at bounding box center [637, 435] width 792 height 263
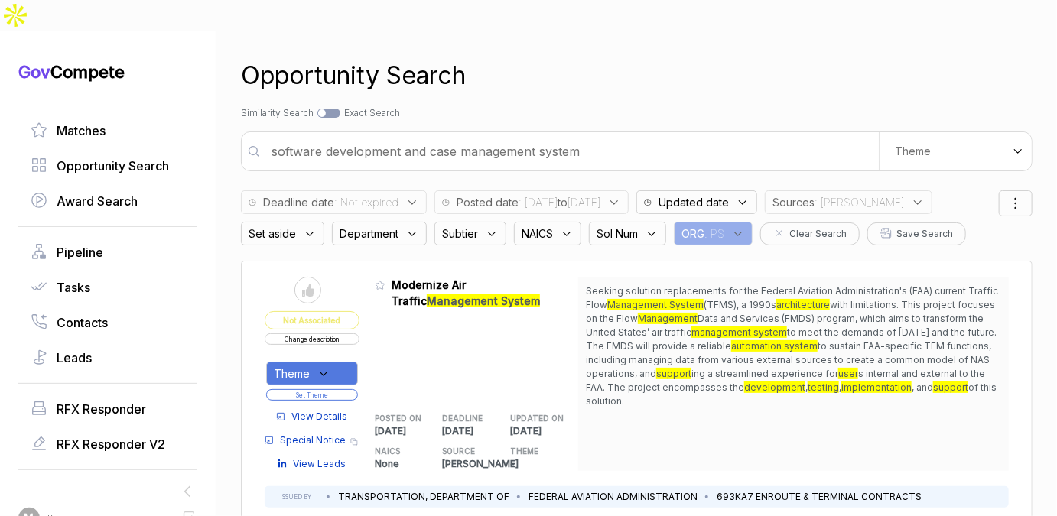
click at [538, 106] on div "Search by Topic Relevance Similarity Search Search by Exact Keyword Match Exact…" at bounding box center [637, 113] width 792 height 14
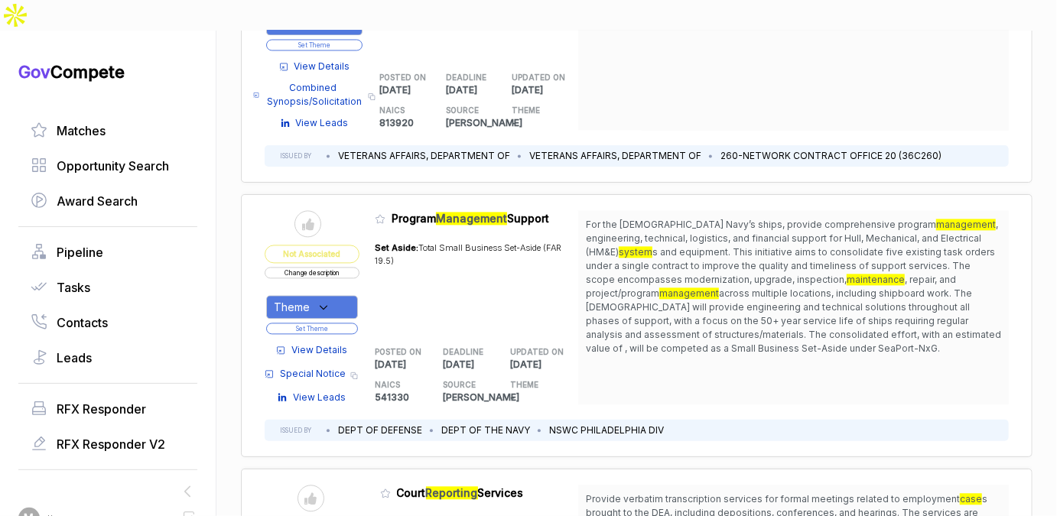
scroll to position [1408, 0]
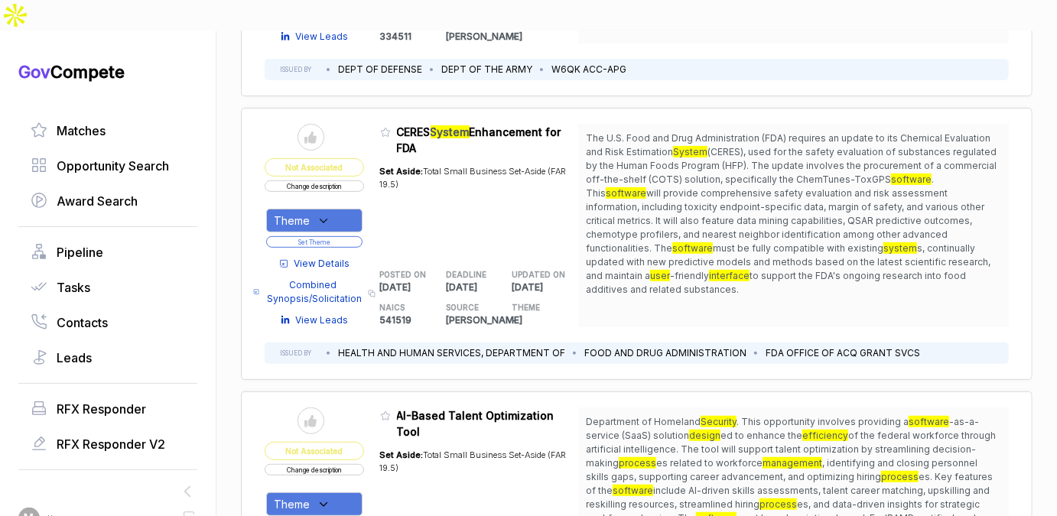
scroll to position [2868, 0]
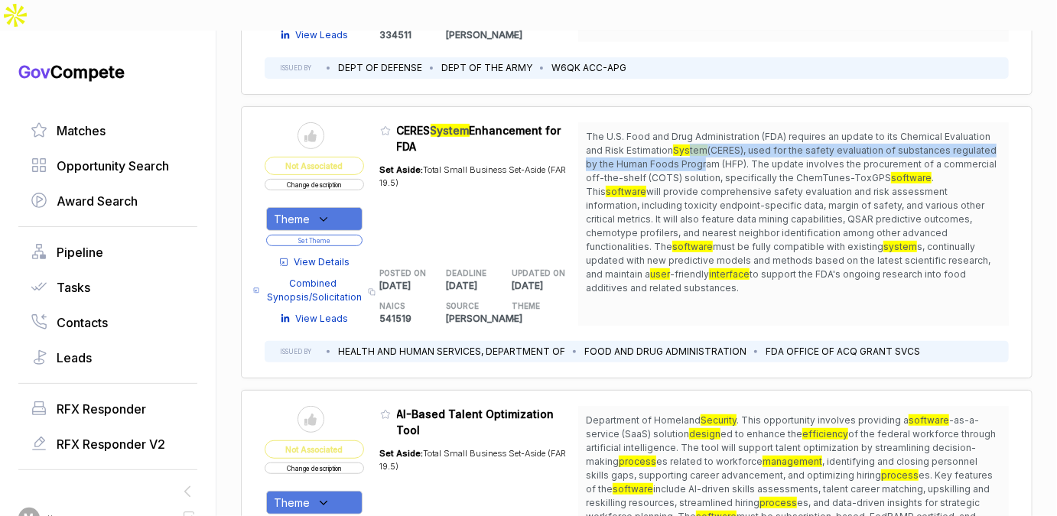
drag, startPoint x: 665, startPoint y: 109, endPoint x: 668, endPoint y: 118, distance: 8.7
click at [668, 130] on span "The U.S. Food and Drug Administration (FDA) requires an update to its Chemical …" at bounding box center [793, 212] width 415 height 165
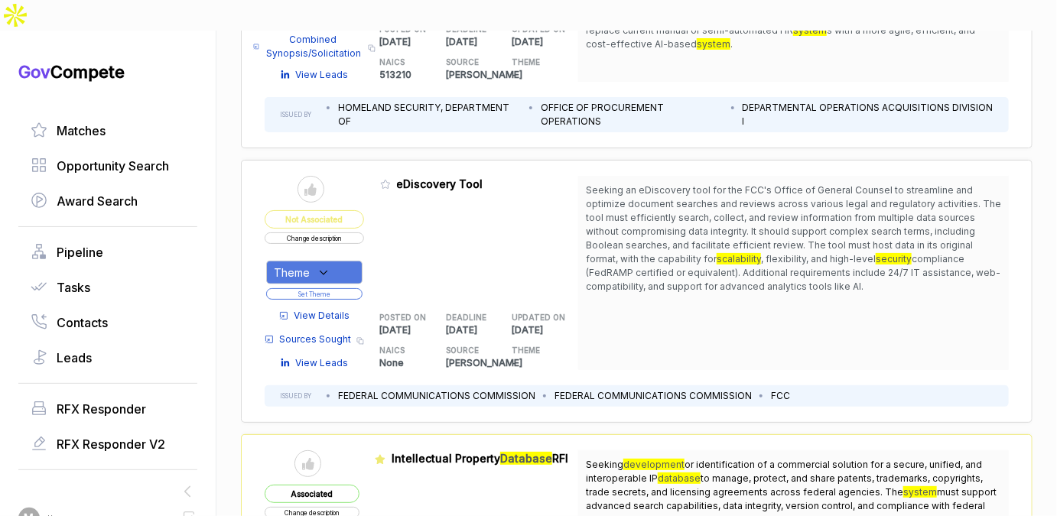
scroll to position [3414, 0]
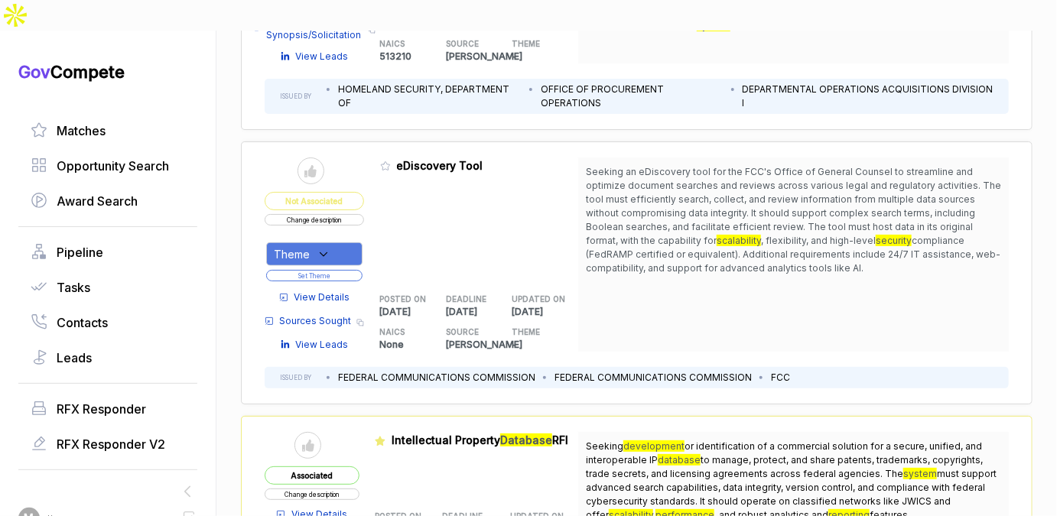
click at [330, 242] on div "Theme" at bounding box center [314, 254] width 96 height 24
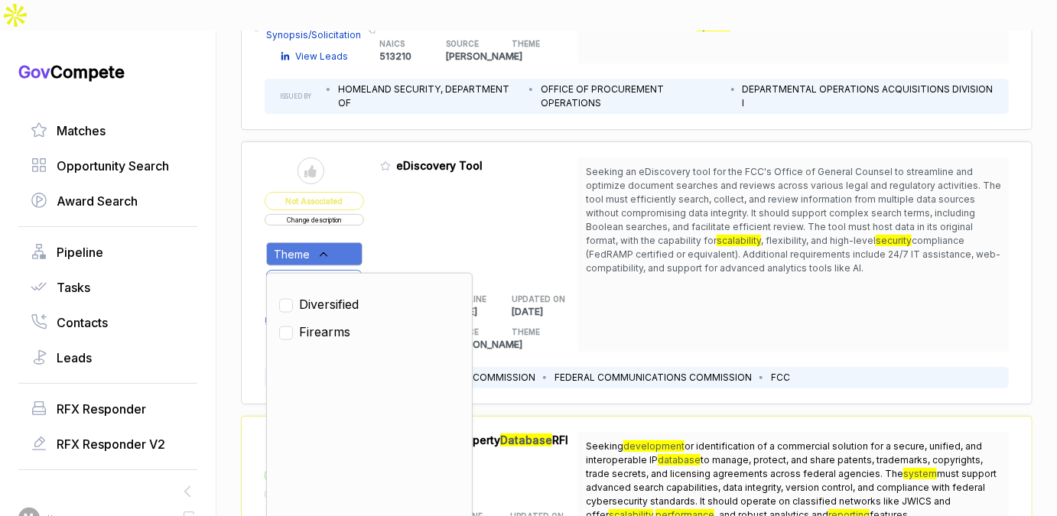
click at [327, 295] on span "Diversified" at bounding box center [329, 304] width 60 height 18
checkbox input "true"
click at [403, 186] on div "Admin: Click to change feature to 1 273FCC25OGC0001 eDiscovery Tool POSTED ON […" at bounding box center [479, 255] width 199 height 194
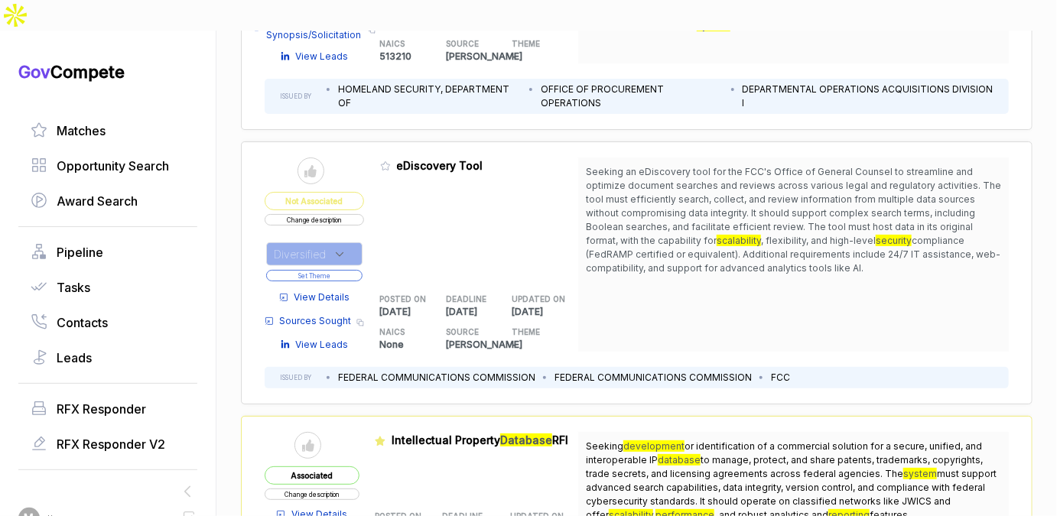
click at [347, 270] on button "Set Theme" at bounding box center [314, 275] width 96 height 11
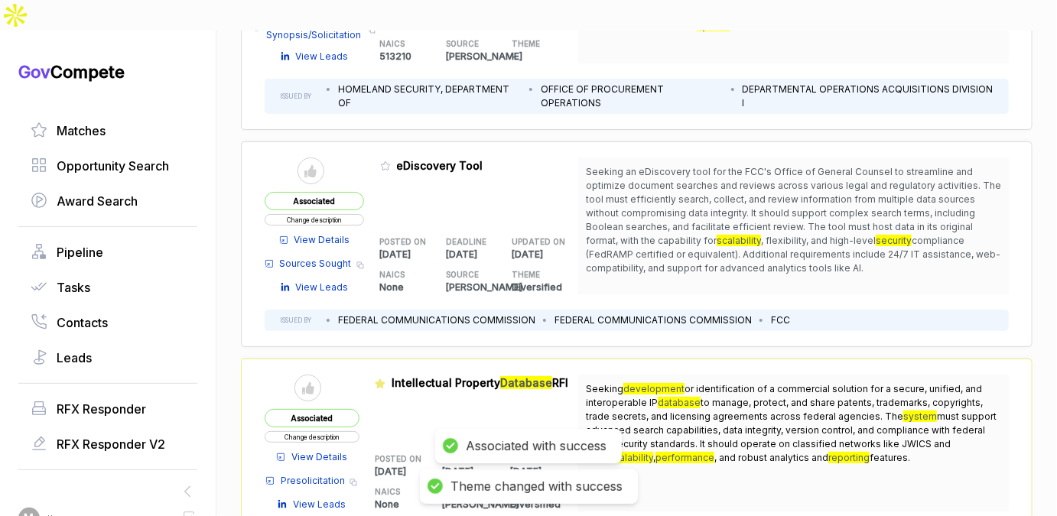
click at [382, 161] on icon at bounding box center [385, 166] width 11 height 11
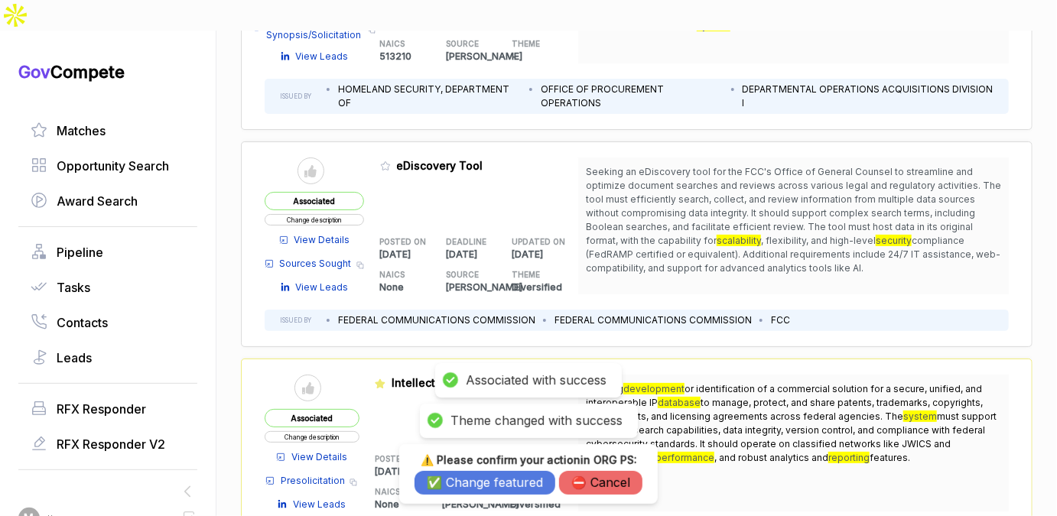
click at [454, 482] on button "✅ Change featured" at bounding box center [485, 483] width 141 height 24
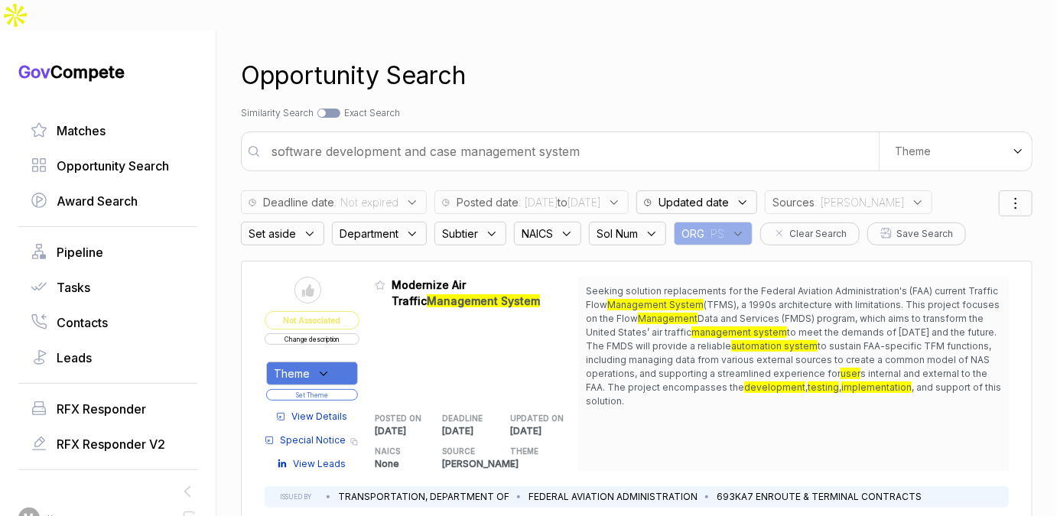
click at [301, 222] on div "Set aside" at bounding box center [282, 234] width 83 height 24
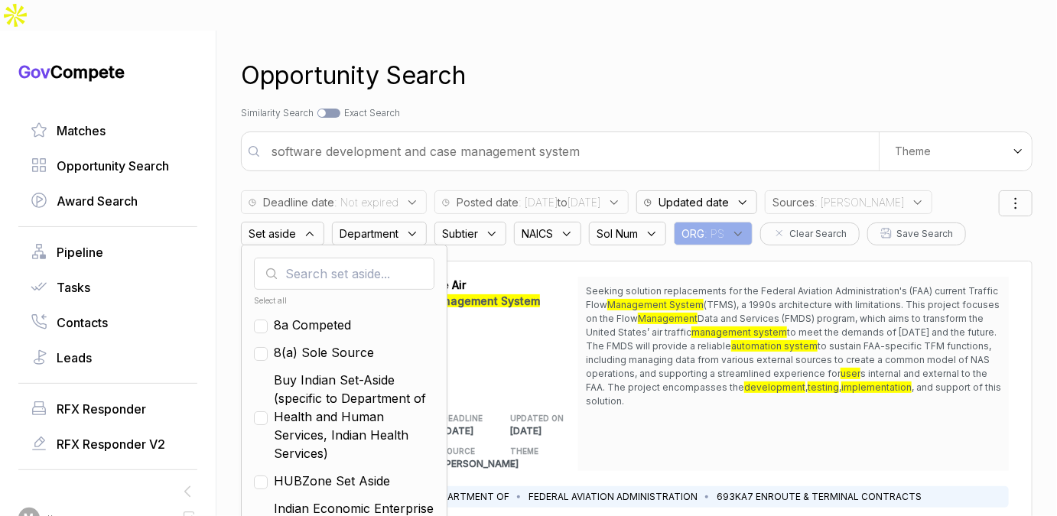
click at [327, 316] on span "8a Competed" at bounding box center [312, 325] width 77 height 18
checkbox input "true"
click at [327, 343] on span "8(a) Sole Source" at bounding box center [324, 352] width 100 height 18
checkbox input "true"
click at [324, 373] on span "Buy Indian Set-Aside (specific to Department of Health and Human Services, Indi…" at bounding box center [354, 417] width 161 height 92
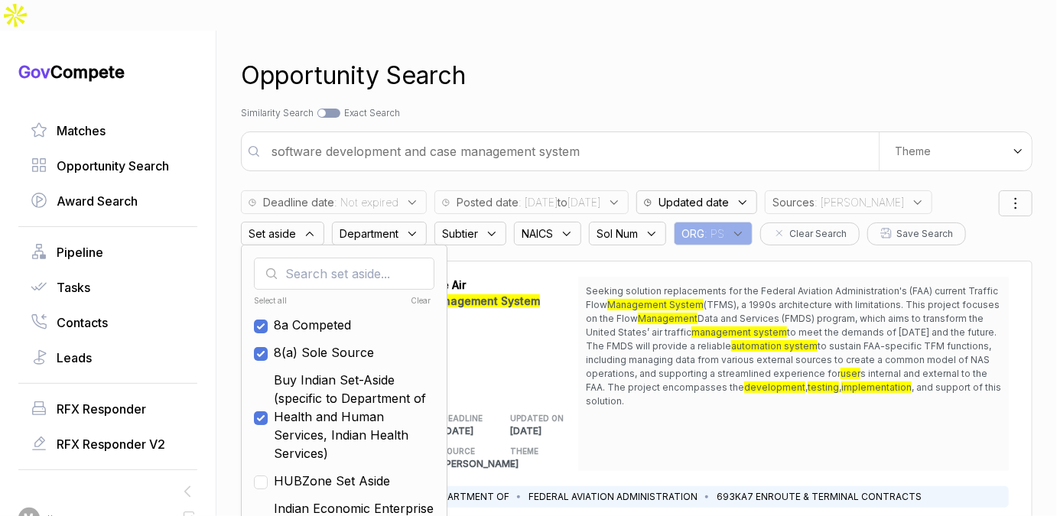
checkbox input "true"
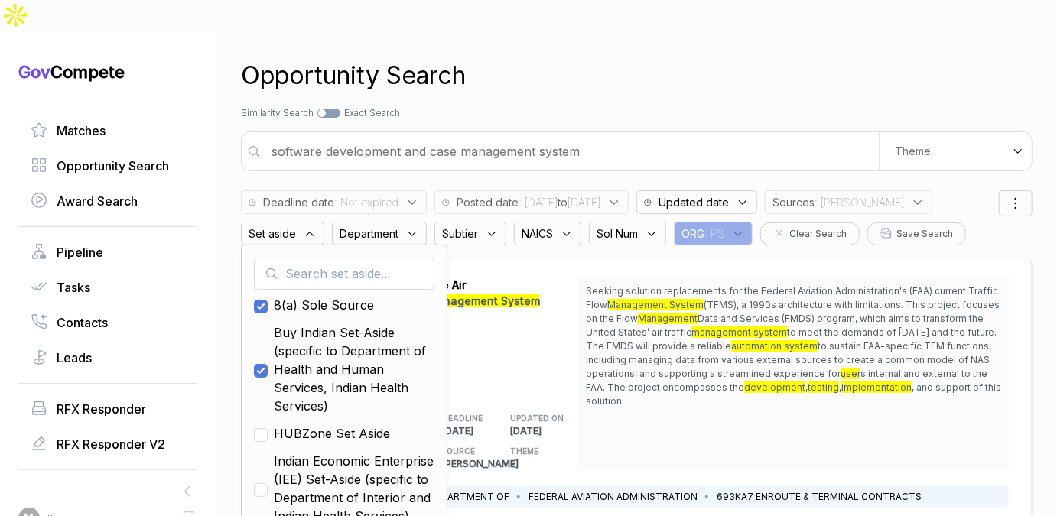
scroll to position [56, 0]
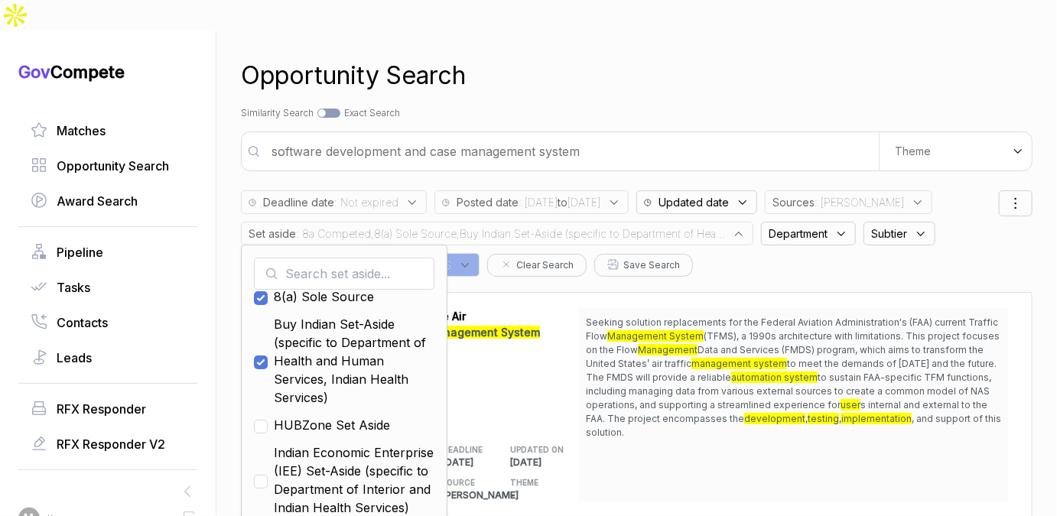
click at [320, 416] on span "HUBZone Set Aside" at bounding box center [332, 425] width 116 height 18
checkbox input "true"
click at [311, 464] on span "Indian Economic Enterprise (IEE) Set-Aside (specific to Department of Interior …" at bounding box center [354, 480] width 161 height 73
checkbox input "true"
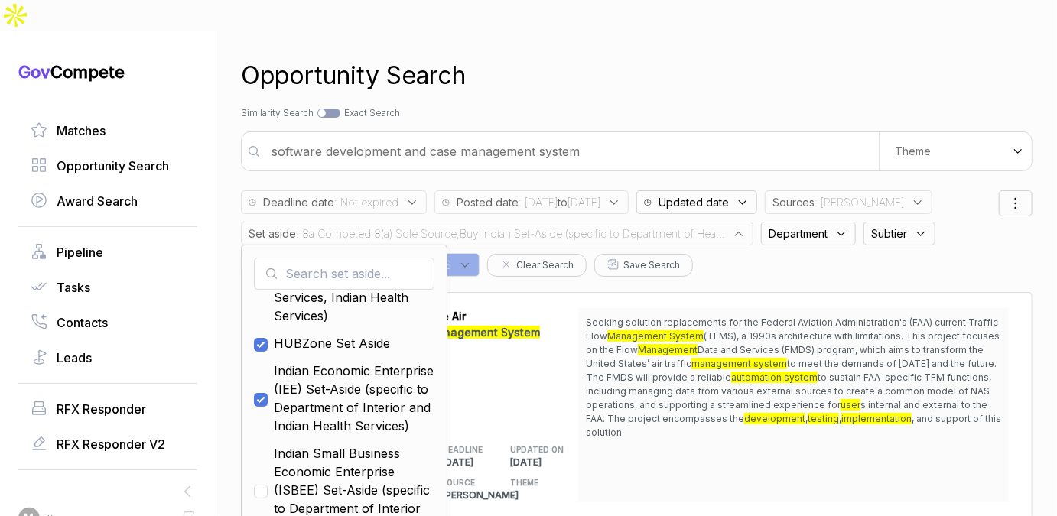
click at [311, 464] on span "Indian Small Business Economic Enterprise (ISBEE) Set-Aside (specific to Depart…" at bounding box center [354, 490] width 161 height 92
checkbox input "true"
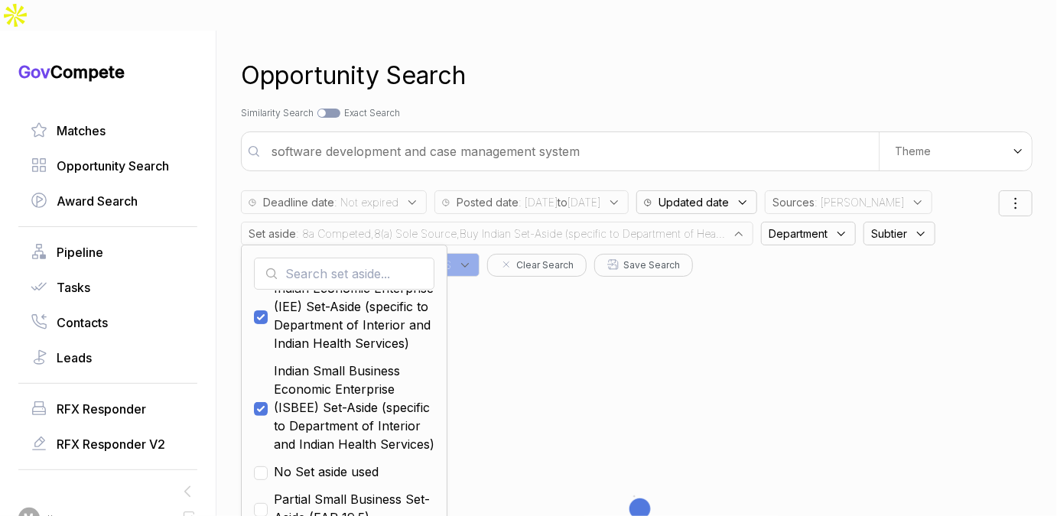
scroll to position [228, 0]
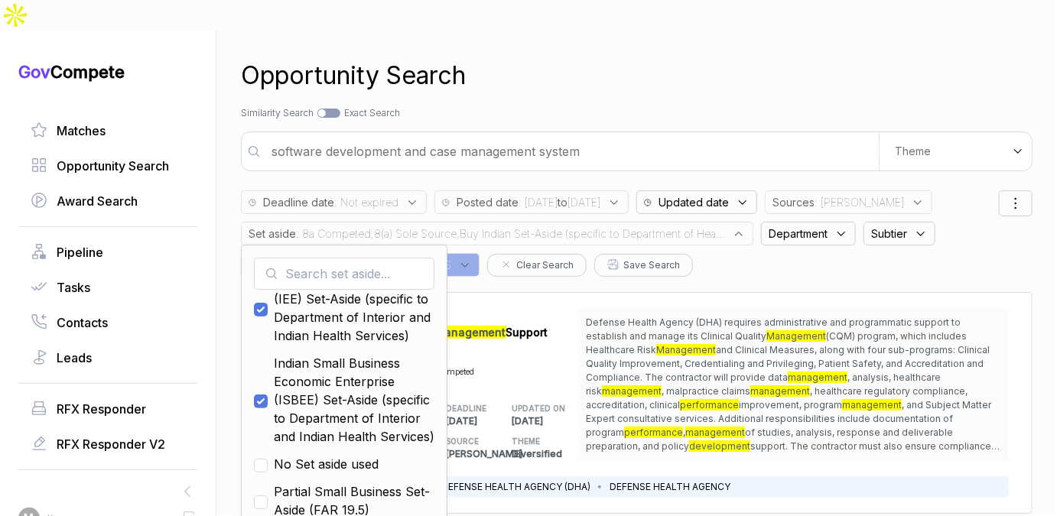
click at [648, 69] on div "Opportunity Search Search by Topic Relevance Similarity Search Search by Exact …" at bounding box center [637, 289] width 792 height 516
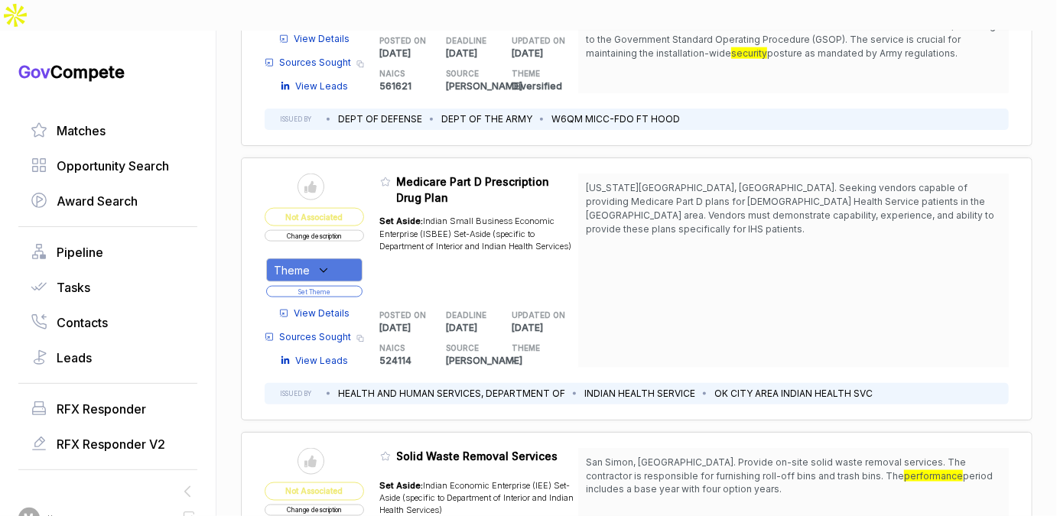
scroll to position [862, 0]
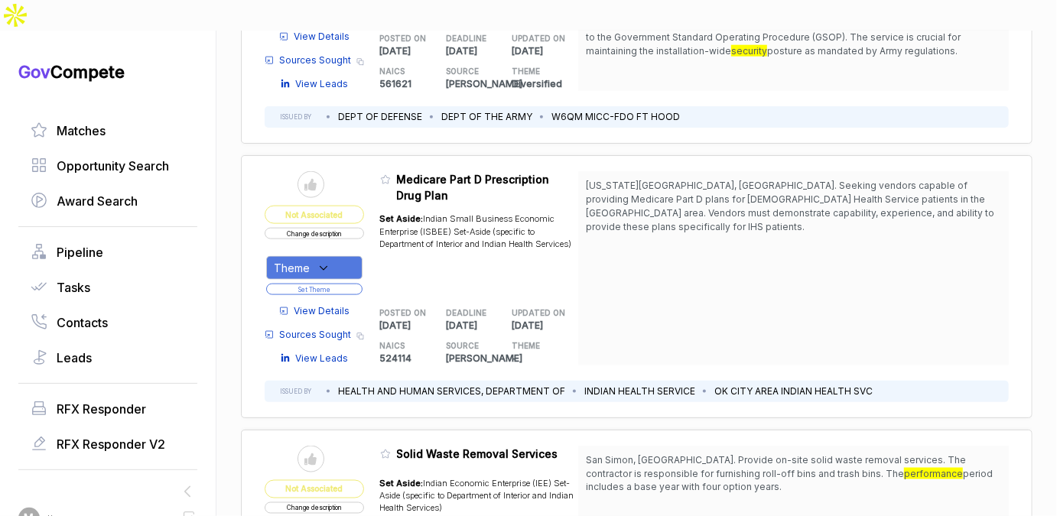
click at [332, 304] on span "View Details" at bounding box center [322, 311] width 56 height 14
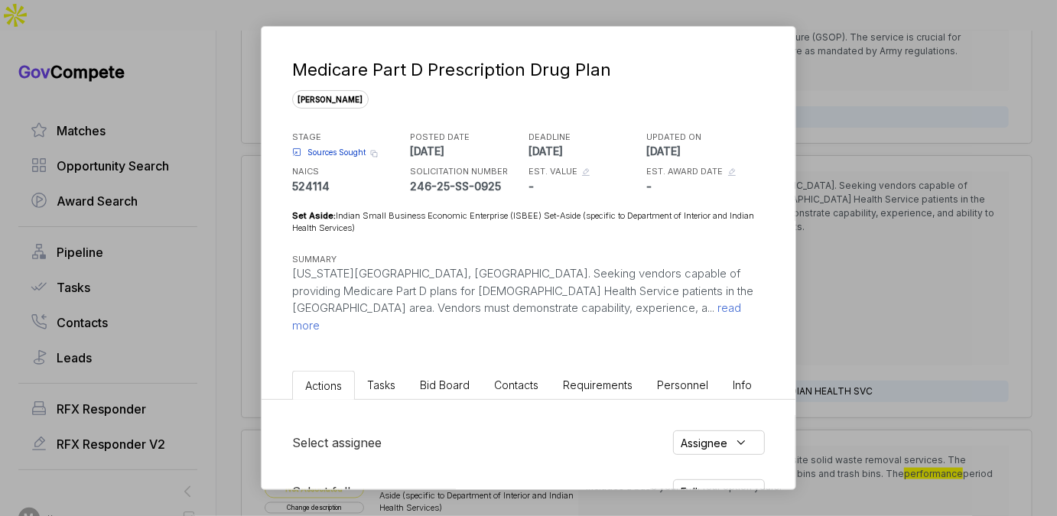
click at [425, 379] on span "Bid Board" at bounding box center [445, 385] width 50 height 13
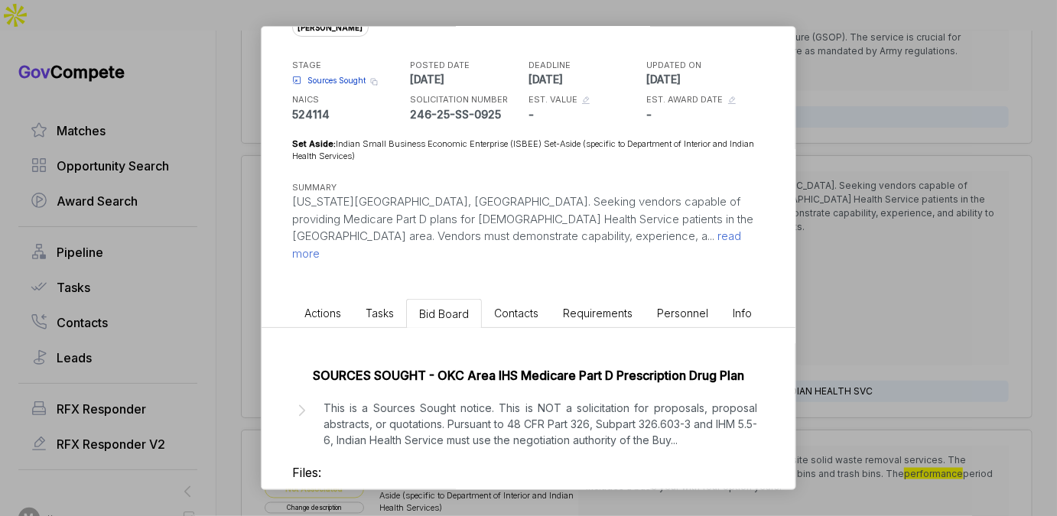
scroll to position [122, 0]
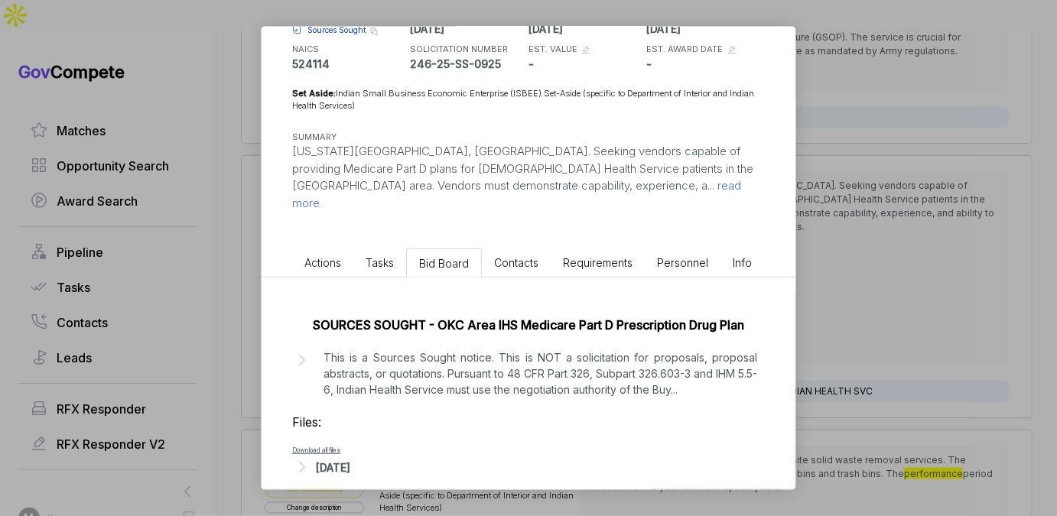
click at [483, 395] on div "SOURCES SOUGHT - OKC Area IHS Medicare Part D Prescription Drug Plan This is a …" at bounding box center [529, 393] width 534 height 230
click at [513, 350] on p "This is a Sources Sought notice. This is NOT a solicitation for proposals, prop…" at bounding box center [541, 374] width 434 height 48
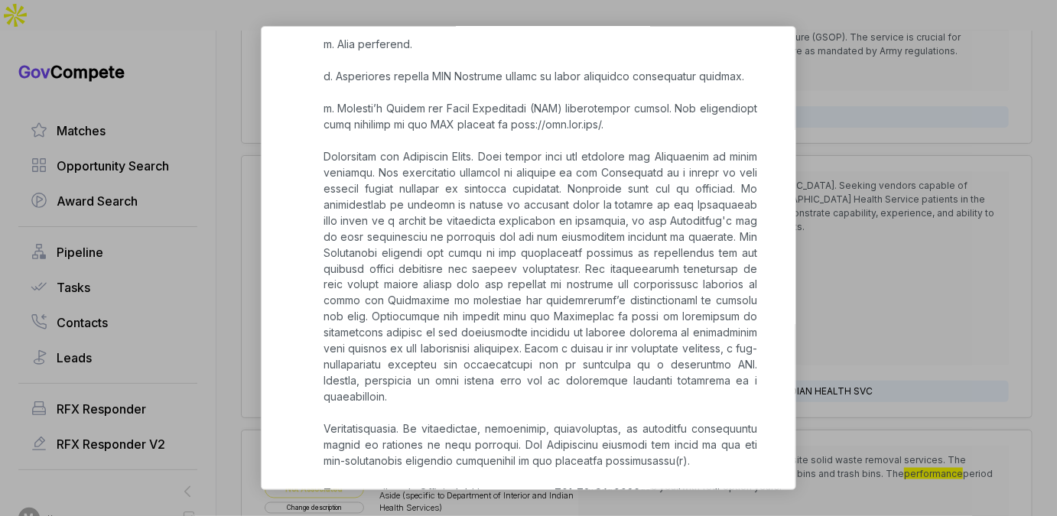
scroll to position [1279, 0]
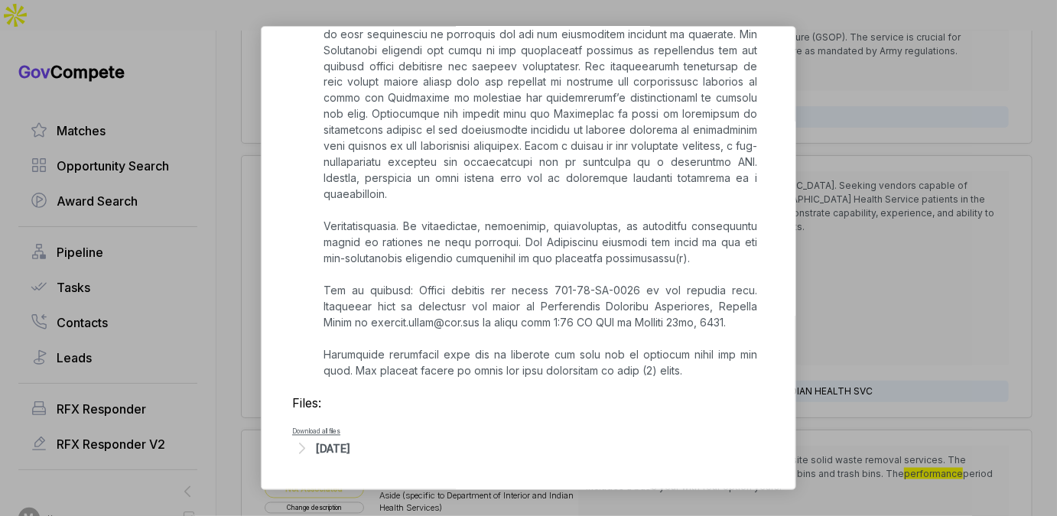
click at [350, 447] on div "Sep 25, 2025" at bounding box center [333, 449] width 34 height 16
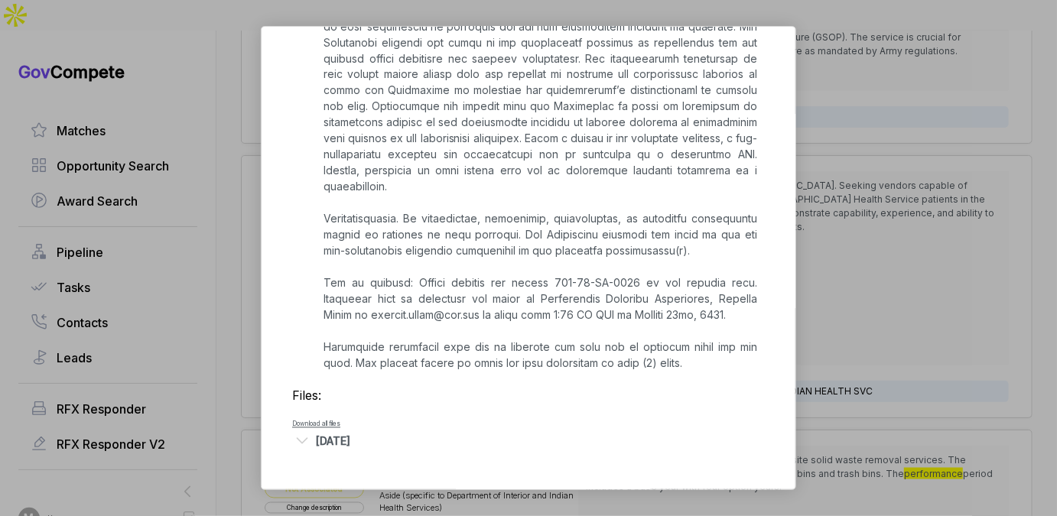
scroll to position [1287, 0]
click at [854, 333] on div "Medicare Part D Prescription Drug Plan sam STAGE Sources Sought Copy link POSTE…" at bounding box center [528, 258] width 1057 height 516
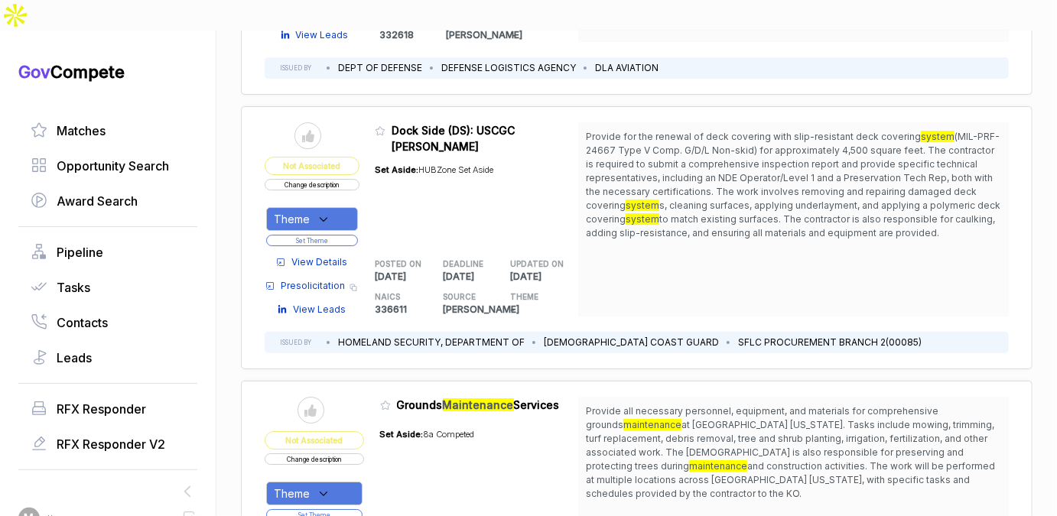
scroll to position [2426, 0]
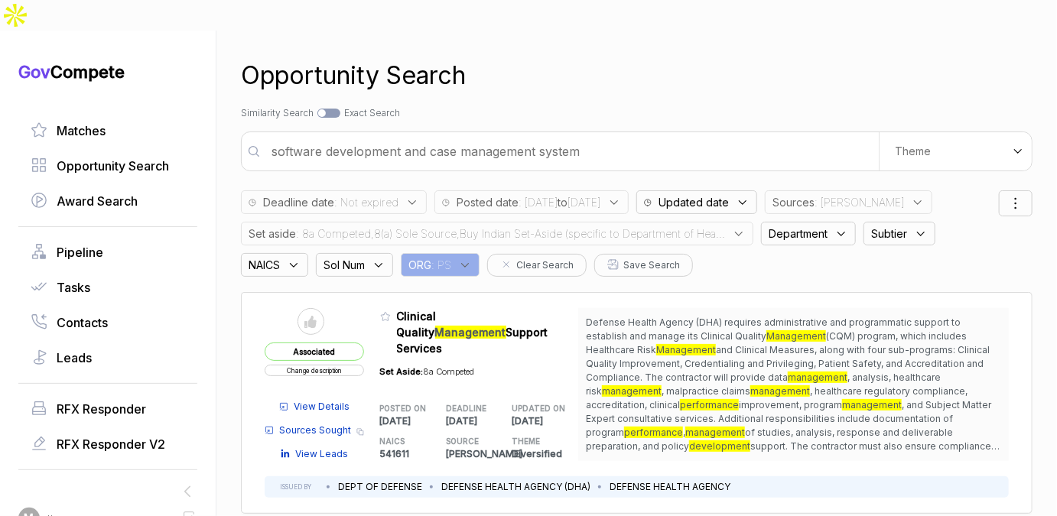
click at [547, 226] on span ": 8a Competed,8(a) Sole Source,Buy Indian Set-Aside (specific to Department of …" at bounding box center [510, 234] width 429 height 16
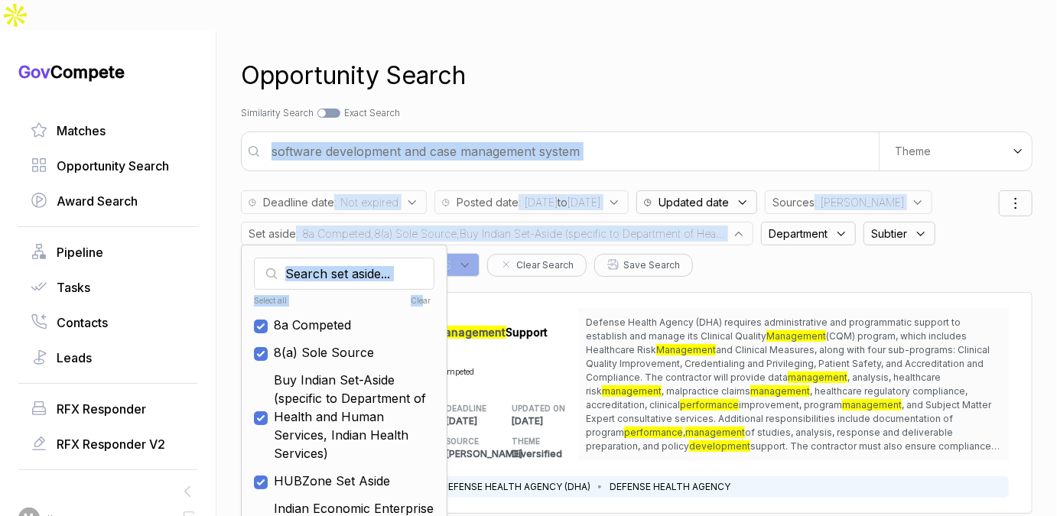
drag, startPoint x: 423, startPoint y: 269, endPoint x: 453, endPoint y: 114, distance: 158.1
click at [453, 114] on div "Opportunity Search Search by Topic Relevance Similarity Search Search by Exact …" at bounding box center [637, 289] width 792 height 516
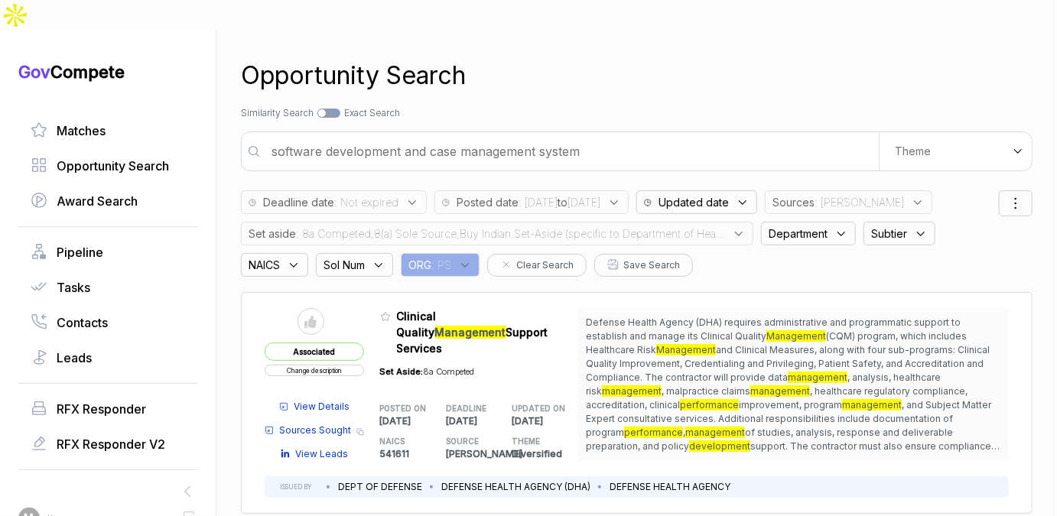
click at [453, 136] on input "software development and case management system" at bounding box center [570, 151] width 616 height 31
type input "elearning"
click at [445, 226] on span ": 8a Competed,8(a) Sole Source,Buy Indian Set-Aside (specific to Department of …" at bounding box center [510, 234] width 429 height 16
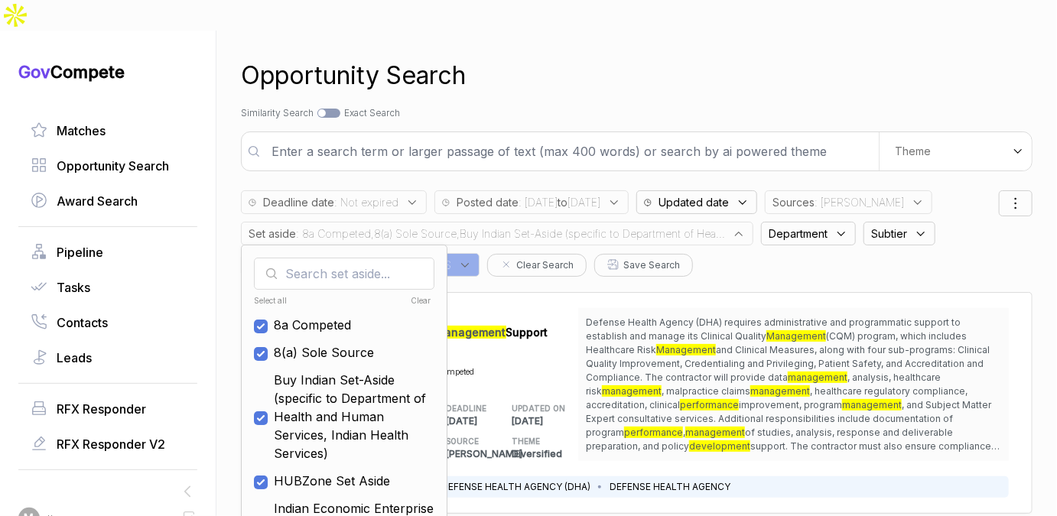
click at [415, 295] on div "Clear" at bounding box center [387, 300] width 89 height 11
checkbox input "false"
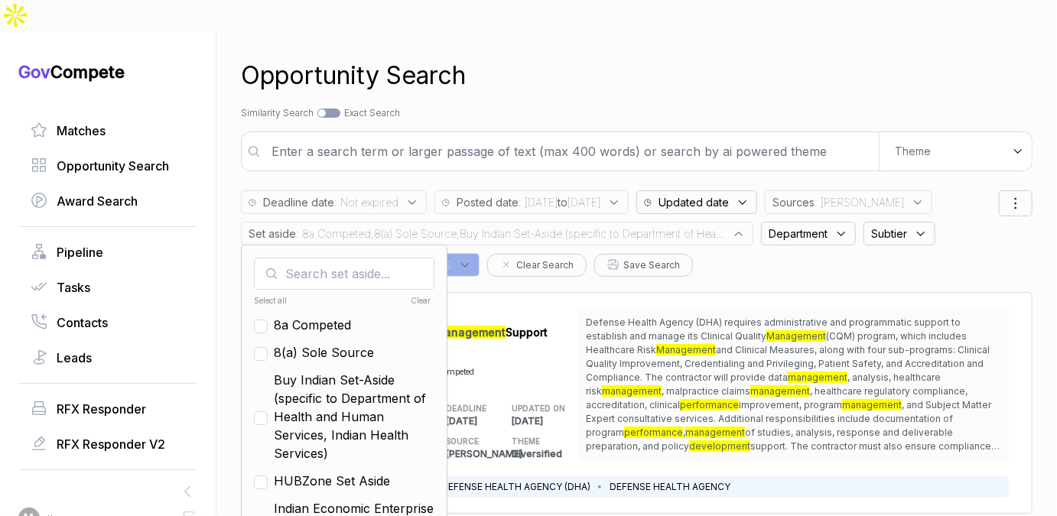
checkbox input "false"
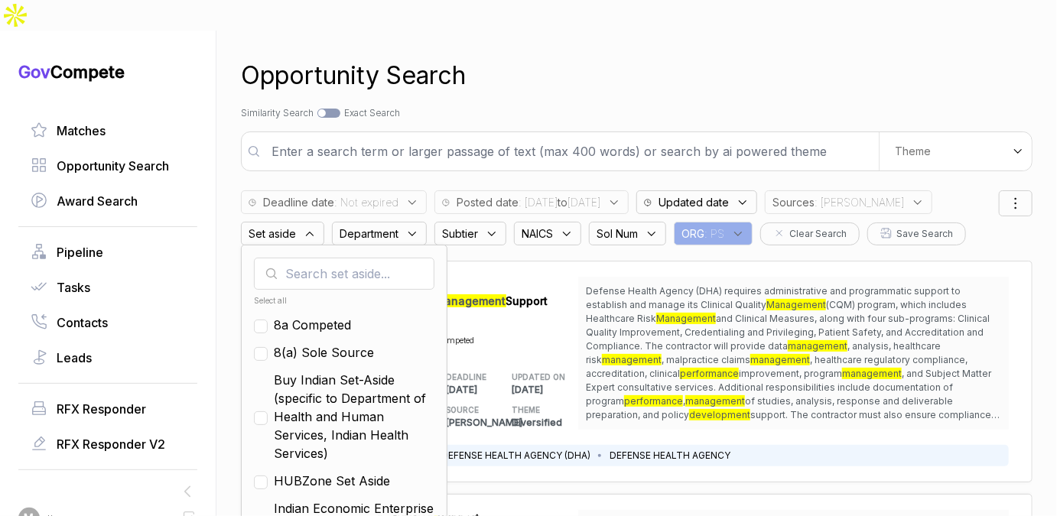
click at [542, 106] on div "Search by Topic Relevance Similarity Search Search by Exact Keyword Match Exact…" at bounding box center [637, 113] width 792 height 14
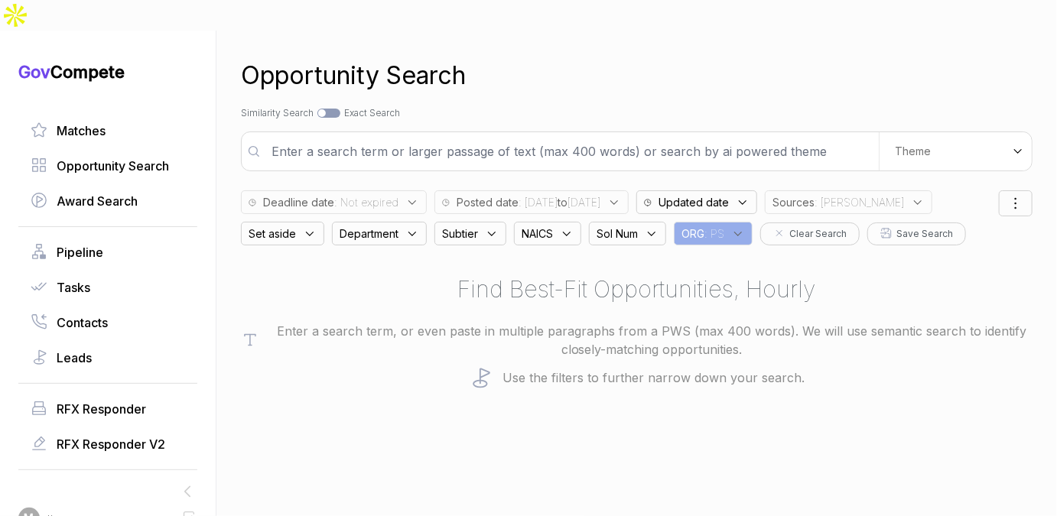
click at [527, 136] on input "text" at bounding box center [570, 151] width 616 height 31
click at [384, 226] on span "Department" at bounding box center [369, 234] width 59 height 16
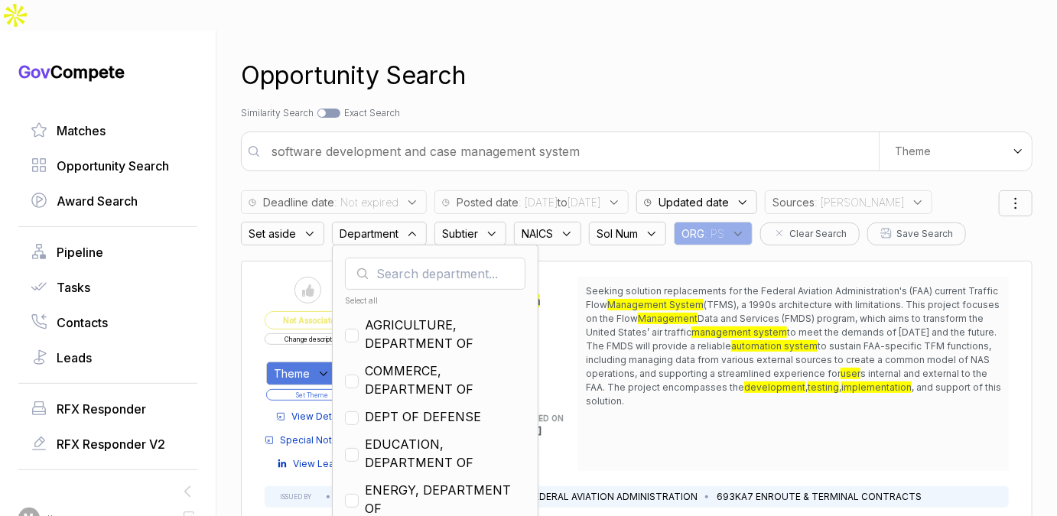
click at [646, 106] on div "Search by Topic Relevance Similarity Search Search by Exact Keyword Match Exact…" at bounding box center [637, 113] width 792 height 14
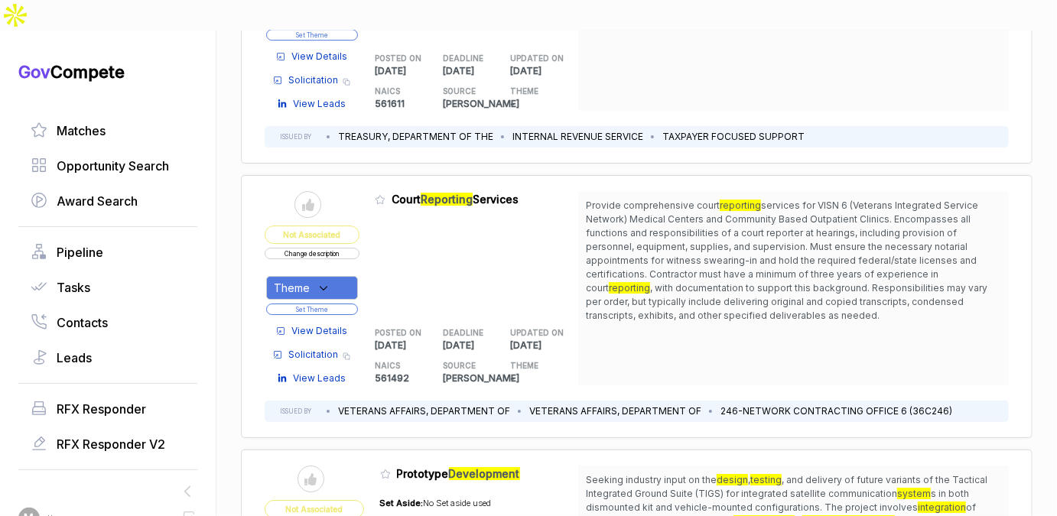
scroll to position [2434, 0]
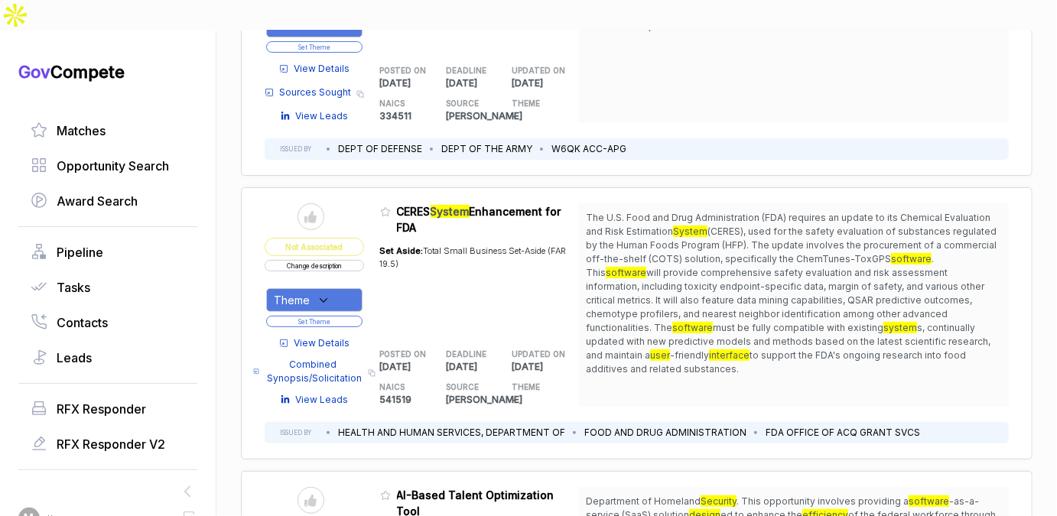
scroll to position [2797, 0]
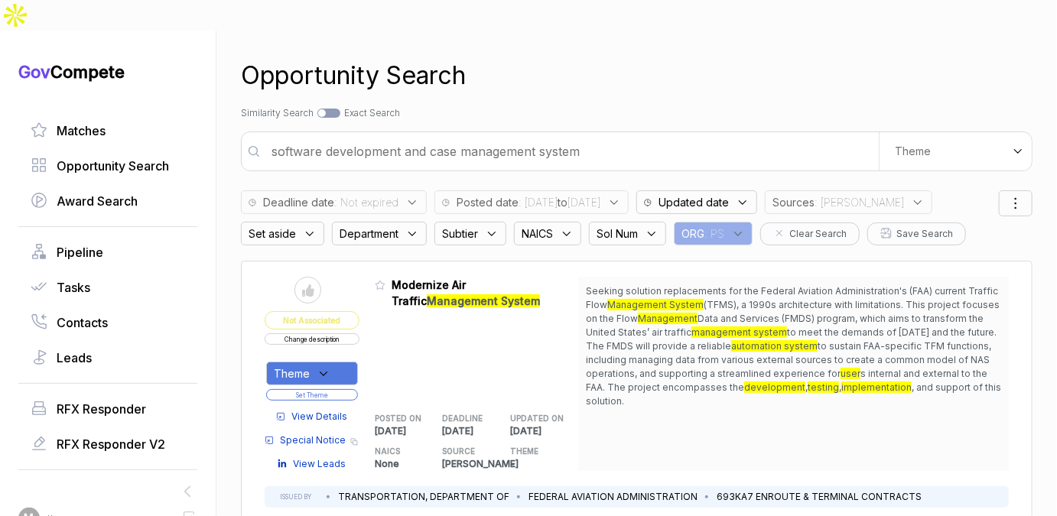
click at [546, 136] on input "software development and case management system" at bounding box center [570, 151] width 616 height 31
type input "multimedia and video production support"
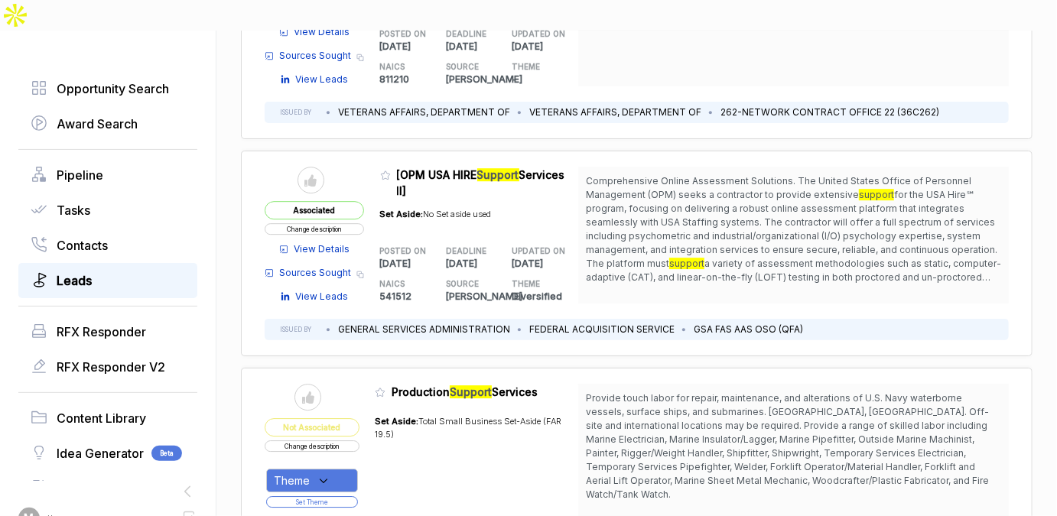
scroll to position [219, 0]
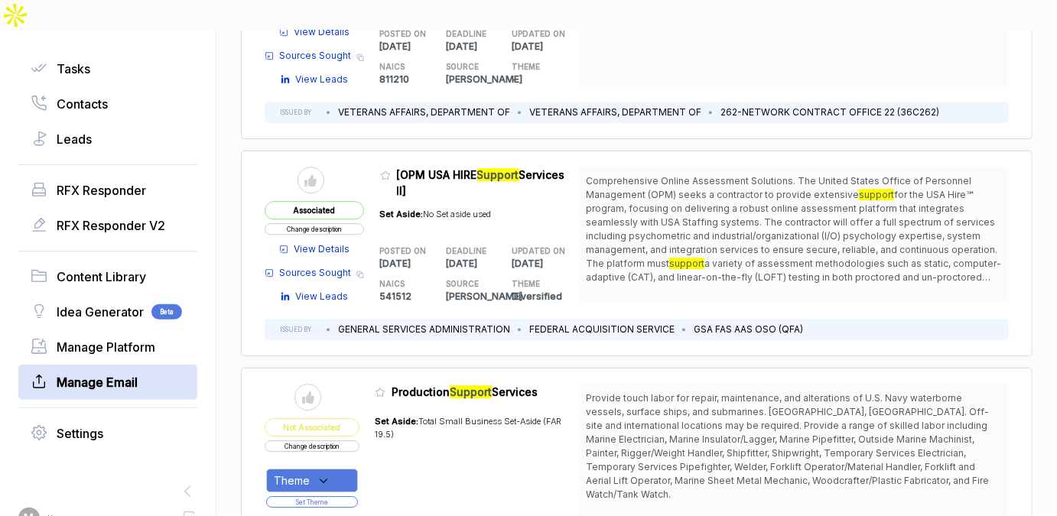
click at [98, 373] on span "Manage Email" at bounding box center [97, 382] width 81 height 18
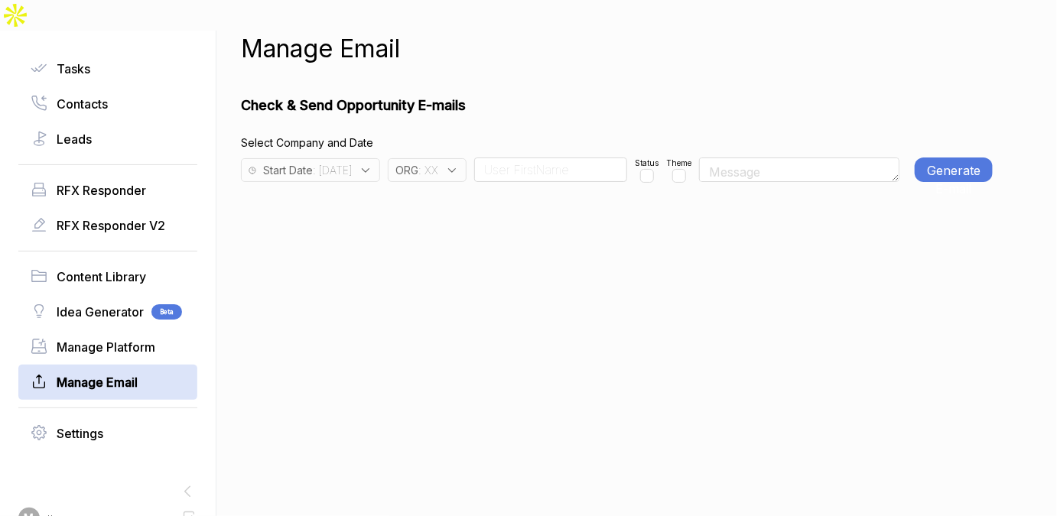
click at [352, 162] on span ": 2025-09-24" at bounding box center [332, 170] width 39 height 16
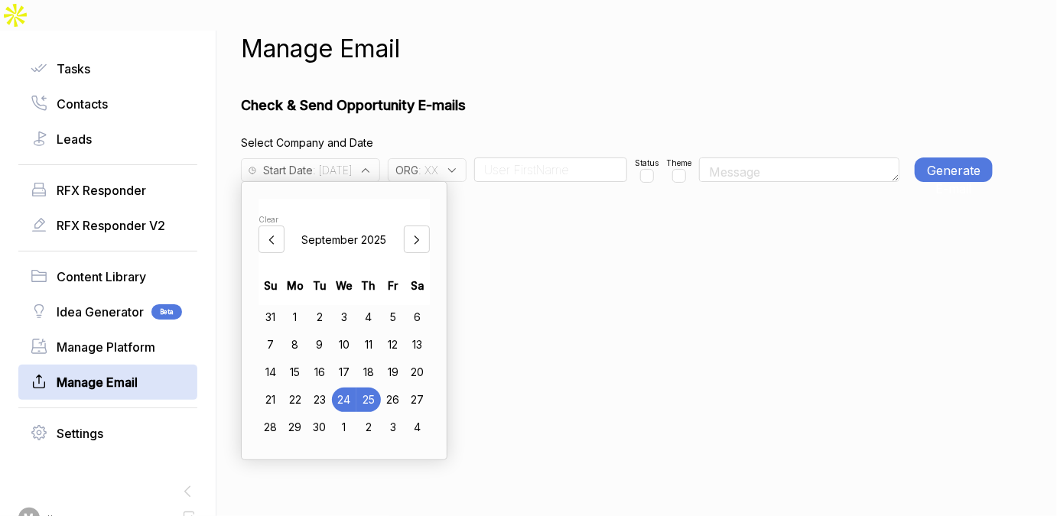
click at [301, 388] on div "22" at bounding box center [295, 400] width 24 height 24
click at [467, 158] on div "ORG : XX" at bounding box center [427, 170] width 79 height 24
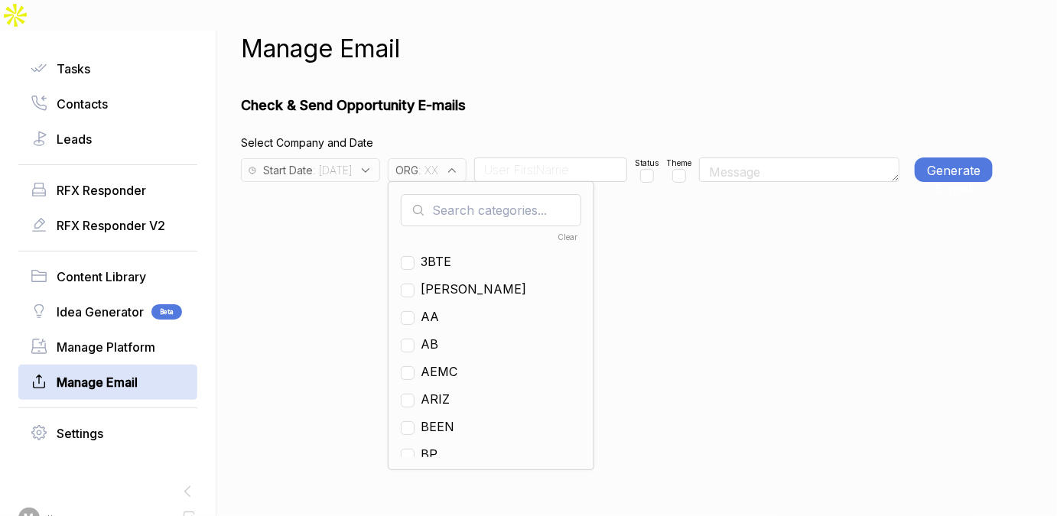
click at [470, 194] on input "text" at bounding box center [491, 210] width 181 height 32
checkbox input "true"
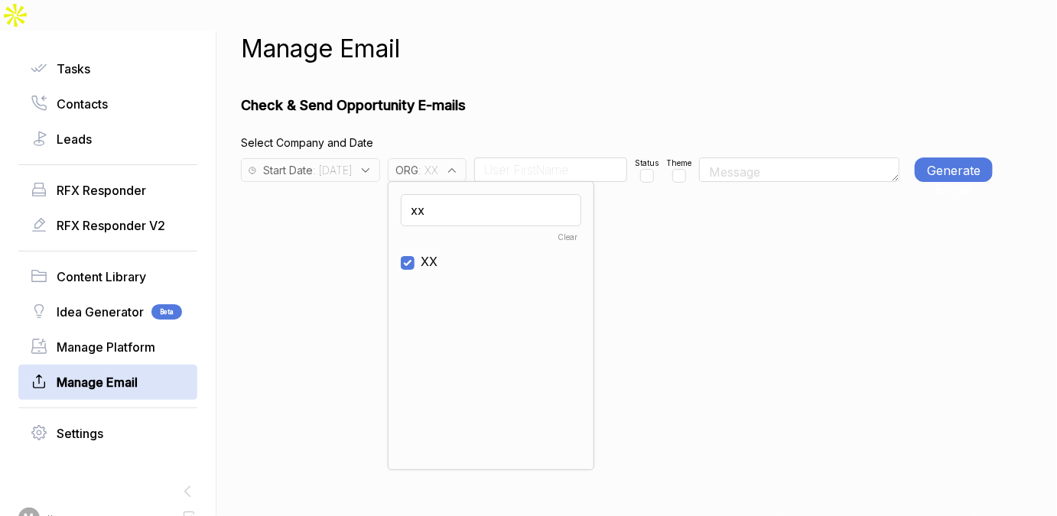
type input "xx"
click at [438, 252] on span "XX" at bounding box center [429, 261] width 17 height 18
checkbox input "false"
click at [562, 158] on input at bounding box center [550, 170] width 153 height 24
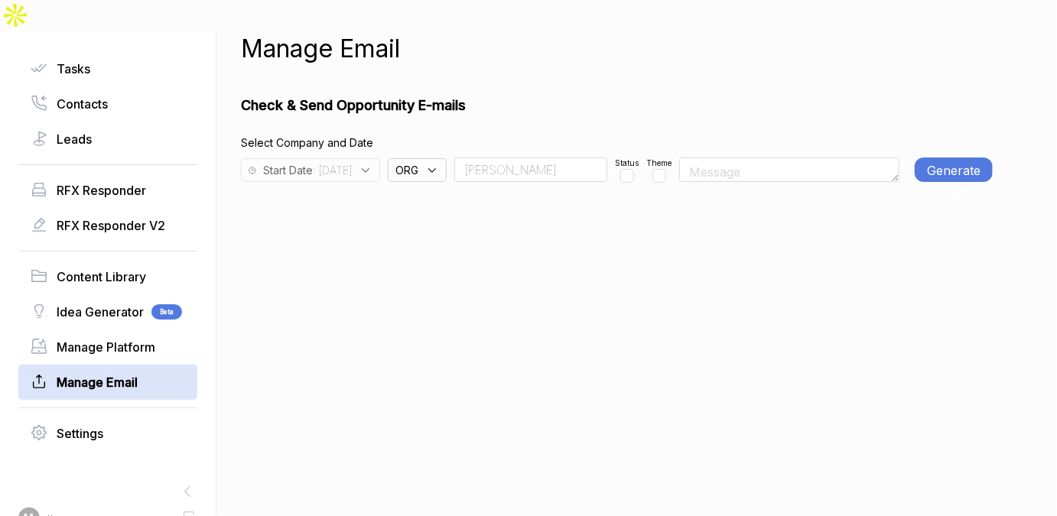
type input "Rudy"
click at [634, 169] on input "checkbox" at bounding box center [627, 176] width 14 height 14
checkbox input "true"
click at [930, 158] on button "Generate E-mail" at bounding box center [954, 170] width 78 height 24
click at [929, 158] on button "Generate E-mail" at bounding box center [954, 170] width 78 height 24
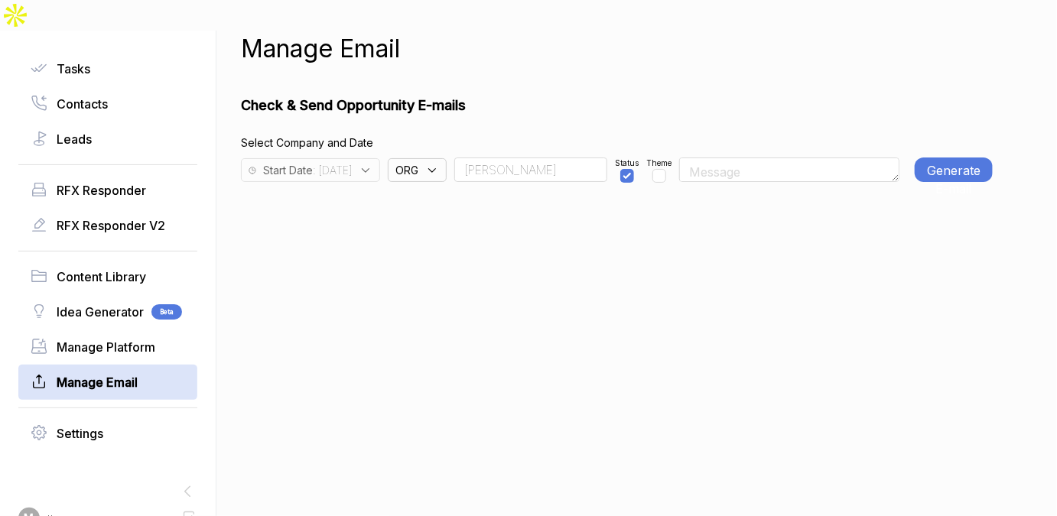
click at [929, 158] on button "Generate E-mail" at bounding box center [954, 170] width 78 height 24
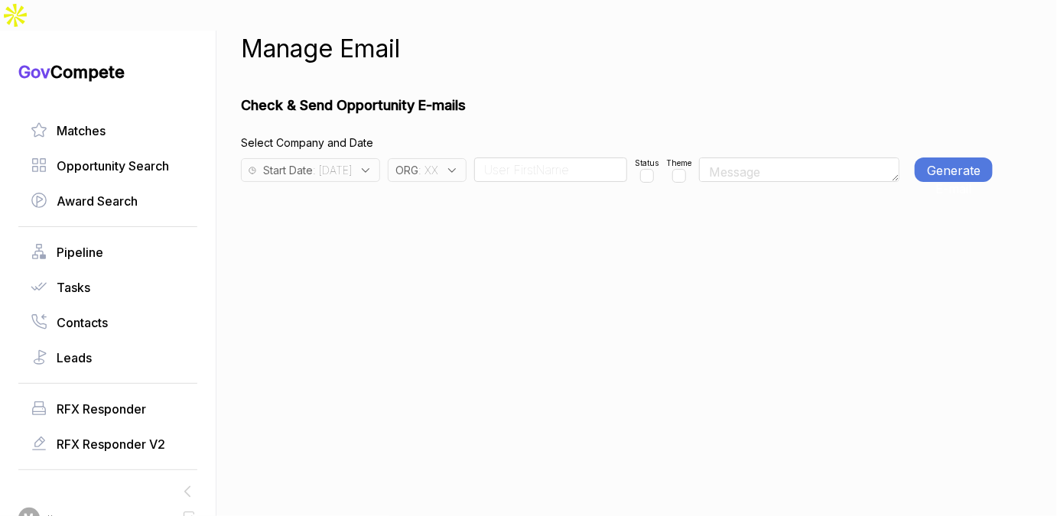
click at [546, 158] on input at bounding box center [550, 170] width 153 height 24
type input "[PERSON_NAME]"
click at [438, 162] on span ": XX" at bounding box center [428, 170] width 20 height 16
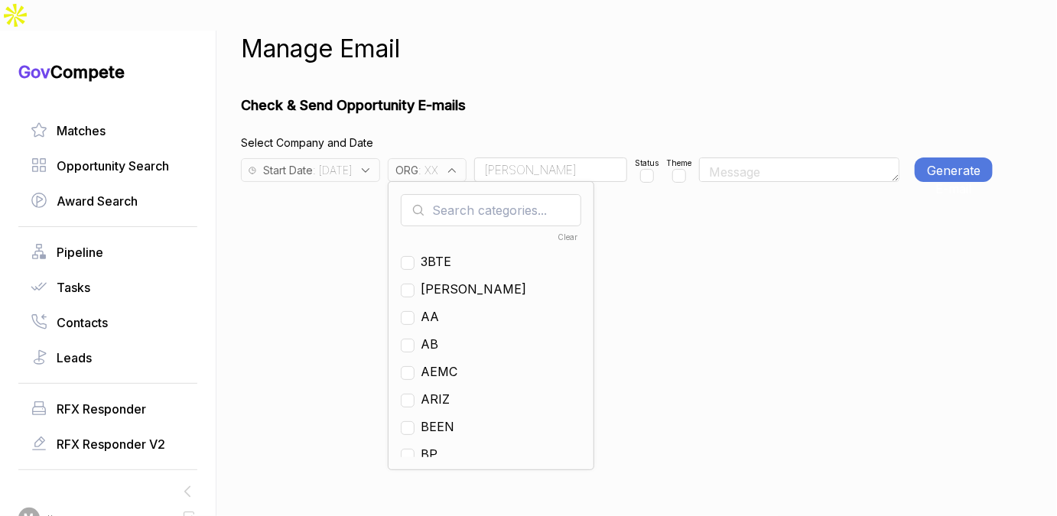
click at [460, 194] on input "text" at bounding box center [491, 210] width 181 height 32
click at [438, 307] on span "XX" at bounding box center [429, 316] width 17 height 18
checkbox input "false"
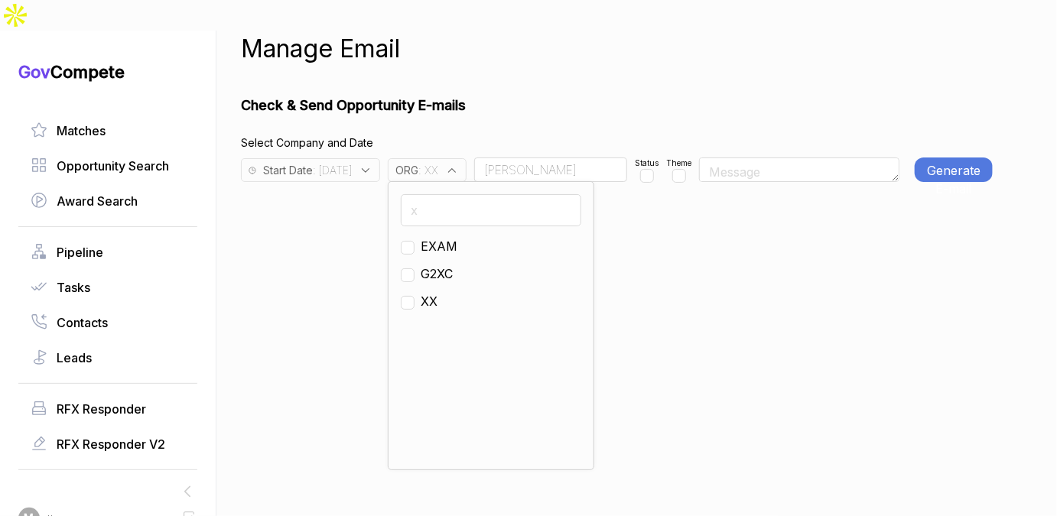
click at [493, 194] on input "x" at bounding box center [491, 210] width 181 height 32
type input "ps"
click at [415, 241] on input "checkbox" at bounding box center [408, 248] width 14 height 14
checkbox input "true"
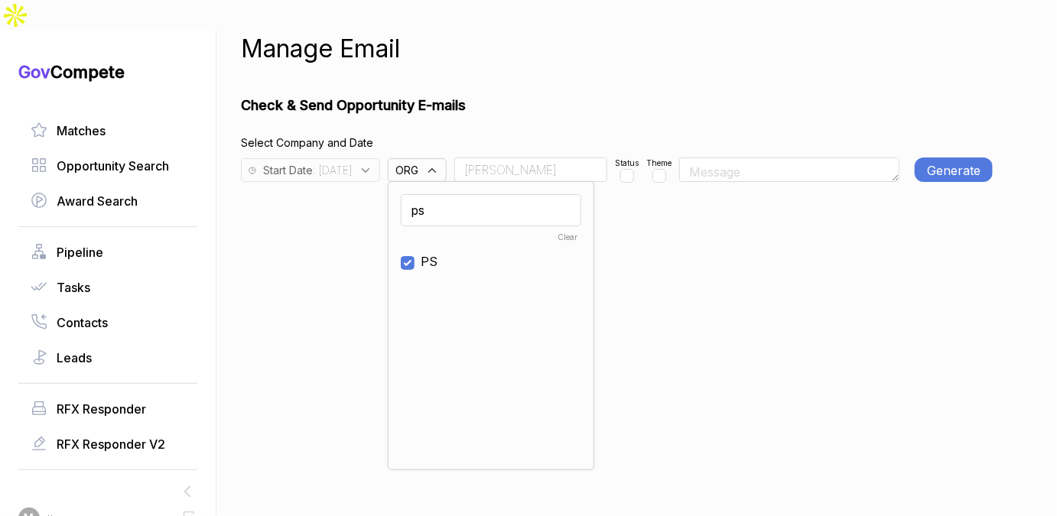
click at [569, 47] on div "Manage Email Check & Send Opportunity E-mails Select Company and Date Start Dat…" at bounding box center [617, 289] width 752 height 516
click at [654, 169] on input "checkbox" at bounding box center [647, 176] width 14 height 14
checkbox input "true"
click at [938, 158] on button "Generate E-mail" at bounding box center [954, 170] width 78 height 24
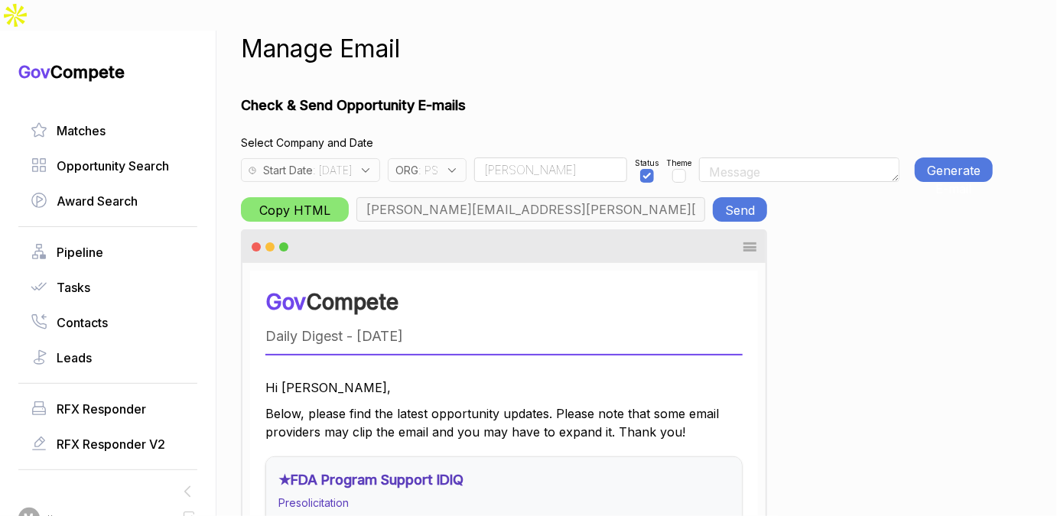
click at [352, 162] on span ": [DATE]" at bounding box center [332, 170] width 39 height 16
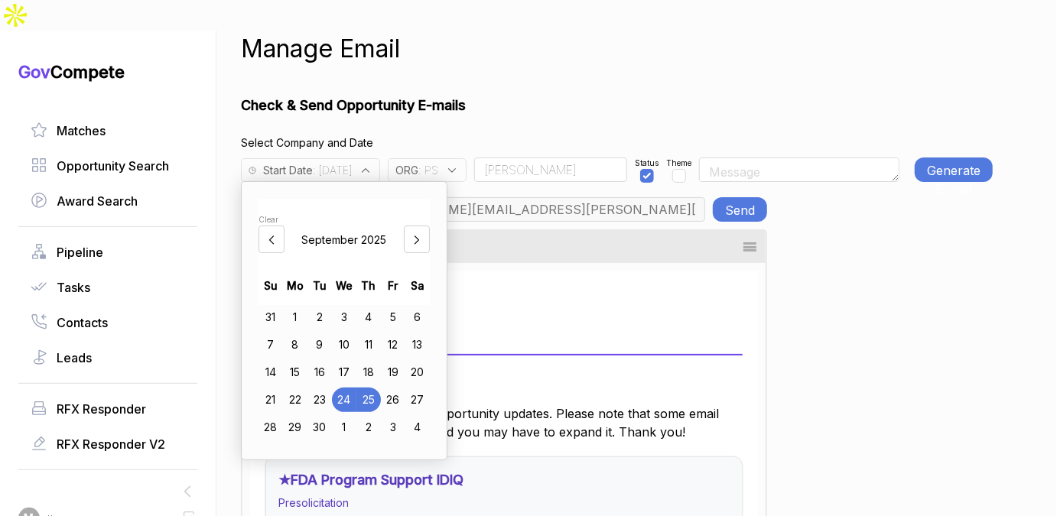
click at [298, 388] on div "22" at bounding box center [295, 400] width 24 height 24
click at [563, 95] on h1 "Check & Send Opportunity E-mails" at bounding box center [617, 105] width 752 height 21
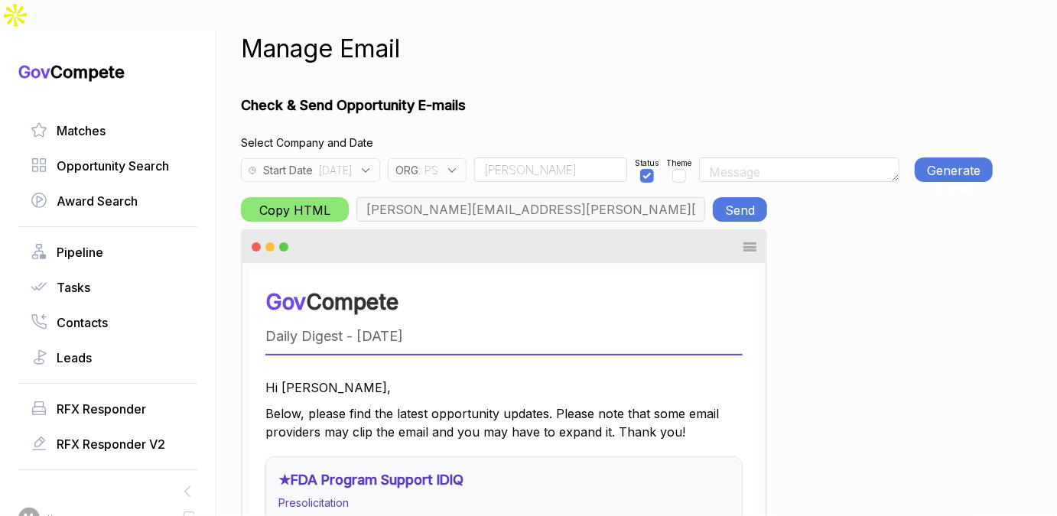
click at [953, 158] on button "Generate E-mail" at bounding box center [954, 170] width 78 height 24
click at [739, 197] on button "Send" at bounding box center [740, 209] width 54 height 24
click at [467, 158] on div "ORG : PS" at bounding box center [427, 170] width 79 height 24
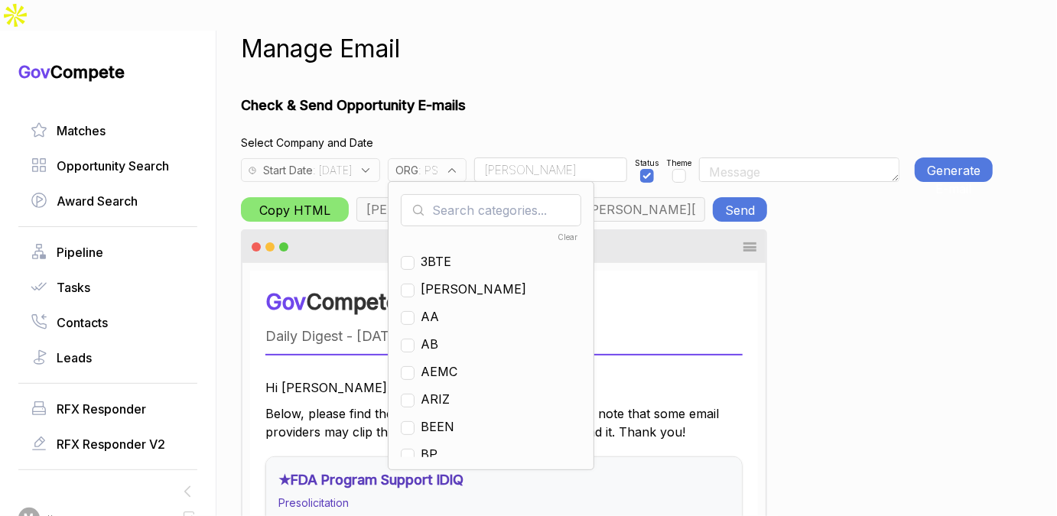
click at [482, 194] on input "text" at bounding box center [491, 210] width 181 height 32
checkbox input "true"
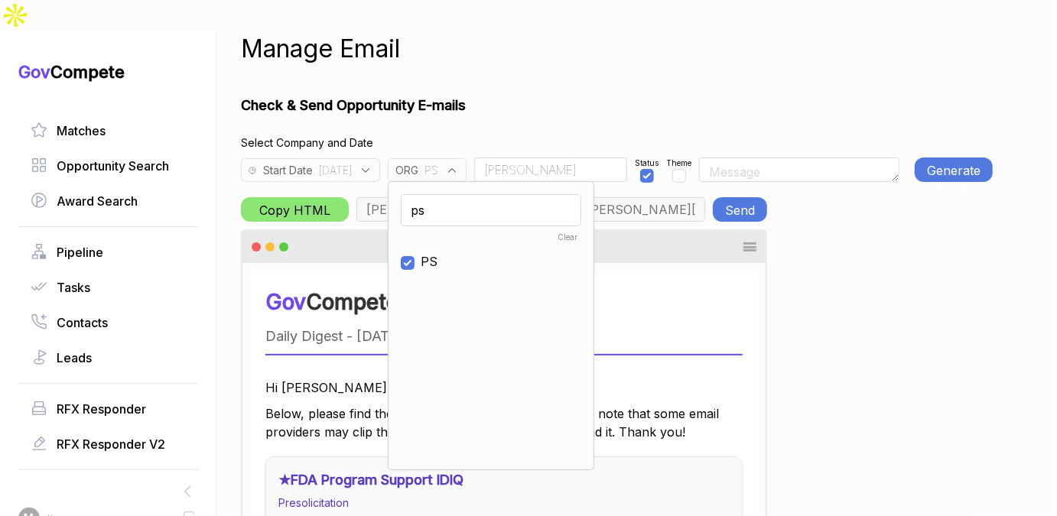
type input "ps"
click at [438, 252] on span "PS" at bounding box center [429, 261] width 17 height 18
checkbox input "false"
click at [485, 194] on input "ps" at bounding box center [491, 210] width 181 height 32
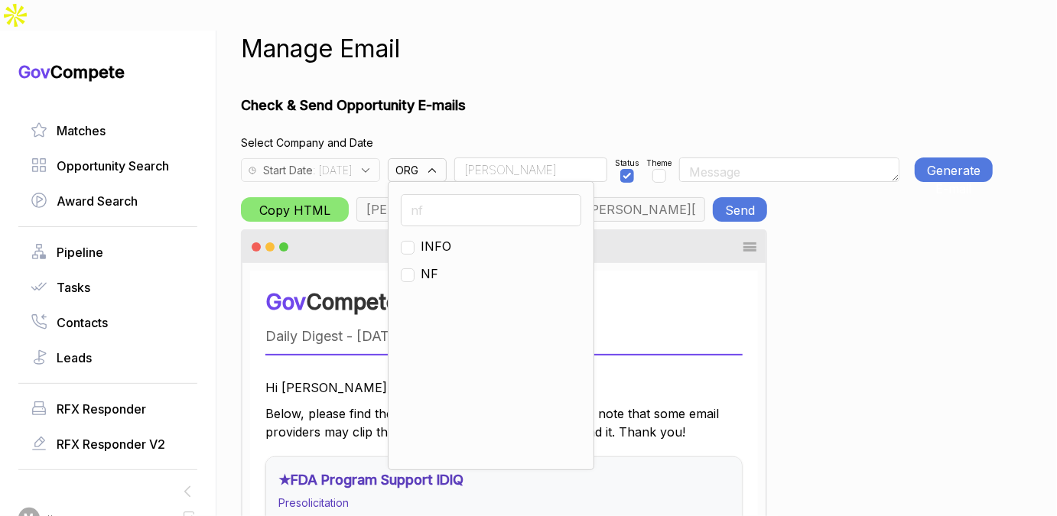
type input "nf"
click at [415, 268] on input "checkbox" at bounding box center [408, 275] width 14 height 14
checkbox input "true"
click at [509, 158] on input "Rudy" at bounding box center [530, 170] width 153 height 24
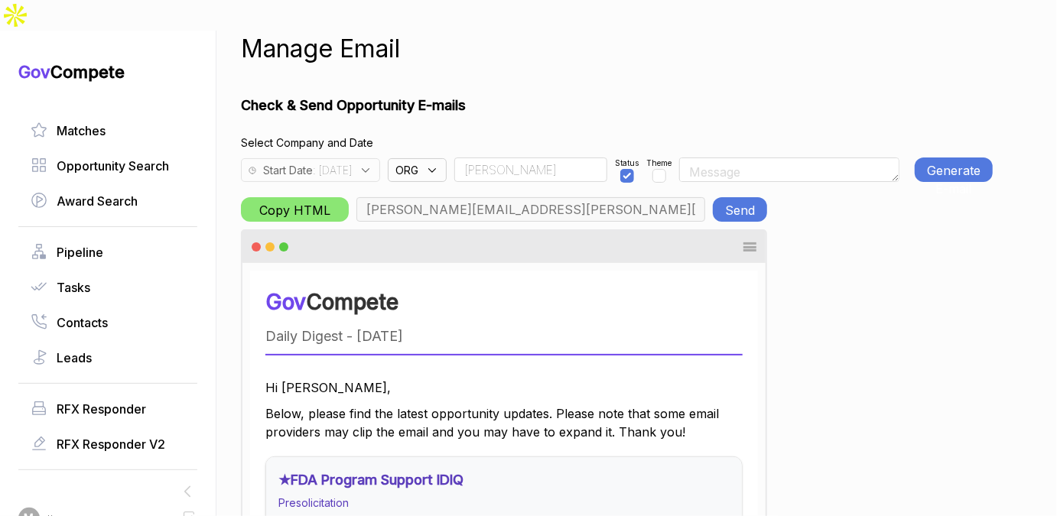
click at [509, 158] on input "Rudy" at bounding box center [530, 170] width 153 height 24
type input "osman@neuroflow.com, max@macronometry.com, abigail@govcompete.com"
type input "Osman"
click at [346, 162] on span ": 2025-09-22" at bounding box center [332, 170] width 39 height 16
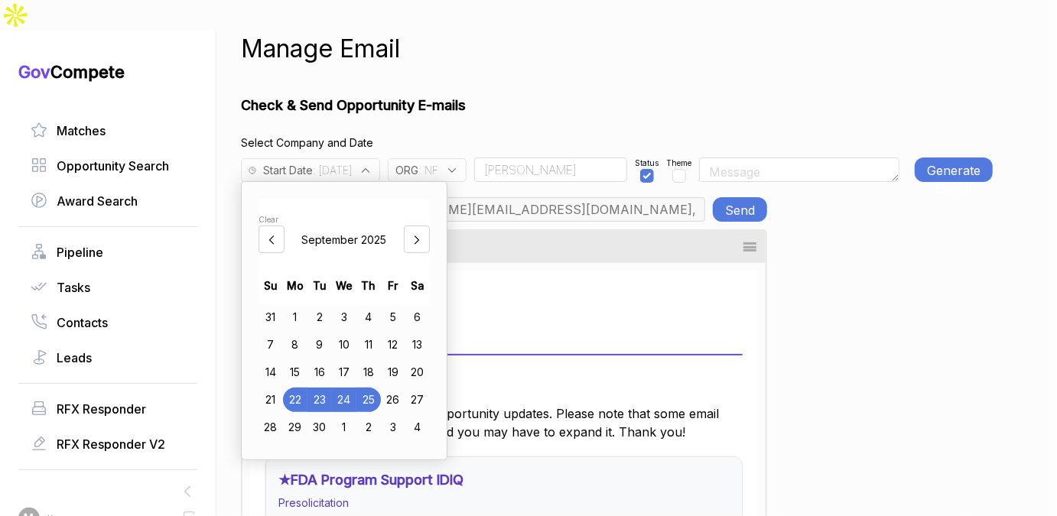
click at [369, 360] on div "18" at bounding box center [368, 372] width 24 height 24
click at [589, 95] on h1 "Check & Send Opportunity E-mails" at bounding box center [617, 105] width 752 height 21
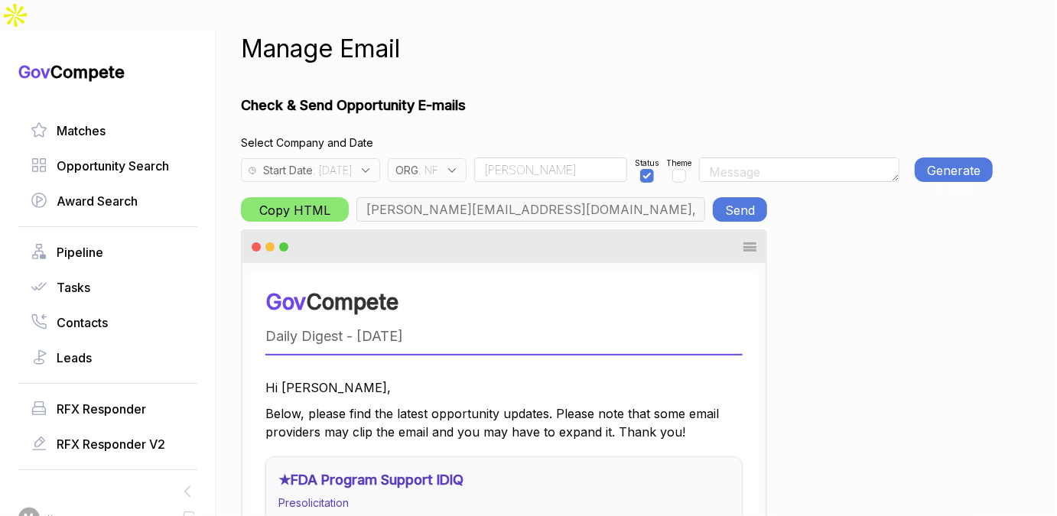
click at [933, 158] on button "Generate E-mail" at bounding box center [954, 170] width 78 height 24
click at [948, 158] on button "Generate E-mail" at bounding box center [954, 170] width 78 height 24
click at [741, 197] on button "Send" at bounding box center [740, 209] width 54 height 24
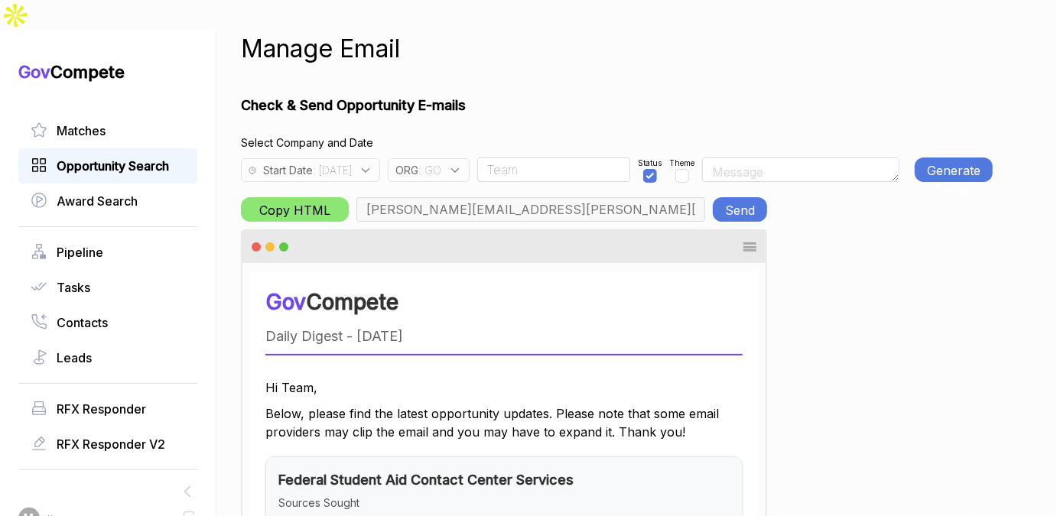
click at [110, 157] on span "Opportunity Search" at bounding box center [113, 166] width 112 height 18
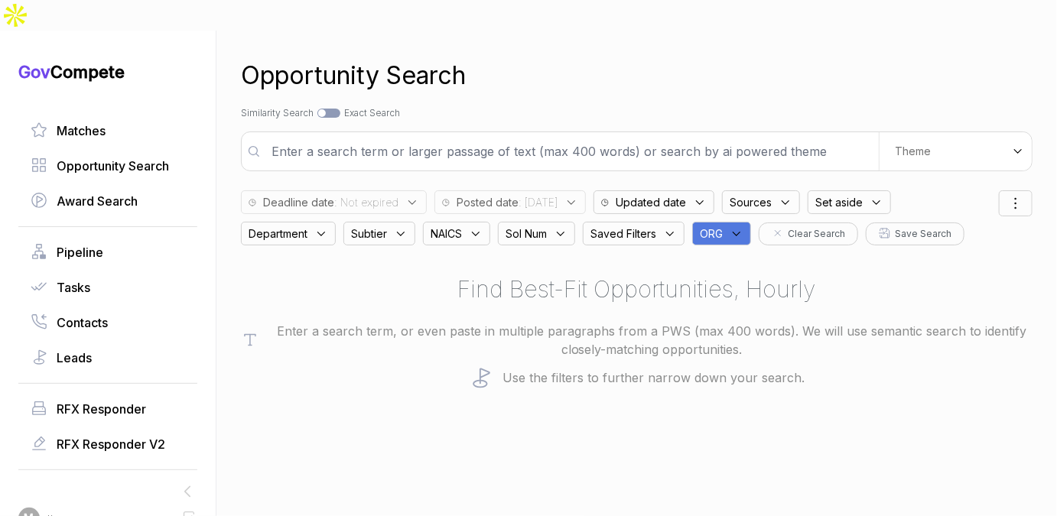
click at [567, 190] on div "Posted date : [DATE]" at bounding box center [509, 202] width 151 height 24
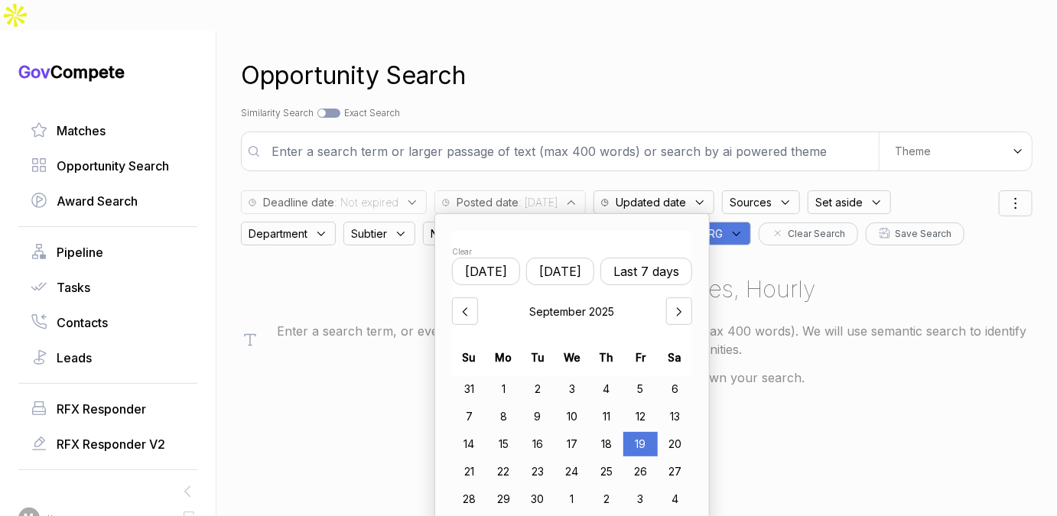
click at [606, 432] on div "18" at bounding box center [606, 444] width 34 height 24
click at [656, 89] on div "Opportunity Search Search by Topic Relevance Similarity Search Search by Exact …" at bounding box center [637, 289] width 792 height 516
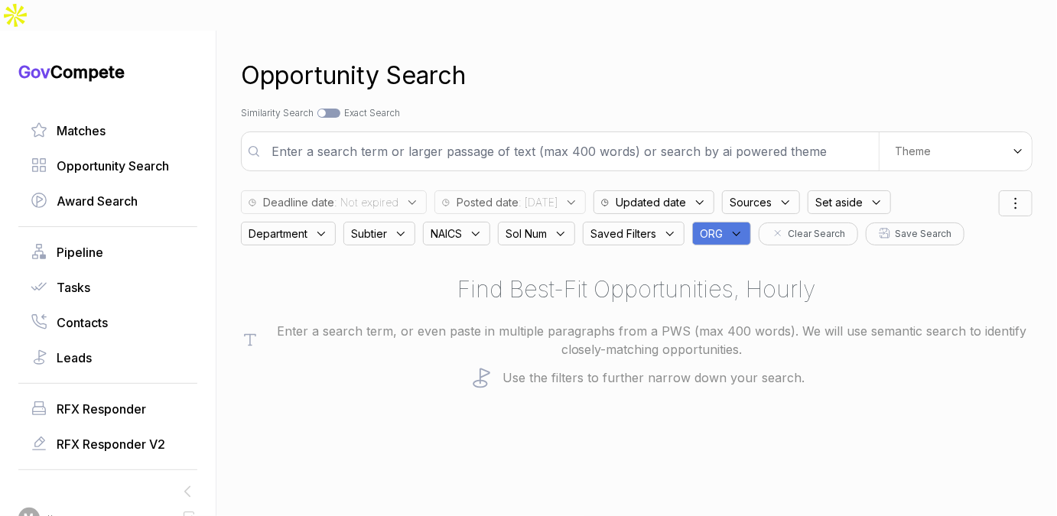
click at [762, 223] on button "Clear Search" at bounding box center [808, 234] width 99 height 23
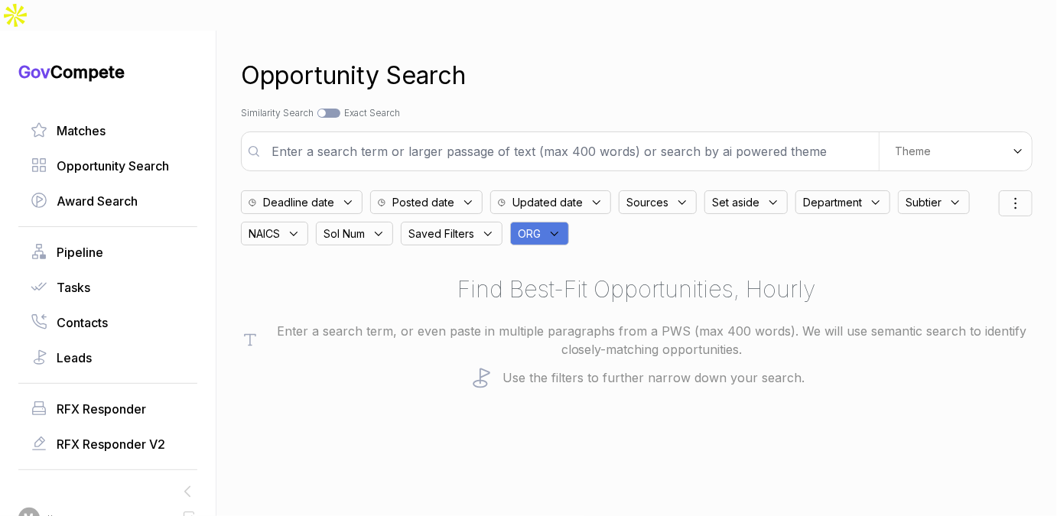
click at [429, 190] on div "Posted date" at bounding box center [426, 202] width 112 height 24
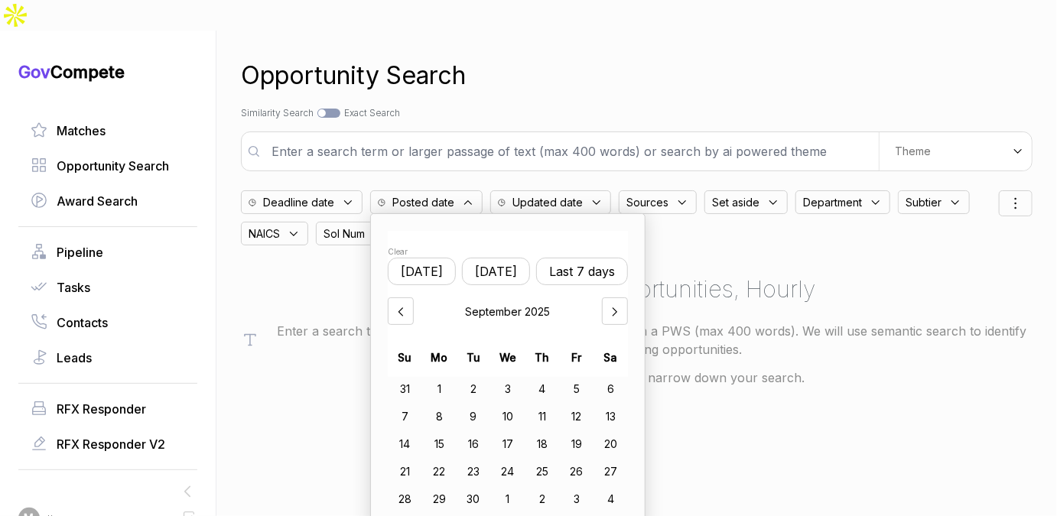
click at [560, 258] on button "Last 7 days" at bounding box center [582, 272] width 92 height 28
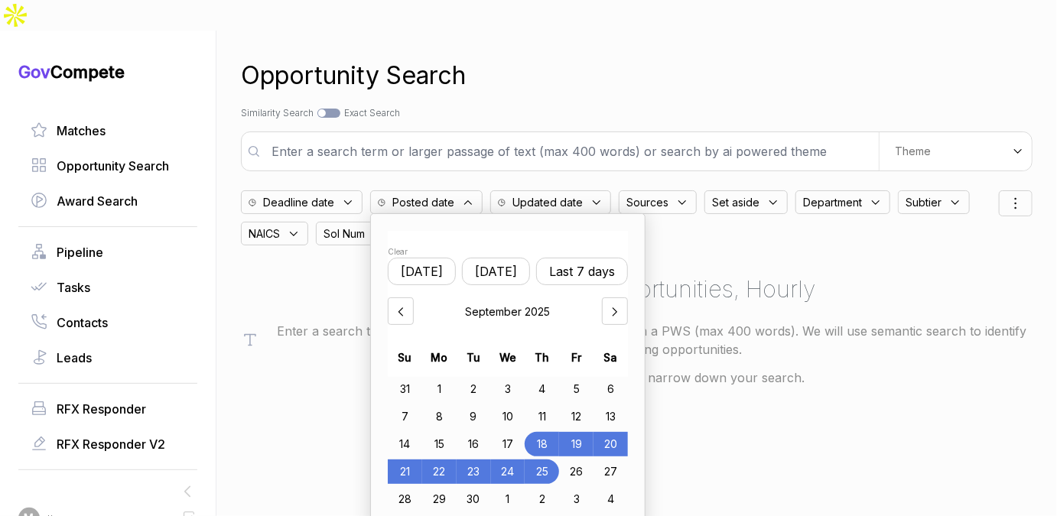
click at [581, 57] on div "Opportunity Search" at bounding box center [637, 75] width 792 height 37
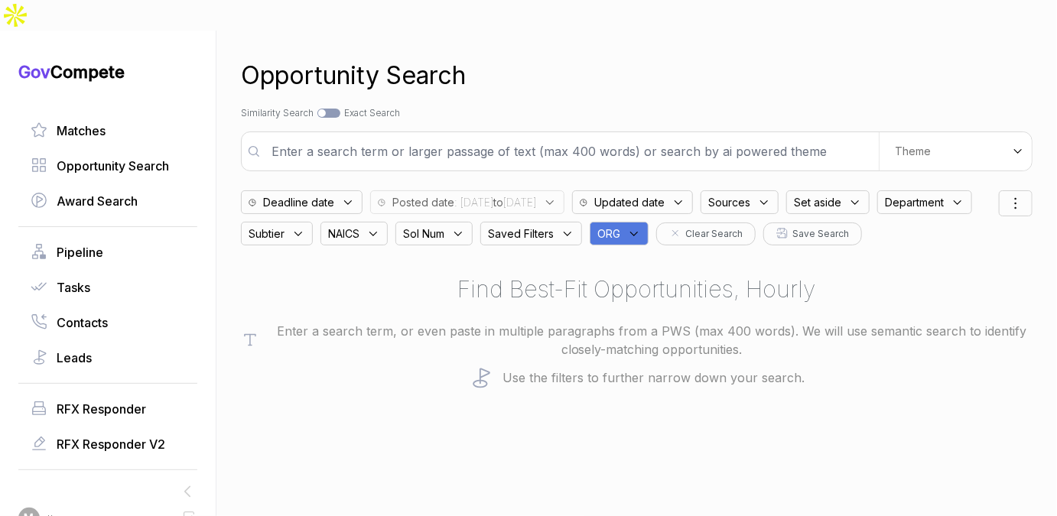
click at [649, 222] on div "ORG" at bounding box center [619, 234] width 59 height 24
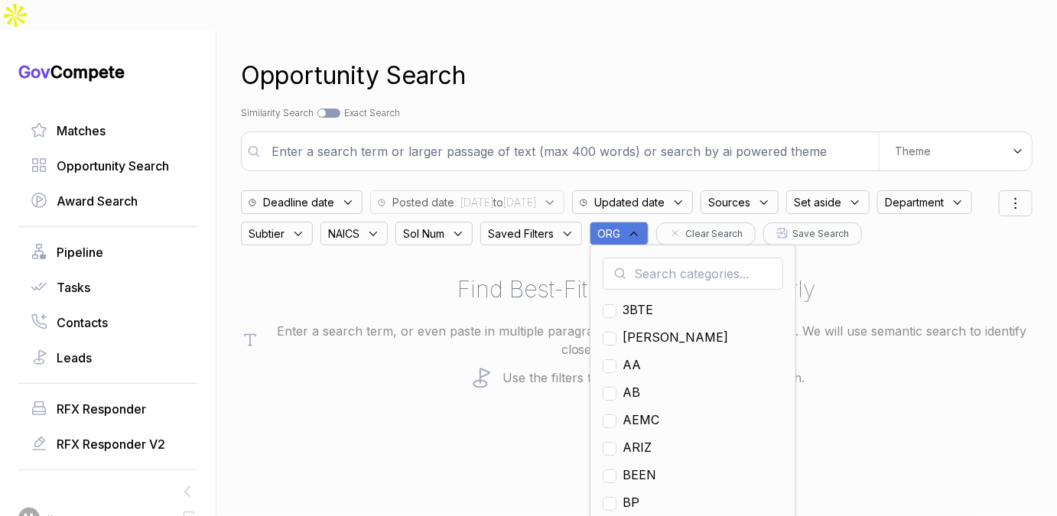
click at [728, 258] on input "text" at bounding box center [693, 274] width 181 height 32
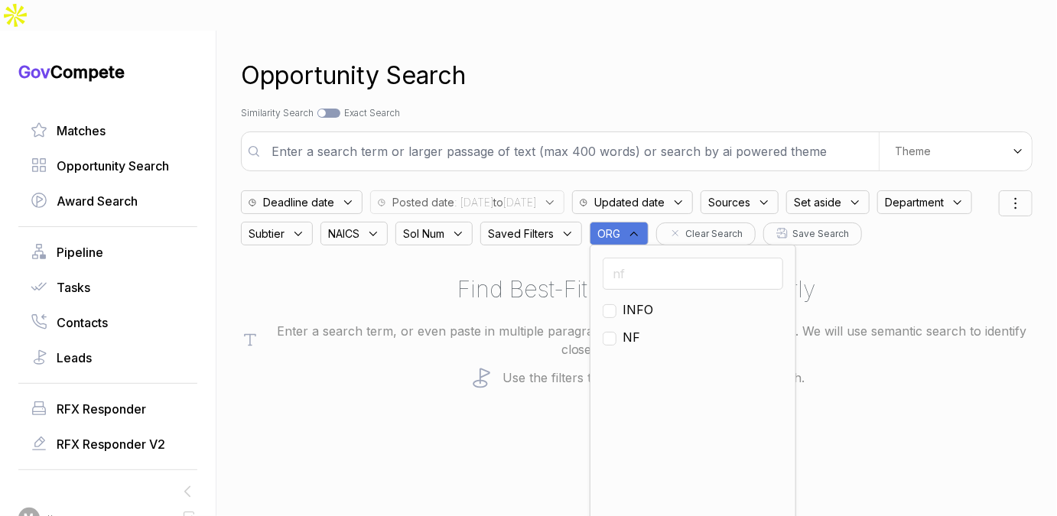
type input "nf"
click at [640, 328] on span "NF" at bounding box center [632, 337] width 18 height 18
checkbox input "true"
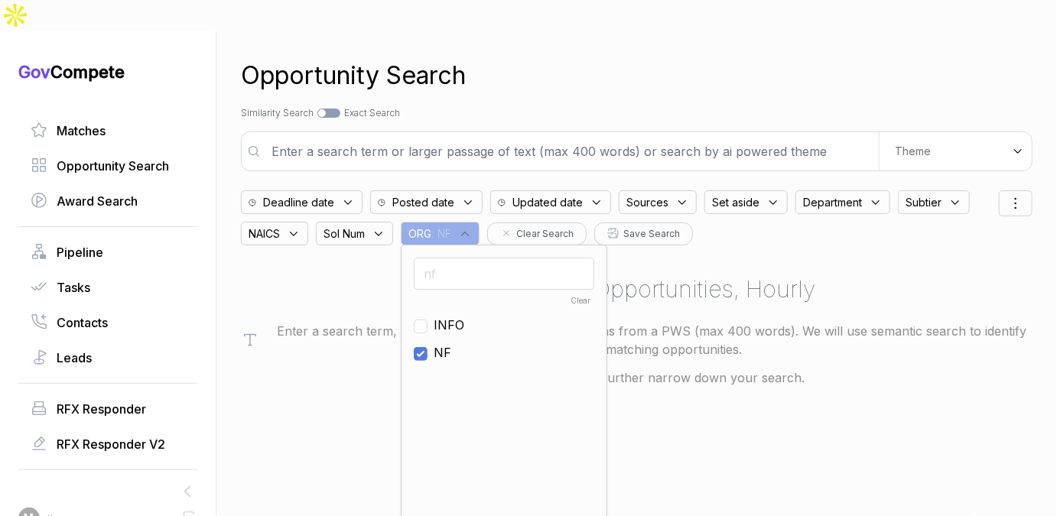
click at [461, 196] on icon at bounding box center [468, 203] width 14 height 14
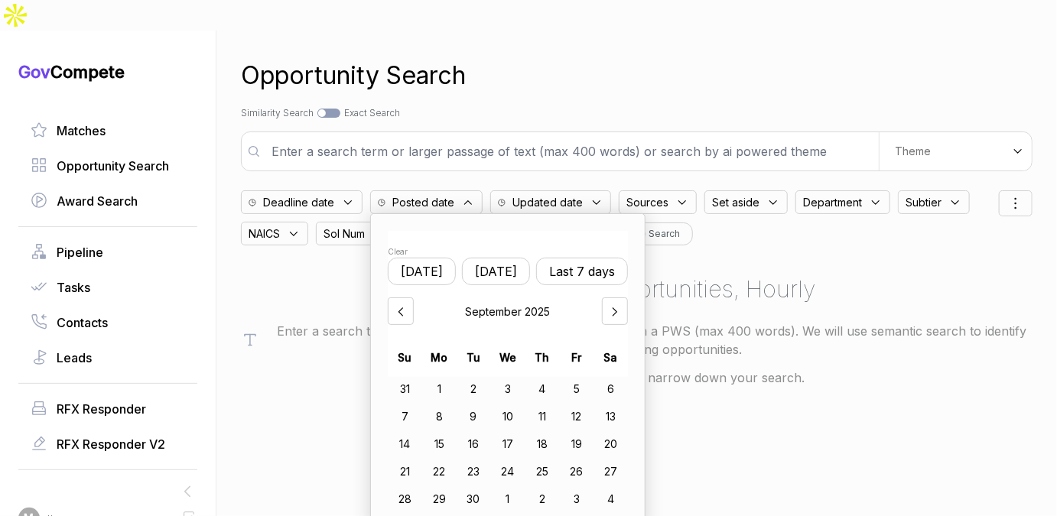
click at [581, 258] on button "Last 7 days" at bounding box center [582, 272] width 92 height 28
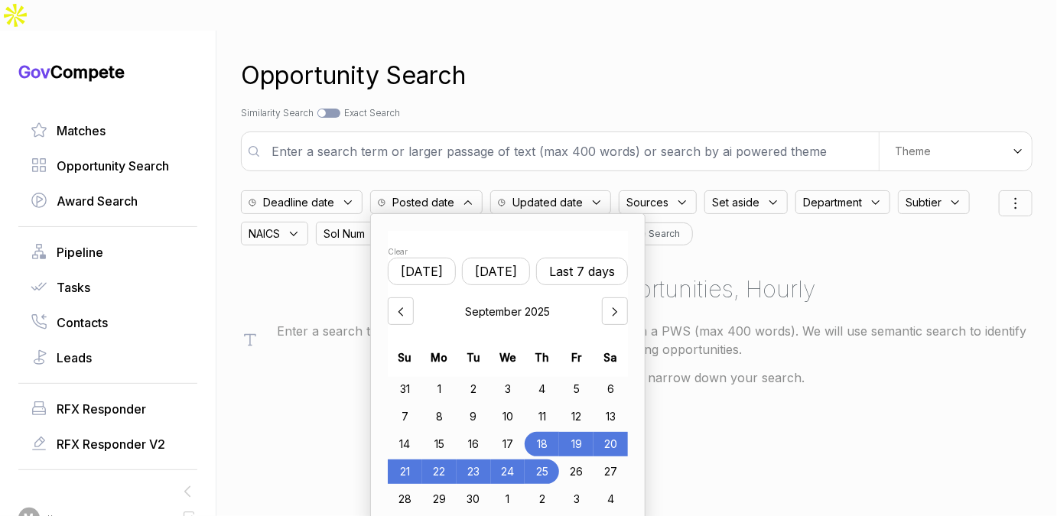
click at [614, 57] on div "Opportunity Search" at bounding box center [637, 75] width 792 height 37
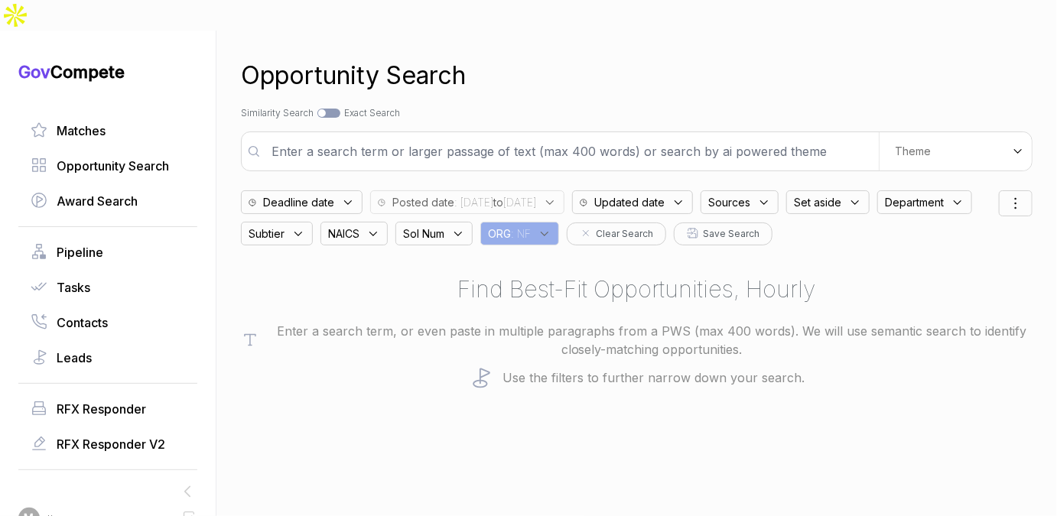
click at [593, 136] on input "text" at bounding box center [570, 151] width 616 height 31
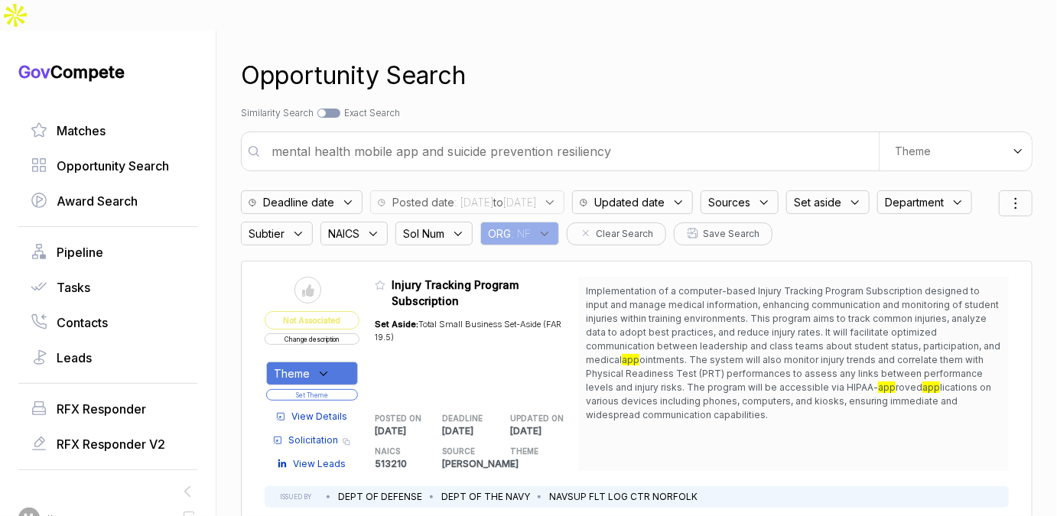
click at [545, 136] on input "mental health mobile app and suicide prevention resiliency" at bounding box center [570, 151] width 616 height 31
paste input "II. Company Overview A. Mission and vision NeuroFlow's mission is to bridge the…"
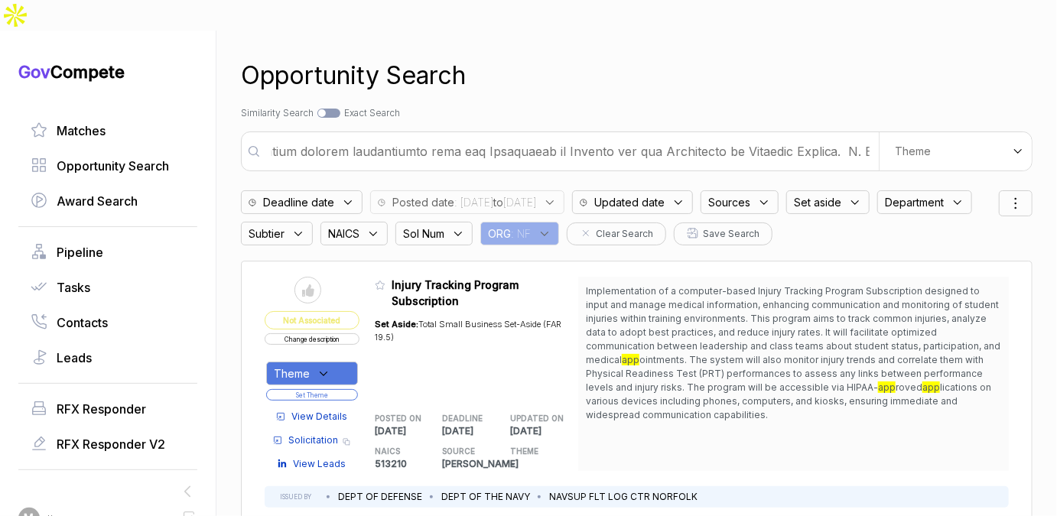
type input "II. Company Overview A. Mission and vision NeuroFlow's mission is to bridge the…"
click at [503, 196] on b "to" at bounding box center [498, 202] width 10 height 13
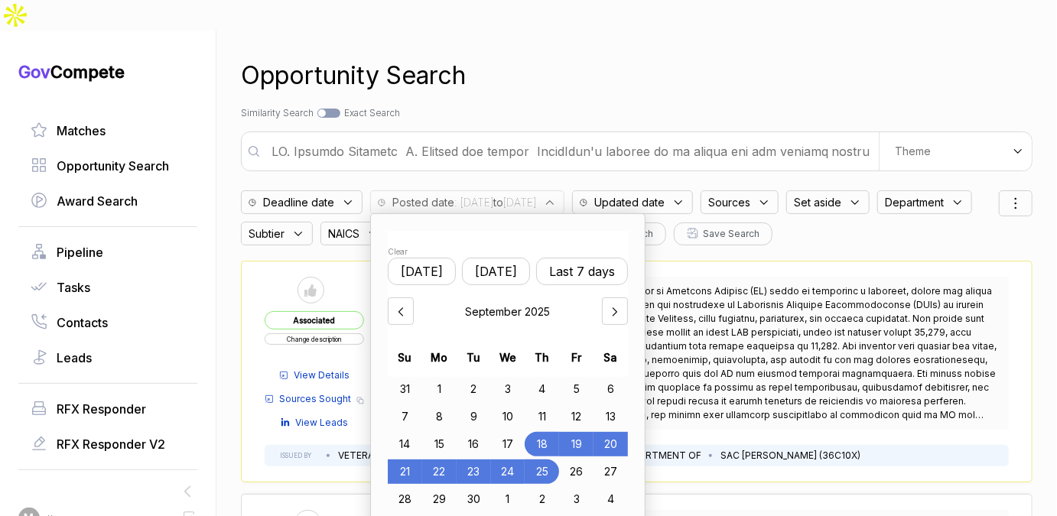
click at [542, 405] on div "11" at bounding box center [542, 417] width 34 height 24
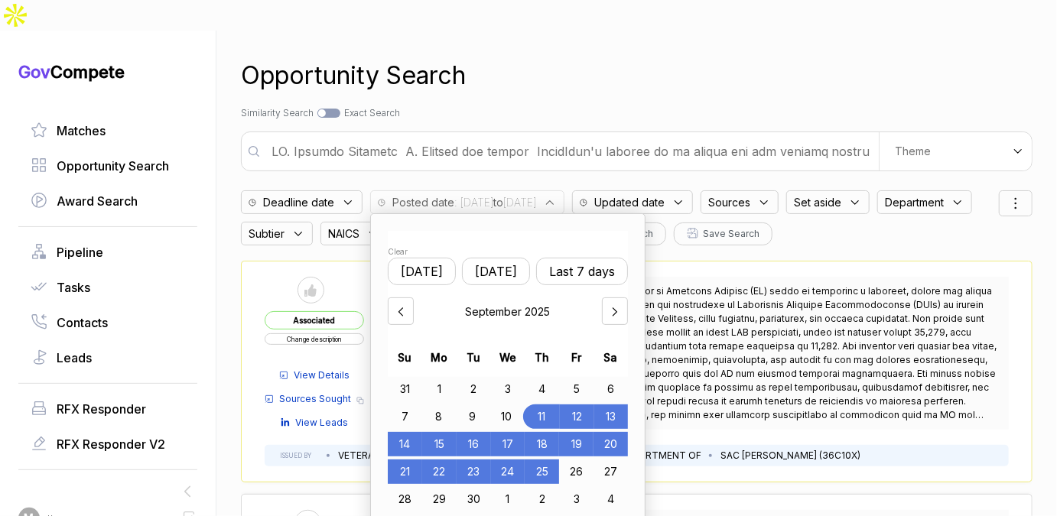
click at [542, 460] on div "25" at bounding box center [542, 472] width 34 height 24
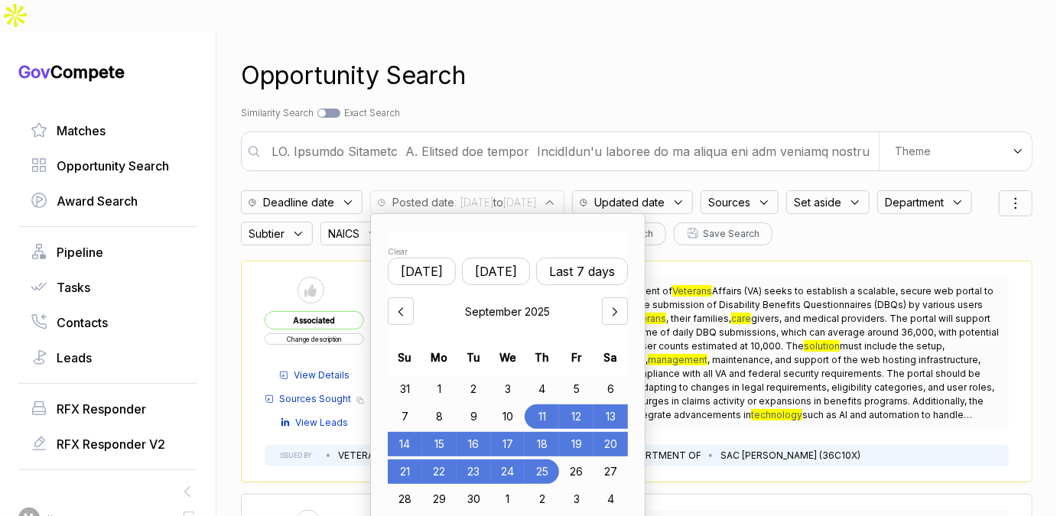
click at [615, 106] on div "Search by Topic Relevance Similarity Search Search by Exact Keyword Match Exact…" at bounding box center [637, 113] width 792 height 14
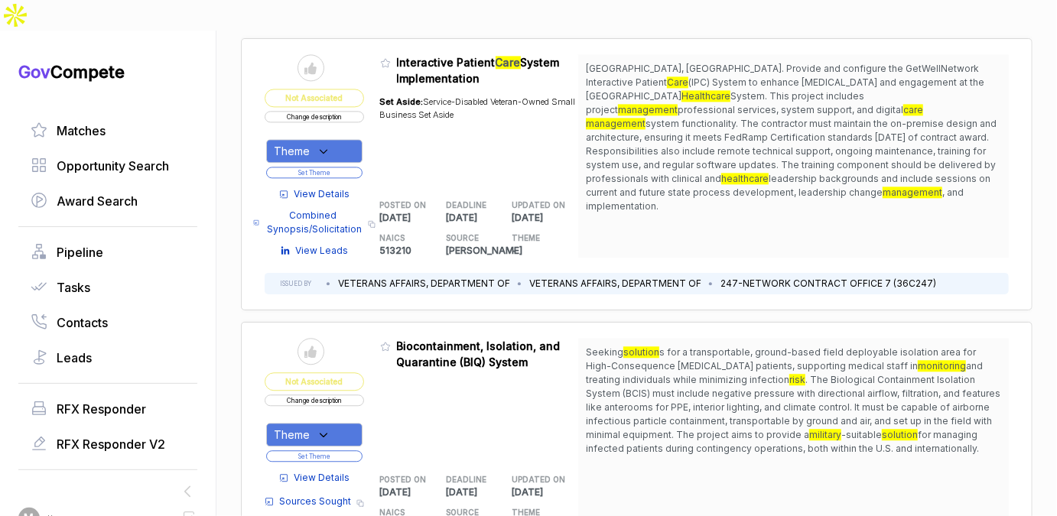
scroll to position [1586, 0]
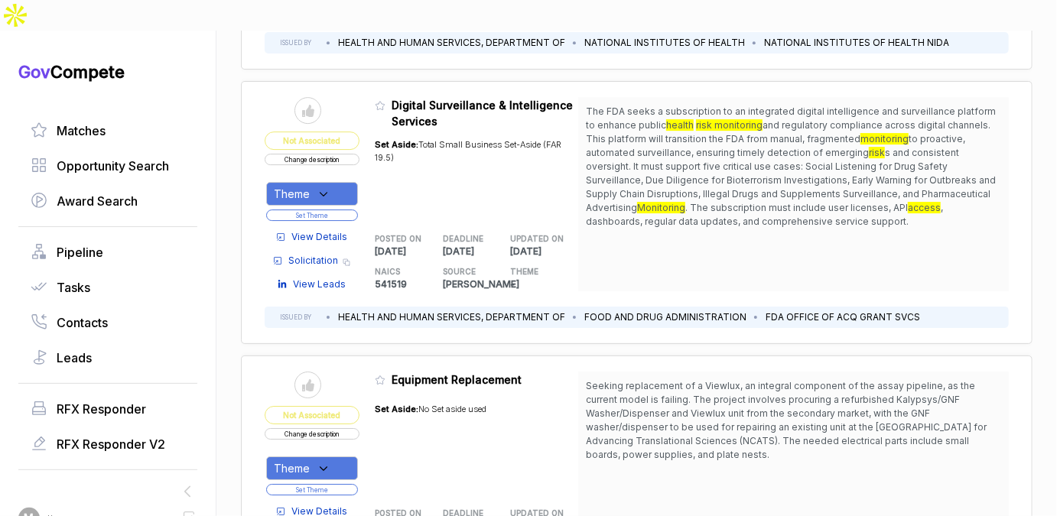
scroll to position [4894, 0]
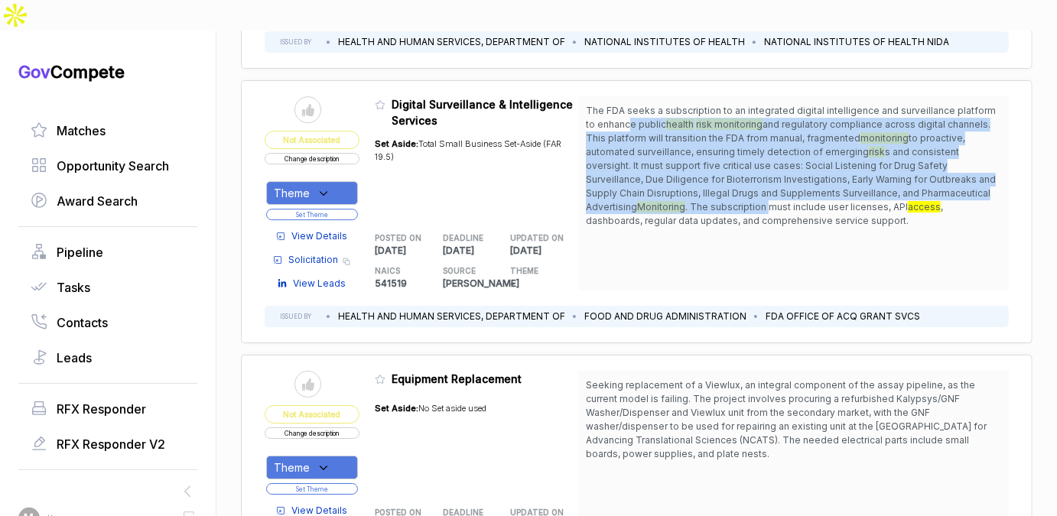
drag, startPoint x: 617, startPoint y: 76, endPoint x: 642, endPoint y: 154, distance: 81.3
click at [644, 154] on span "The FDA seeks a subscription to an integrated digital intelligence and surveill…" at bounding box center [793, 166] width 415 height 124
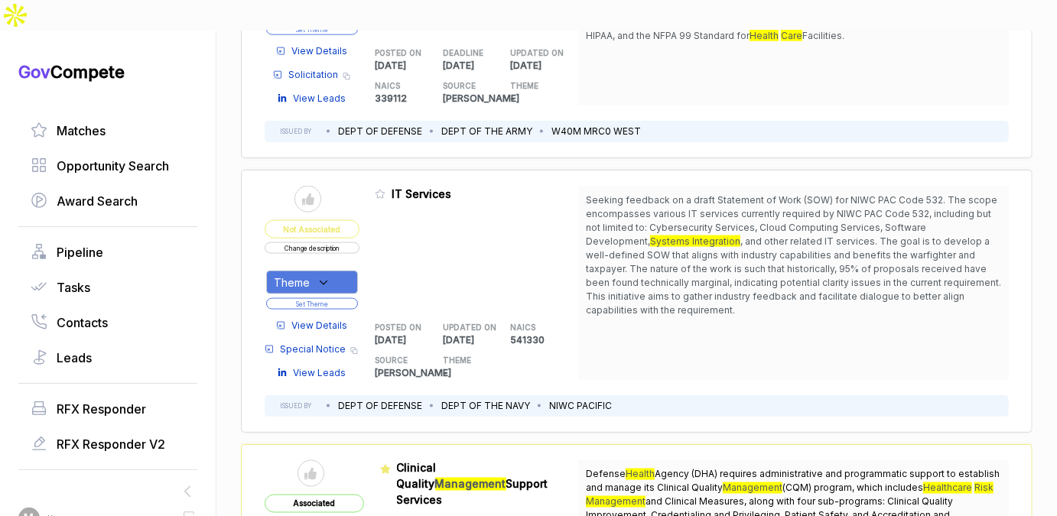
scroll to position [6188, 0]
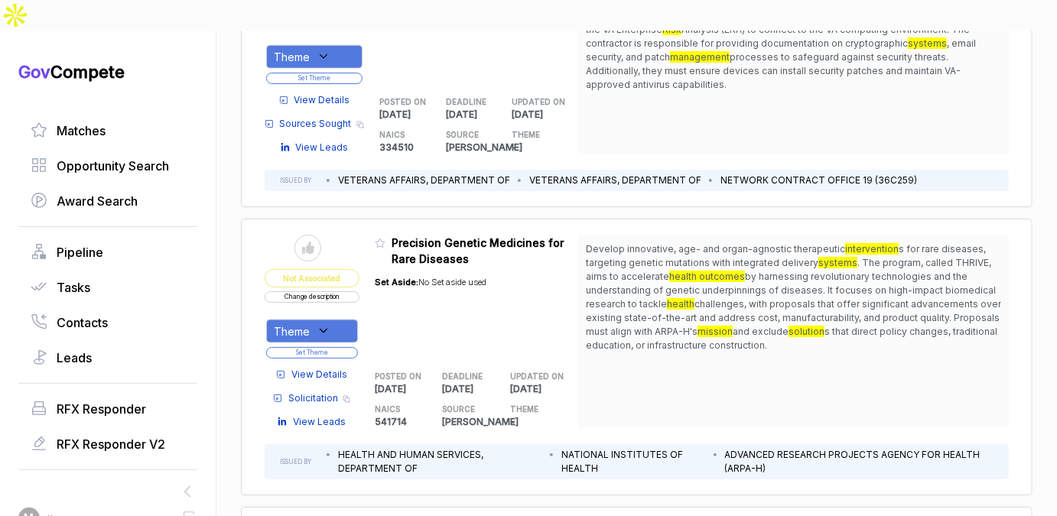
scroll to position [8895, 0]
